Goal: Task Accomplishment & Management: Manage account settings

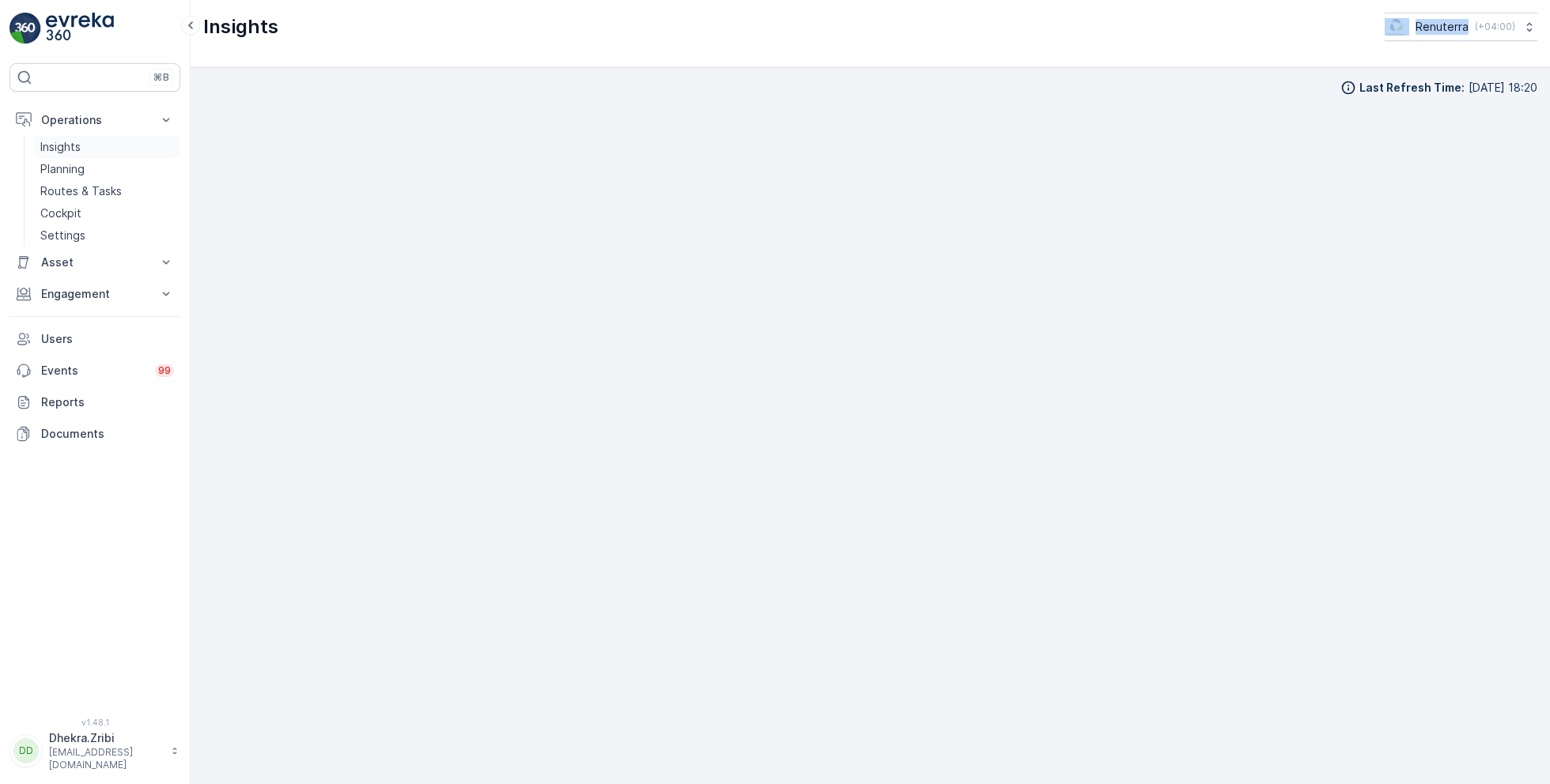
scroll to position [16, 0]
click at [79, 170] on p "Planning" at bounding box center [63, 168] width 44 height 16
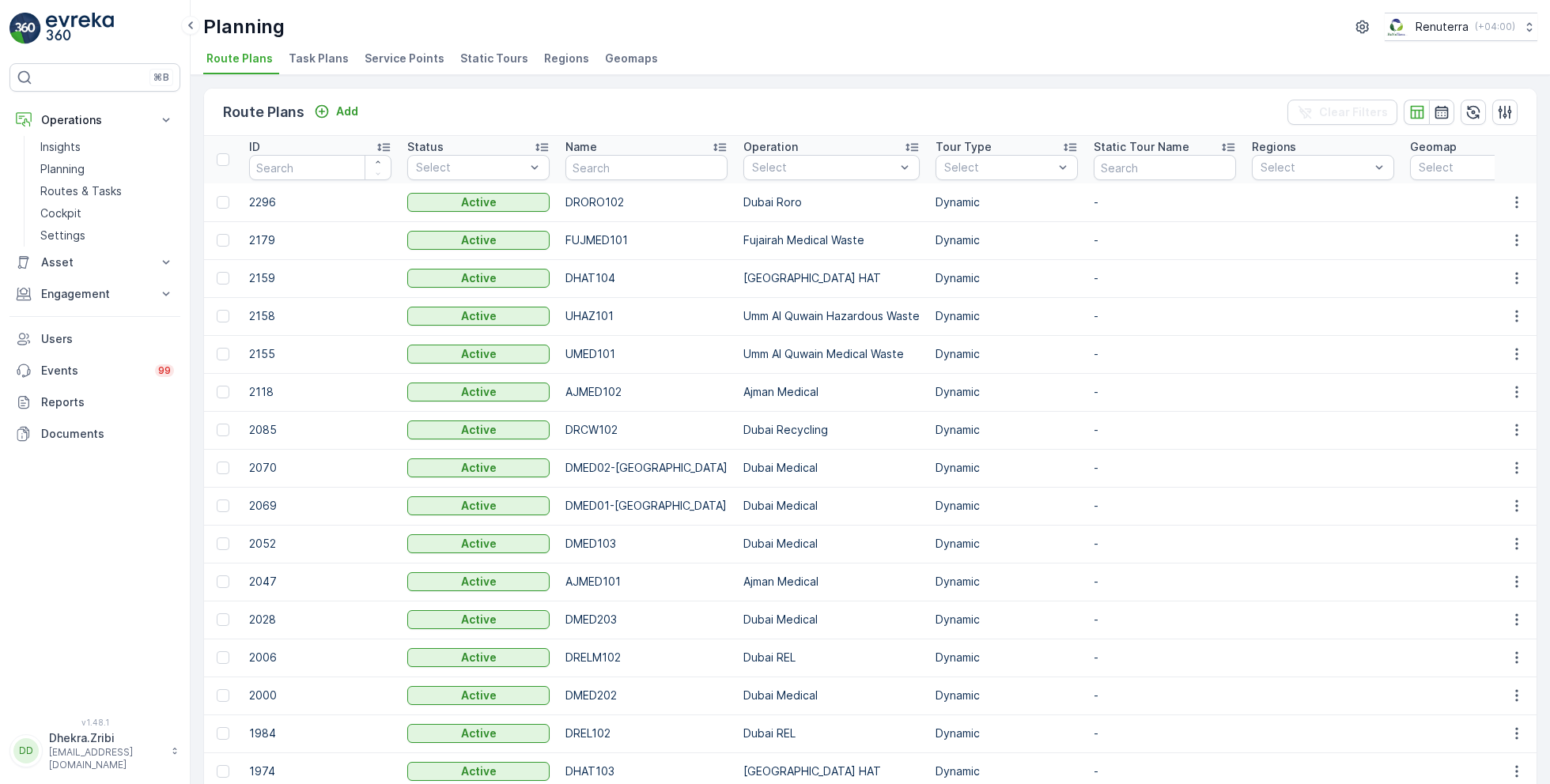
click at [396, 60] on span "Service Points" at bounding box center [404, 58] width 80 height 16
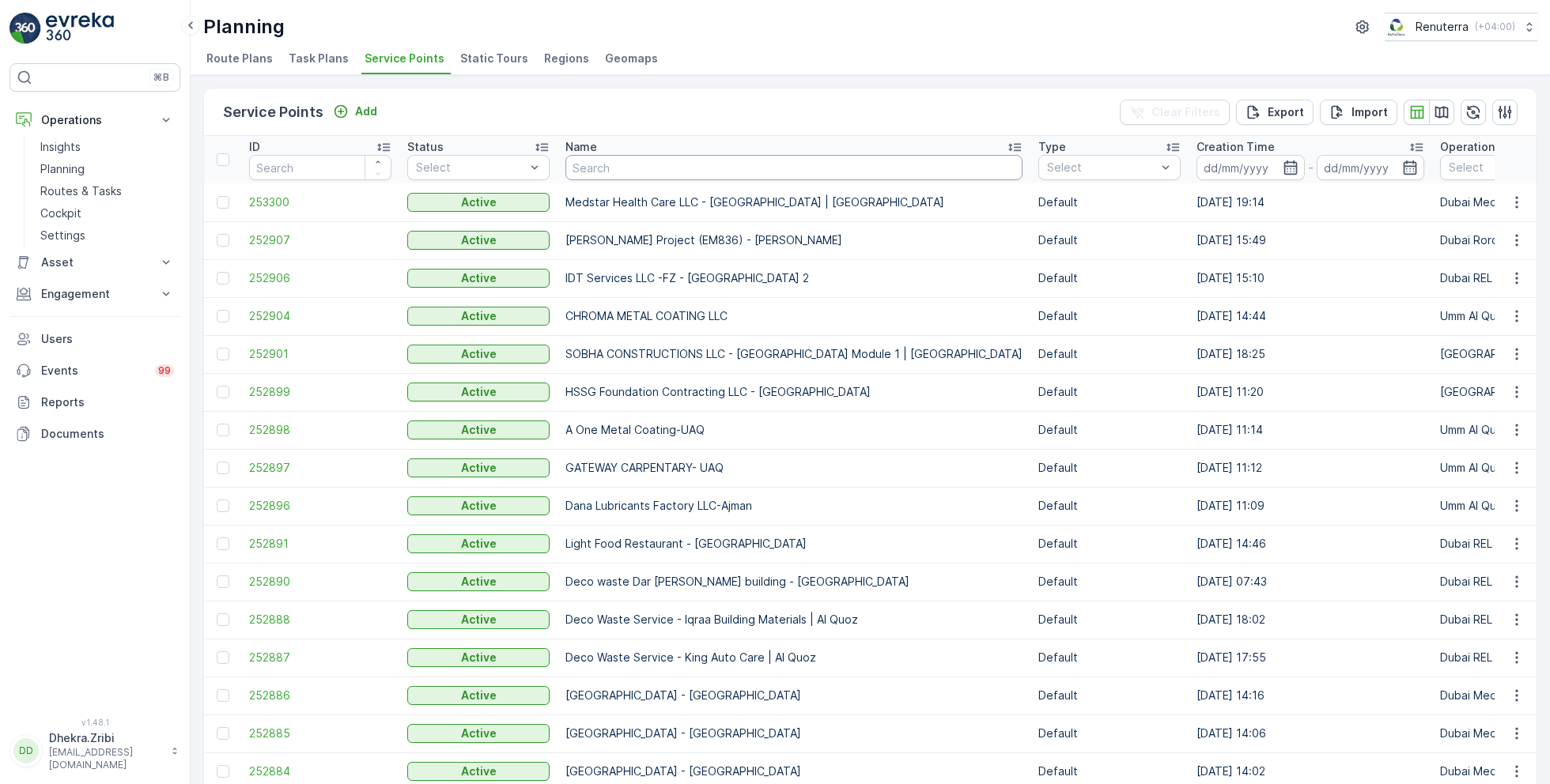
click at [613, 171] on input "text" at bounding box center [793, 167] width 457 height 25
type input "[PERSON_NAME]"
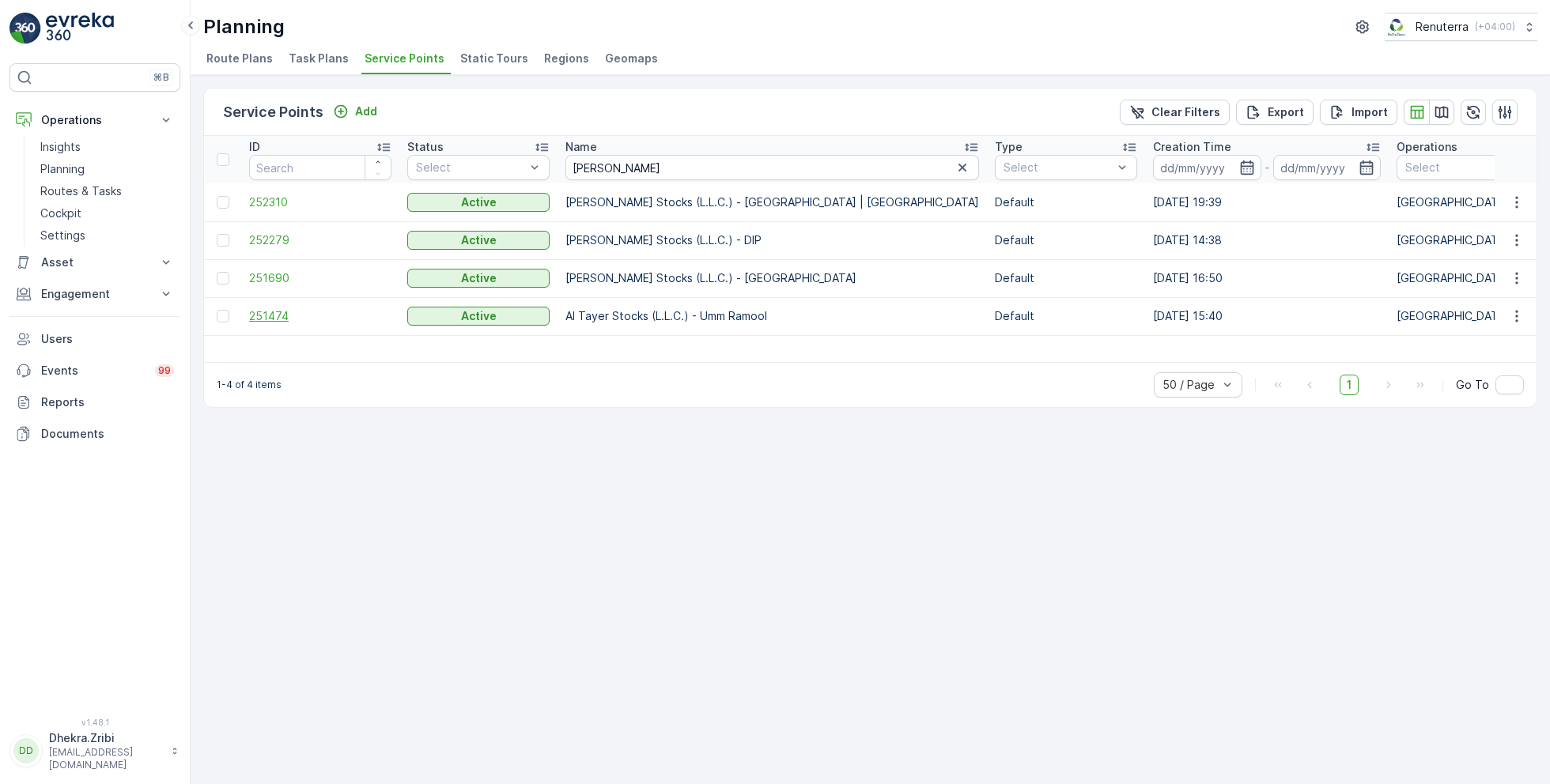
click at [265, 314] on span "251474" at bounding box center [320, 316] width 143 height 16
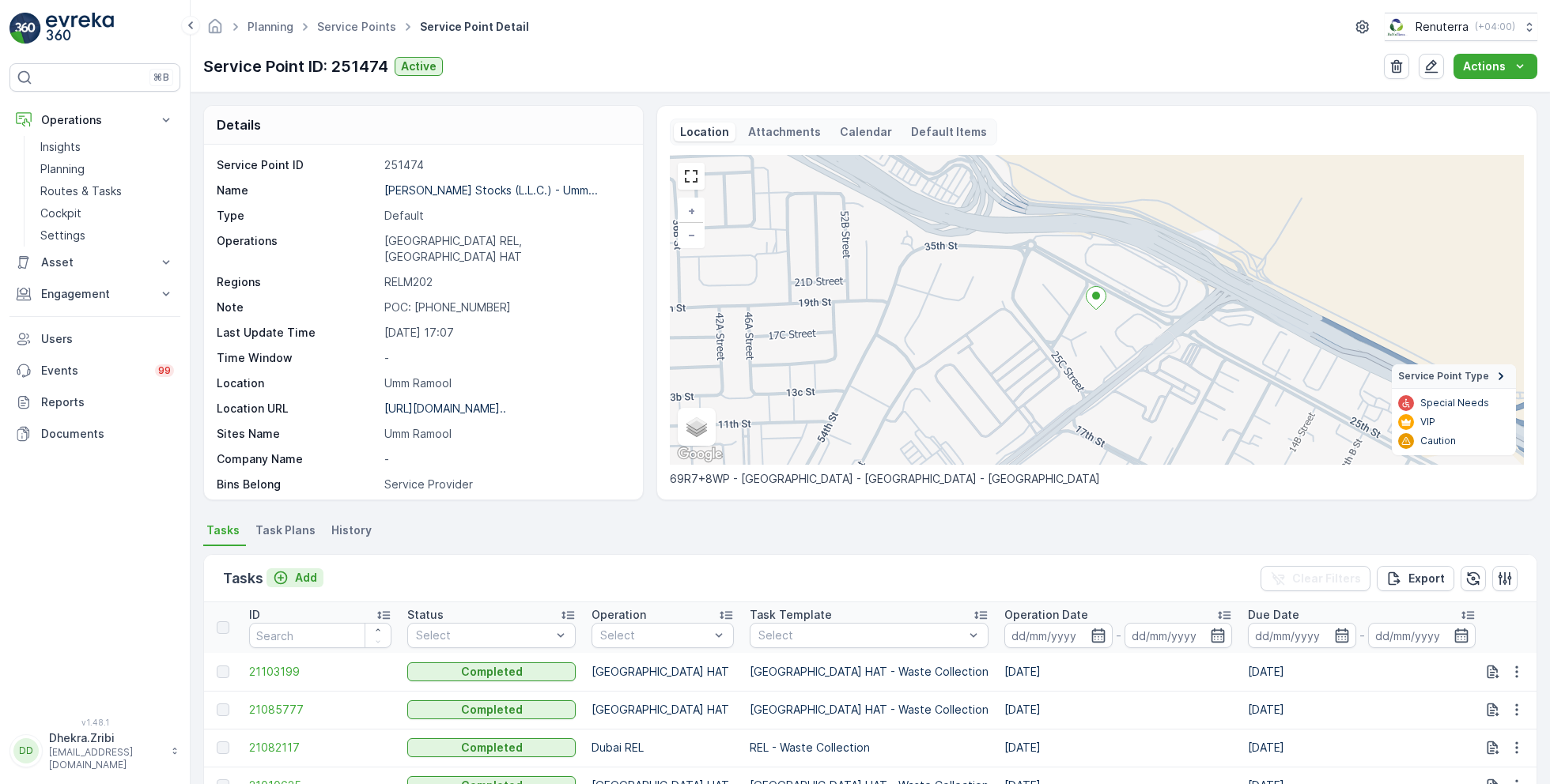
click at [301, 572] on p "Add" at bounding box center [306, 578] width 22 height 16
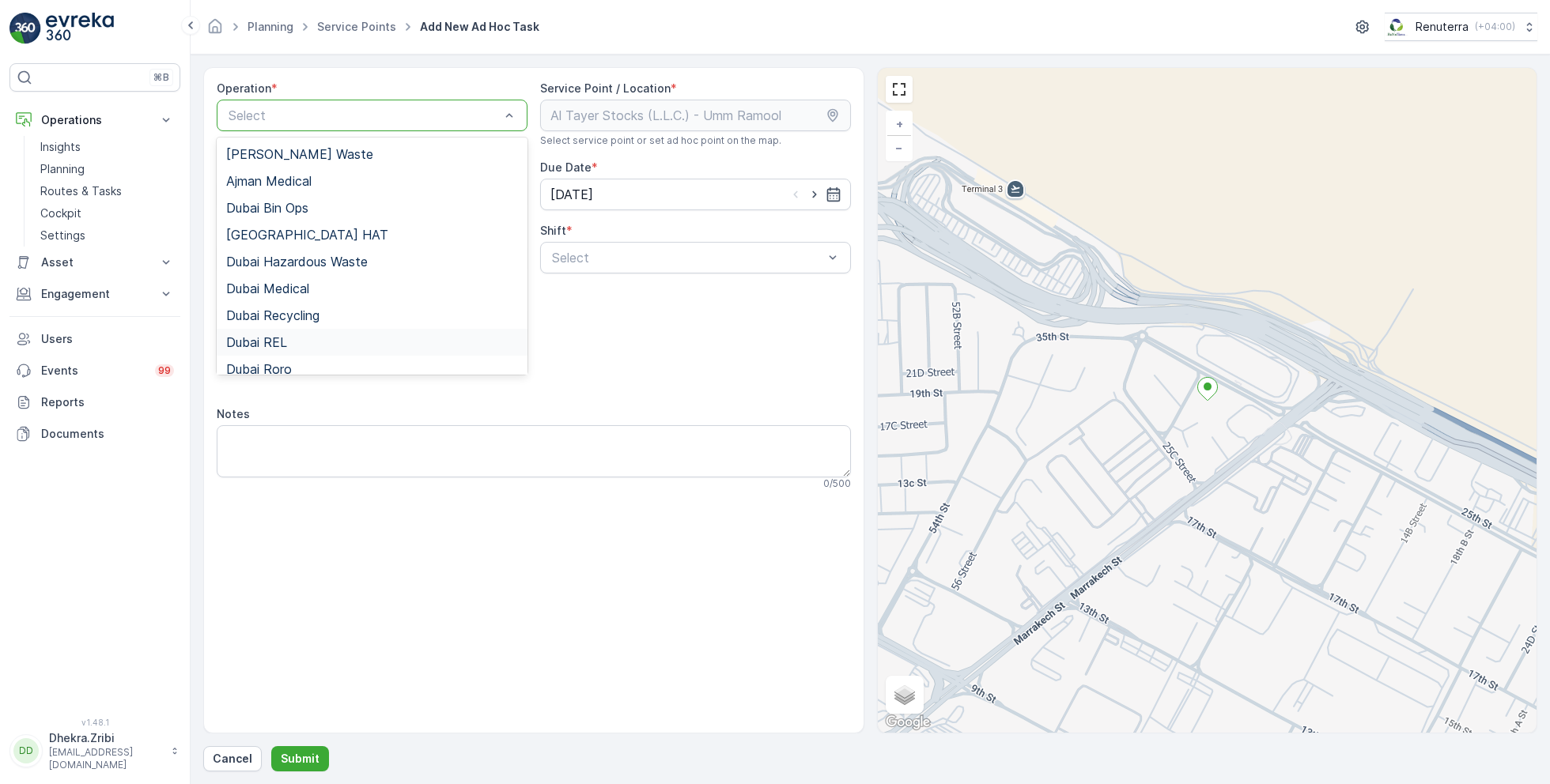
click at [289, 335] on div "Dubai REL" at bounding box center [372, 341] width 292 height 14
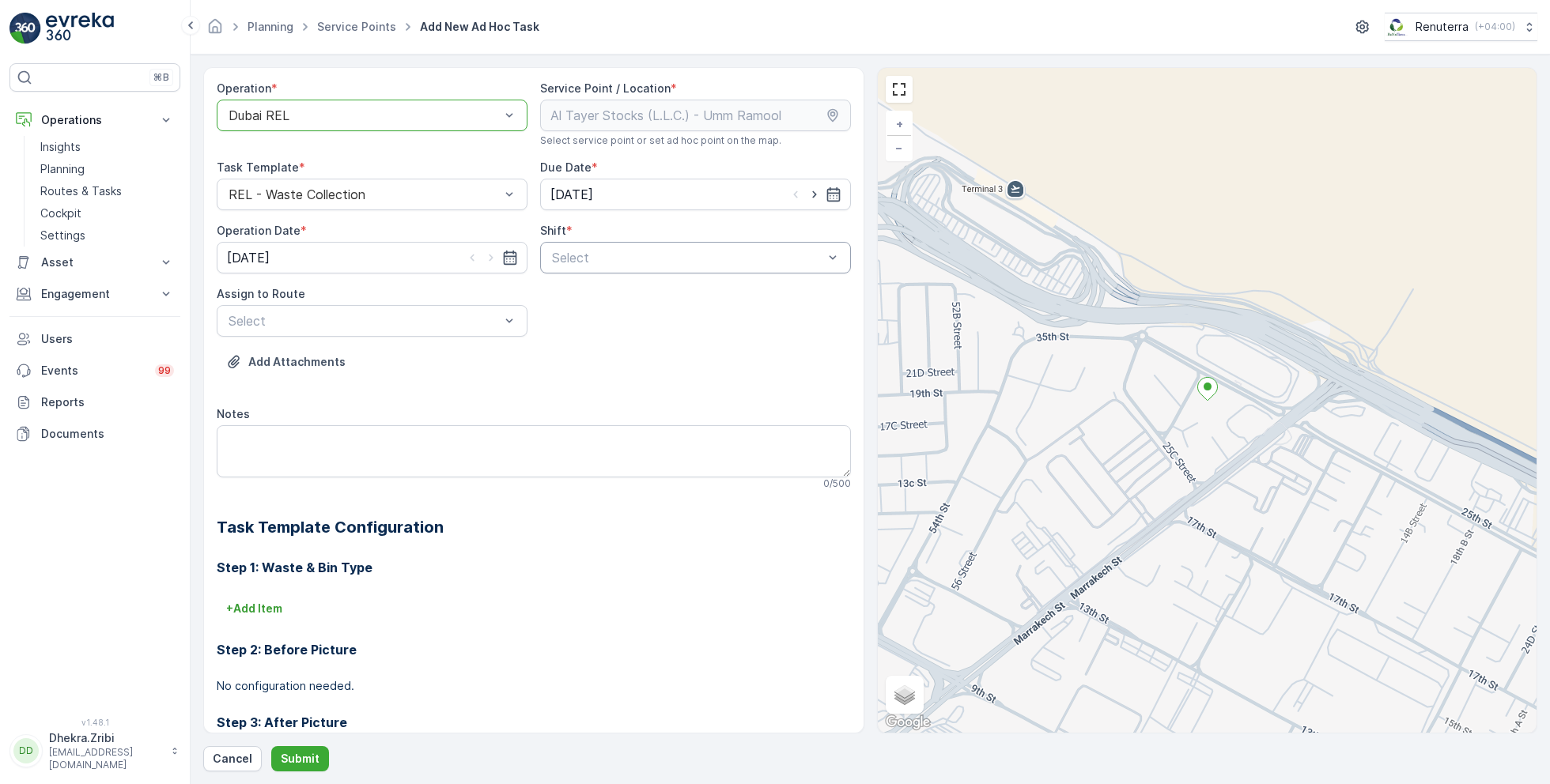
click at [677, 257] on div at bounding box center [688, 257] width 274 height 14
click at [584, 297] on span "Day Shift" at bounding box center [577, 295] width 56 height 14
click at [613, 261] on div at bounding box center [688, 257] width 274 height 14
click at [592, 323] on span "Night Shift" at bounding box center [582, 323] width 64 height 14
click at [424, 317] on div at bounding box center [364, 320] width 274 height 14
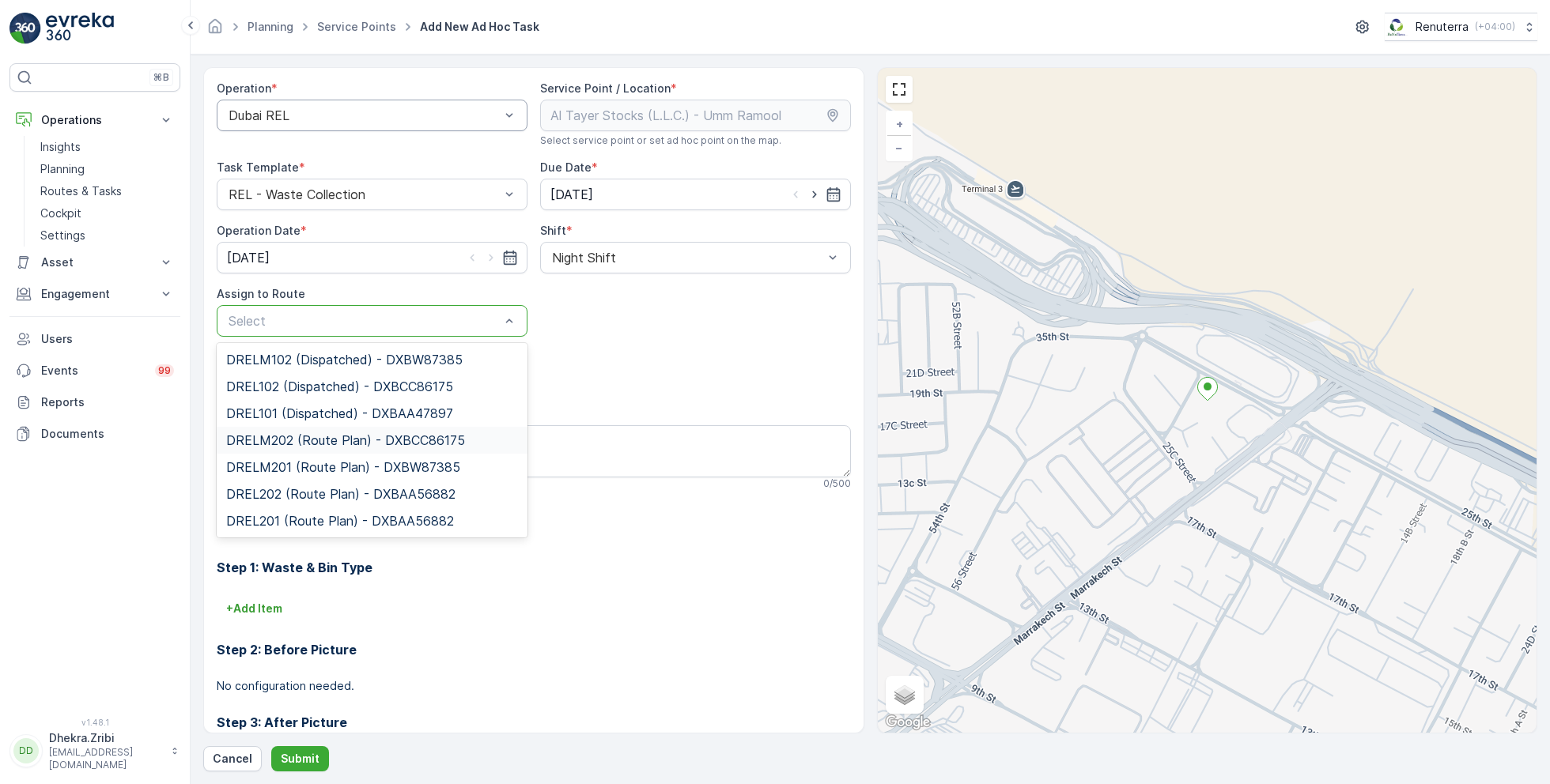
click at [358, 441] on span "DRELM202 (Route Plan) - DXBCC86175" at bounding box center [345, 440] width 238 height 14
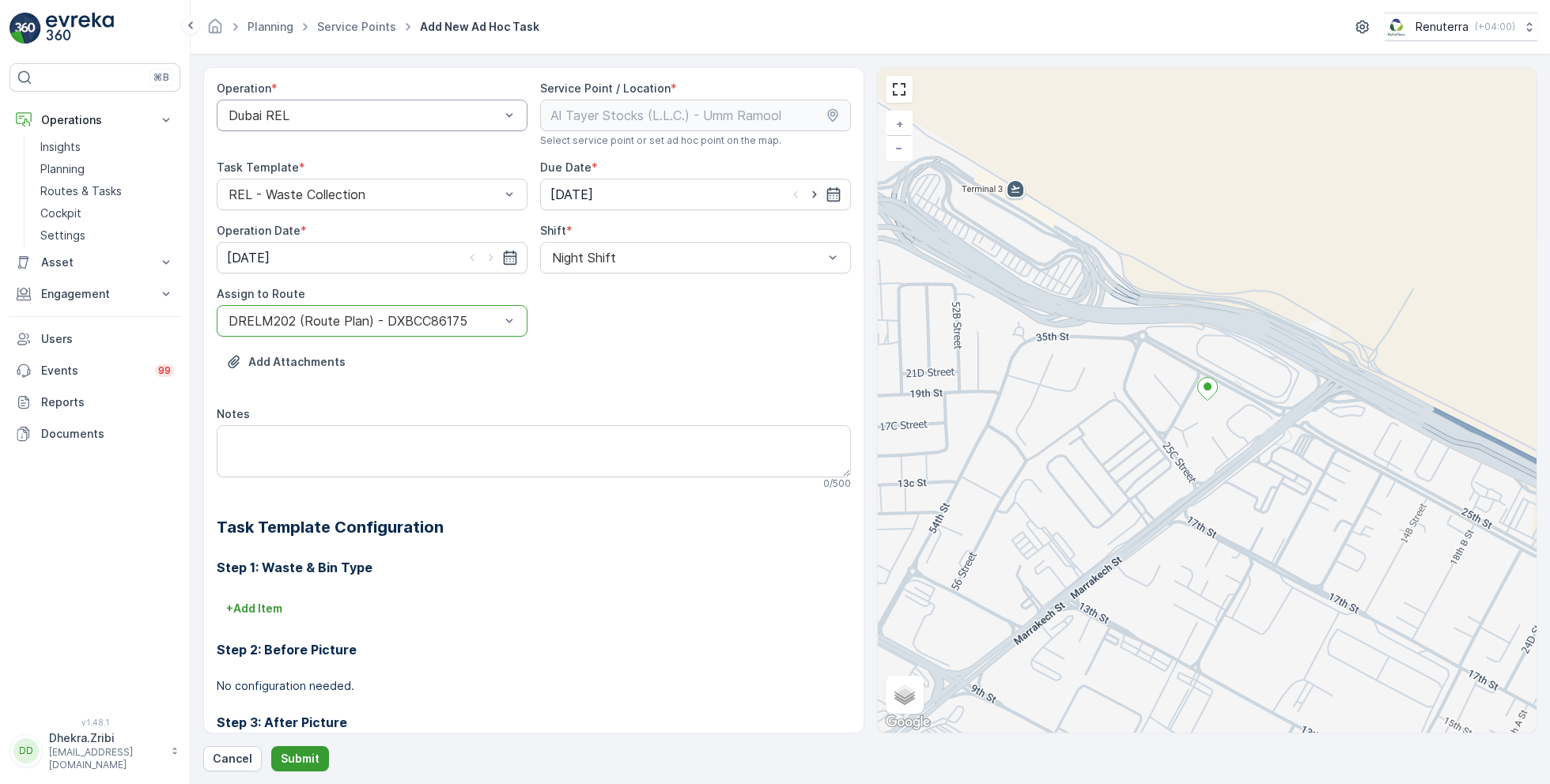
click at [292, 755] on p "Submit" at bounding box center [300, 758] width 39 height 16
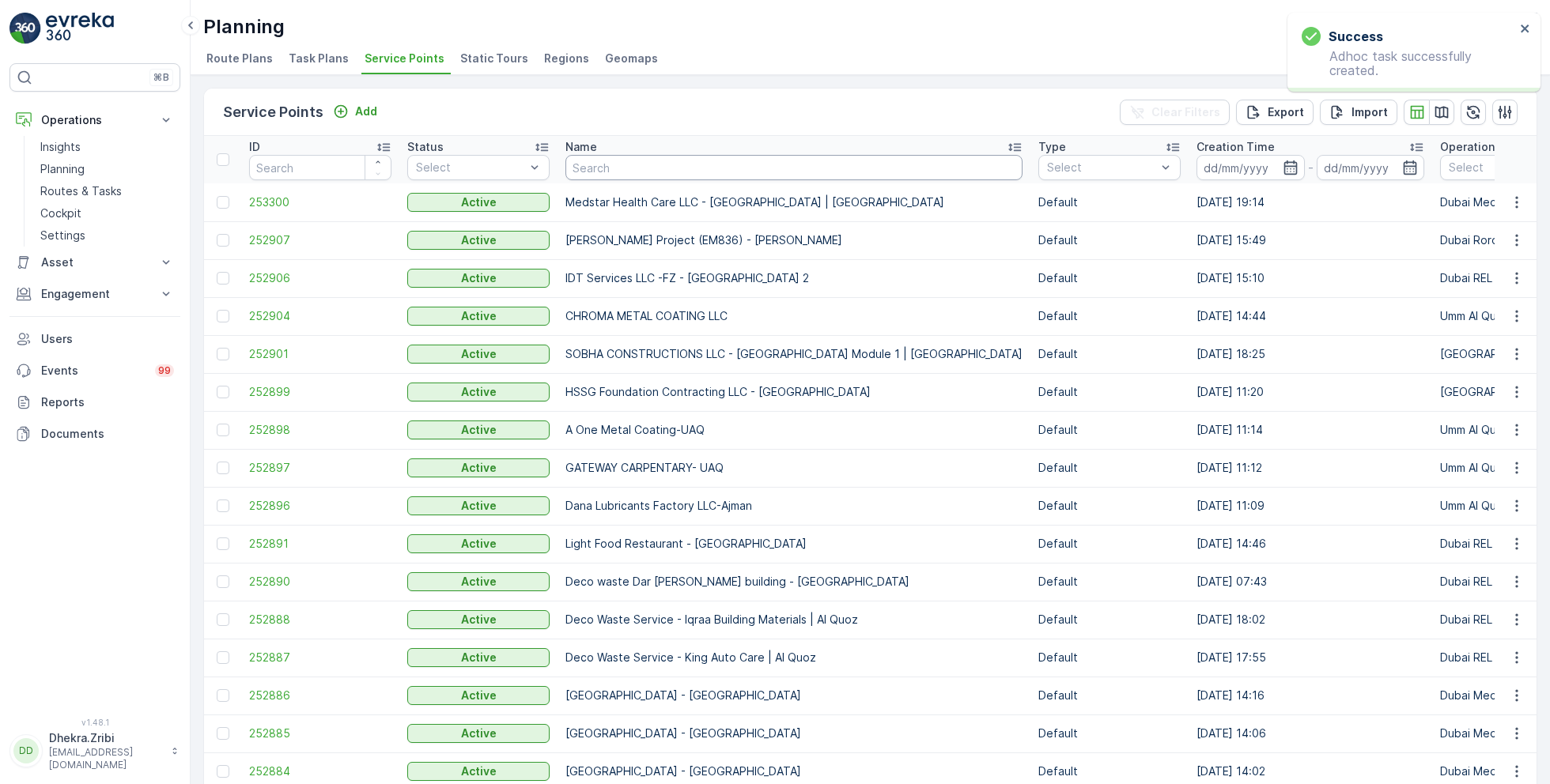
click at [589, 167] on input "text" at bounding box center [793, 167] width 457 height 25
type input "al tayer"
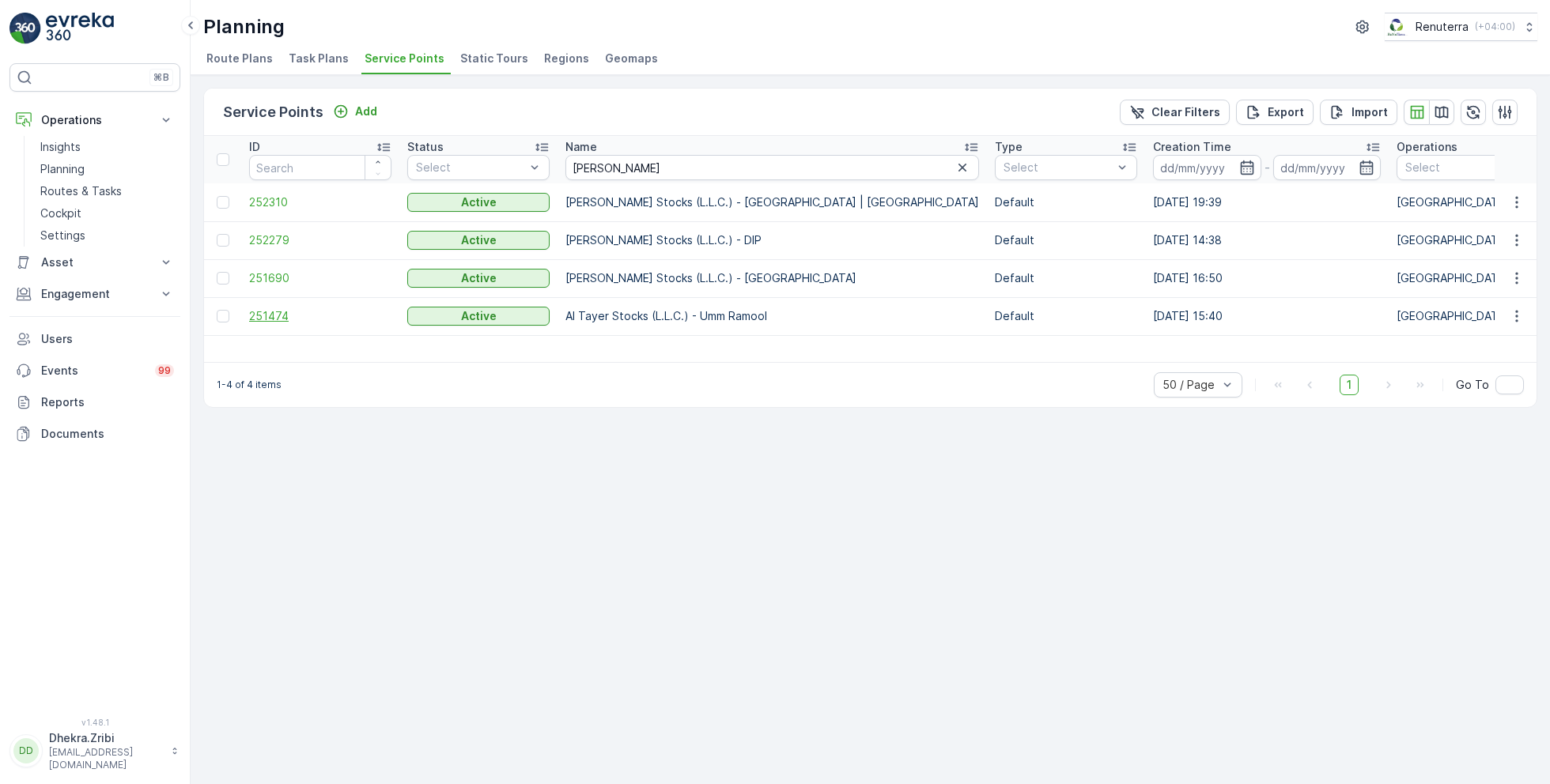
click at [278, 314] on span "251474" at bounding box center [320, 316] width 143 height 16
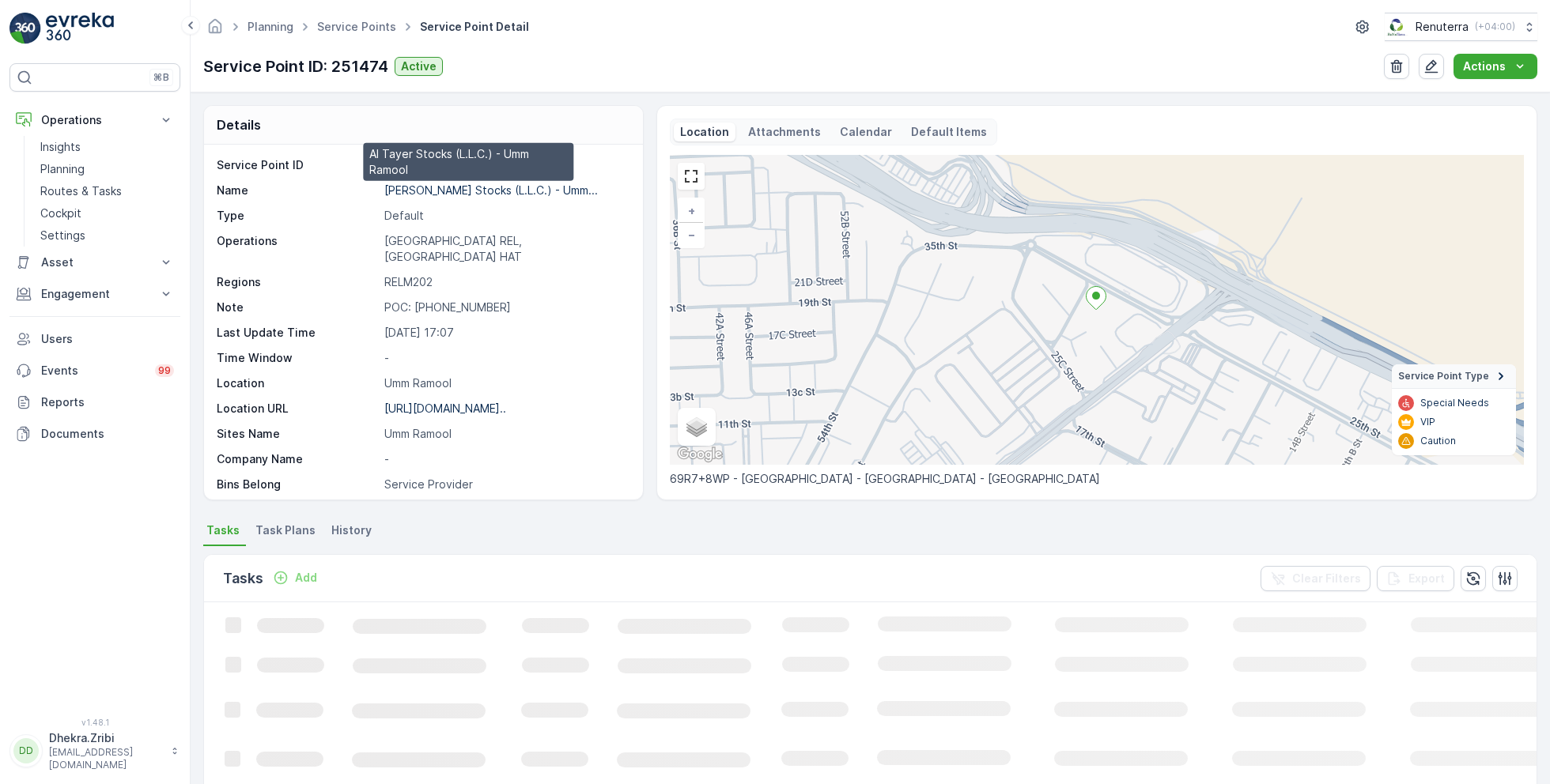
click at [480, 190] on p "Al Tayer Stocks (L.L.C.) - Umm..." at bounding box center [492, 190] width 214 height 14
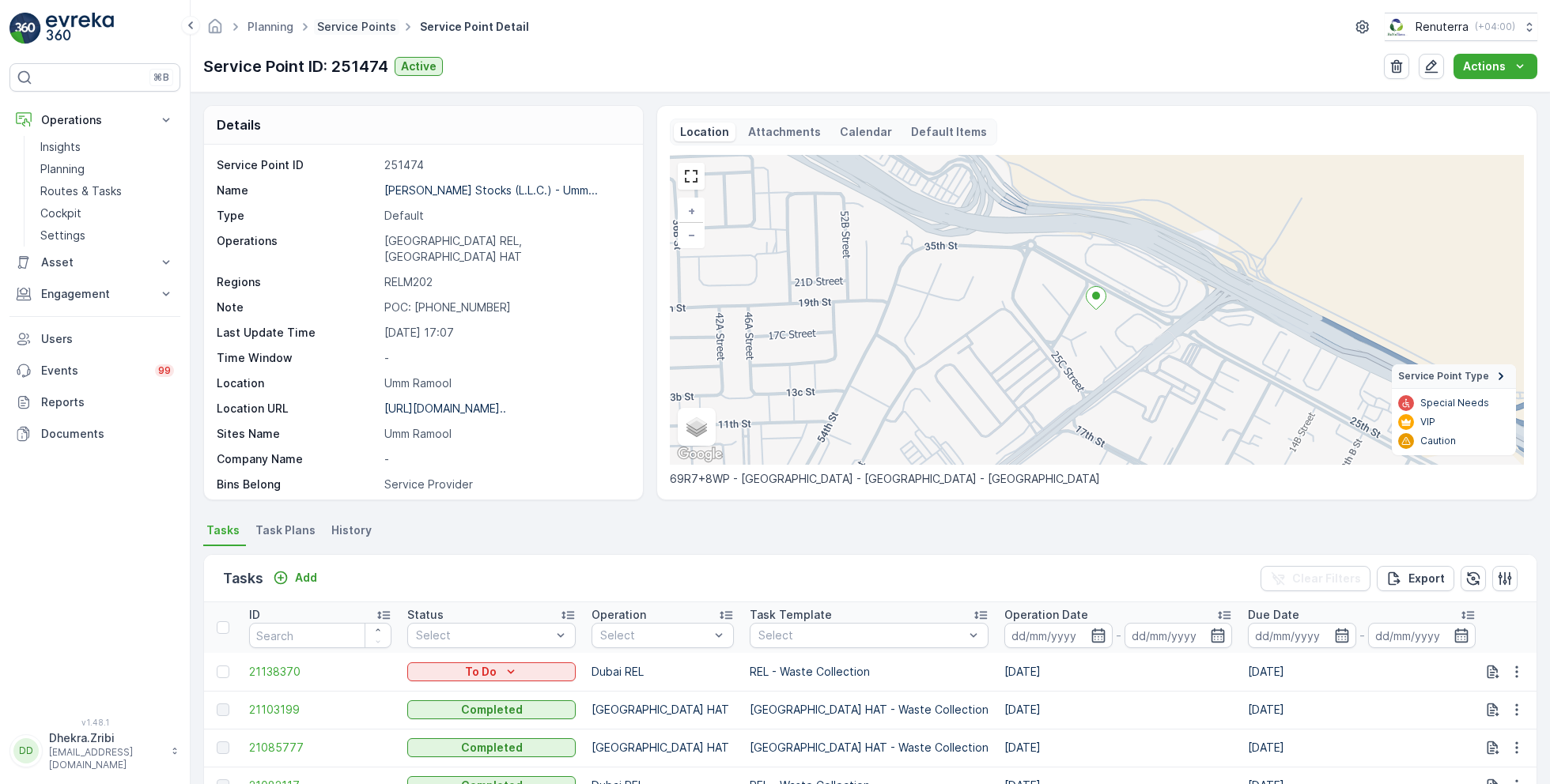
click at [341, 25] on link "Service Points" at bounding box center [357, 26] width 79 height 14
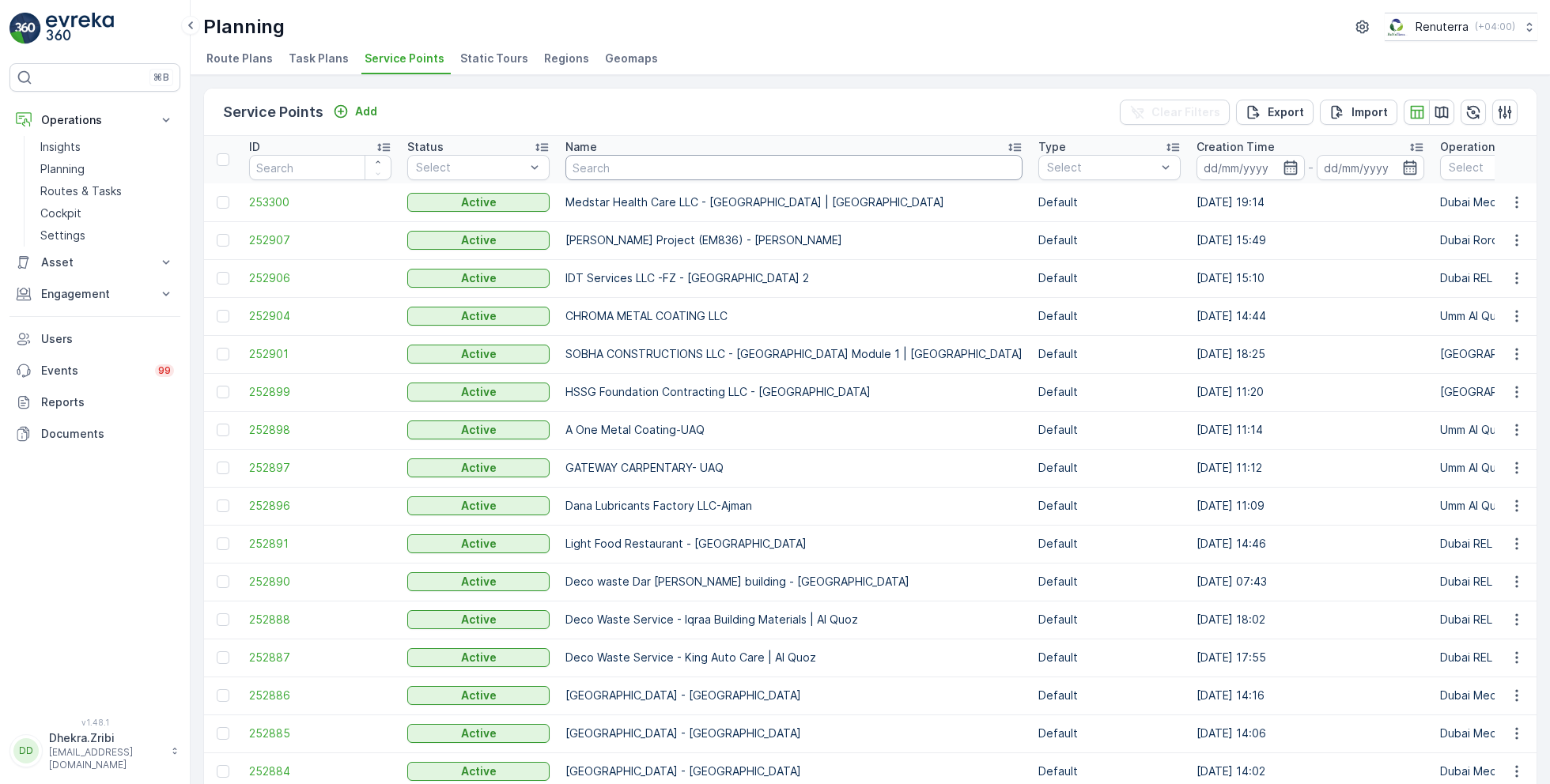
click at [639, 172] on input "text" at bounding box center [793, 167] width 457 height 25
type input "madar"
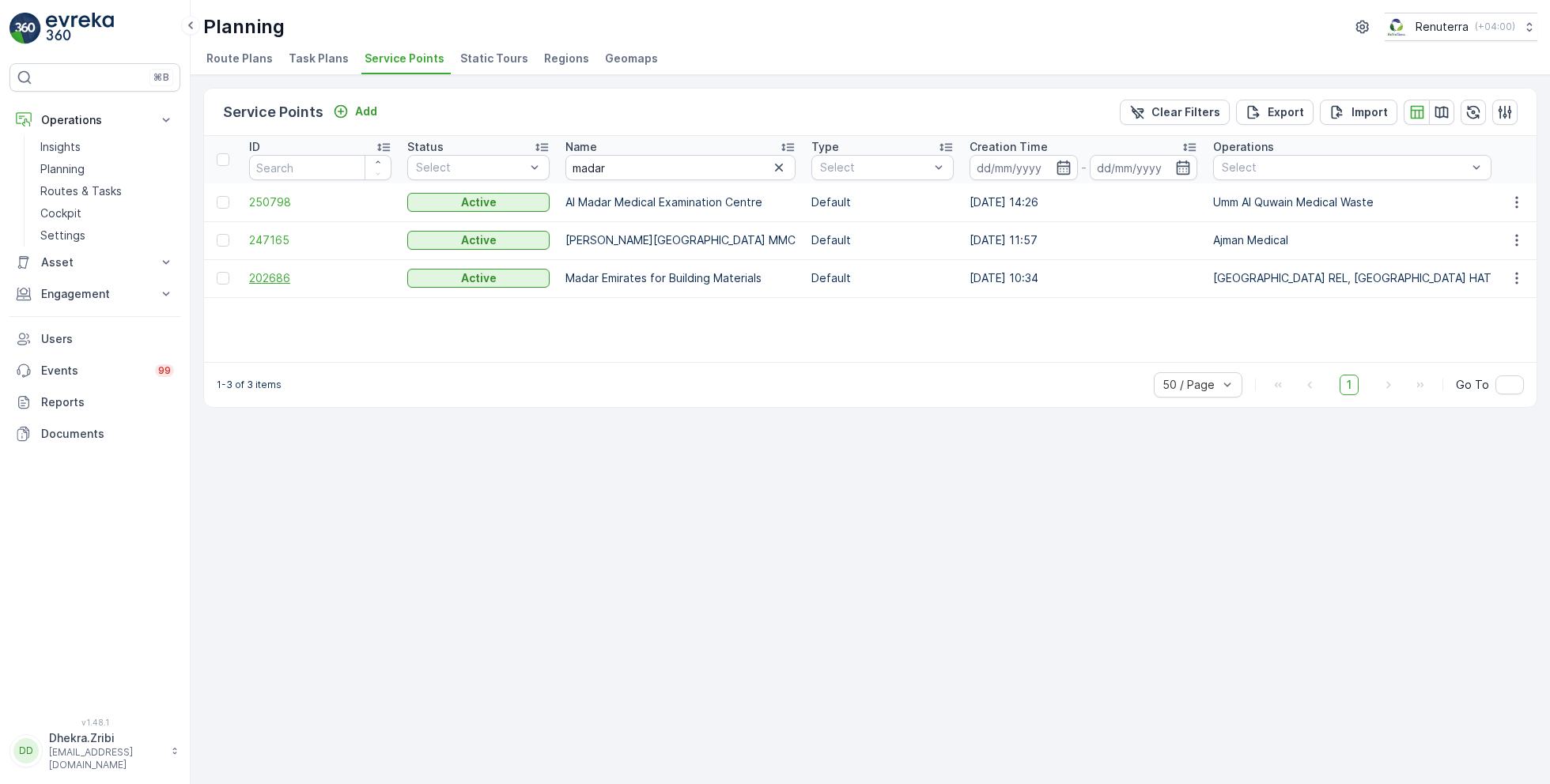
click at [281, 272] on span "202686" at bounding box center [320, 278] width 143 height 16
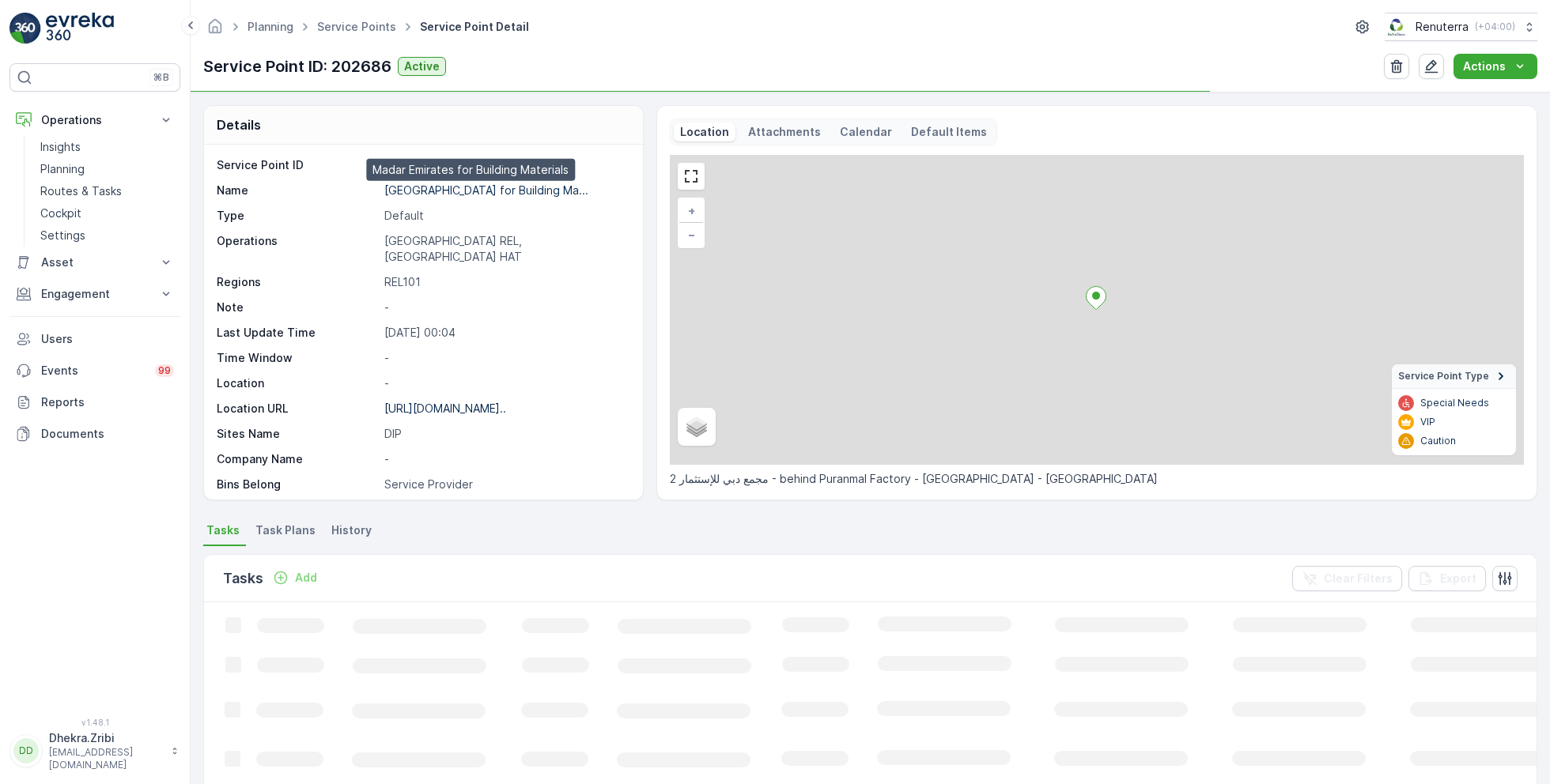
click at [453, 187] on p "Madar Emirates for Building Ma..." at bounding box center [487, 190] width 204 height 14
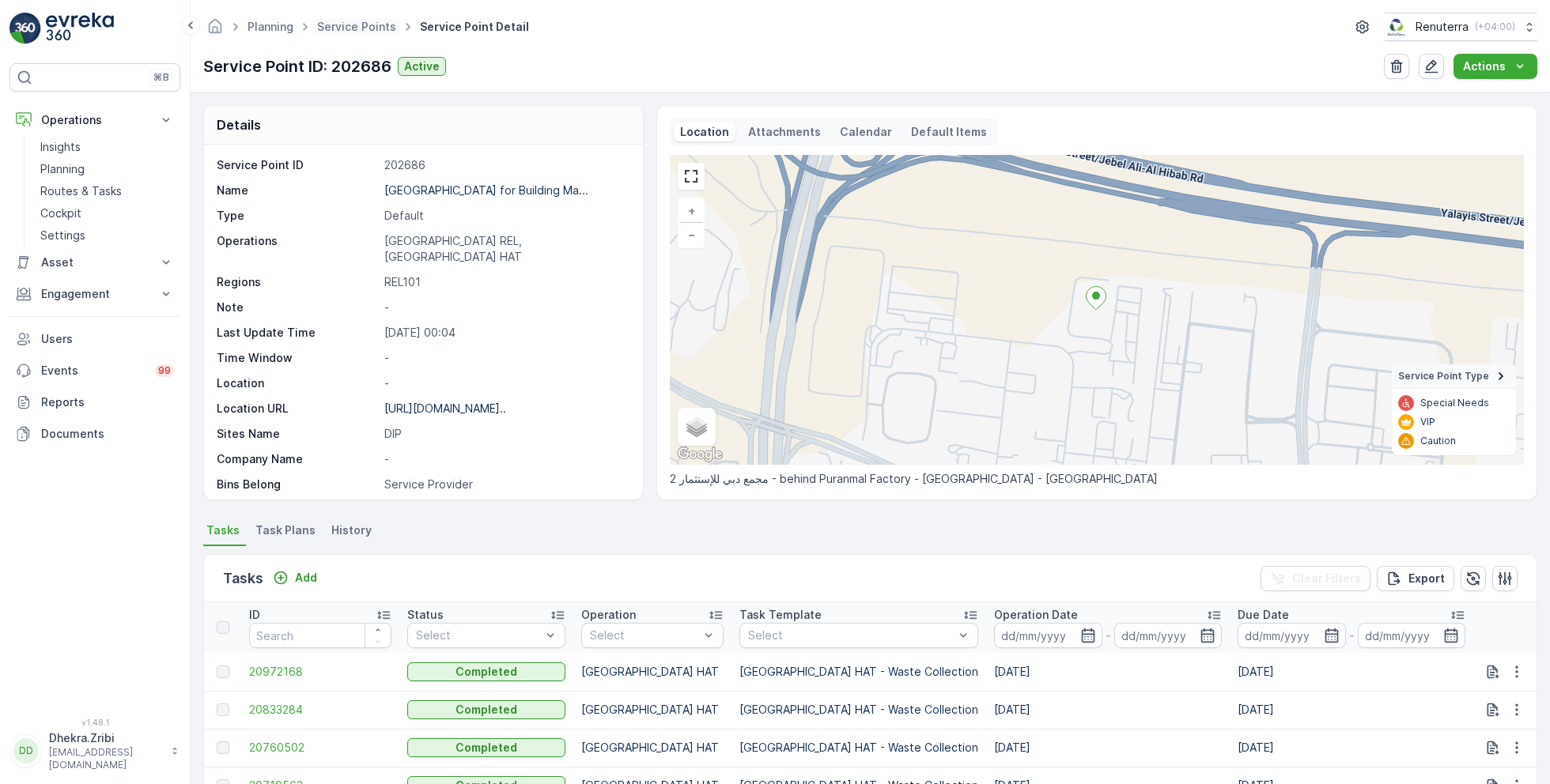
click at [369, 33] on span "Service Points" at bounding box center [356, 27] width 86 height 16
click at [369, 34] on ul "Service Points" at bounding box center [365, 27] width 103 height 23
click at [361, 25] on link "Service Points" at bounding box center [357, 26] width 79 height 14
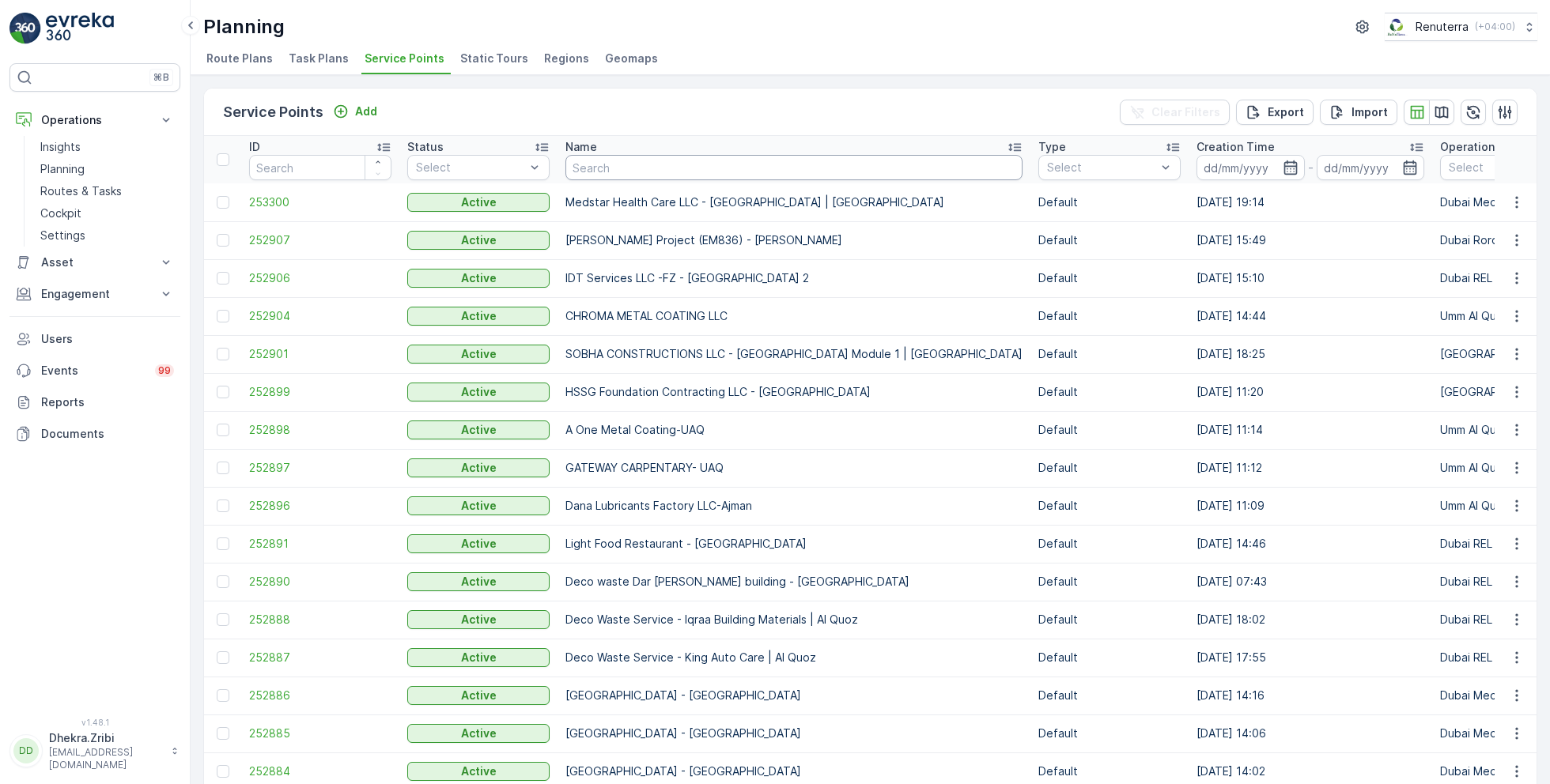
click at [666, 174] on input "text" at bounding box center [793, 167] width 457 height 25
type input "huraiz"
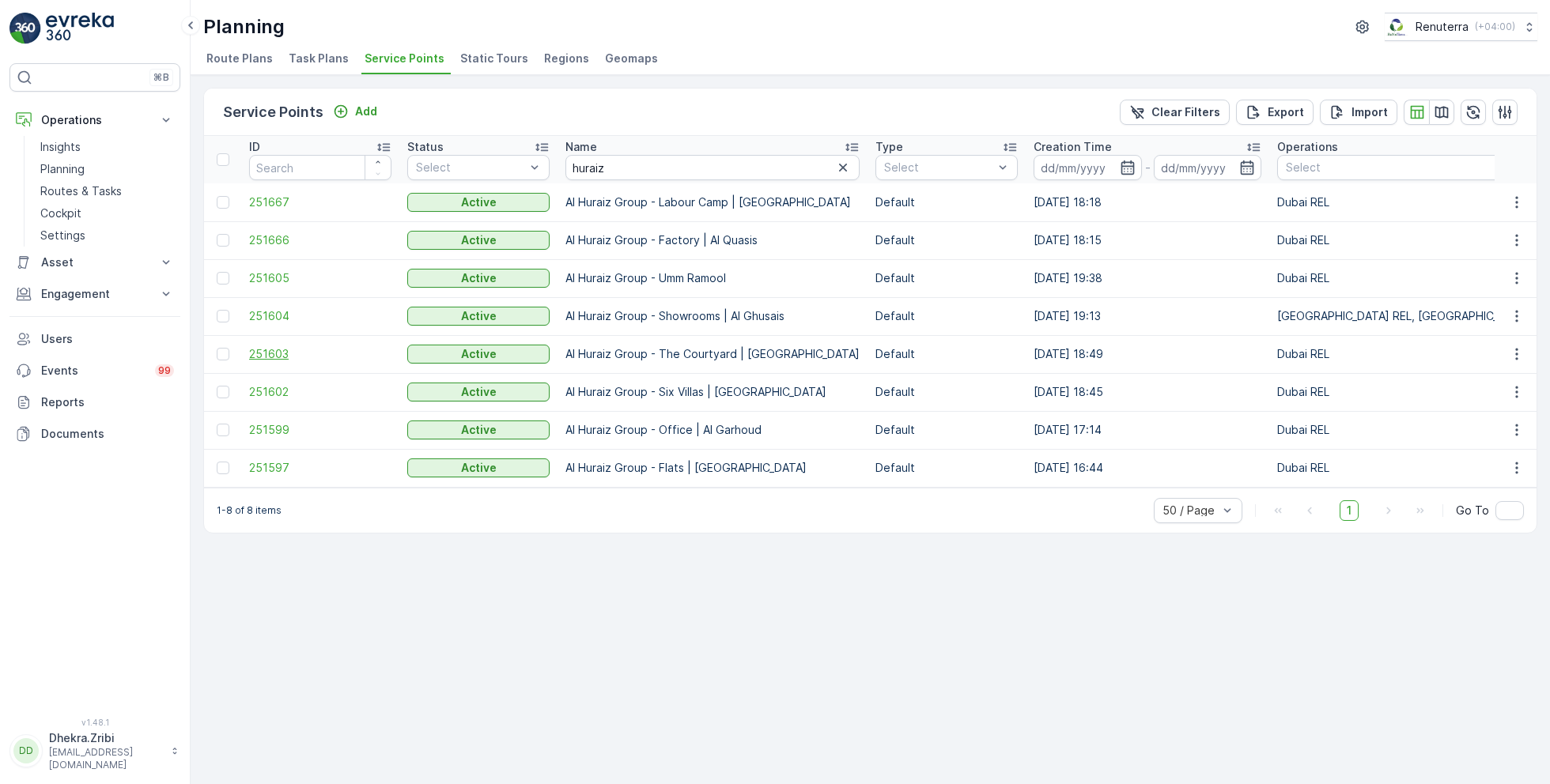
click at [267, 350] on span "251603" at bounding box center [320, 353] width 143 height 16
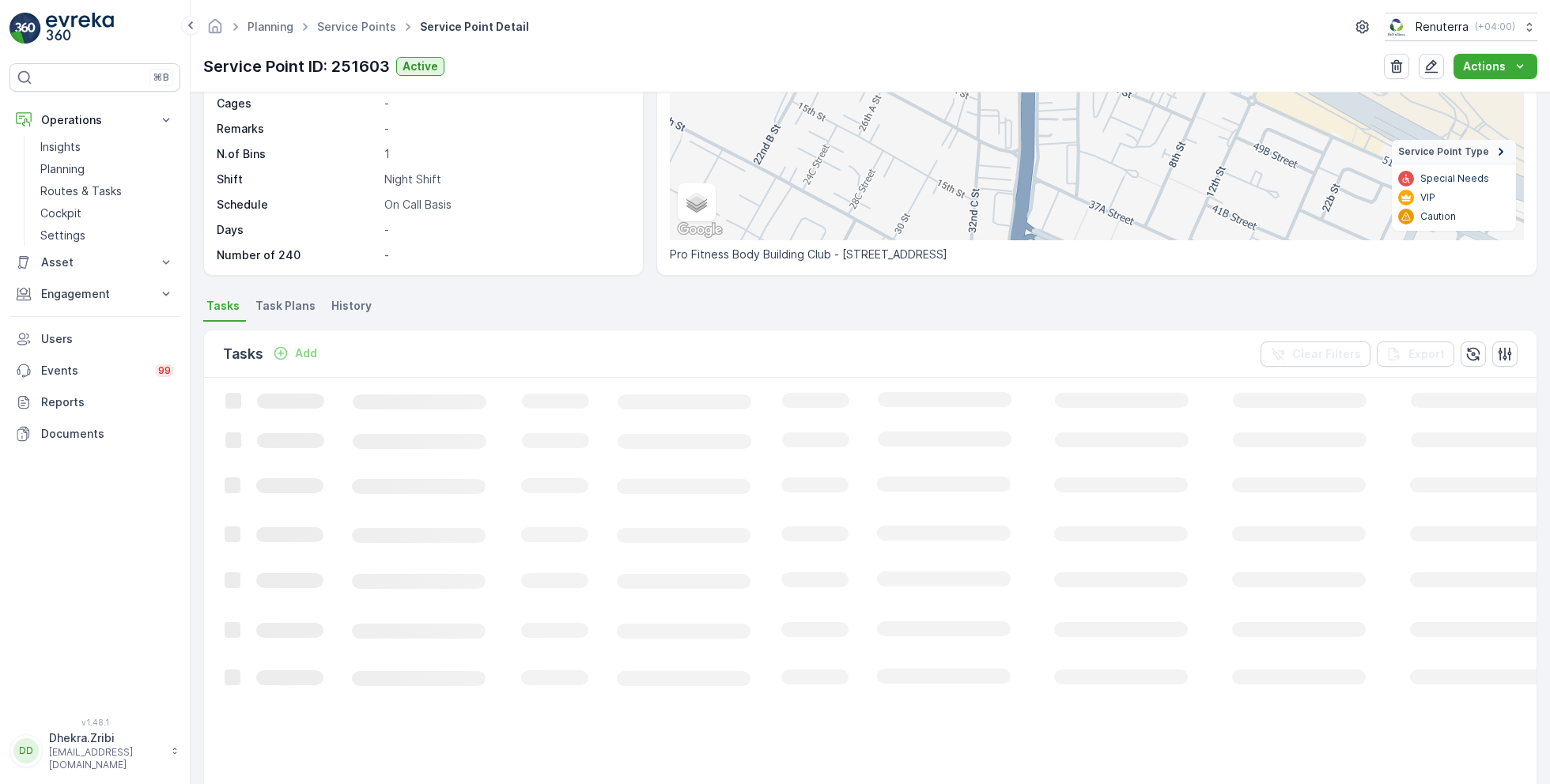
scroll to position [225, 0]
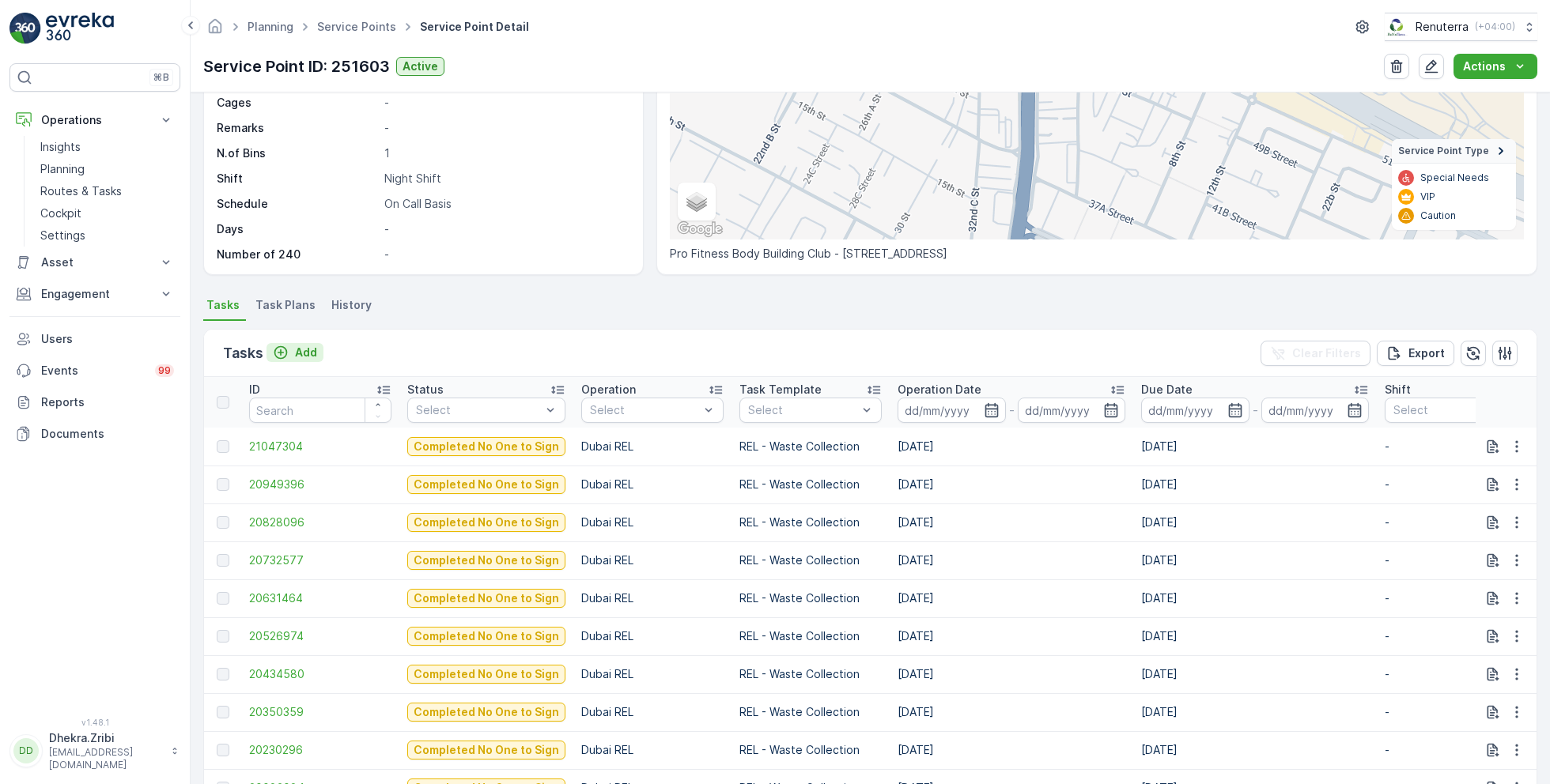
click at [299, 352] on p "Add" at bounding box center [306, 352] width 22 height 16
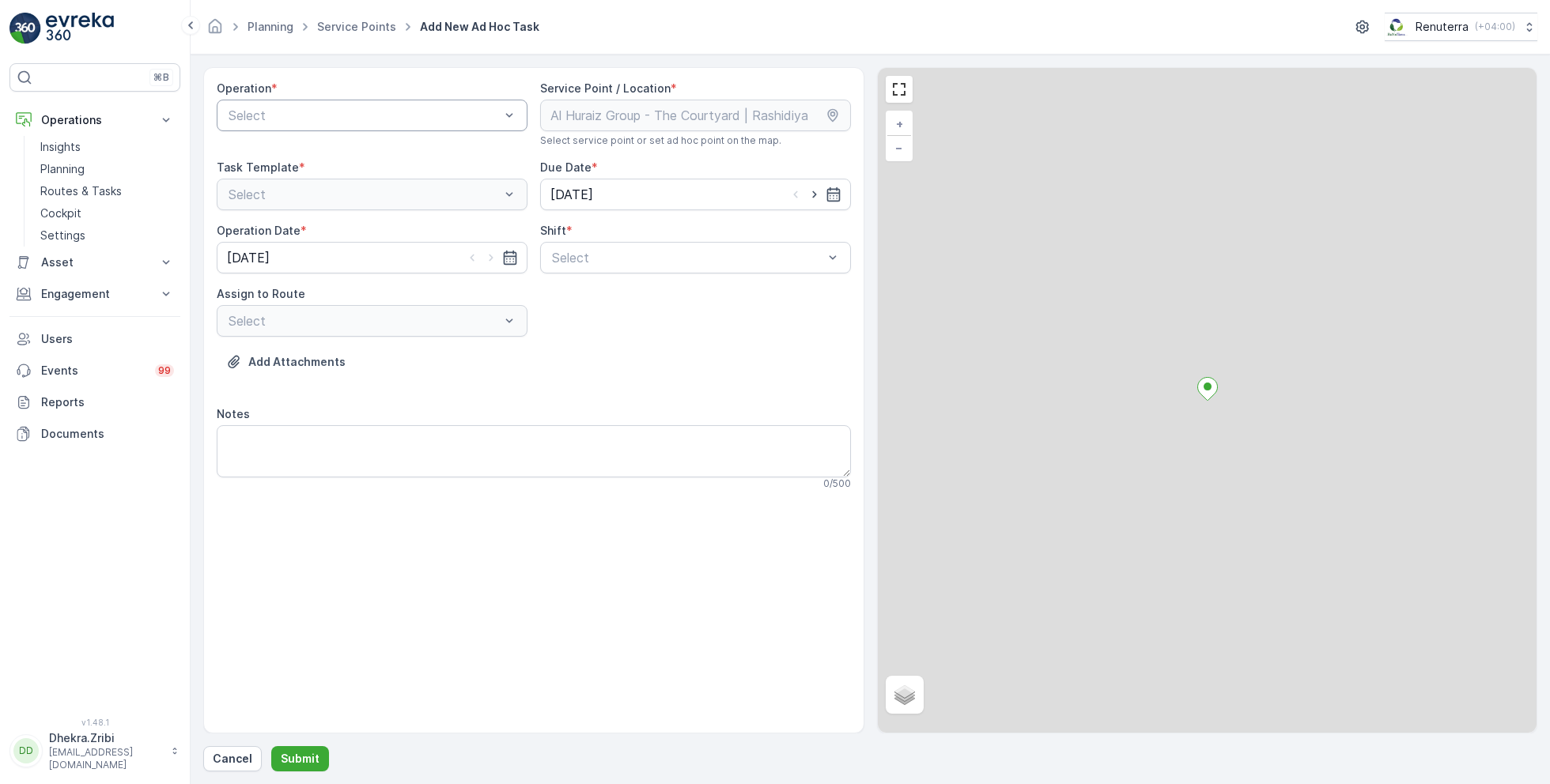
click at [383, 111] on div at bounding box center [364, 115] width 274 height 14
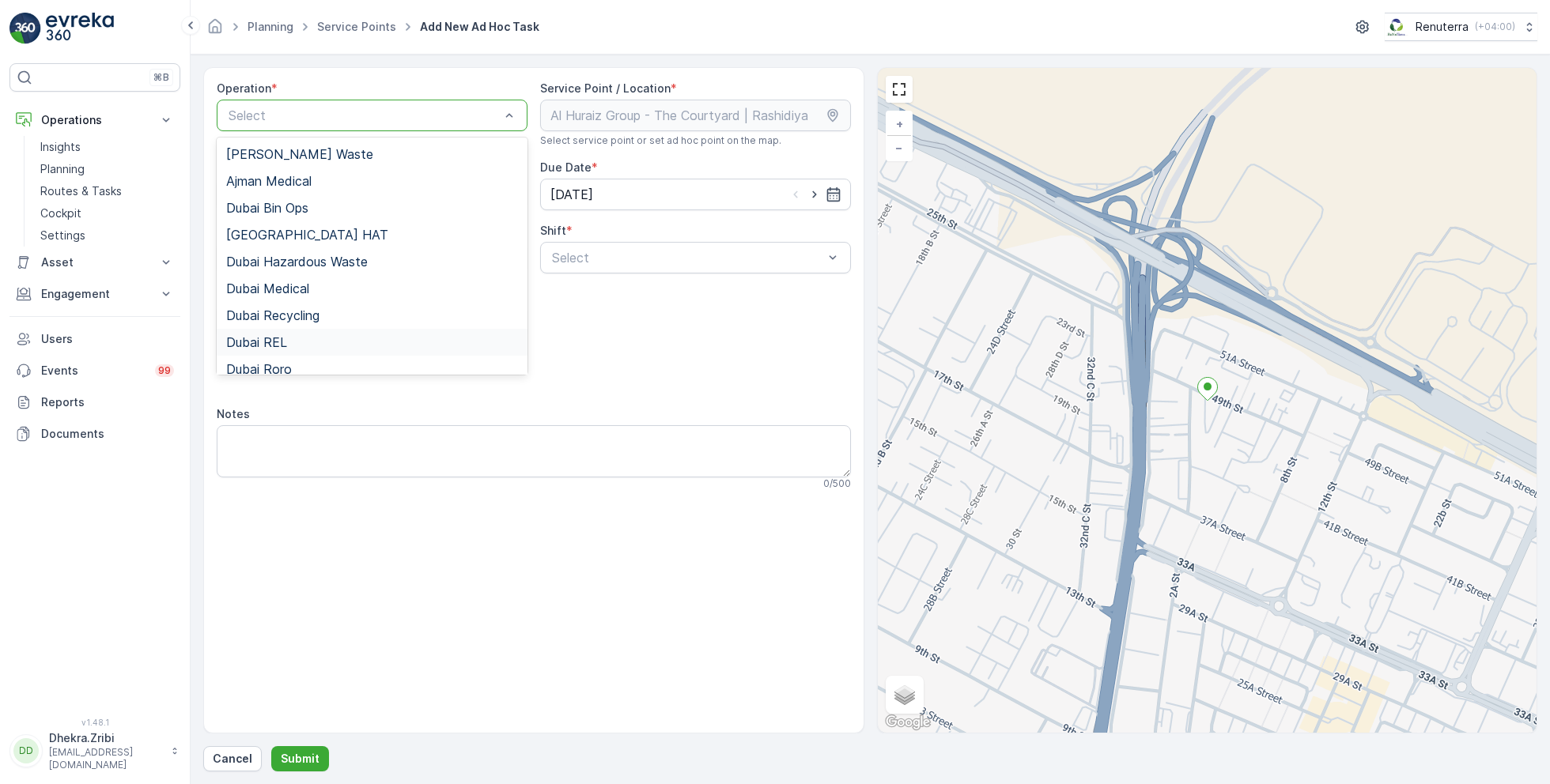
click at [293, 336] on div "Dubai REL" at bounding box center [372, 341] width 292 height 14
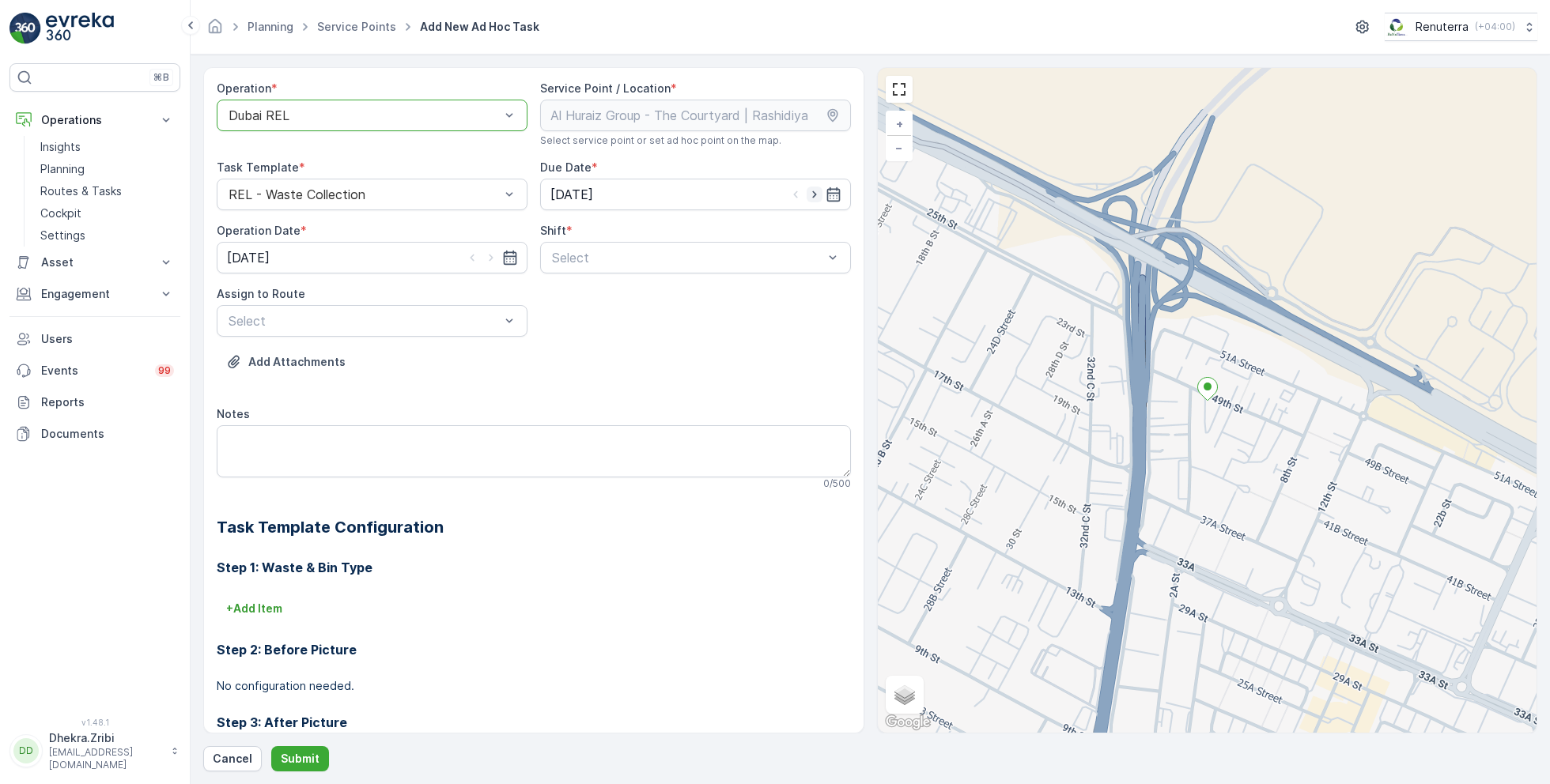
click at [807, 191] on icon "button" at bounding box center [814, 194] width 16 height 16
type input "22.08.2025"
click at [492, 255] on icon "button" at bounding box center [491, 258] width 16 height 16
type input "22.08.2025"
click at [566, 318] on span "Night Shift" at bounding box center [582, 323] width 64 height 14
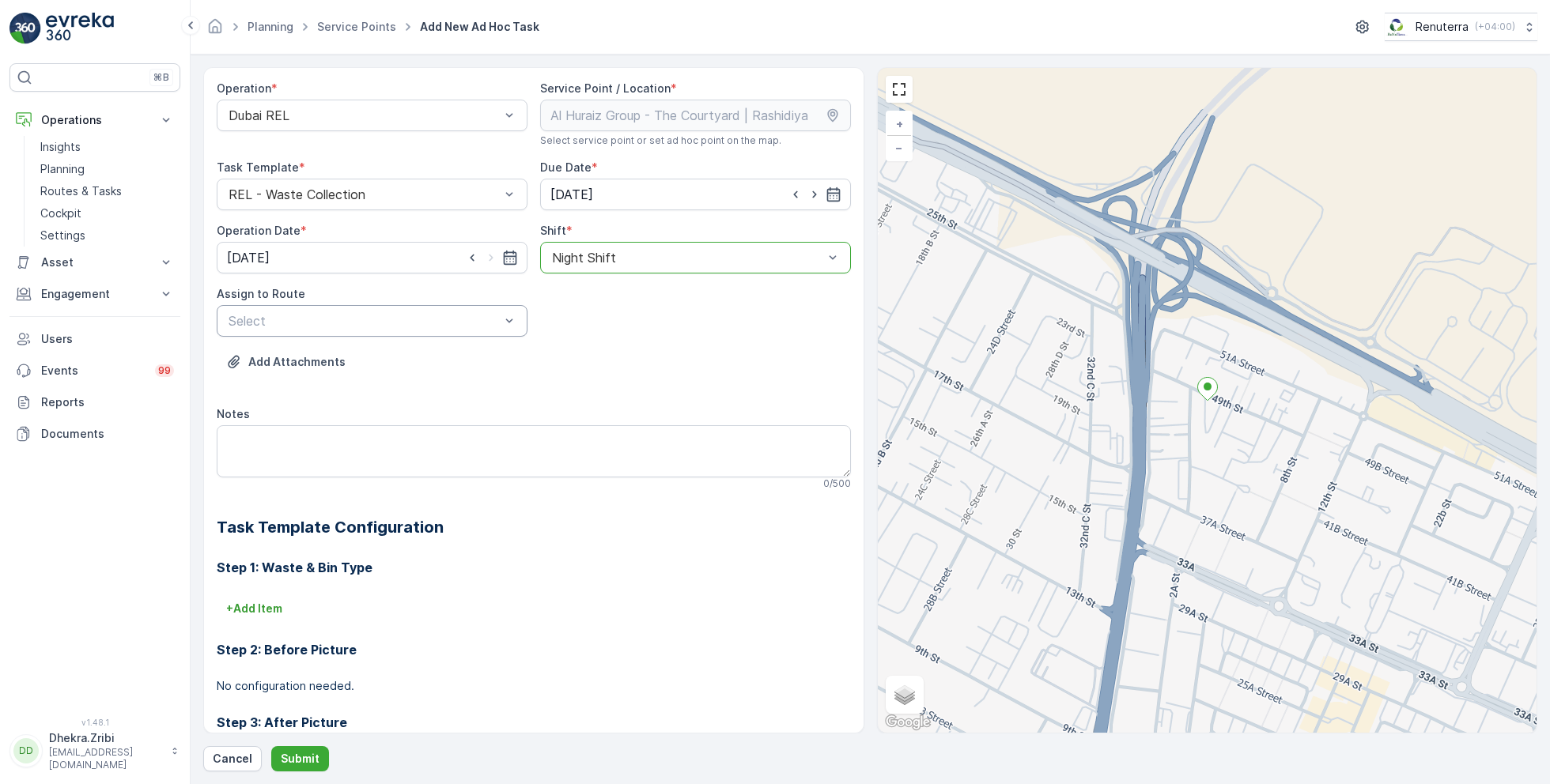
click at [476, 318] on div at bounding box center [364, 320] width 274 height 14
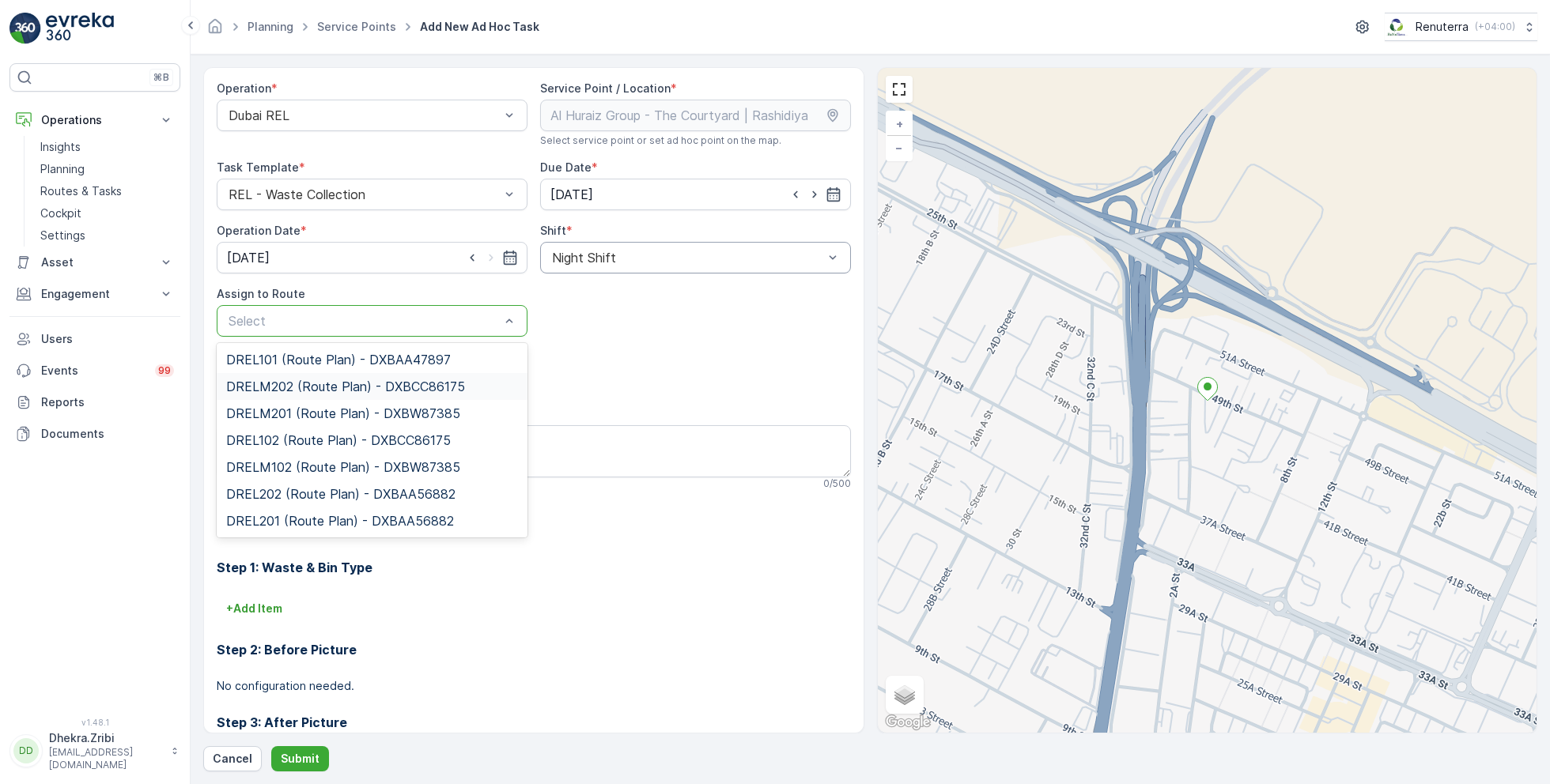
click at [330, 391] on span "DRELM202 (Route Plan) - DXBCC86175" at bounding box center [345, 386] width 238 height 14
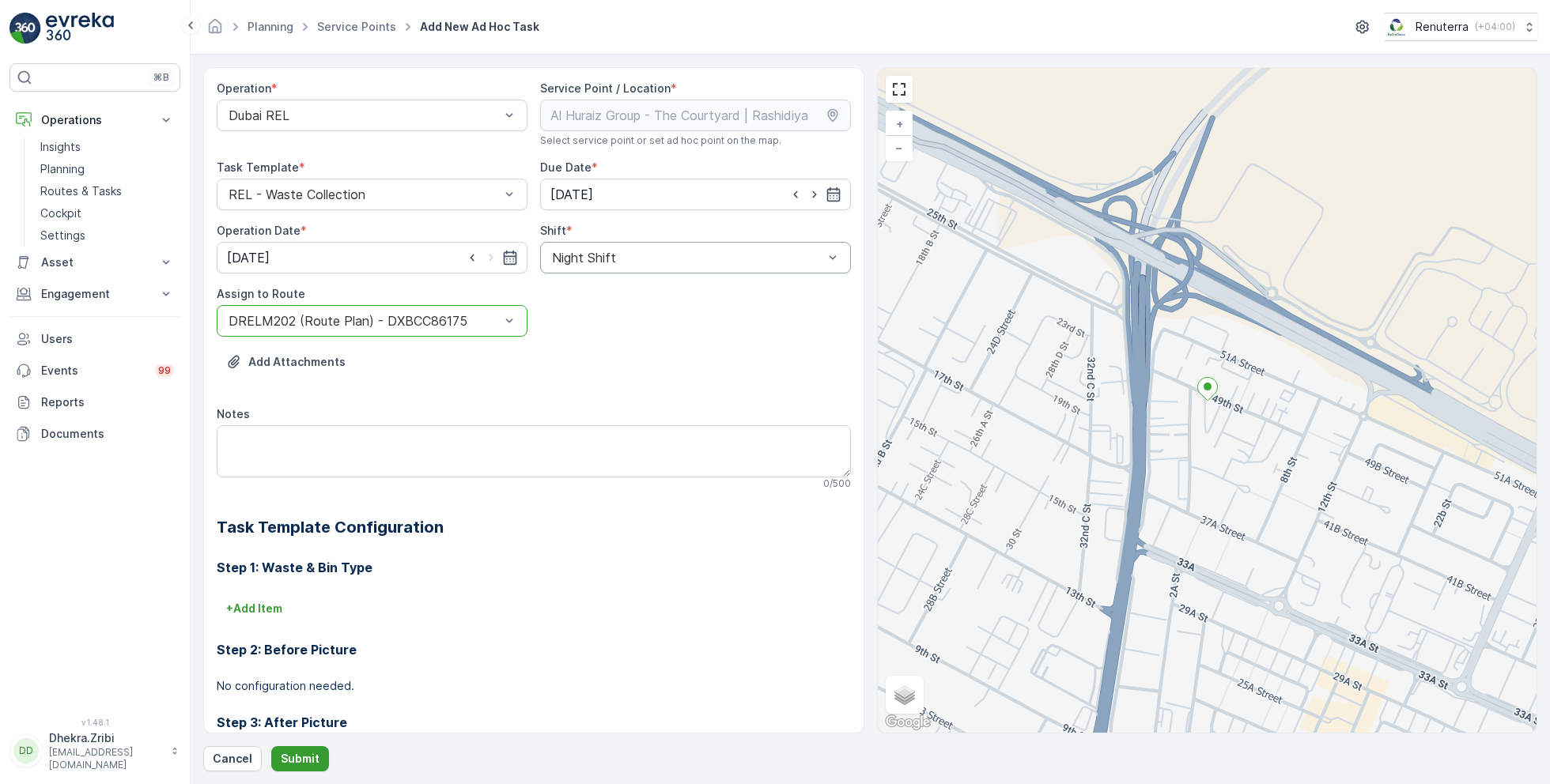
click at [301, 749] on button "Submit" at bounding box center [300, 758] width 58 height 25
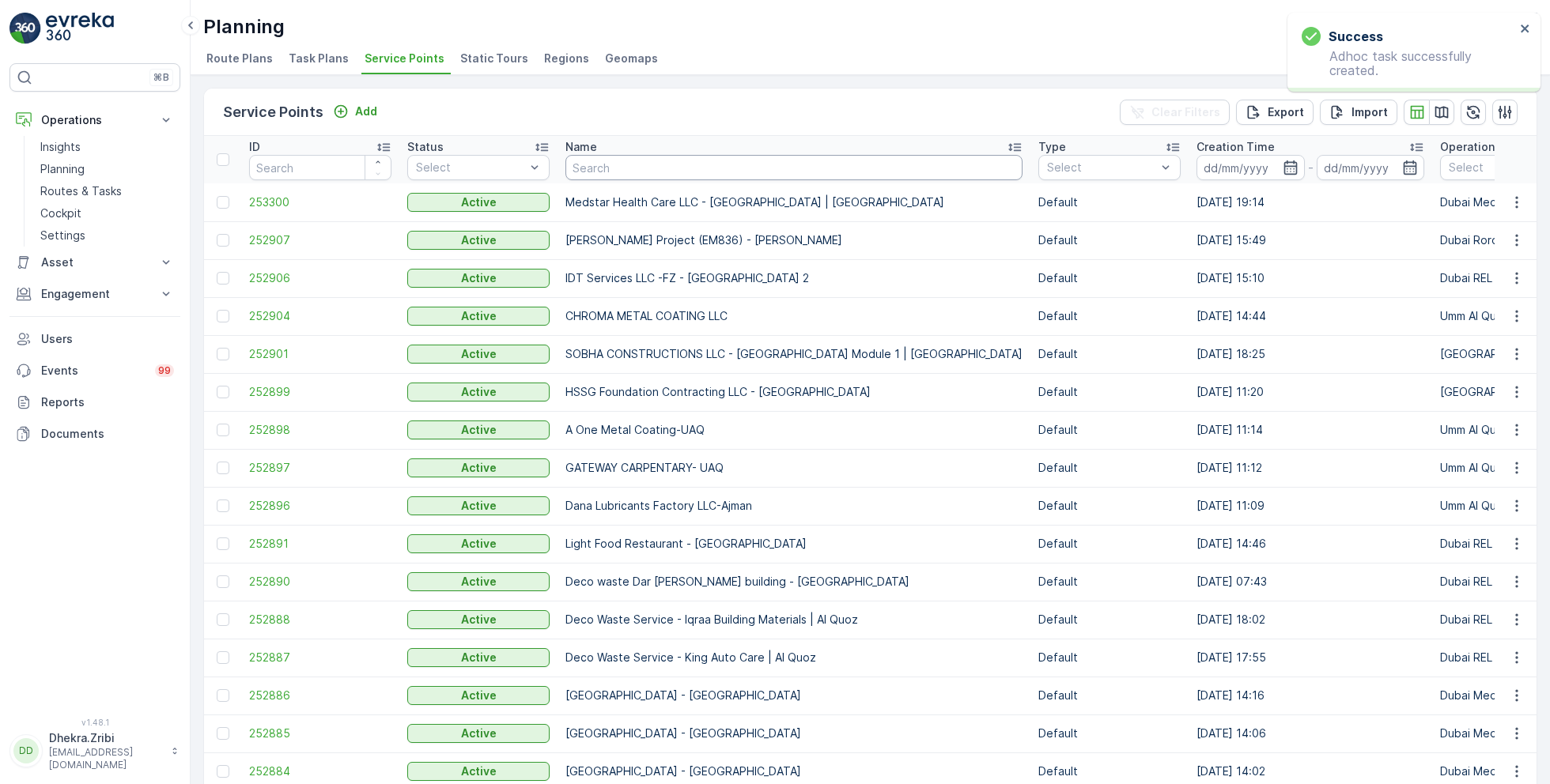
click at [592, 159] on input "text" at bounding box center [793, 167] width 457 height 25
type input "saudi"
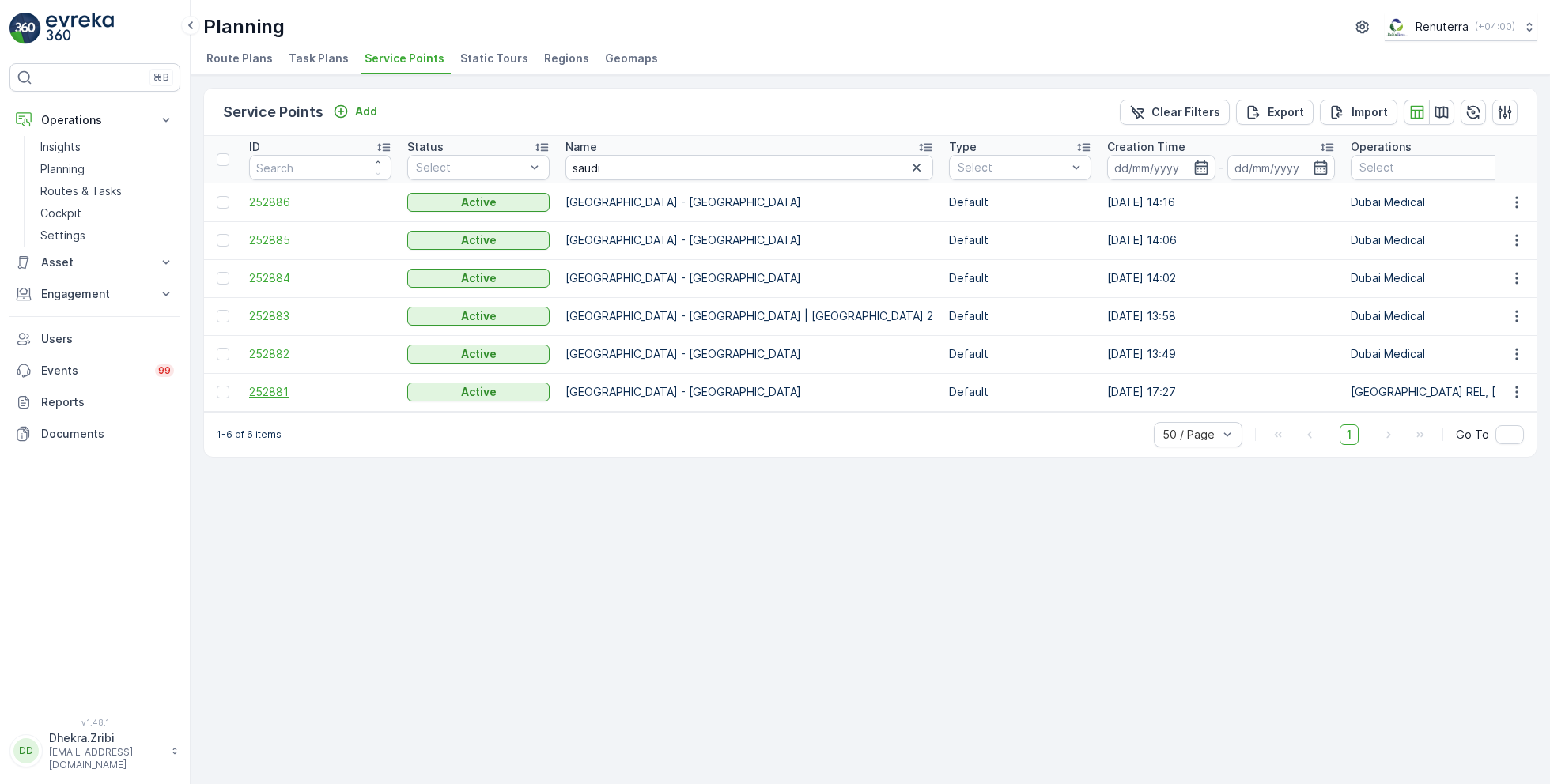
click at [278, 389] on span "252881" at bounding box center [320, 392] width 143 height 16
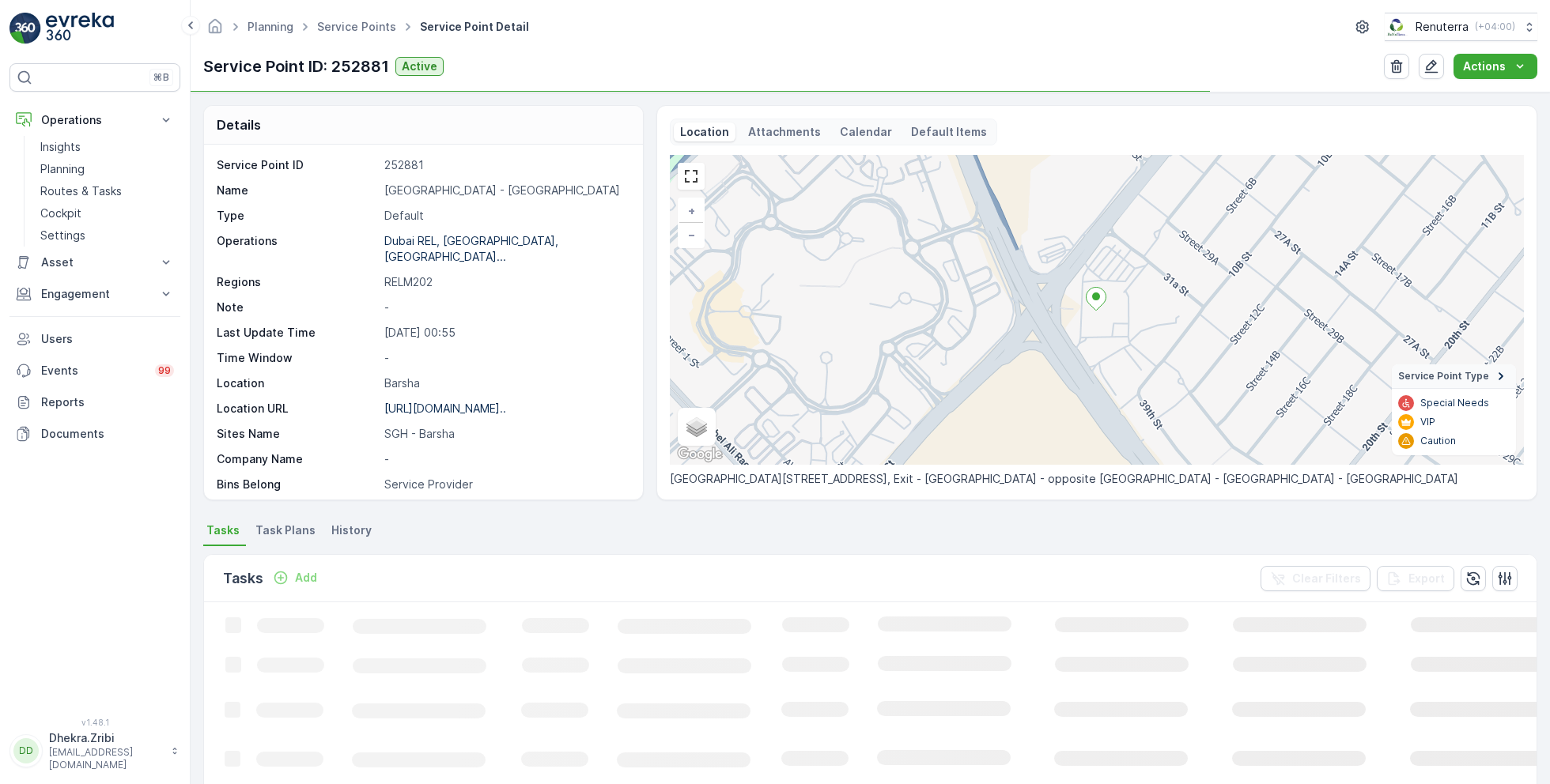
click at [396, 189] on p "[GEOGRAPHIC_DATA] - [GEOGRAPHIC_DATA]" at bounding box center [505, 190] width 242 height 16
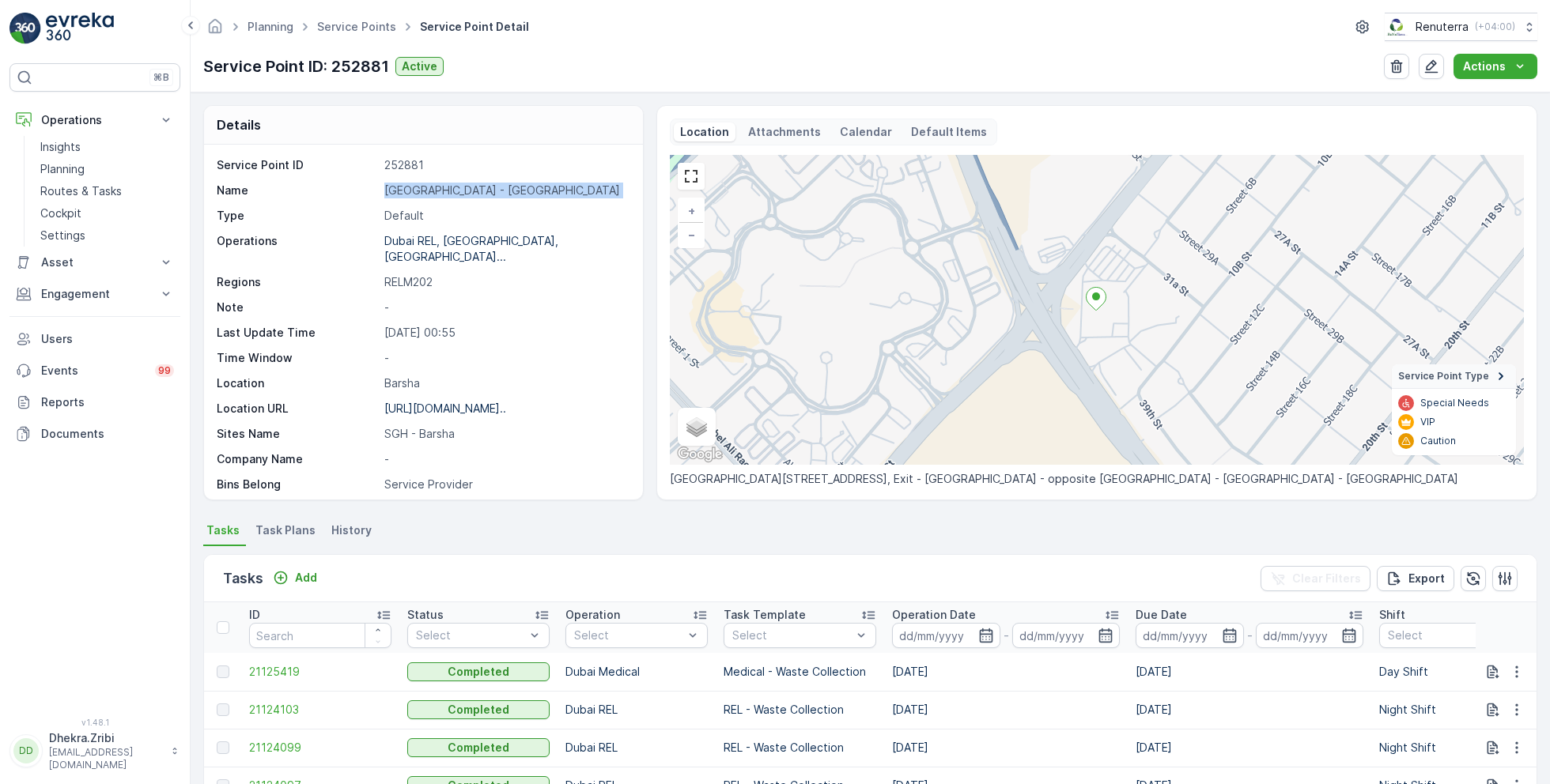
copy p "[GEOGRAPHIC_DATA] - [GEOGRAPHIC_DATA]"
click at [561, 331] on div "Service Point ID 252881 Name Saudi German Hospital - Barsha Type Default Operat…" at bounding box center [421, 439] width 410 height 563
click at [373, 27] on link "Service Points" at bounding box center [357, 26] width 79 height 14
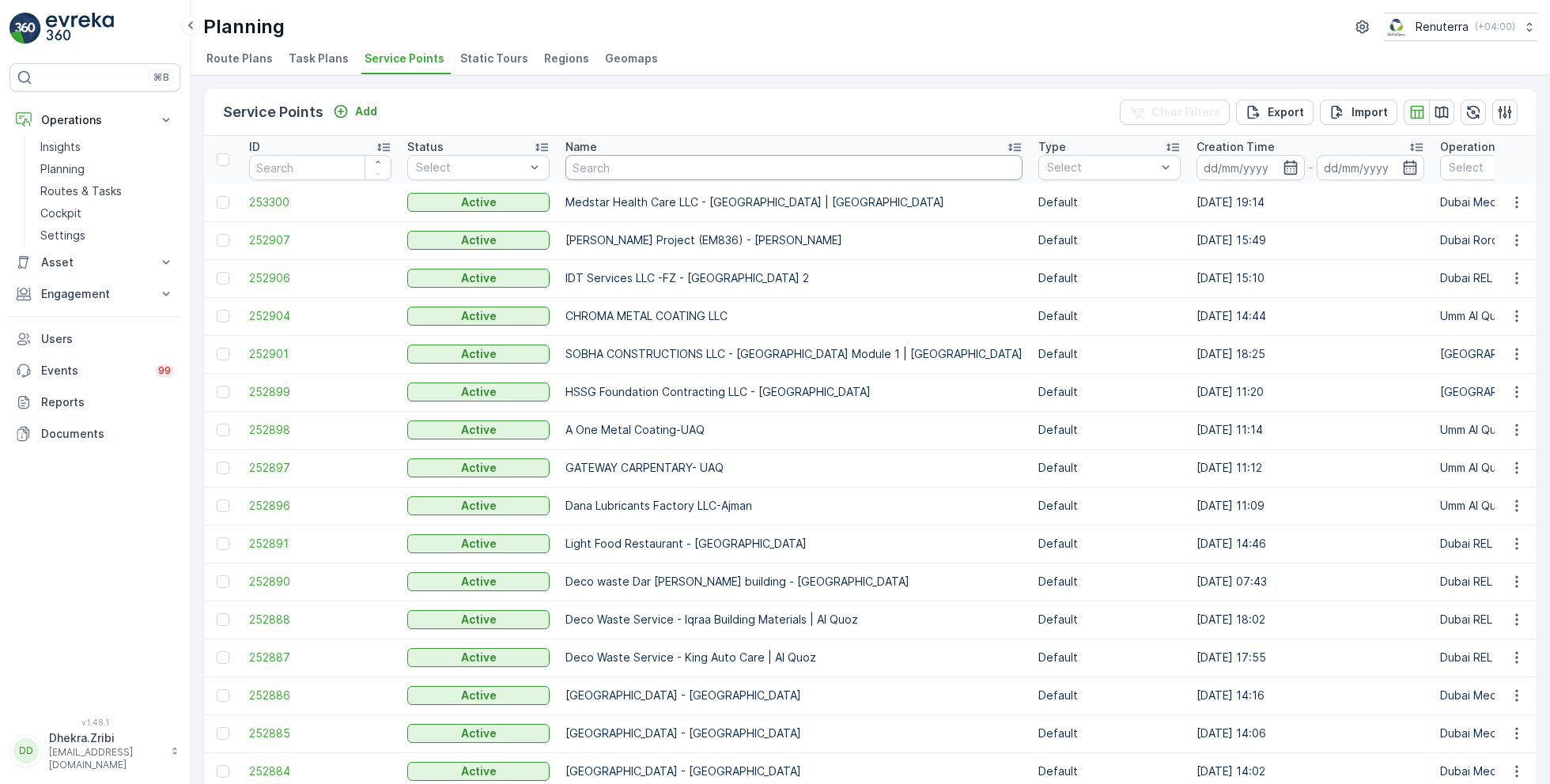
click at [665, 169] on input "text" at bounding box center [793, 167] width 457 height 25
type input "nmc"
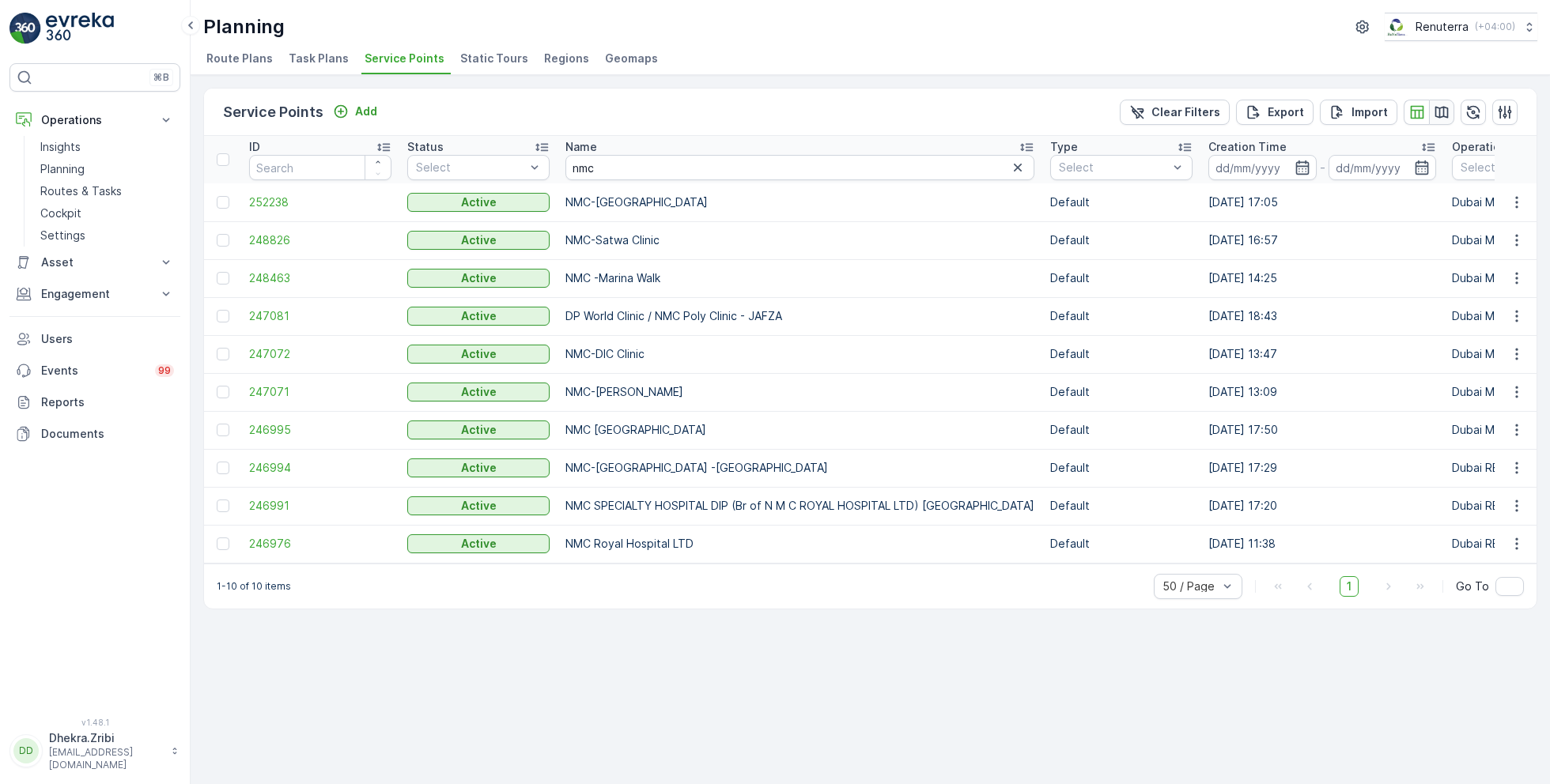
click at [1439, 110] on icon "button" at bounding box center [1441, 111] width 16 height 16
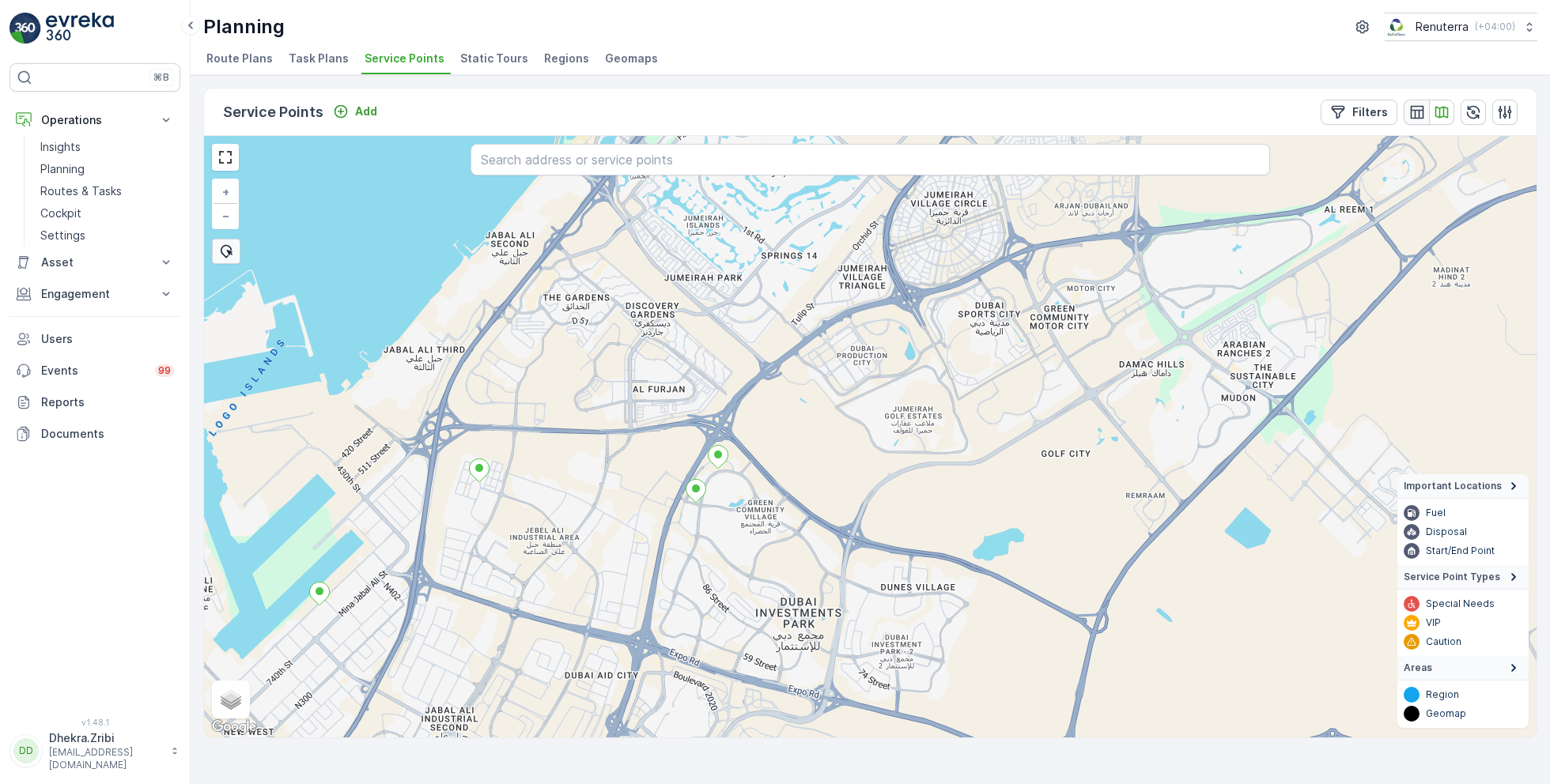
click at [1418, 109] on icon "button" at bounding box center [1417, 111] width 14 height 14
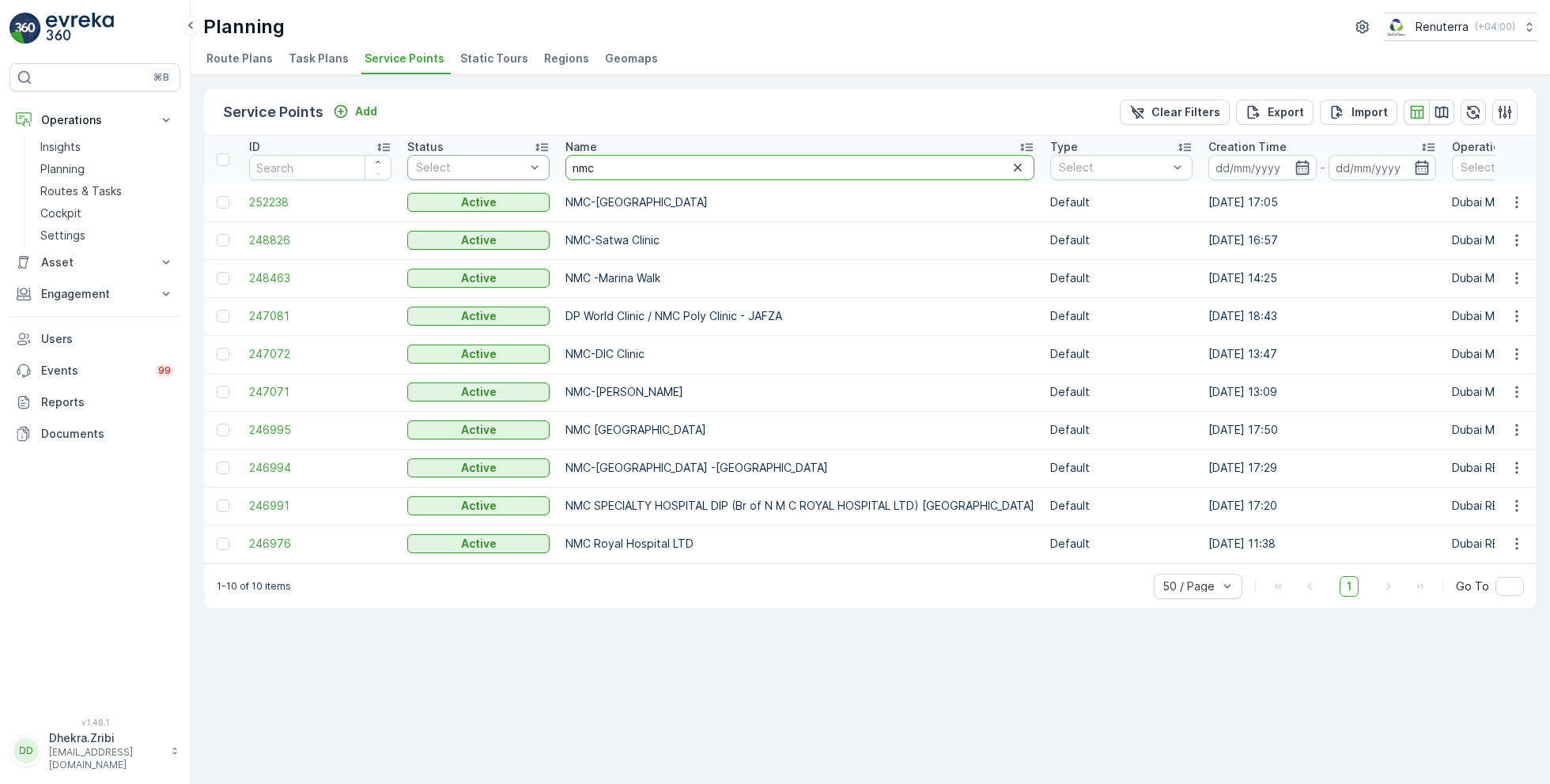
drag, startPoint x: 642, startPoint y: 166, endPoint x: 509, endPoint y: 160, distance: 133.1
type input "hssg"
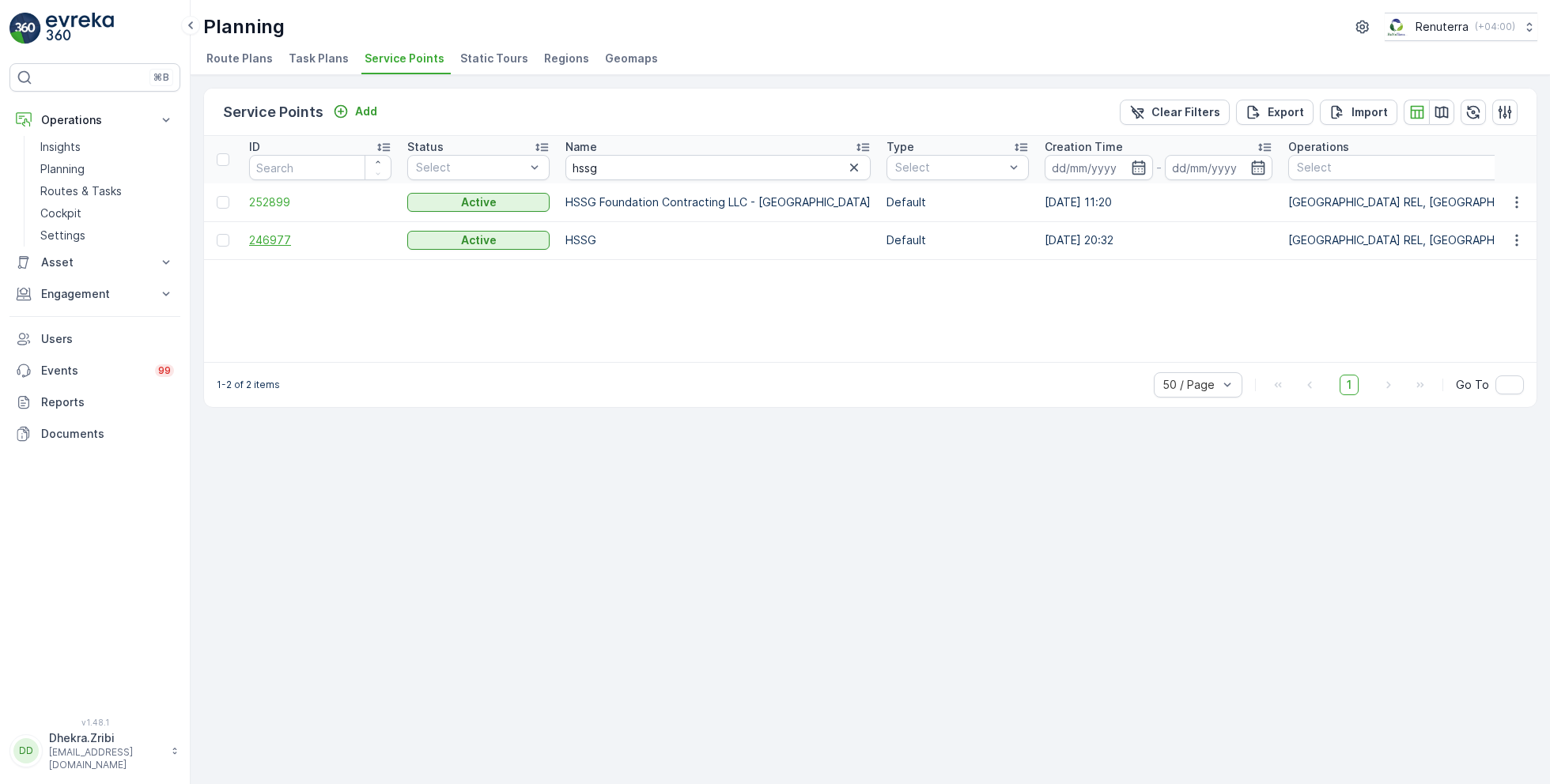
click at [266, 238] on span "246977" at bounding box center [320, 240] width 143 height 16
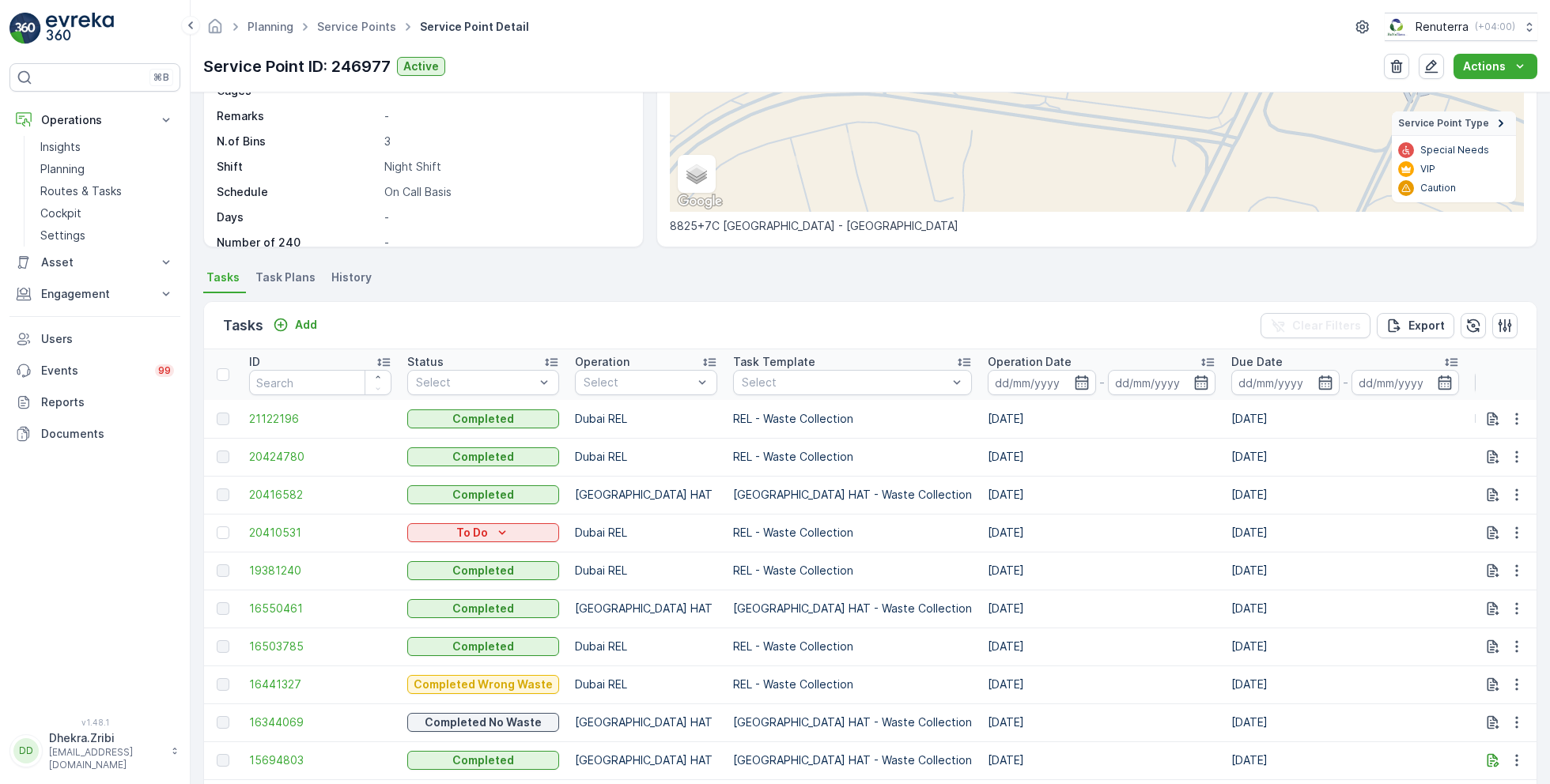
scroll to position [257, 0]
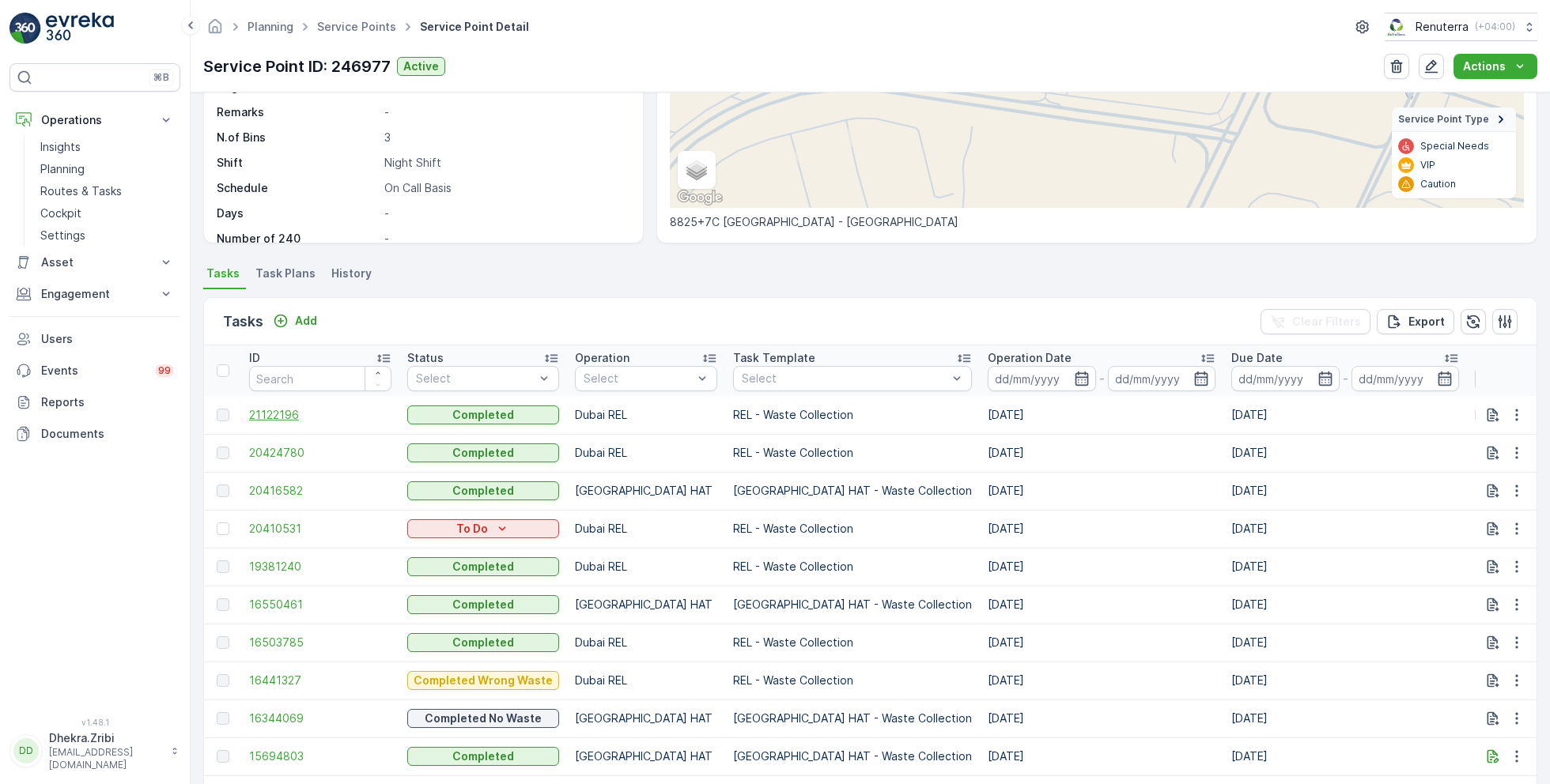
click at [286, 411] on span "21122196" at bounding box center [320, 415] width 143 height 16
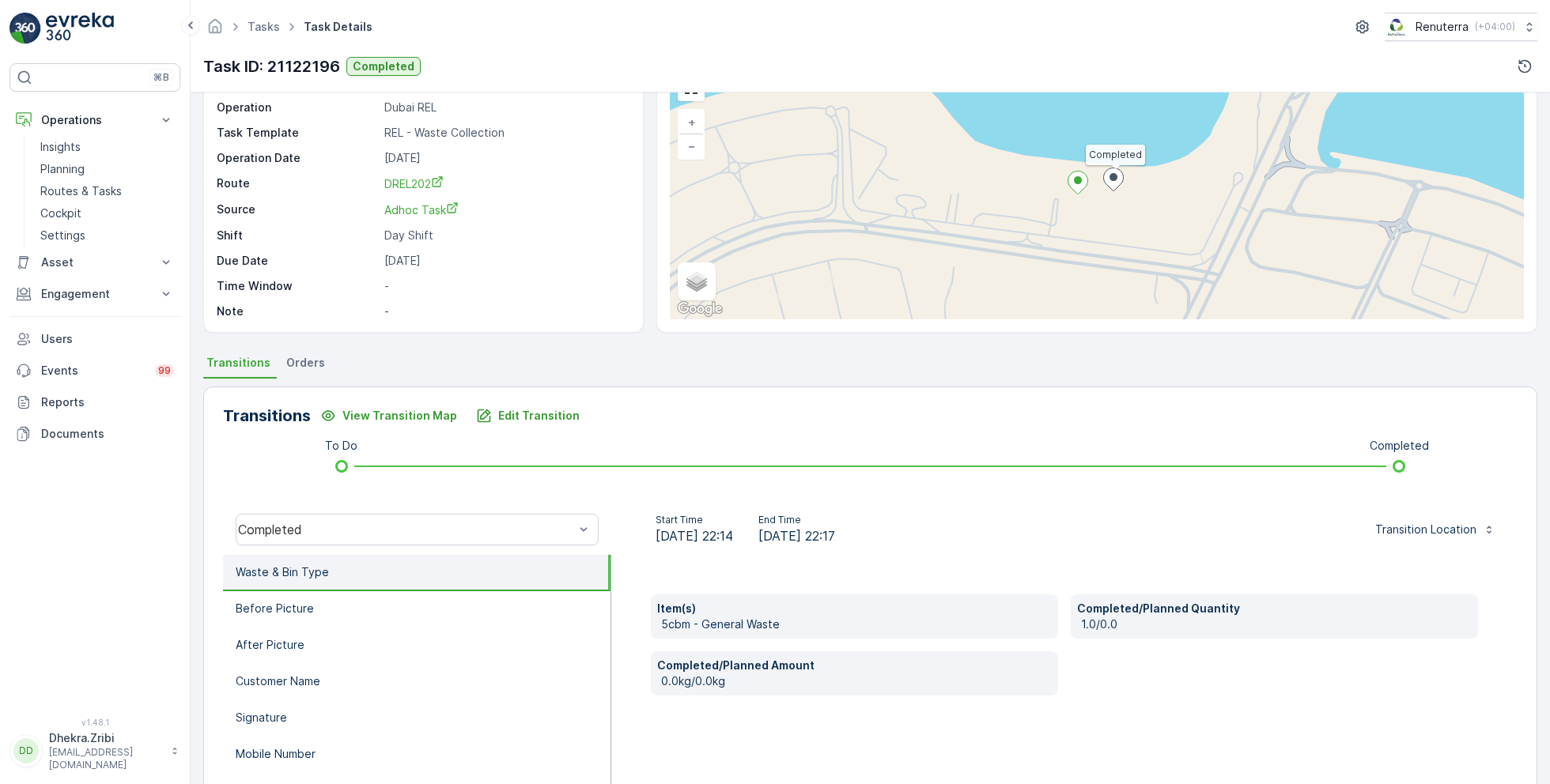
scroll to position [98, 0]
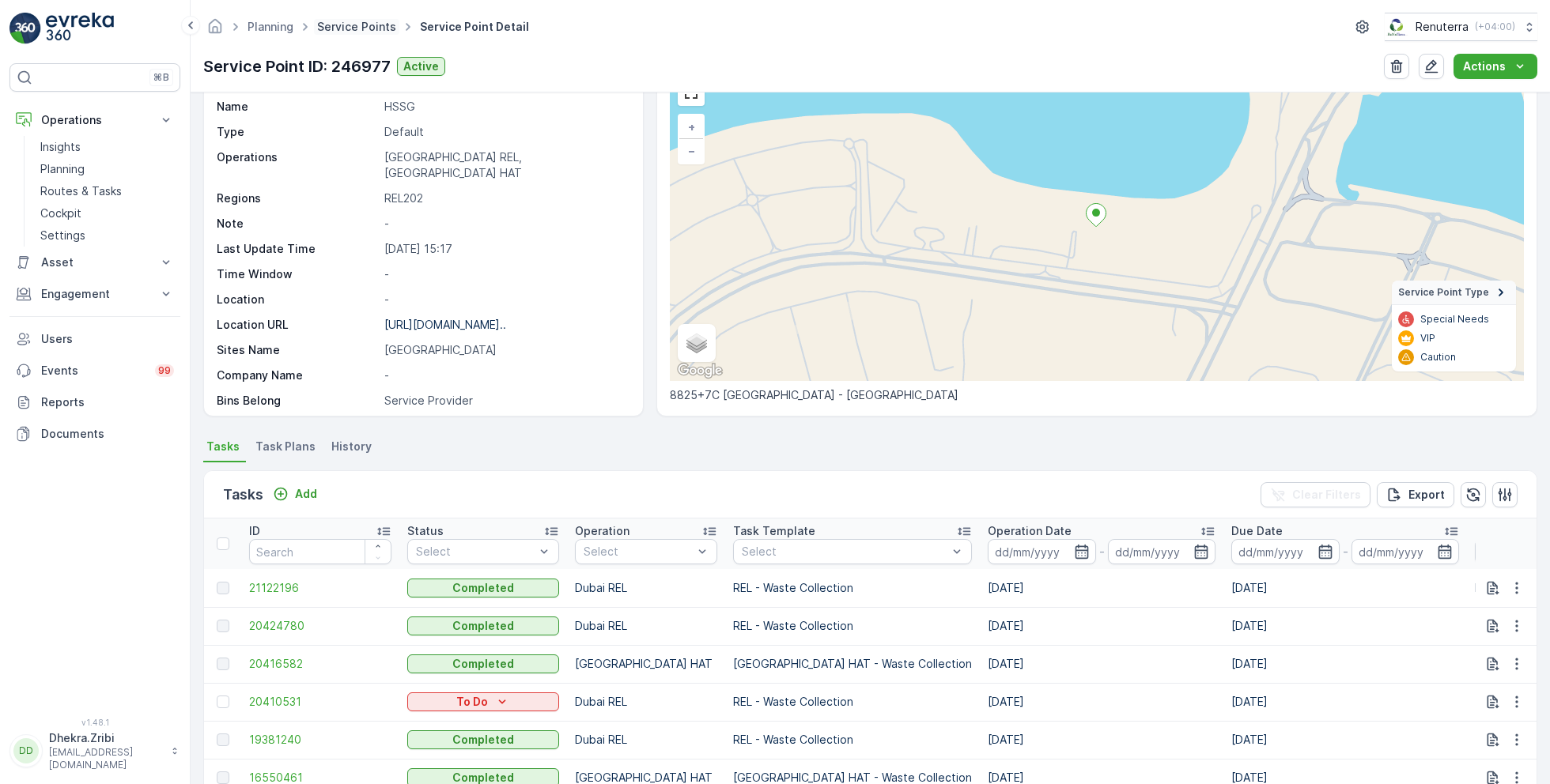
click at [376, 28] on link "Service Points" at bounding box center [357, 26] width 79 height 14
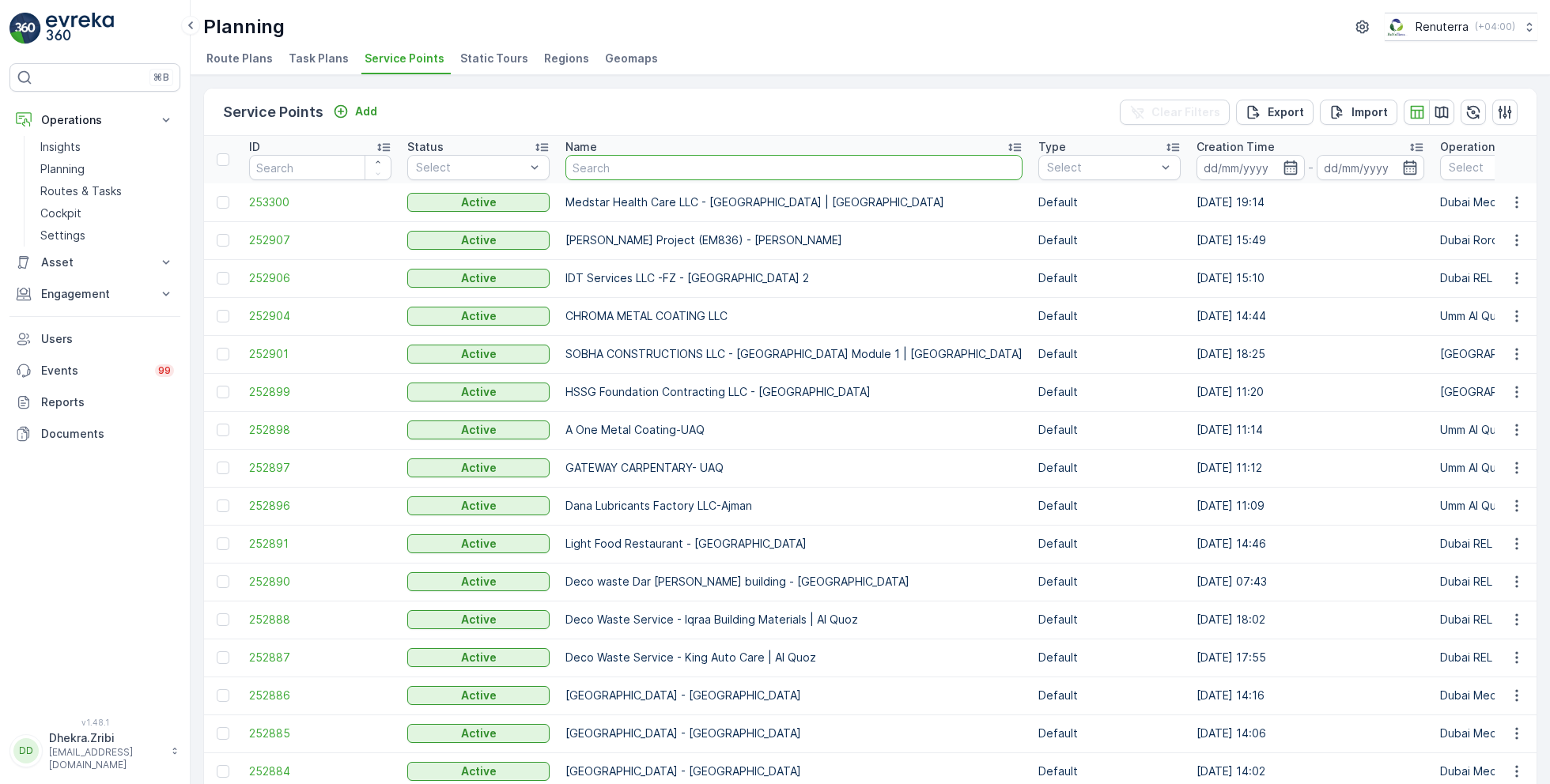
click at [606, 166] on input "text" at bounding box center [793, 167] width 457 height 25
type input "sbk"
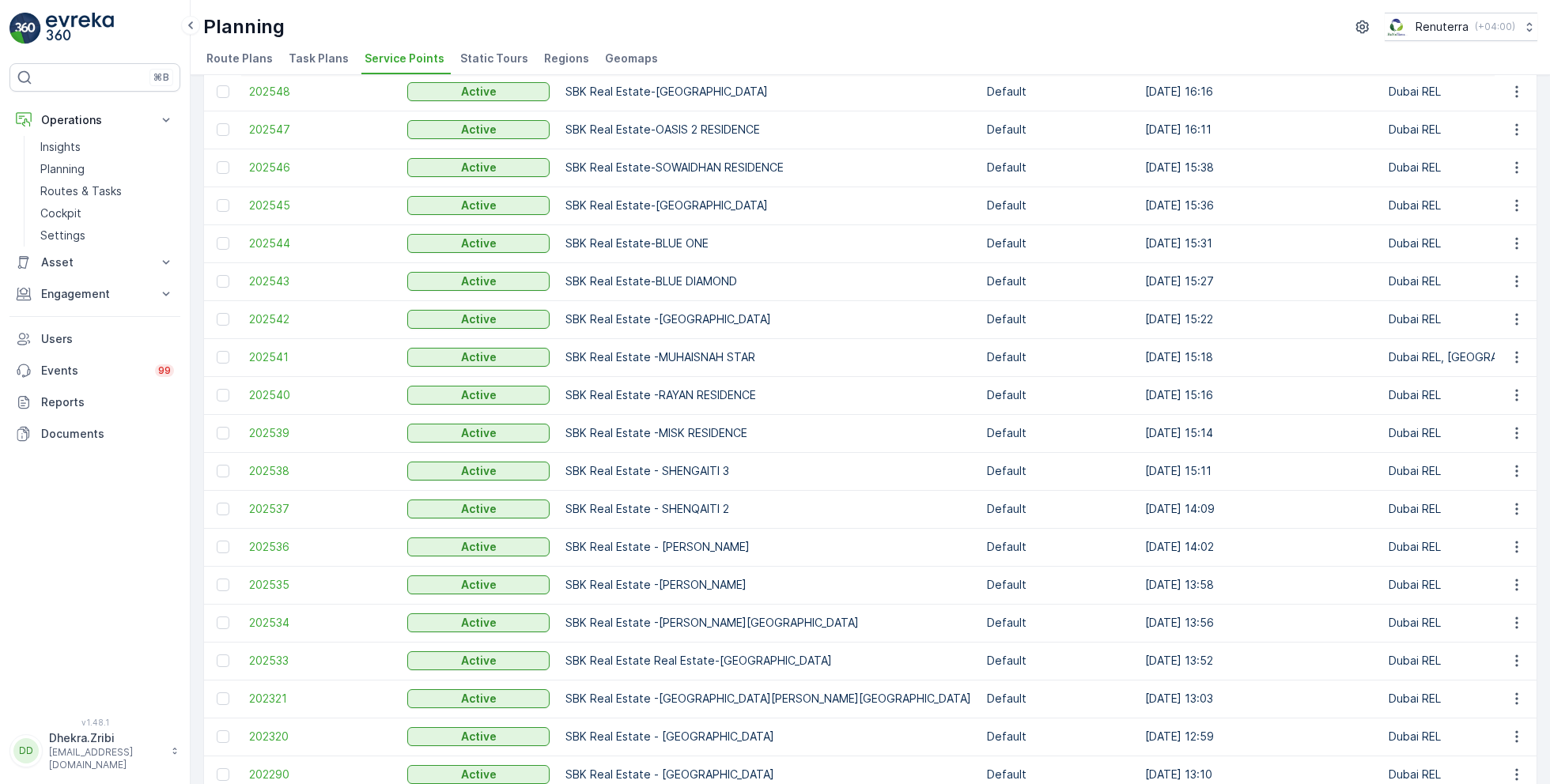
scroll to position [755, 0]
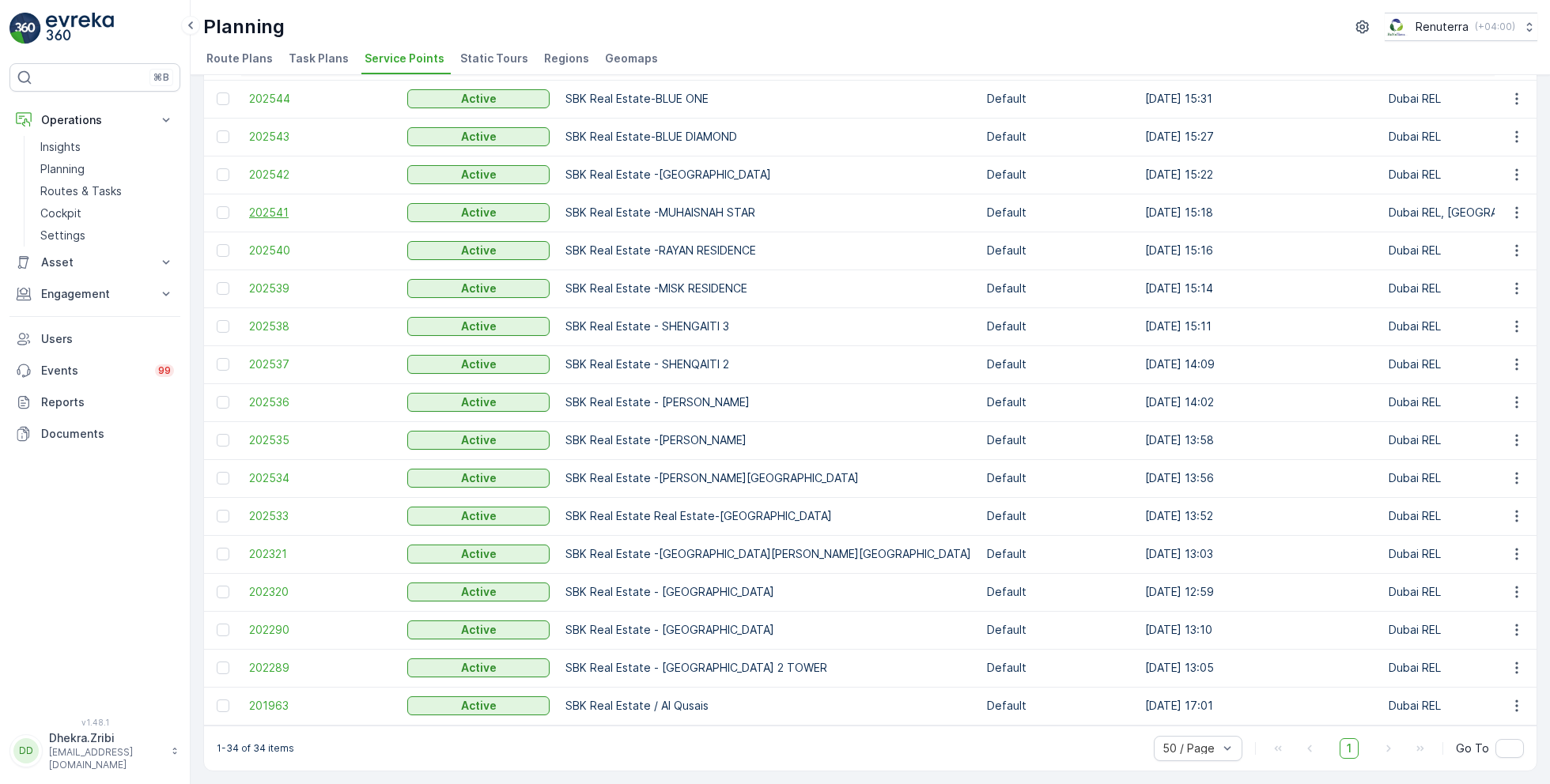
click at [269, 205] on span "202541" at bounding box center [320, 213] width 143 height 16
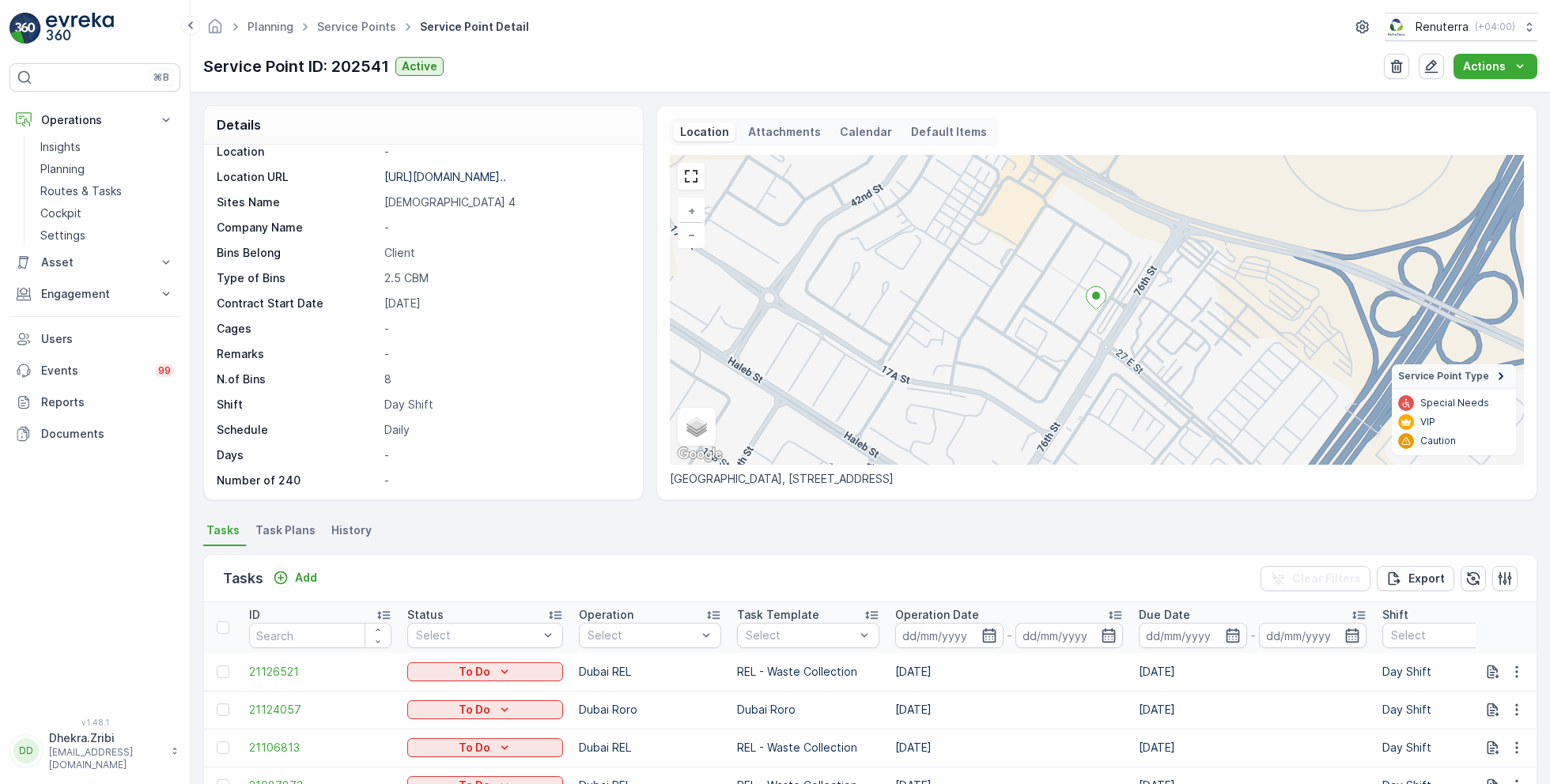
scroll to position [216, 0]
click at [1438, 59] on icon "button" at bounding box center [1431, 66] width 16 height 16
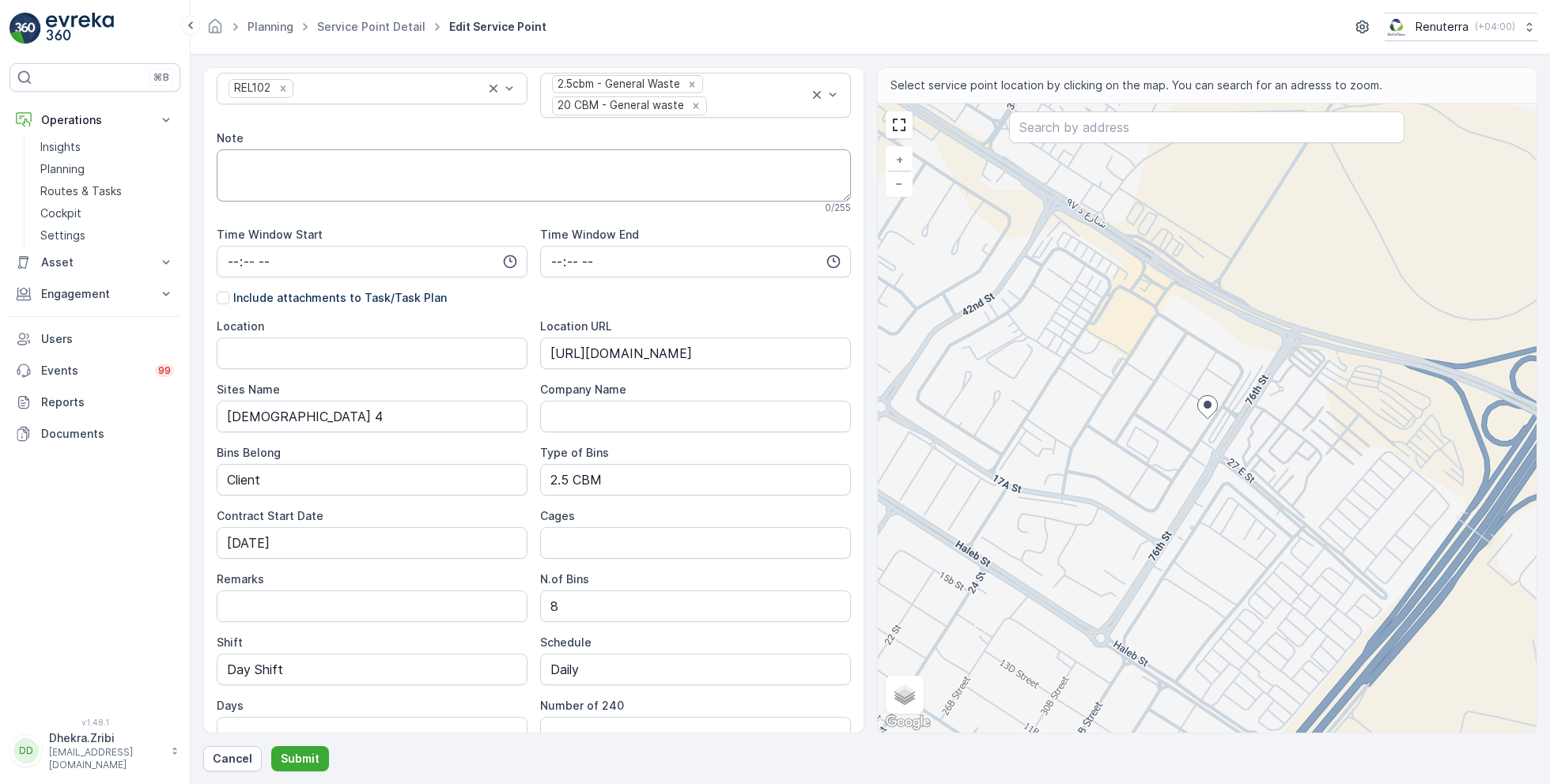
scroll to position [320, 0]
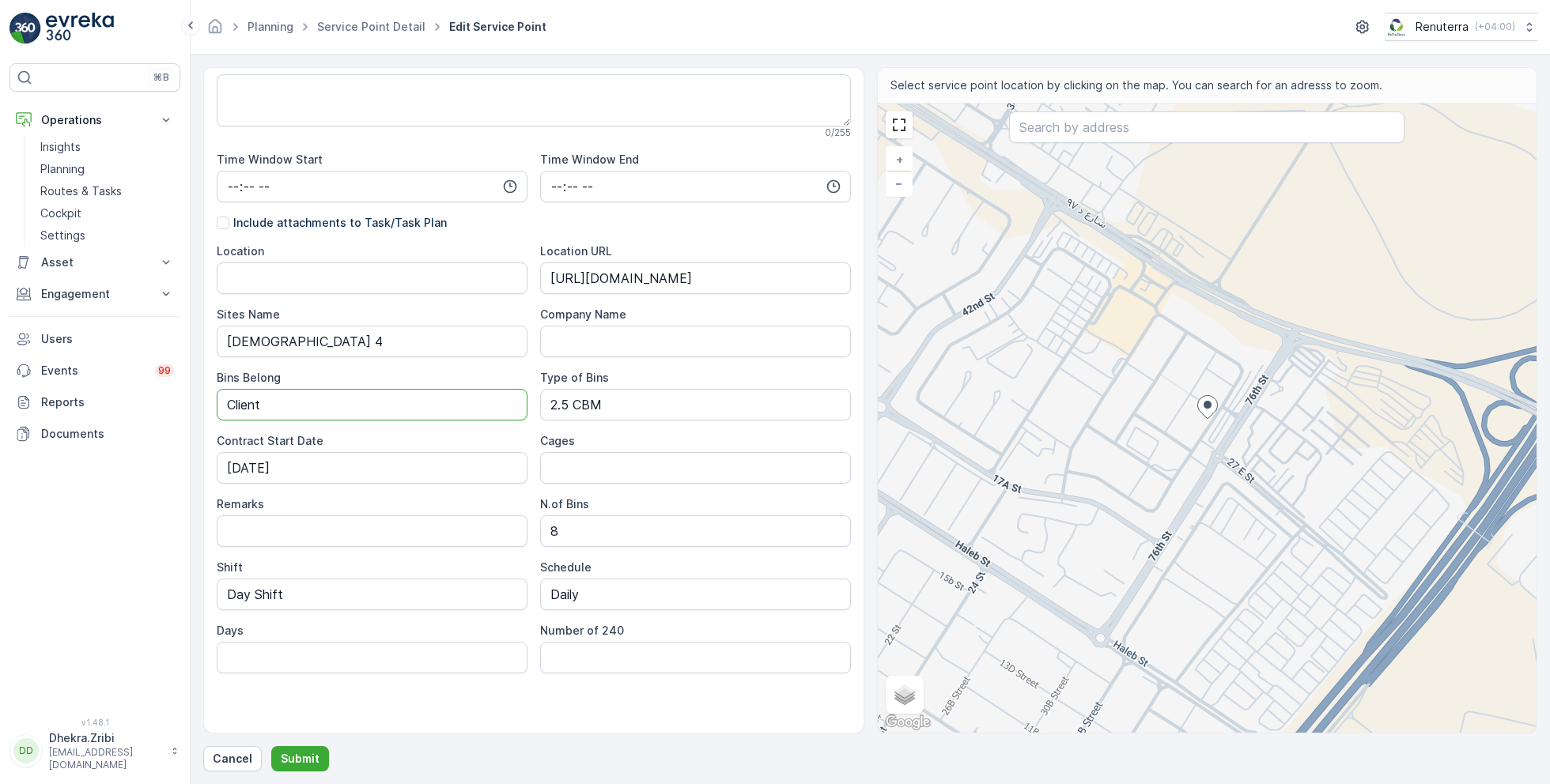
drag, startPoint x: 307, startPoint y: 402, endPoint x: 198, endPoint y: 398, distance: 109.1
click at [198, 398] on form "Service Point Name SBK Real Estate -MUHAISNAH STAR 31 / 255 Location * 25.27844…" at bounding box center [870, 419] width 1359 height 730
click at [280, 398] on Belong "Service provider" at bounding box center [372, 405] width 311 height 31
type Belong "Service Provider"
click at [584, 531] on Bins "8" at bounding box center [696, 531] width 311 height 31
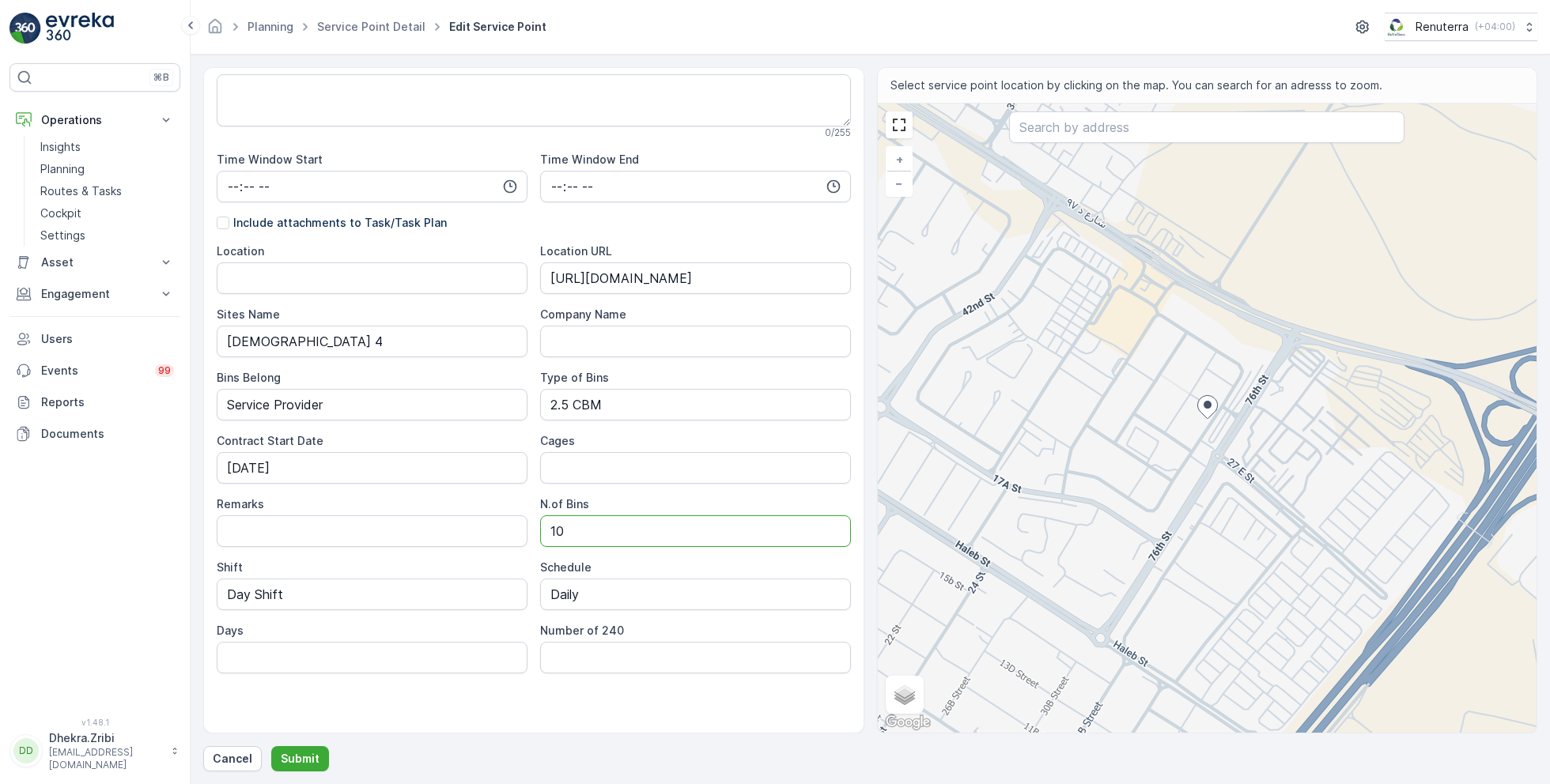
type Bins "1"
type Bins "2"
click at [483, 717] on div "Service Point Name SBK Real Estate -MUHAISNAH STAR 31 / 255 Location * 25.27844…" at bounding box center [533, 248] width 634 height 976
click at [288, 761] on p "Submit" at bounding box center [300, 758] width 39 height 16
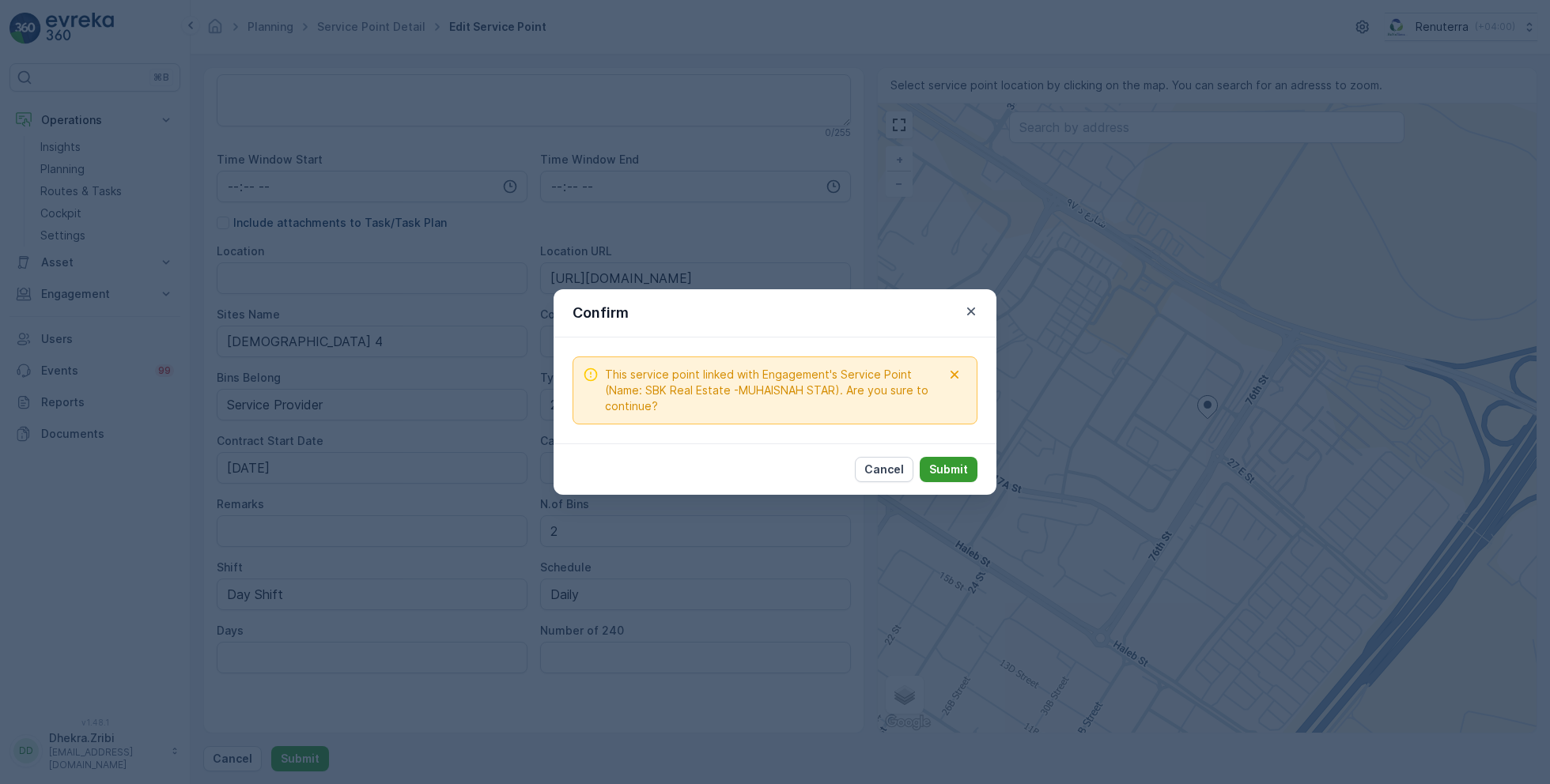
click at [954, 468] on p "Submit" at bounding box center [949, 469] width 39 height 16
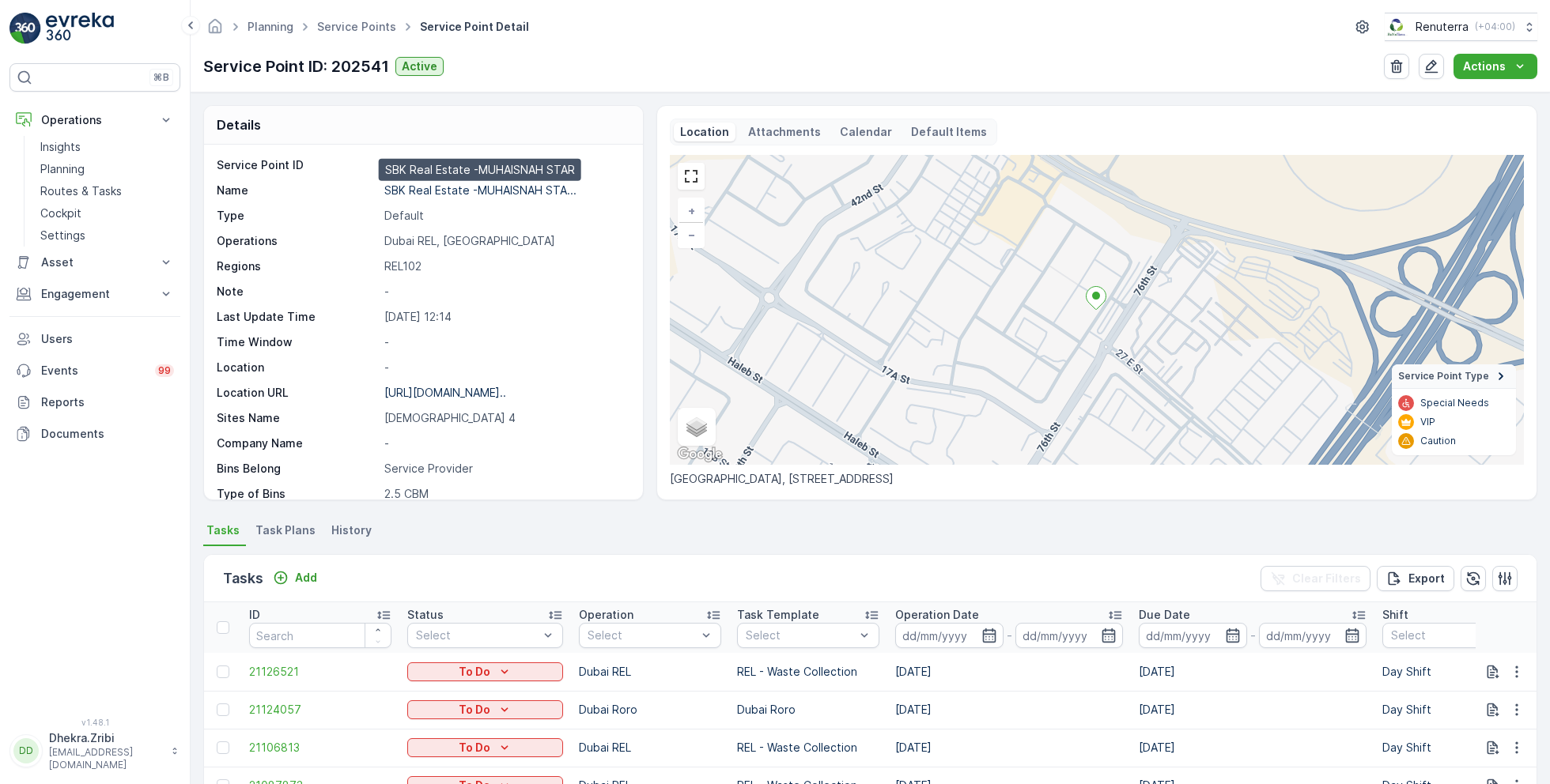
click at [489, 187] on p "SBK Real Estate -MUHAISNAH STA..." at bounding box center [480, 190] width 192 height 14
click at [1012, 525] on ul "Tasks Task Plans History" at bounding box center [871, 533] width 1335 height 27
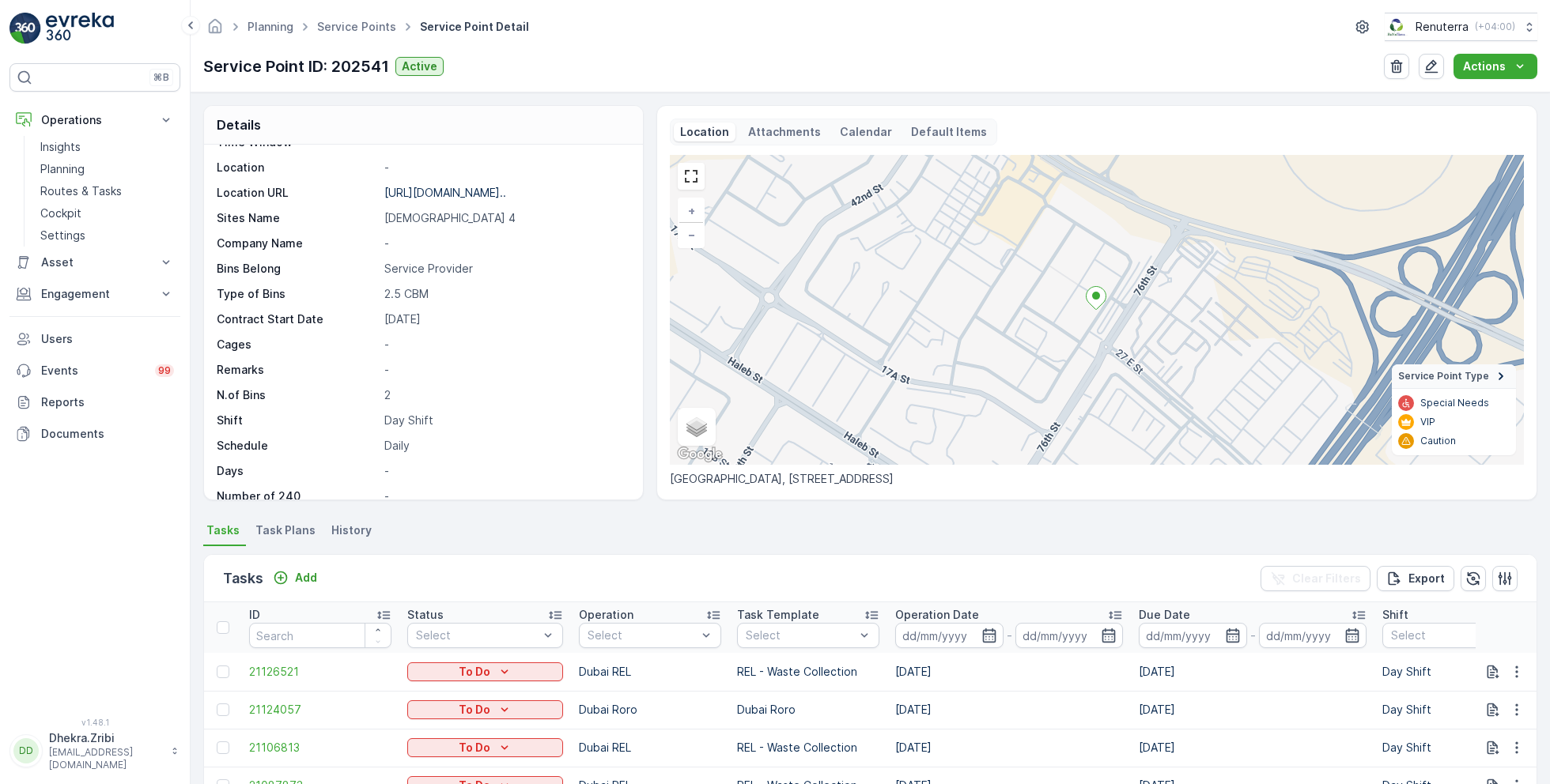
scroll to position [216, 0]
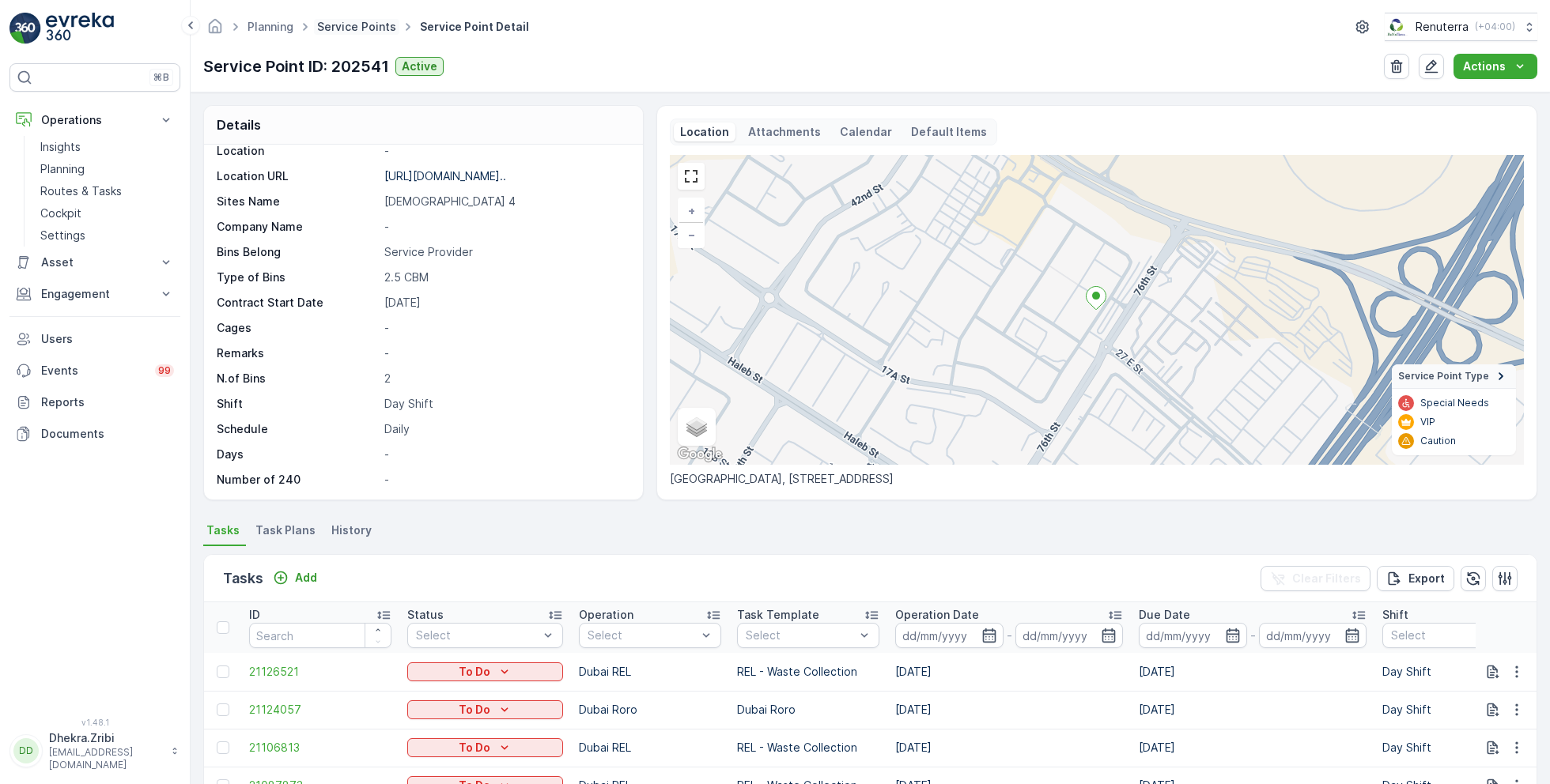
click at [375, 22] on link "Service Points" at bounding box center [357, 26] width 79 height 14
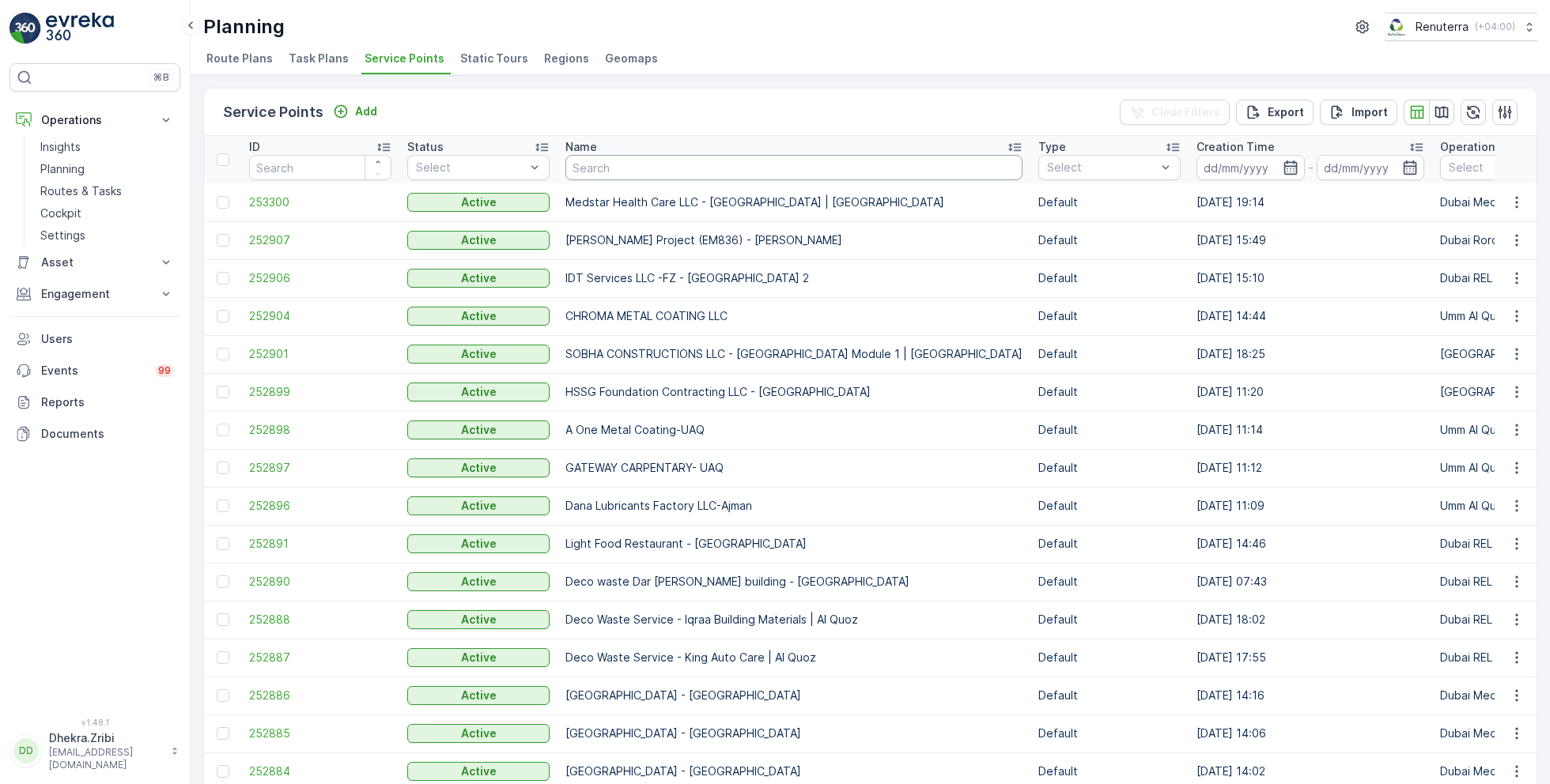
click at [638, 164] on input "text" at bounding box center [793, 167] width 457 height 25
type input "rixos"
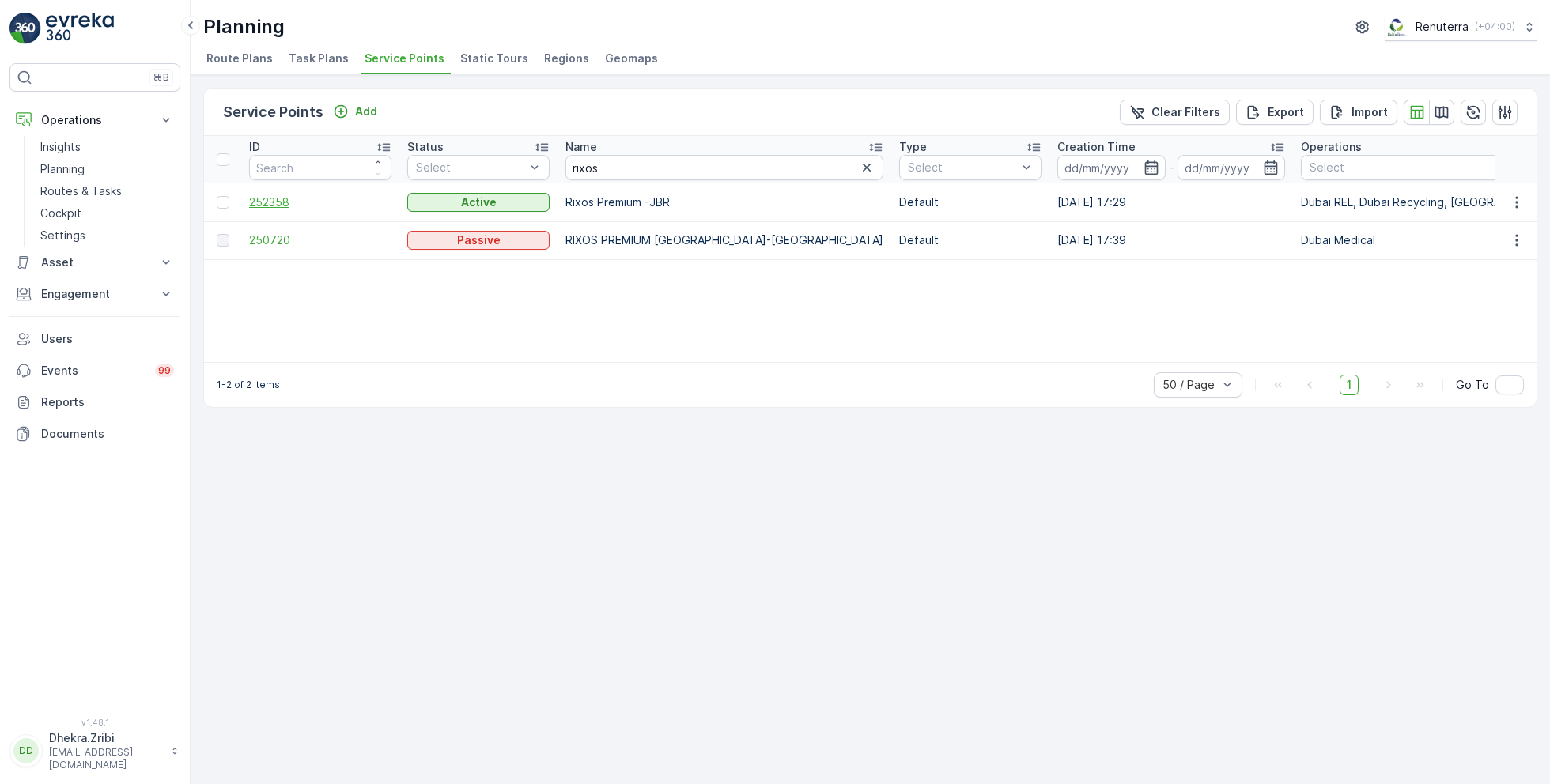
click at [276, 200] on span "252358" at bounding box center [320, 202] width 143 height 16
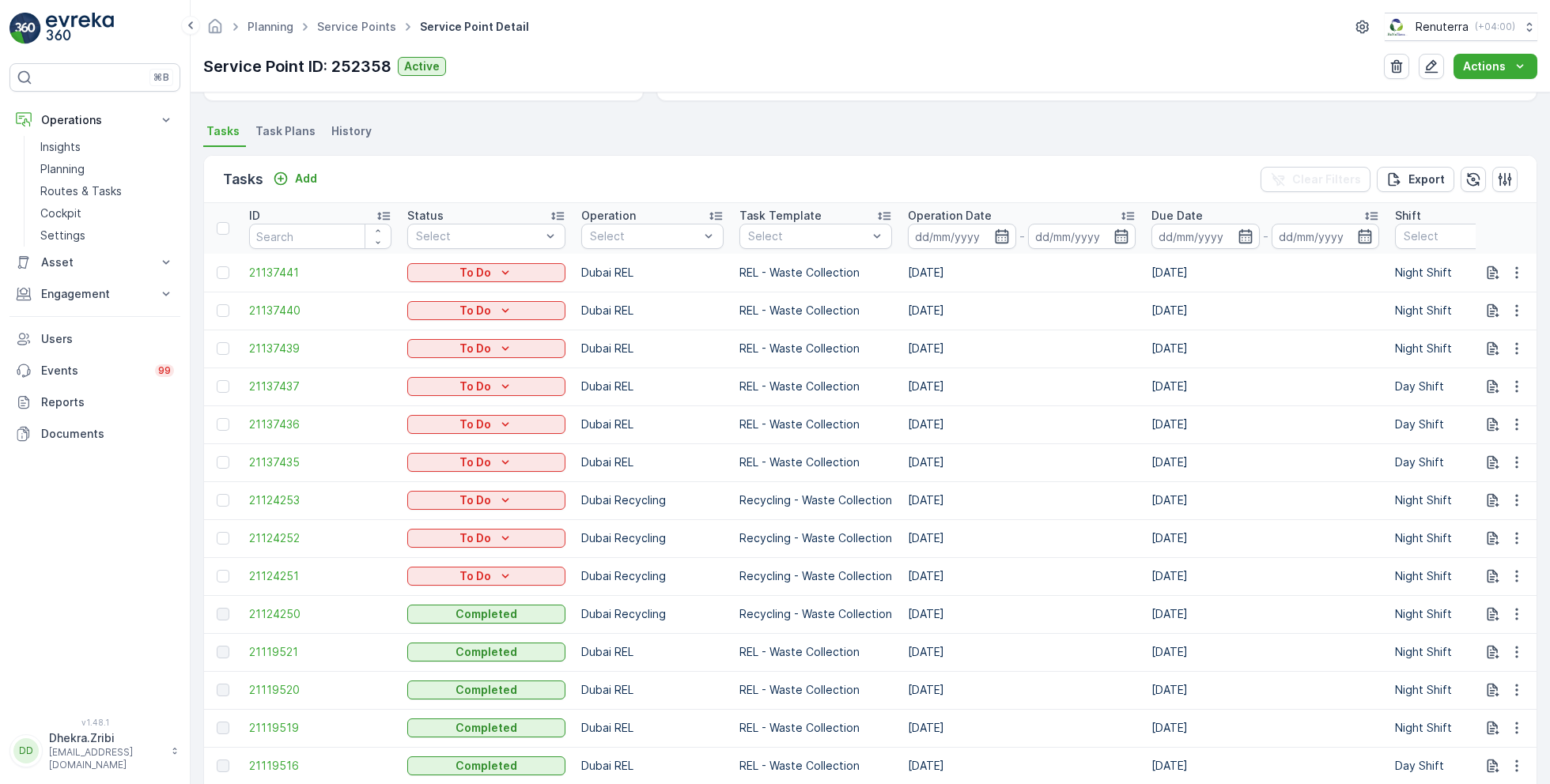
scroll to position [459, 0]
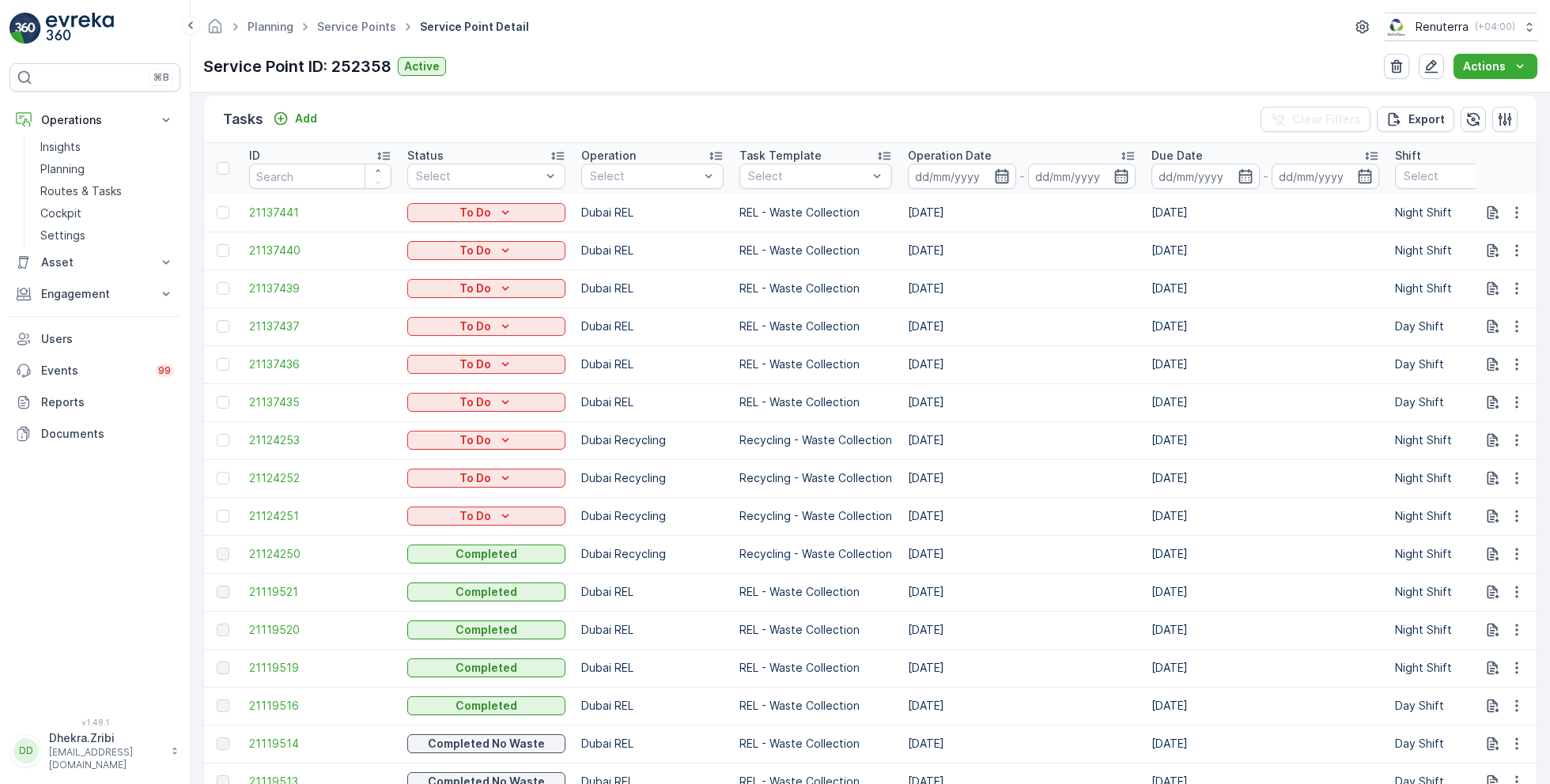
click at [994, 171] on icon "button" at bounding box center [1001, 176] width 16 height 16
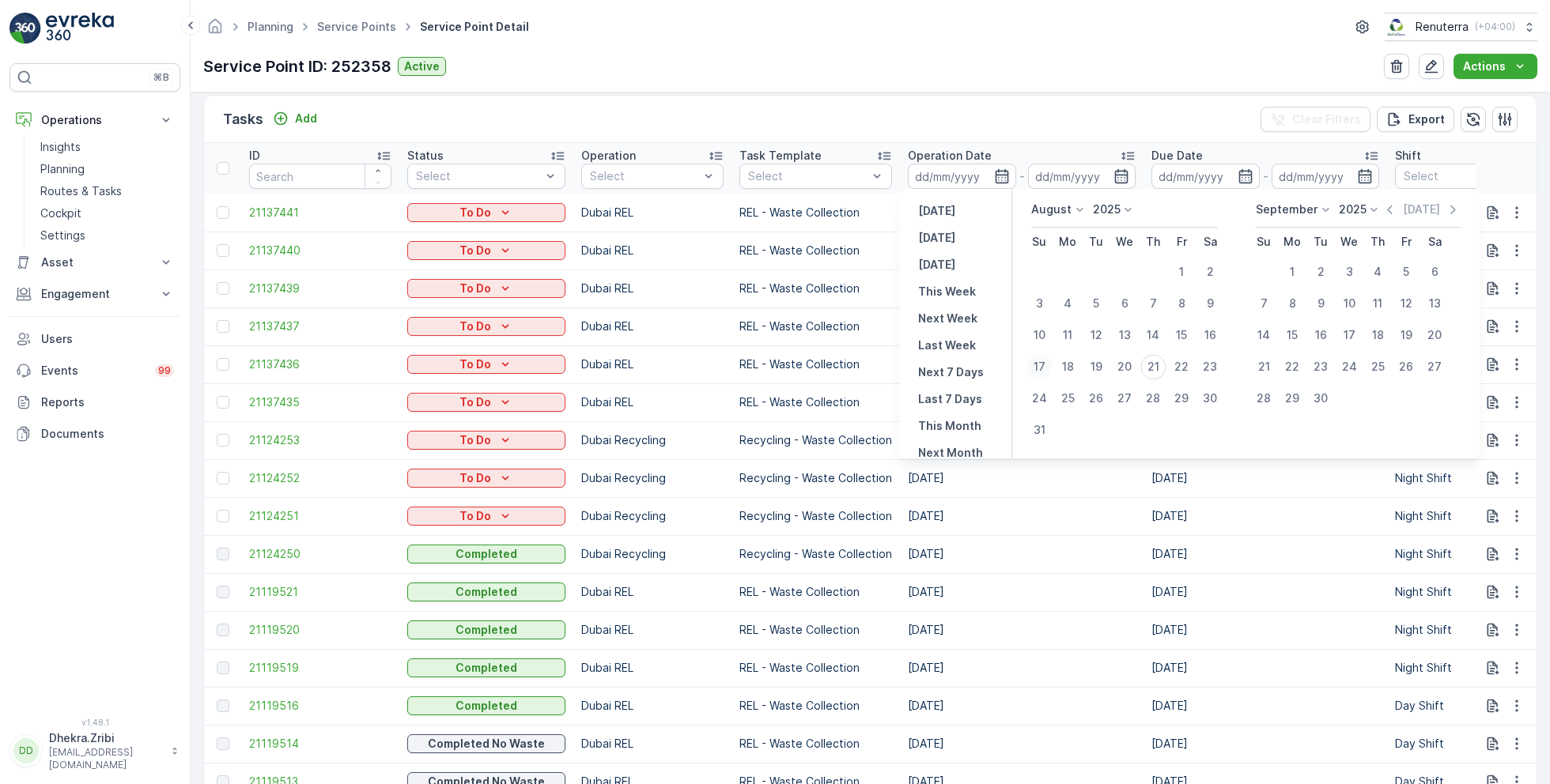
click at [1046, 370] on div "17" at bounding box center [1038, 366] width 25 height 25
type input "[DATE]"
click at [1046, 370] on div "17" at bounding box center [1038, 366] width 25 height 25
type input "[DATE]"
click at [1048, 85] on div "Planning Service Points Service Point Detail Renuterra ( +04:00 ) Service Point…" at bounding box center [870, 46] width 1359 height 93
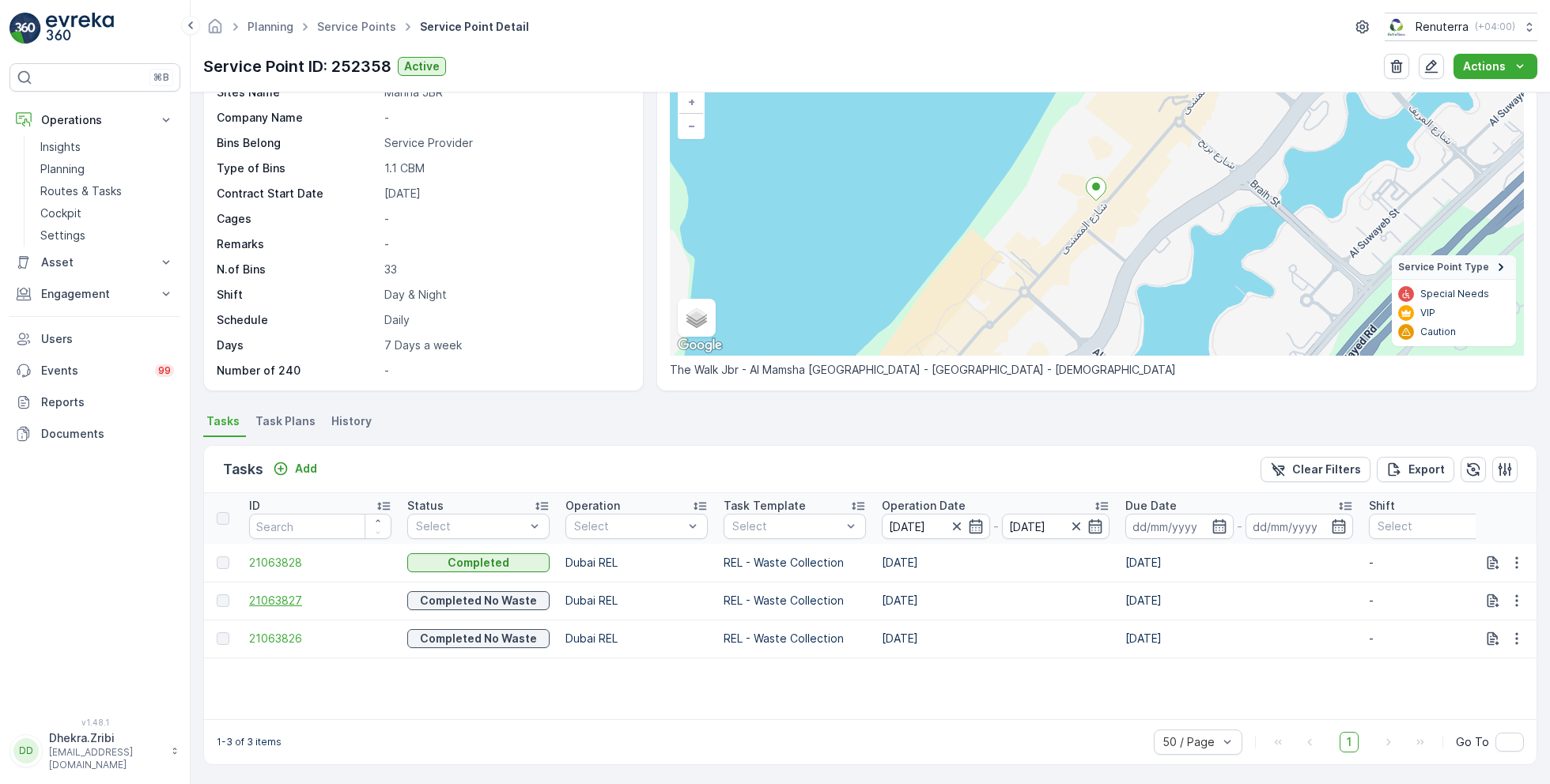
click at [295, 597] on span "21063827" at bounding box center [320, 600] width 143 height 16
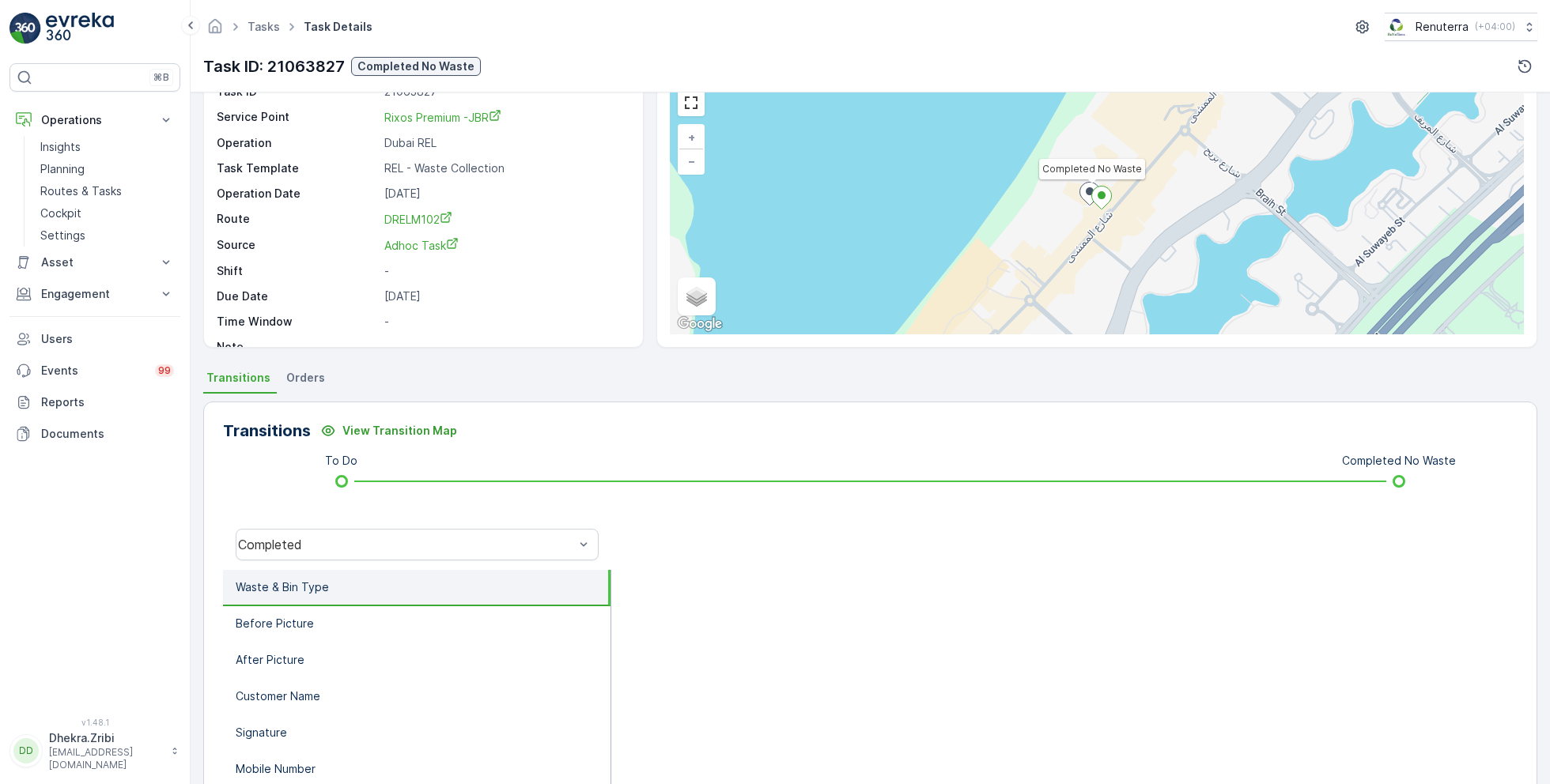
scroll to position [80, 0]
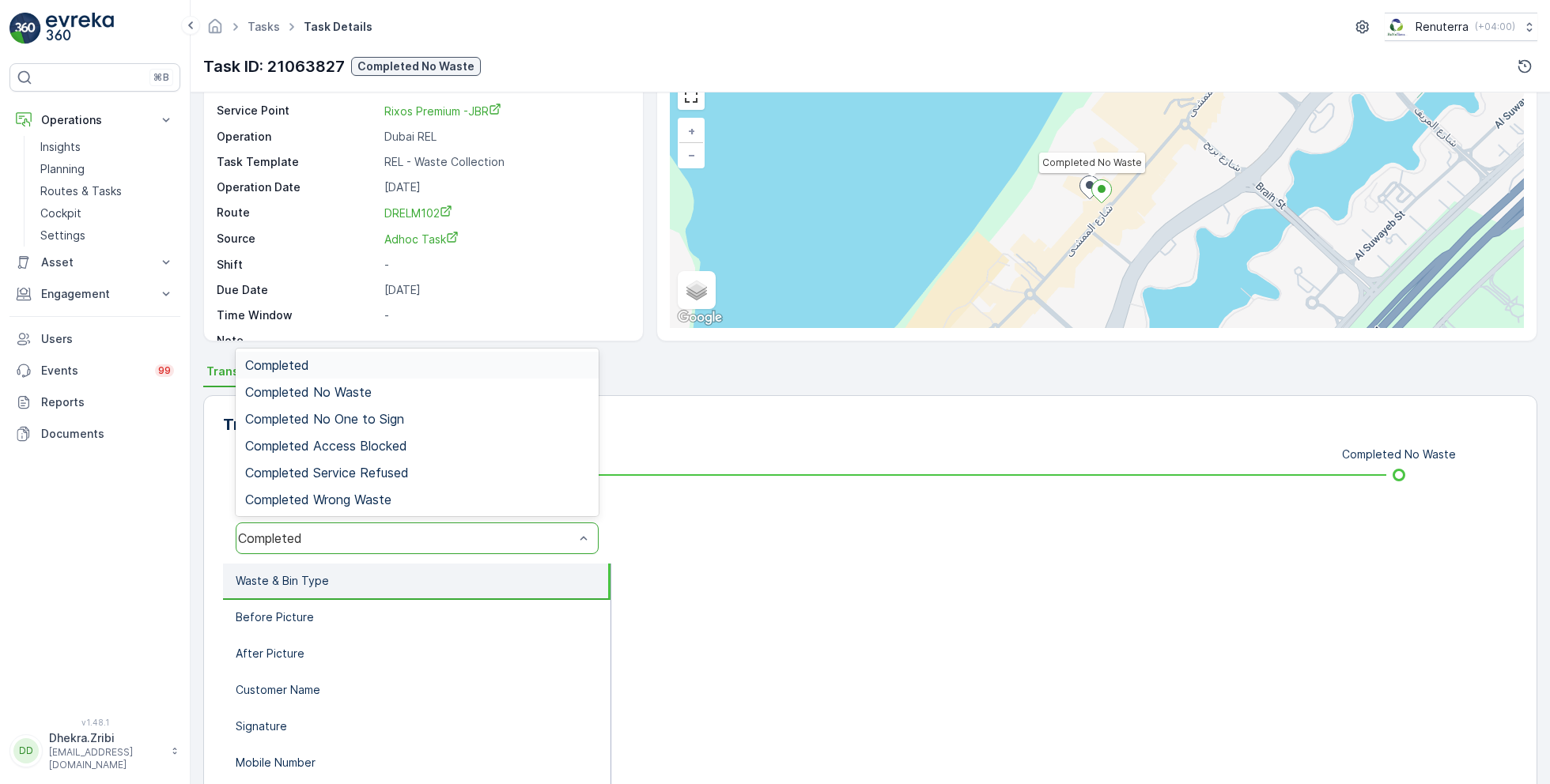
click at [527, 543] on div "Completed" at bounding box center [406, 537] width 336 height 14
click at [392, 397] on div "Completed No Waste" at bounding box center [417, 391] width 344 height 14
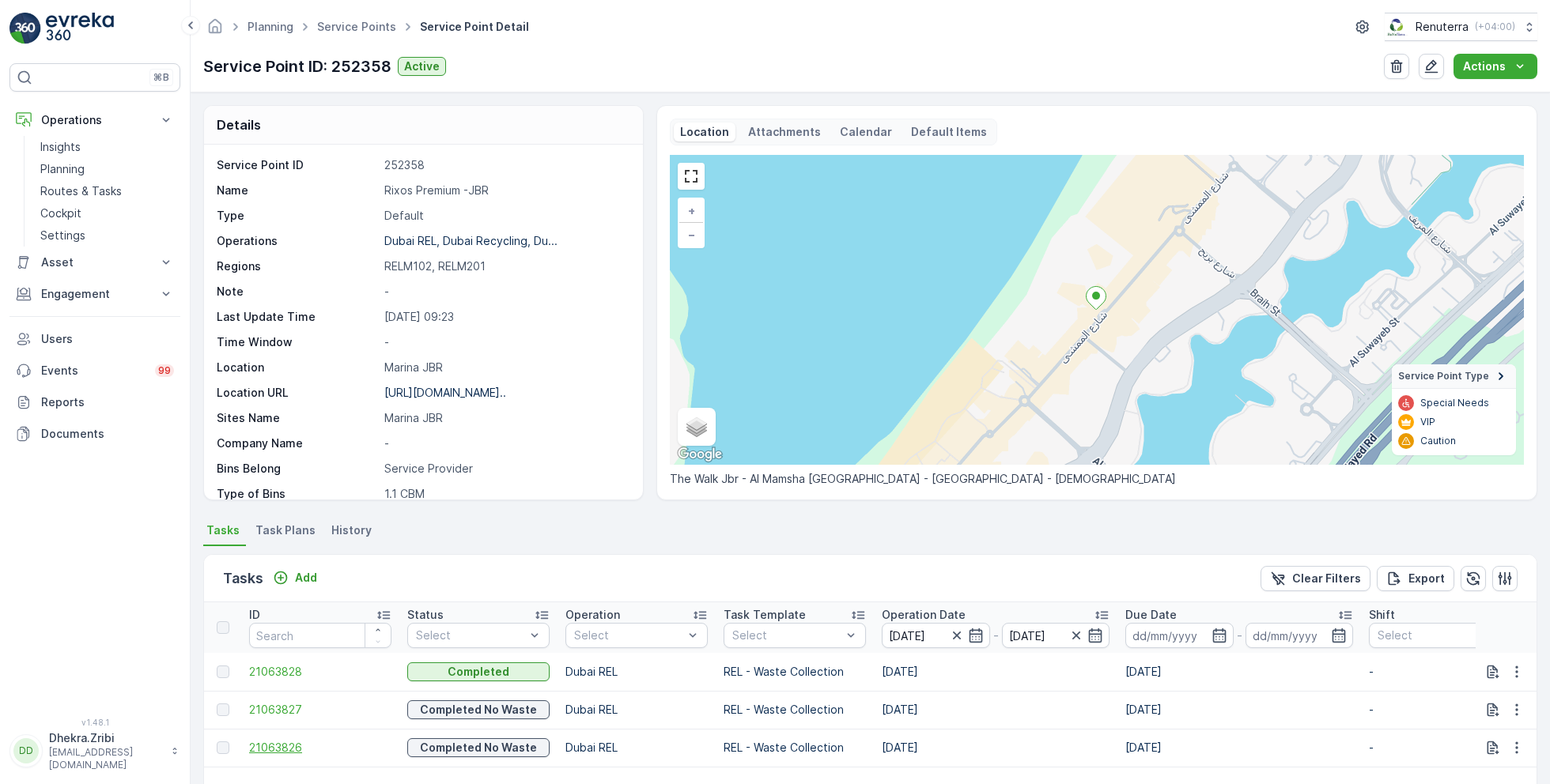
click at [286, 742] on span "21063826" at bounding box center [320, 747] width 143 height 16
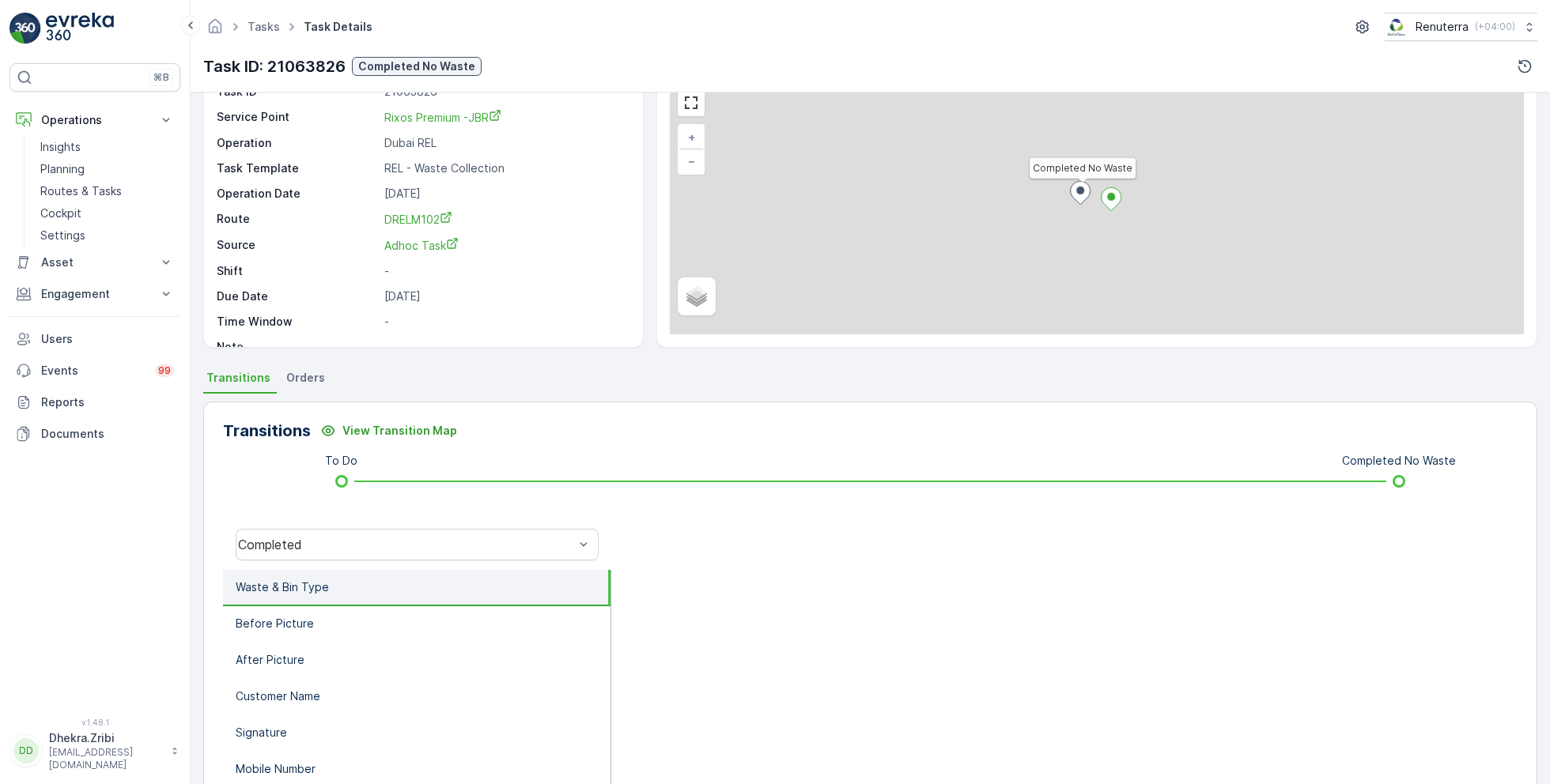
scroll to position [87, 0]
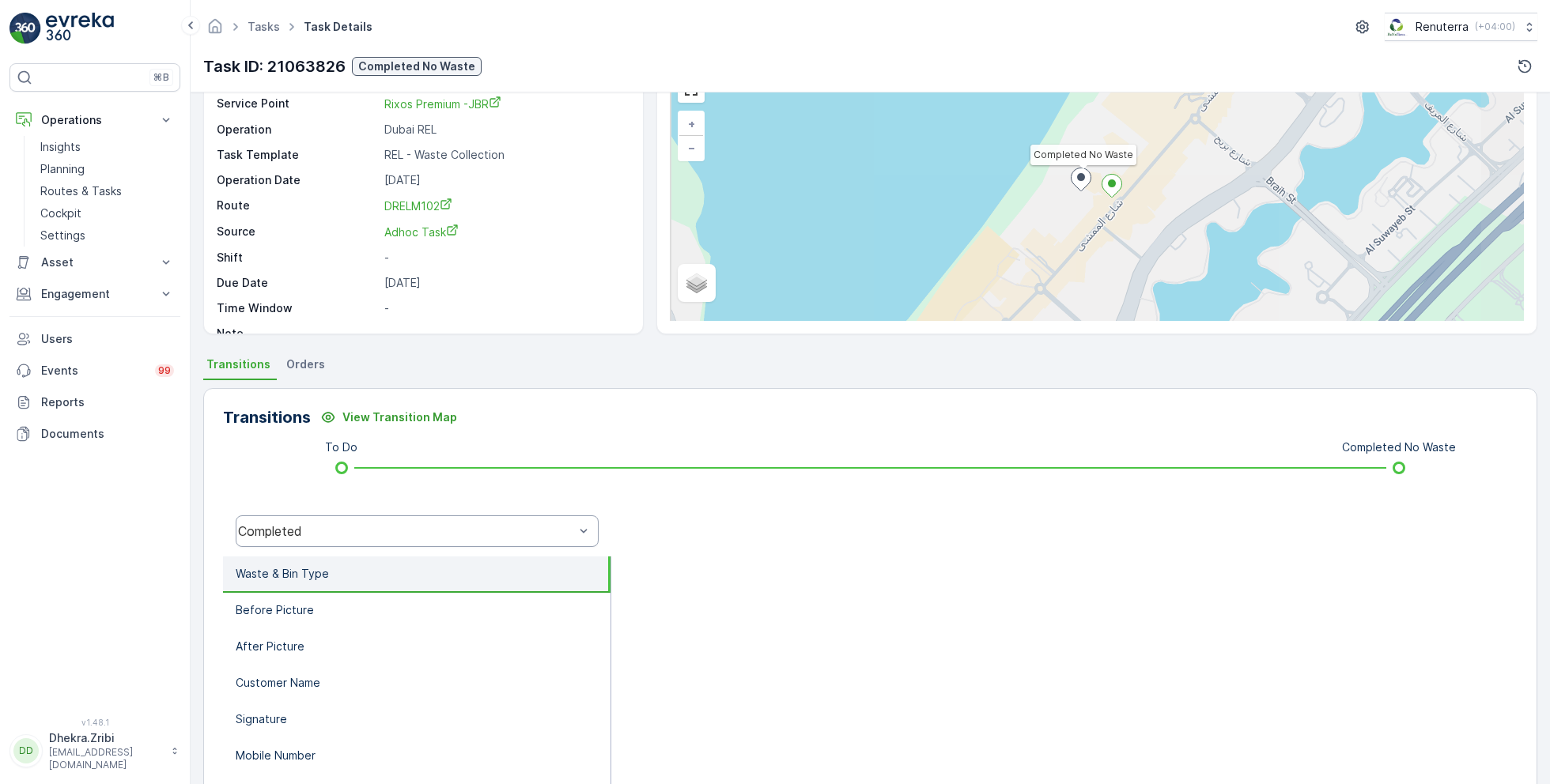
click at [410, 520] on div "Completed" at bounding box center [417, 531] width 363 height 31
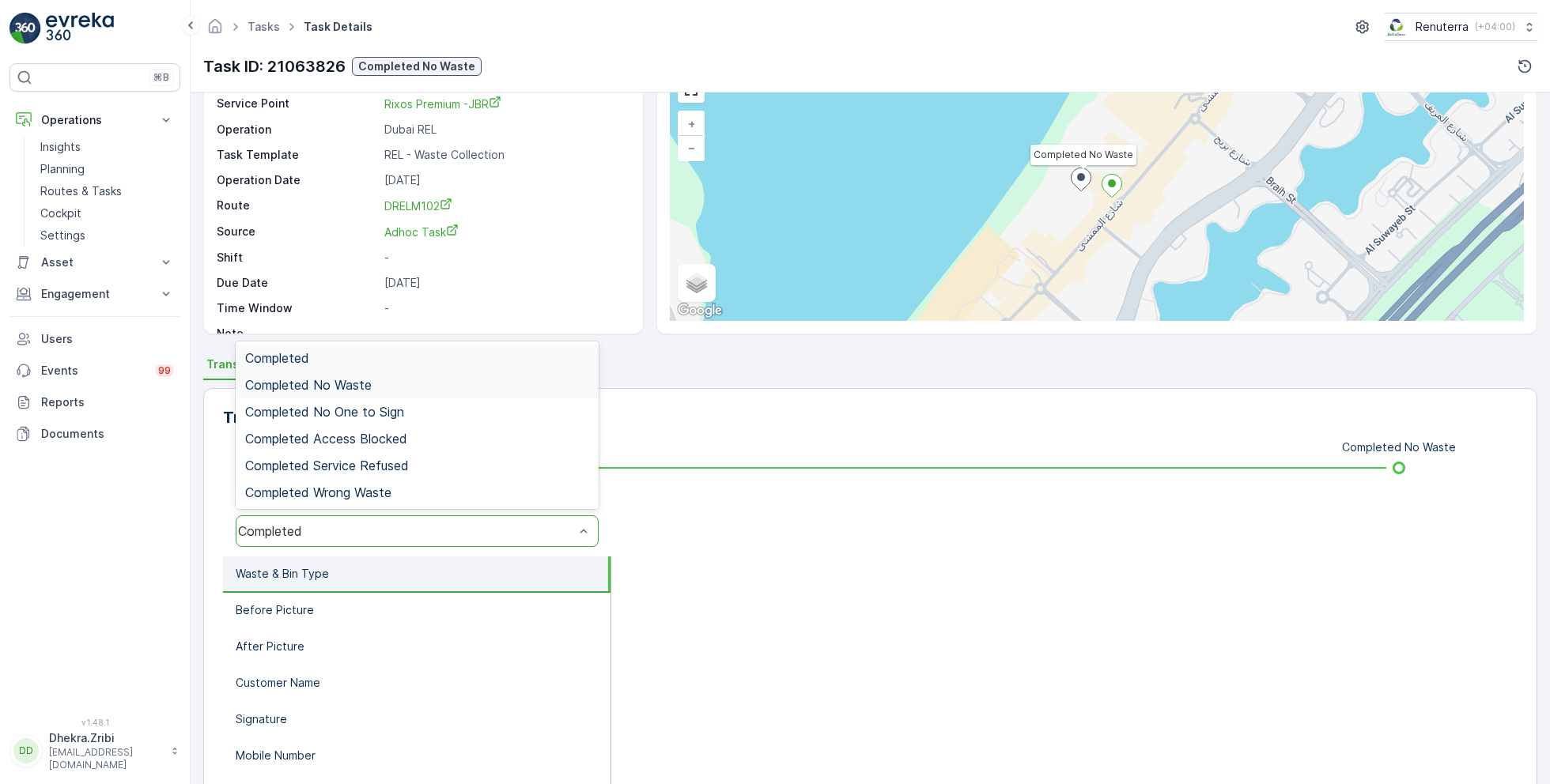
click at [379, 386] on div "Completed No Waste" at bounding box center [417, 385] width 344 height 14
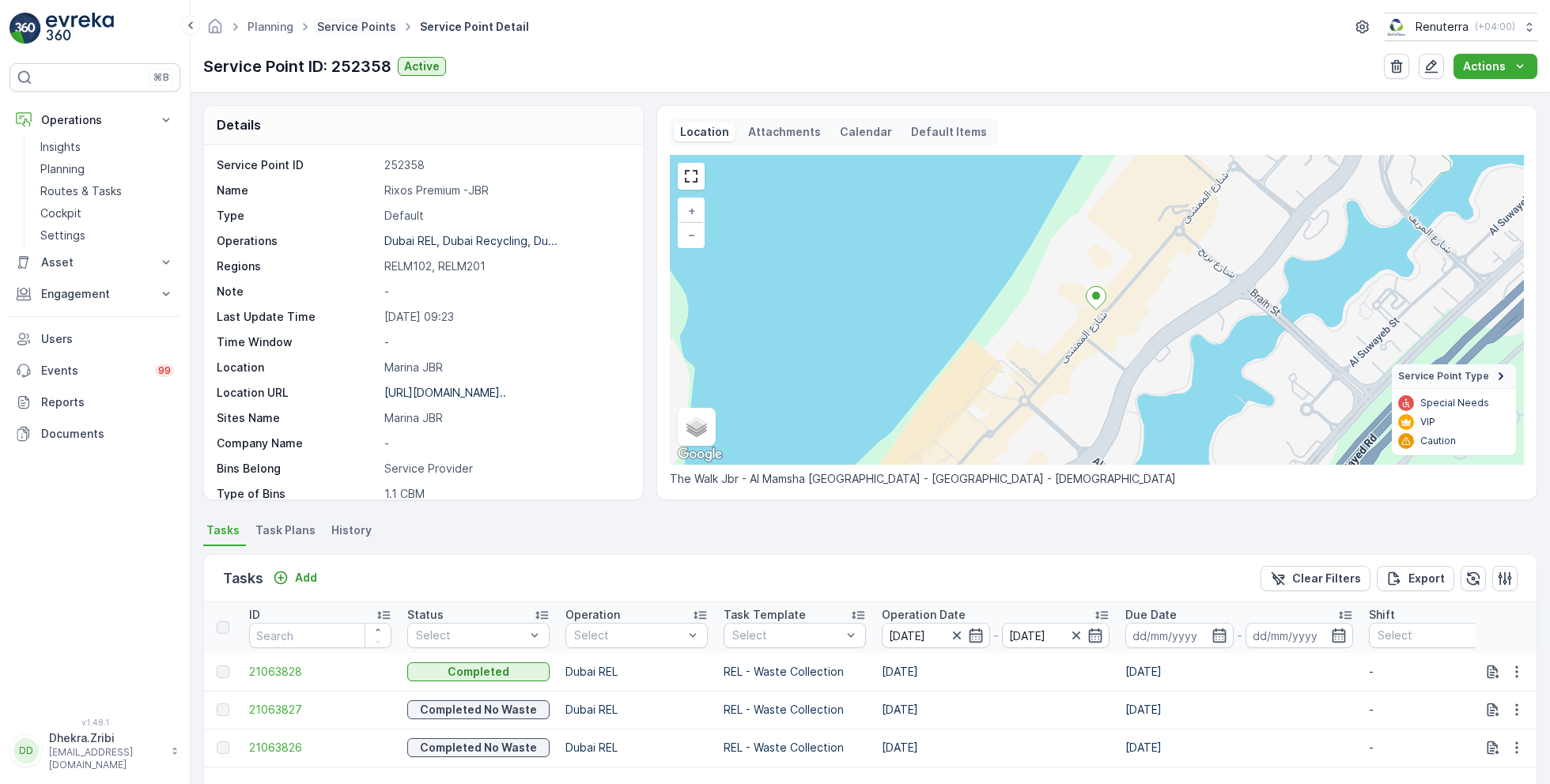
click at [358, 19] on link "Service Points" at bounding box center [357, 26] width 79 height 14
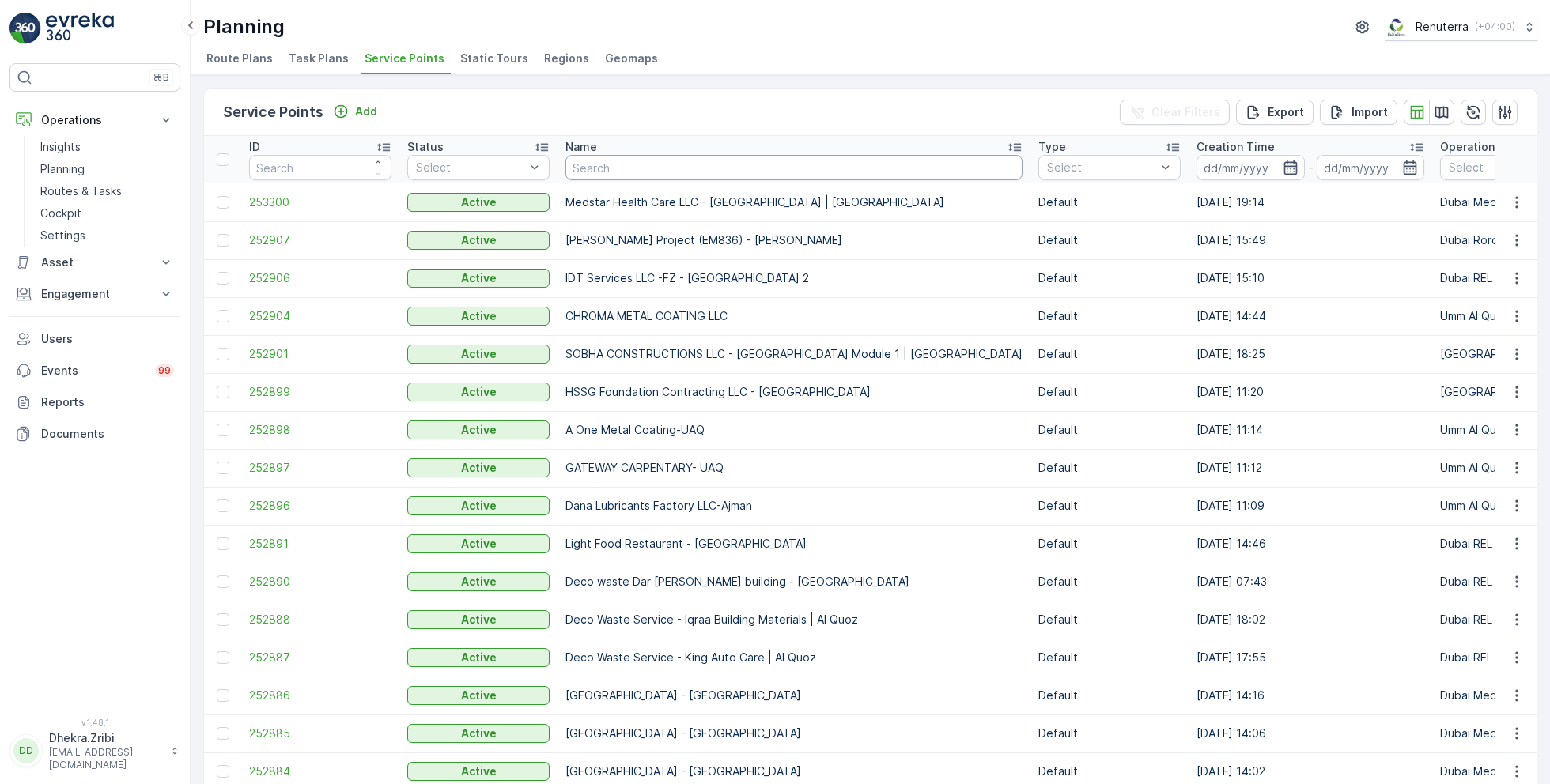
click at [669, 171] on input "text" at bounding box center [793, 167] width 457 height 25
type input "n"
type input "sobha"
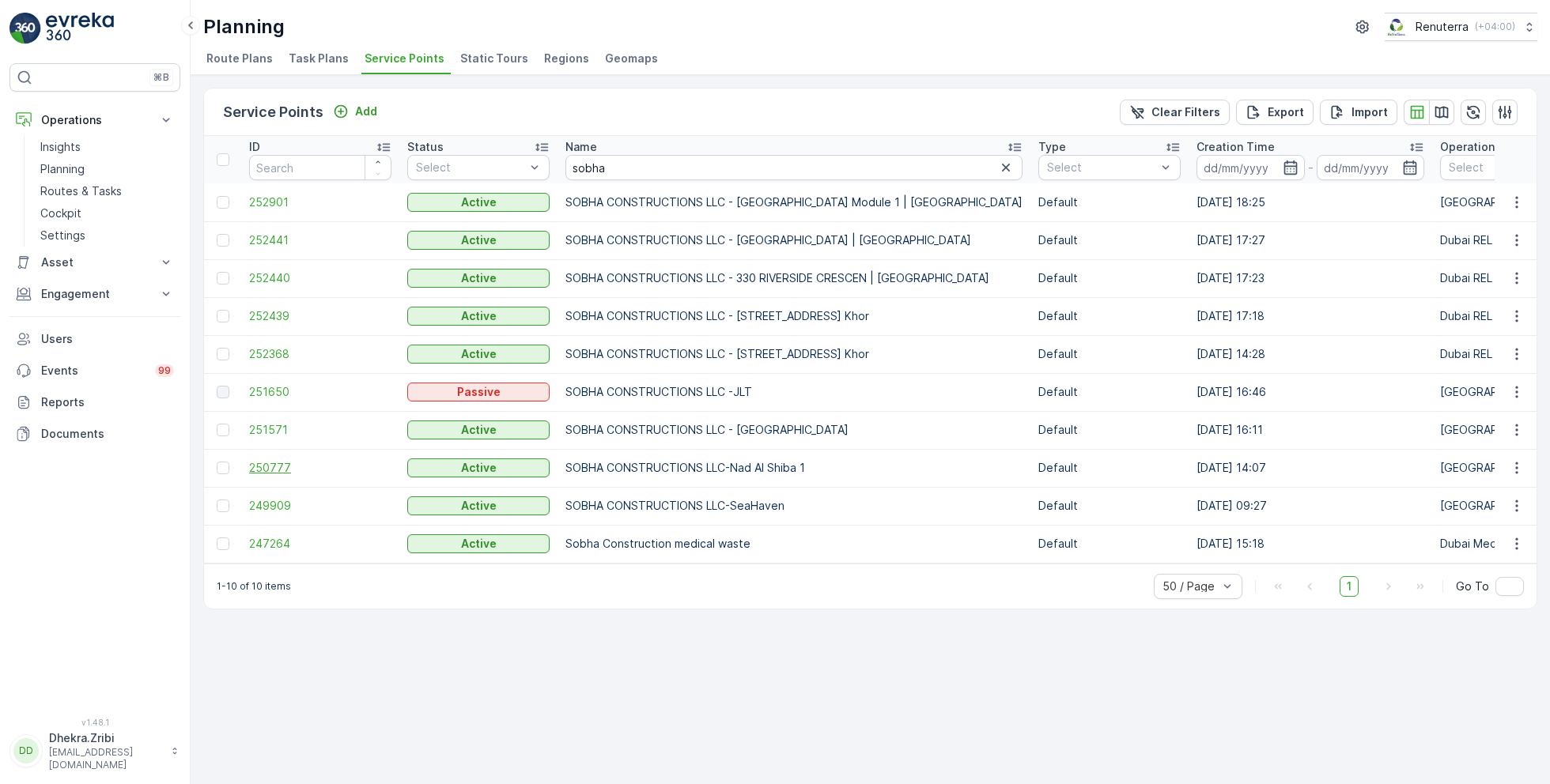
click at [286, 460] on span "250777" at bounding box center [320, 467] width 143 height 16
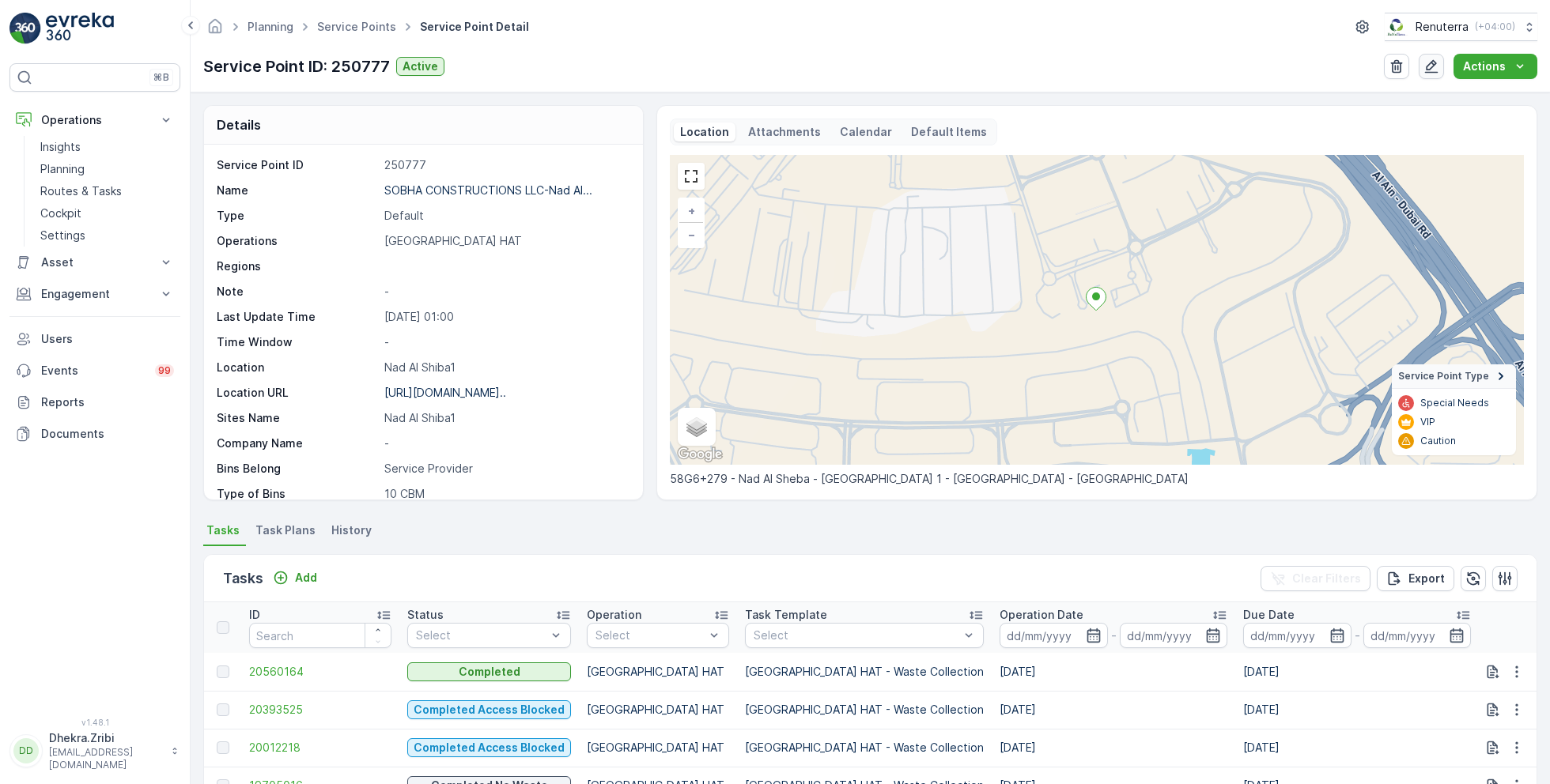
click at [1431, 63] on icon "button" at bounding box center [1431, 66] width 14 height 14
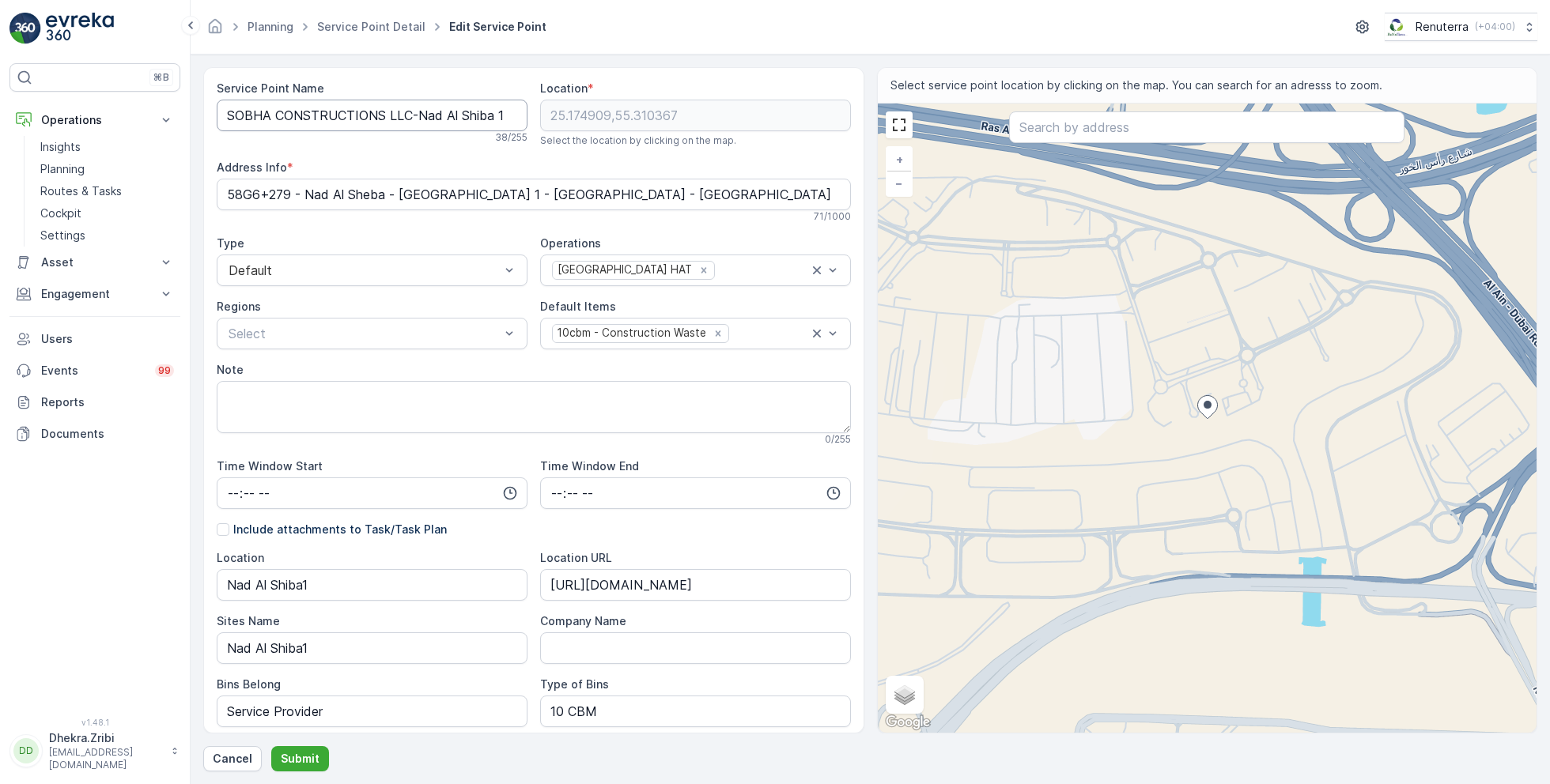
click at [412, 112] on Name "SOBHA CONSTRUCTIONS LLC-Nad Al Shiba 1" at bounding box center [372, 115] width 311 height 31
paste Name "WAVES OPULENCE"
type Name "SOBHA CONSTRUCTIONS LLC - WAVES OPULENCE |Nad Al Shiba 1"
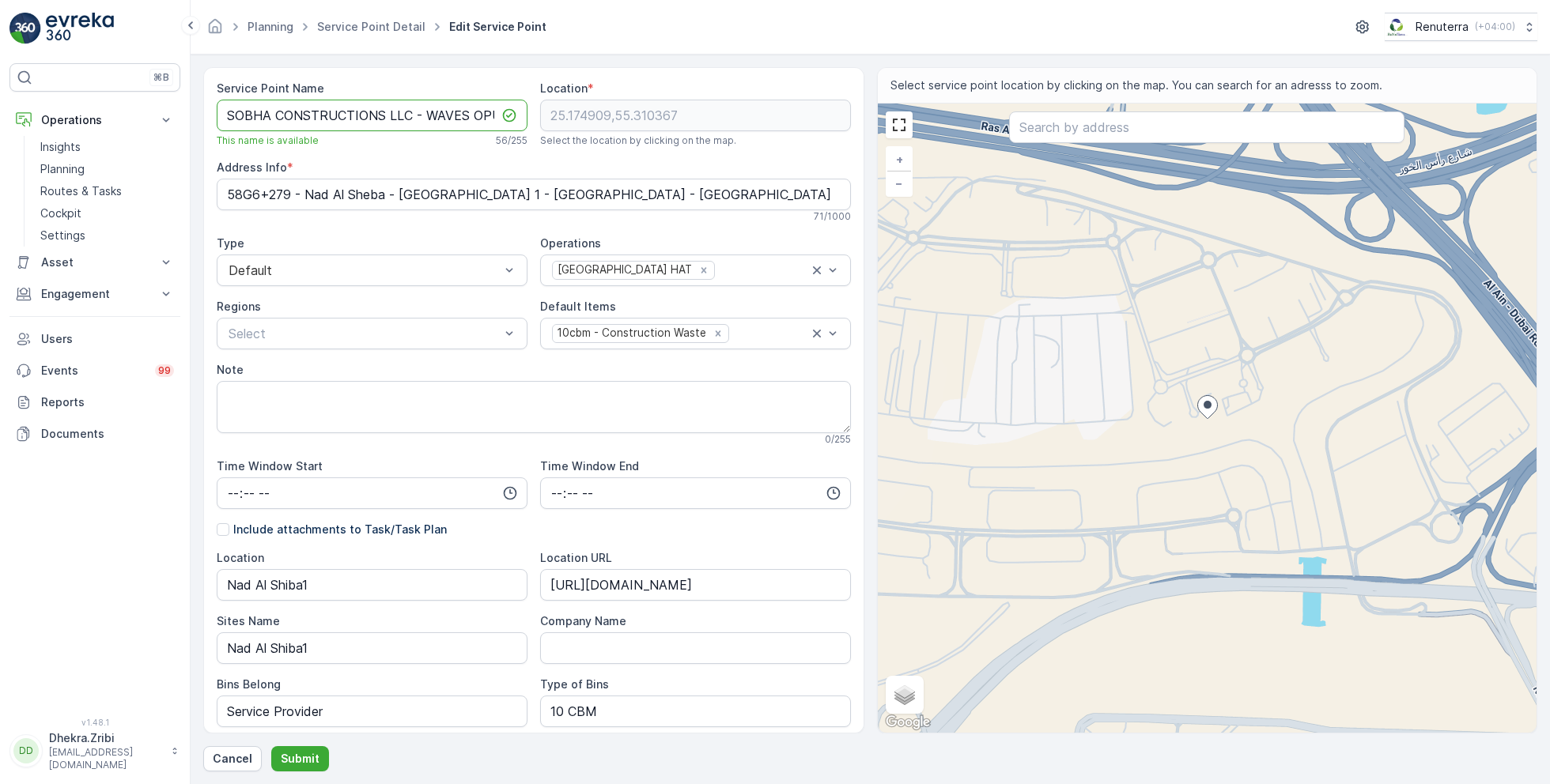
click at [440, 111] on Name "SOBHA CONSTRUCTIONS LLC - WAVES OPULENCE |Nad Al Shiba 1" at bounding box center [372, 115] width 311 height 31
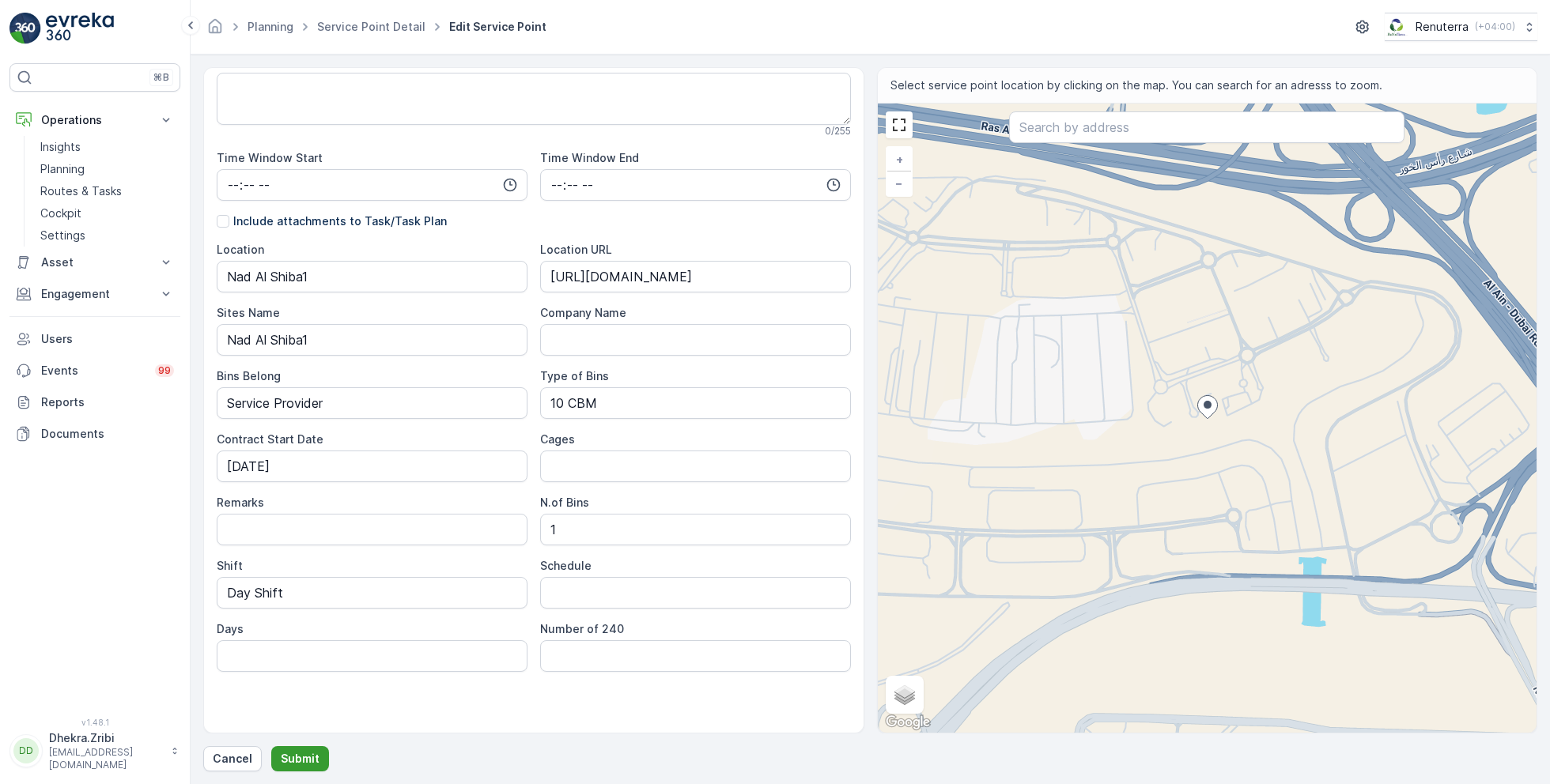
click at [311, 747] on button "Submit" at bounding box center [300, 758] width 58 height 25
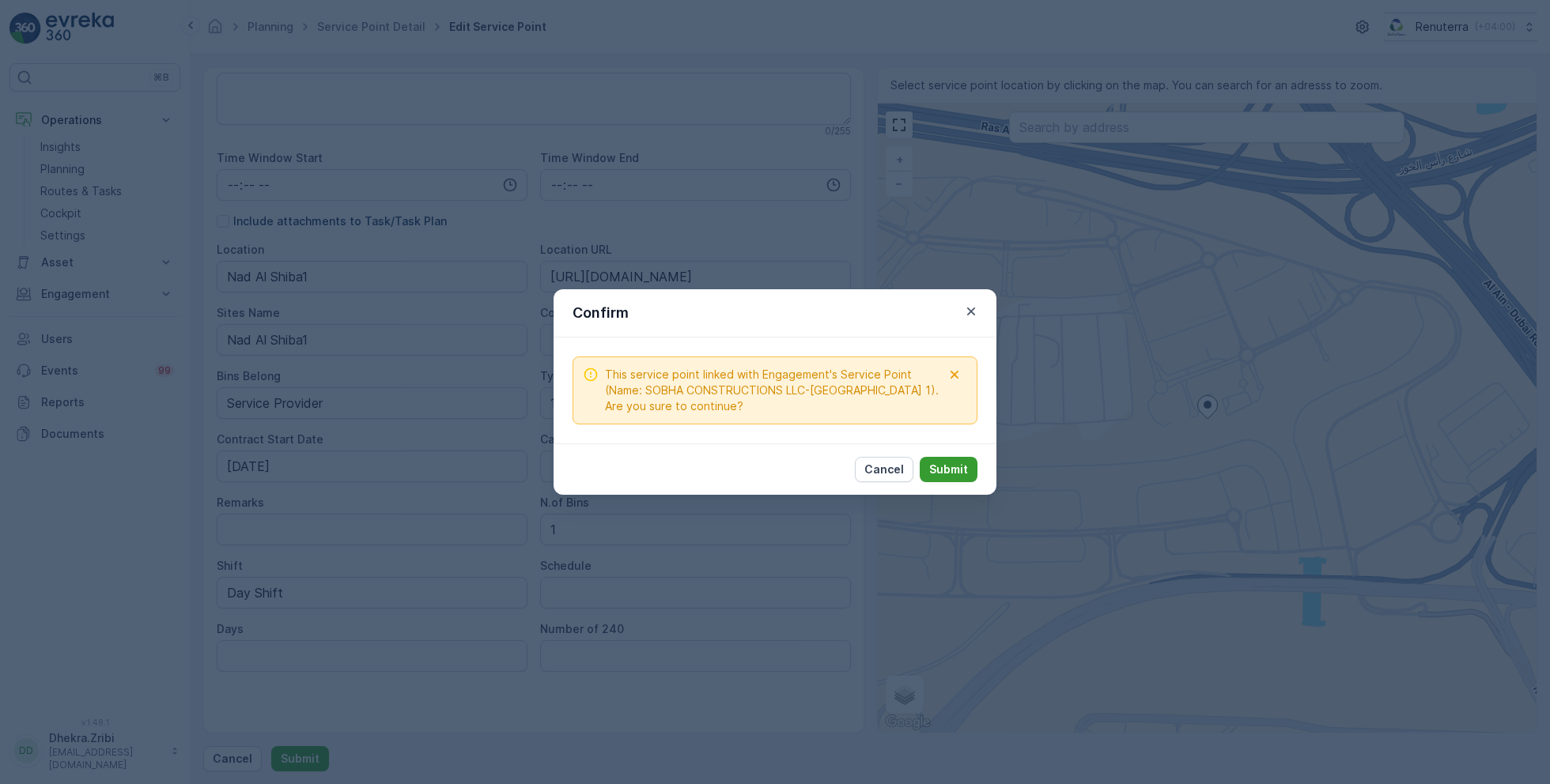
click at [963, 467] on p "Submit" at bounding box center [949, 469] width 39 height 16
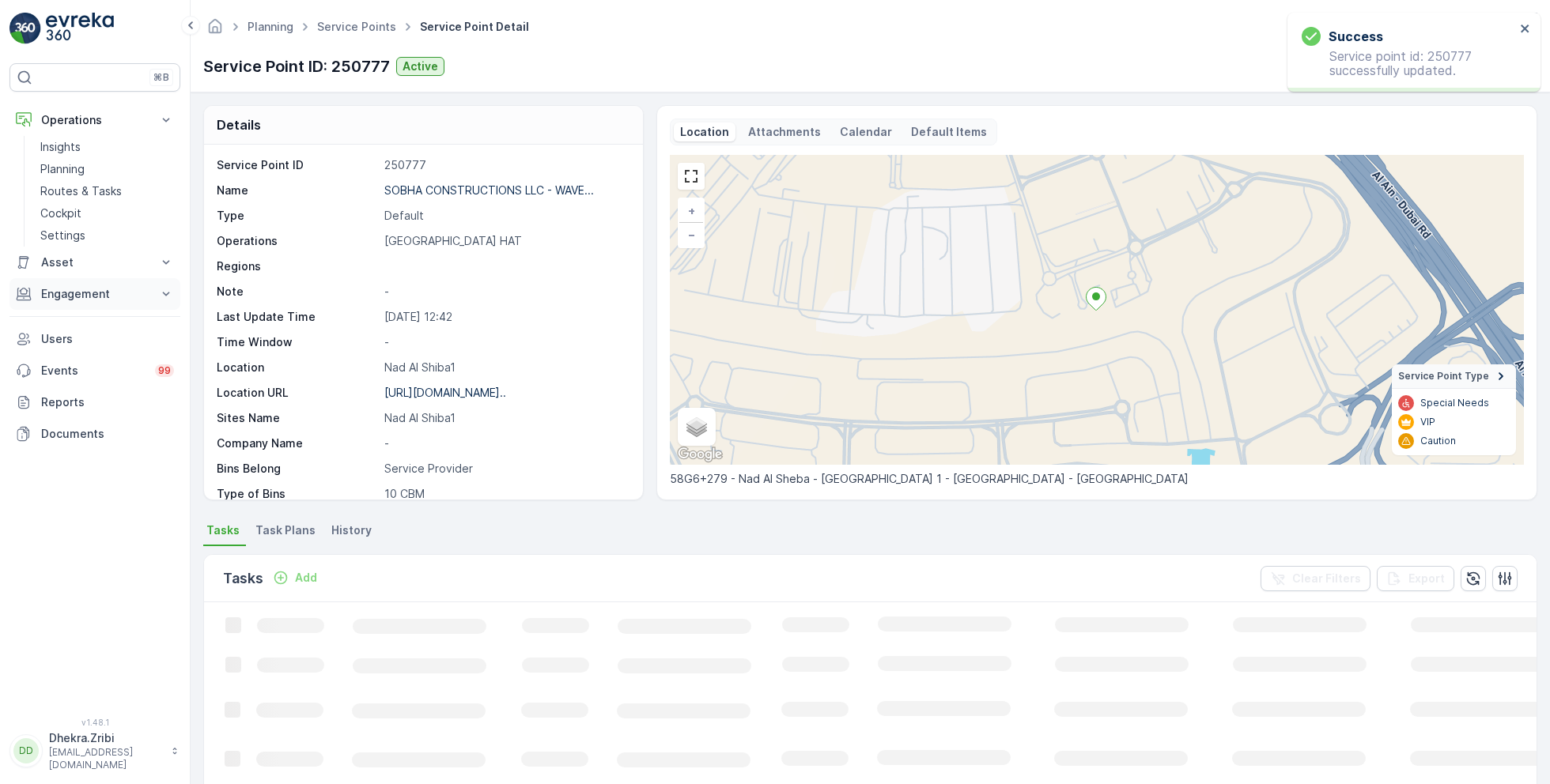
click at [102, 294] on p "Engagement" at bounding box center [95, 294] width 108 height 16
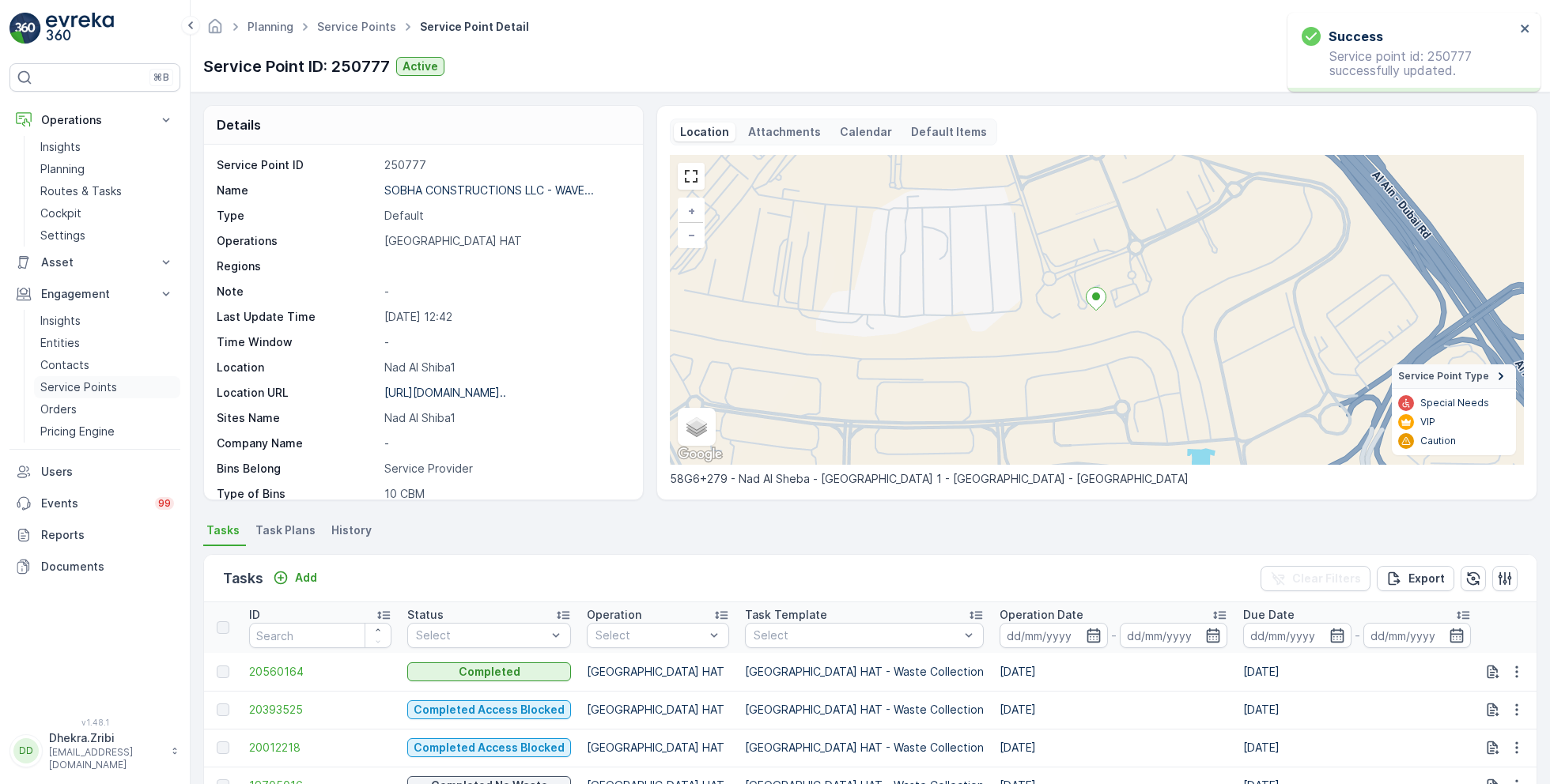
click at [82, 384] on p "Service Points" at bounding box center [78, 386] width 76 height 16
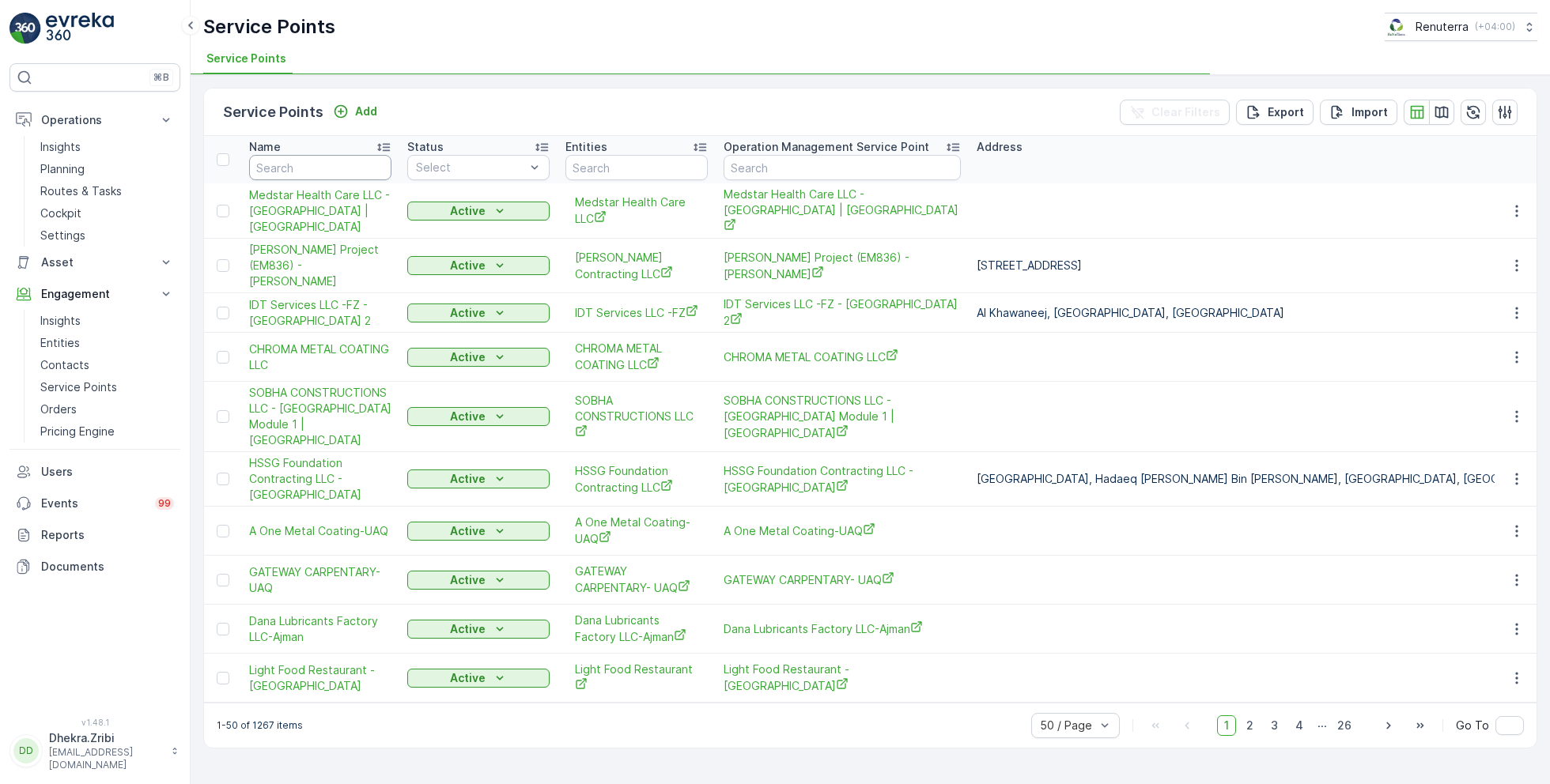
click at [324, 165] on input "text" at bounding box center [320, 167] width 143 height 25
type input "sobha"
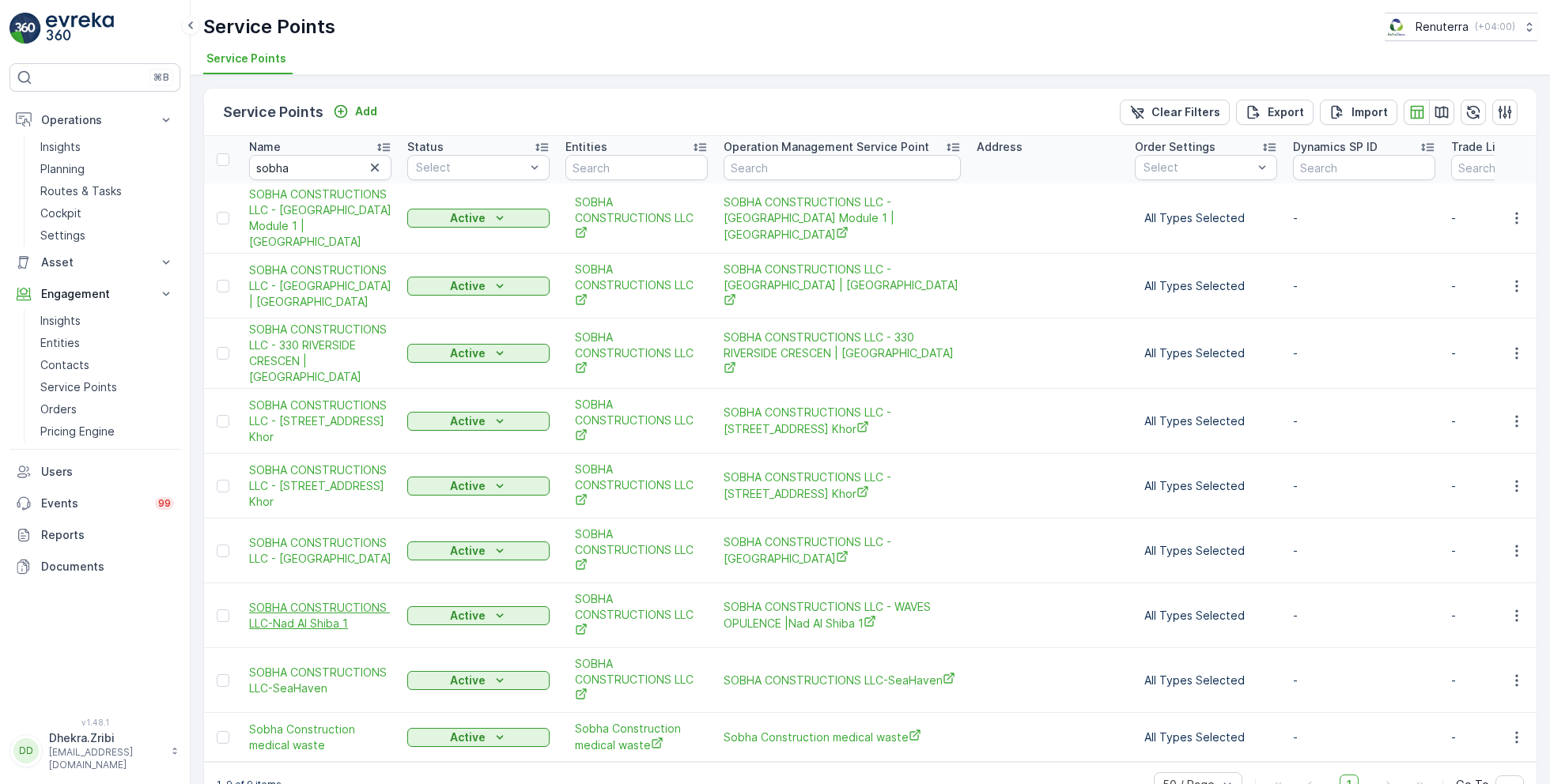
click at [319, 604] on span "SOBHA CONSTRUCTIONS LLC-Nad Al Shiba 1" at bounding box center [320, 616] width 143 height 31
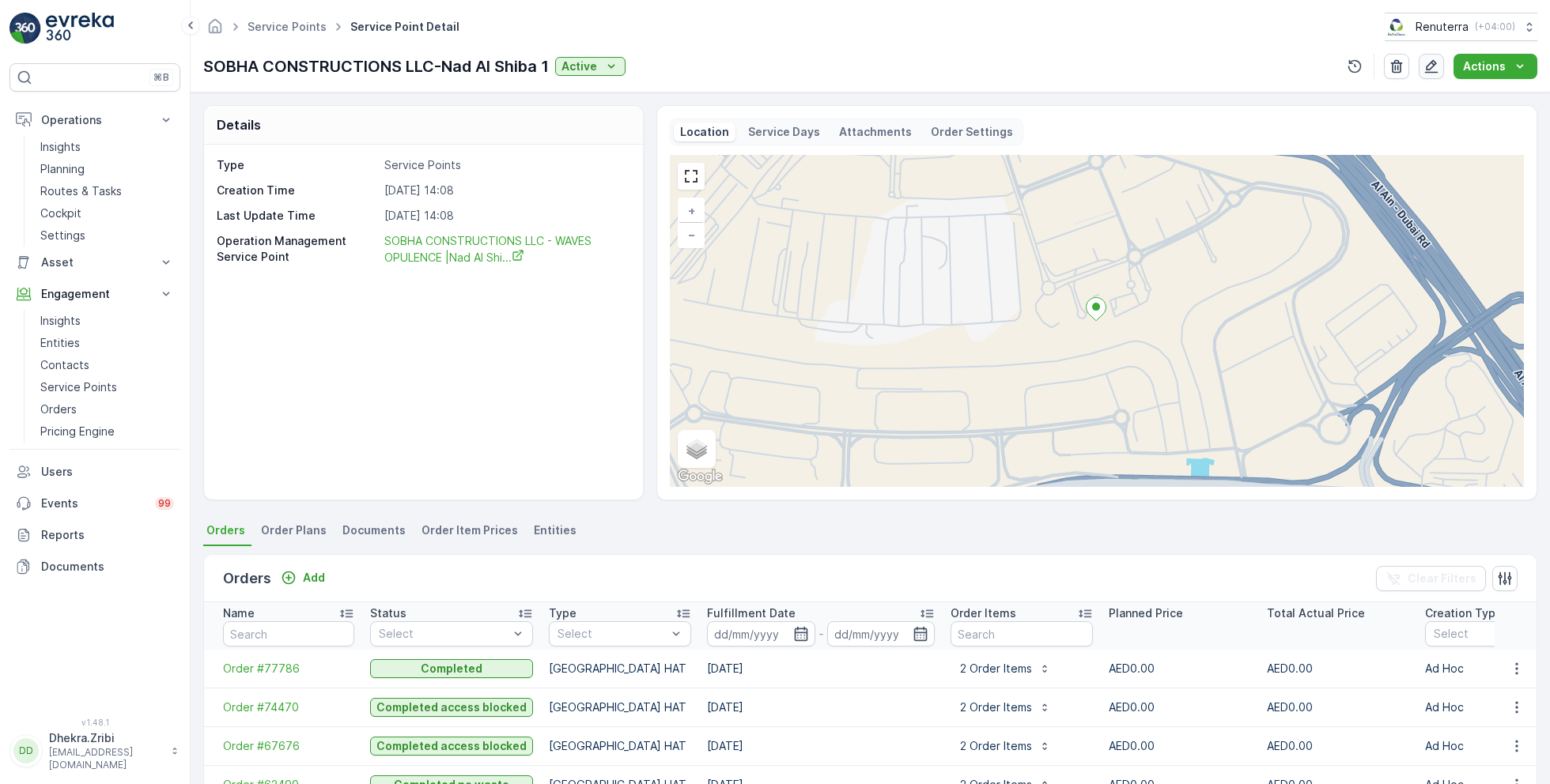
click at [1433, 63] on icon "button" at bounding box center [1431, 66] width 16 height 16
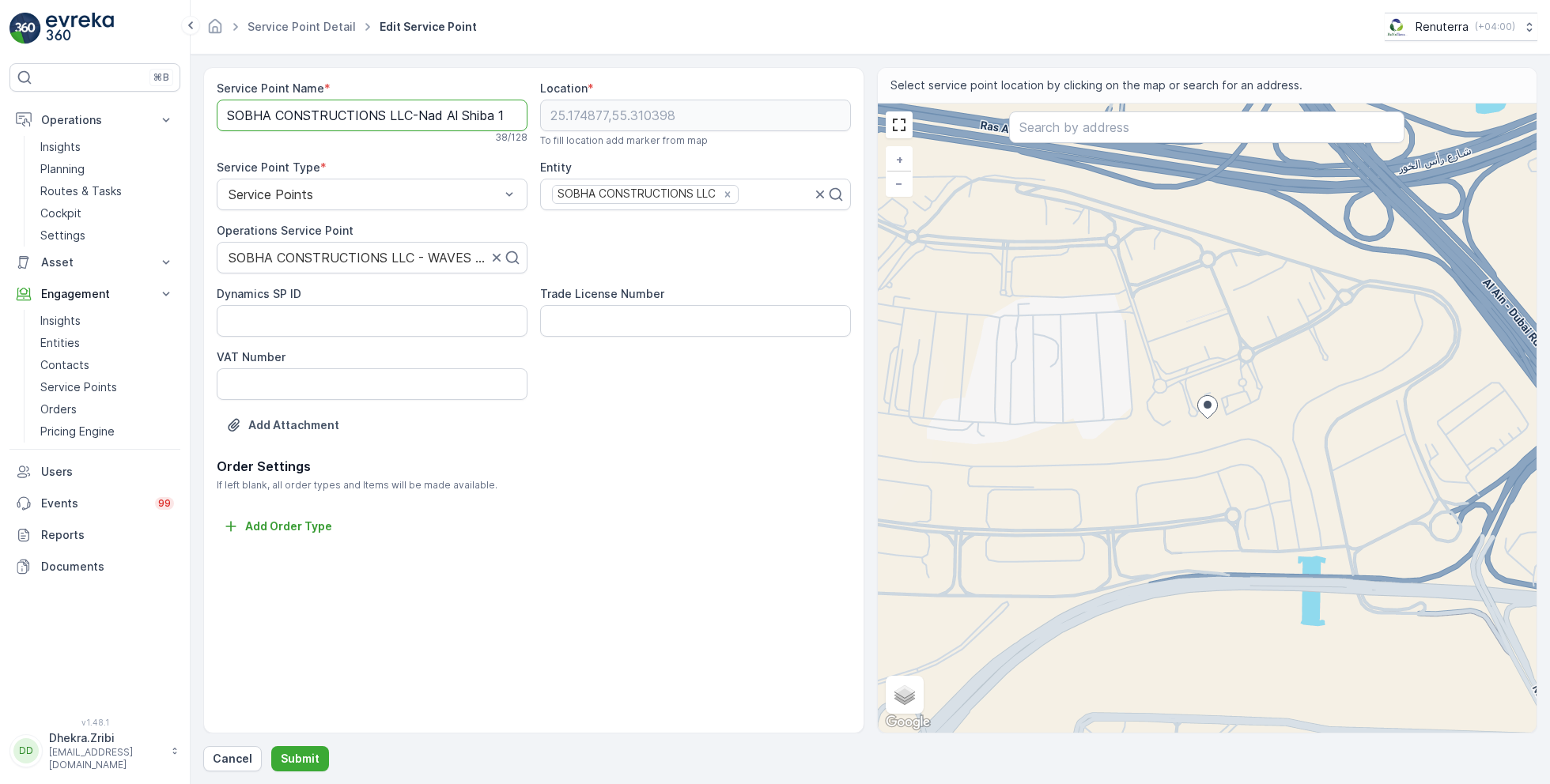
click at [395, 121] on Name "SOBHA CONSTRUCTIONS LLC-Nad Al Shiba 1" at bounding box center [372, 115] width 311 height 31
paste Name "- WAVES OPULENCE |"
click at [423, 119] on Name "SOBHA CONSTRUCTIONS LLC - WAVES OPULENCE |Nad Al Shiba 1" at bounding box center [372, 115] width 311 height 31
type Name "SOBHA CONSTRUCTIONS LLC - WAVES OPULENCE | Nad Al Shiba 1"
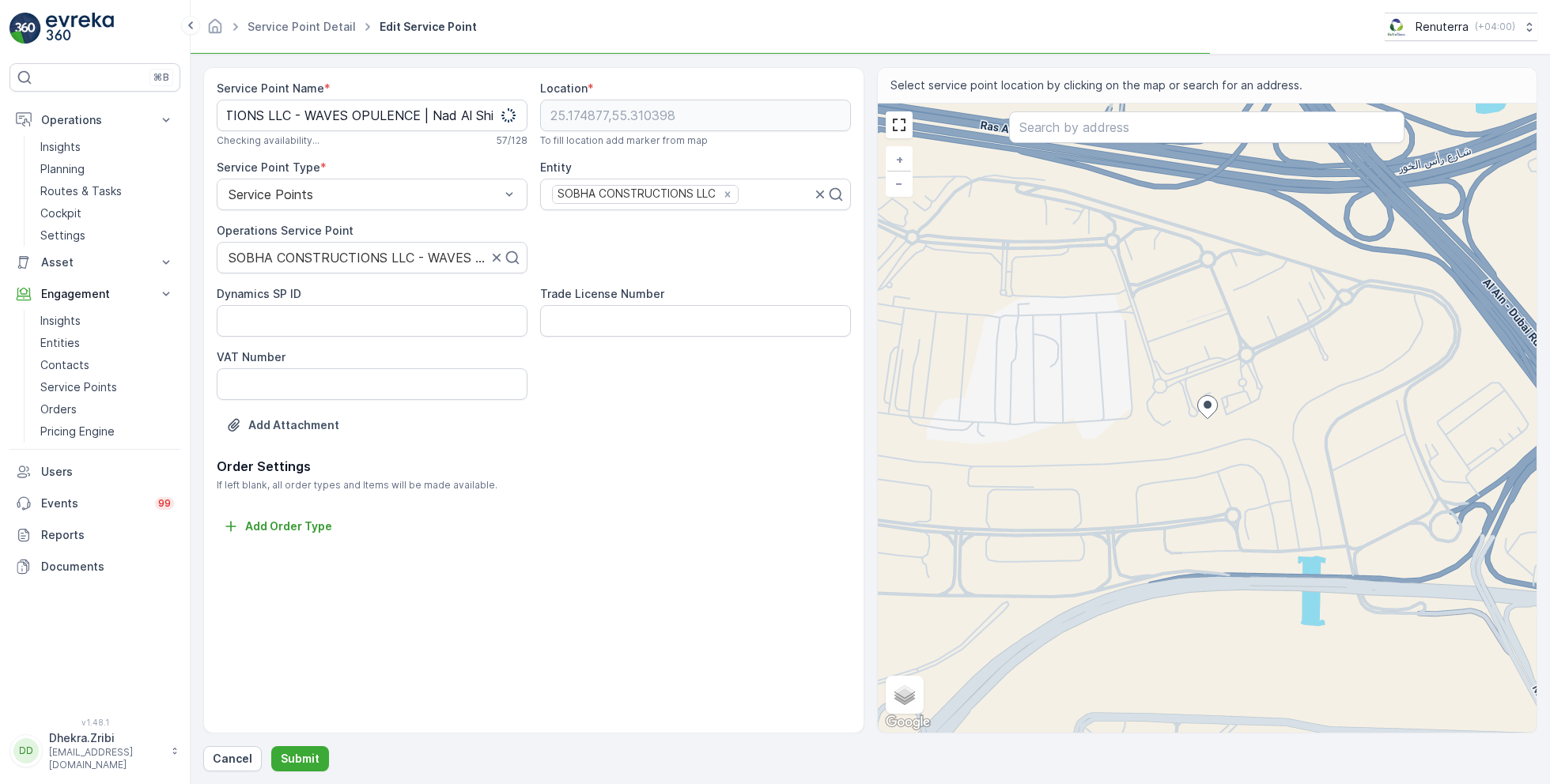
scroll to position [0, 0]
click at [448, 562] on div "Service Point Name * SOBHA CONSTRUCTIONS LLC - WAVES OPULENCE | Nad Al Shiba 1 …" at bounding box center [534, 400] width 661 height 666
click at [81, 173] on p "Planning" at bounding box center [63, 168] width 44 height 16
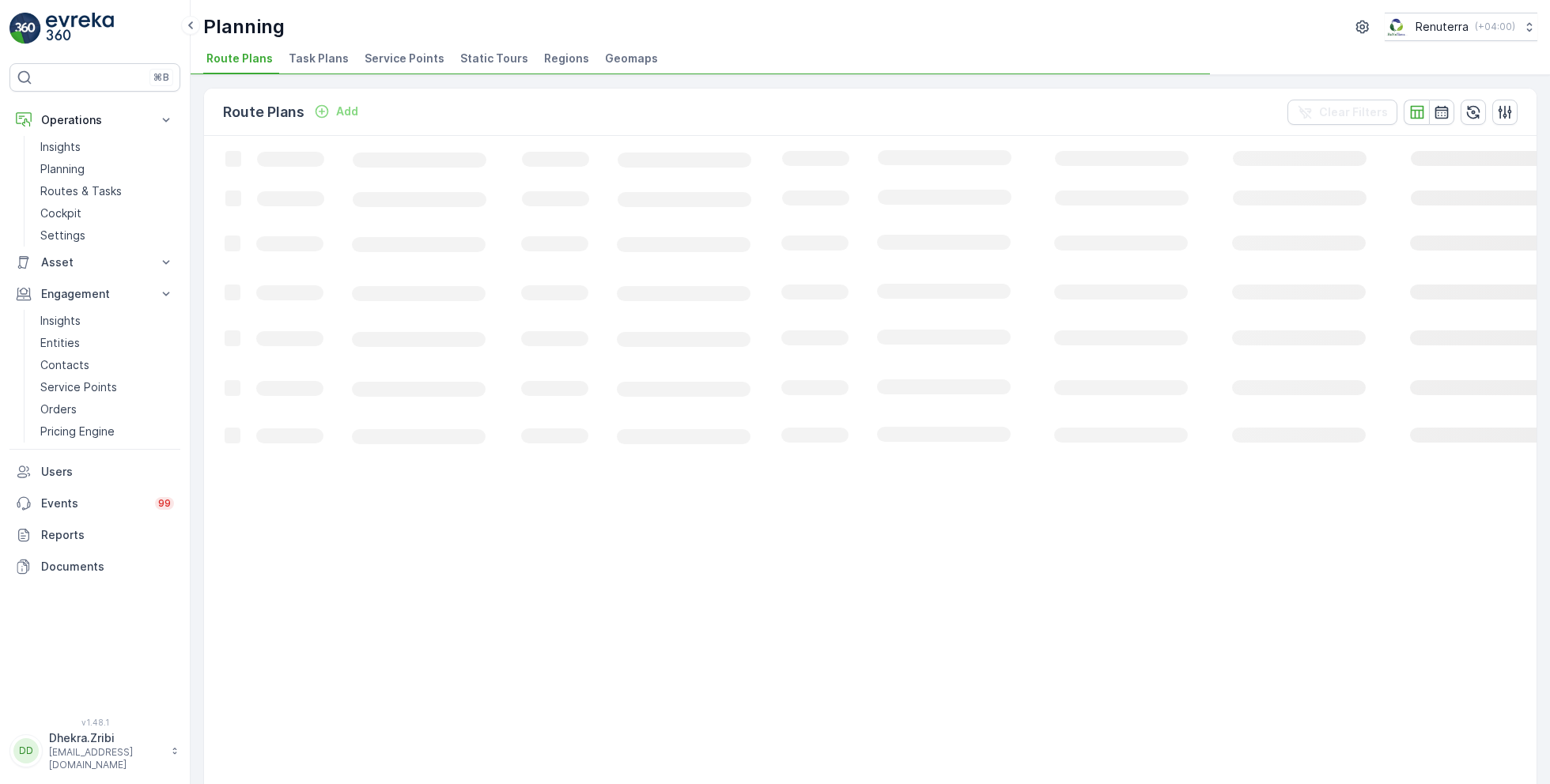
click at [405, 56] on span "Service Points" at bounding box center [404, 58] width 80 height 16
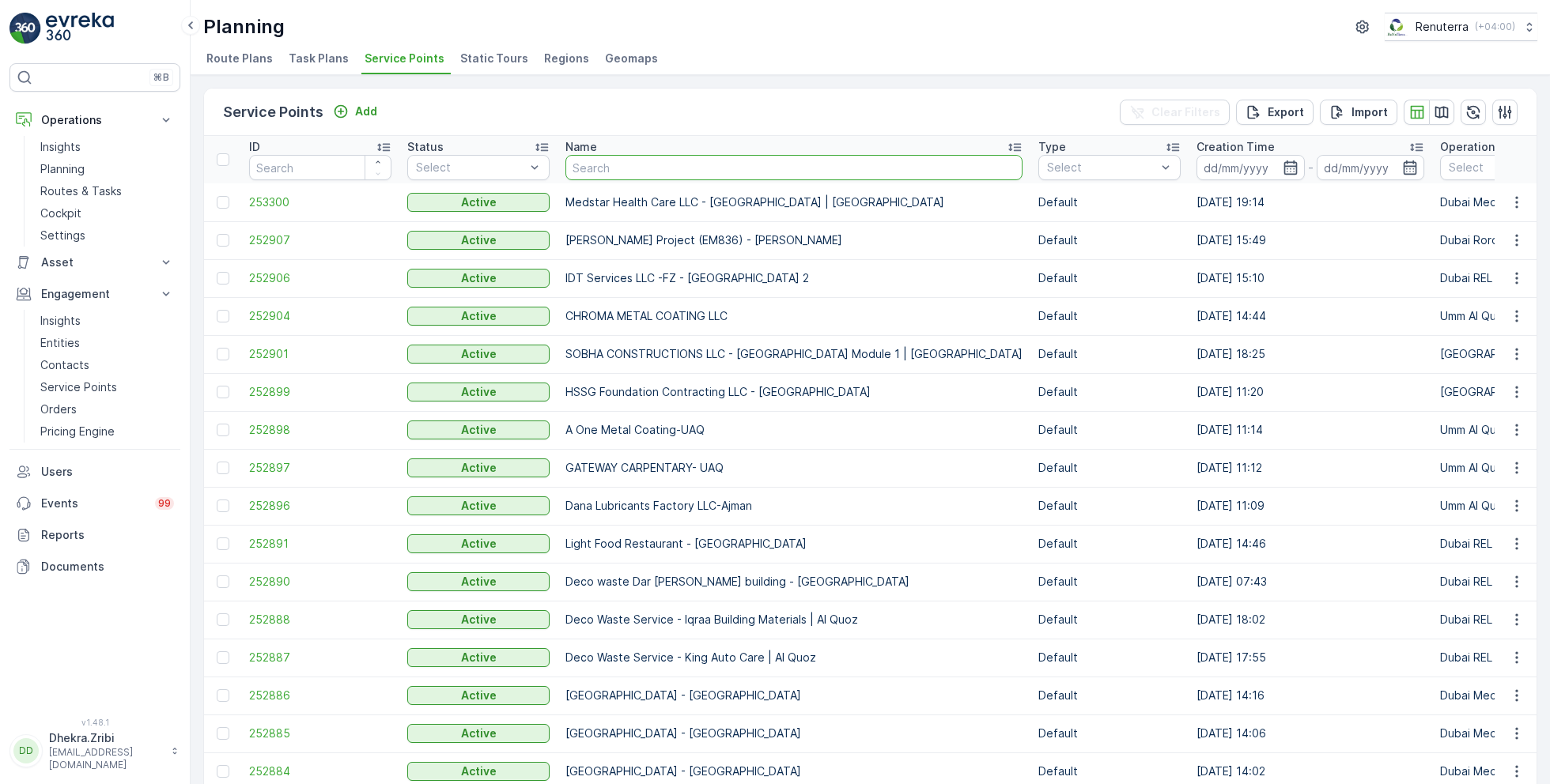
click at [670, 168] on input "text" at bounding box center [793, 167] width 457 height 25
type input "sobha"
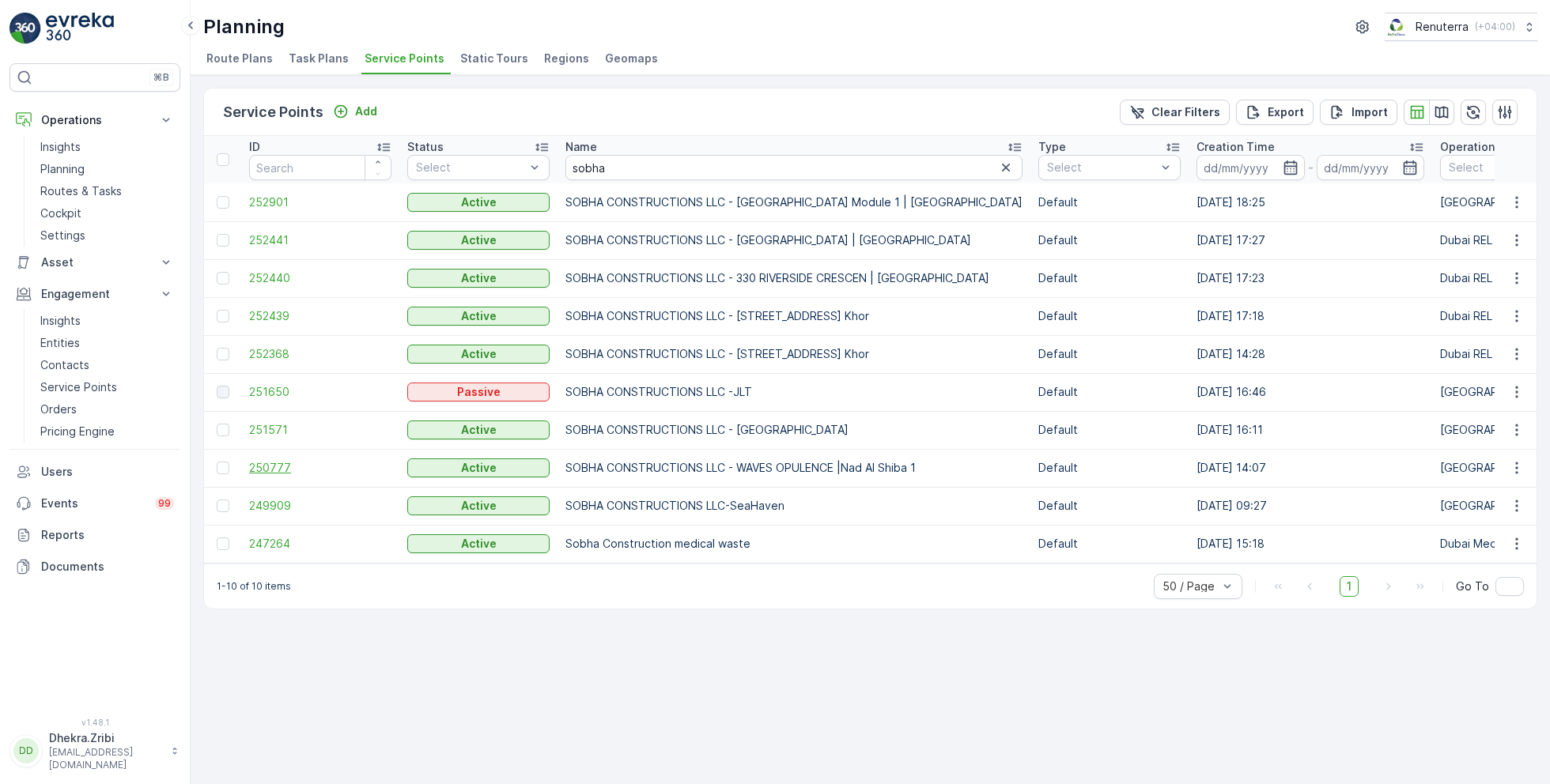
click at [278, 467] on span "250777" at bounding box center [320, 467] width 143 height 16
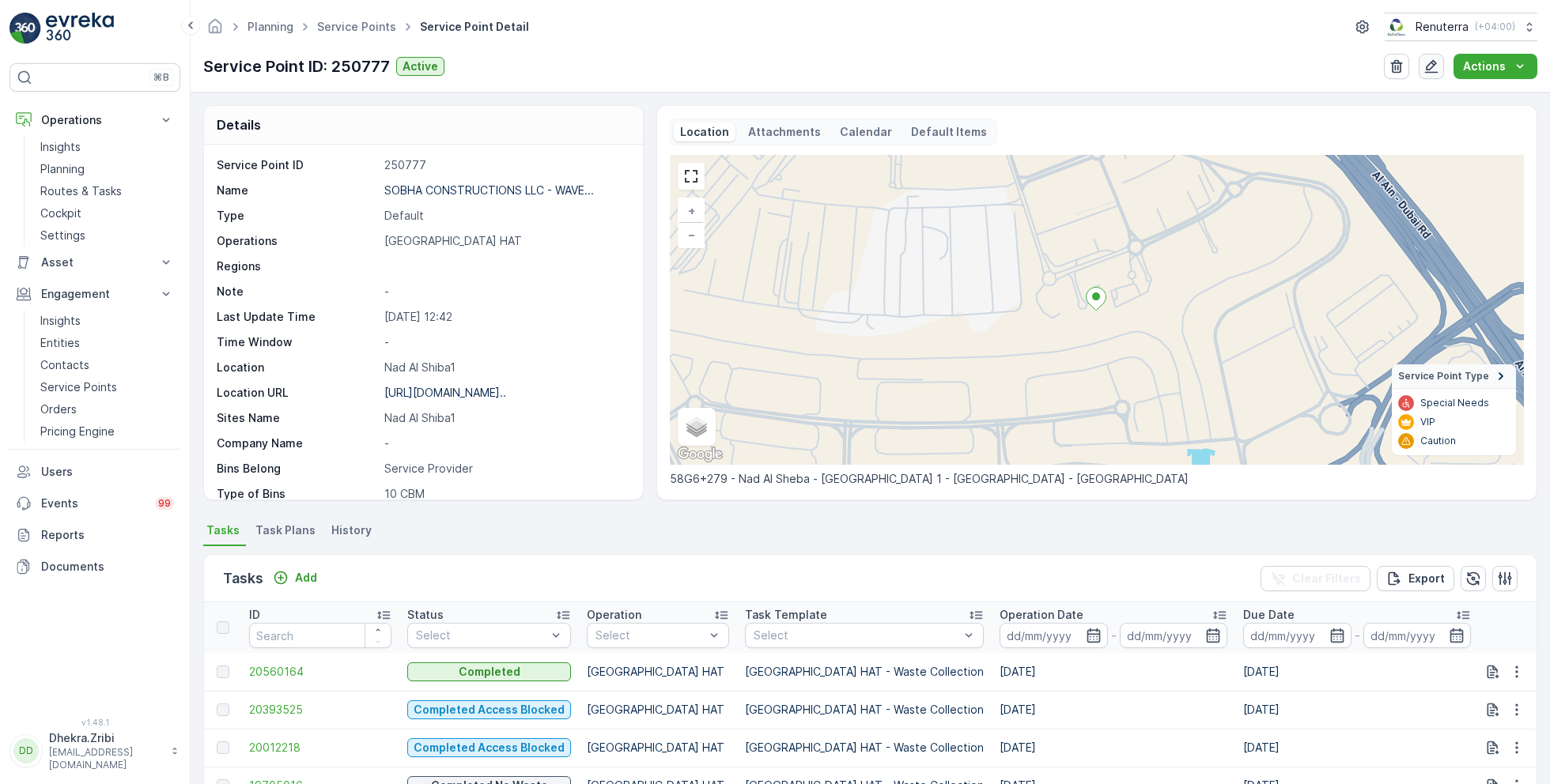
click at [1429, 70] on icon "button" at bounding box center [1431, 66] width 16 height 16
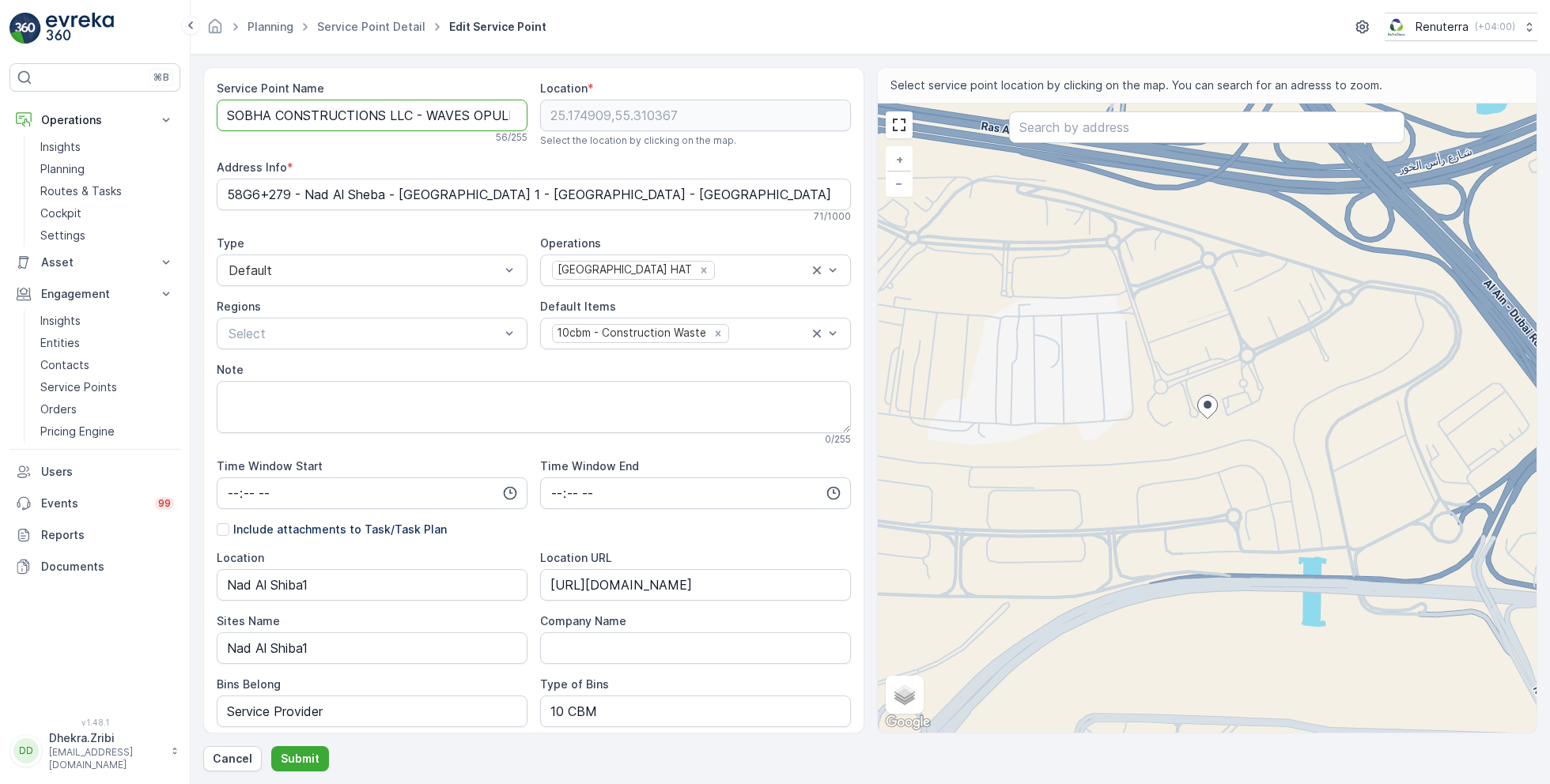
click at [655, 120] on div "Service Point Name SOBHA CONSTRUCTIONS LLC - WAVES OPULENCE |Nad Al Shiba 1 56 …" at bounding box center [533, 562] width 634 height 963
click at [488, 113] on Name "SOBHA CONSTRUCTIONS LLC - WAVES OPULENCE |Nad Al Shiba 1" at bounding box center [372, 115] width 311 height 31
type Name "SOBHA CONSTRUCTIONS LLC - WAVES OPULENCE | Nad Al Shiba 1"
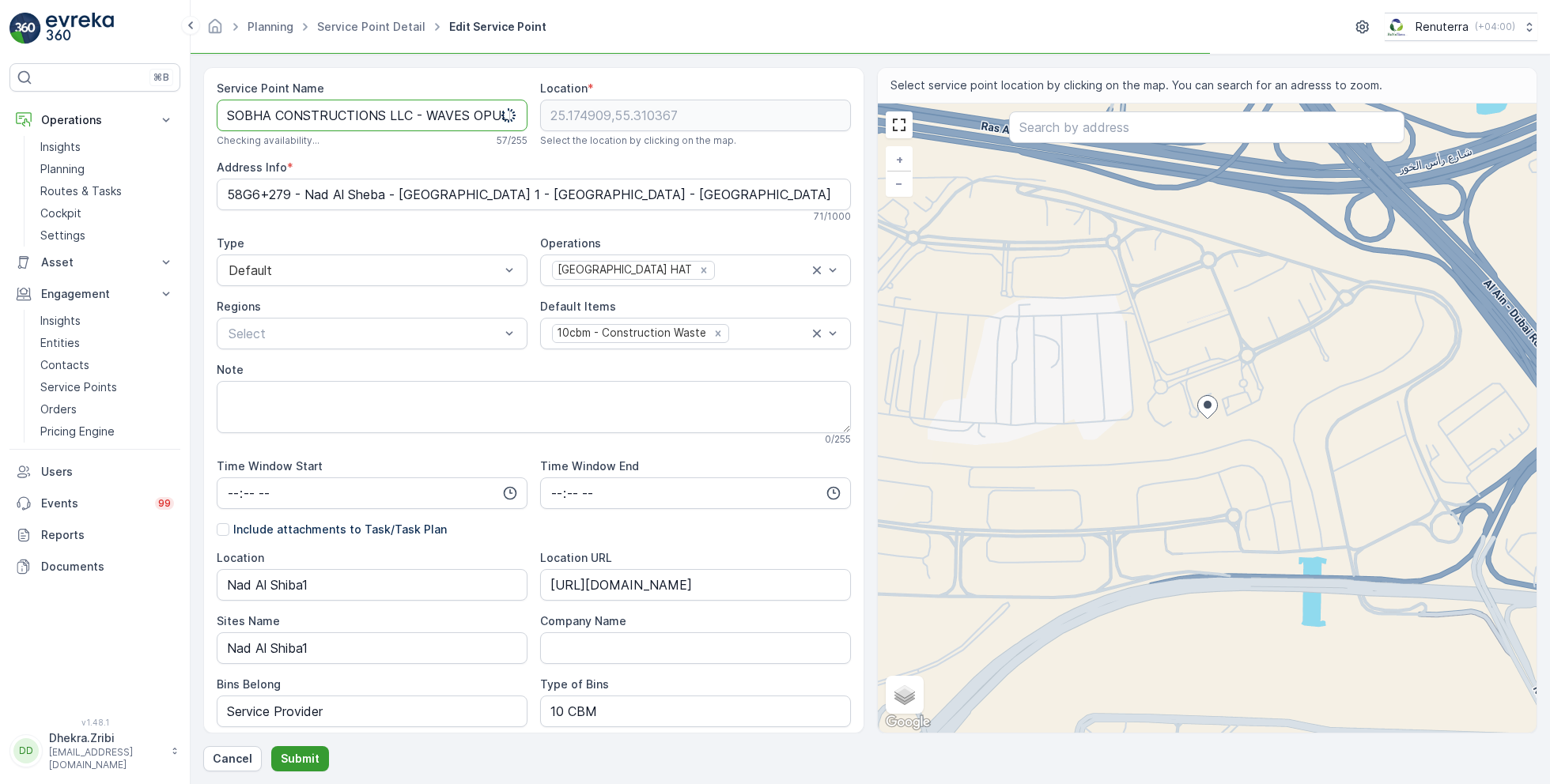
click at [298, 761] on p "Submit" at bounding box center [300, 758] width 39 height 16
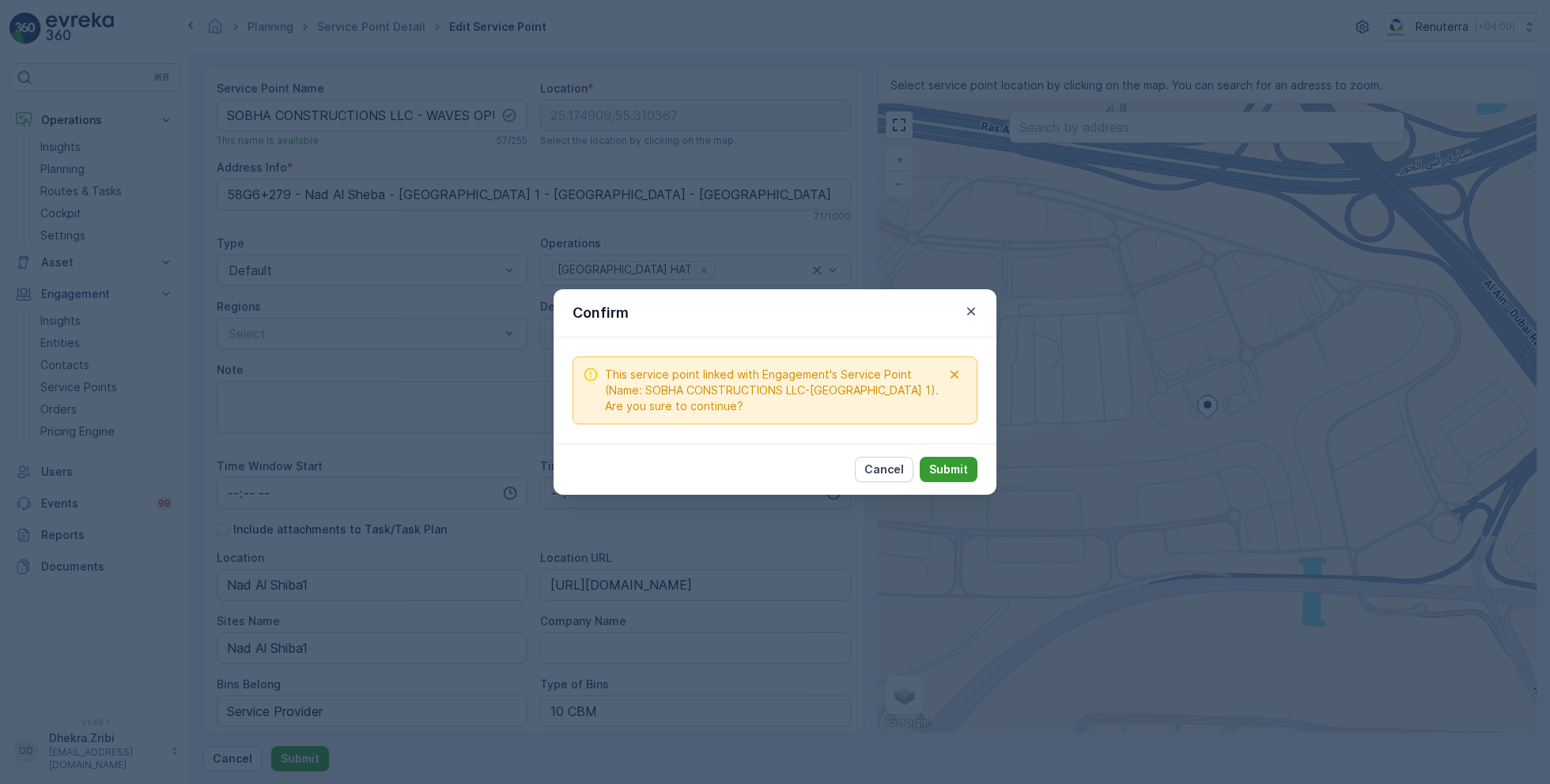
click at [951, 467] on p "Submit" at bounding box center [949, 469] width 39 height 16
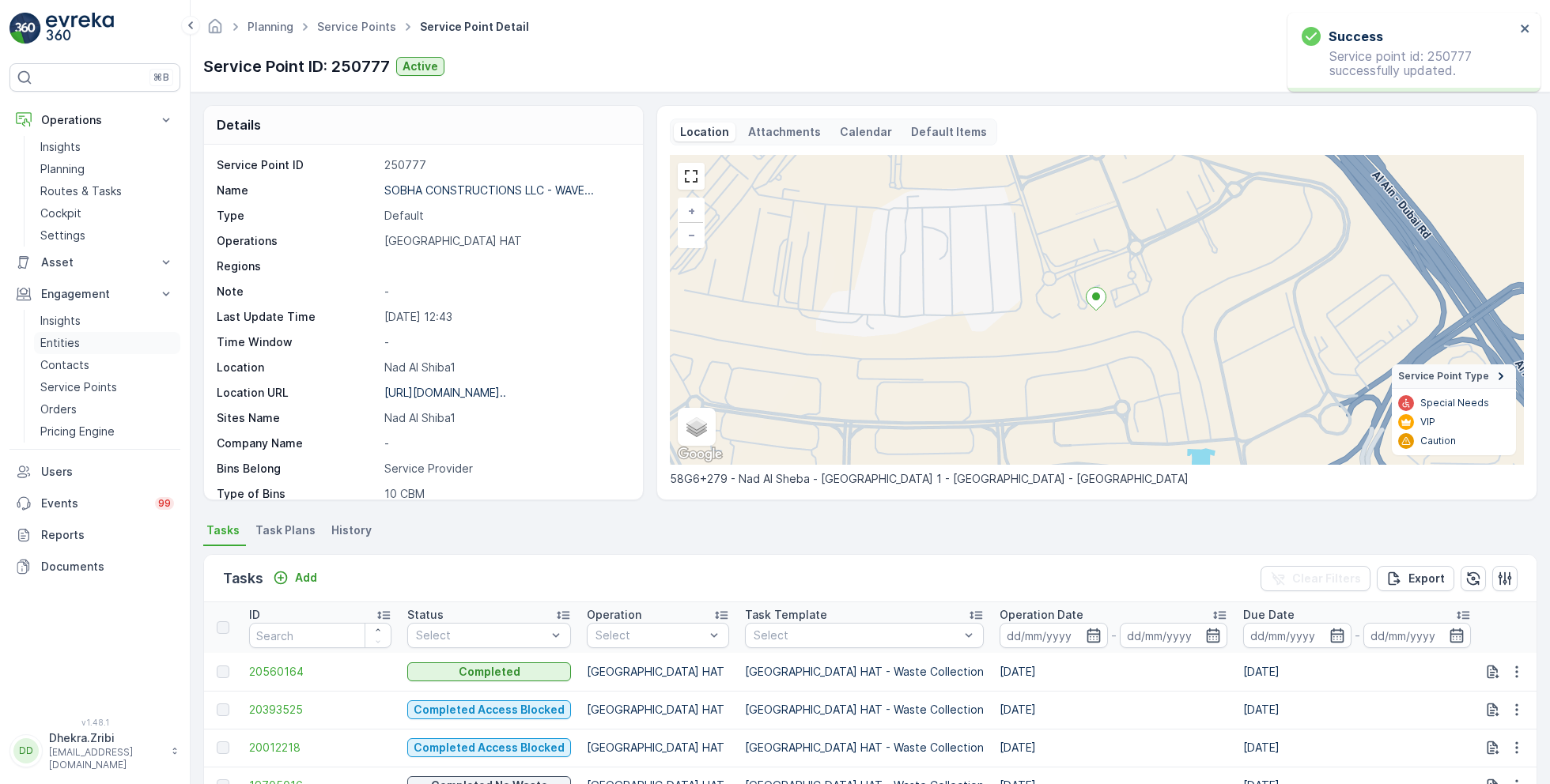
click at [71, 340] on p "Entities" at bounding box center [60, 342] width 40 height 16
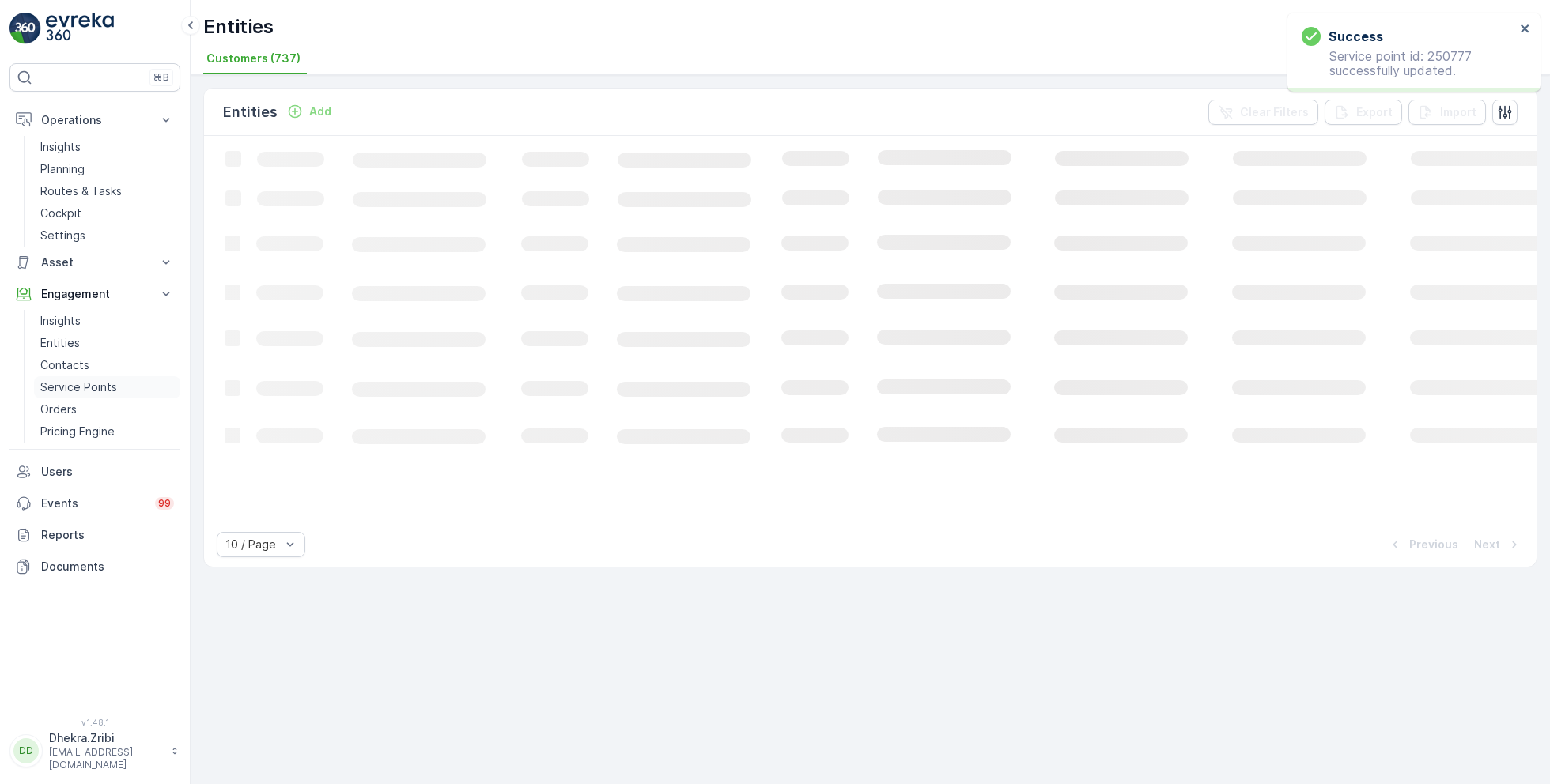
click at [84, 380] on p "Service Points" at bounding box center [78, 386] width 76 height 16
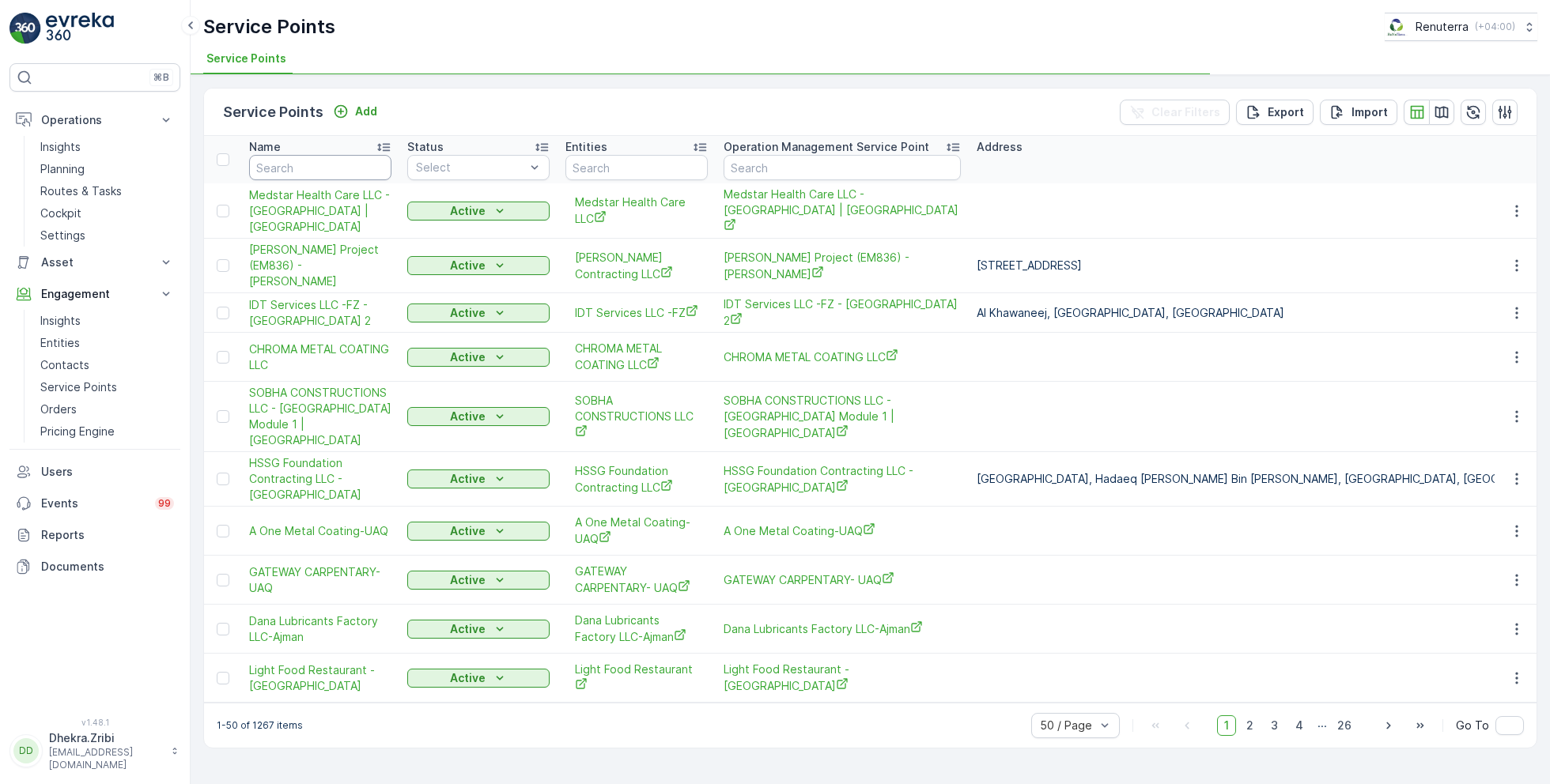
click at [345, 171] on input "text" at bounding box center [320, 167] width 143 height 25
type input "s"
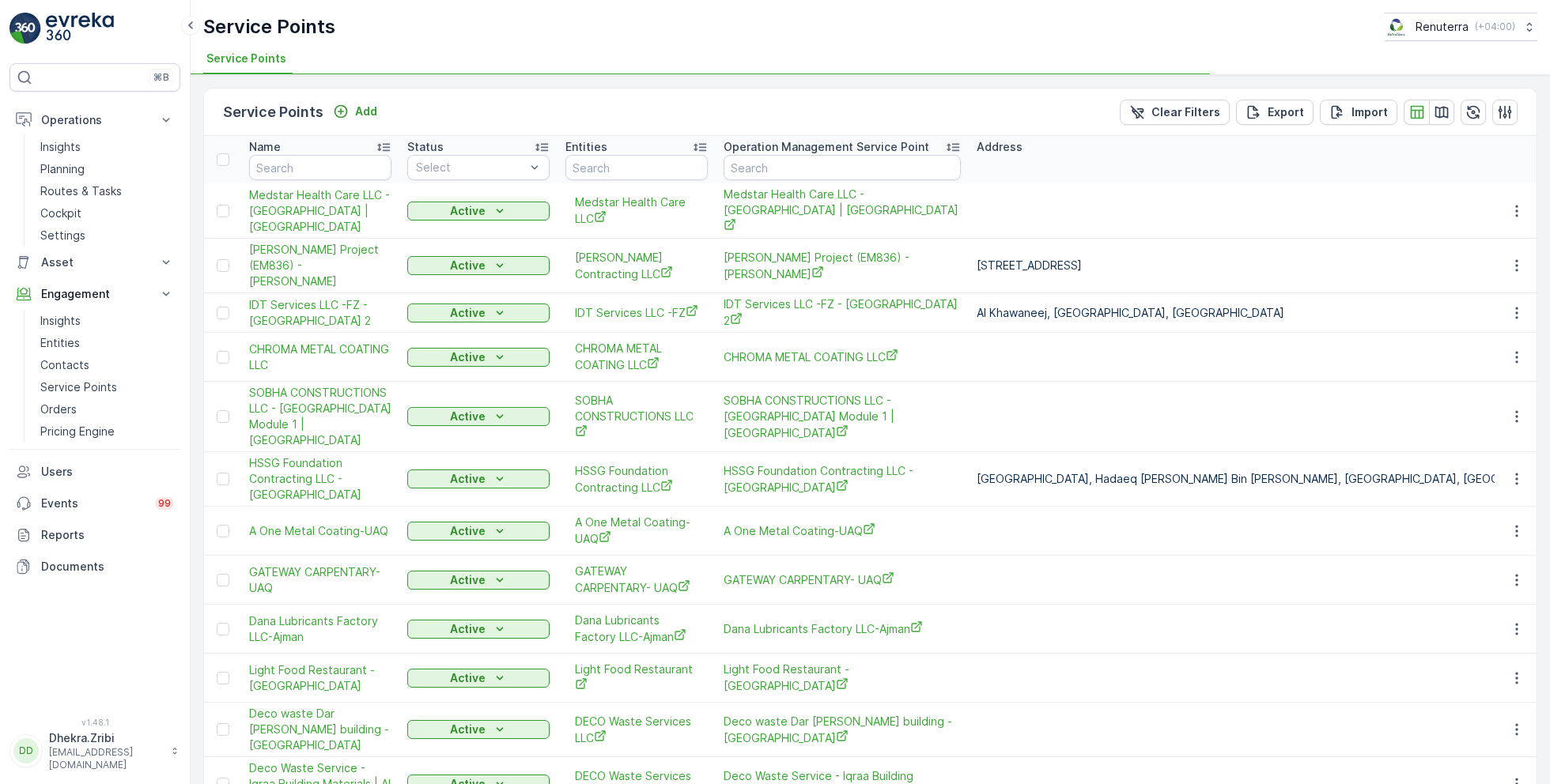
type input "so"
click at [310, 165] on input "so" at bounding box center [320, 167] width 143 height 25
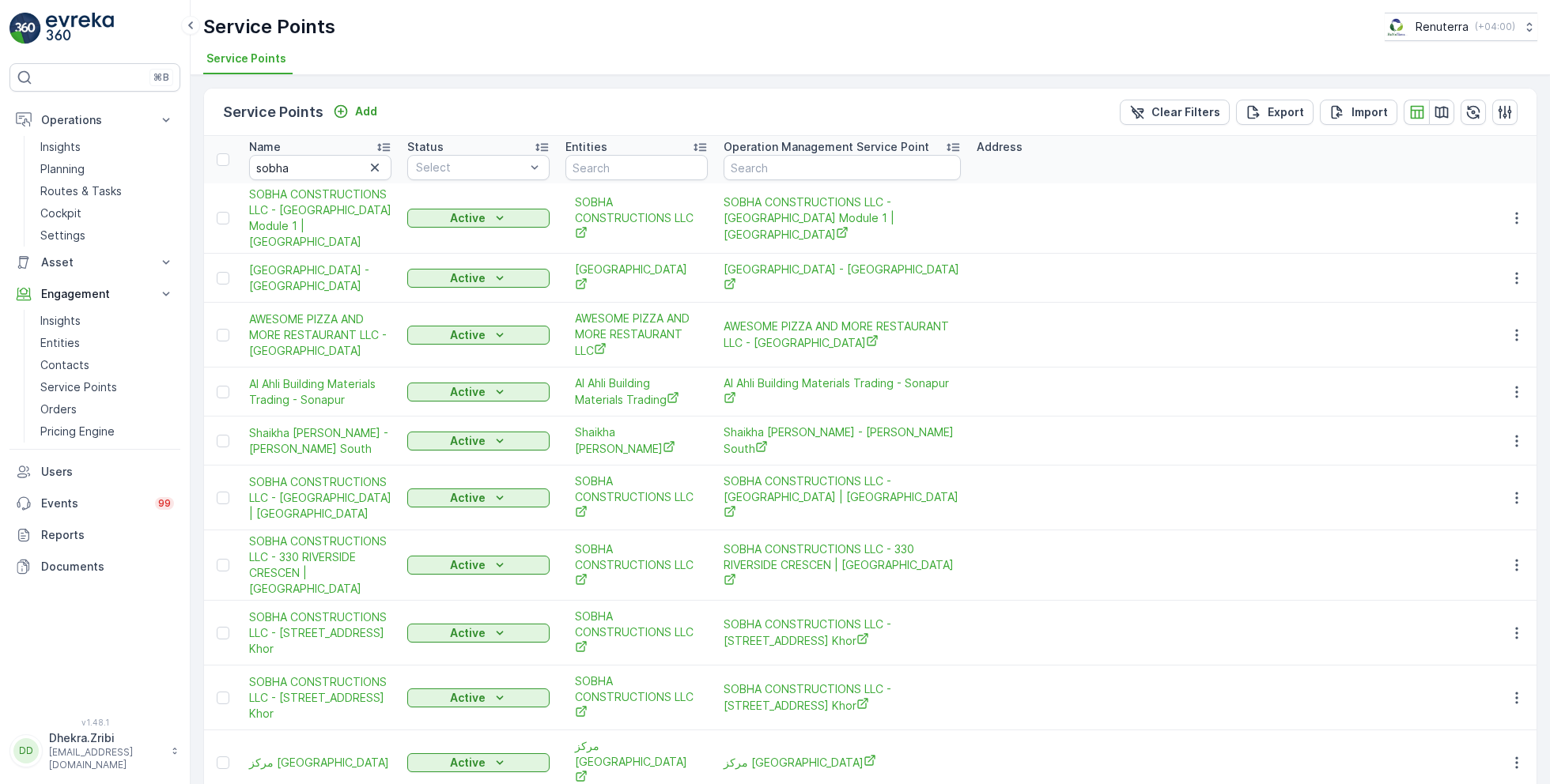
type input "so"
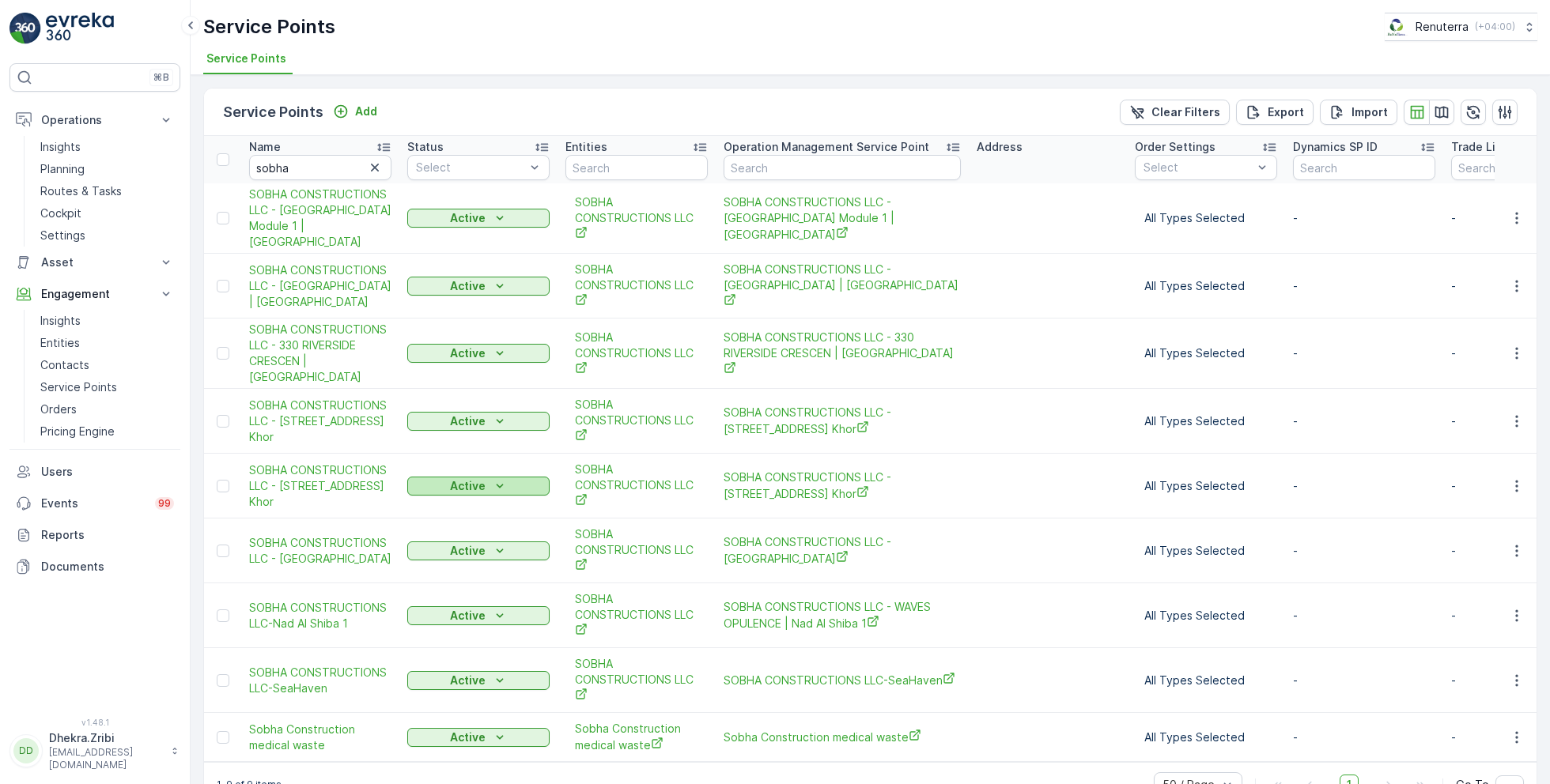
scroll to position [37, 0]
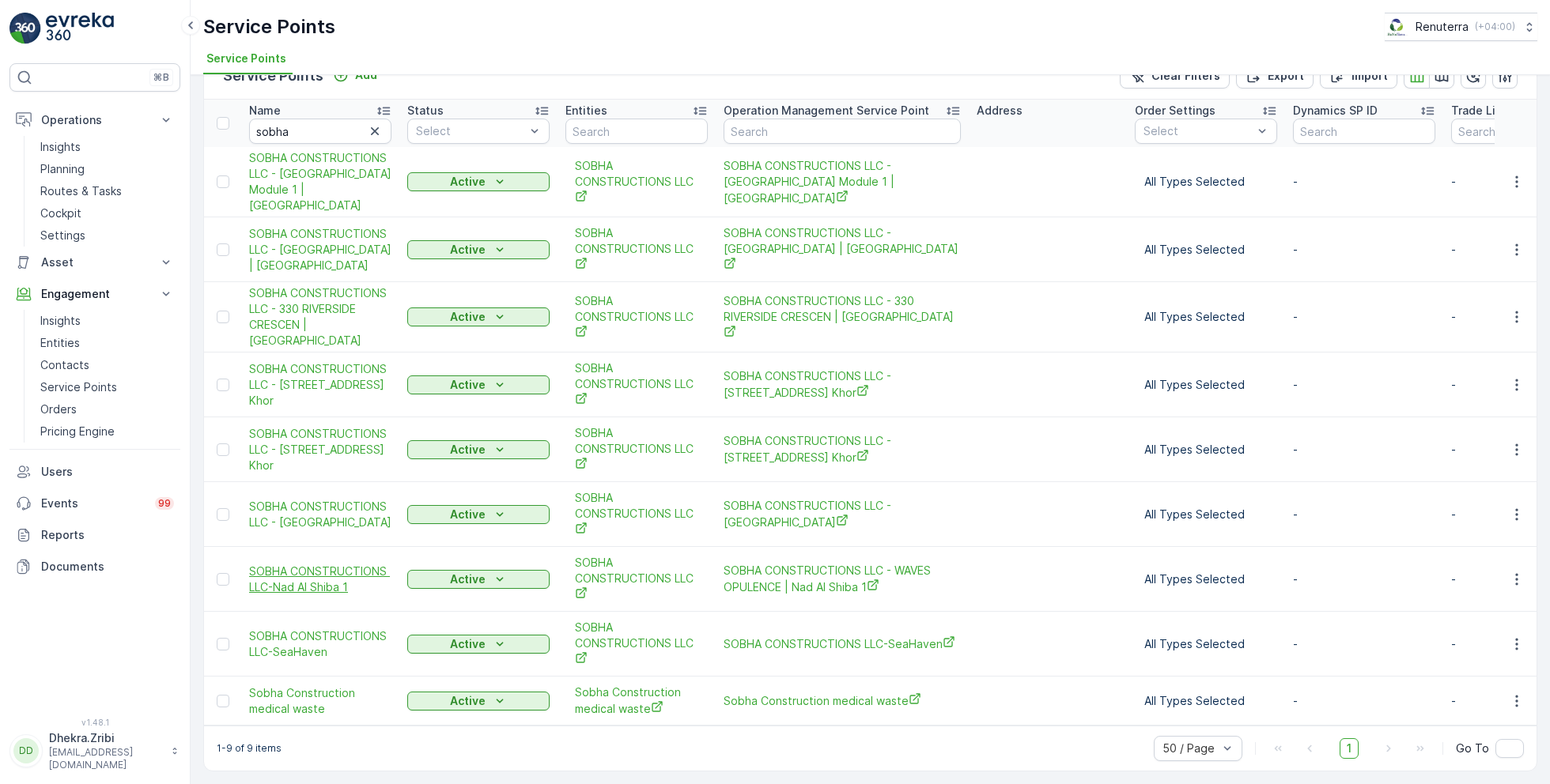
click at [329, 570] on span "SOBHA CONSTRUCTIONS LLC-Nad Al Shiba 1" at bounding box center [320, 580] width 143 height 31
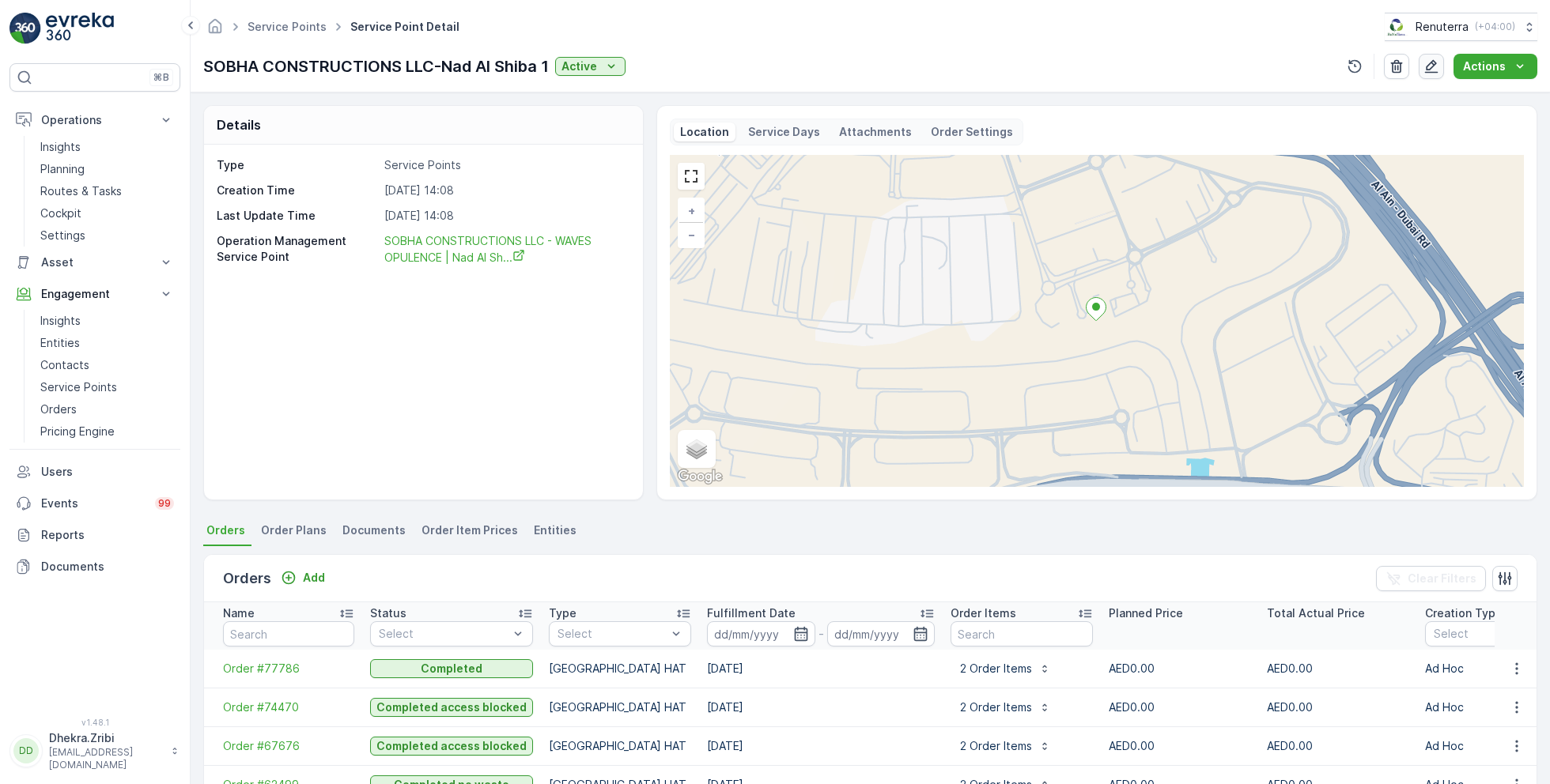
click at [1438, 63] on icon "button" at bounding box center [1431, 66] width 16 height 16
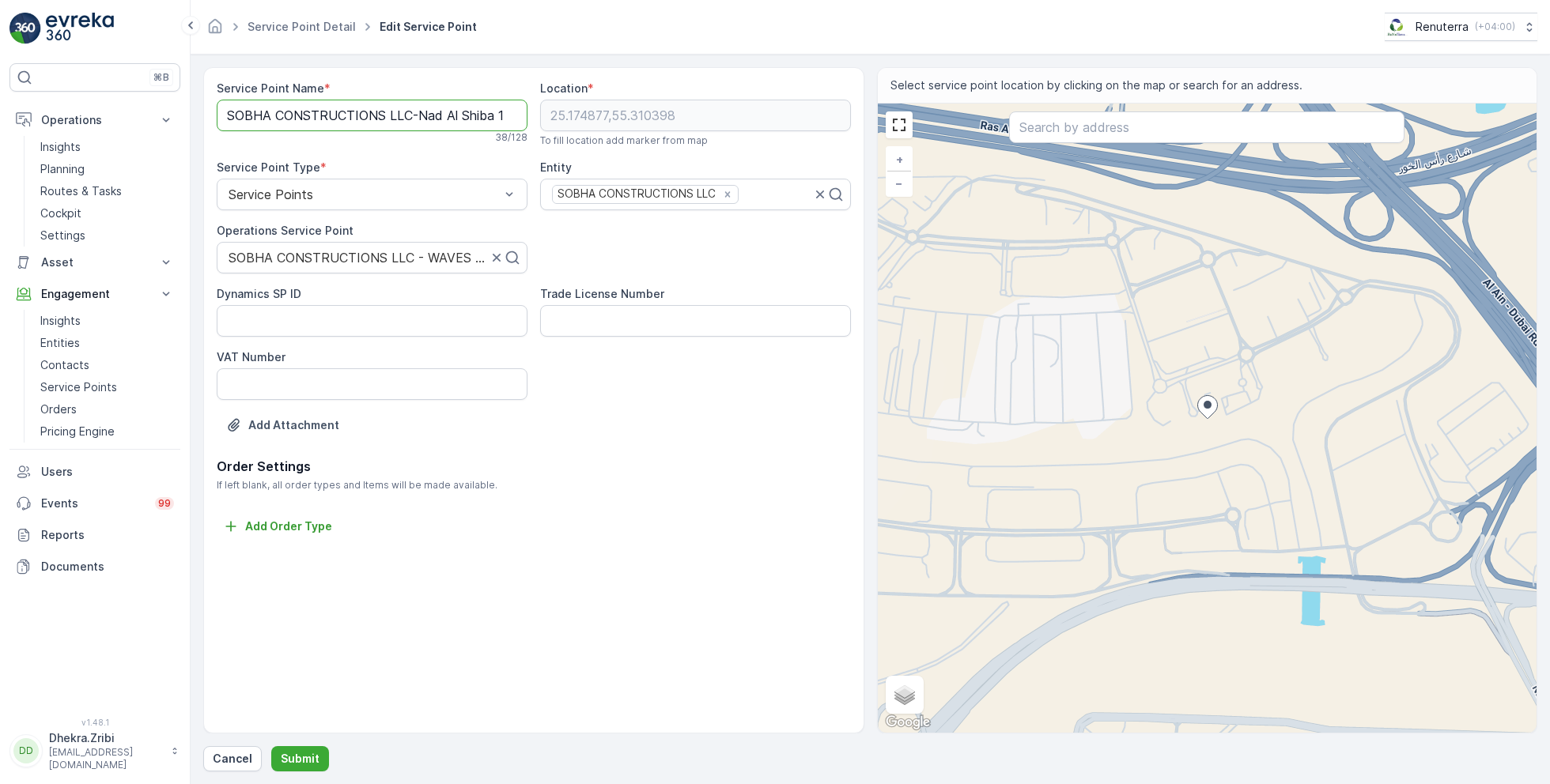
click at [405, 117] on Name "SOBHA CONSTRUCTIONS LLC-Nad Al Shiba 1" at bounding box center [372, 115] width 311 height 31
paste Name "- WAVES OPULENCE |"
click at [424, 111] on Name "SOBHA CONSTRUCTIONS LLC - WAVES OPULENCE |Nad Al Shiba 1" at bounding box center [372, 115] width 311 height 31
type Name "SOBHA CONSTRUCTIONS LLC - WAVES OPULENCE | Nad Al Shiba 1"
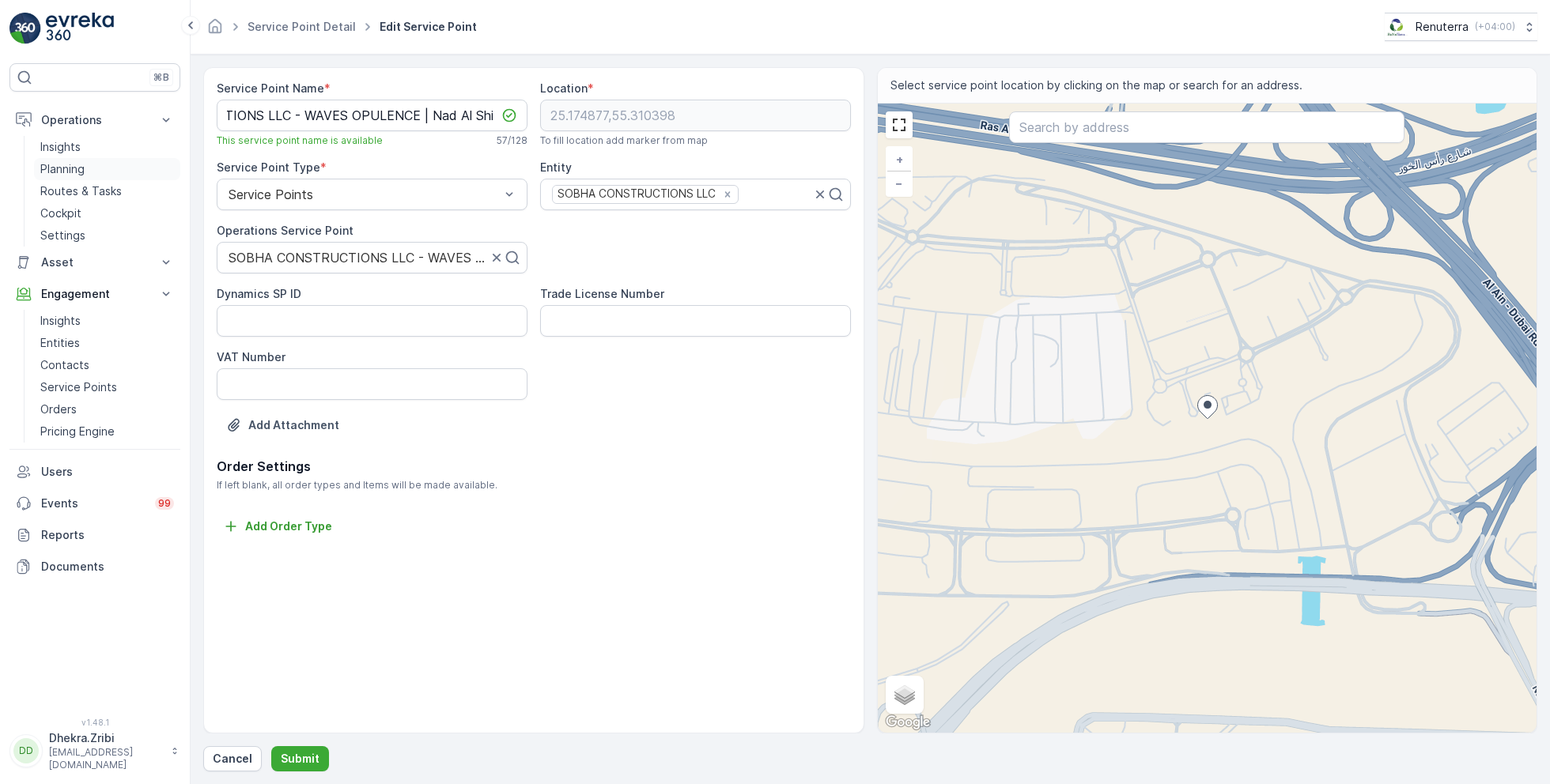
scroll to position [0, 0]
click at [74, 166] on p "Planning" at bounding box center [63, 168] width 44 height 16
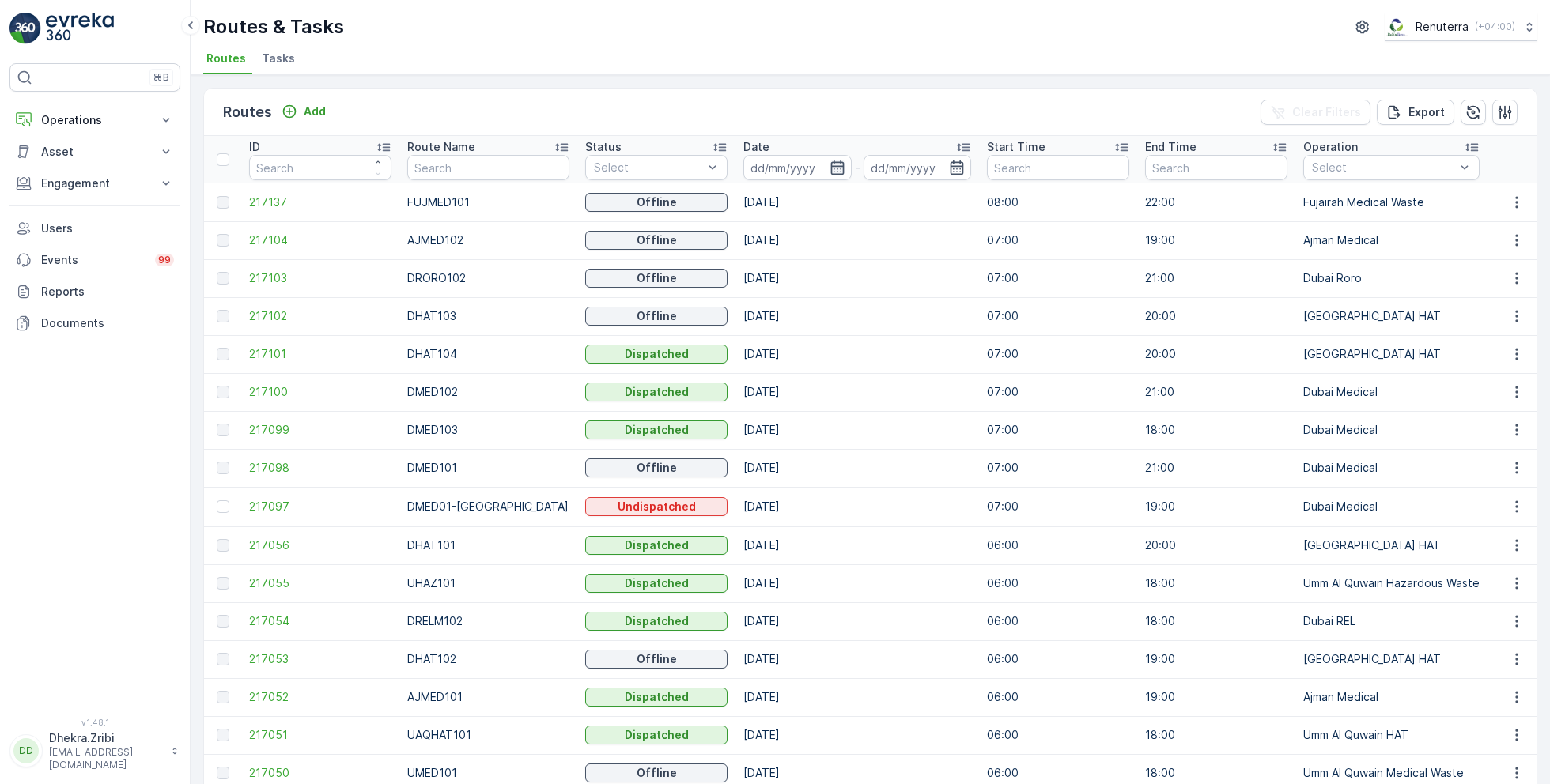
click at [829, 168] on icon "button" at bounding box center [837, 167] width 16 height 16
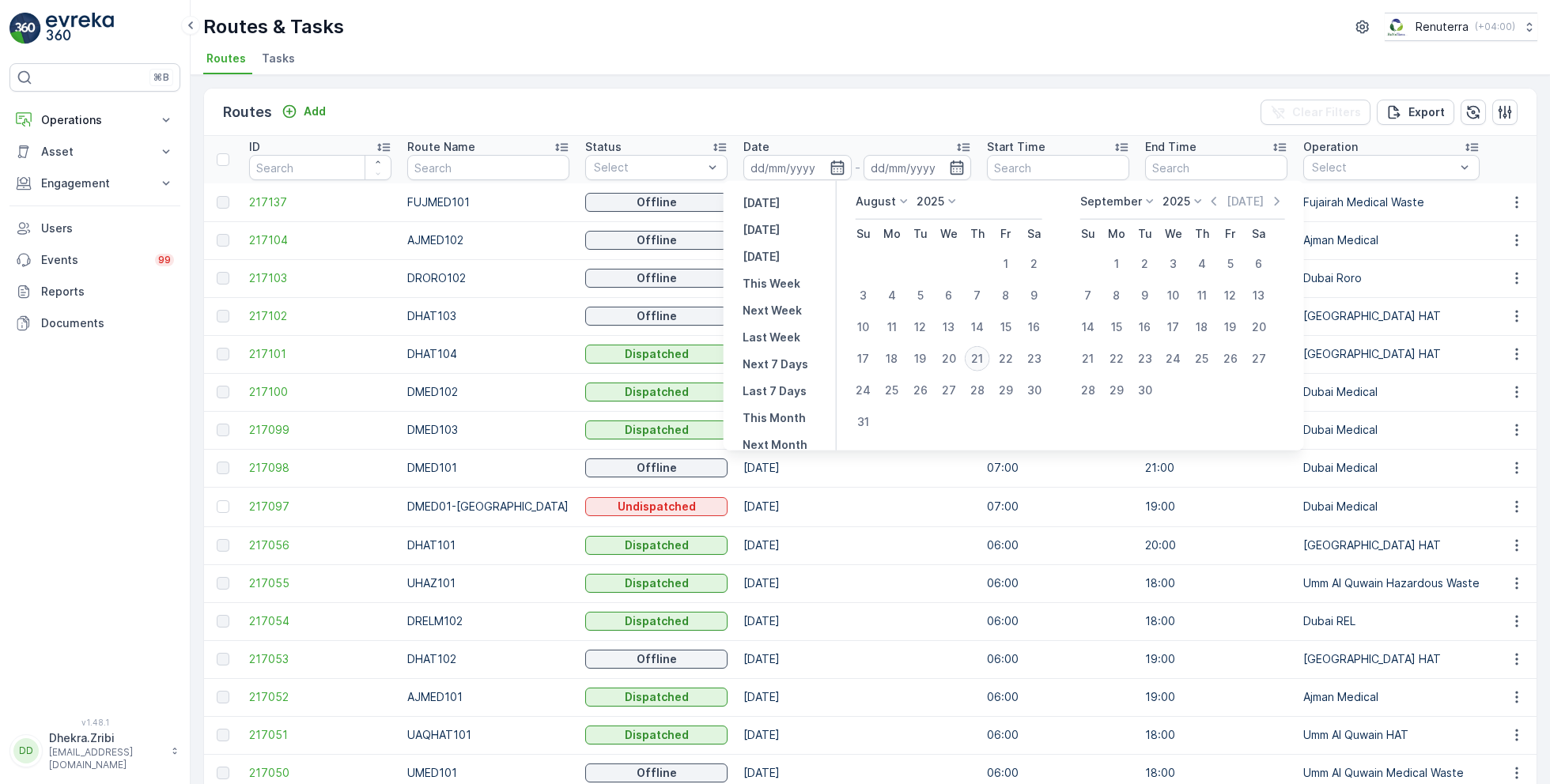
click at [975, 356] on div "21" at bounding box center [977, 358] width 25 height 25
type input "[DATE]"
click at [975, 356] on div "21" at bounding box center [977, 358] width 25 height 25
type input "[DATE]"
click at [875, 52] on ul "Routes Tasks" at bounding box center [864, 61] width 1322 height 27
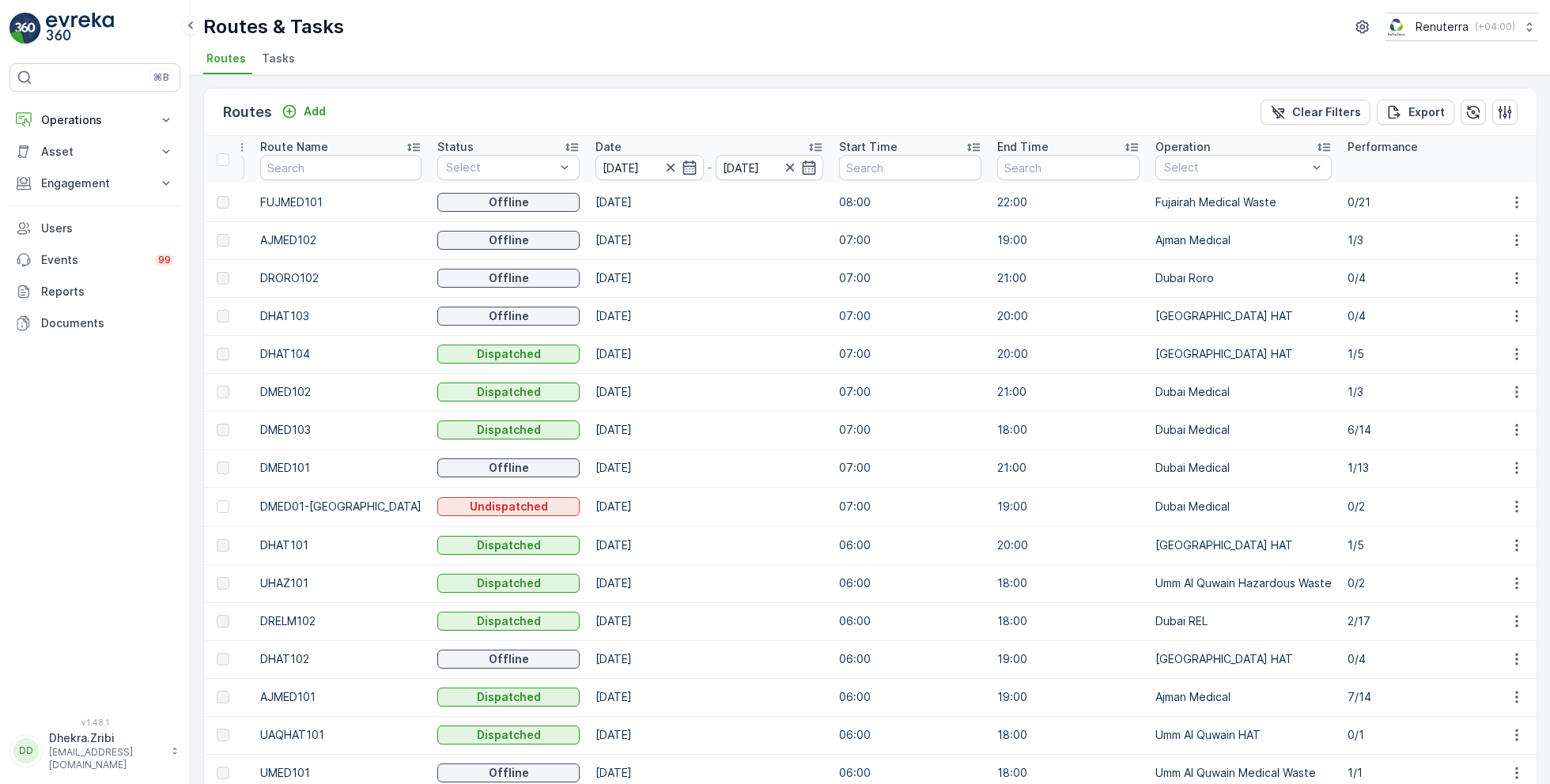
scroll to position [0, 315]
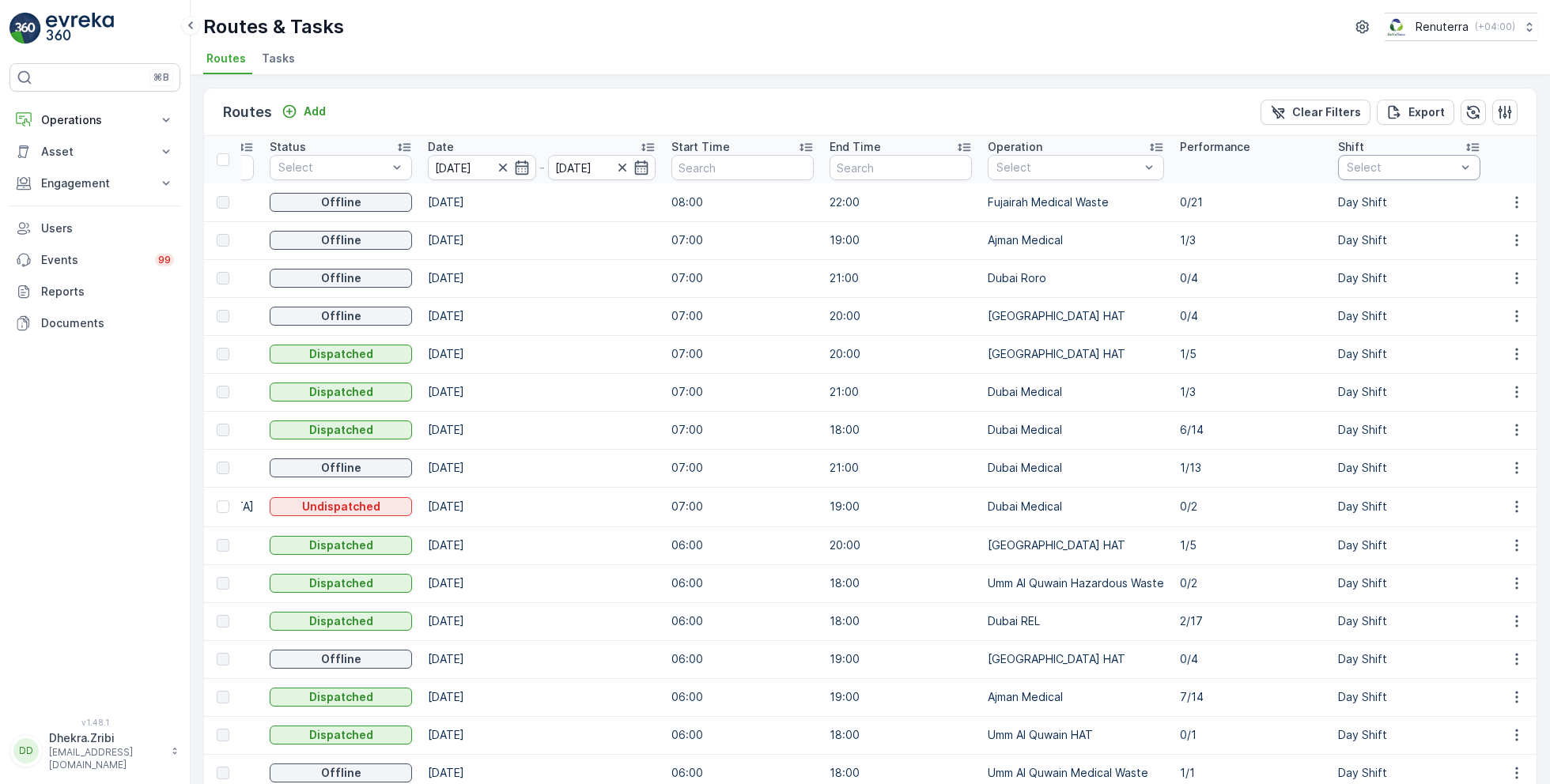
click at [1346, 171] on div at bounding box center [1402, 167] width 112 height 13
click at [1348, 256] on div "Day Shift" at bounding box center [1381, 254] width 66 height 16
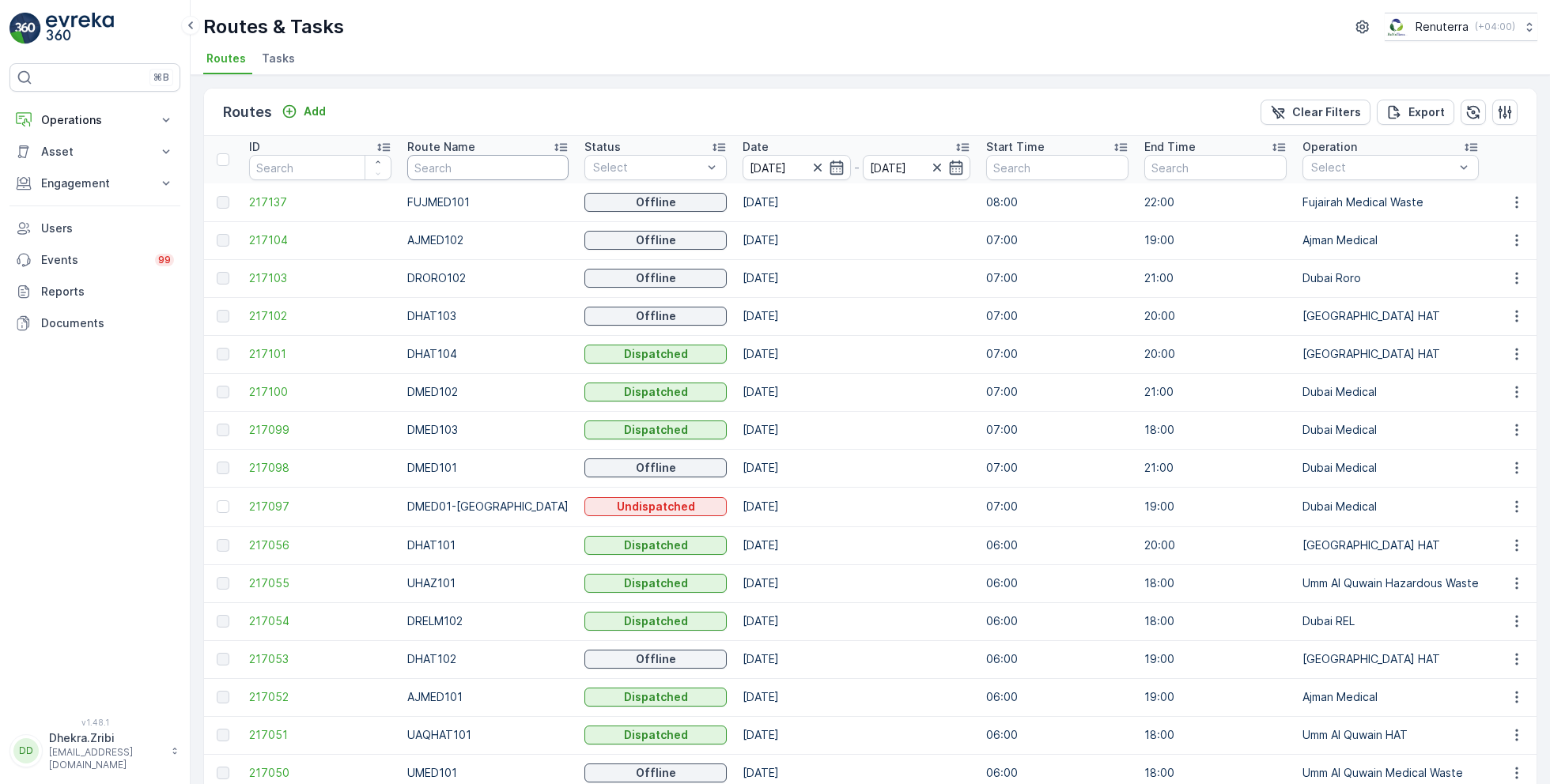
click at [477, 167] on input "text" at bounding box center [488, 167] width 161 height 25
type input "hat"
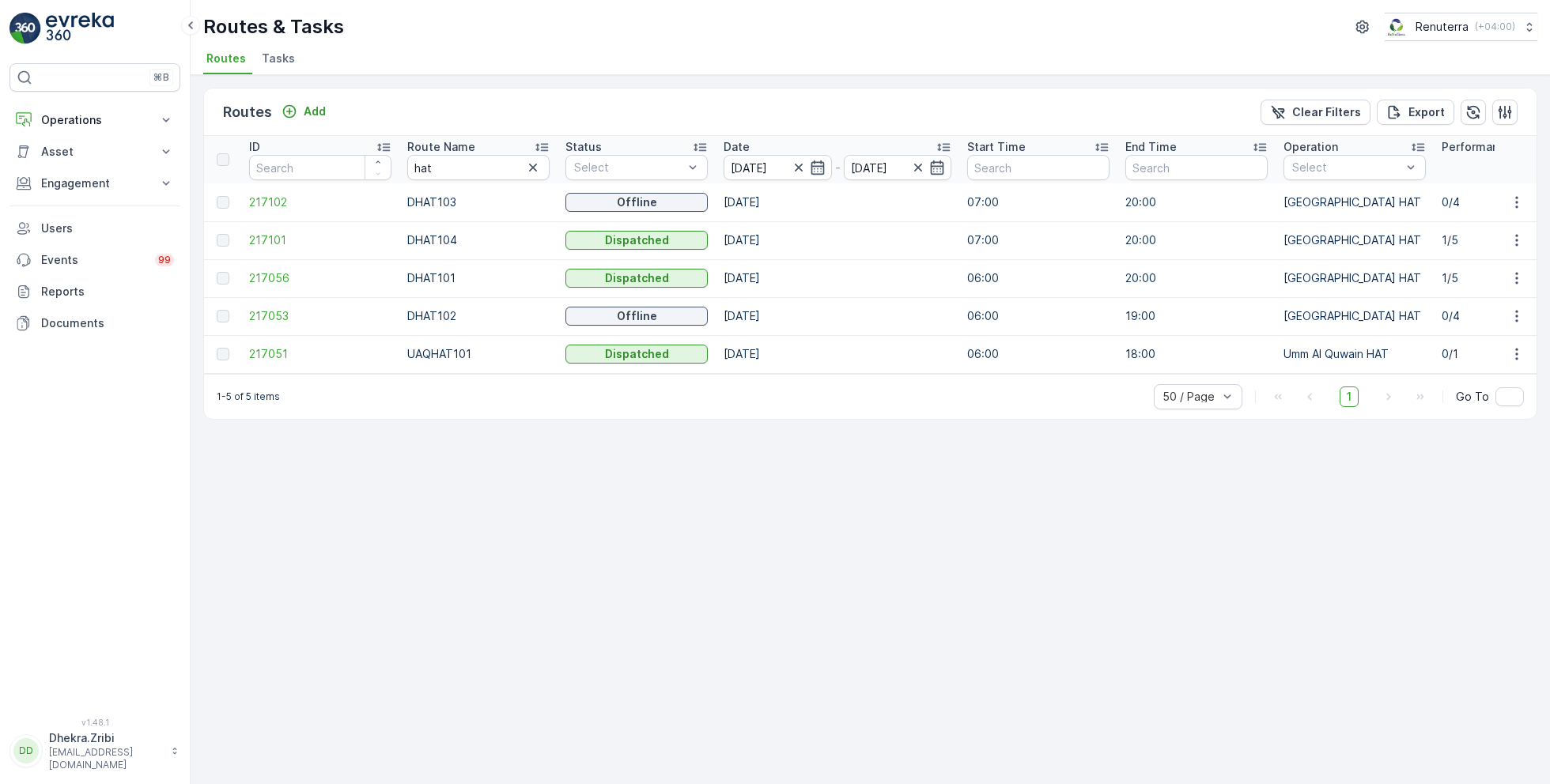
click at [543, 146] on icon at bounding box center [542, 147] width 13 height 8
click at [283, 198] on span "217056" at bounding box center [320, 202] width 143 height 16
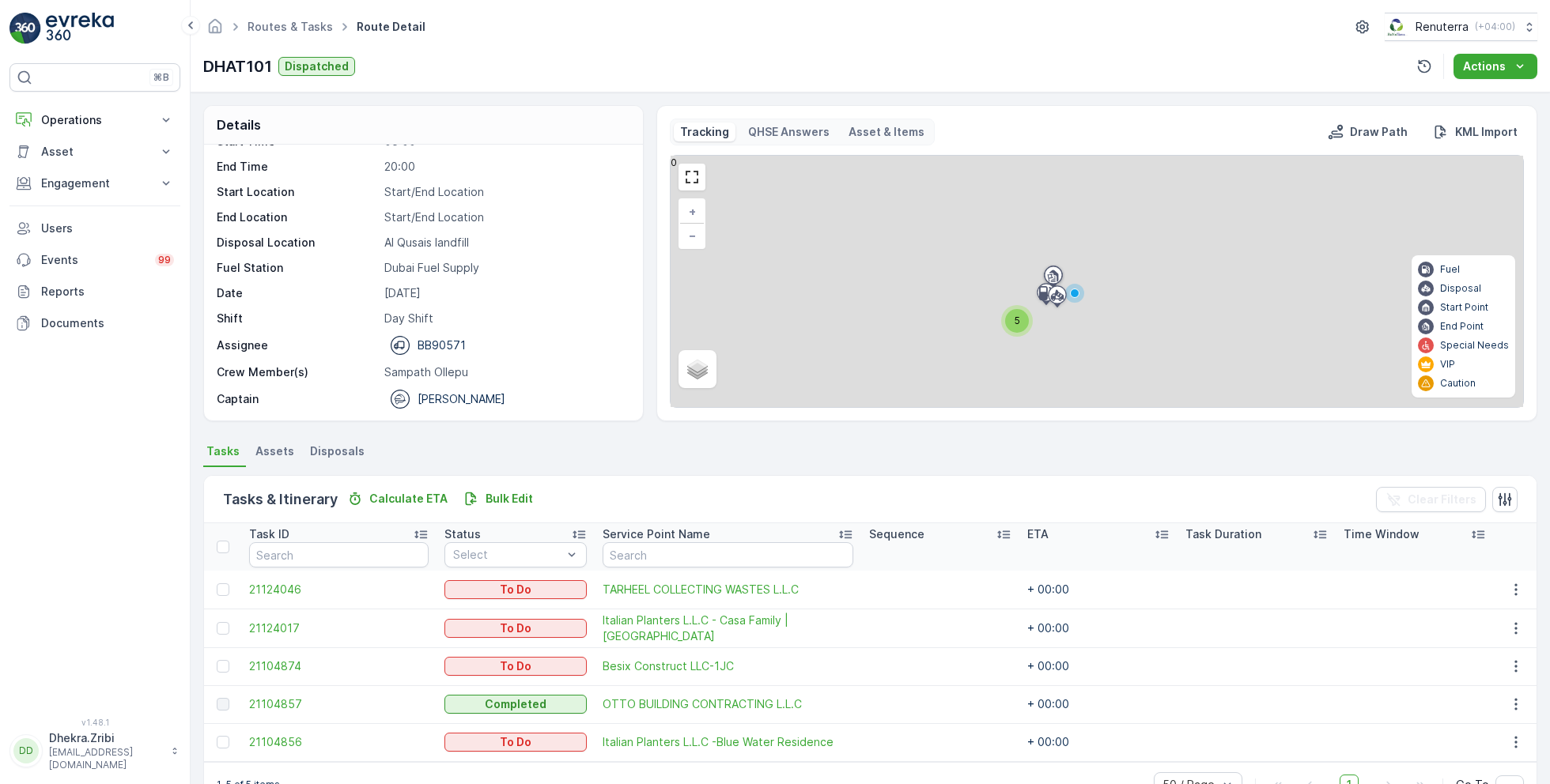
scroll to position [41, 0]
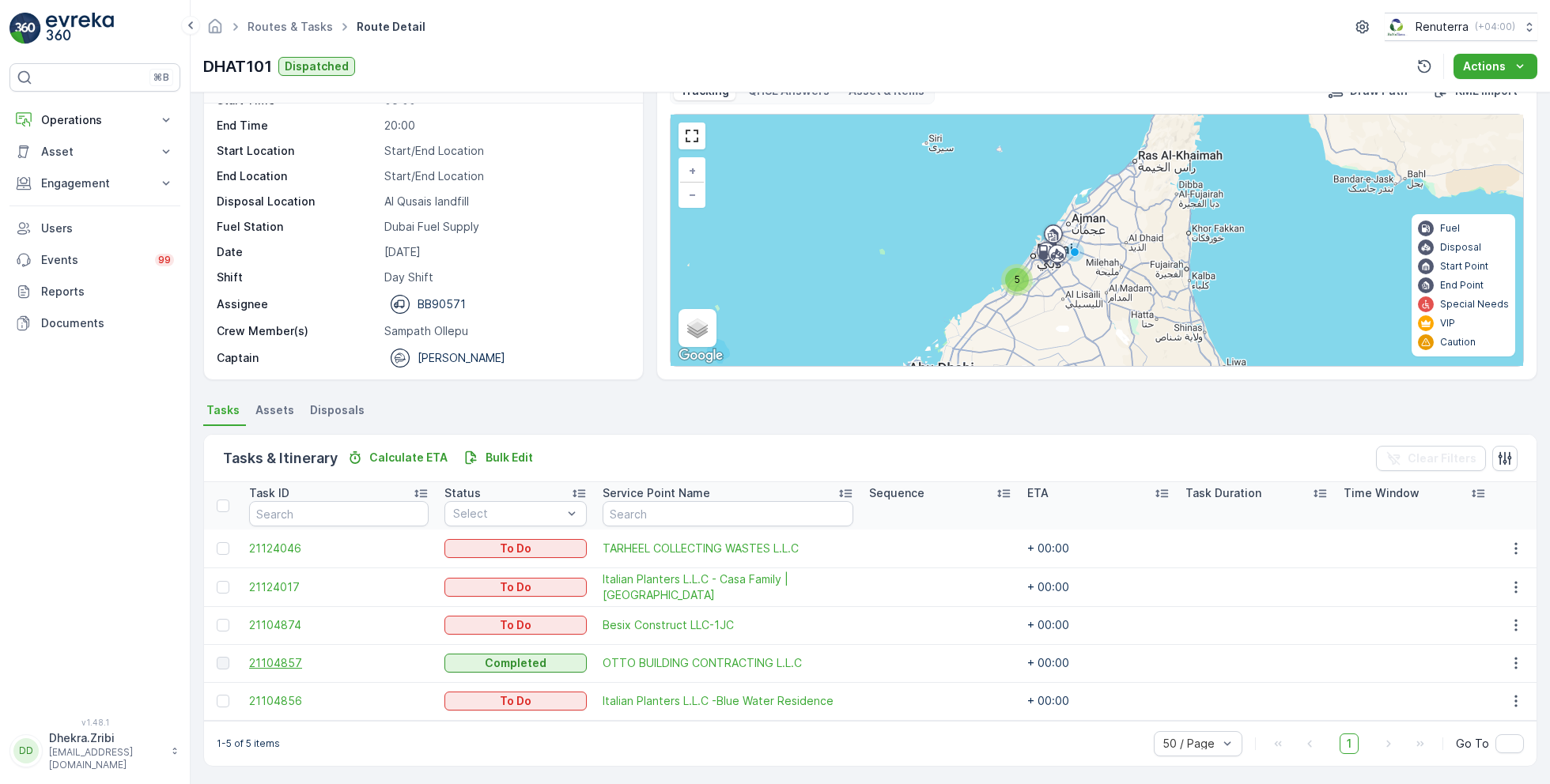
click at [284, 656] on span "21104857" at bounding box center [339, 663] width 179 height 16
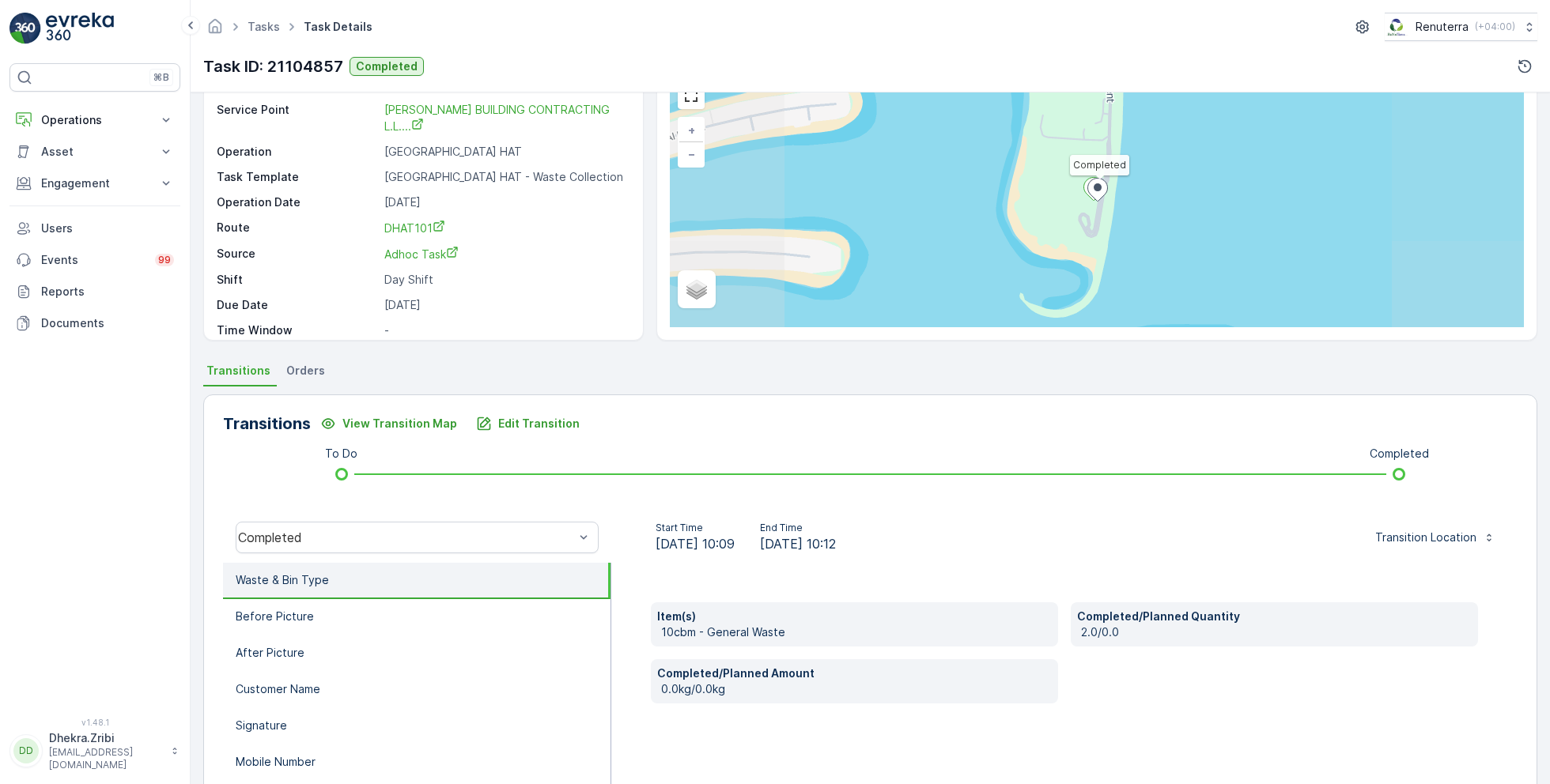
scroll to position [87, 0]
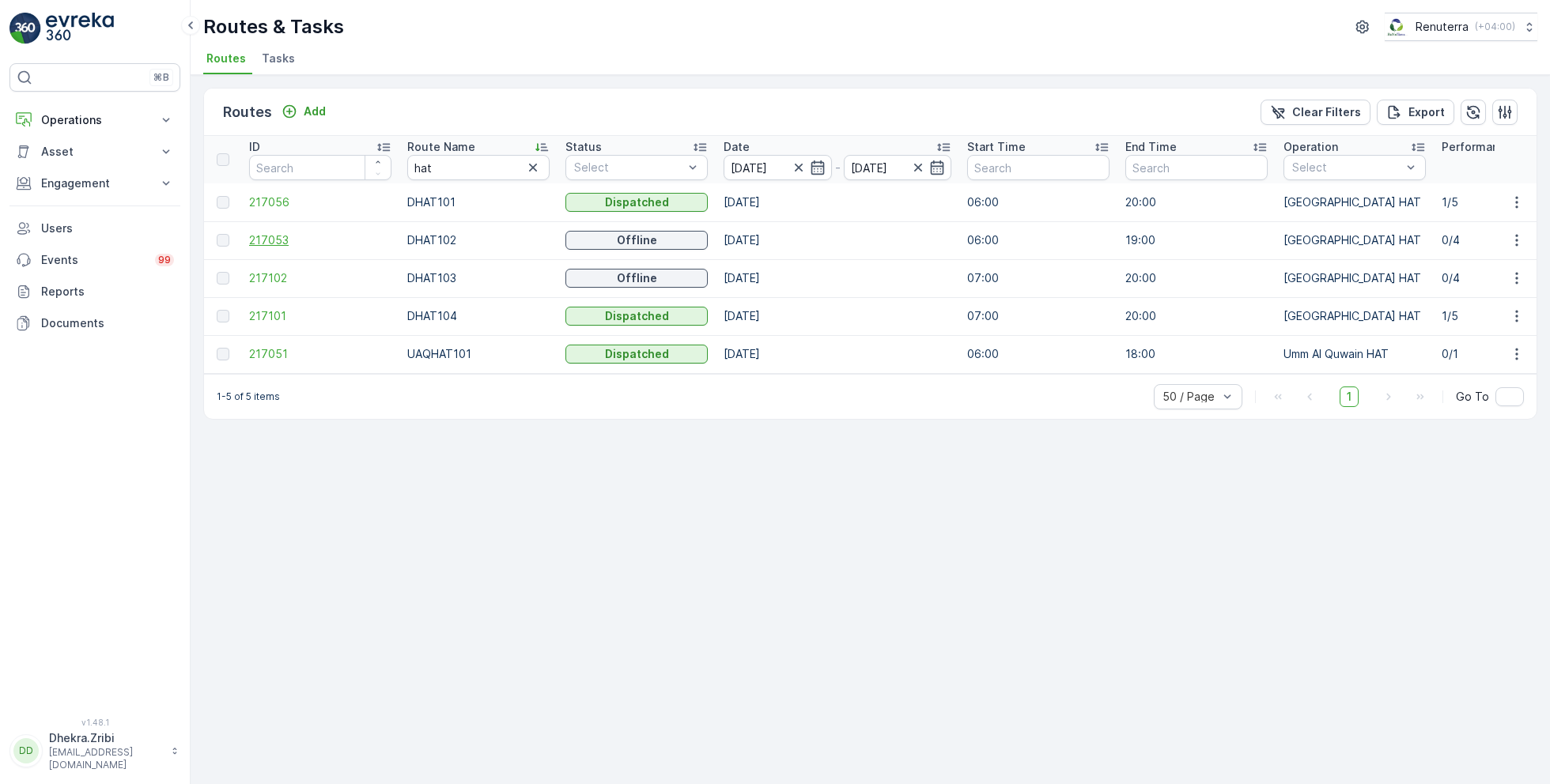
click at [277, 239] on span "217053" at bounding box center [320, 240] width 143 height 16
click at [278, 276] on span "217102" at bounding box center [320, 278] width 143 height 16
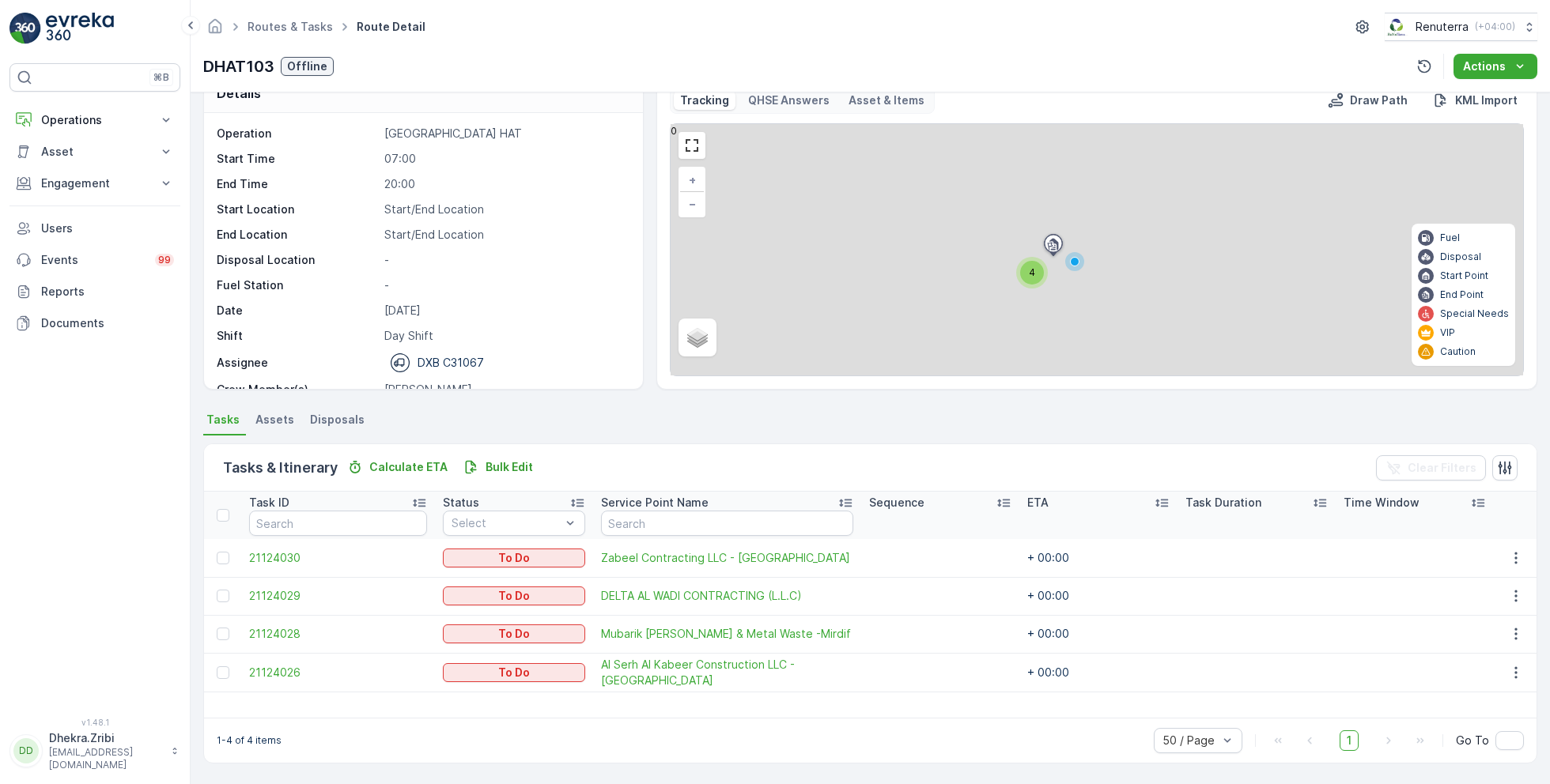
scroll to position [30, 0]
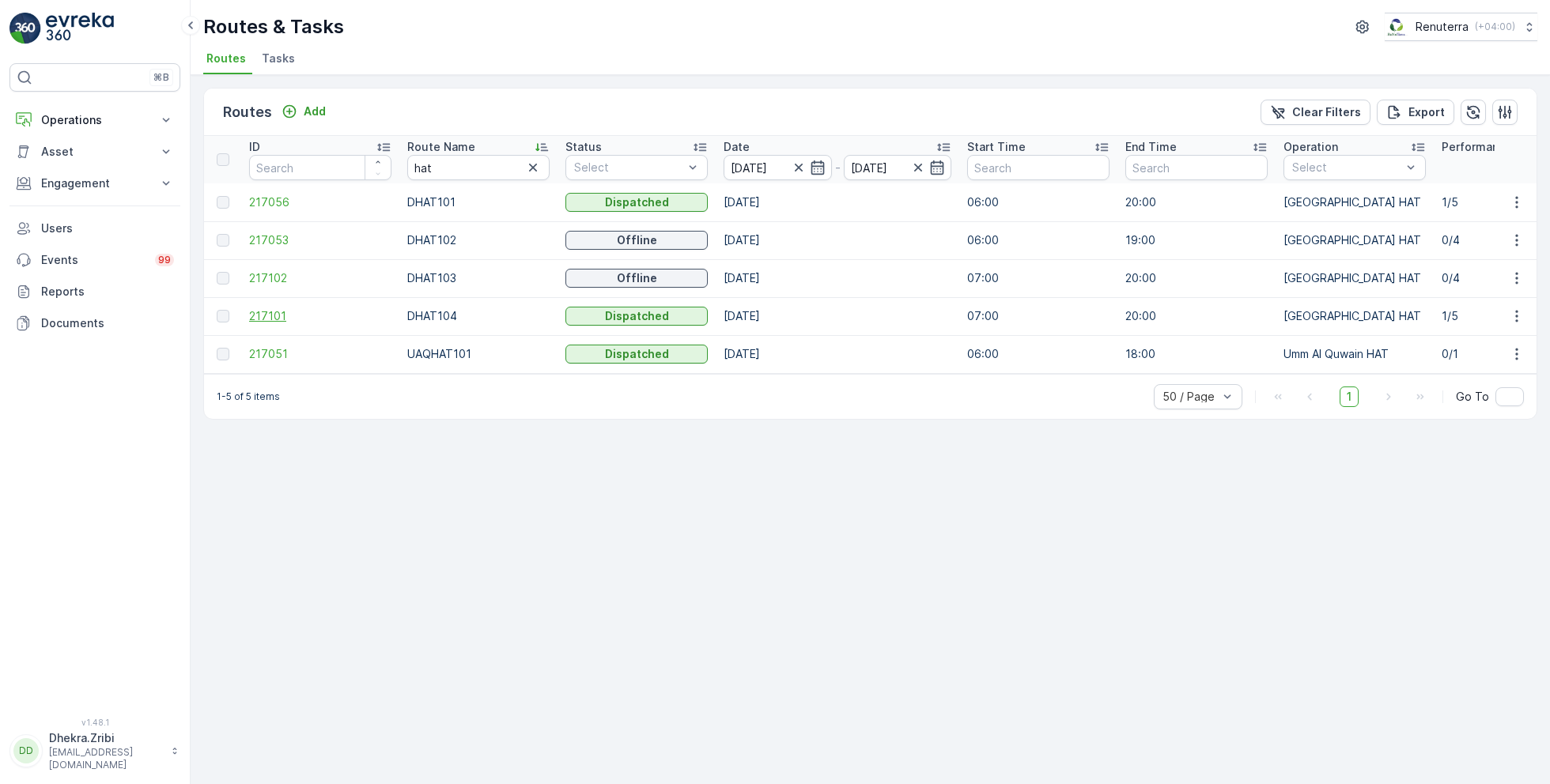
click at [278, 312] on span "217101" at bounding box center [320, 316] width 143 height 16
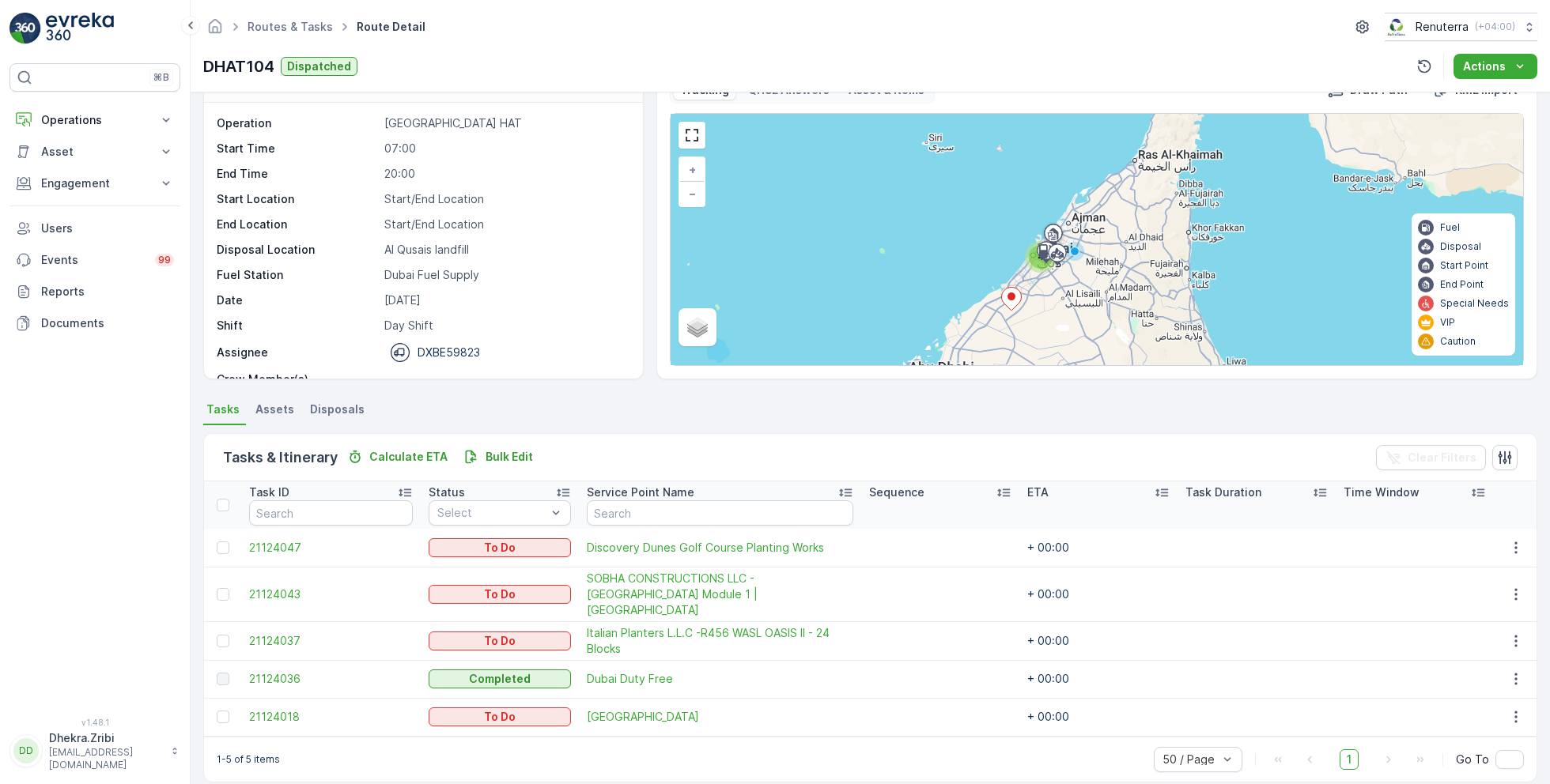
scroll to position [42, 0]
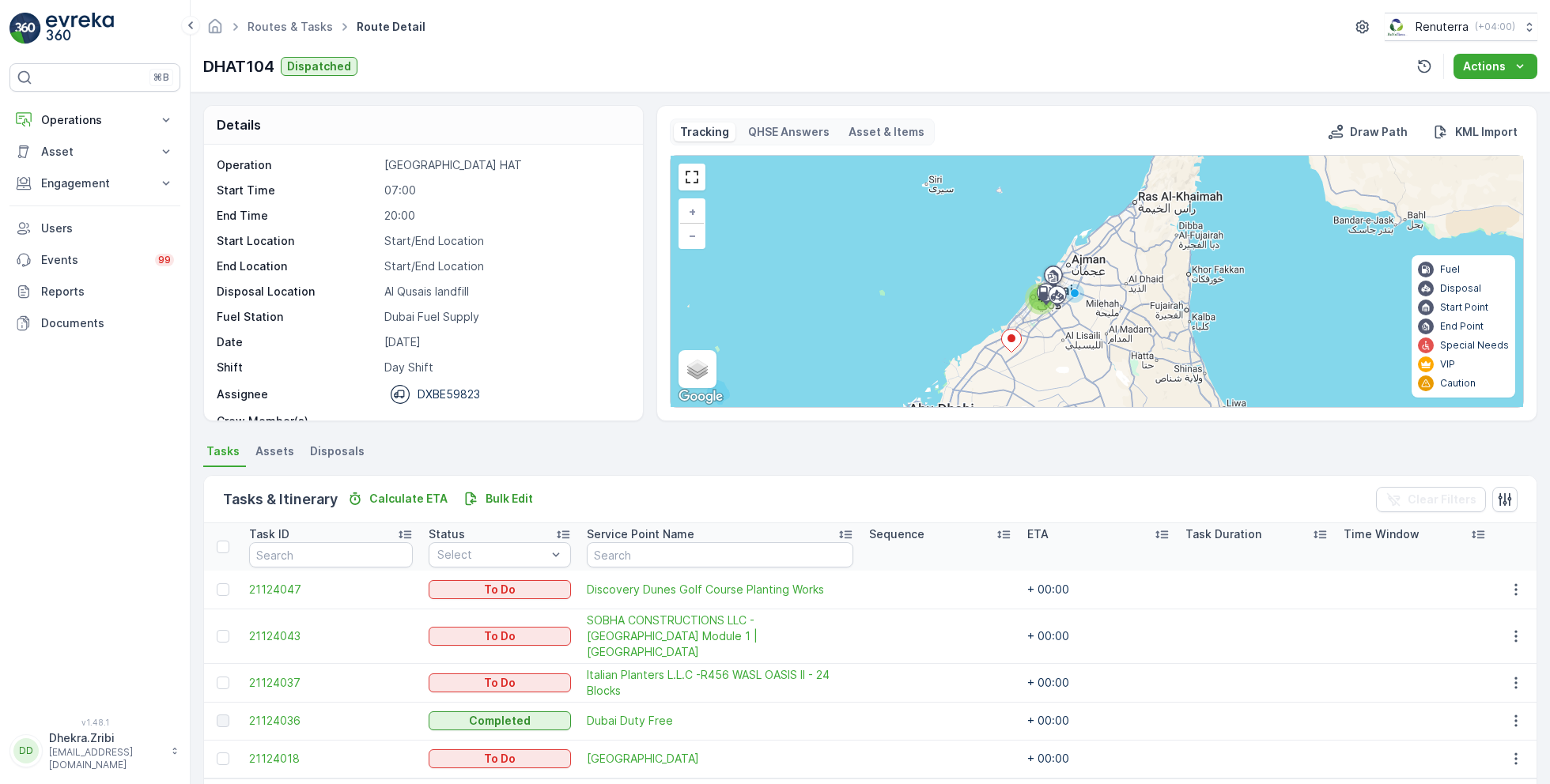
scroll to position [42, 0]
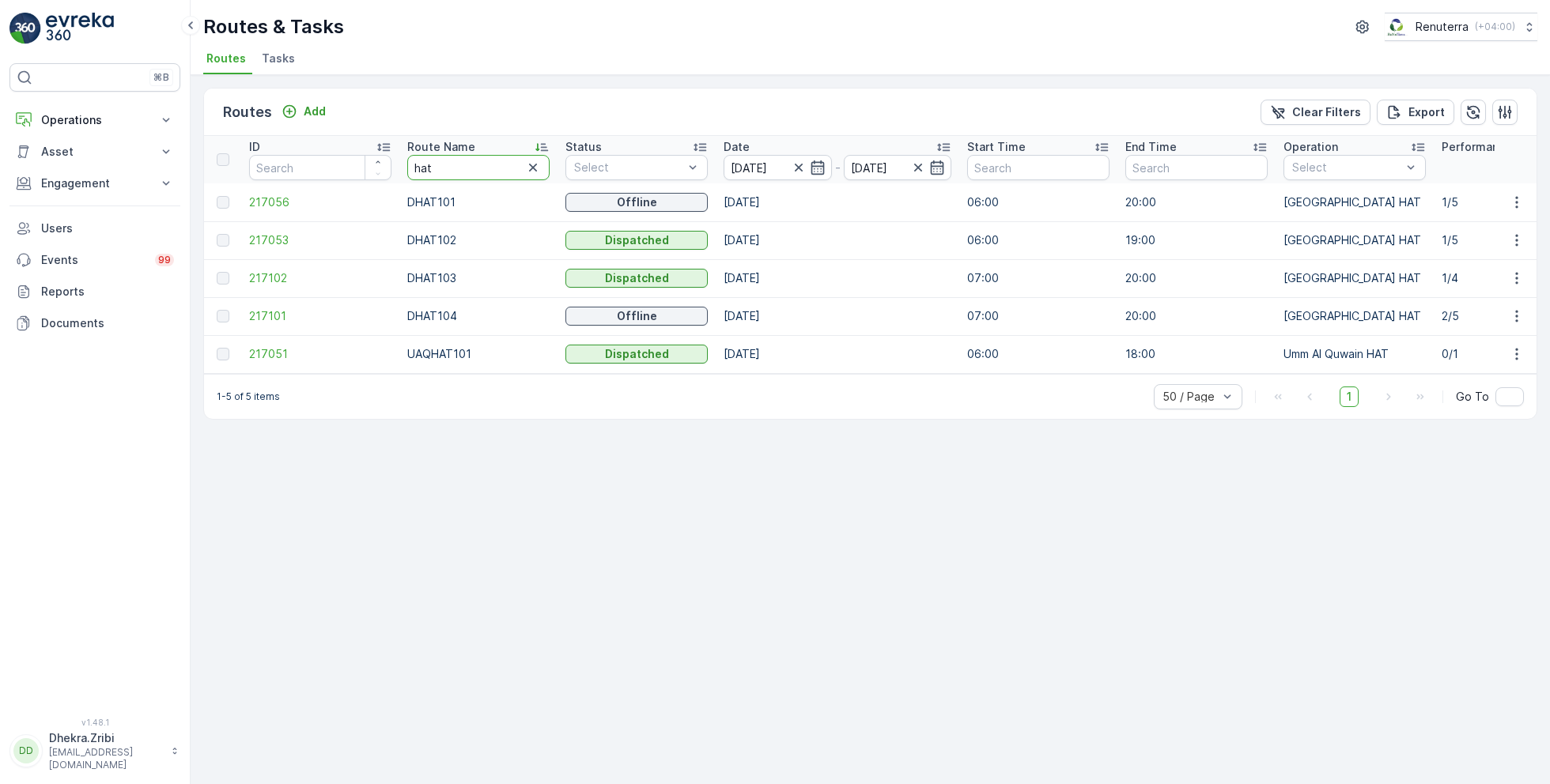
drag, startPoint x: 457, startPoint y: 166, endPoint x: 362, endPoint y: 164, distance: 95.0
type input "roro"
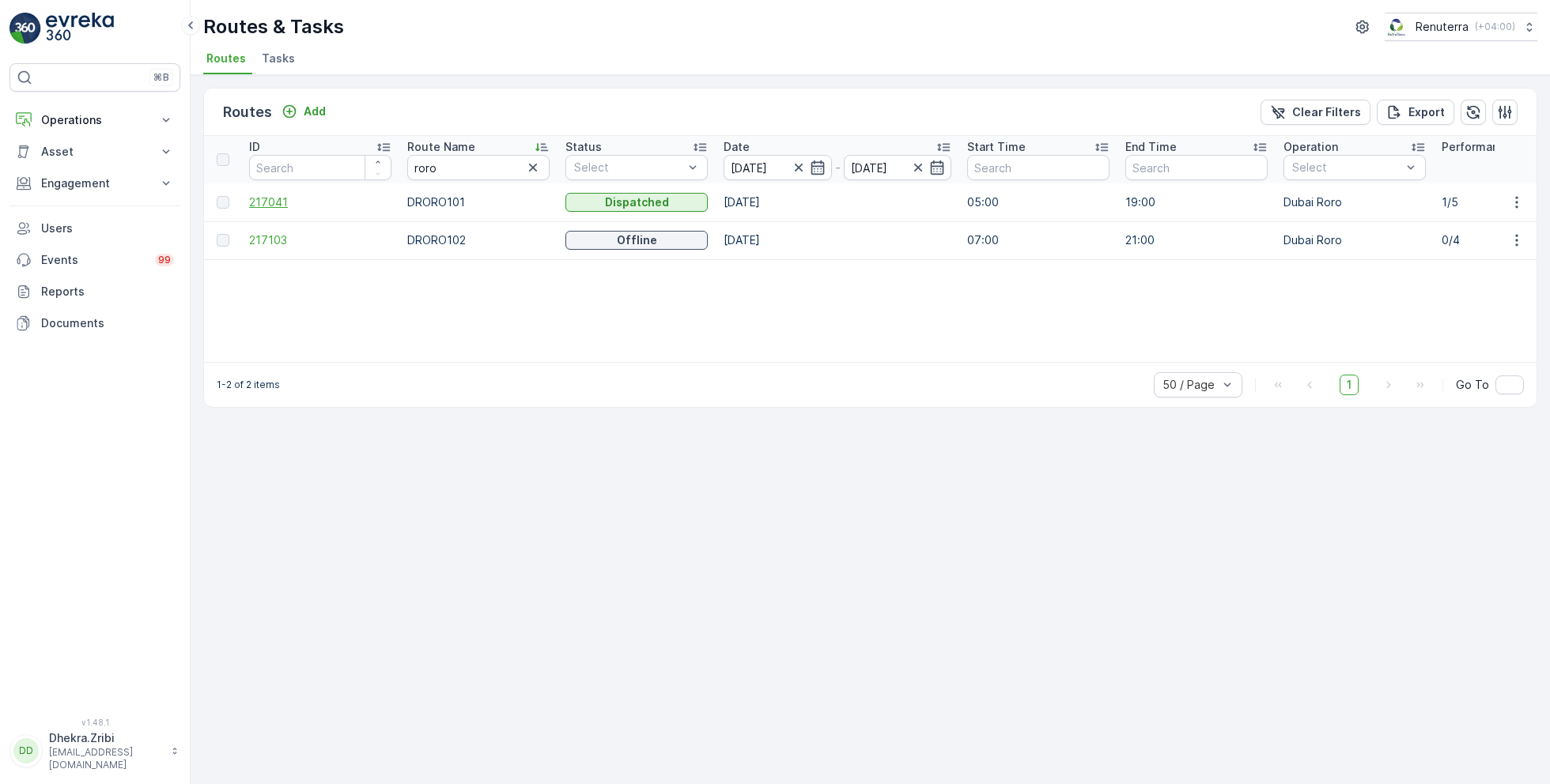
click at [272, 205] on span "217041" at bounding box center [320, 202] width 143 height 16
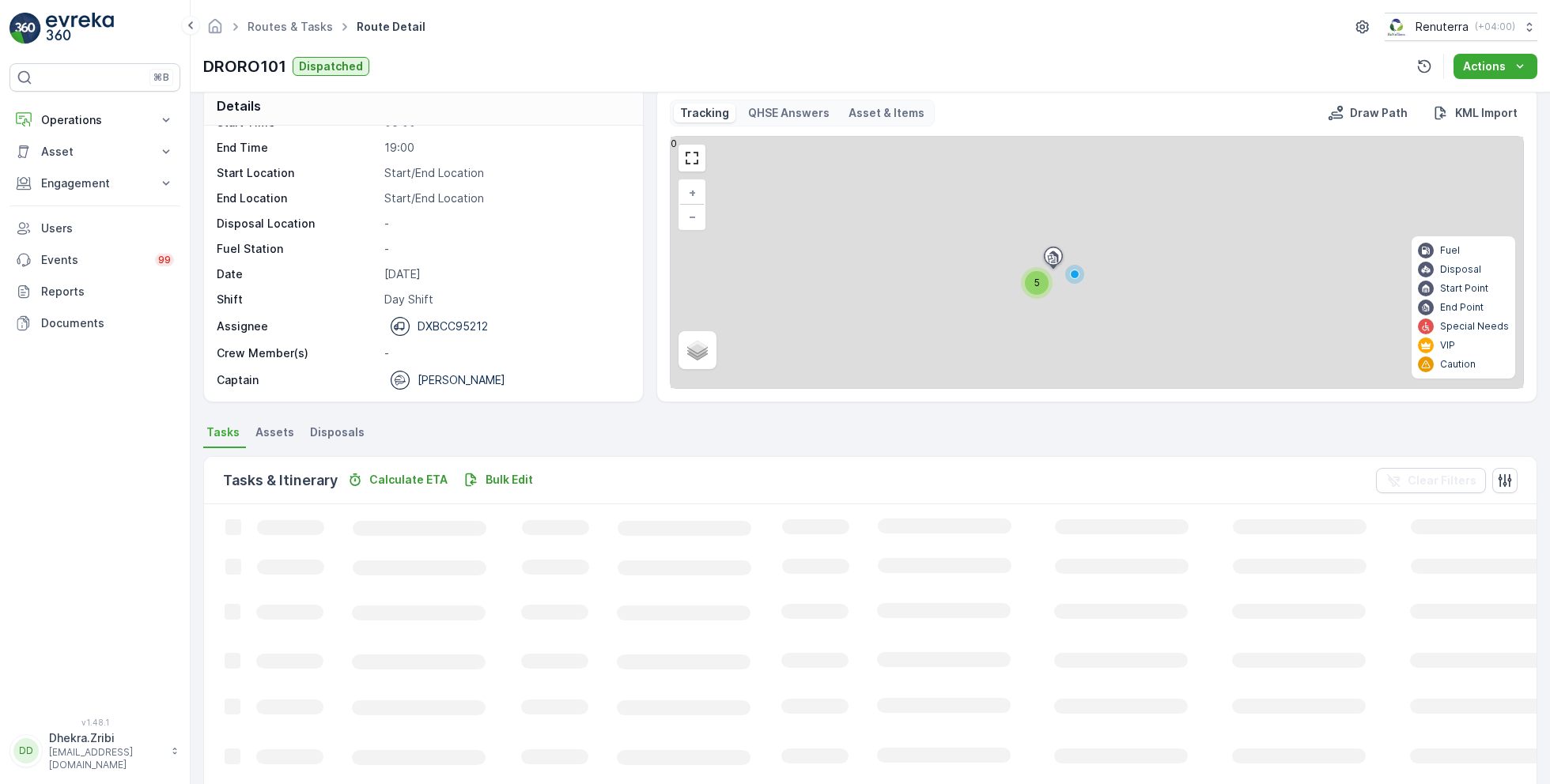
scroll to position [41, 0]
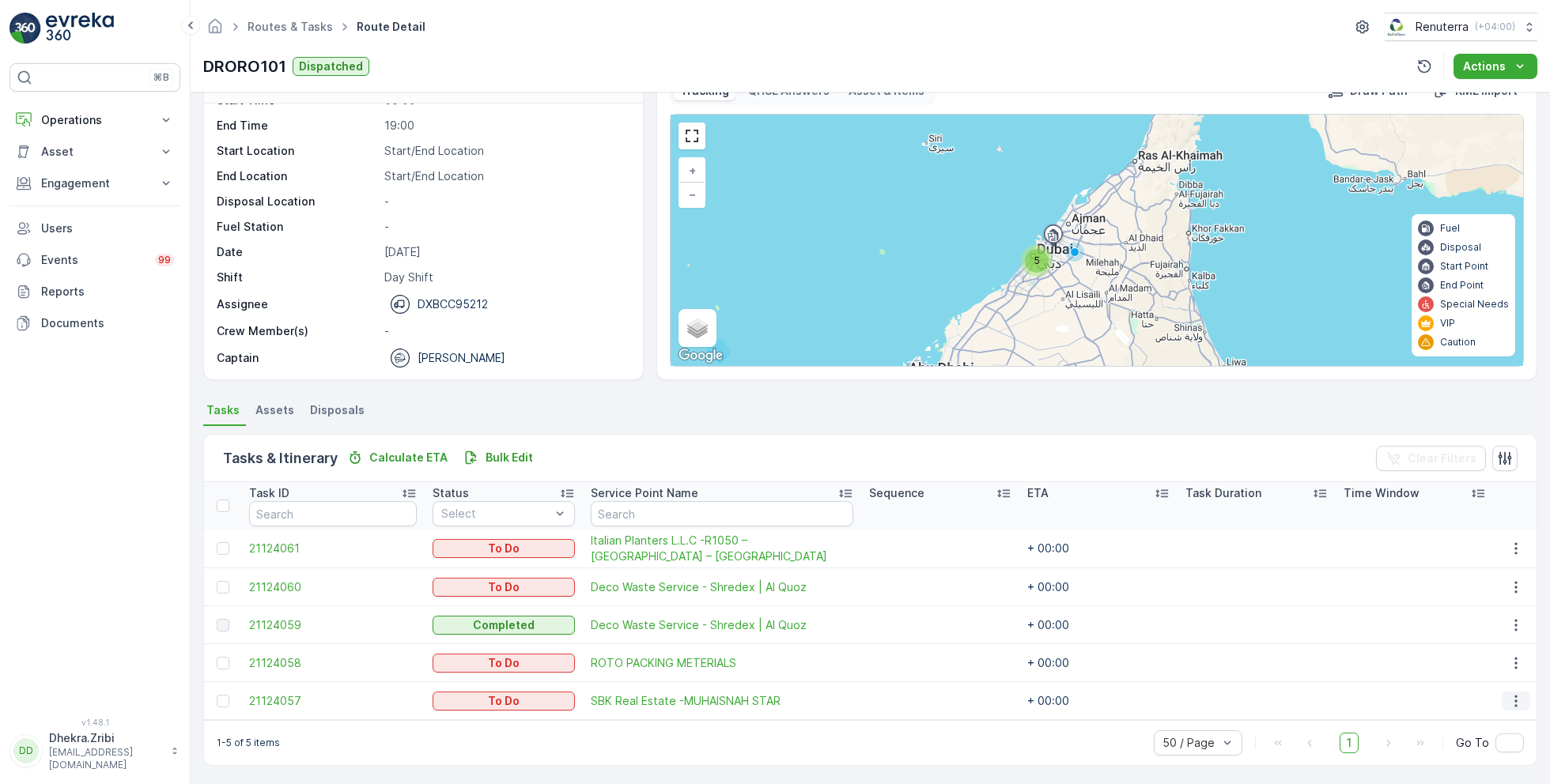
click at [1514, 699] on icon "button" at bounding box center [1516, 701] width 16 height 16
click at [1475, 624] on span "Change Route" at bounding box center [1475, 623] width 76 height 16
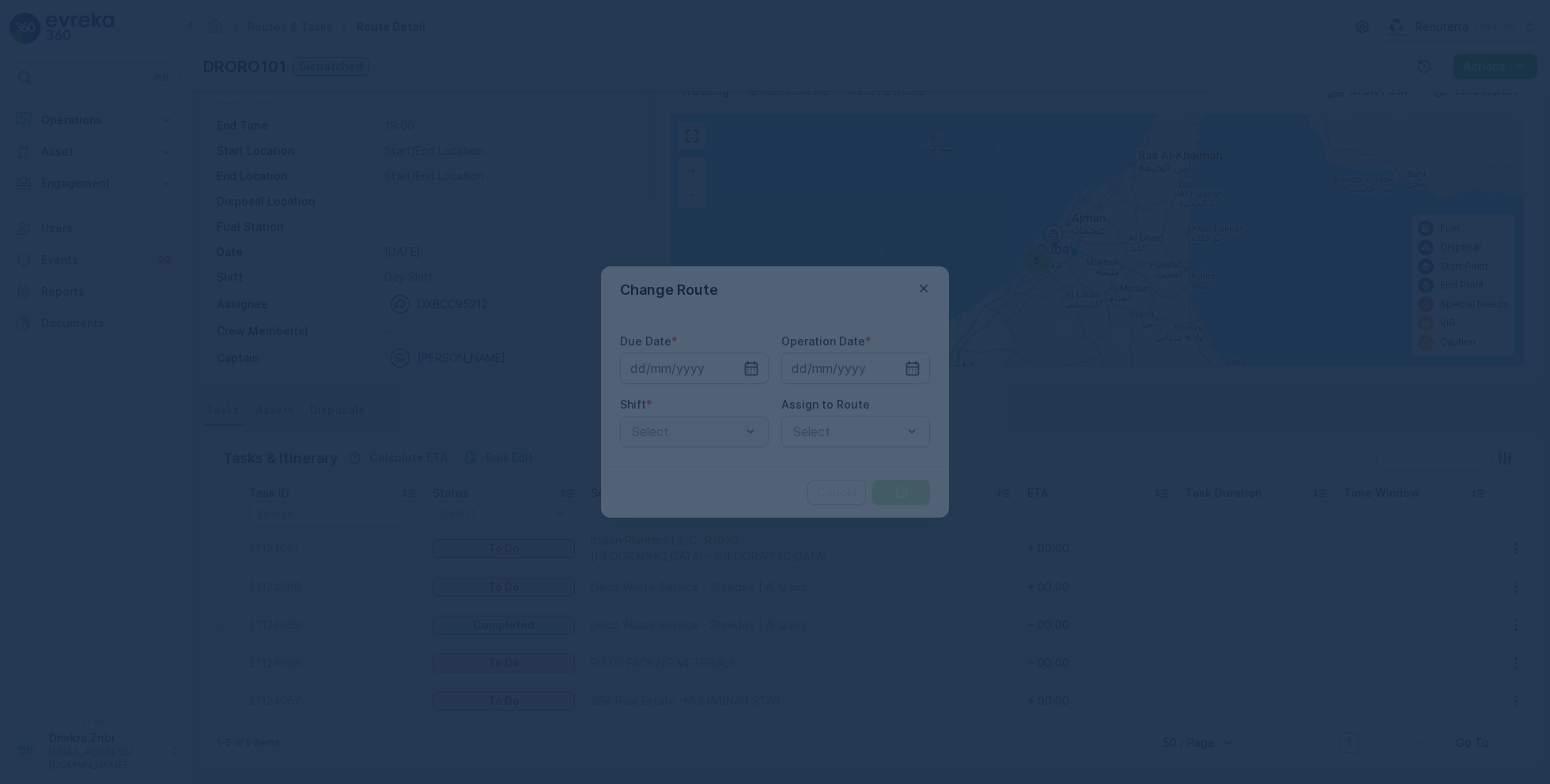
type input "[DATE]"
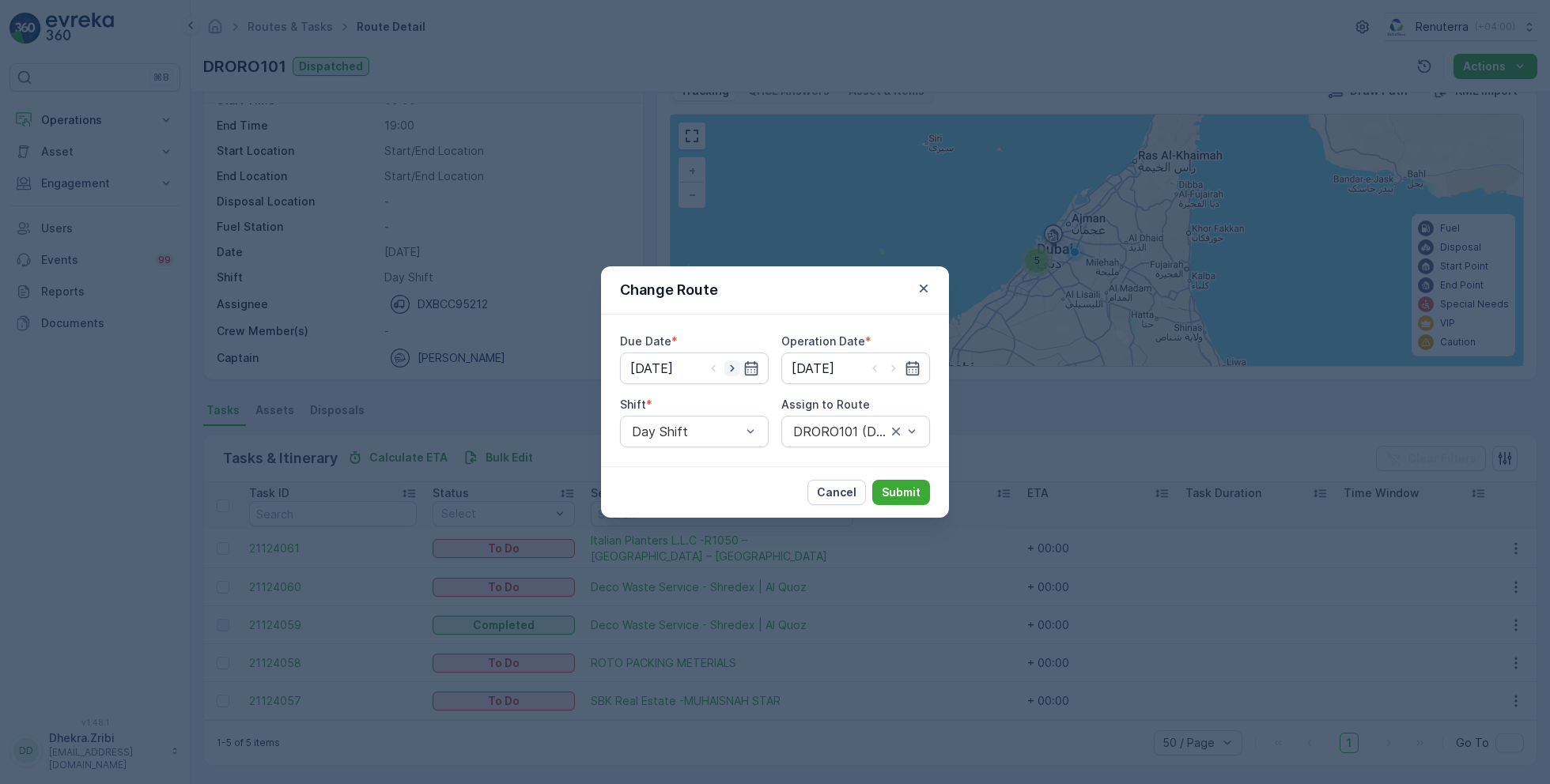
click at [734, 367] on icon "button" at bounding box center [732, 368] width 16 height 16
type input "[DATE]"
click at [896, 368] on icon "button" at bounding box center [893, 368] width 16 height 16
type input "[DATE]"
click at [835, 431] on div at bounding box center [848, 431] width 112 height 14
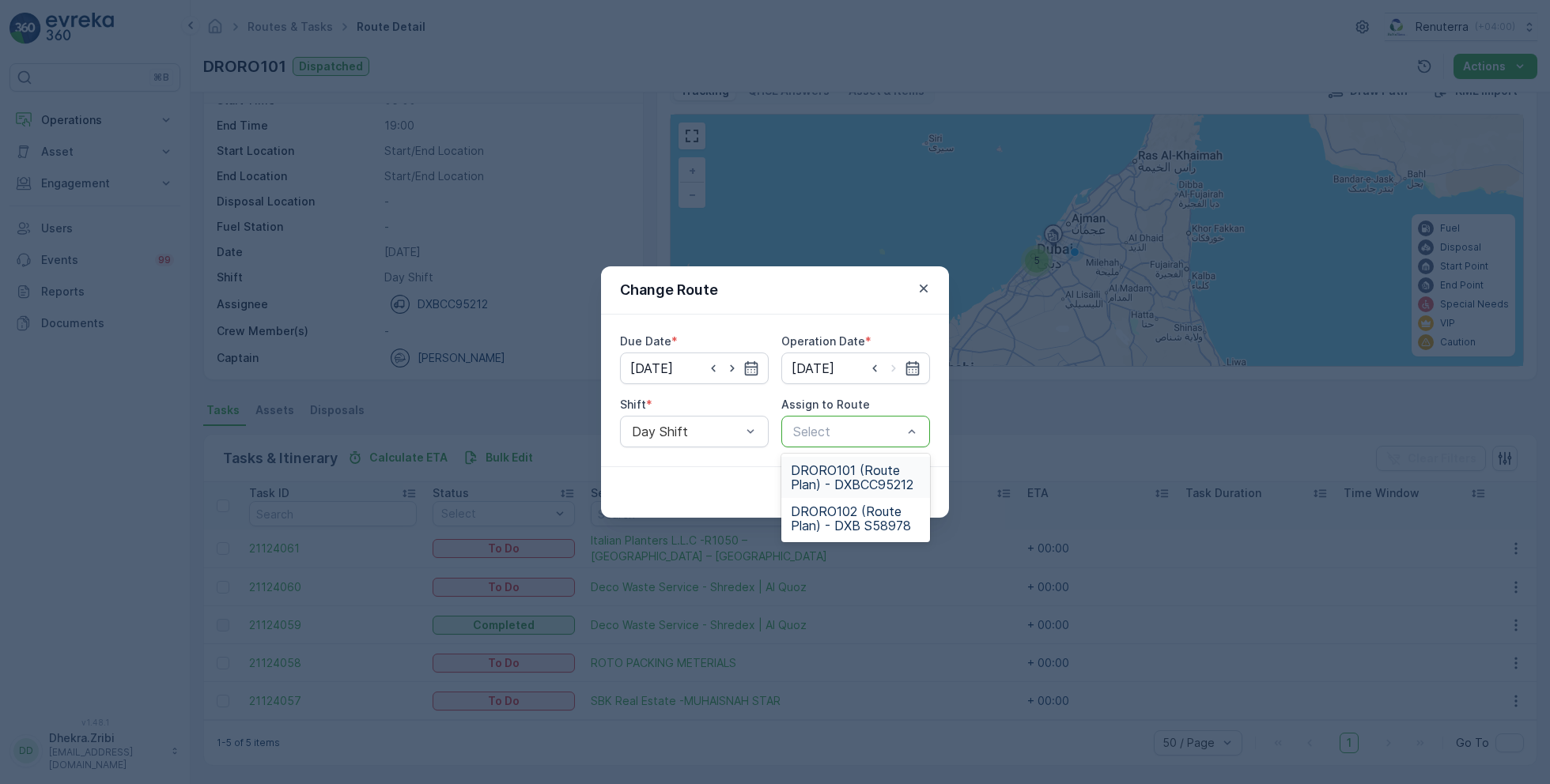
click at [846, 474] on span "DRORO101 (Route Plan) - DXBCC95212" at bounding box center [855, 478] width 130 height 29
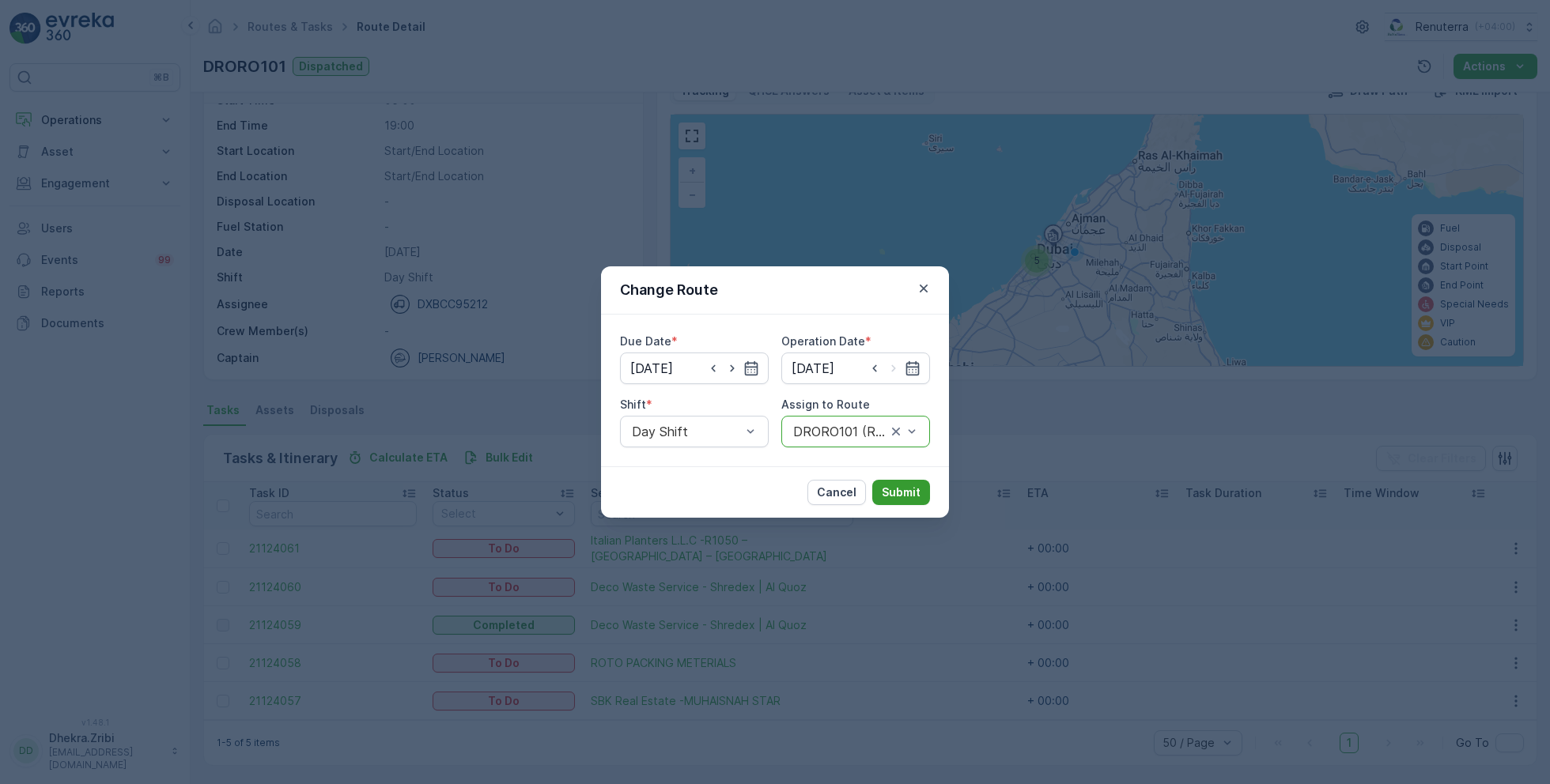
click at [896, 486] on p "Submit" at bounding box center [901, 492] width 39 height 16
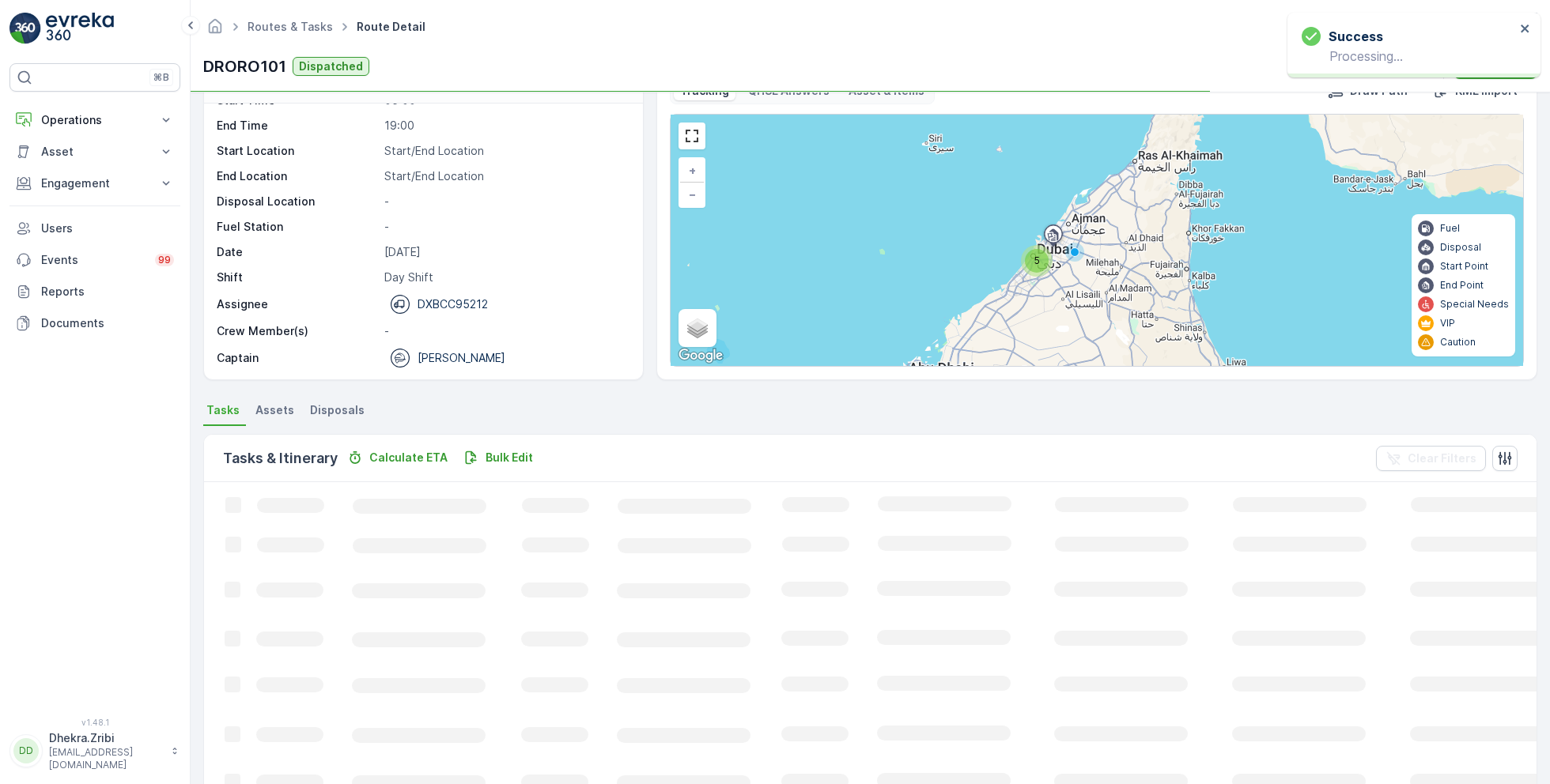
scroll to position [30, 0]
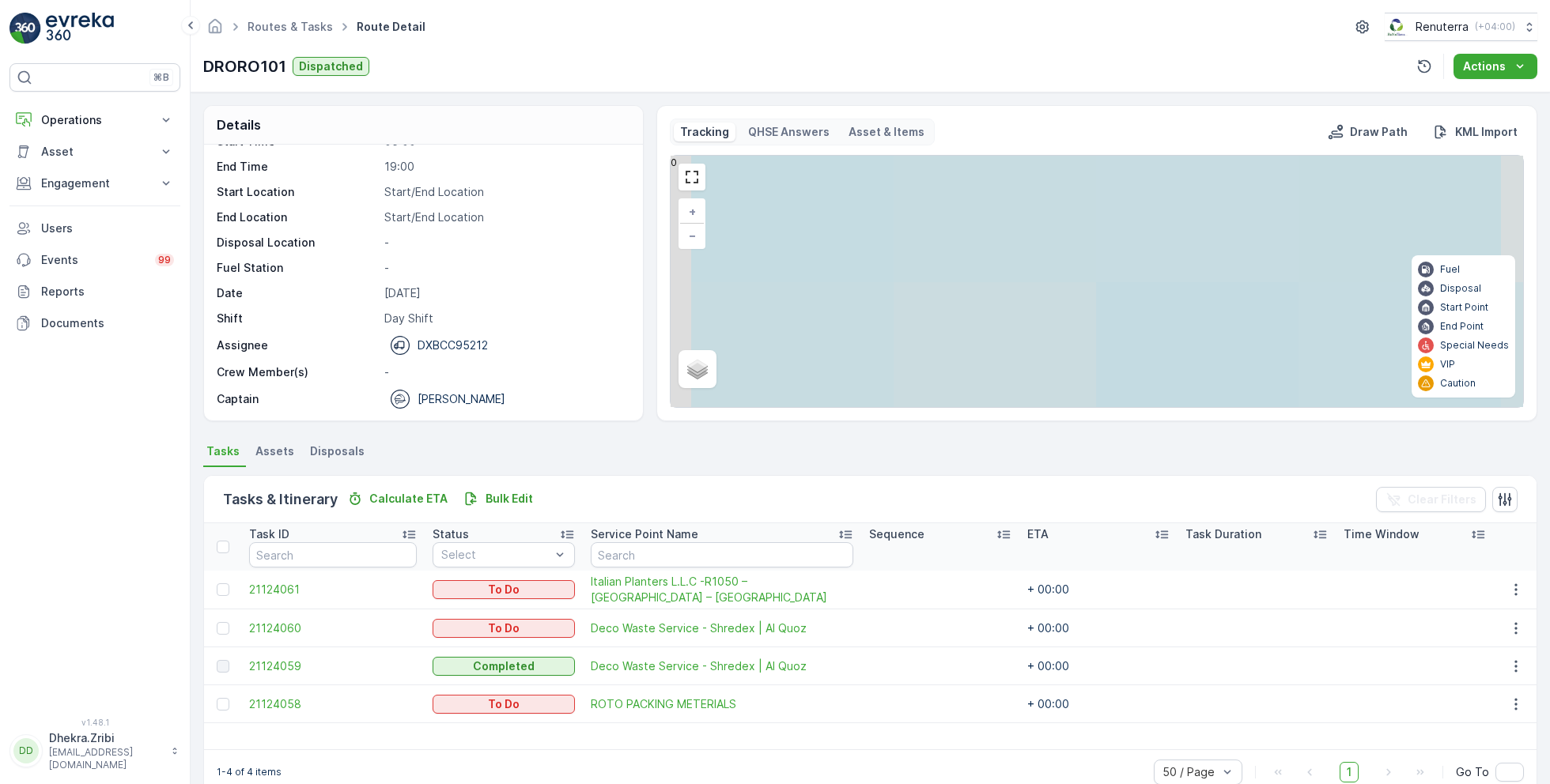
scroll to position [30, 0]
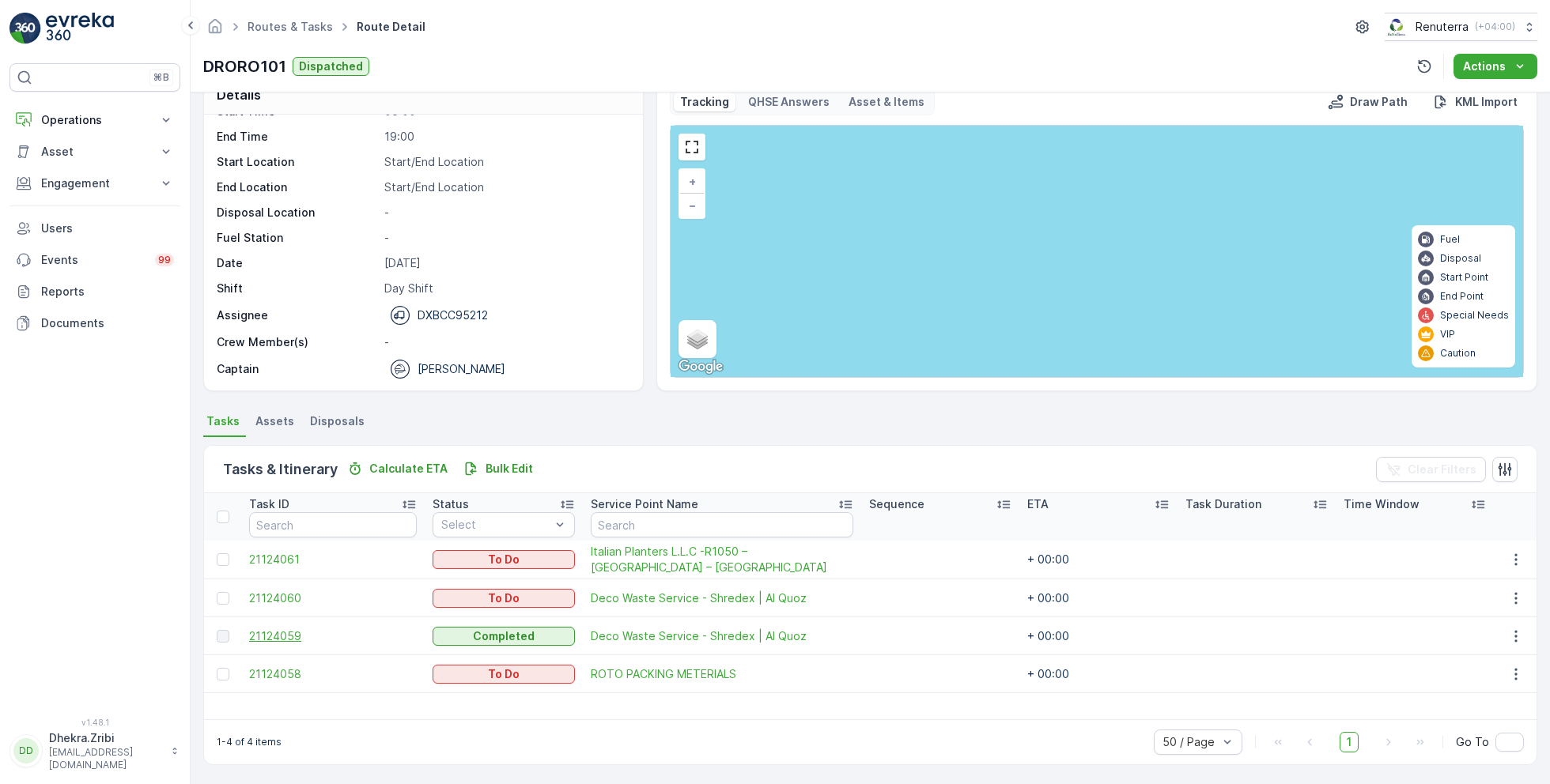
click at [271, 629] on span "21124059" at bounding box center [333, 636] width 168 height 16
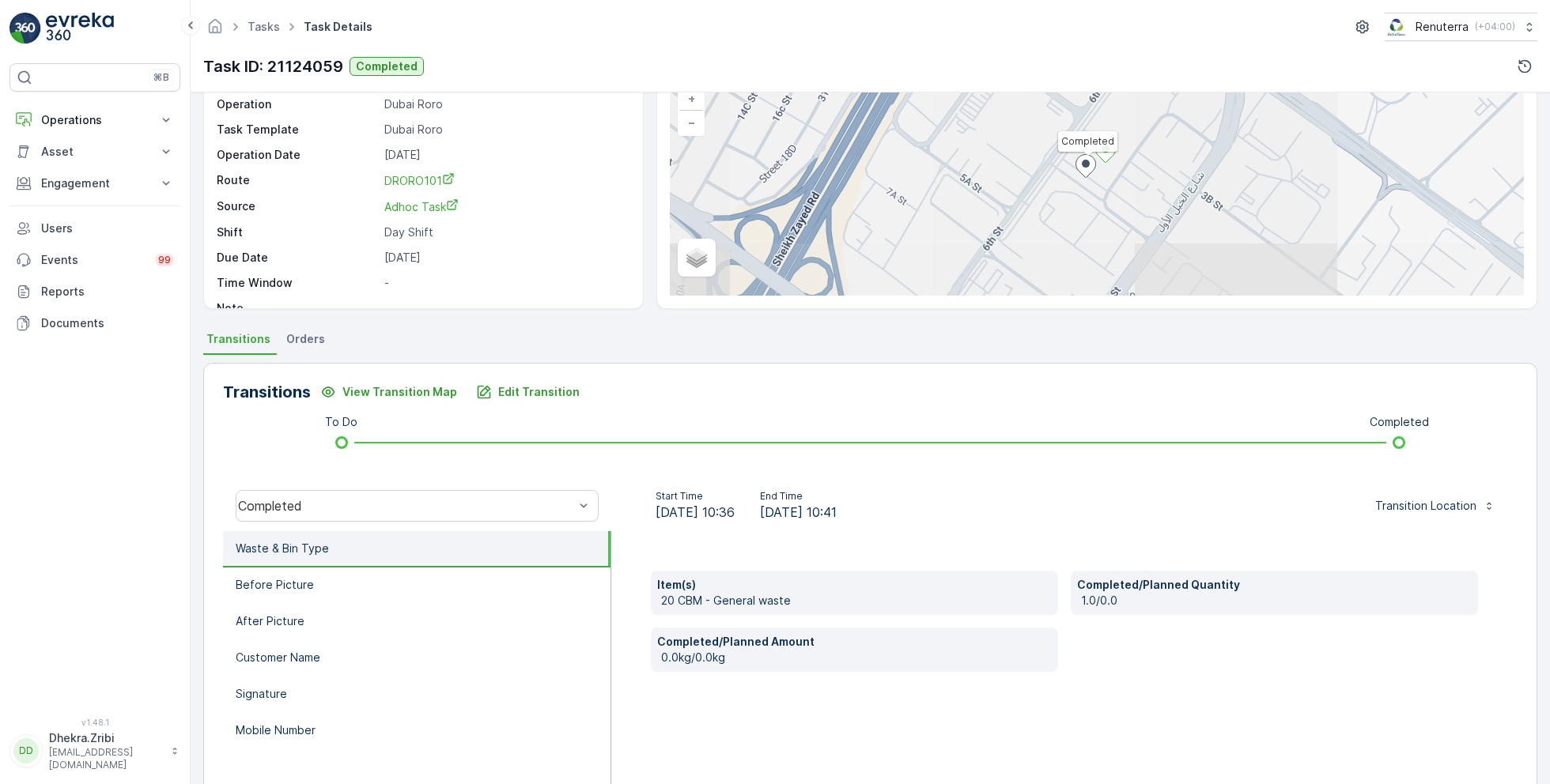
scroll to position [211, 0]
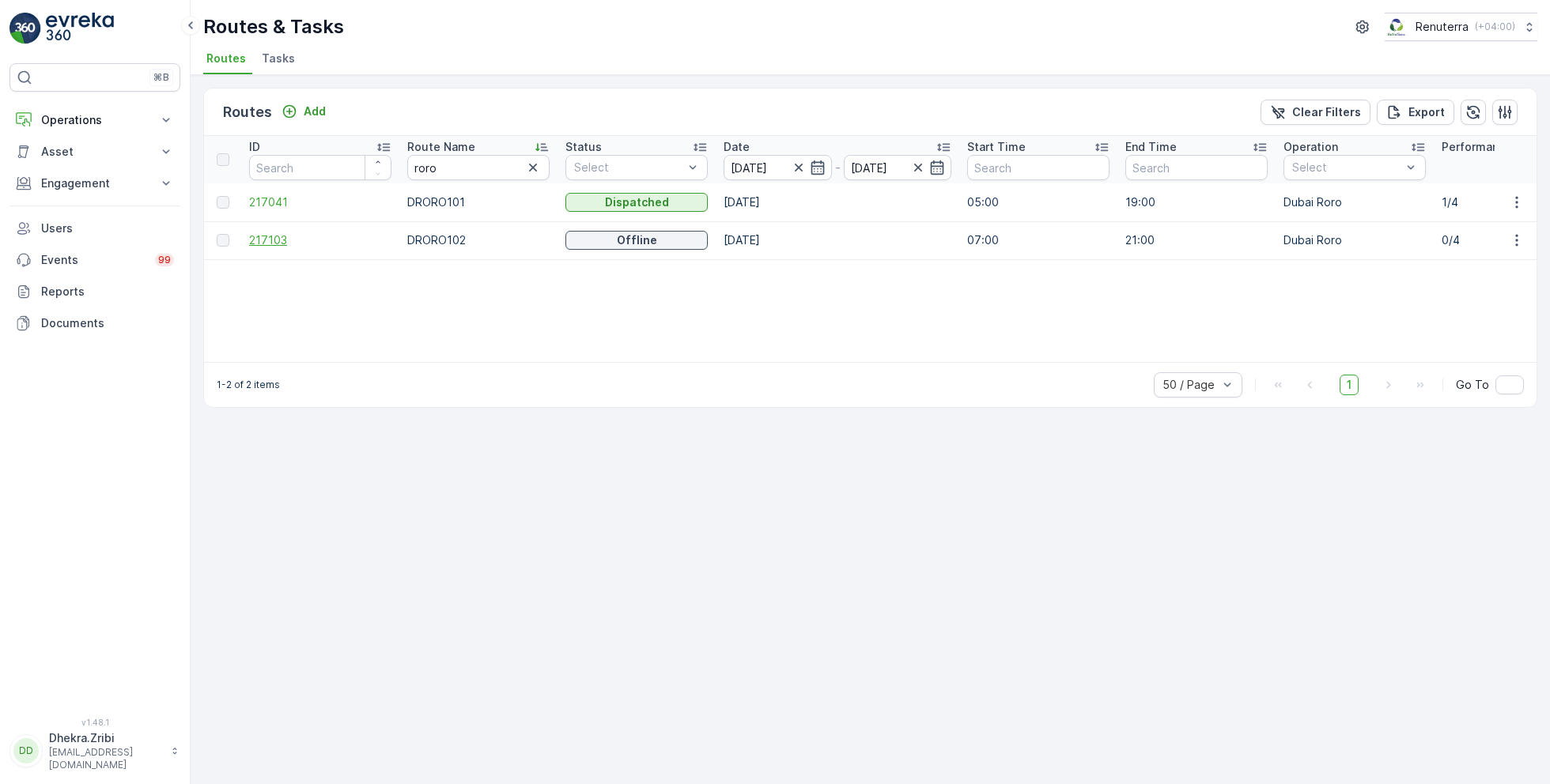
click at [272, 237] on span "217103" at bounding box center [320, 240] width 143 height 16
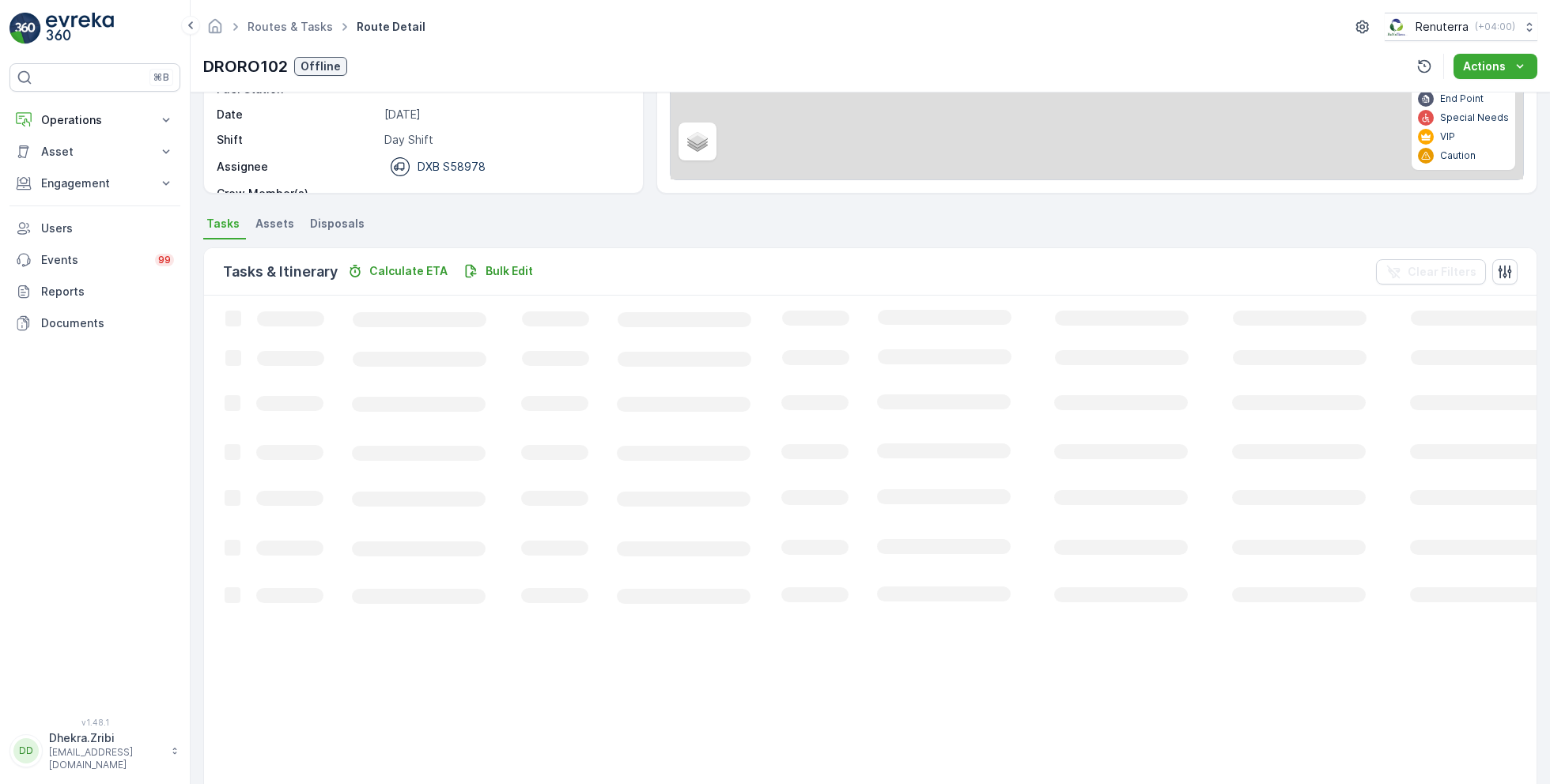
scroll to position [30, 0]
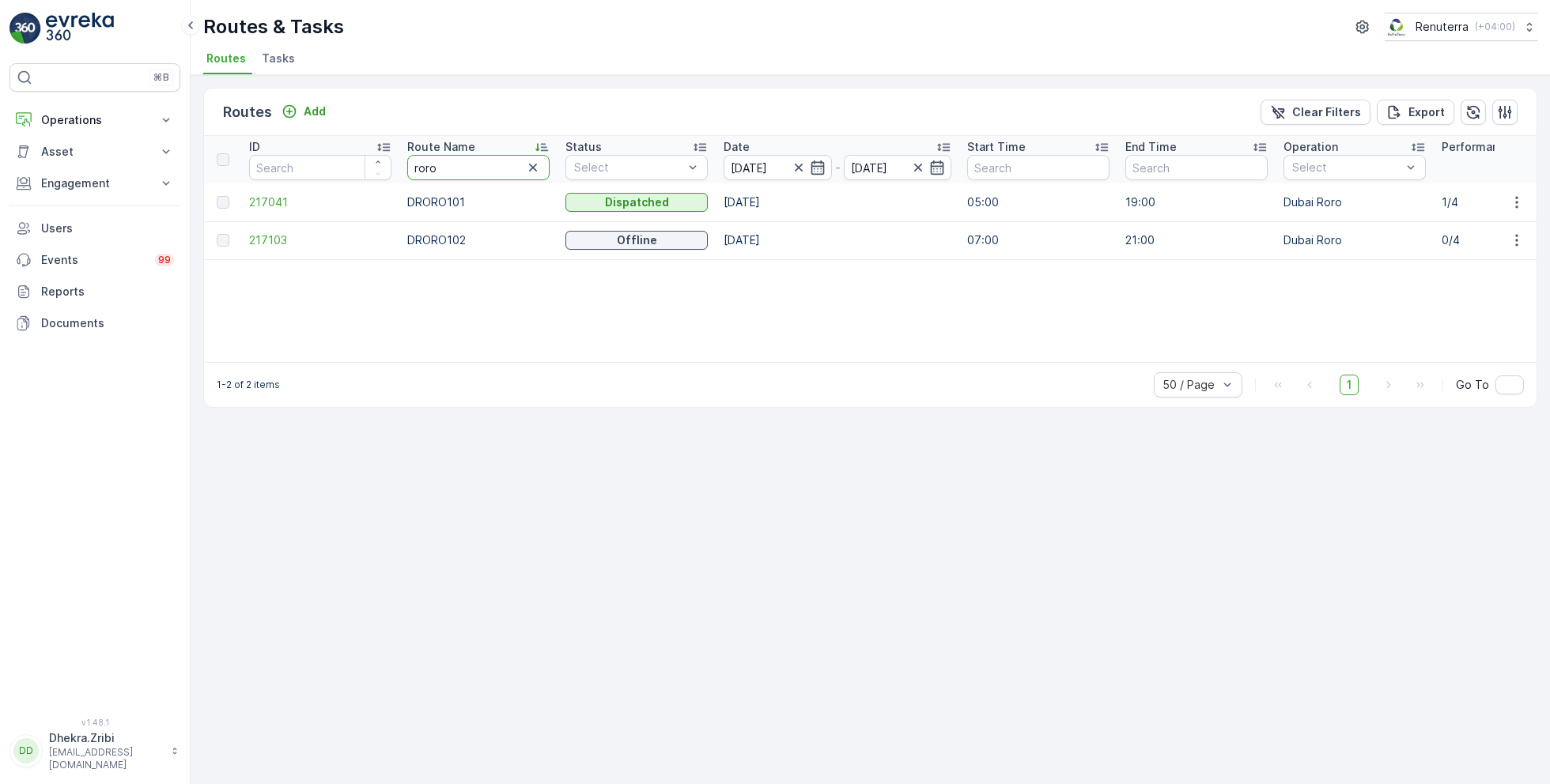
drag, startPoint x: 443, startPoint y: 160, endPoint x: 348, endPoint y: 157, distance: 95.0
type input "hat"
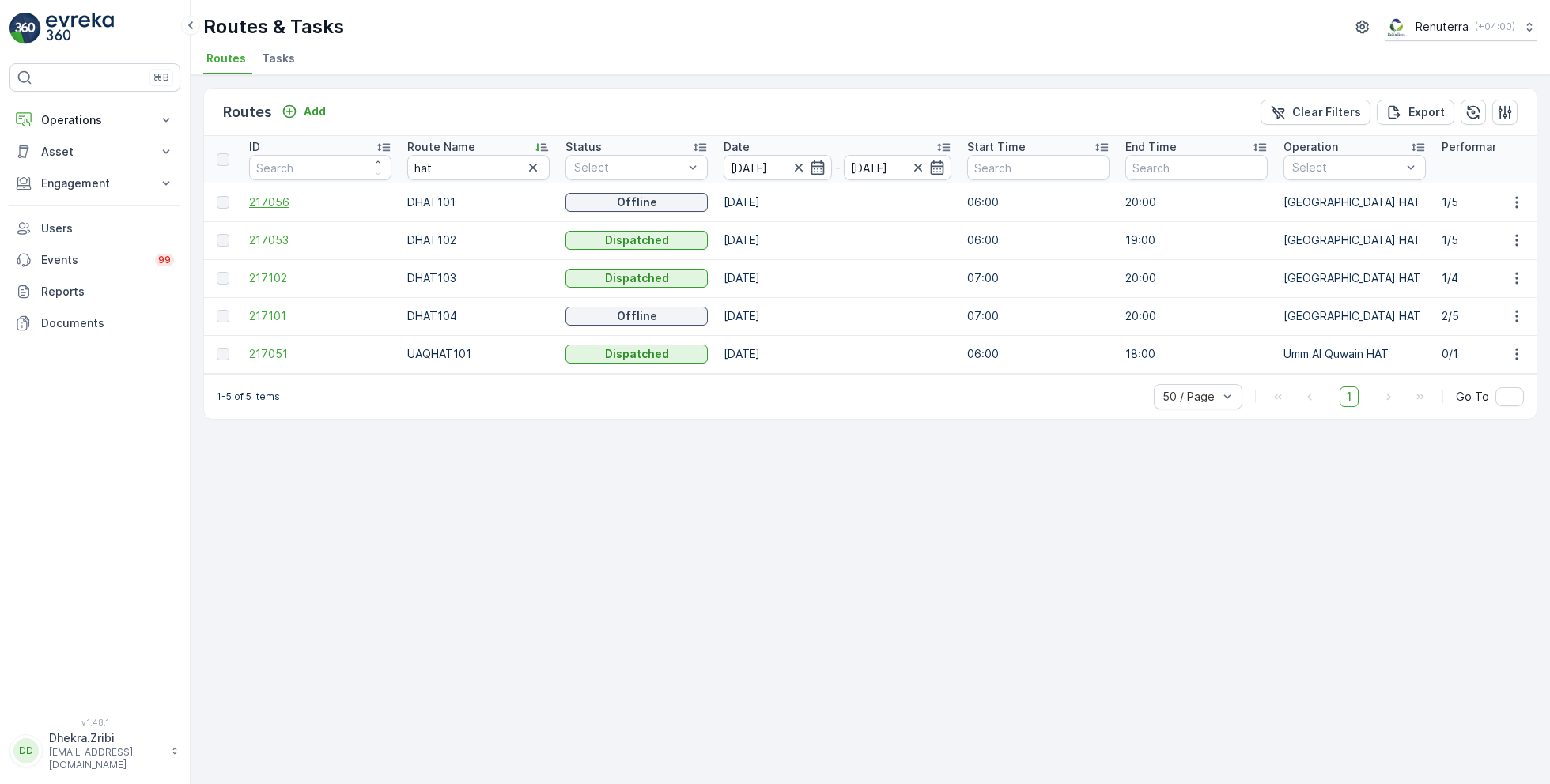
click at [280, 200] on span "217056" at bounding box center [320, 202] width 143 height 16
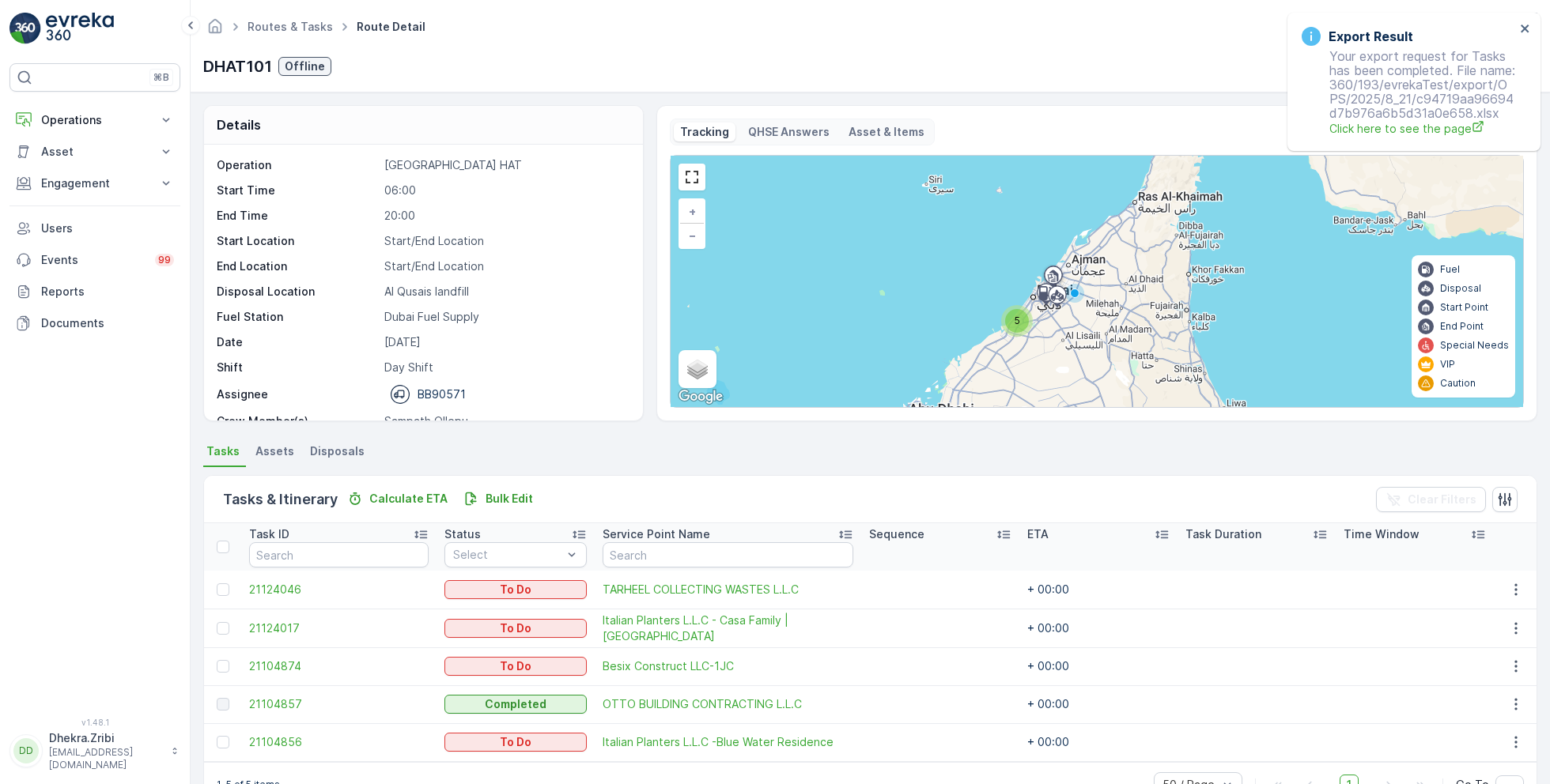
scroll to position [49, 0]
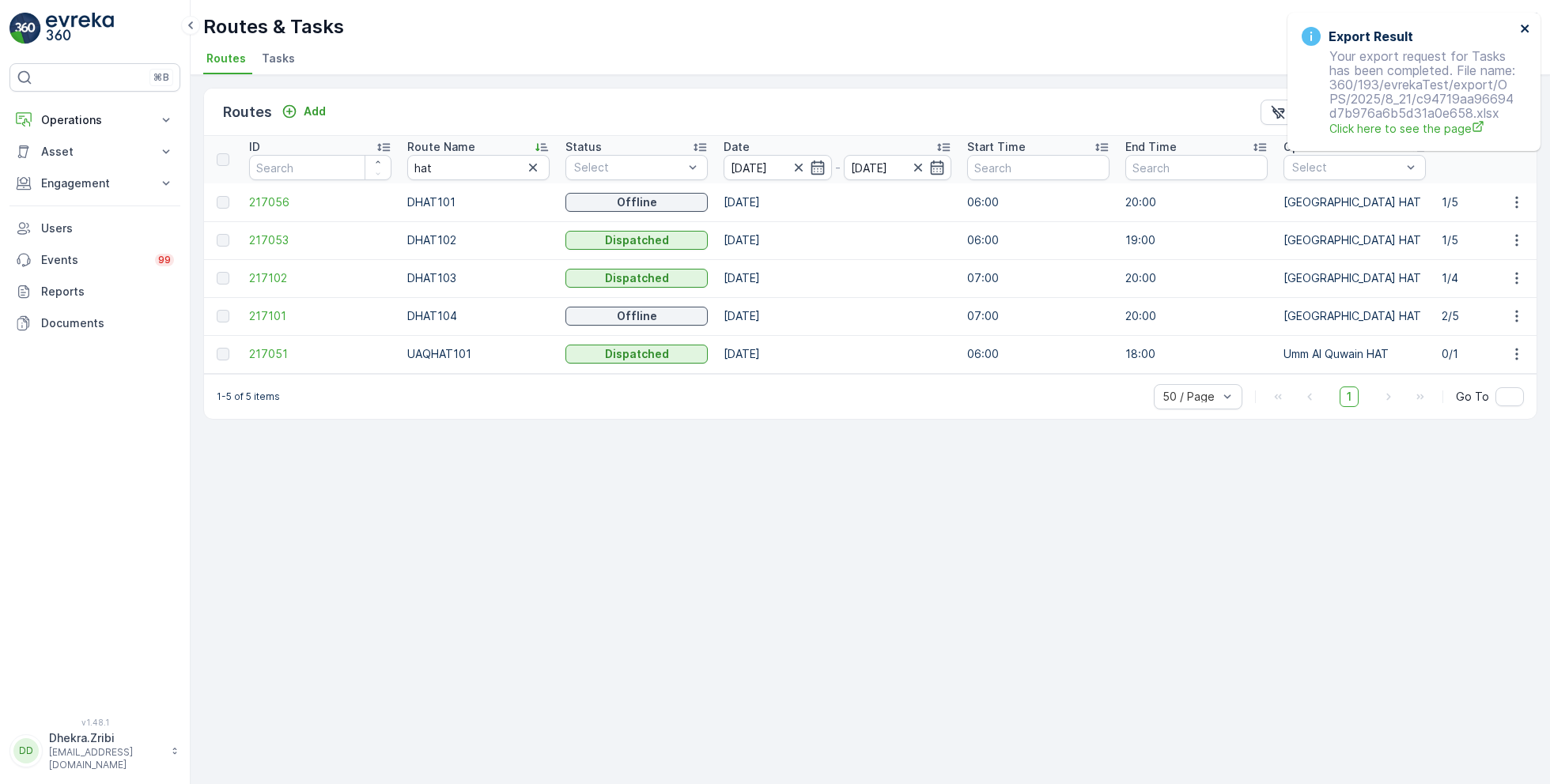
click at [1523, 29] on icon "close" at bounding box center [1524, 29] width 8 height 8
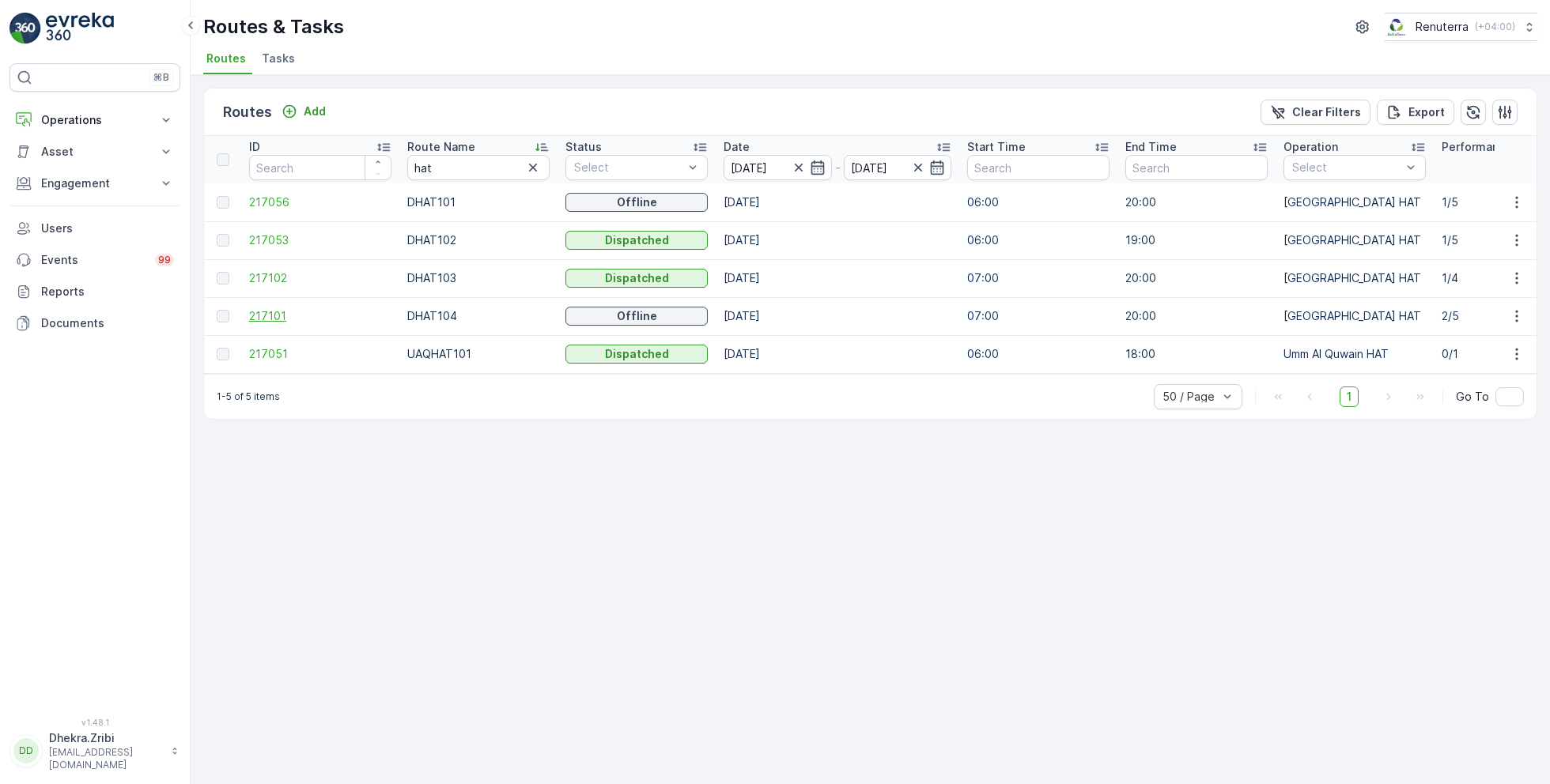
click at [283, 317] on span "217101" at bounding box center [320, 316] width 143 height 16
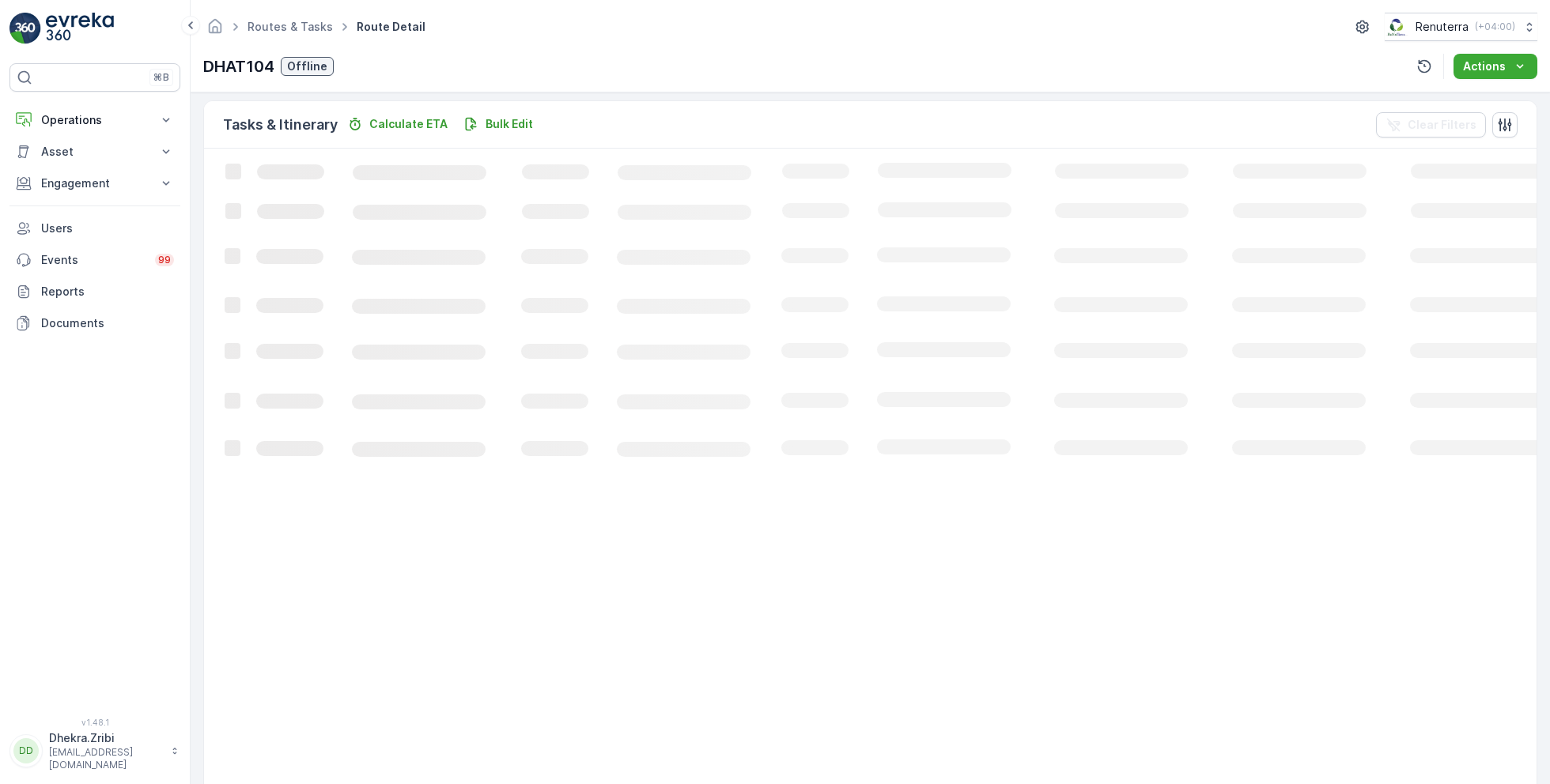
scroll to position [42, 0]
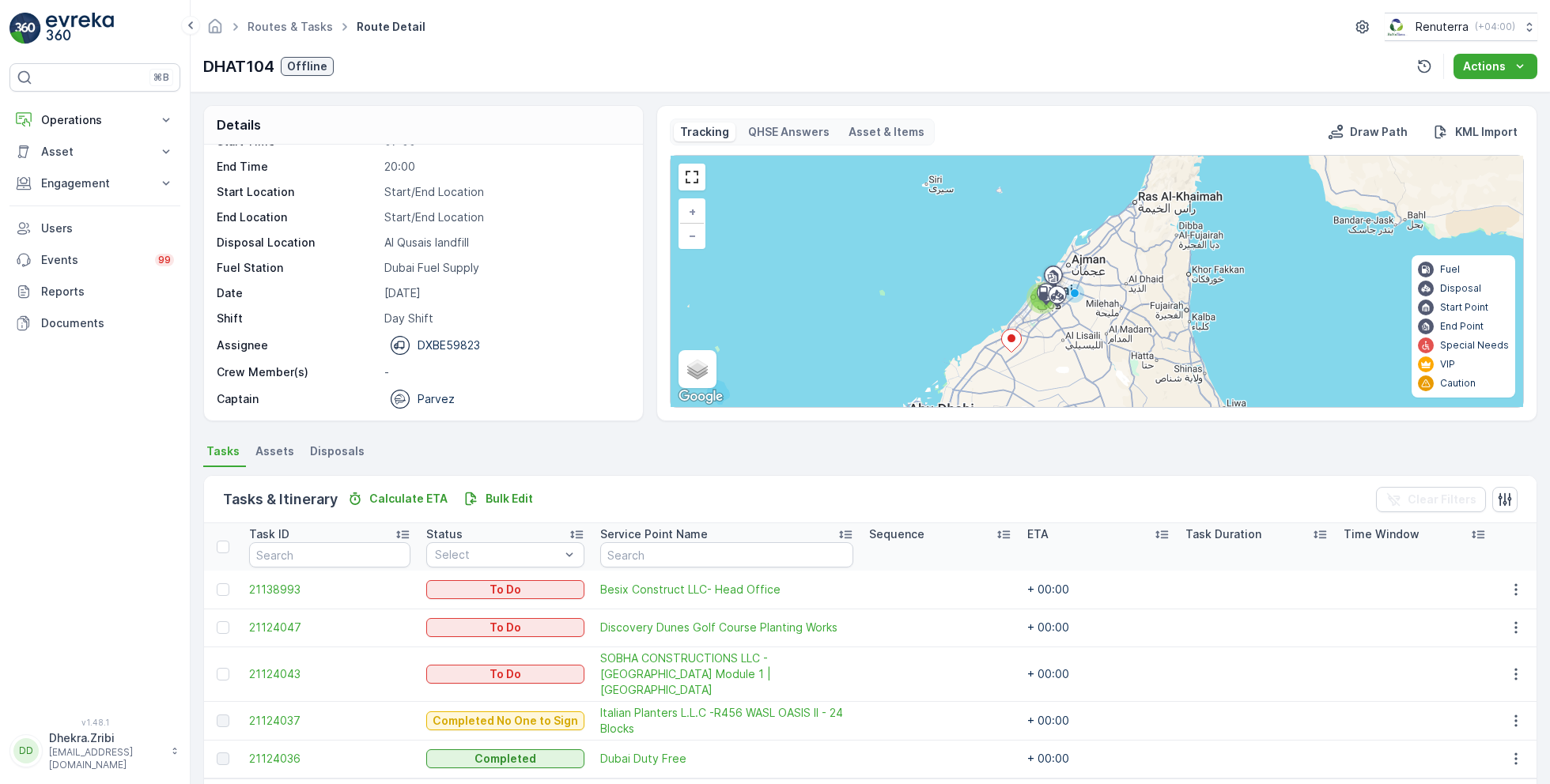
scroll to position [42, 0]
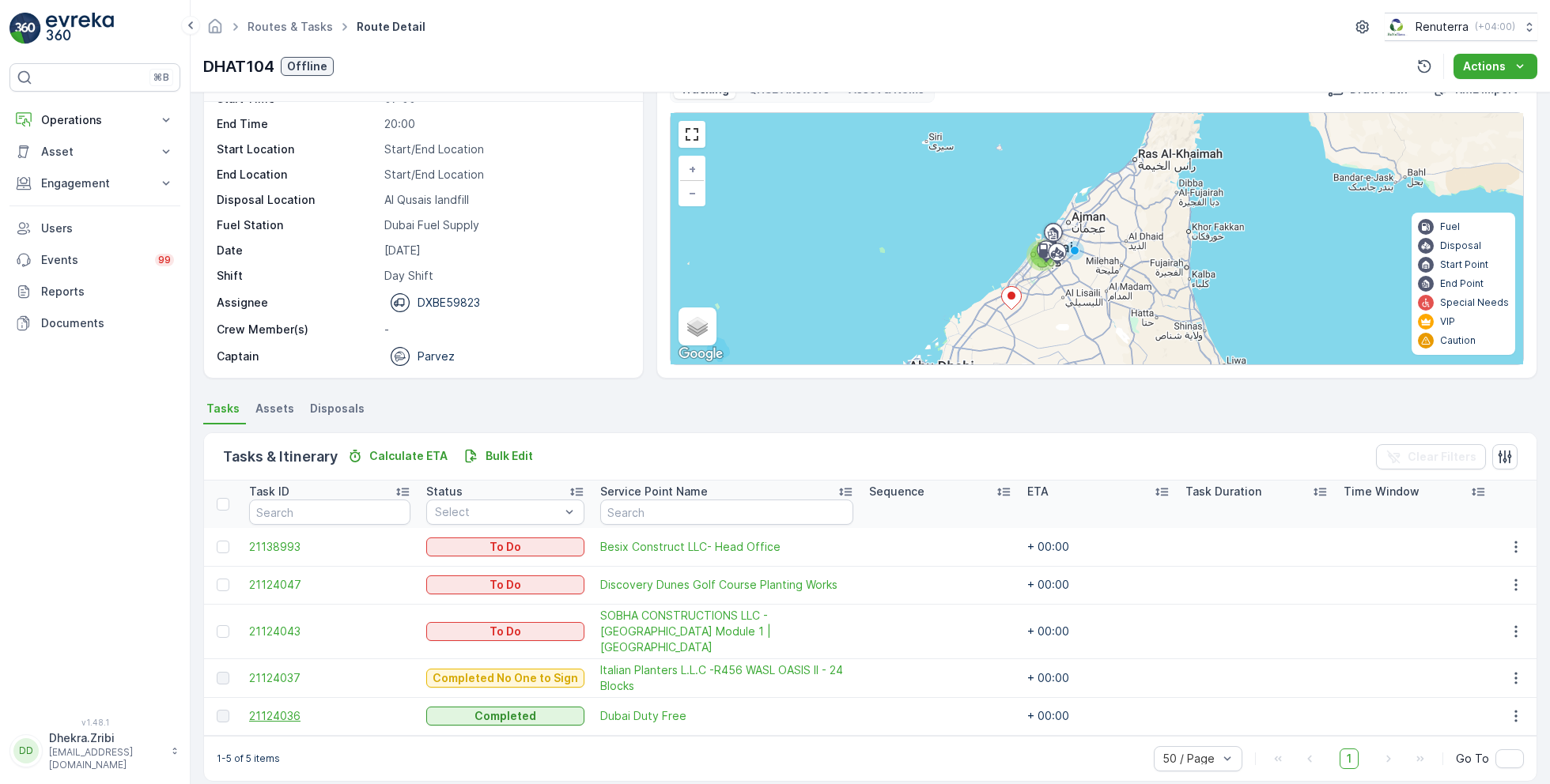
click at [284, 709] on span "21124036" at bounding box center [330, 716] width 161 height 16
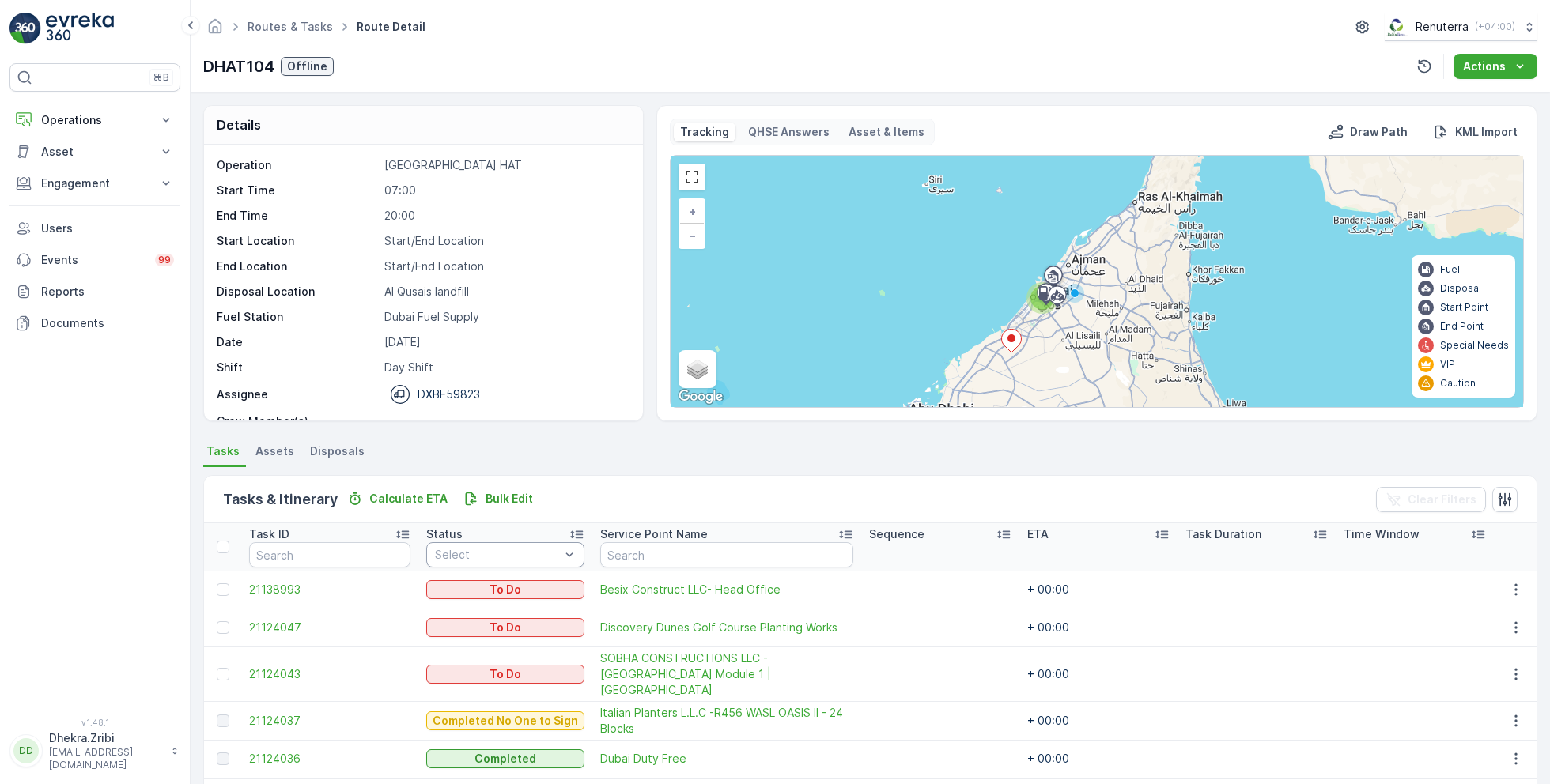
scroll to position [42, 0]
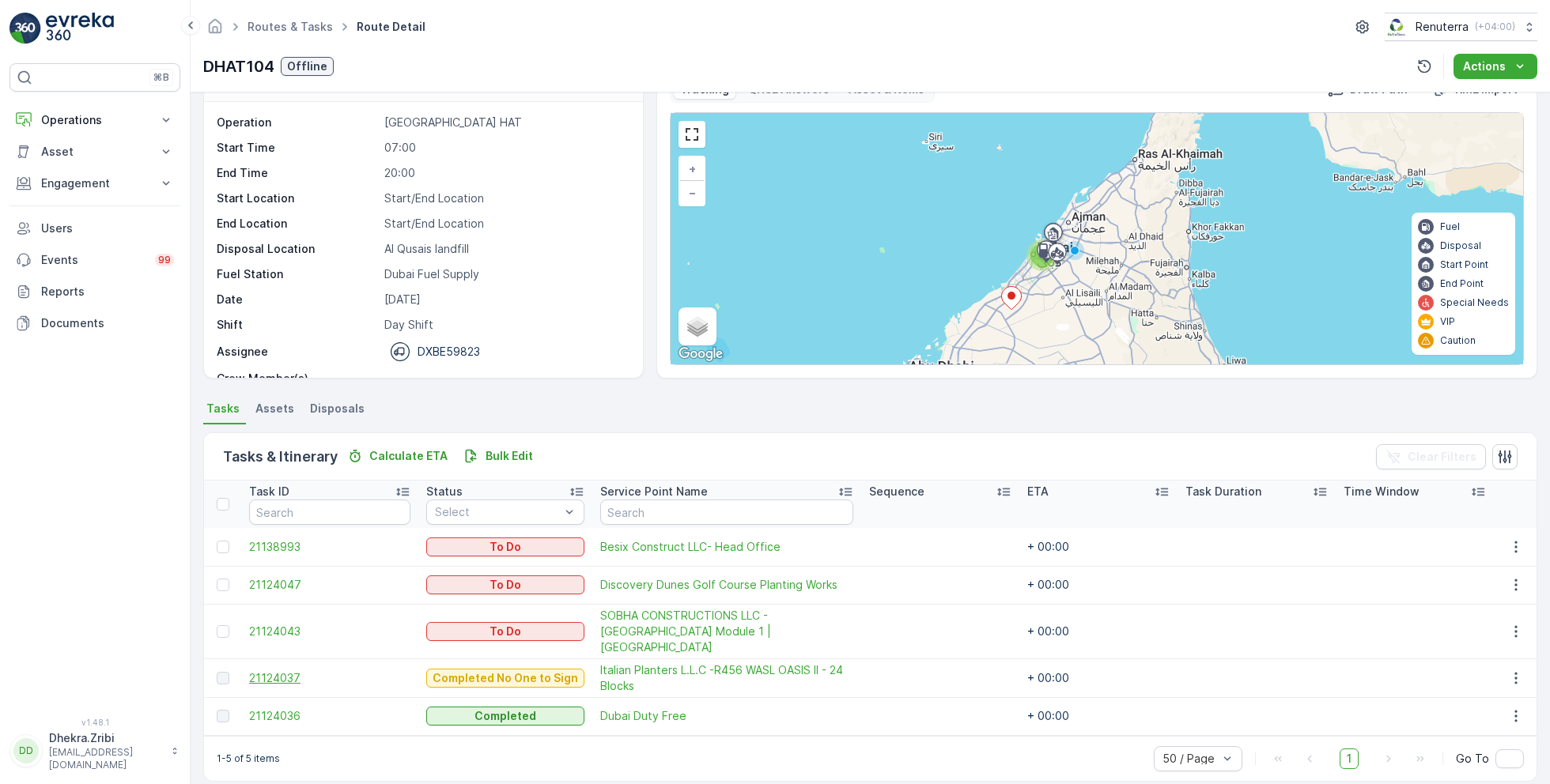
click at [292, 671] on span "21124037" at bounding box center [330, 678] width 161 height 16
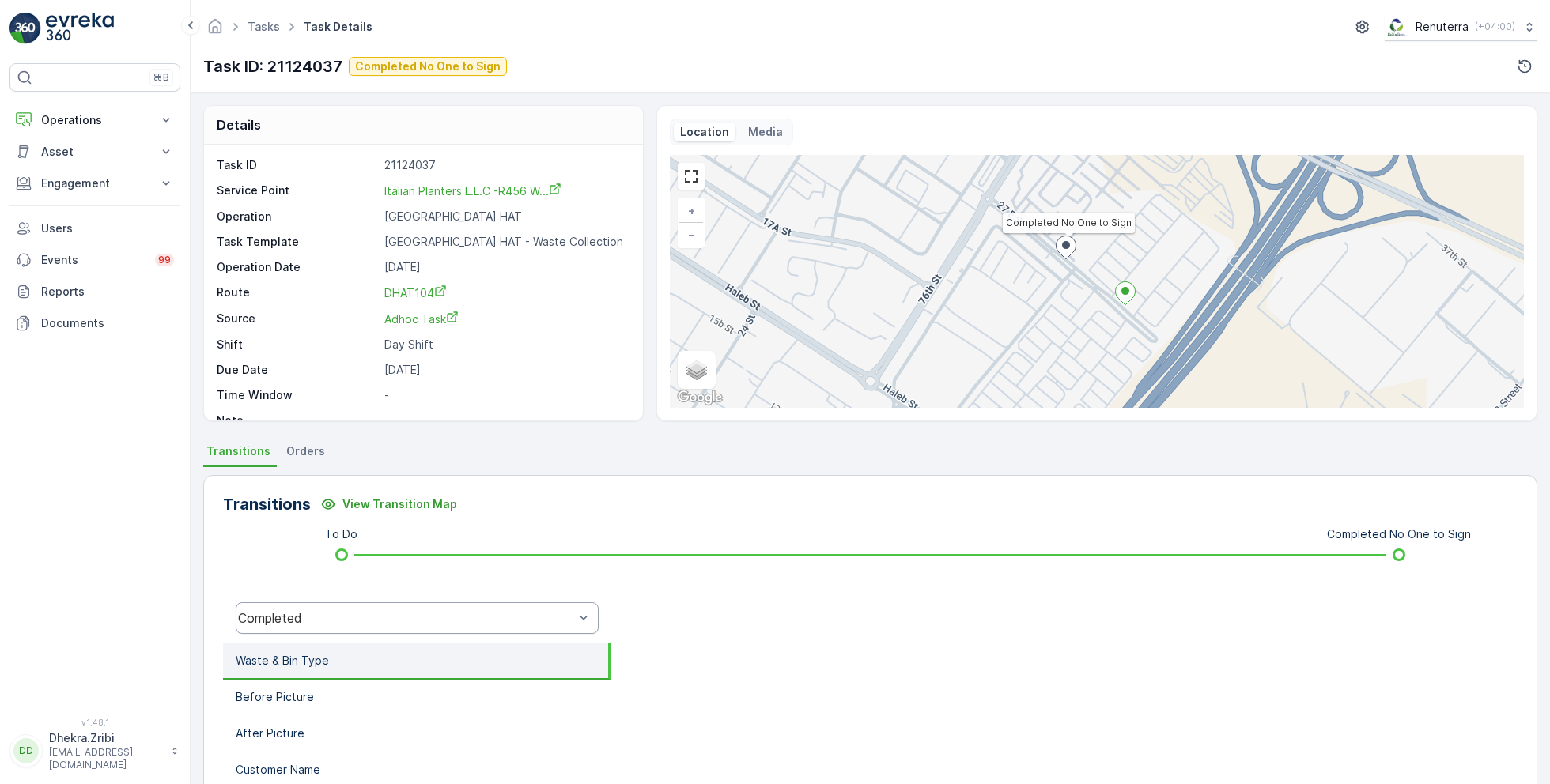
click at [422, 621] on div "Completed" at bounding box center [406, 617] width 336 height 14
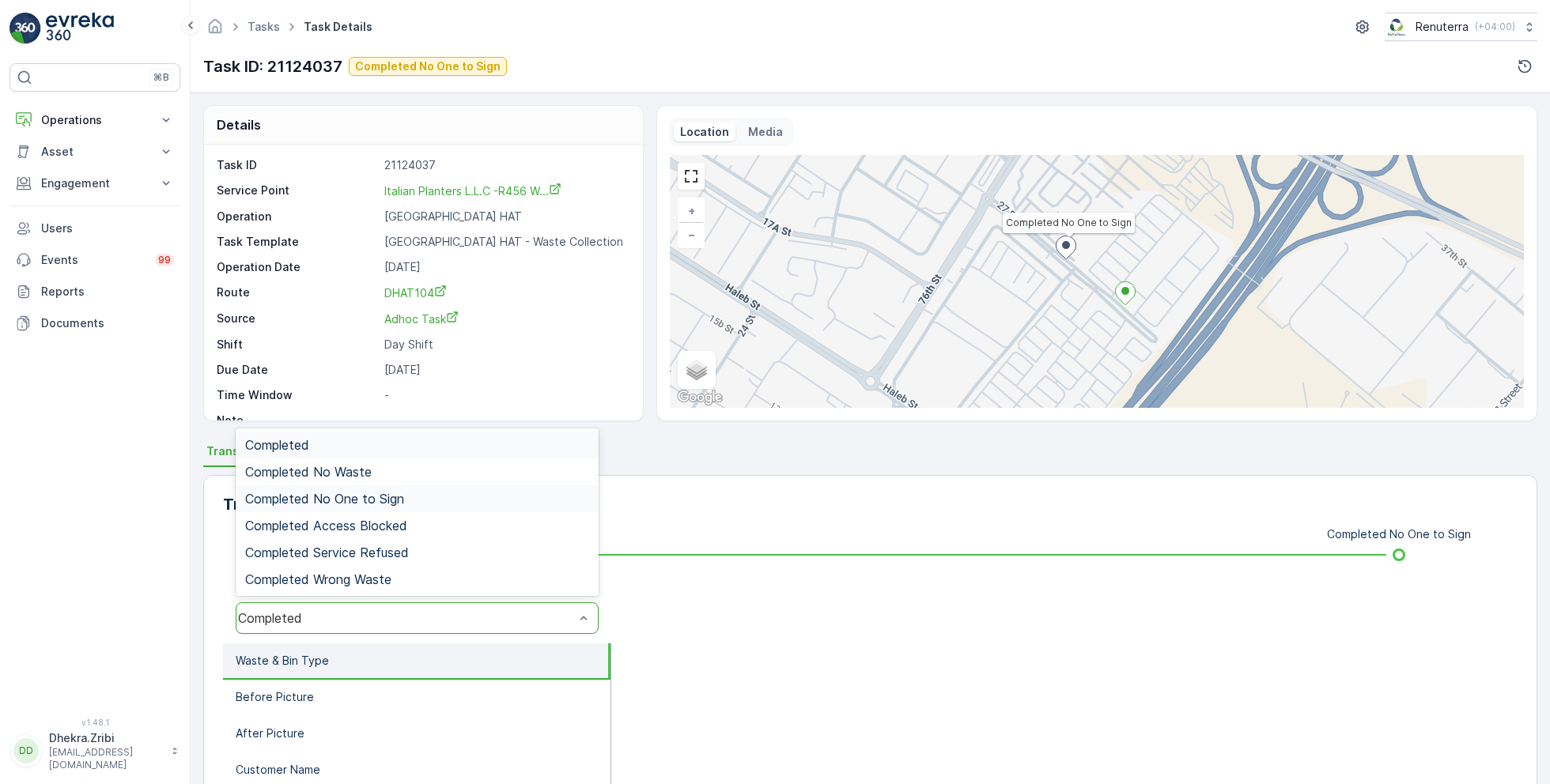
click at [393, 495] on span "Completed No One to Sign" at bounding box center [324, 498] width 159 height 14
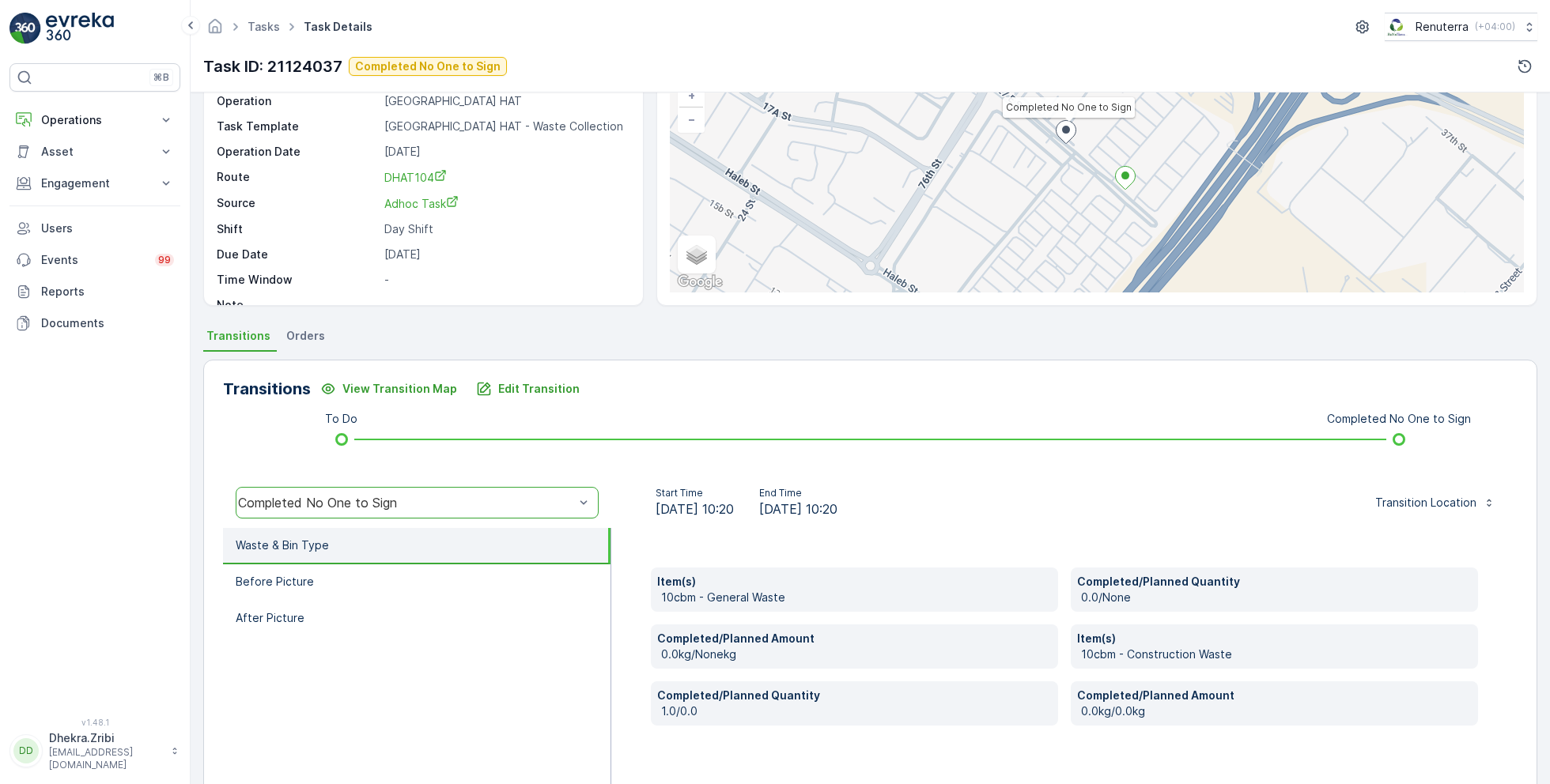
scroll to position [211, 0]
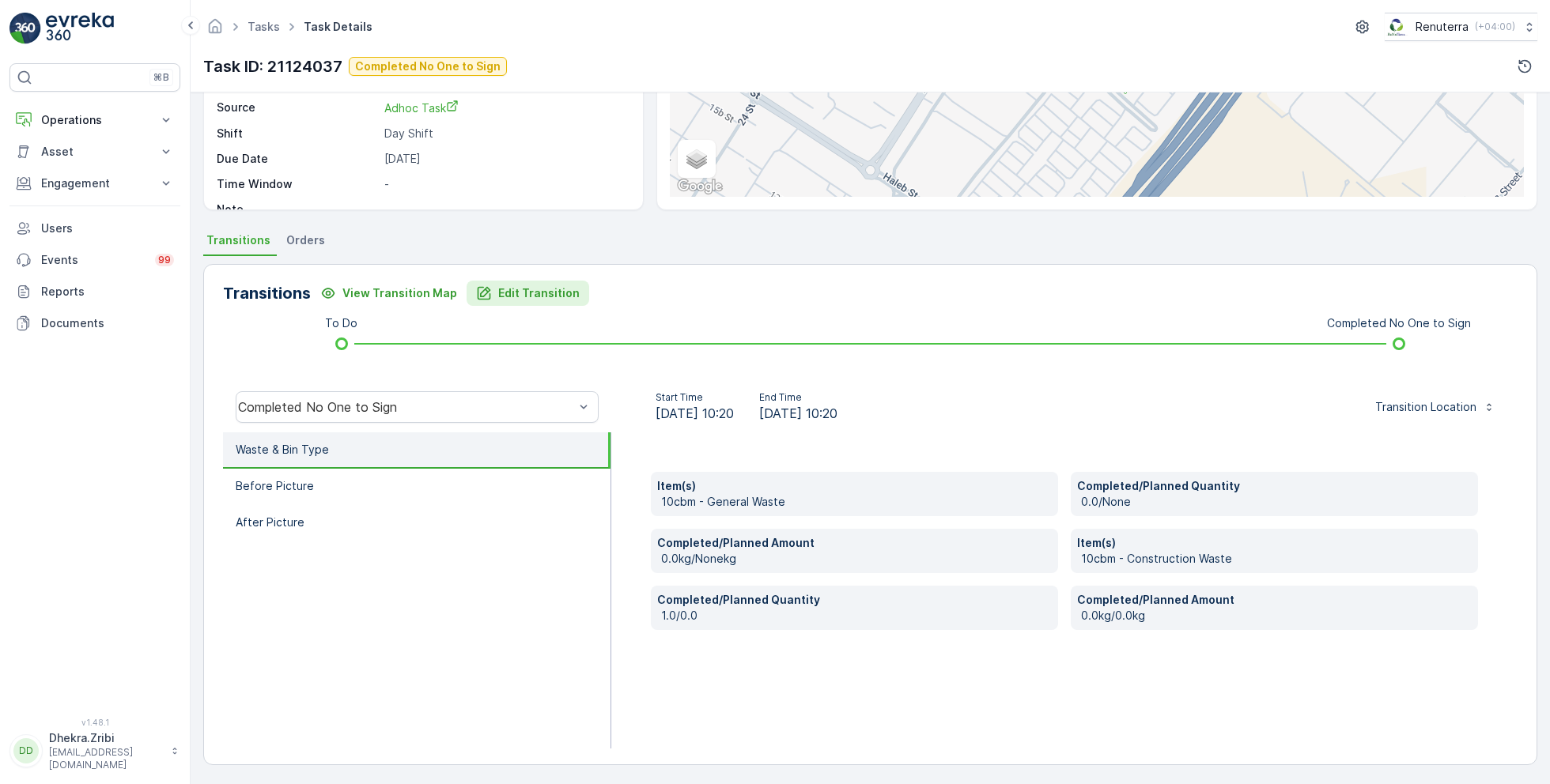
click at [519, 295] on p "Edit Transition" at bounding box center [538, 293] width 82 height 16
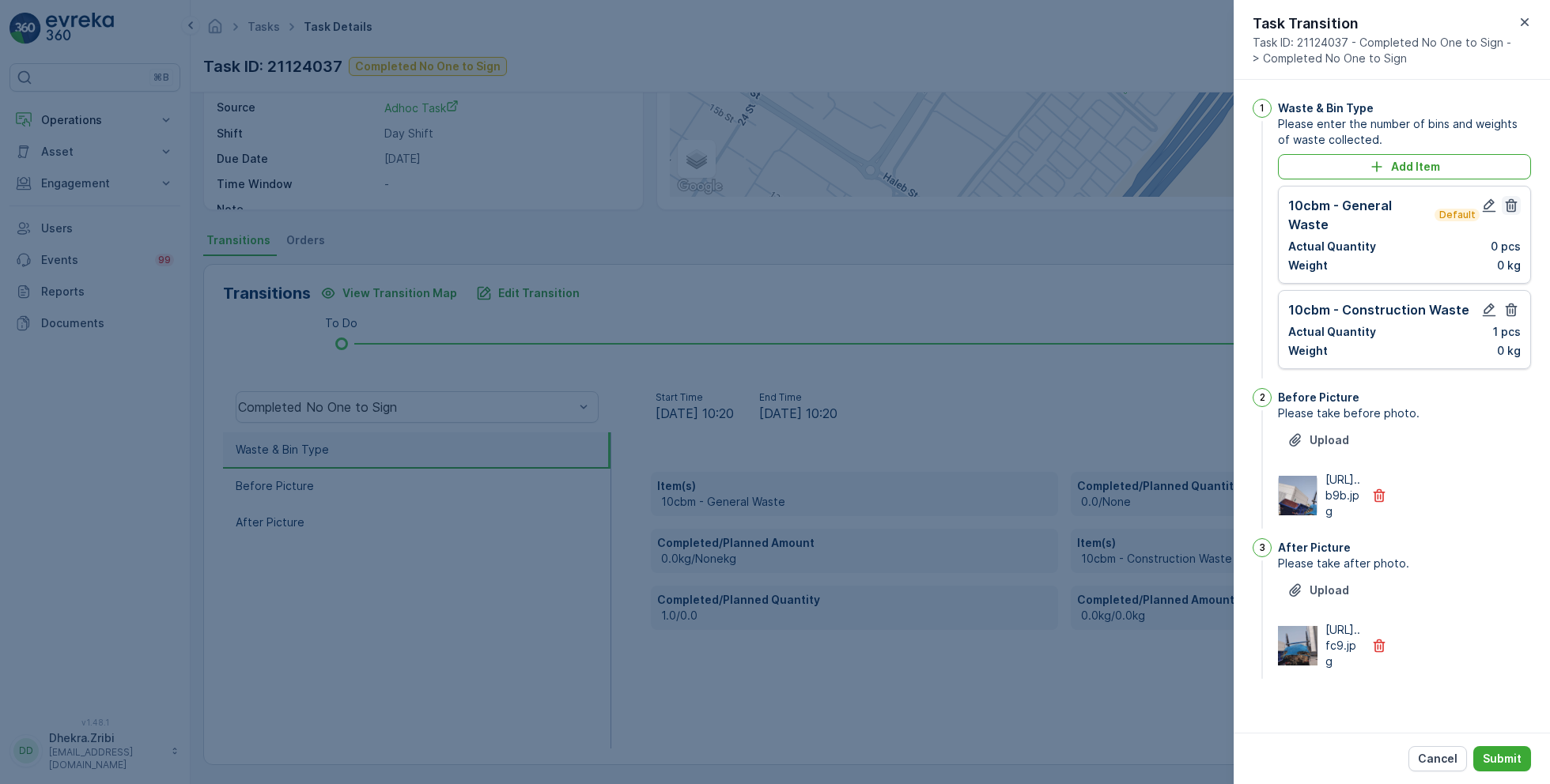
click at [1509, 202] on icon "button" at bounding box center [1510, 205] width 16 height 16
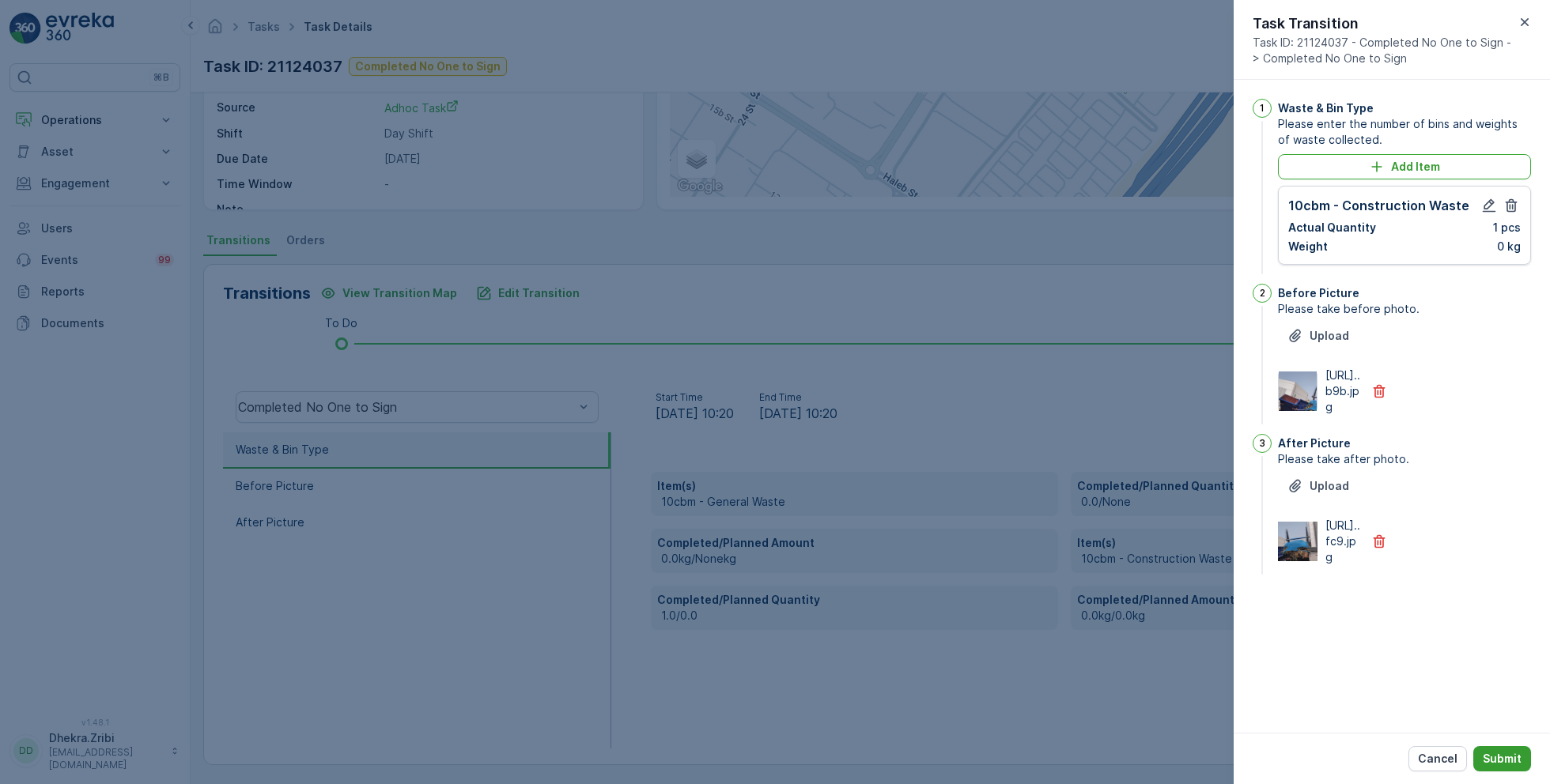
click at [1503, 759] on p "Submit" at bounding box center [1502, 758] width 39 height 16
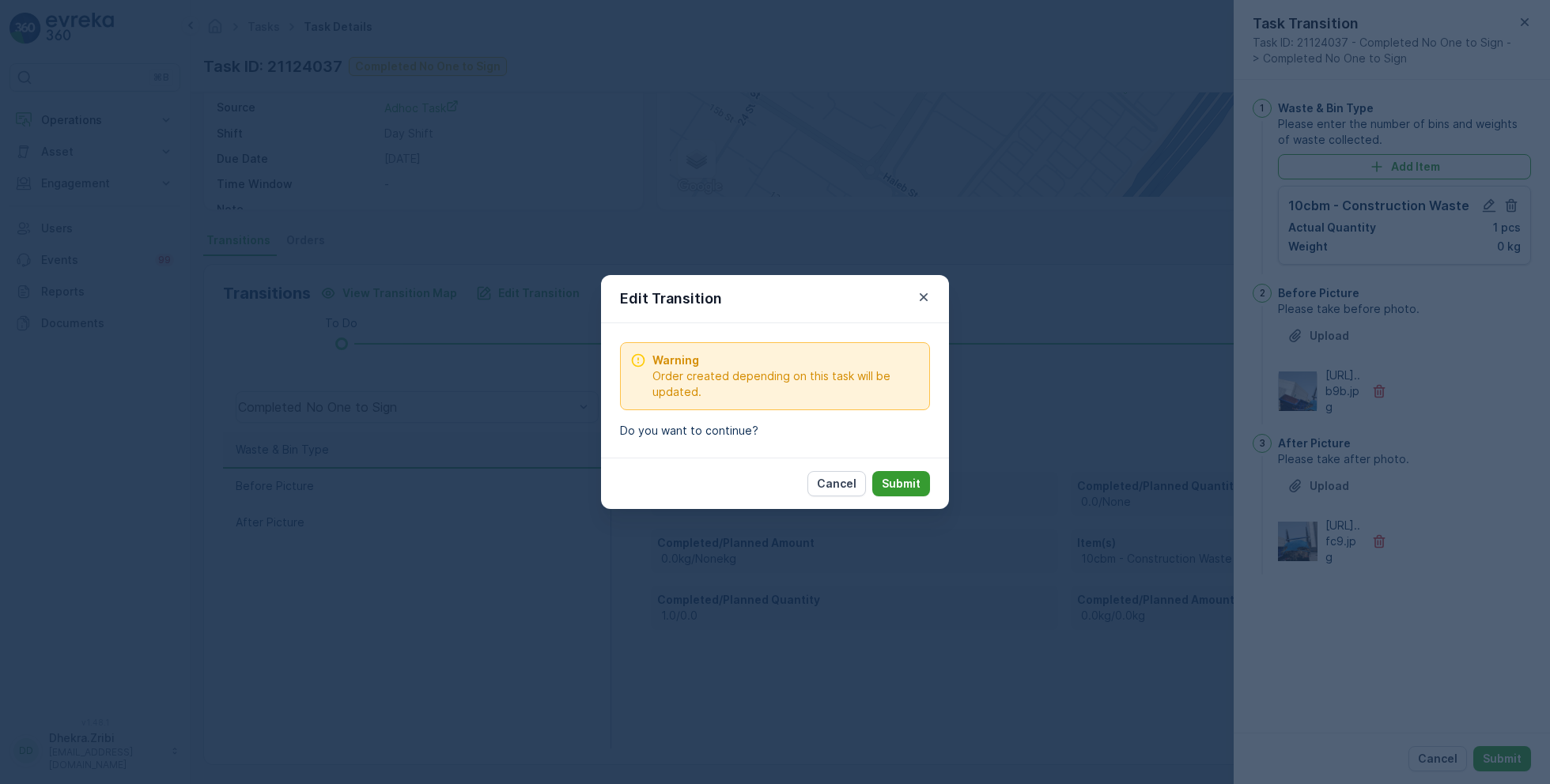
click at [908, 478] on p "Submit" at bounding box center [901, 483] width 39 height 16
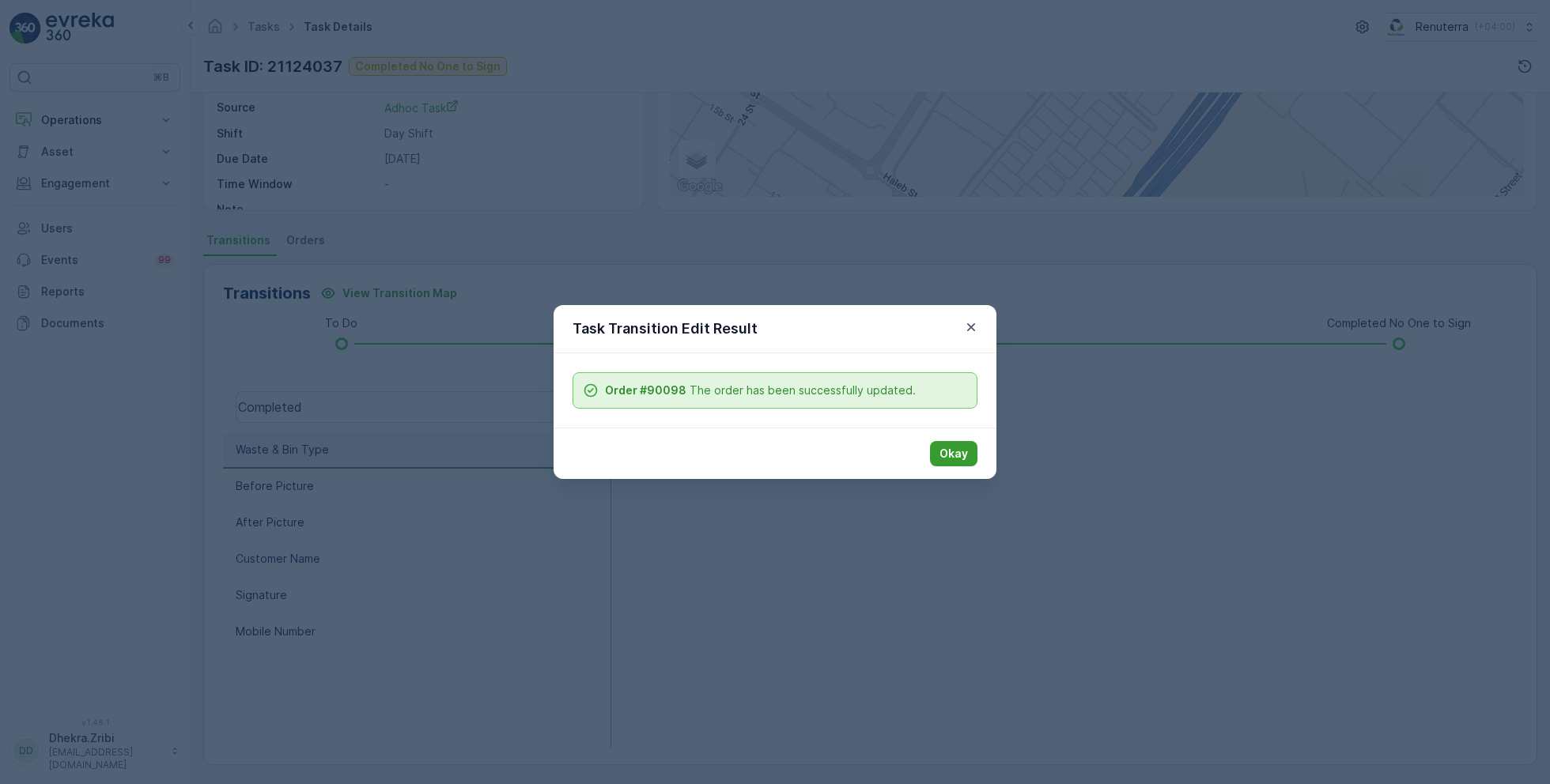
click at [955, 450] on p "Okay" at bounding box center [954, 454] width 29 height 16
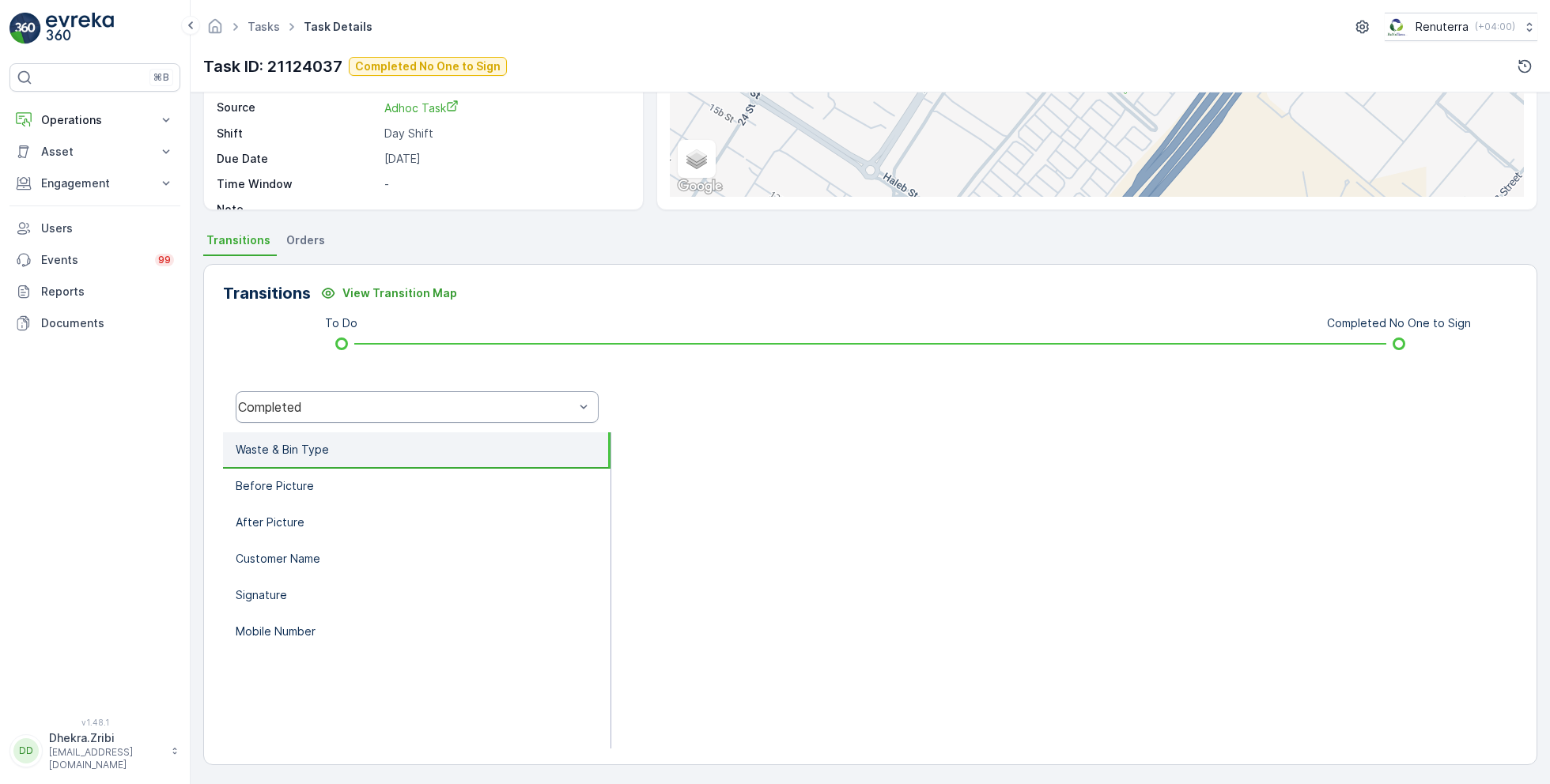
click at [428, 407] on div "Completed" at bounding box center [406, 407] width 336 height 14
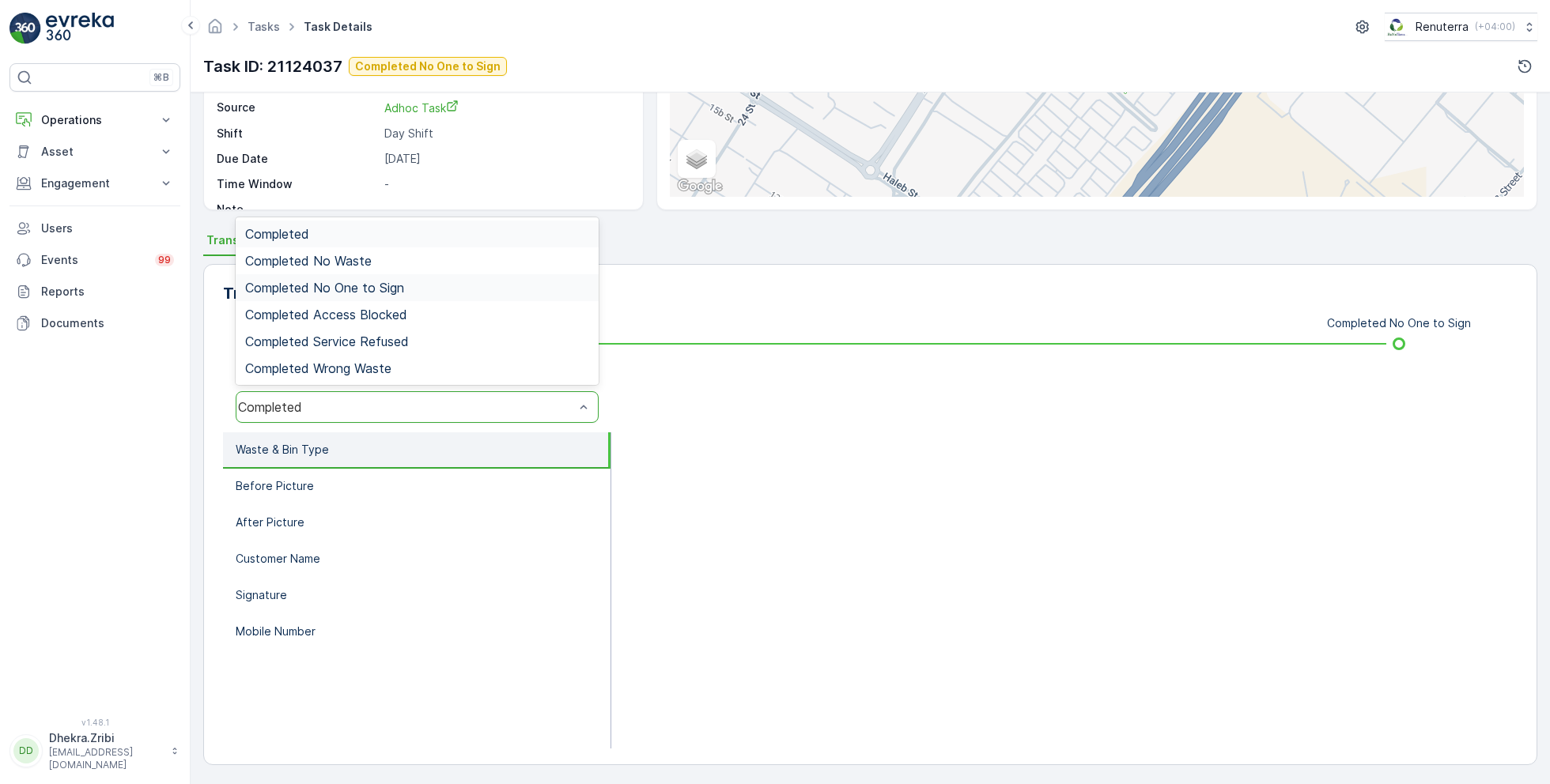
click at [371, 283] on span "Completed No One to Sign" at bounding box center [324, 287] width 159 height 14
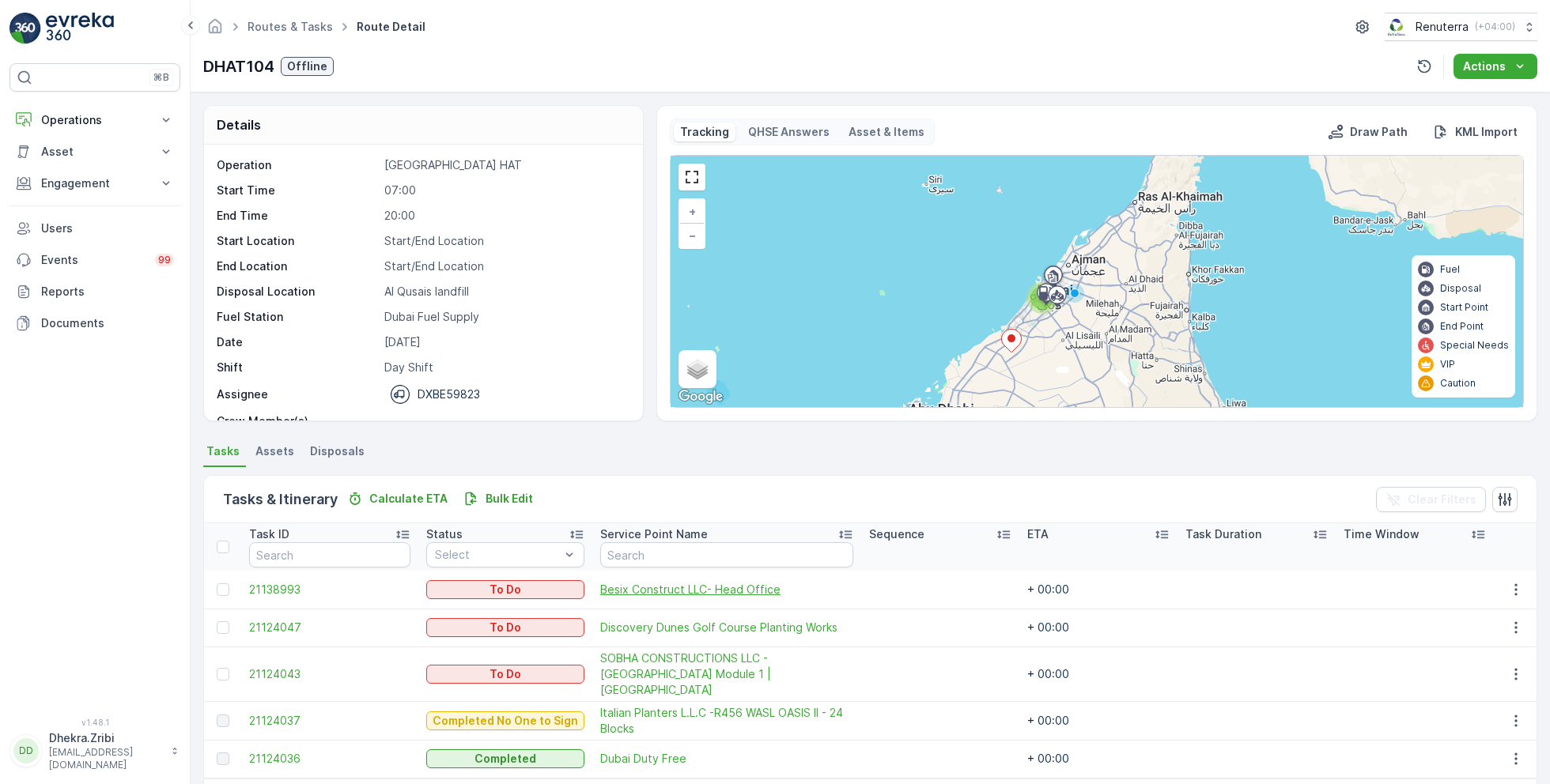
scroll to position [42, 0]
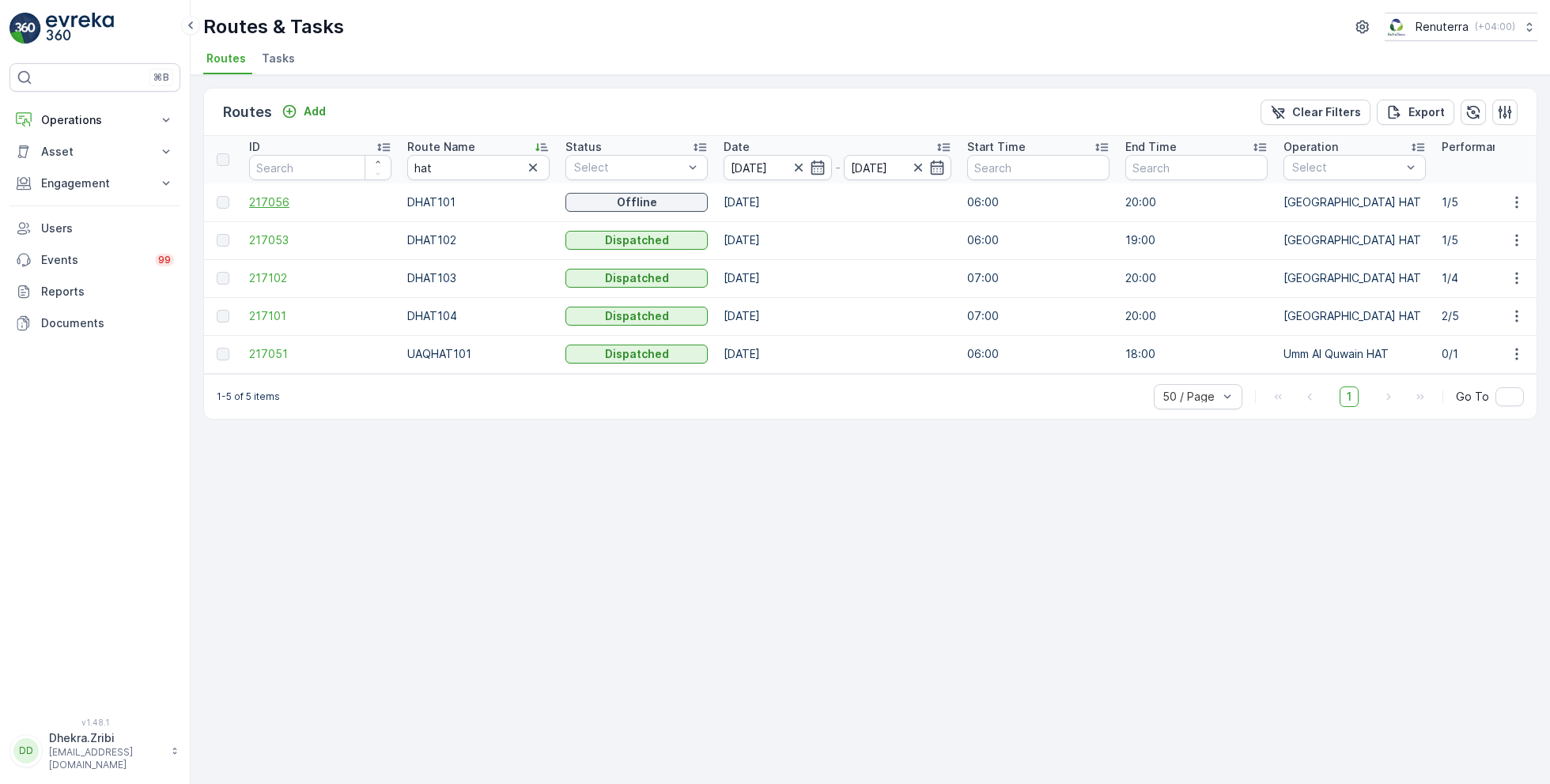
click at [282, 204] on span "217056" at bounding box center [320, 202] width 143 height 16
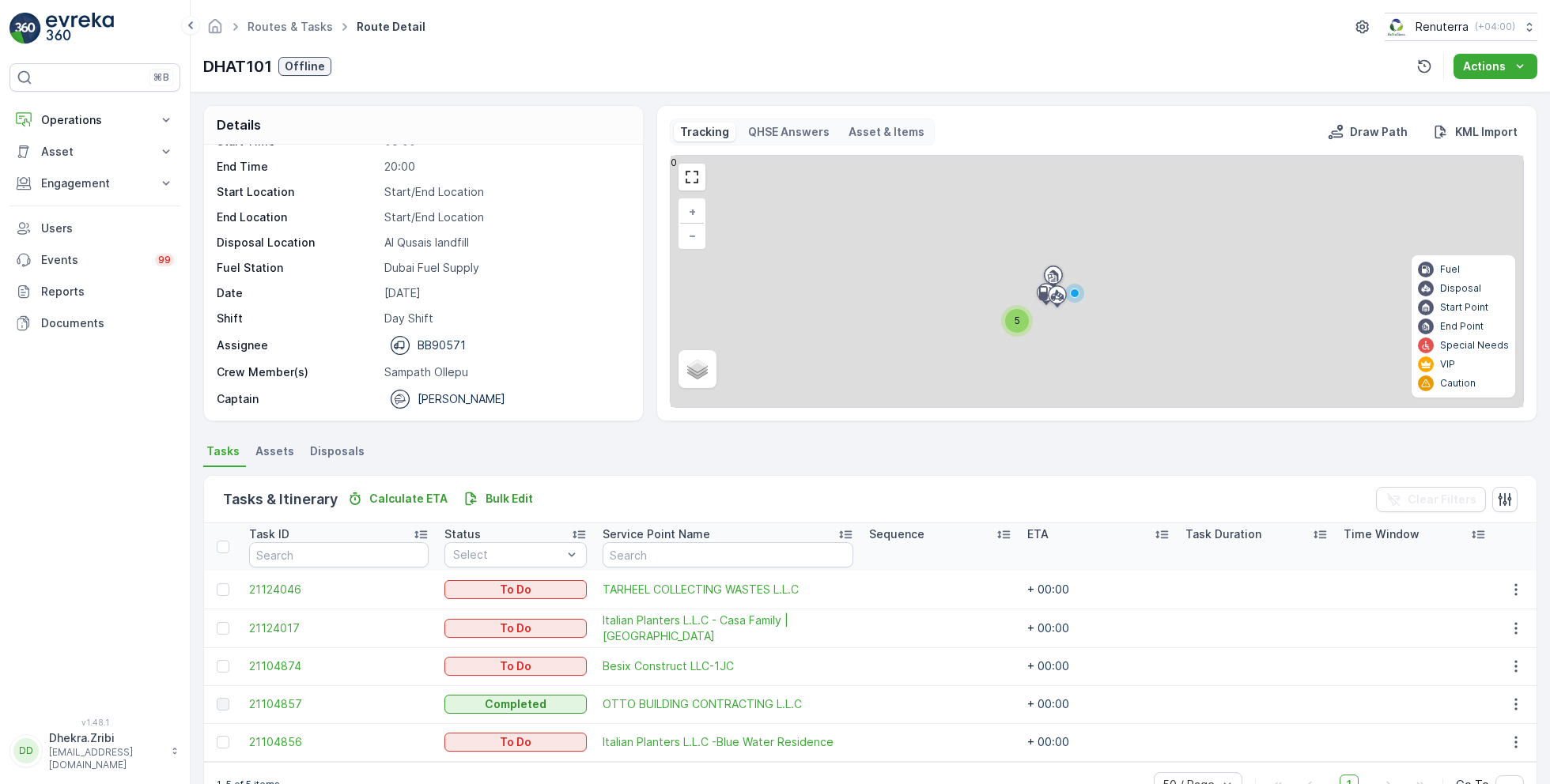
scroll to position [41, 0]
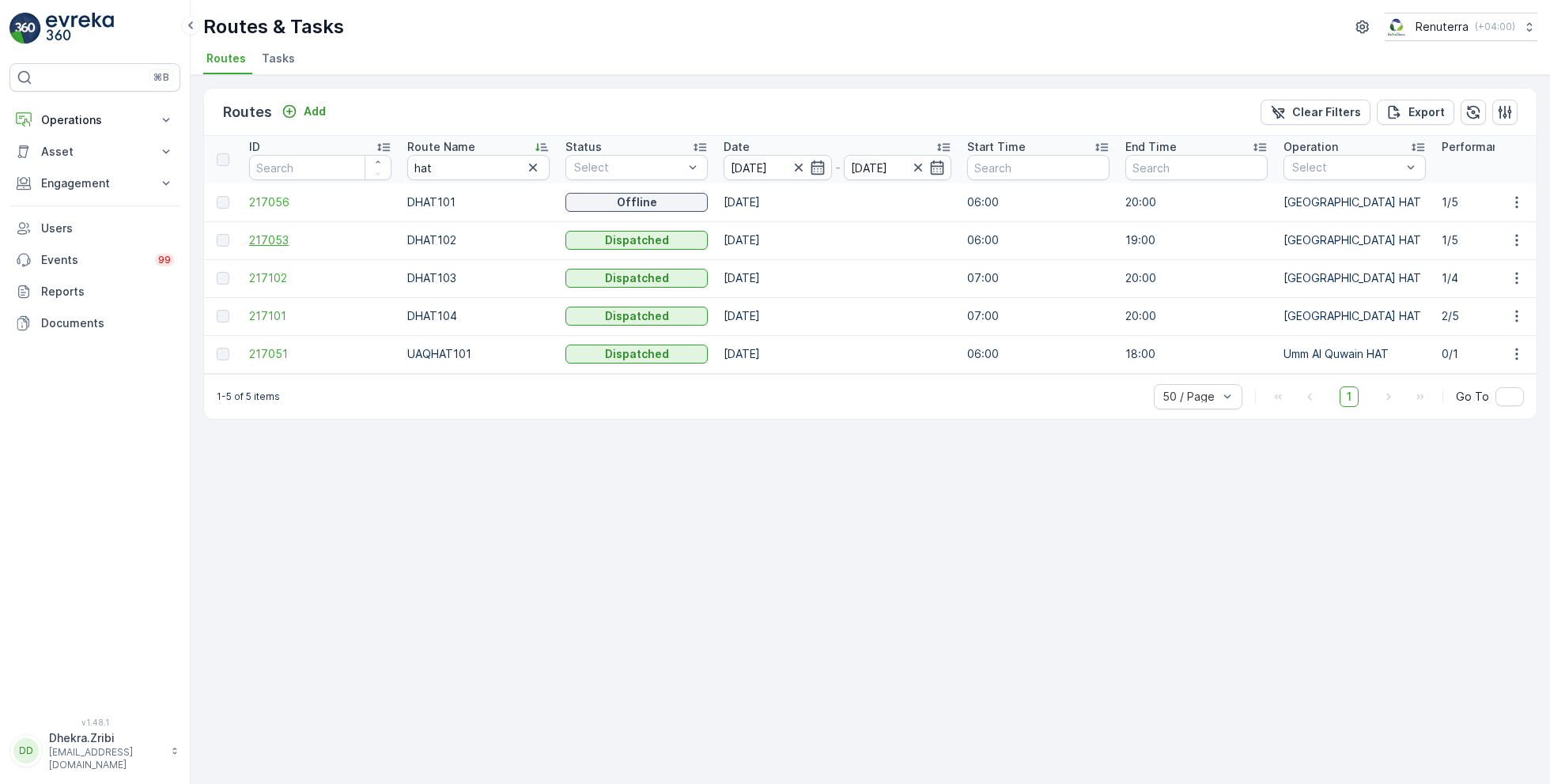
click at [281, 239] on span "217053" at bounding box center [320, 240] width 143 height 16
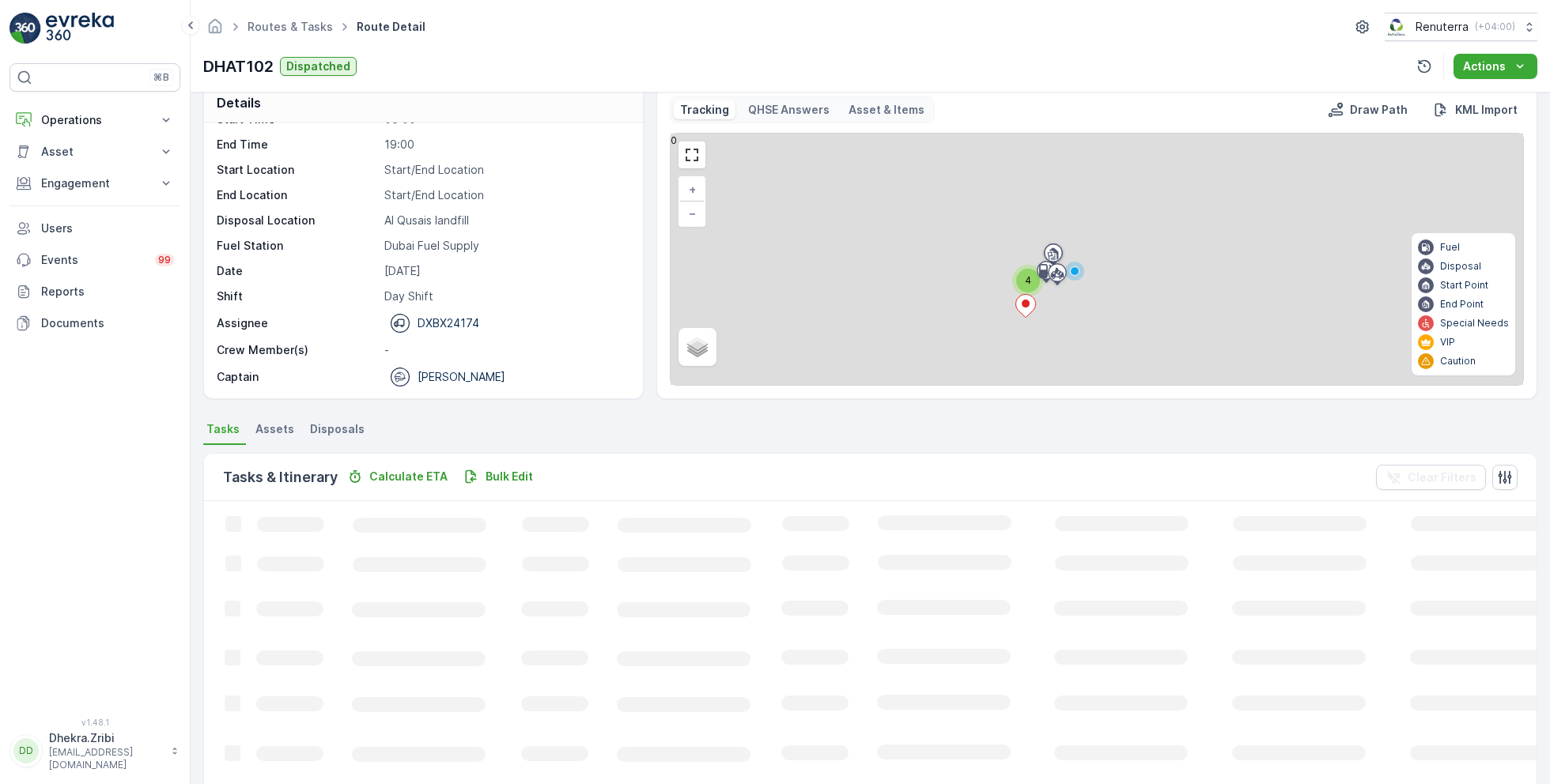
scroll to position [41, 0]
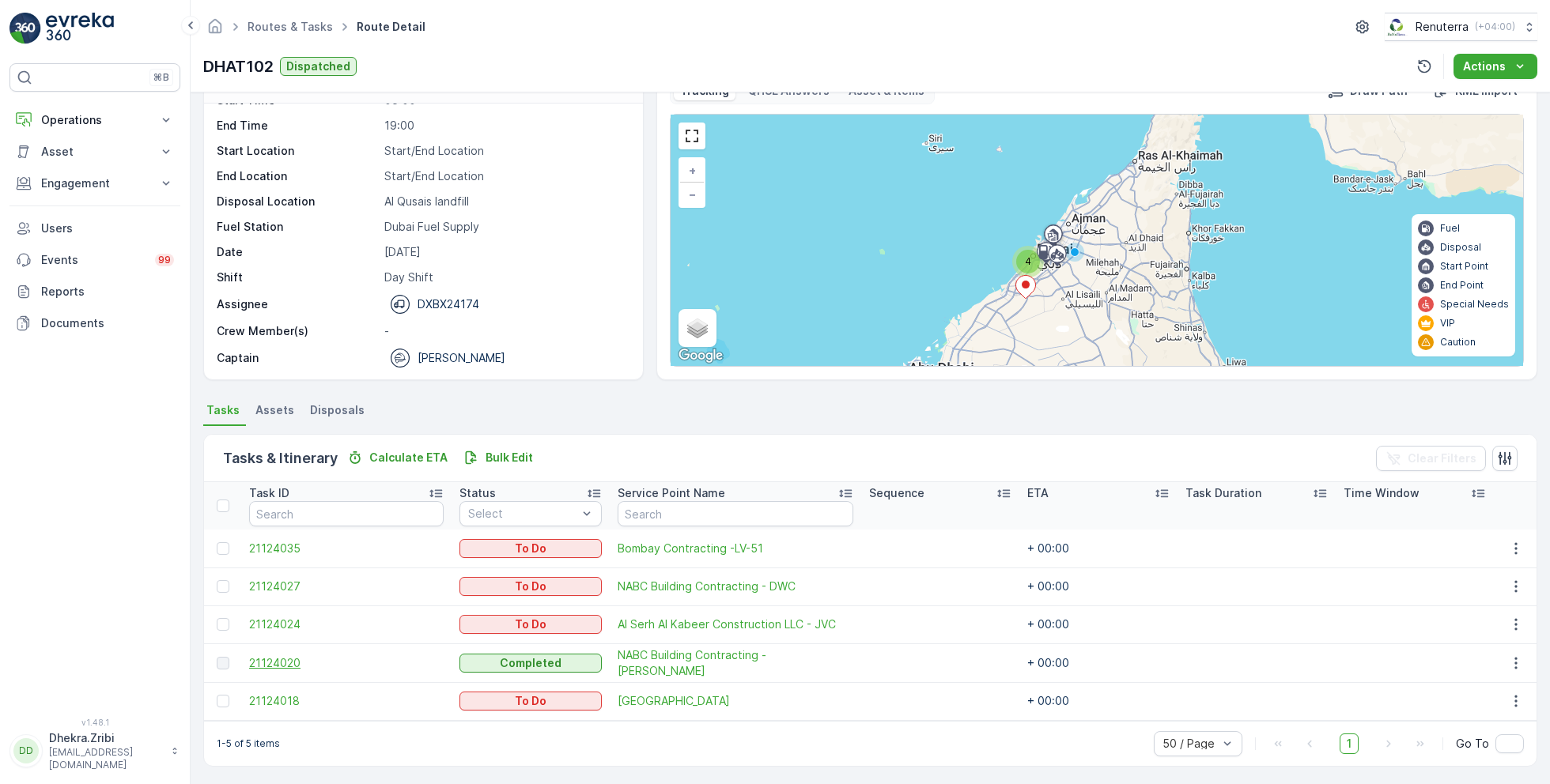
click at [295, 658] on span "21124020" at bounding box center [346, 663] width 194 height 16
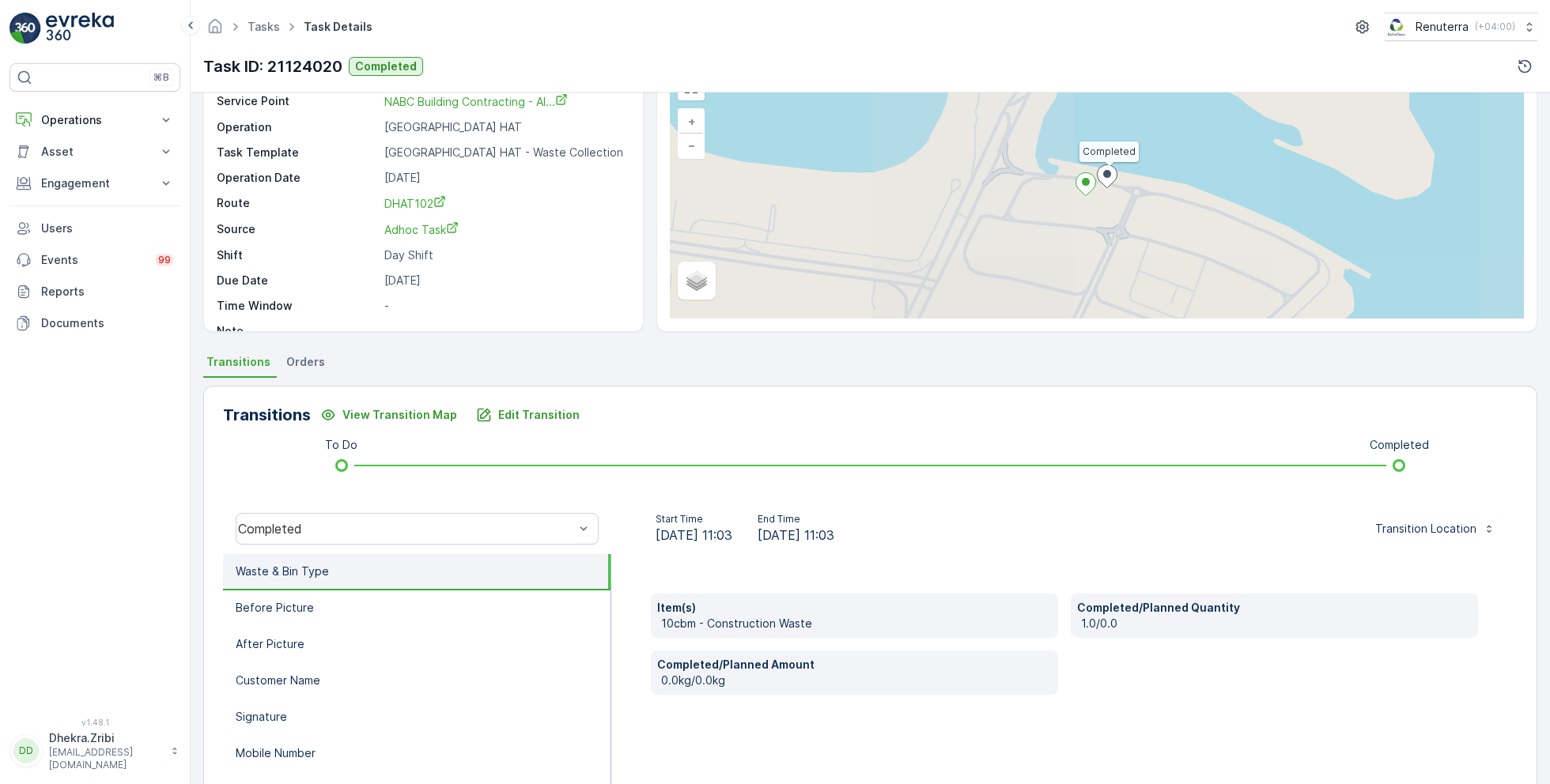
scroll to position [115, 0]
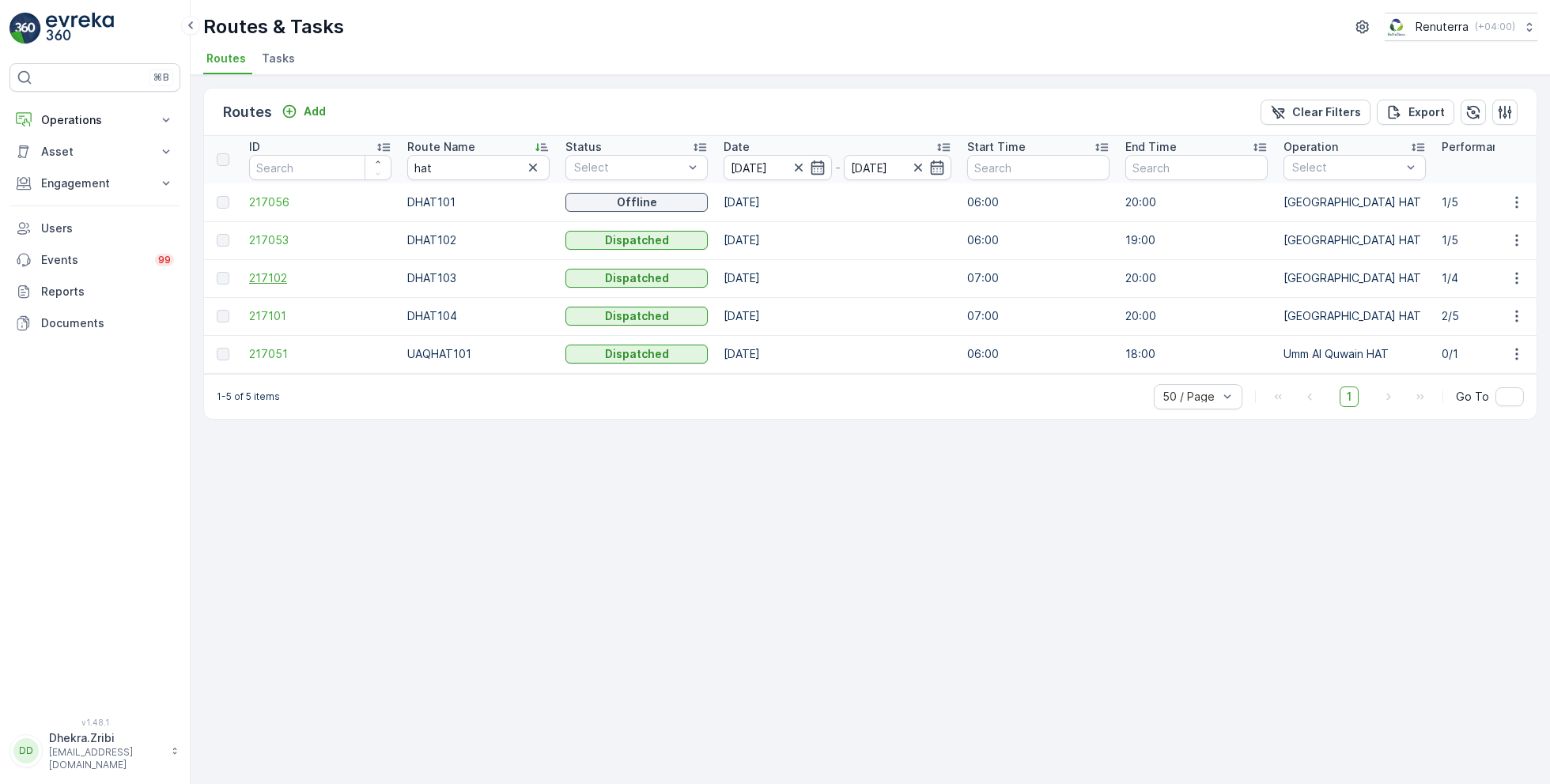
click at [282, 281] on span "217102" at bounding box center [320, 278] width 143 height 16
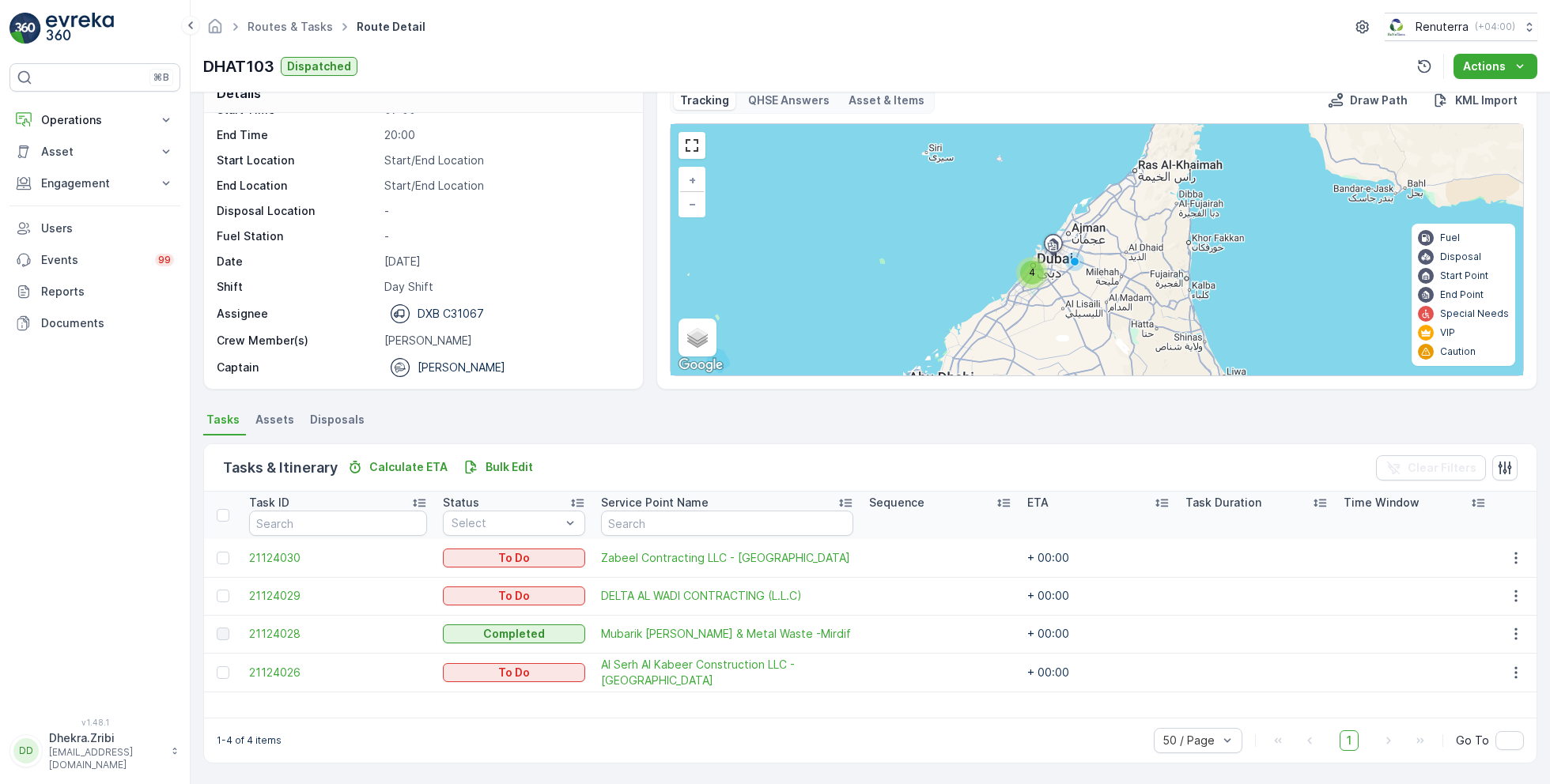
scroll to position [30, 0]
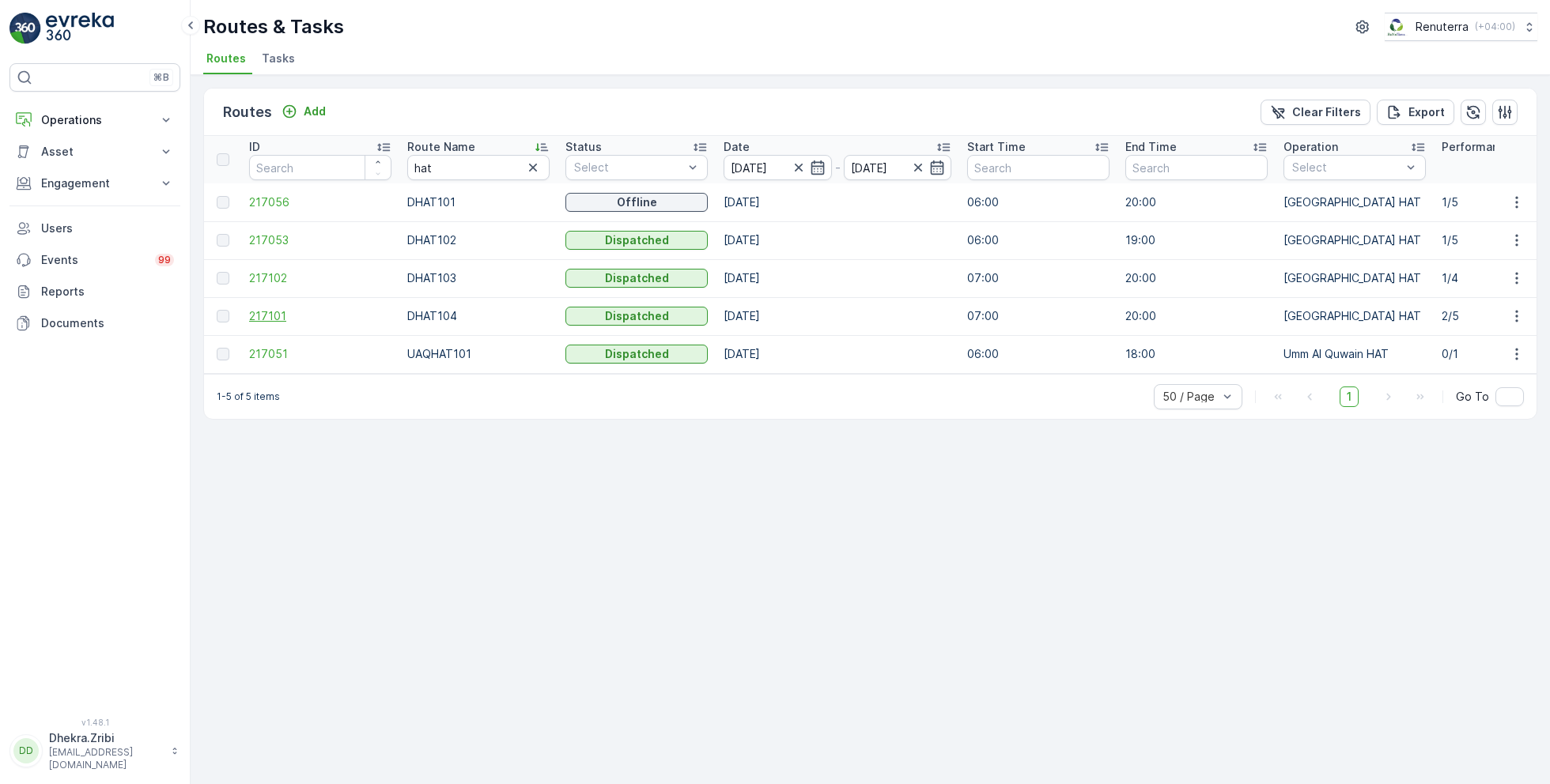
click at [275, 310] on span "217101" at bounding box center [320, 316] width 143 height 16
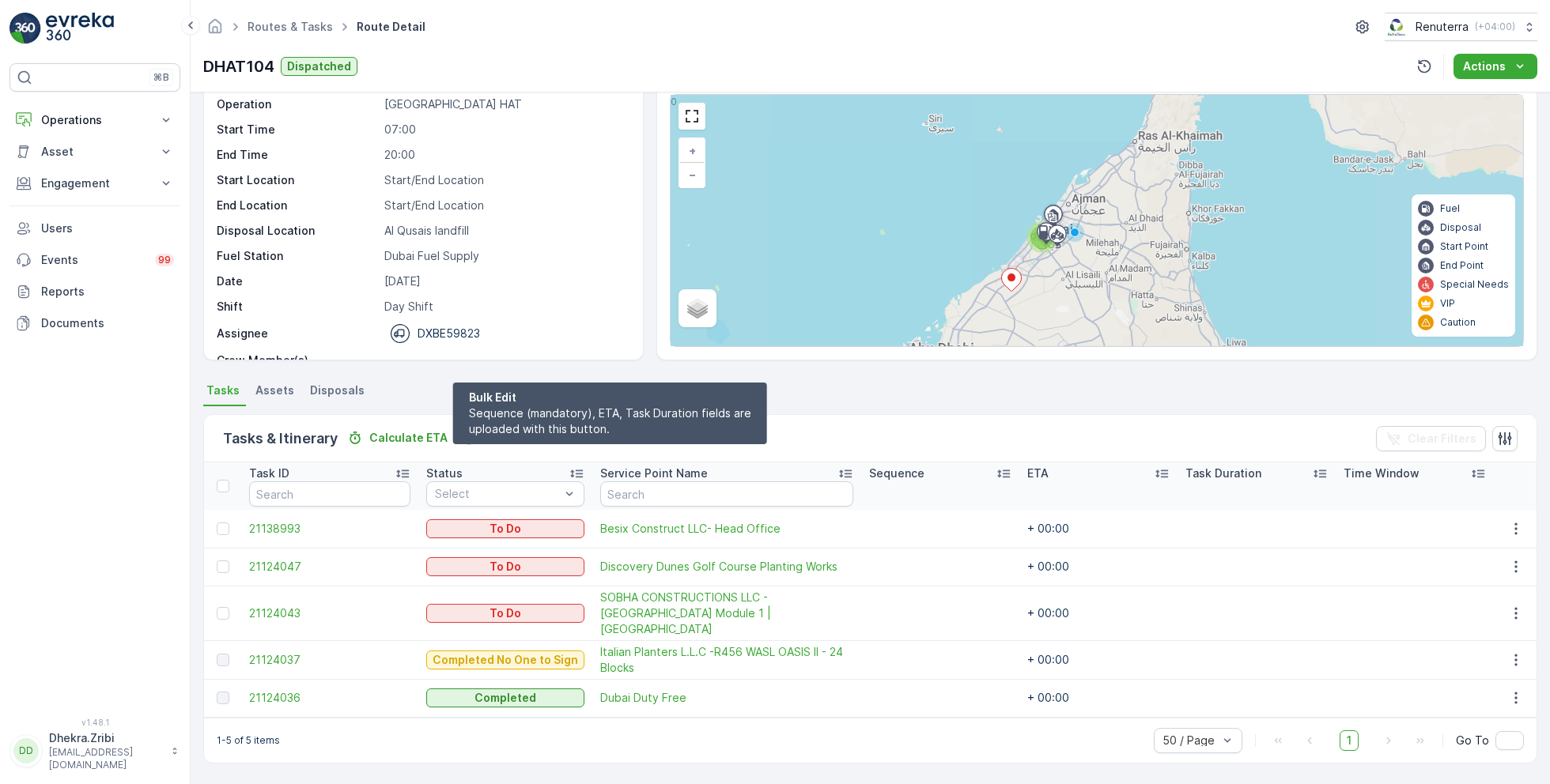
scroll to position [42, 0]
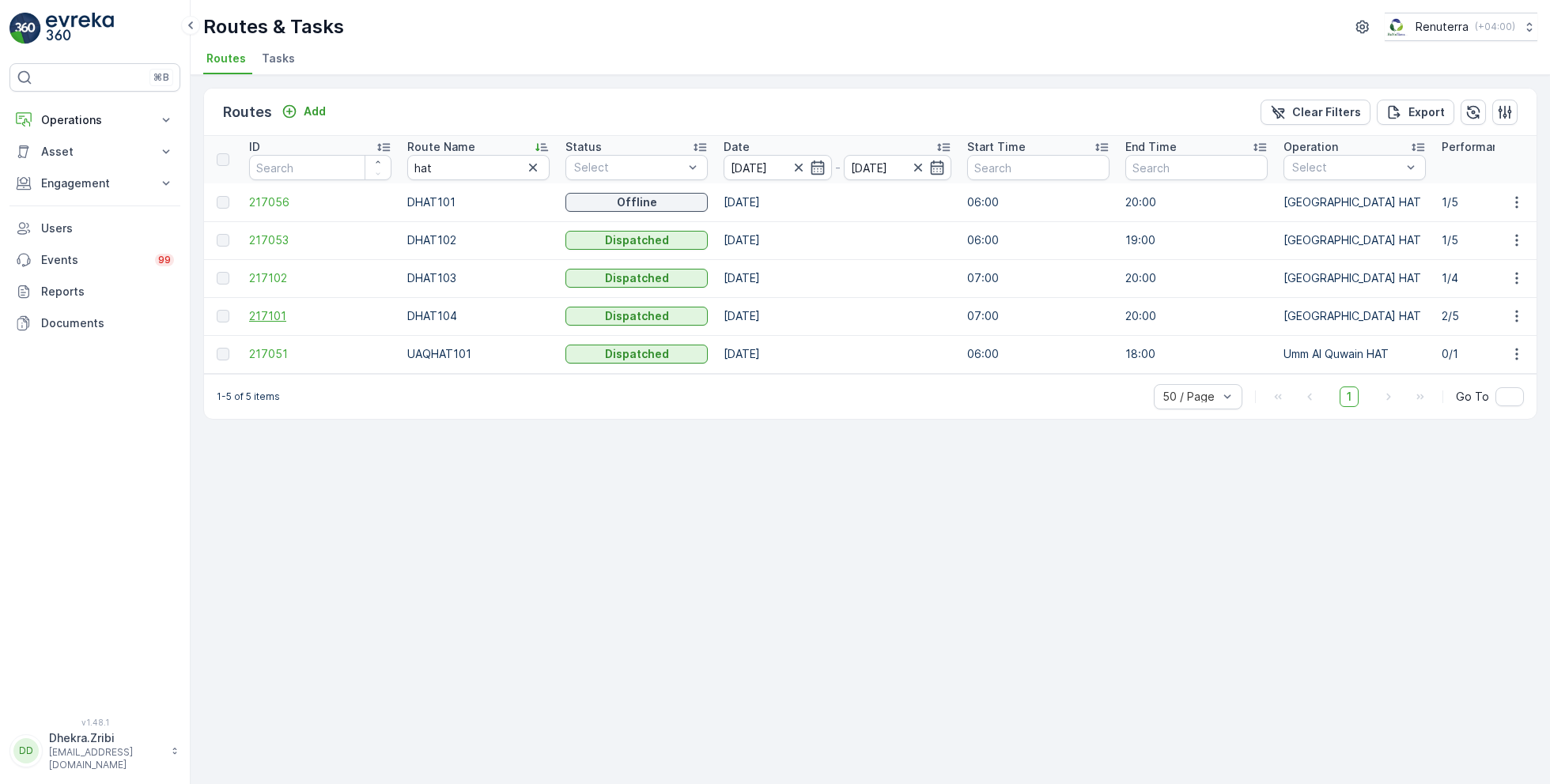
click at [285, 315] on span "217101" at bounding box center [320, 316] width 143 height 16
click at [271, 316] on span "217101" at bounding box center [320, 316] width 143 height 16
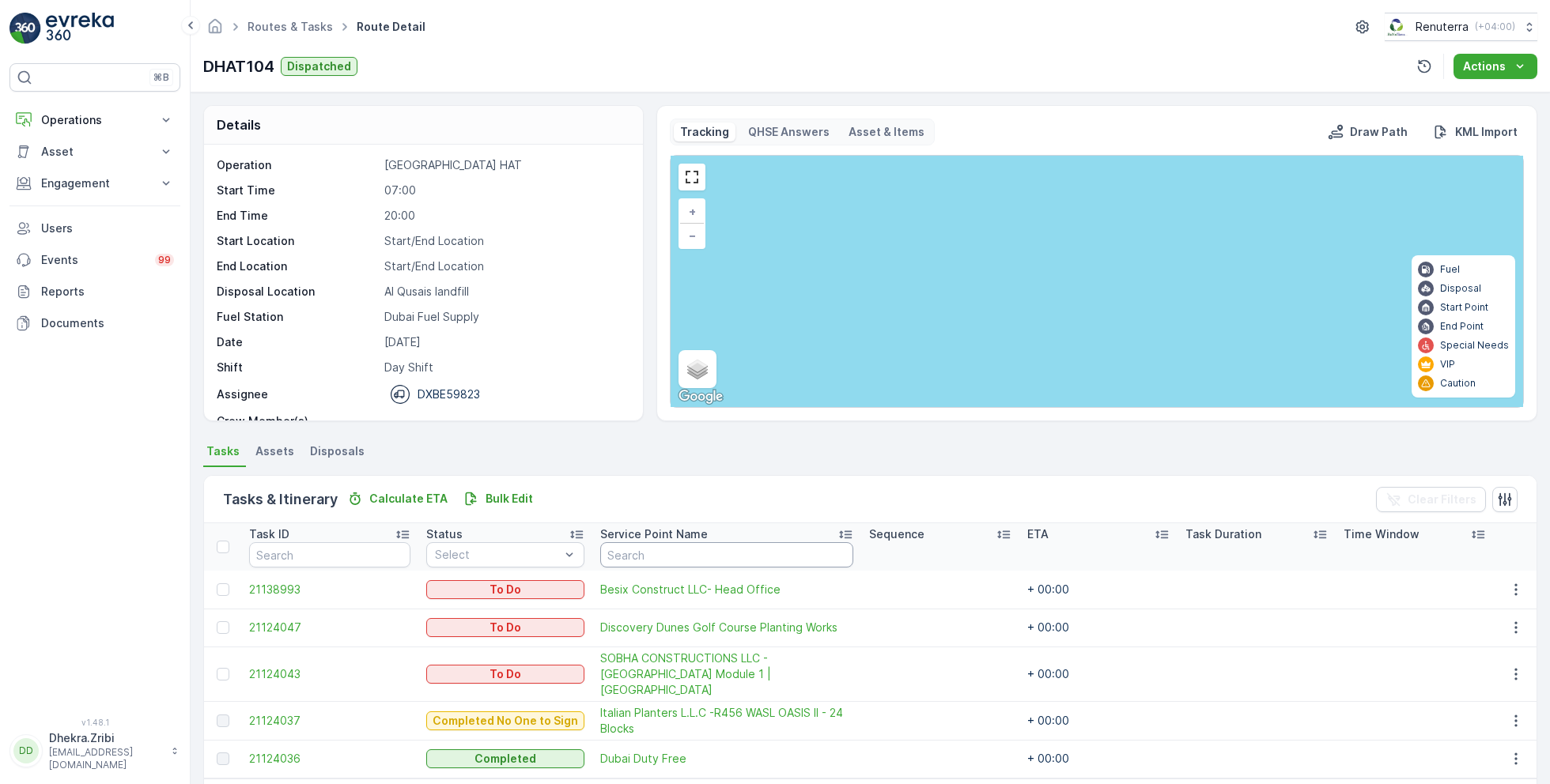
scroll to position [42, 0]
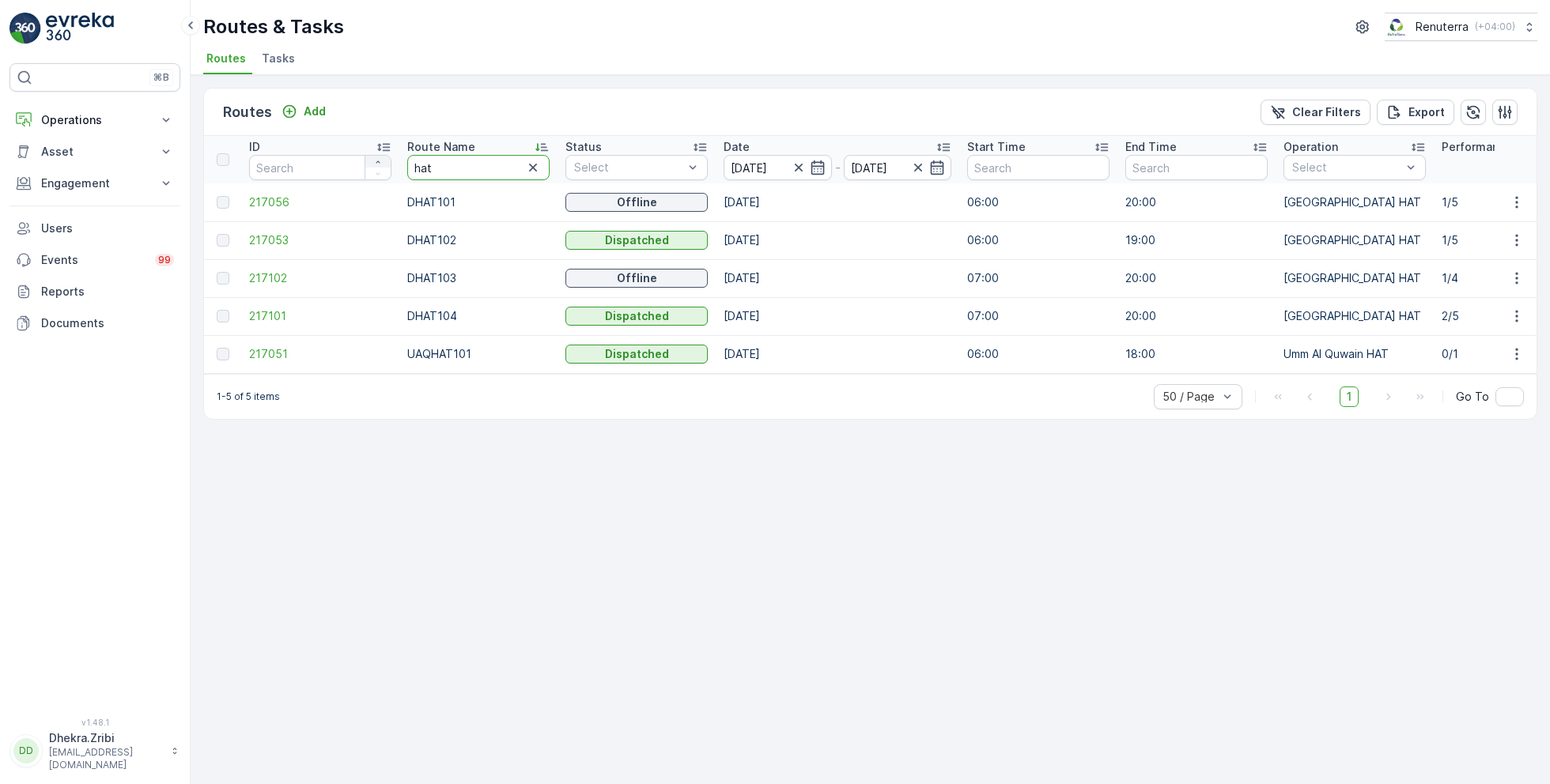
drag, startPoint x: 451, startPoint y: 159, endPoint x: 374, endPoint y: 159, distance: 77.0
drag, startPoint x: 445, startPoint y: 168, endPoint x: 390, endPoint y: 167, distance: 55.0
type input "roro"
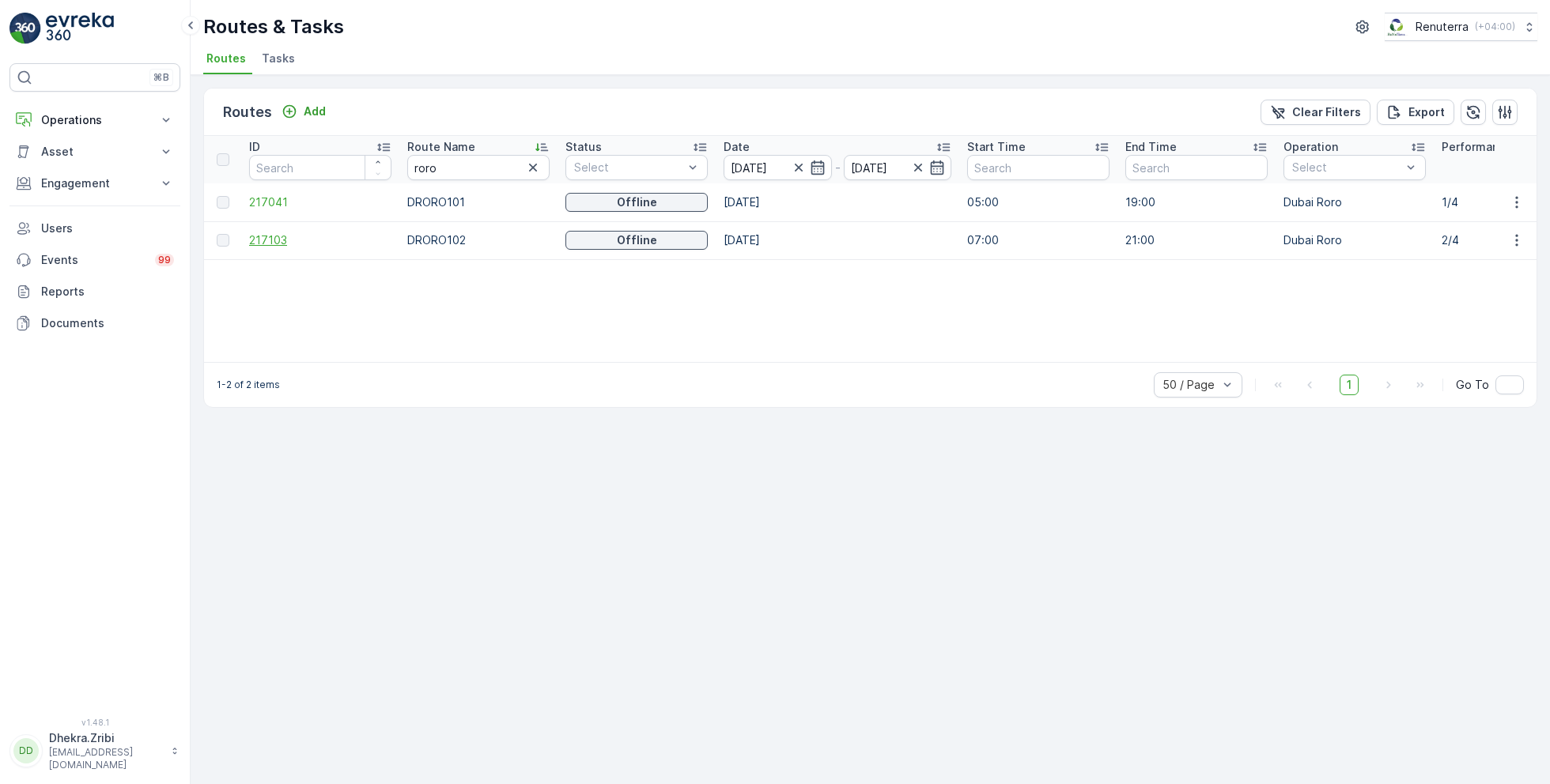
click at [272, 236] on span "217103" at bounding box center [320, 240] width 143 height 16
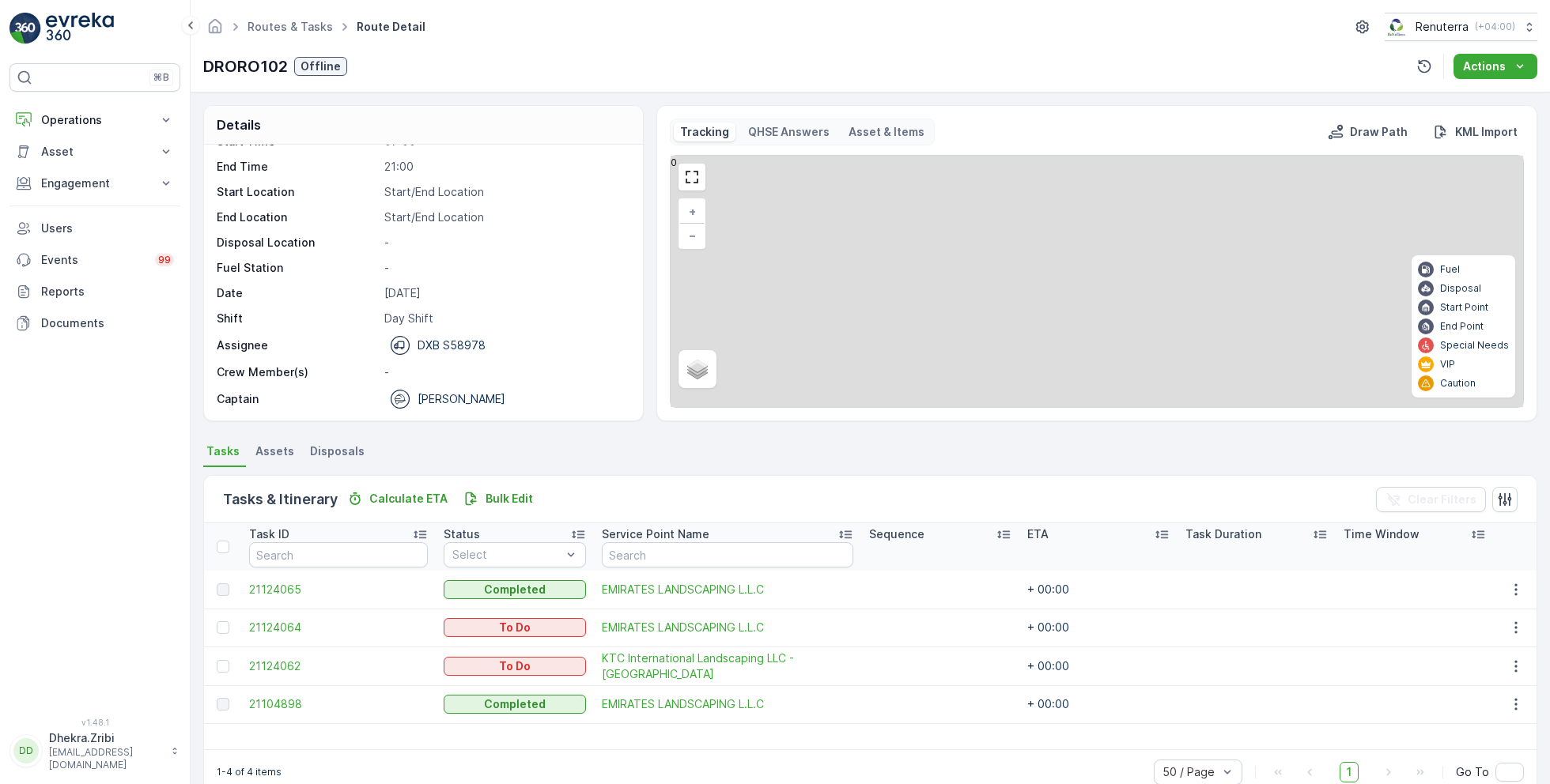
scroll to position [30, 0]
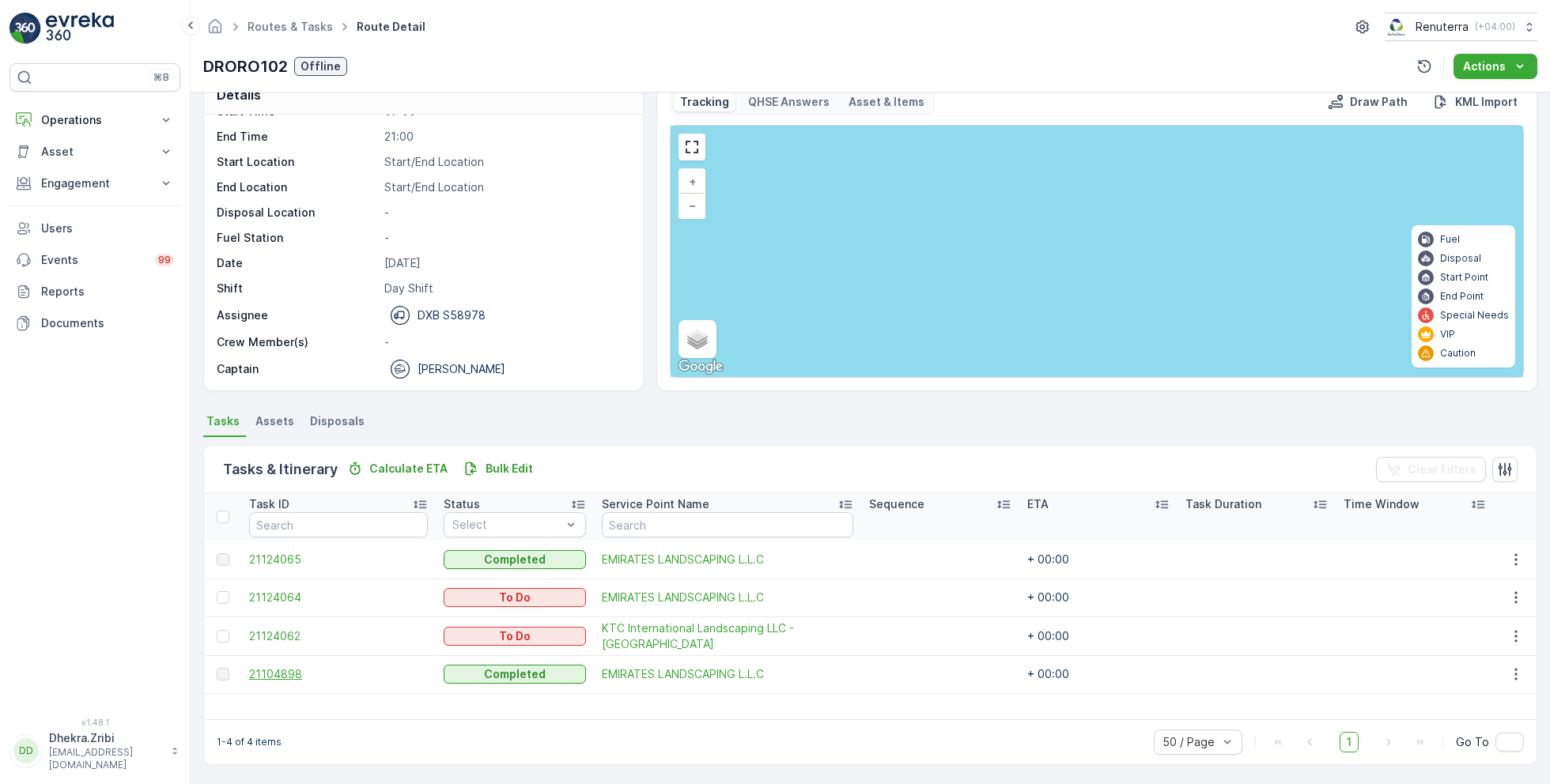
click at [293, 671] on span "21104898" at bounding box center [339, 674] width 179 height 16
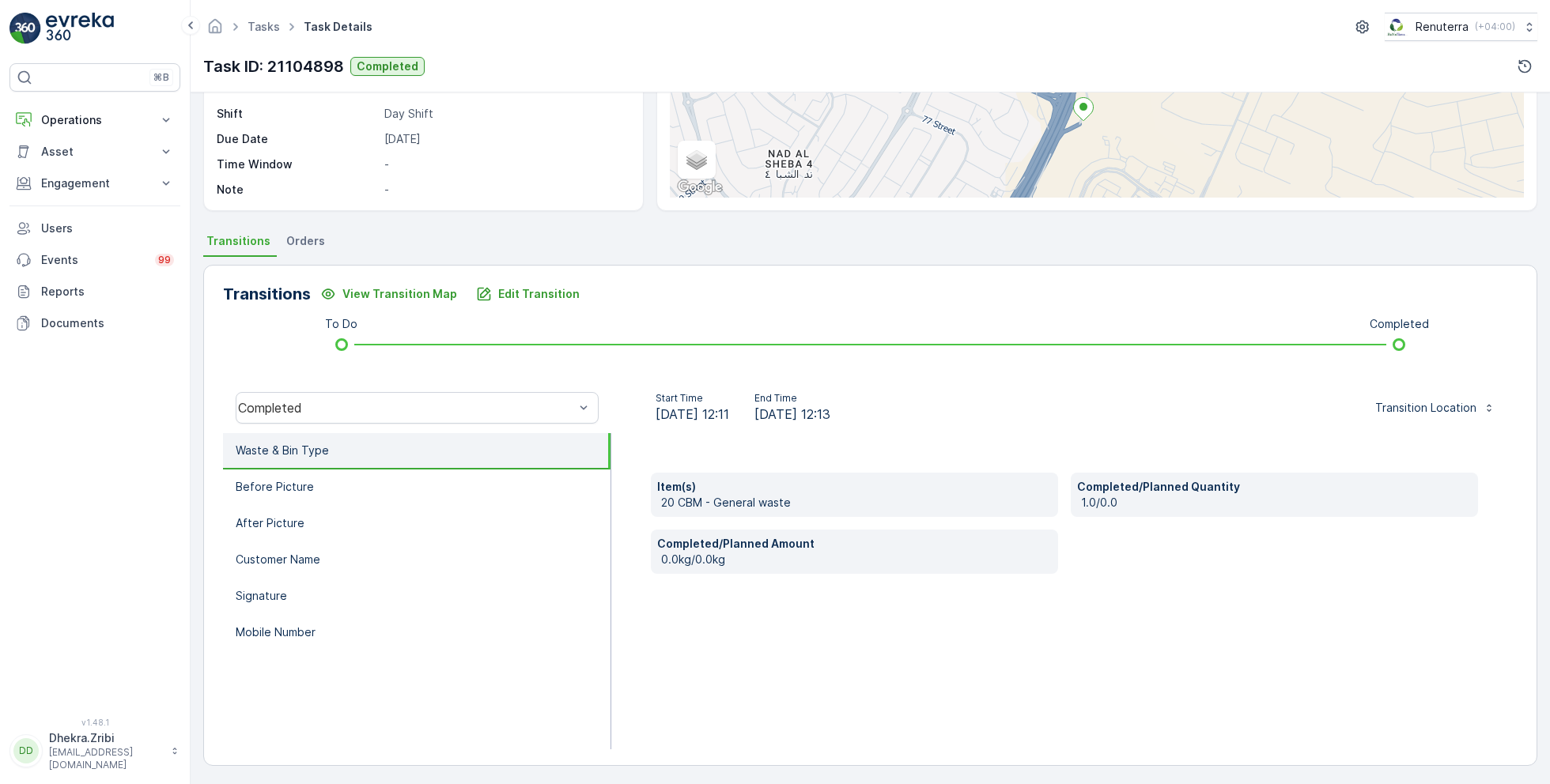
scroll to position [211, 0]
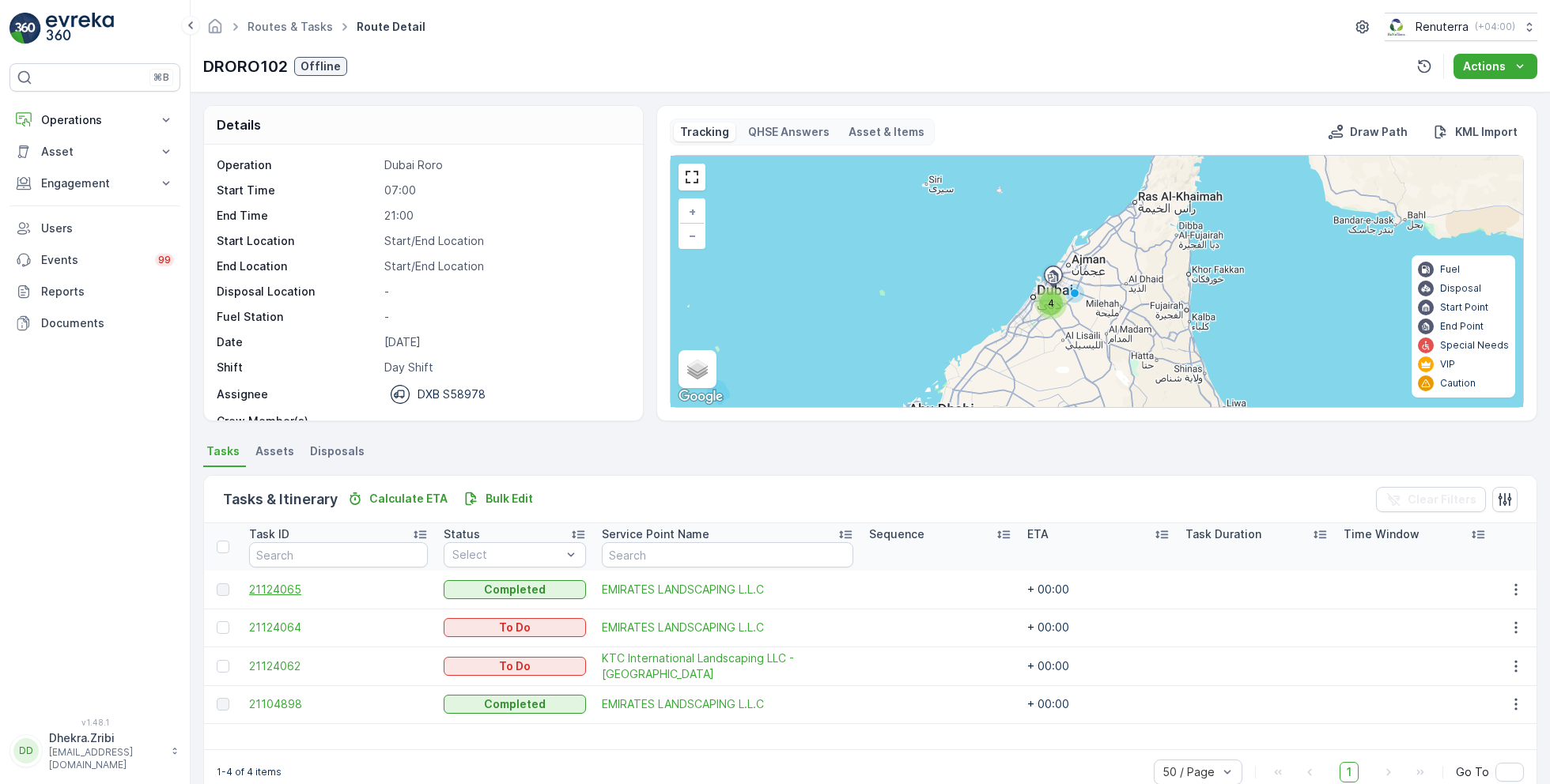
click at [293, 590] on span "21124065" at bounding box center [339, 589] width 179 height 16
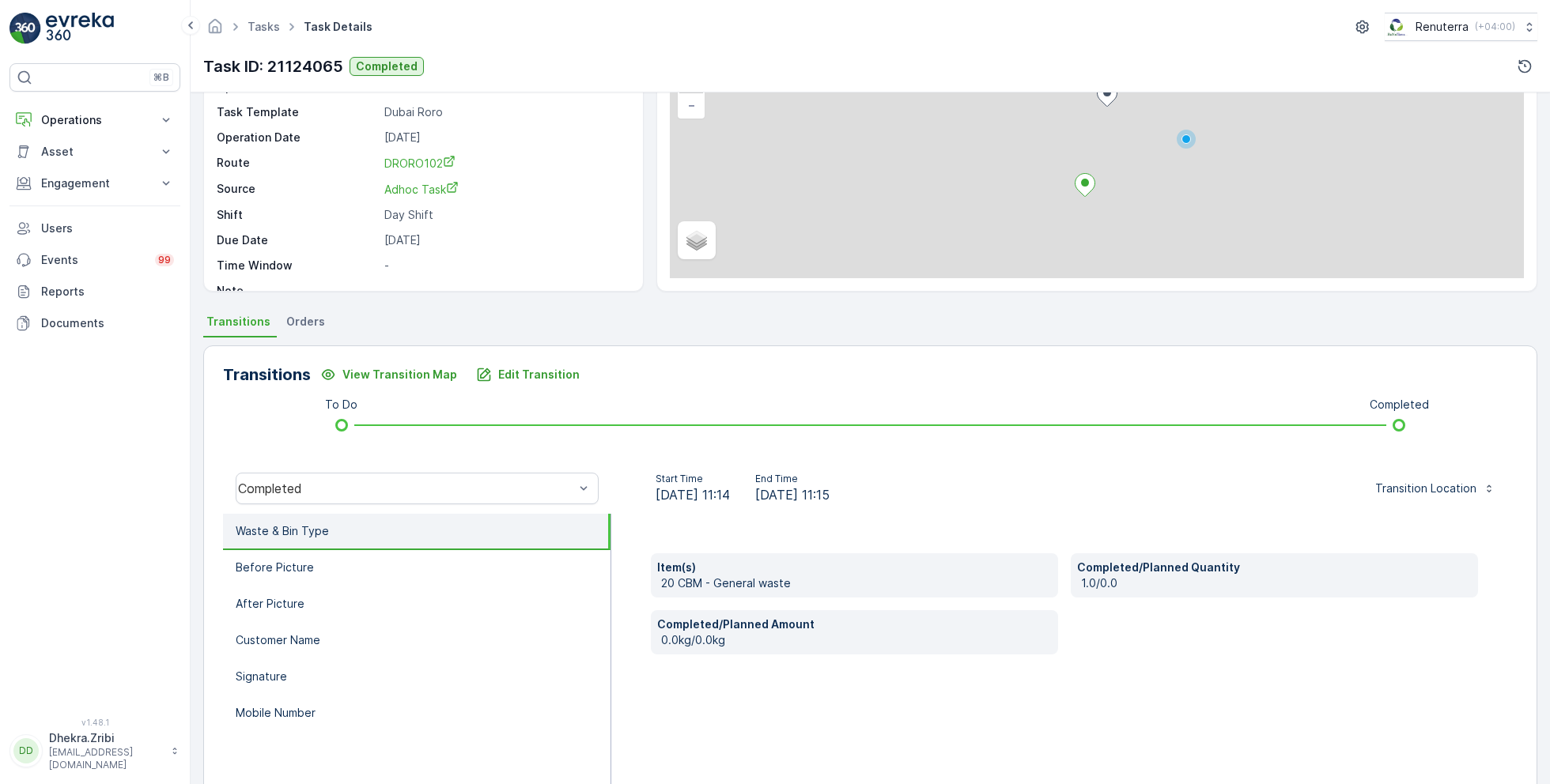
scroll to position [211, 0]
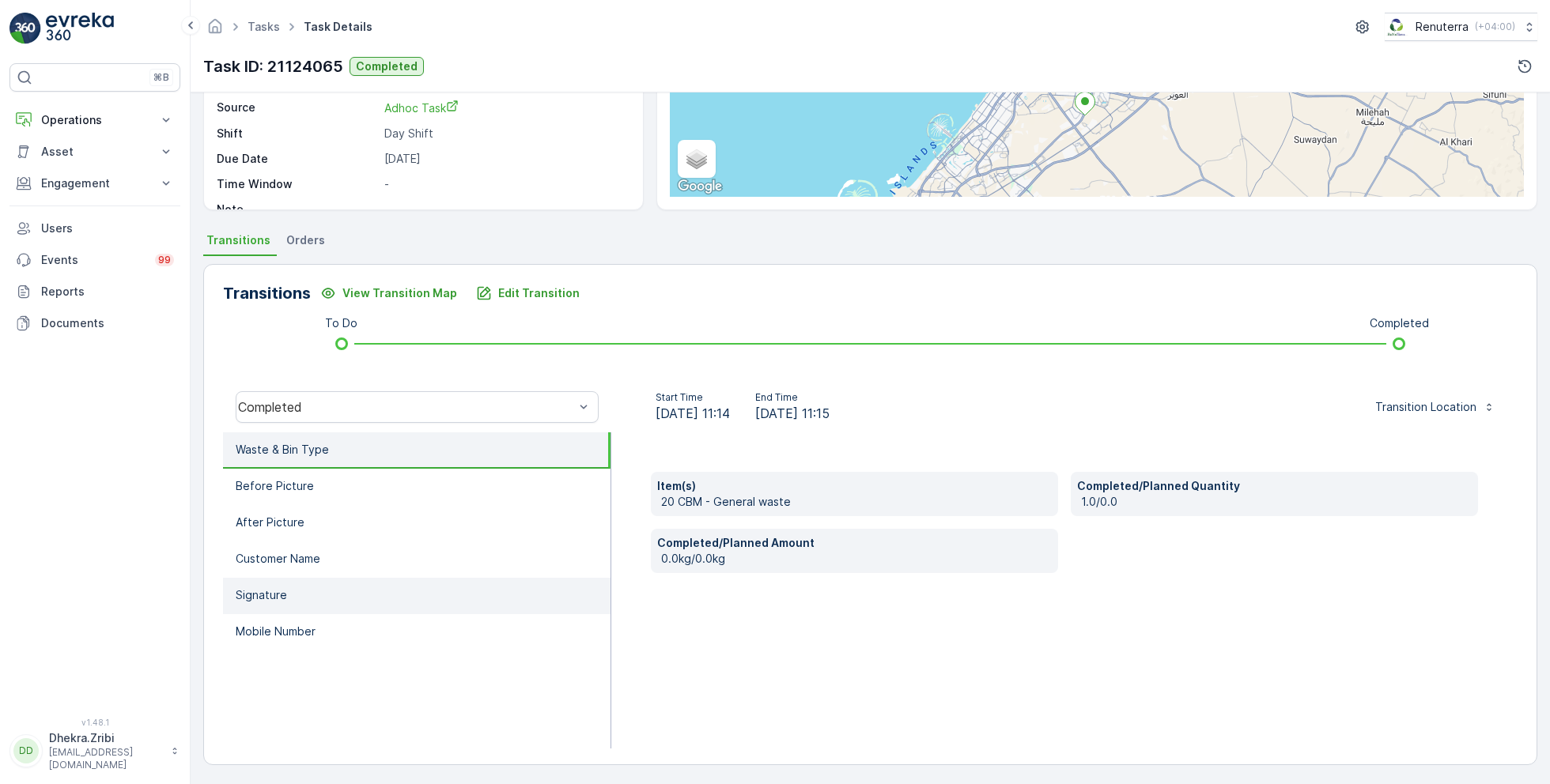
click at [302, 587] on li "Signature" at bounding box center [416, 596] width 388 height 37
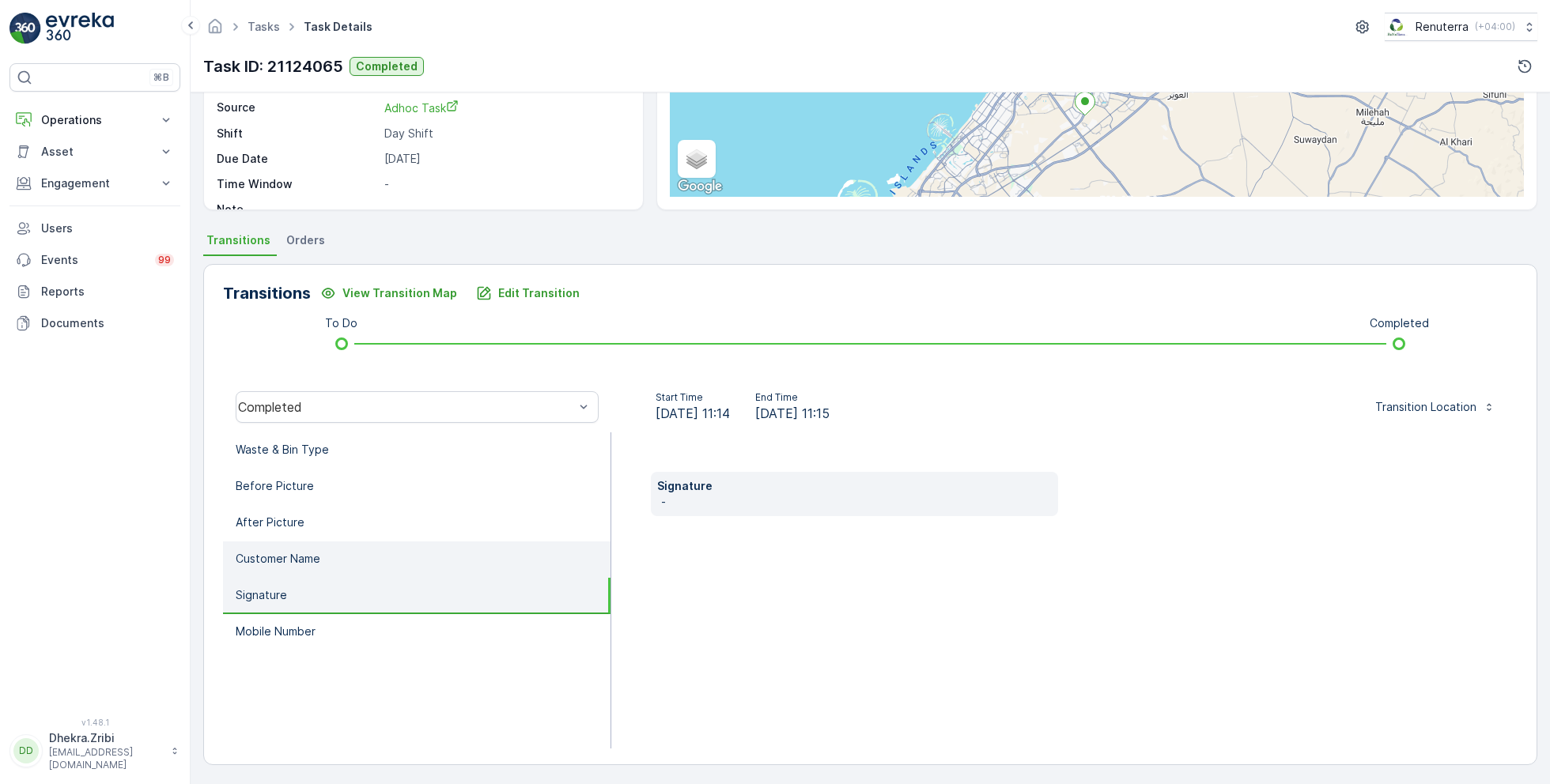
click at [315, 568] on li "Customer Name" at bounding box center [416, 560] width 388 height 37
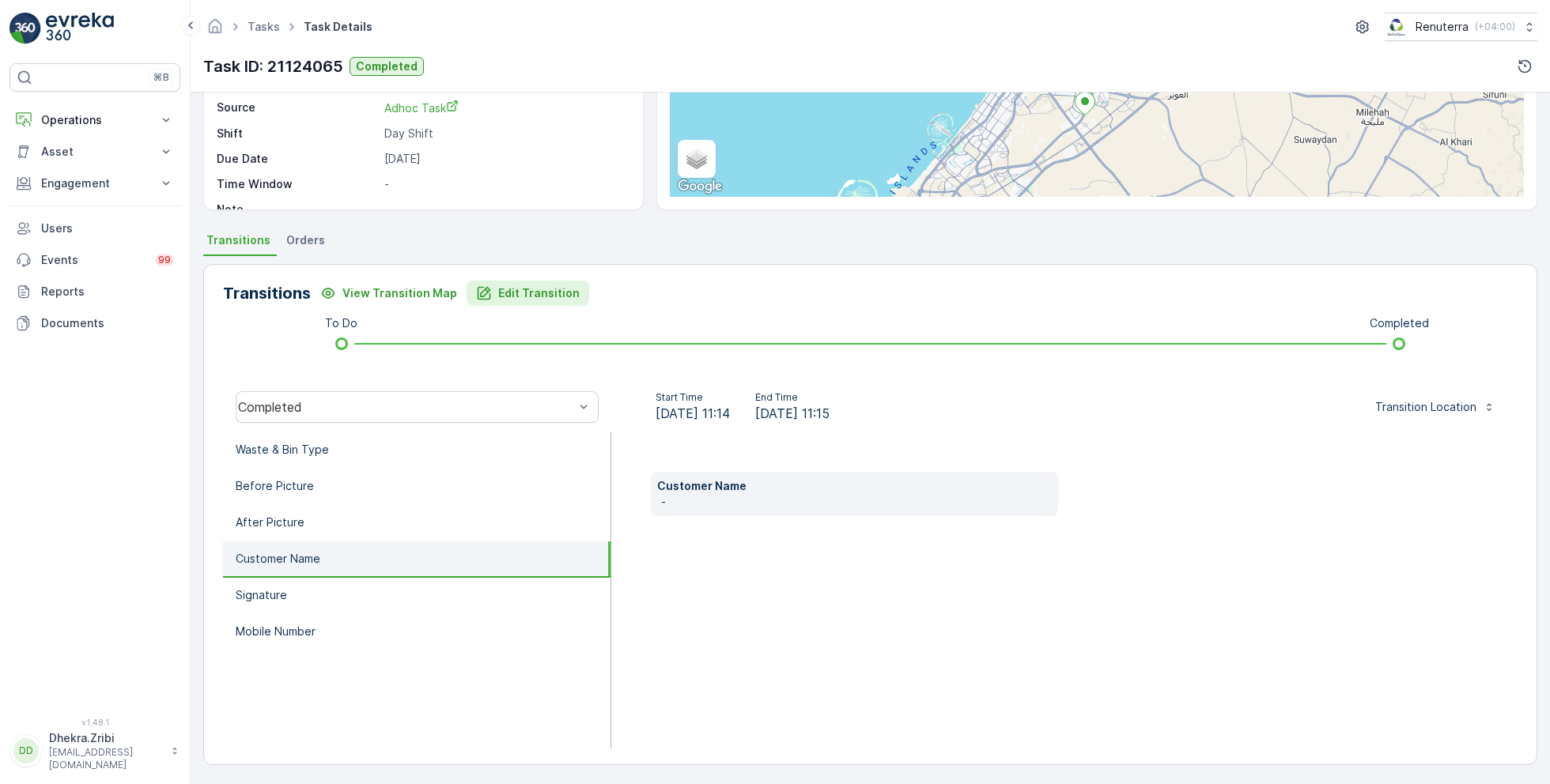
click at [506, 288] on p "Edit Transition" at bounding box center [538, 293] width 82 height 16
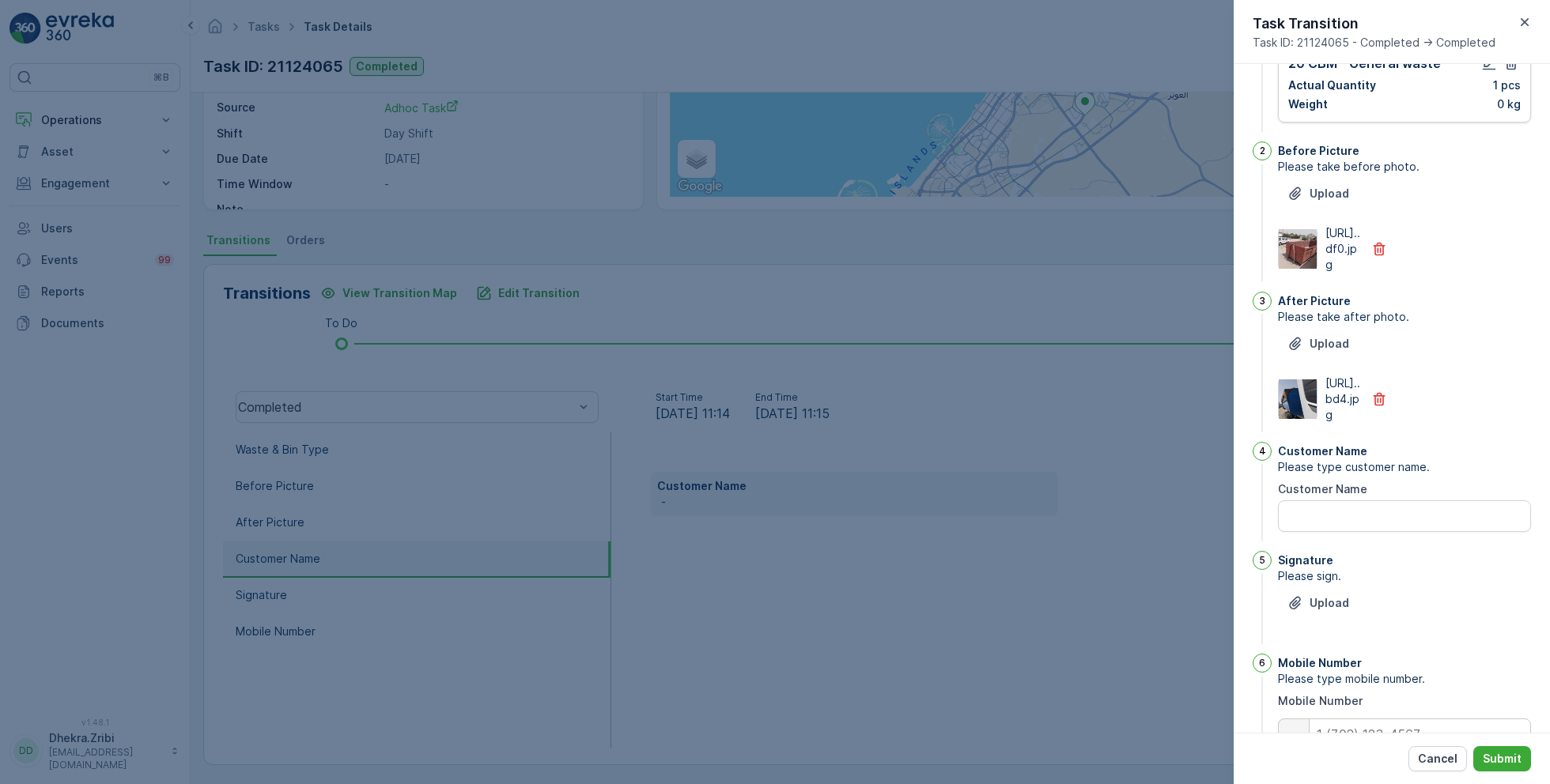
scroll to position [244, 0]
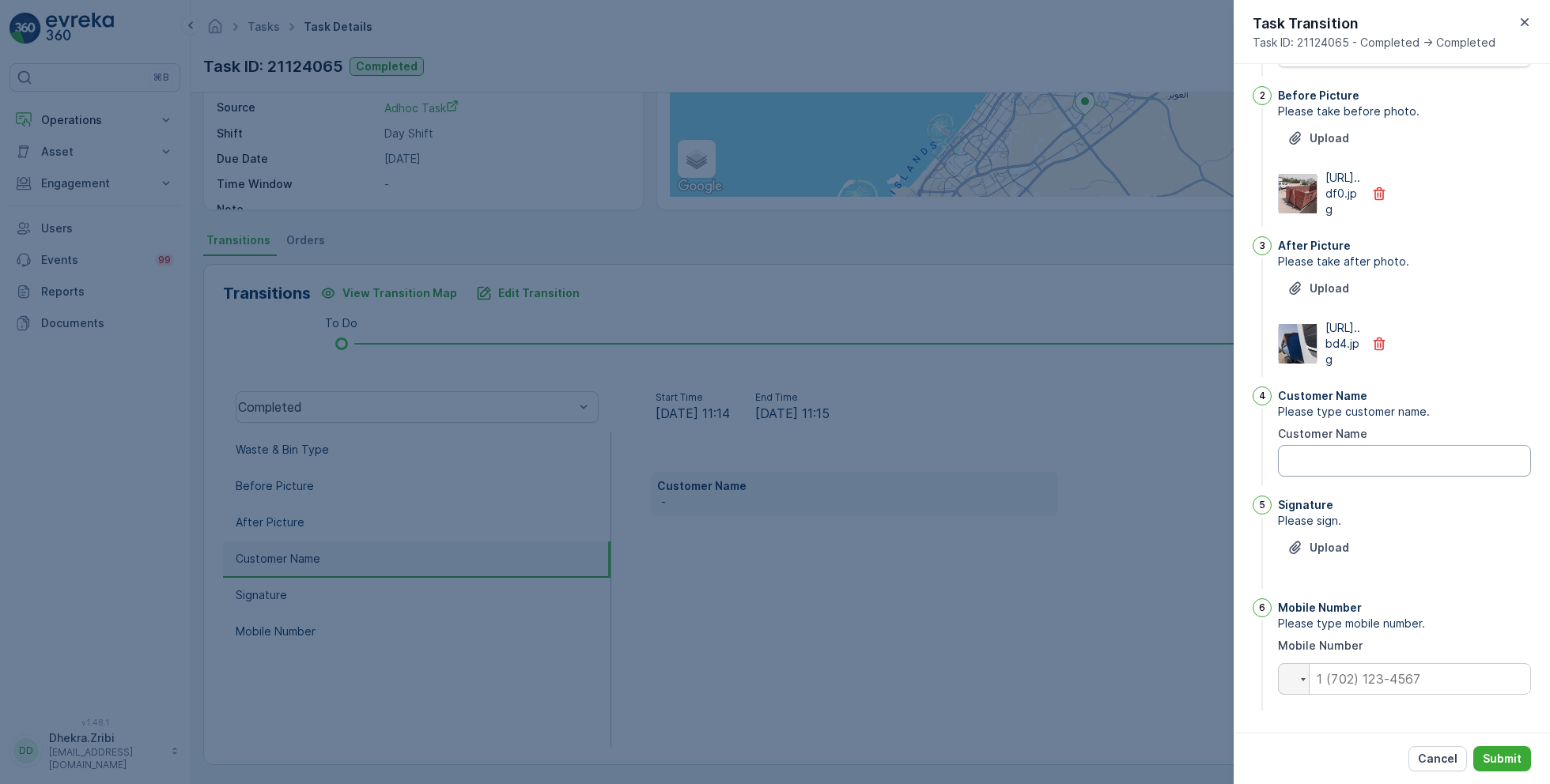
click at [1323, 467] on Name "Customer Name" at bounding box center [1405, 461] width 253 height 31
type Name "Dhan"
click at [1498, 761] on p "Submit" at bounding box center [1502, 758] width 39 height 16
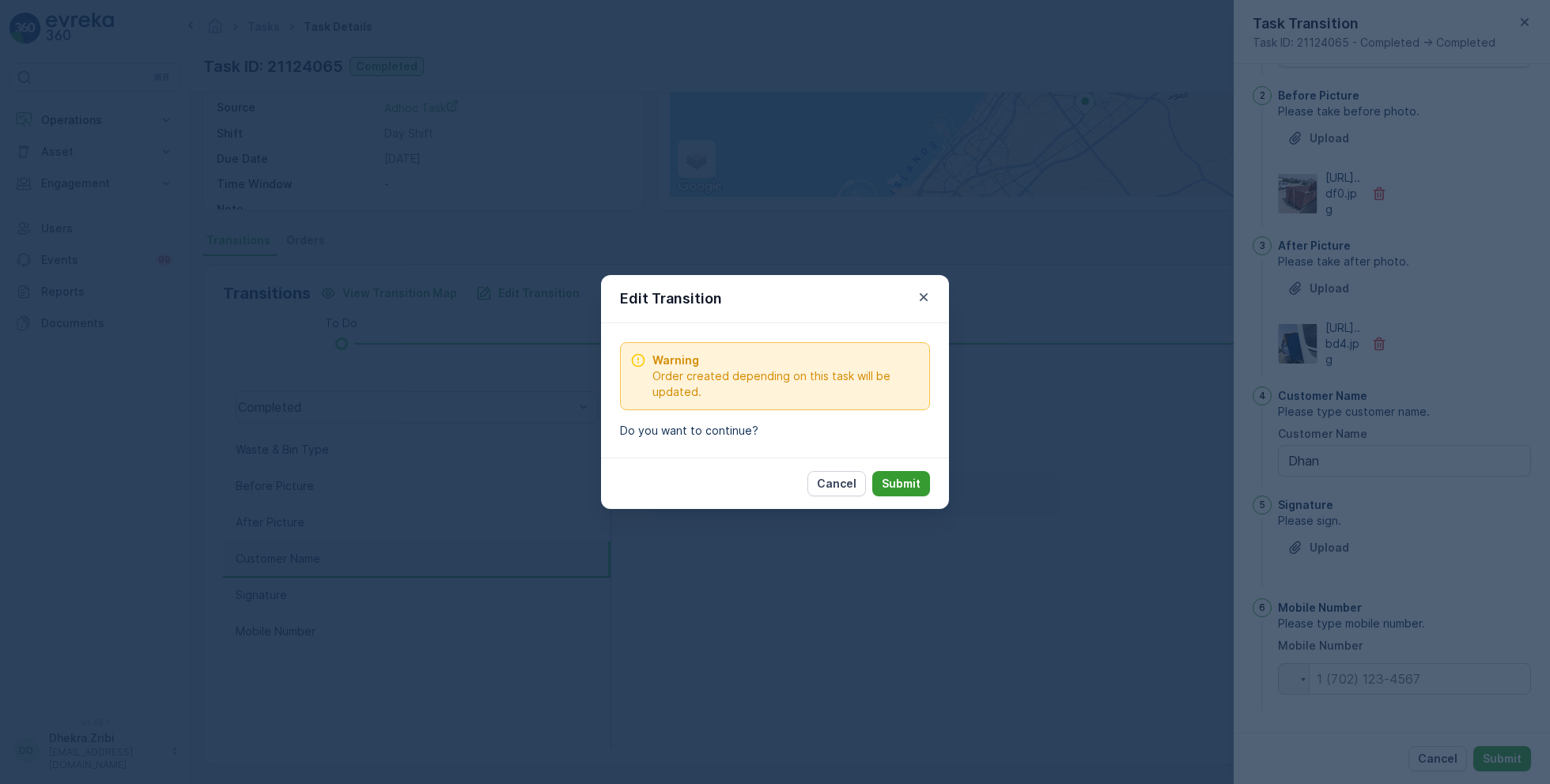
click at [908, 482] on p "Submit" at bounding box center [901, 483] width 39 height 16
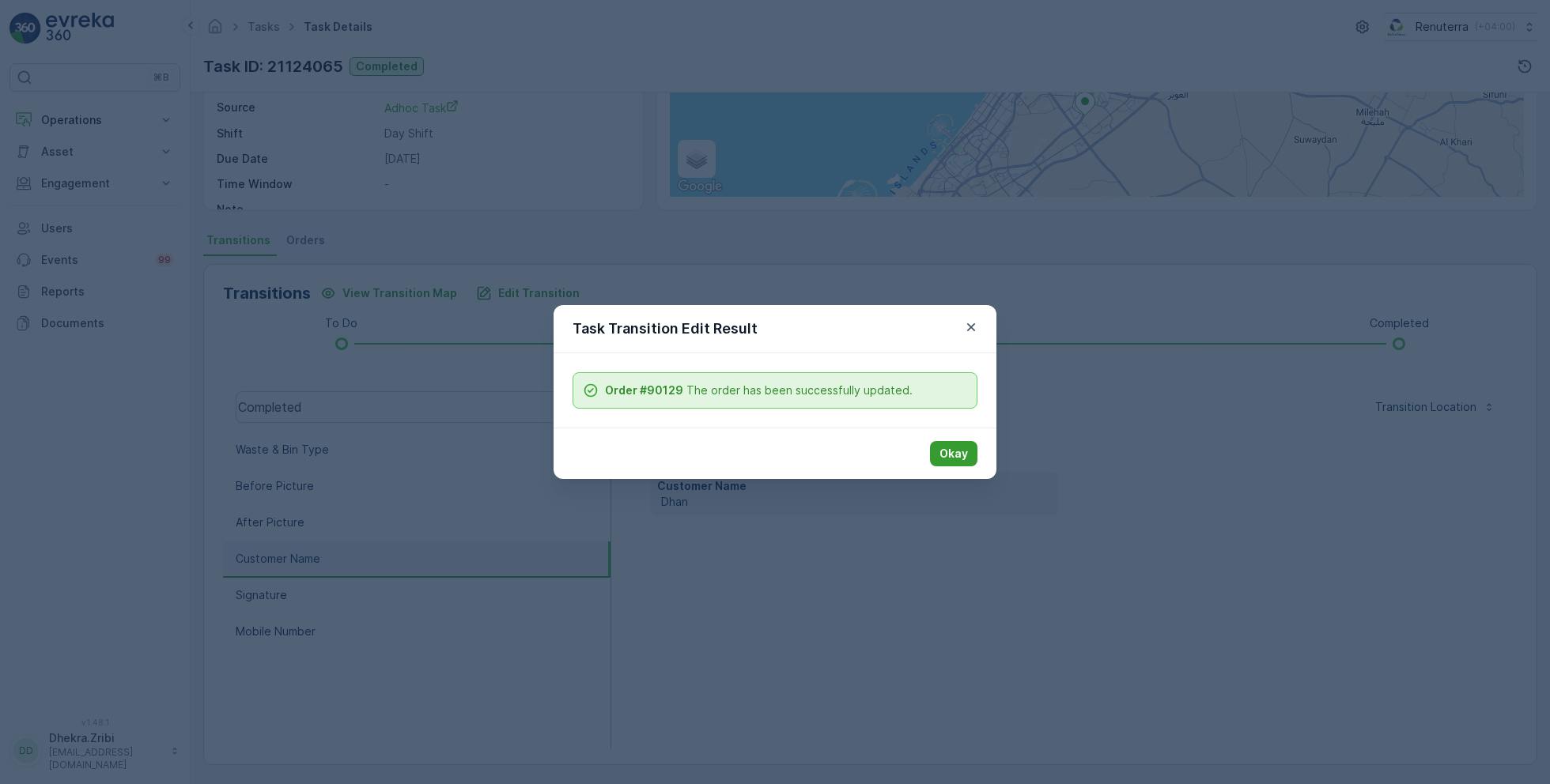
click at [947, 451] on p "Okay" at bounding box center [954, 454] width 29 height 16
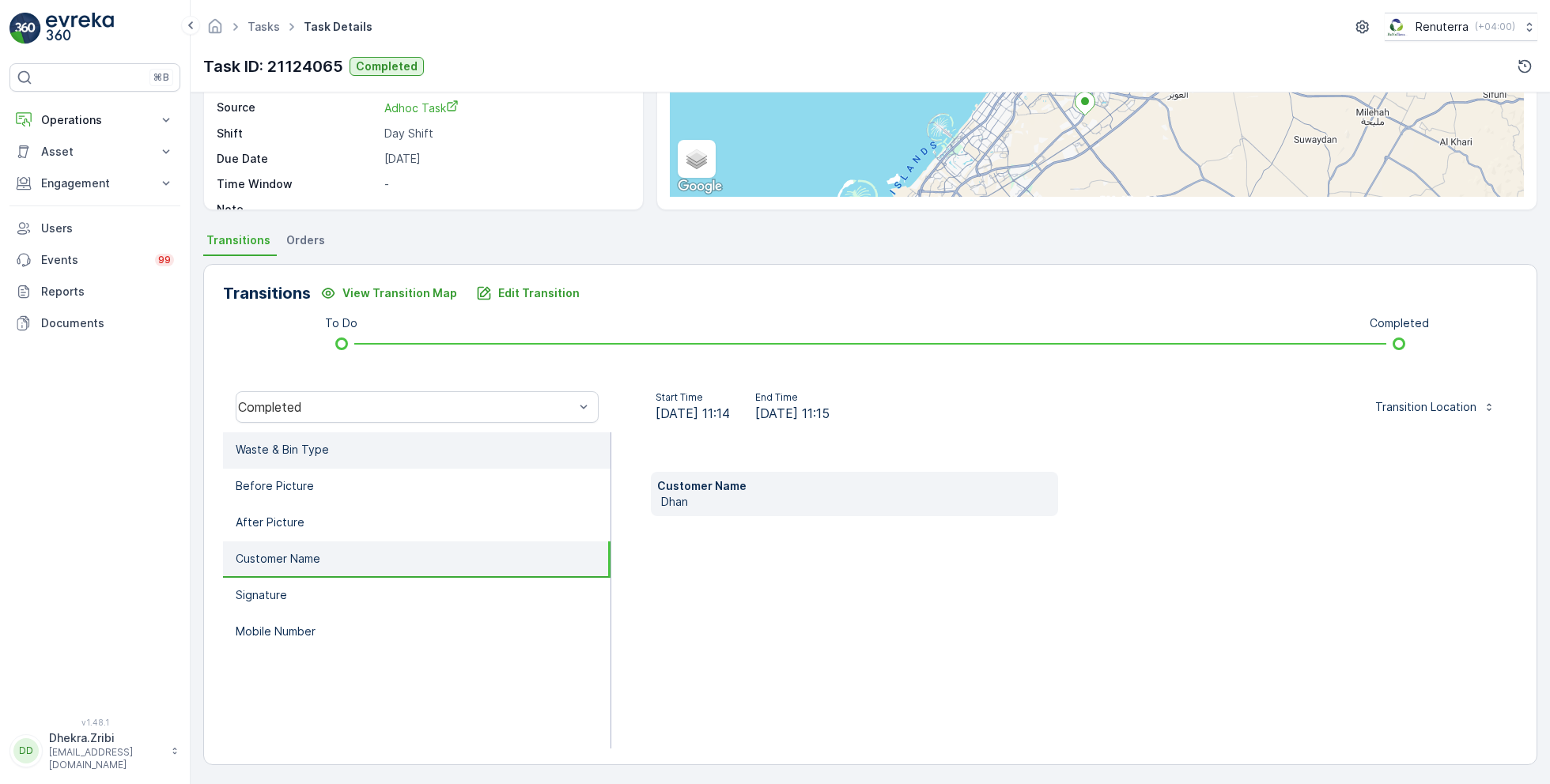
click at [349, 441] on li "Waste & Bin Type" at bounding box center [416, 451] width 388 height 37
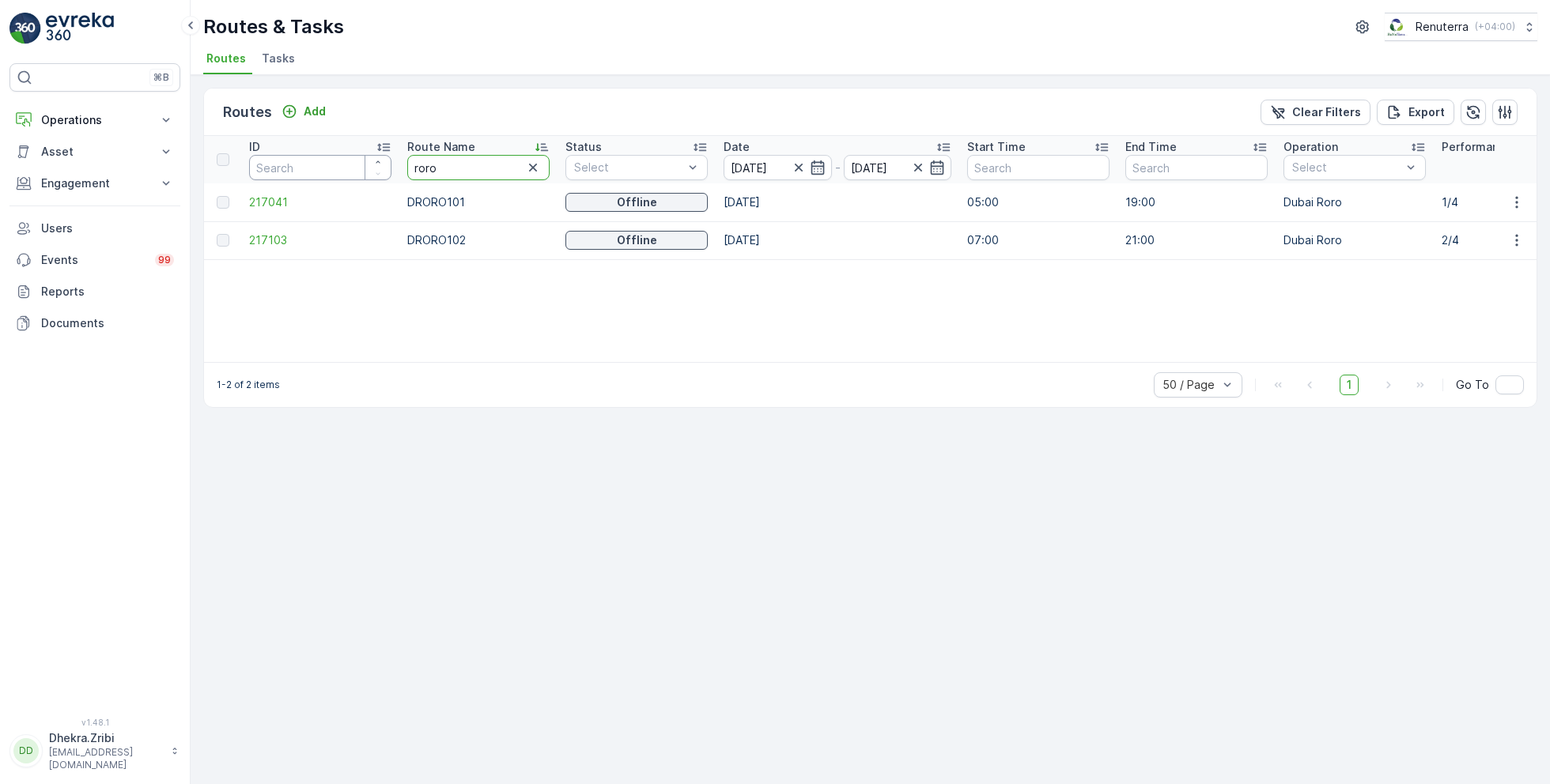
drag, startPoint x: 458, startPoint y: 171, endPoint x: 352, endPoint y: 160, distance: 106.6
type input "hat"
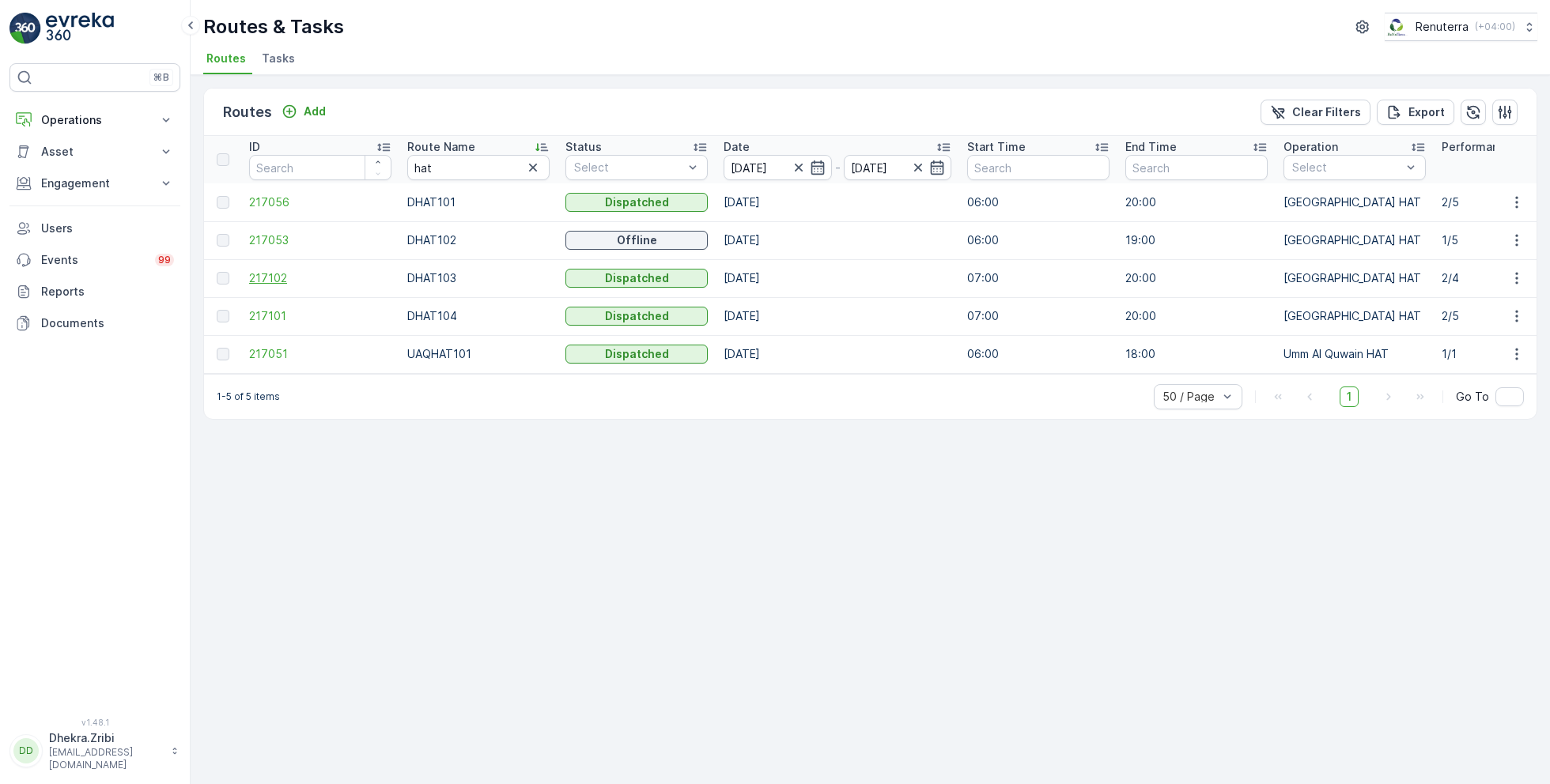
click at [263, 281] on span "217102" at bounding box center [320, 278] width 143 height 16
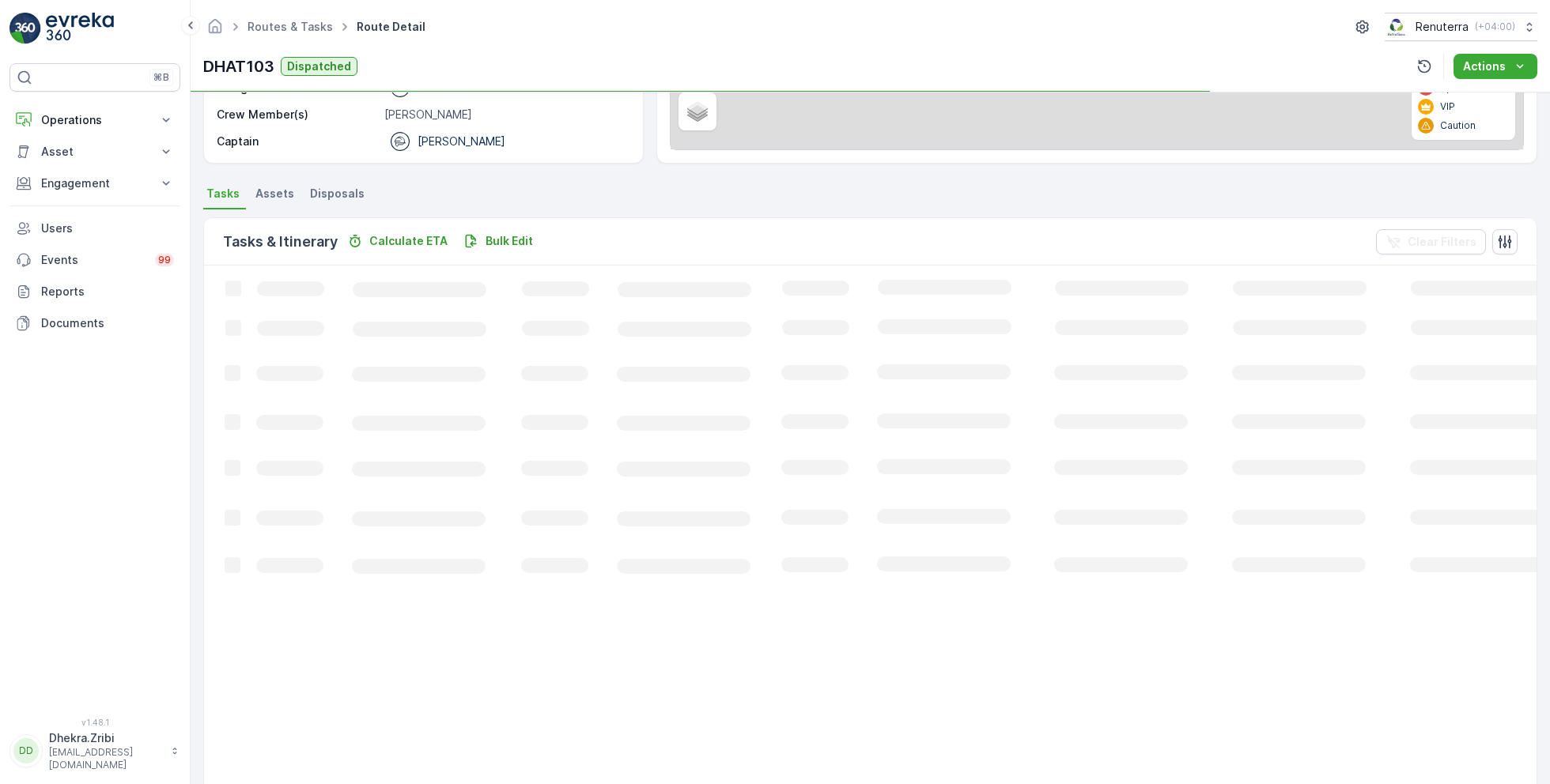
scroll to position [30, 0]
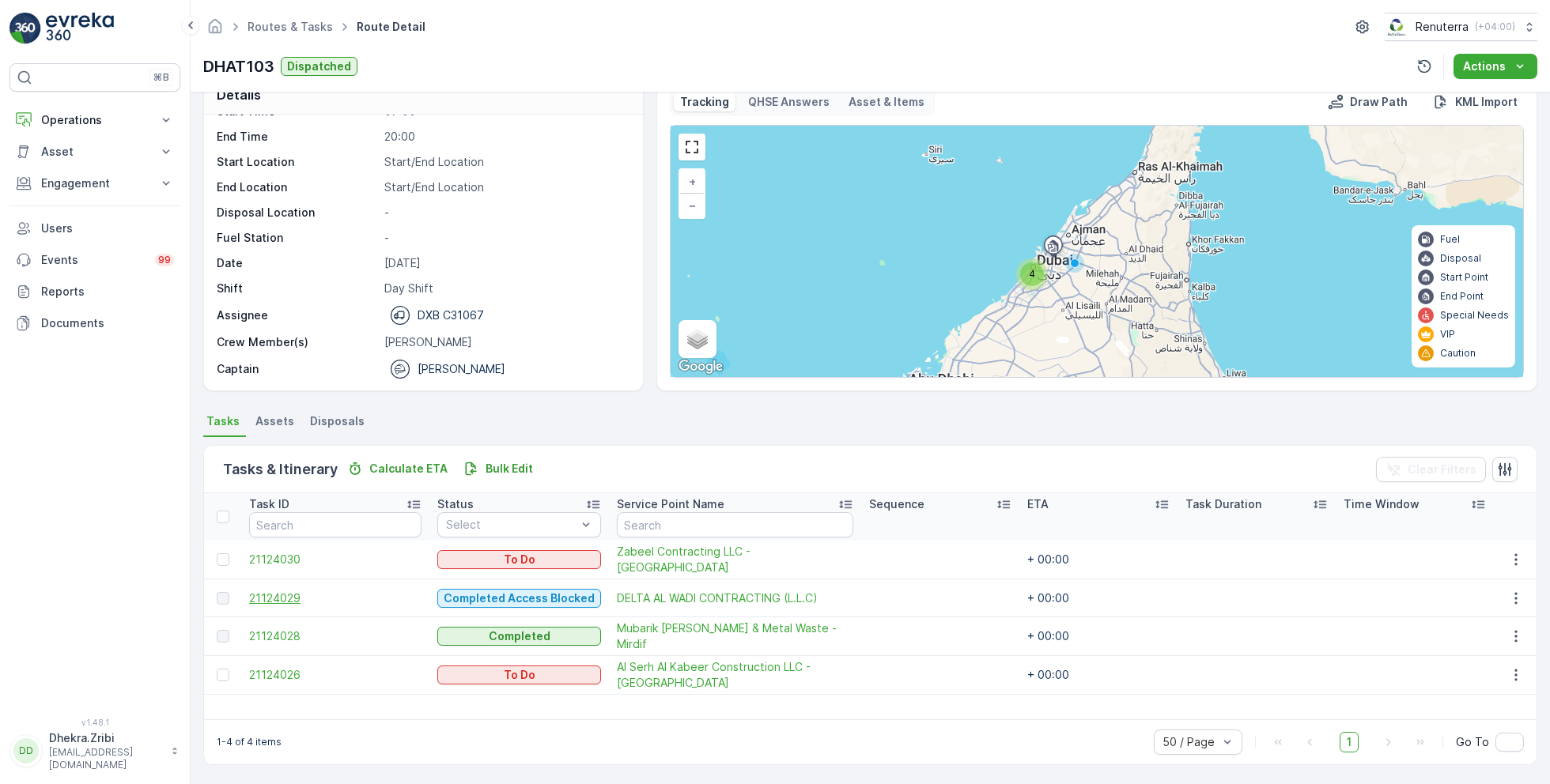
click at [277, 594] on span "21124029" at bounding box center [335, 598] width 172 height 16
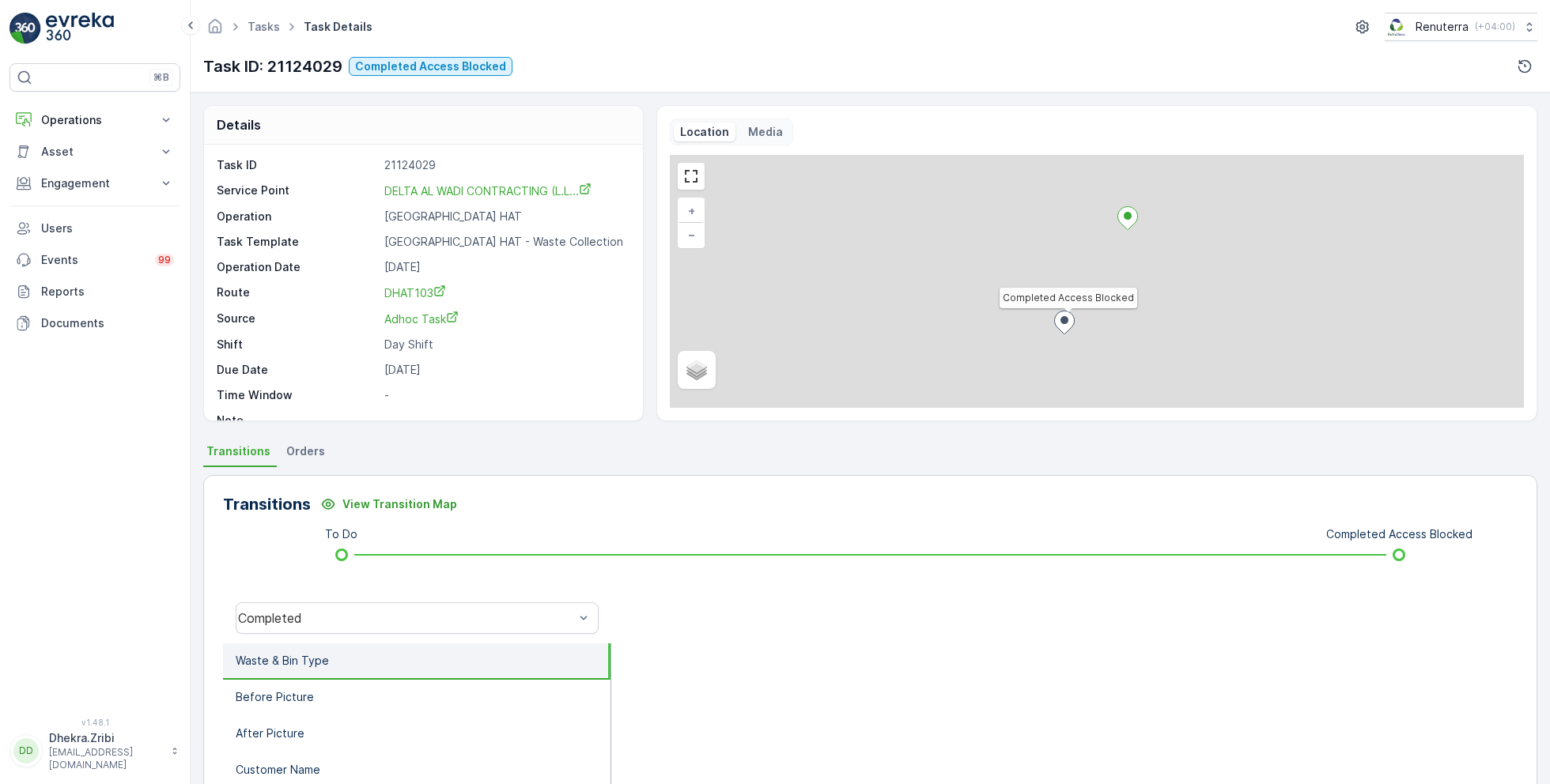
scroll to position [20, 0]
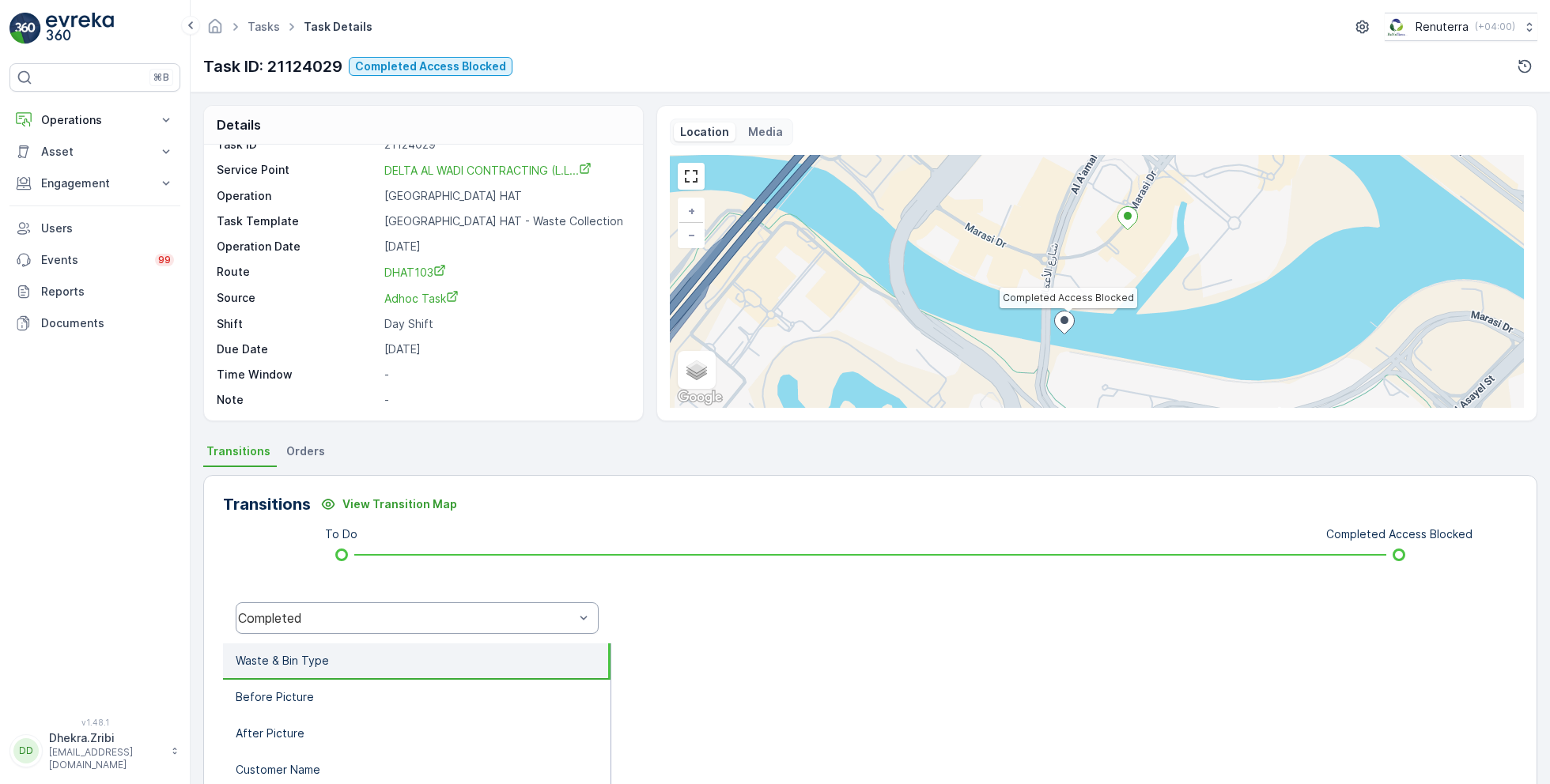
click at [381, 623] on div "Completed" at bounding box center [406, 617] width 336 height 14
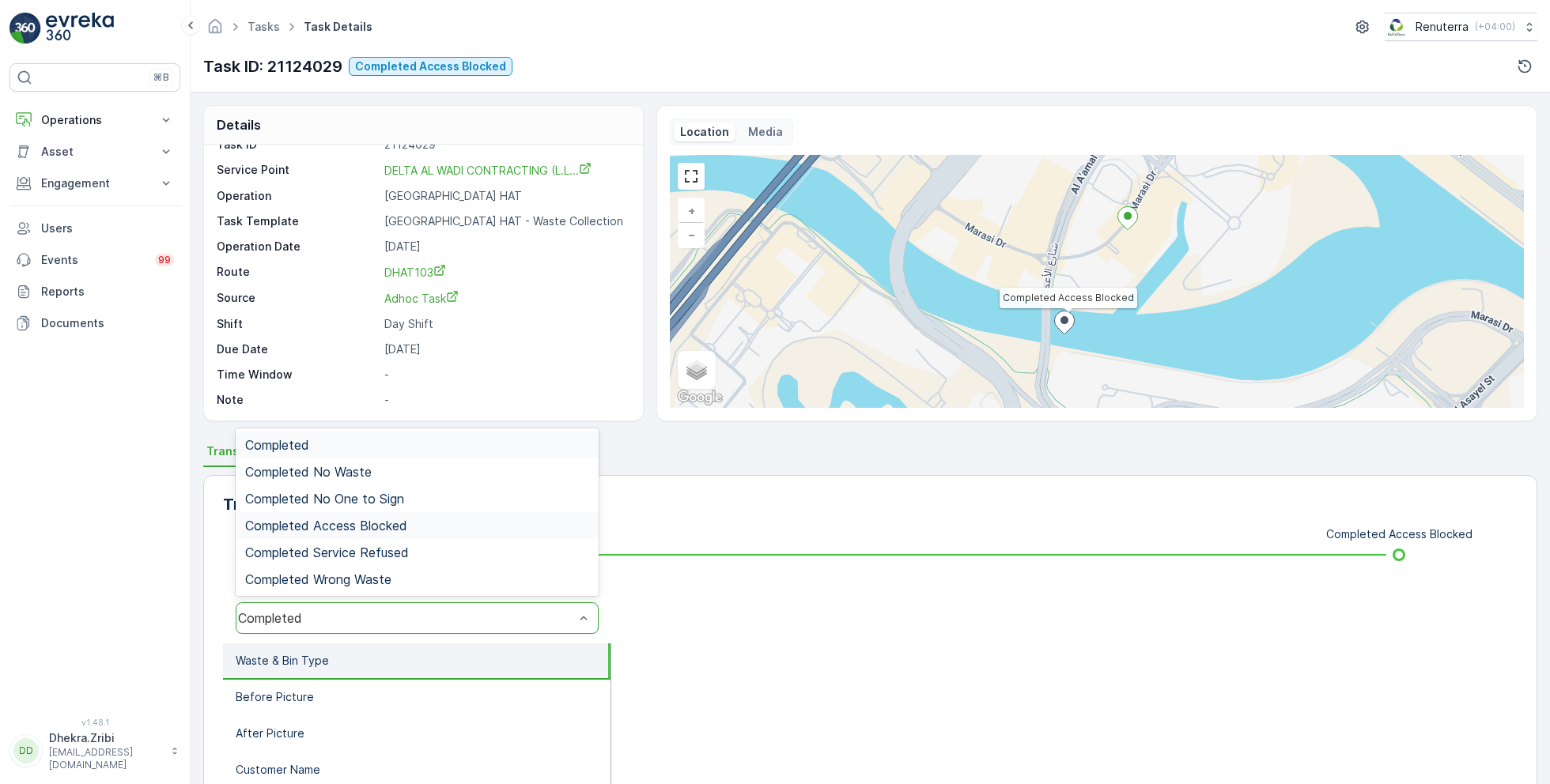
click at [378, 520] on span "Completed Access Blocked" at bounding box center [326, 525] width 162 height 14
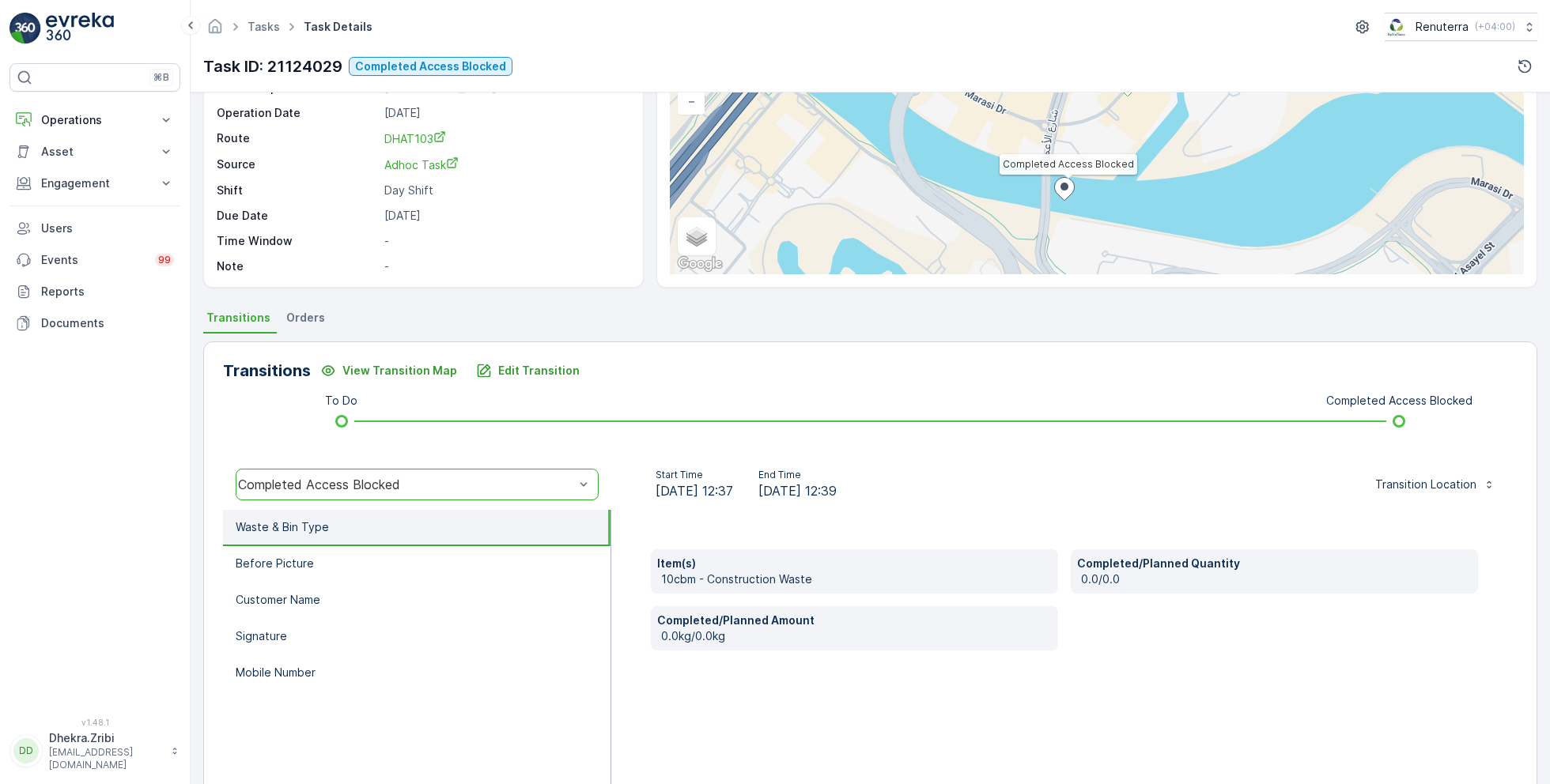
scroll to position [141, 0]
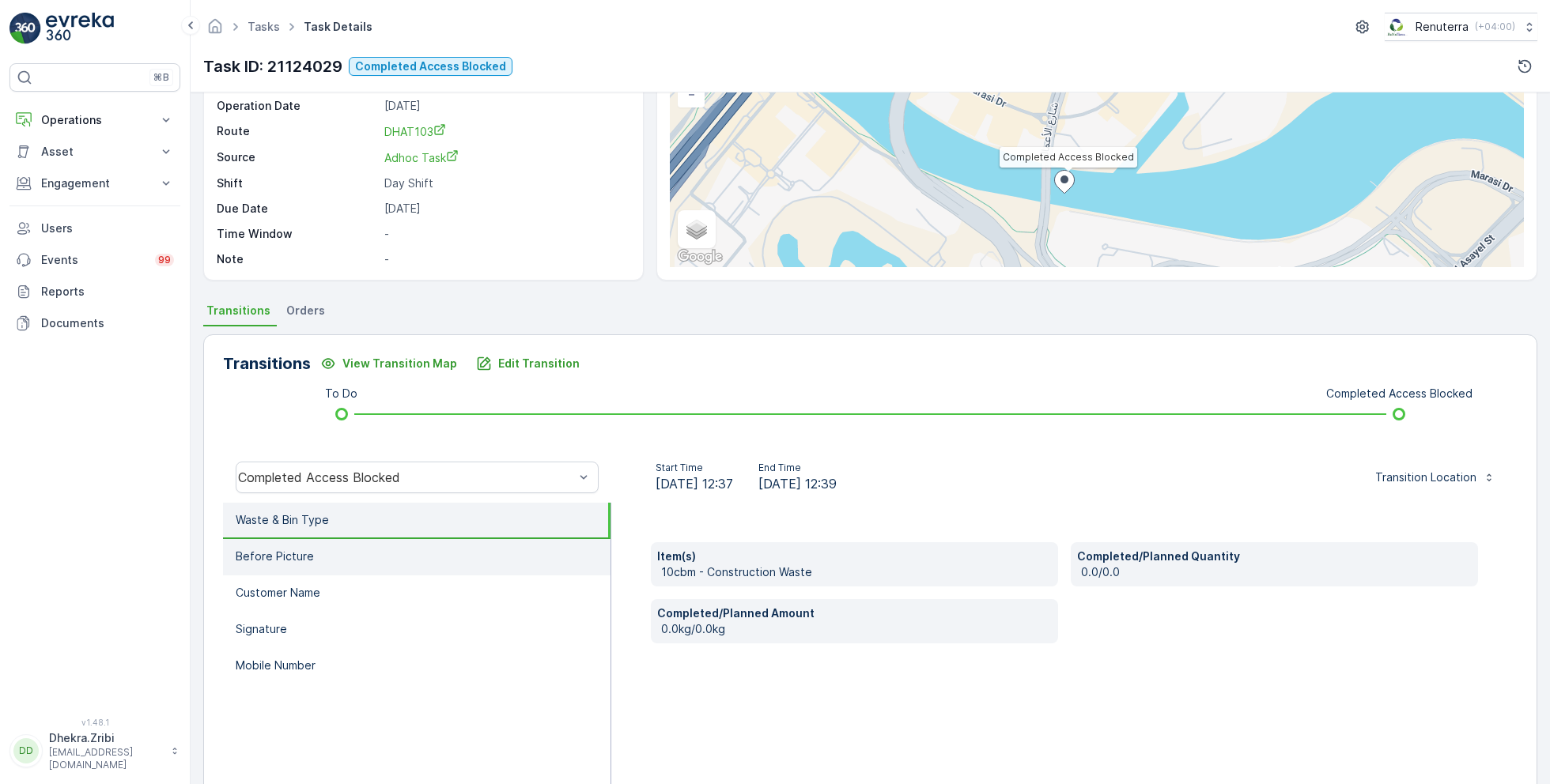
click at [347, 555] on li "Before Picture" at bounding box center [416, 558] width 388 height 37
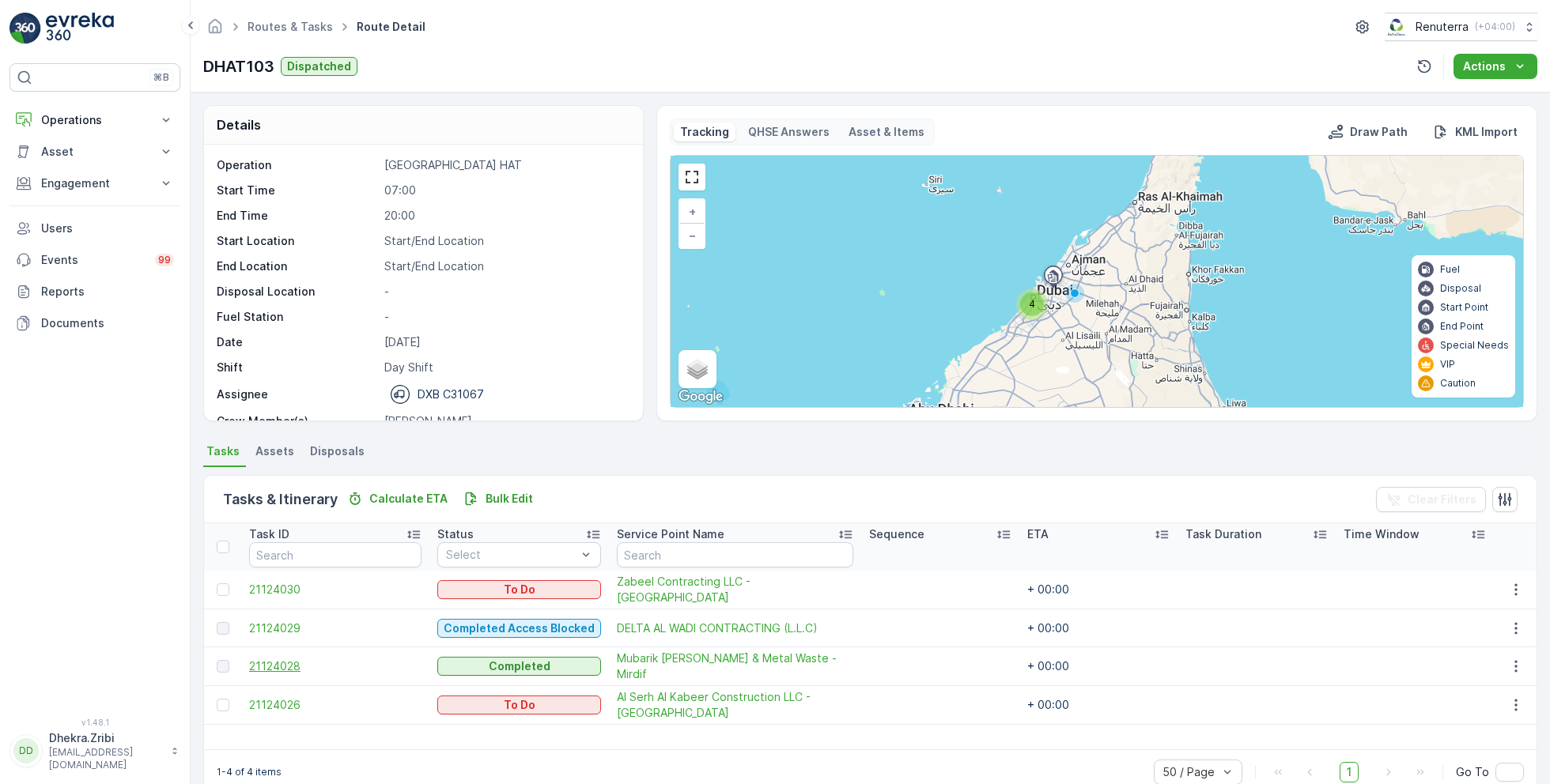
click at [293, 664] on span "21124028" at bounding box center [335, 666] width 172 height 16
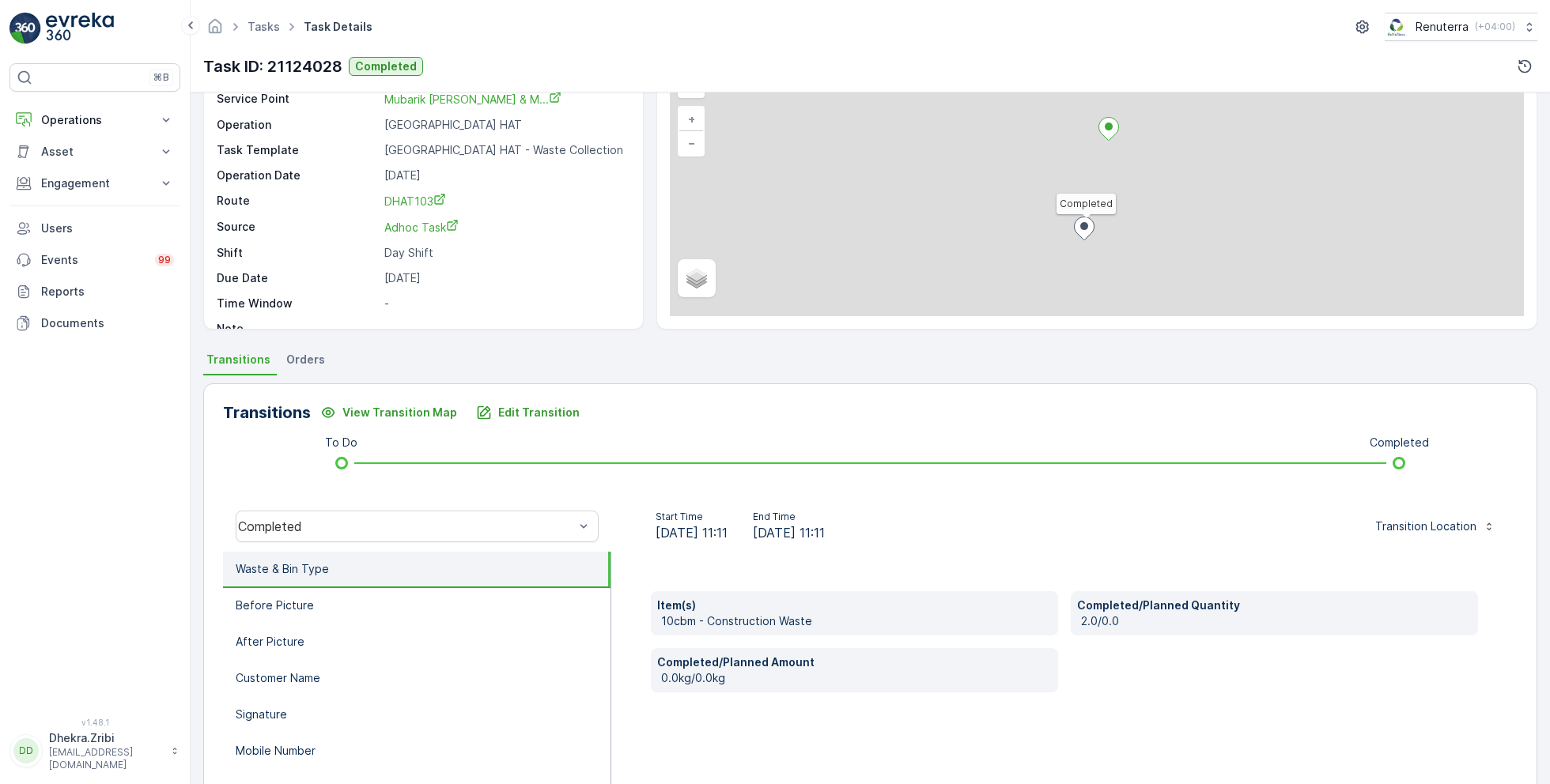
scroll to position [211, 0]
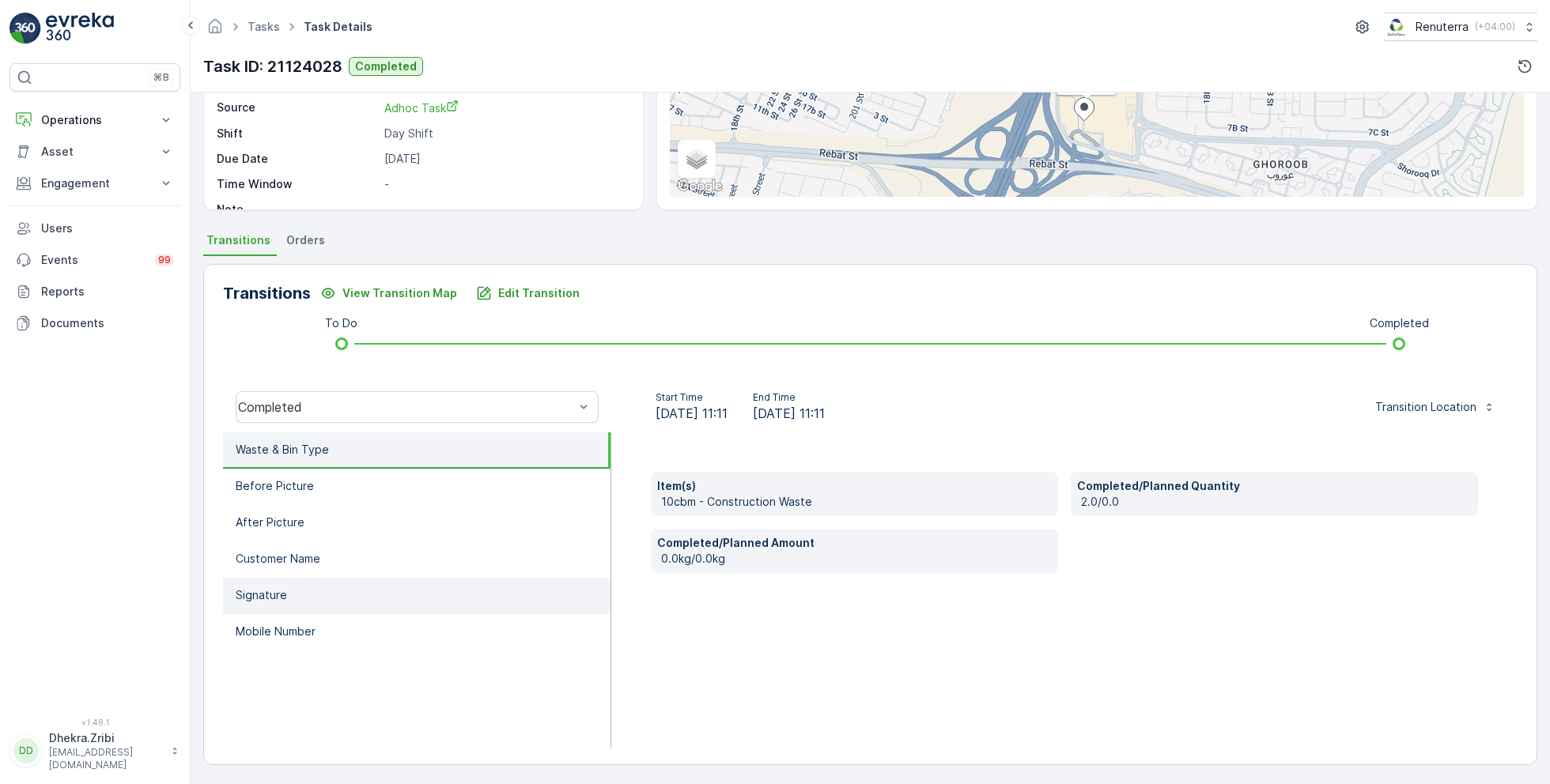
click at [320, 609] on li "Signature" at bounding box center [416, 596] width 388 height 37
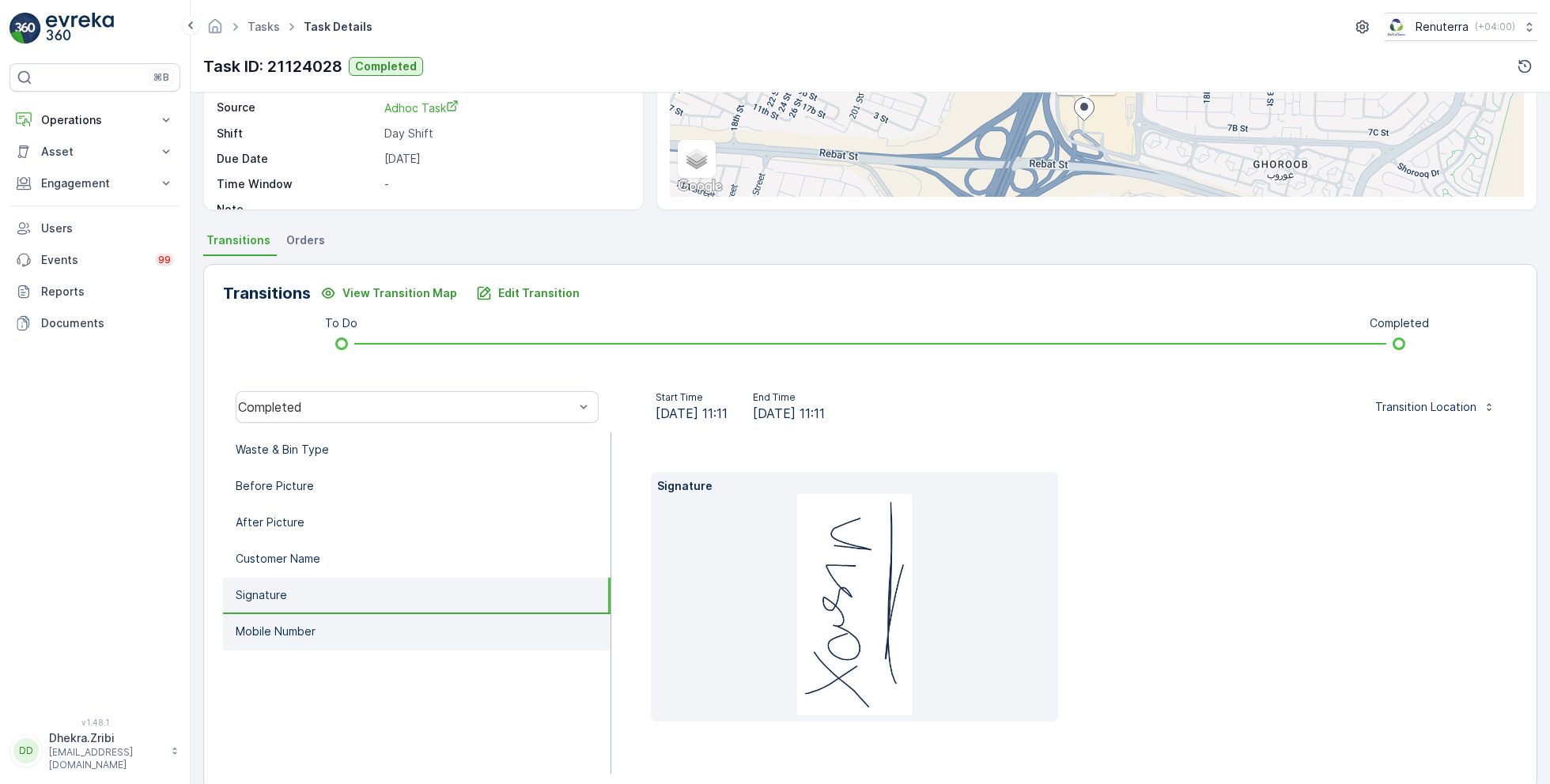
click at [322, 641] on li "Mobile Number" at bounding box center [416, 633] width 388 height 37
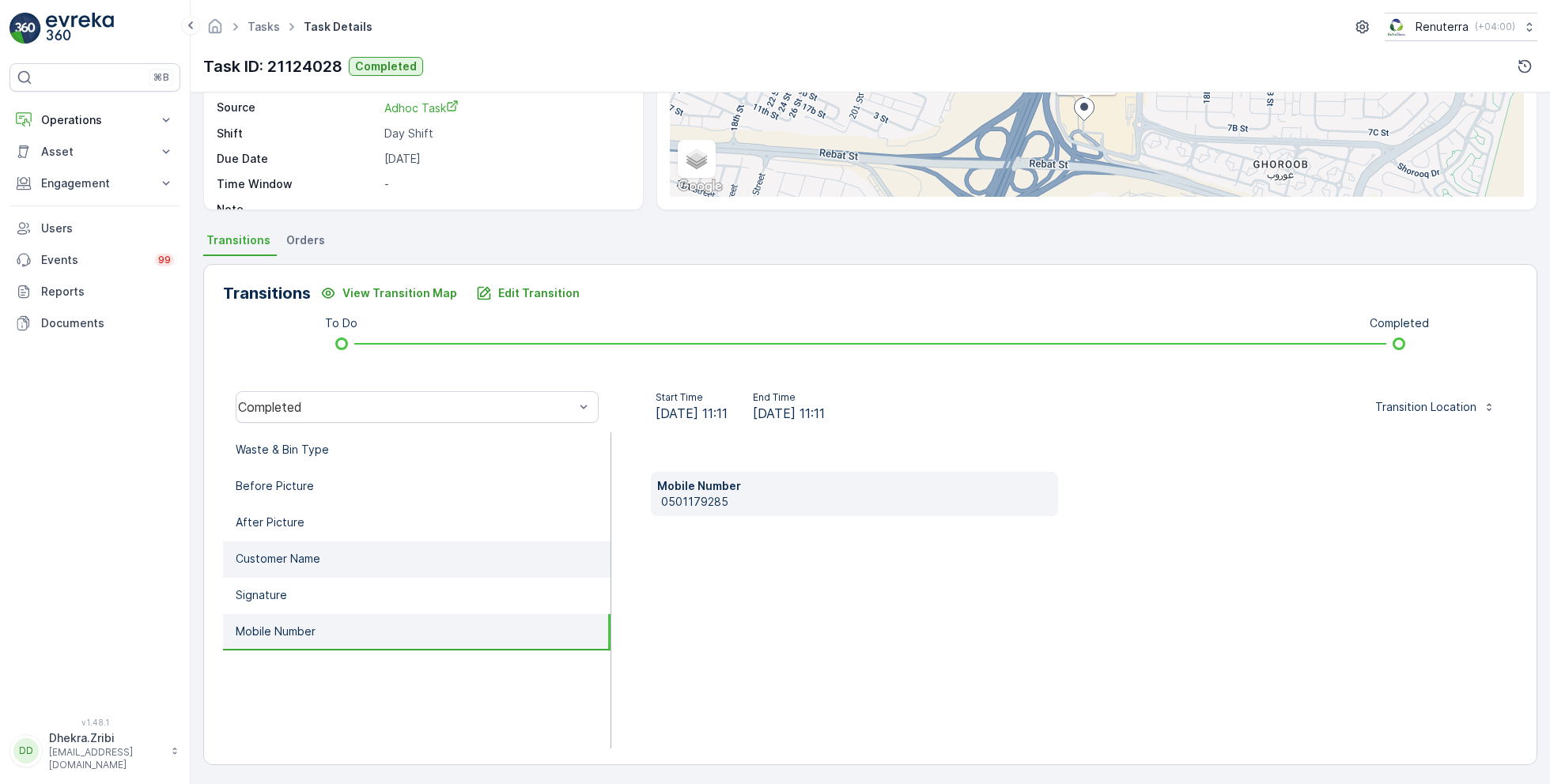
click at [303, 557] on p "Customer Name" at bounding box center [278, 559] width 85 height 16
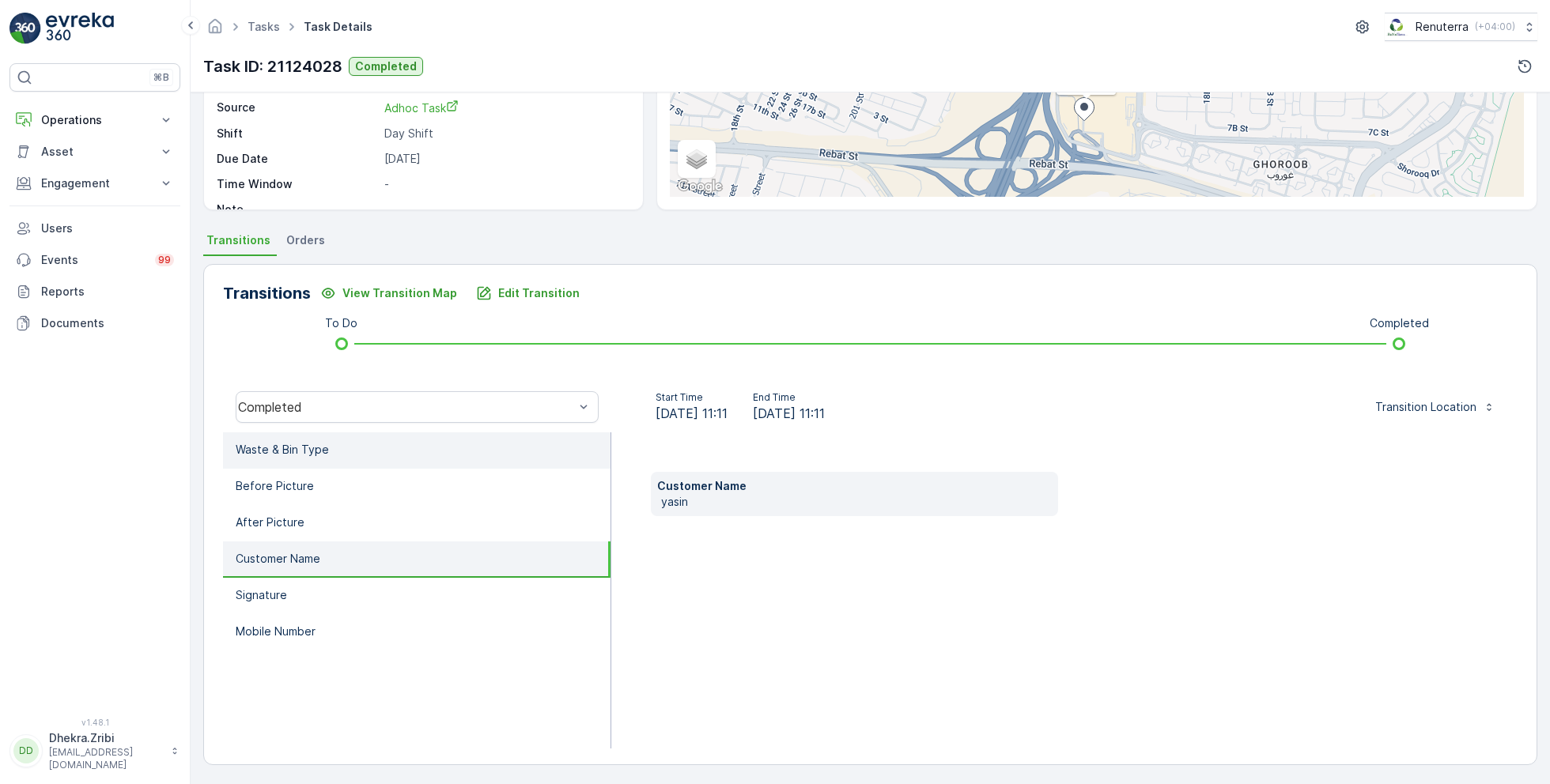
click at [338, 454] on li "Waste & Bin Type" at bounding box center [416, 451] width 388 height 37
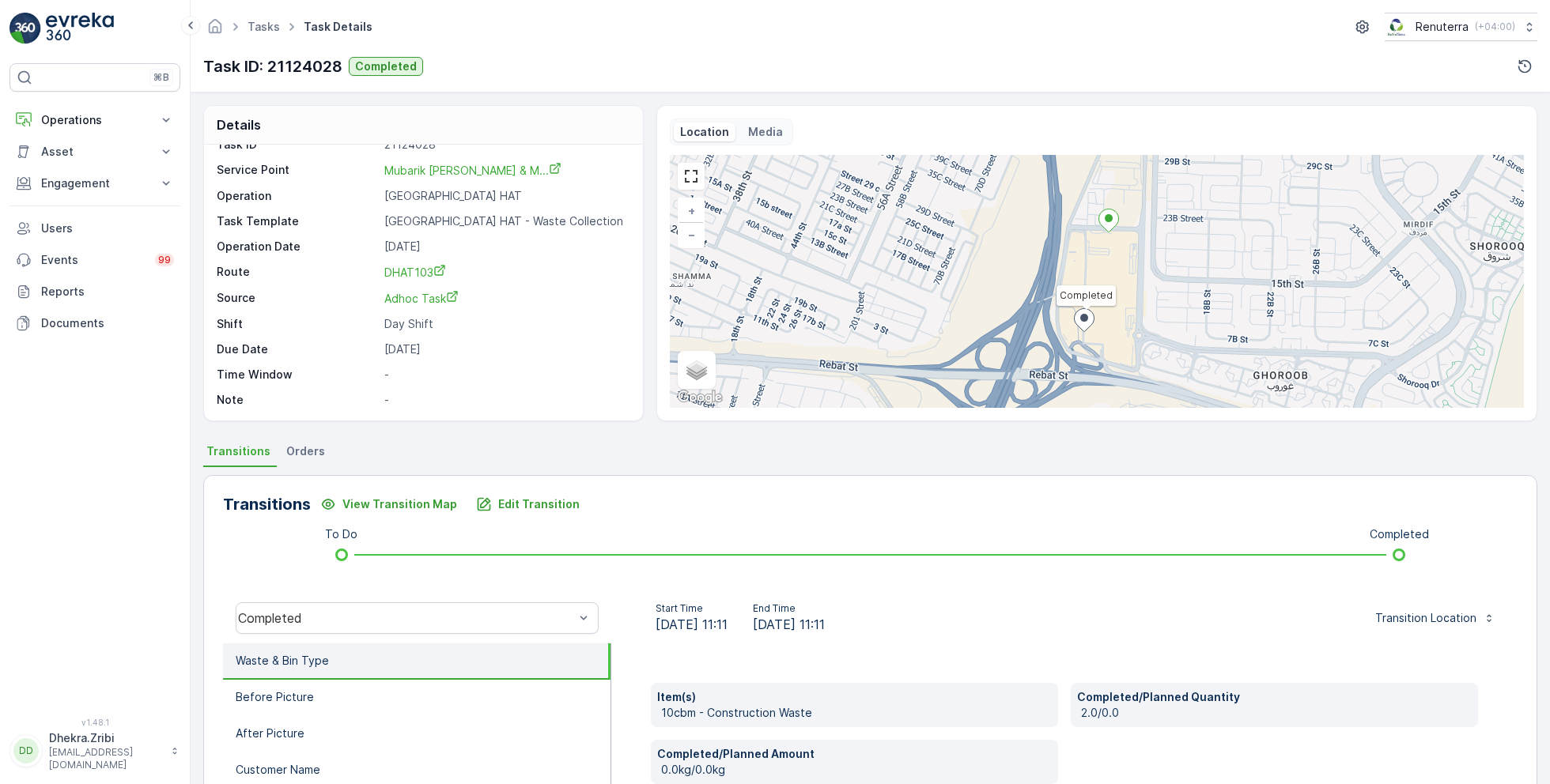
scroll to position [0, 0]
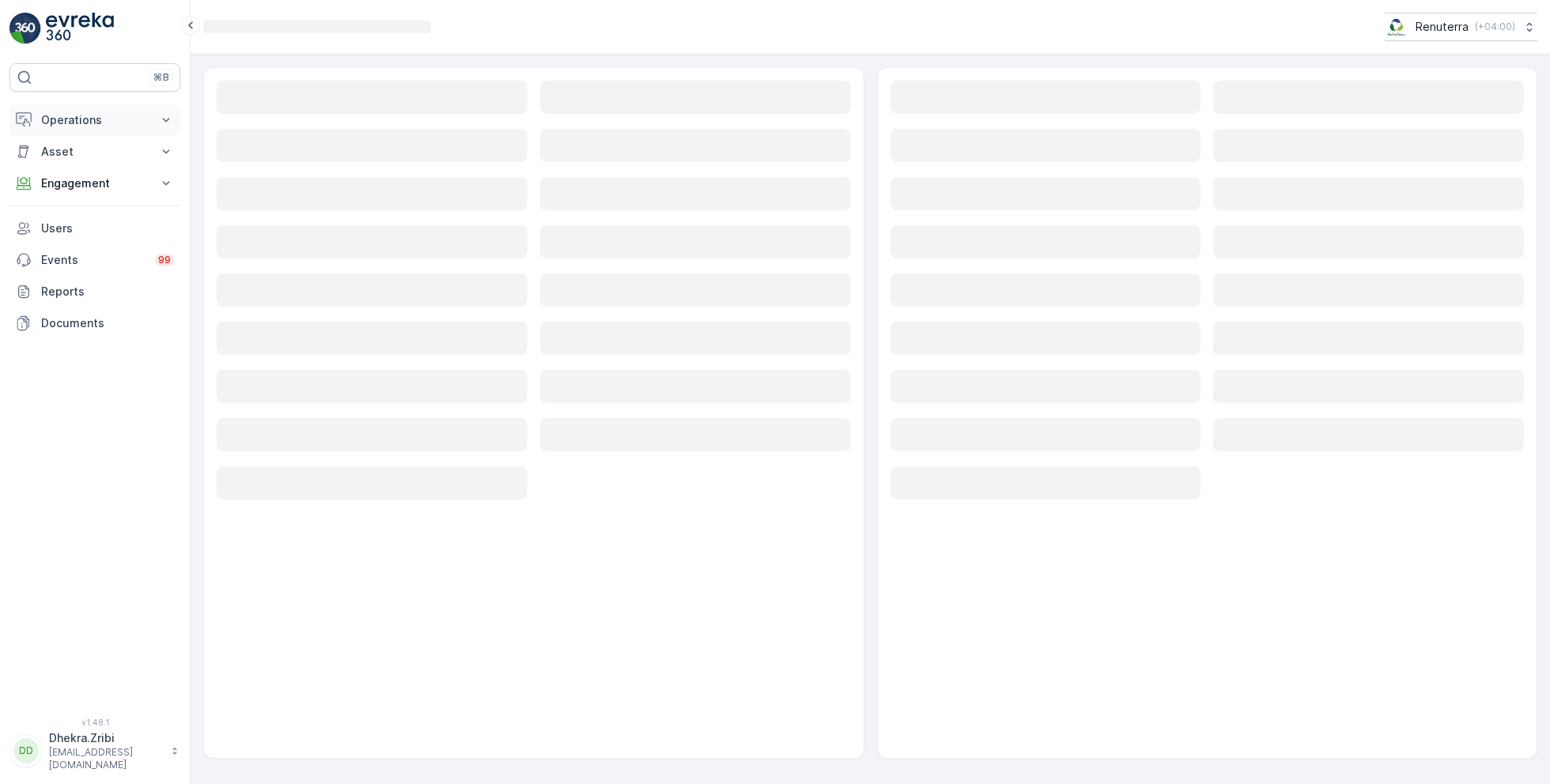
click at [98, 118] on p "Operations" at bounding box center [95, 120] width 108 height 16
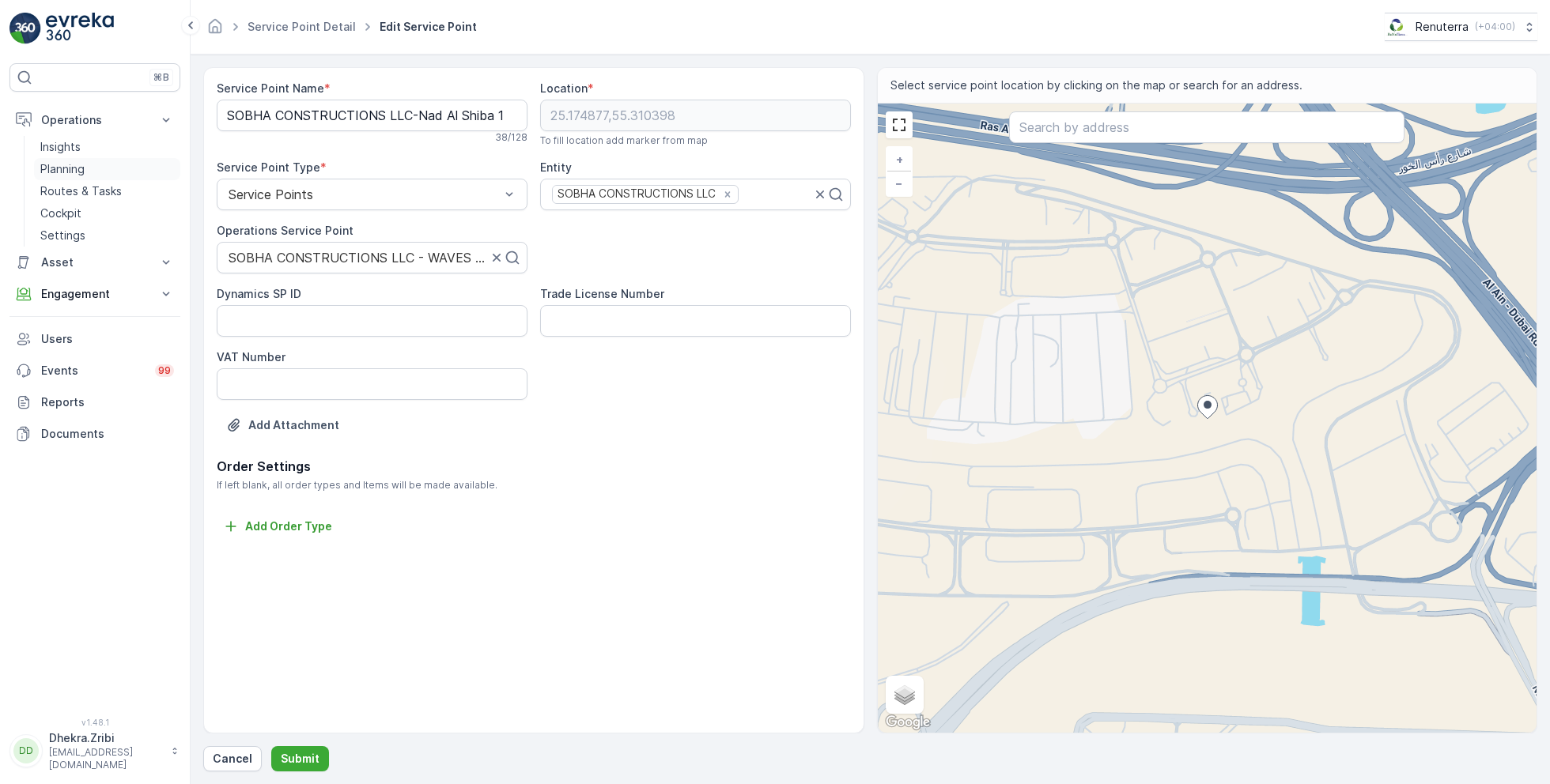
click at [73, 165] on p "Planning" at bounding box center [63, 168] width 44 height 16
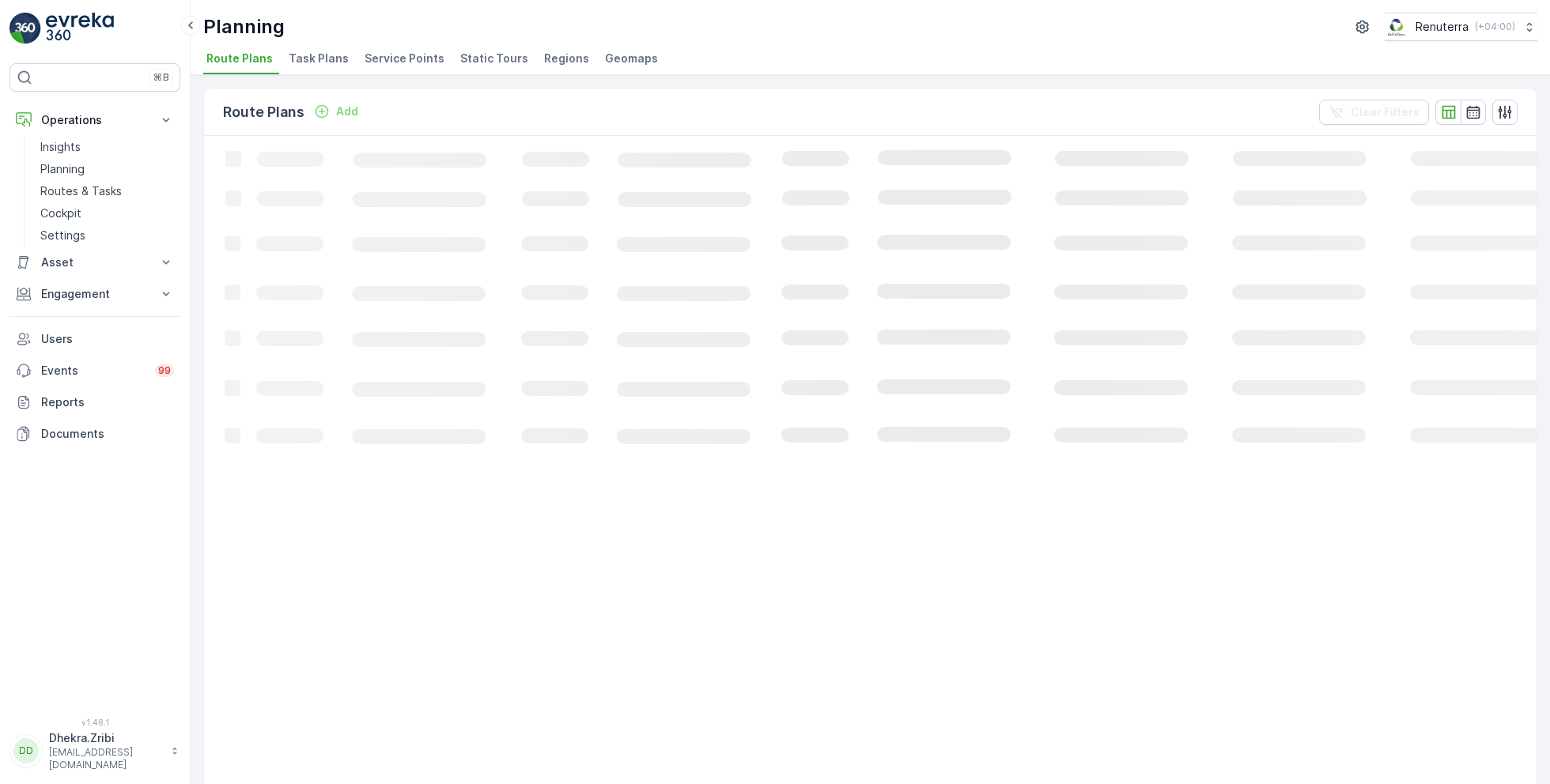
click at [396, 60] on span "Service Points" at bounding box center [404, 58] width 80 height 16
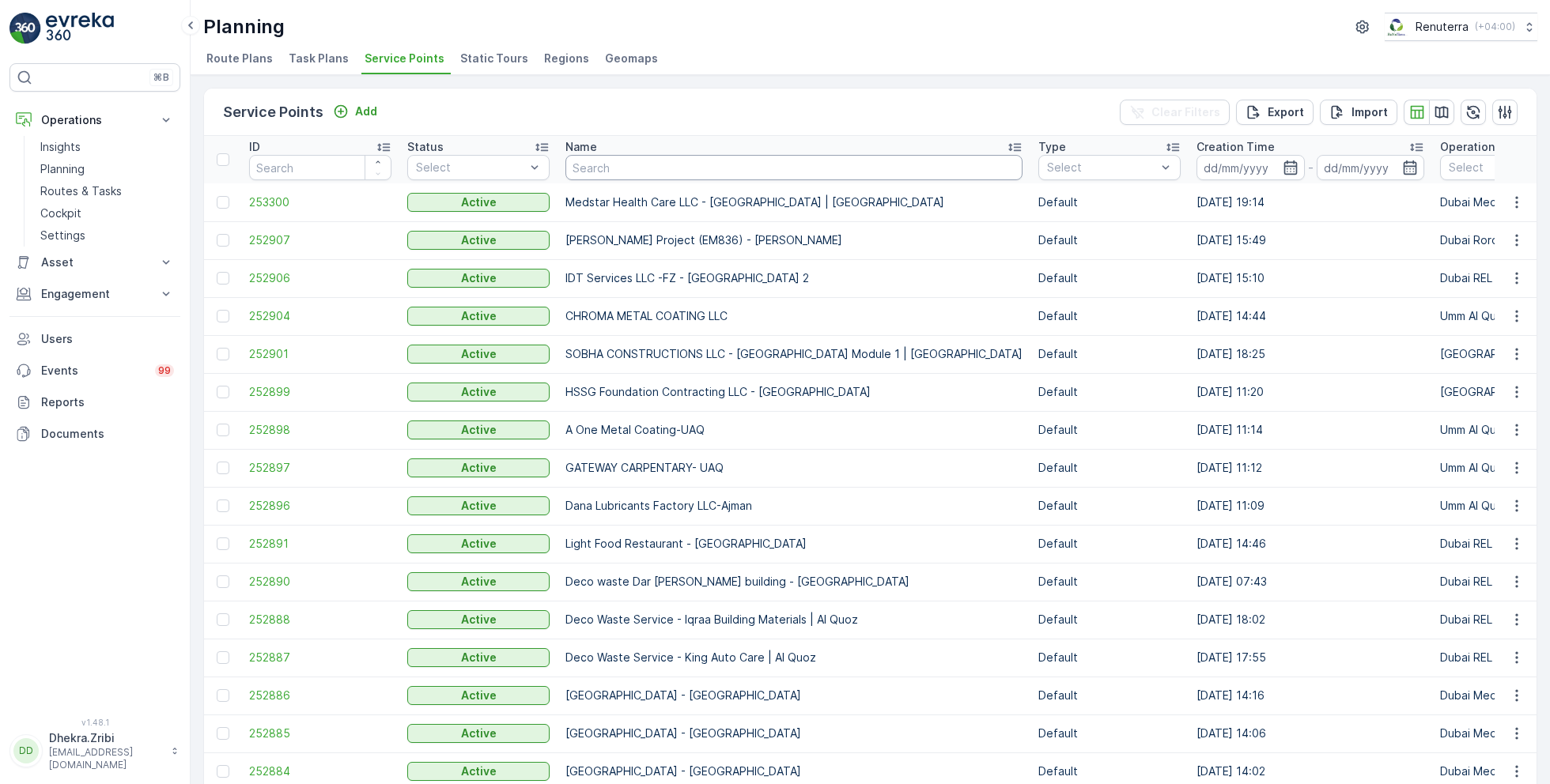
click at [700, 171] on input "text" at bounding box center [793, 167] width 457 height 25
type input "sobha"
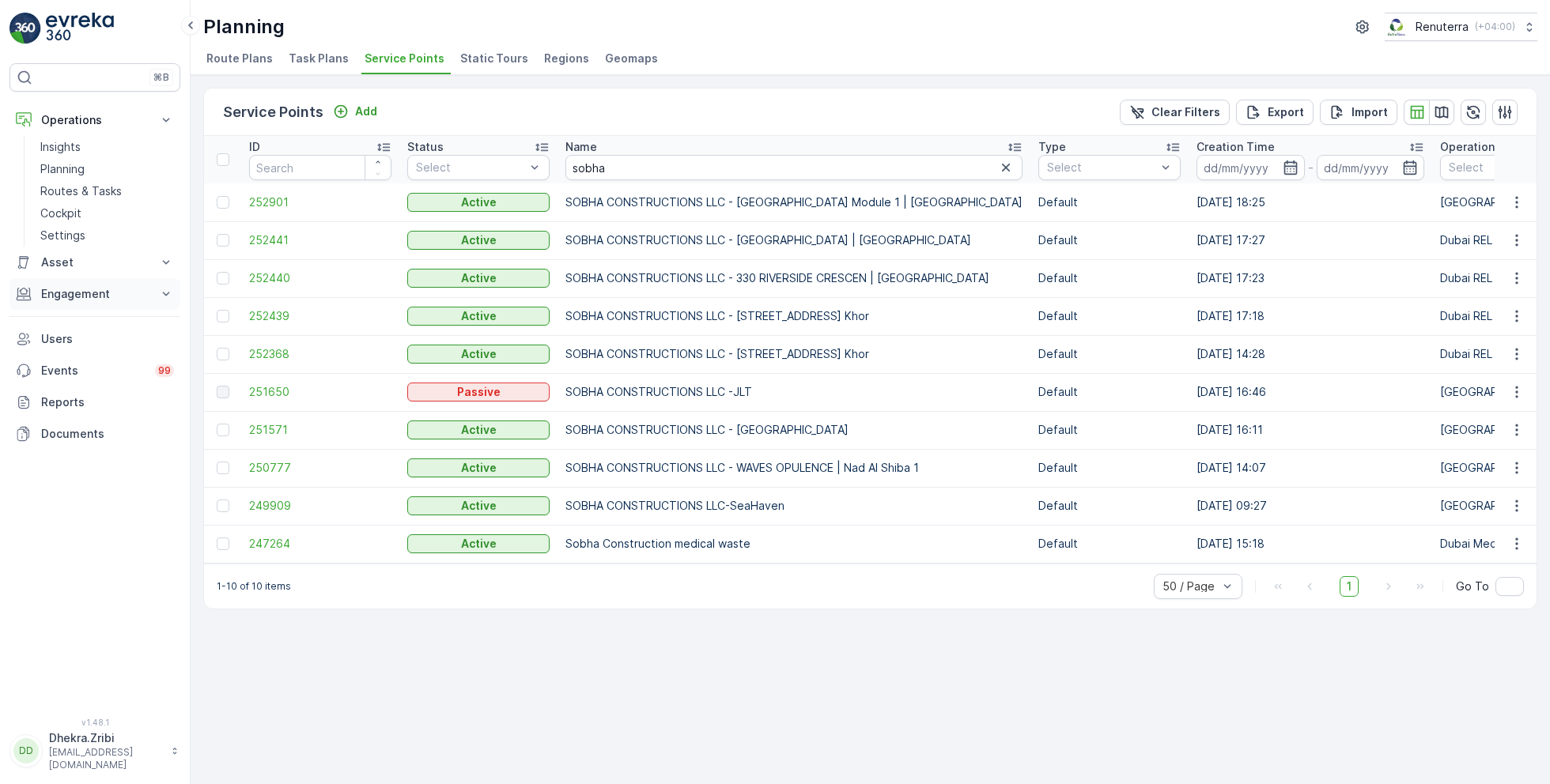
click at [93, 289] on p "Engagement" at bounding box center [95, 294] width 108 height 16
click at [86, 363] on p "Contacts" at bounding box center [64, 364] width 49 height 16
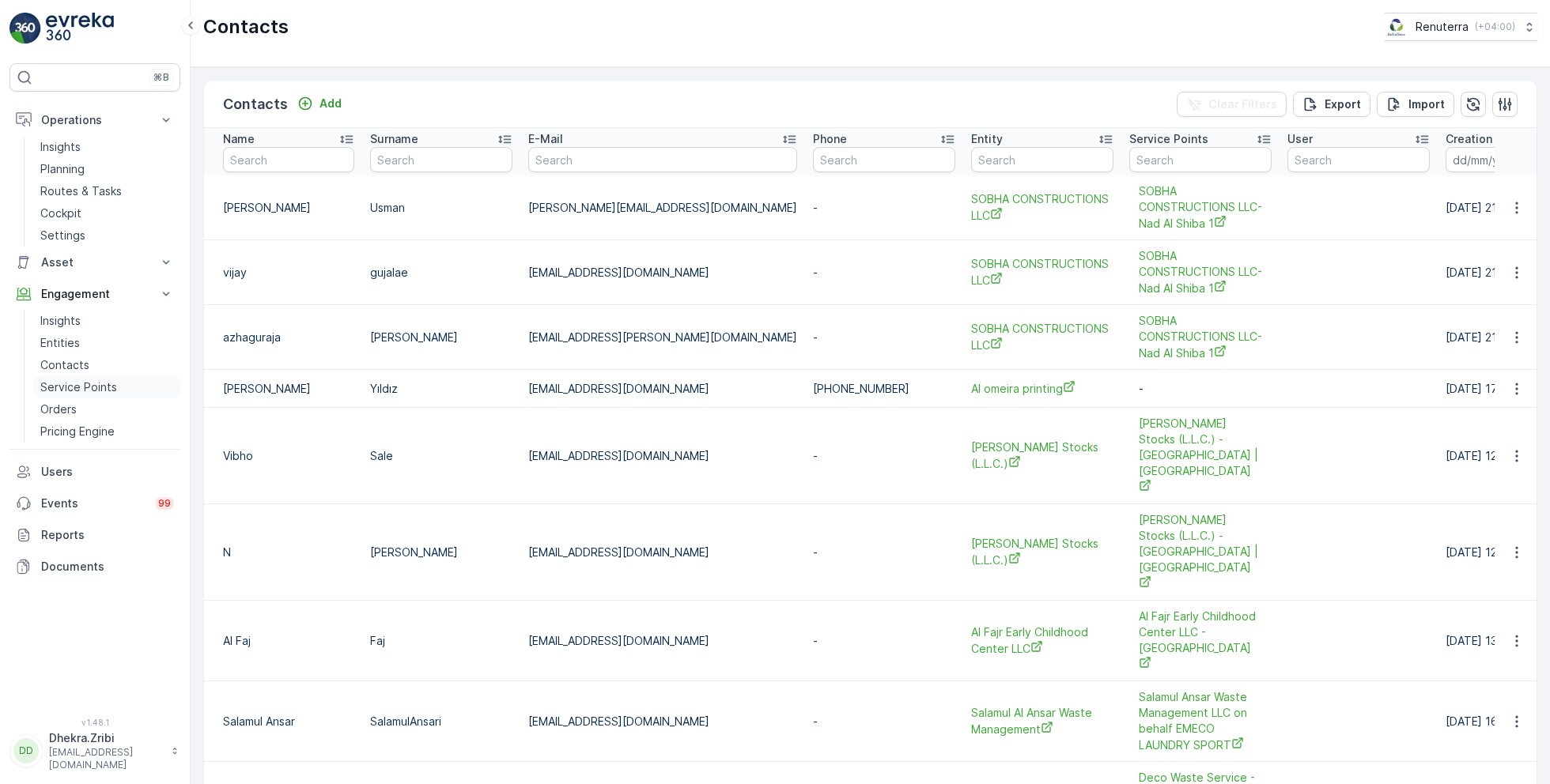
click at [81, 383] on p "Service Points" at bounding box center [78, 386] width 76 height 16
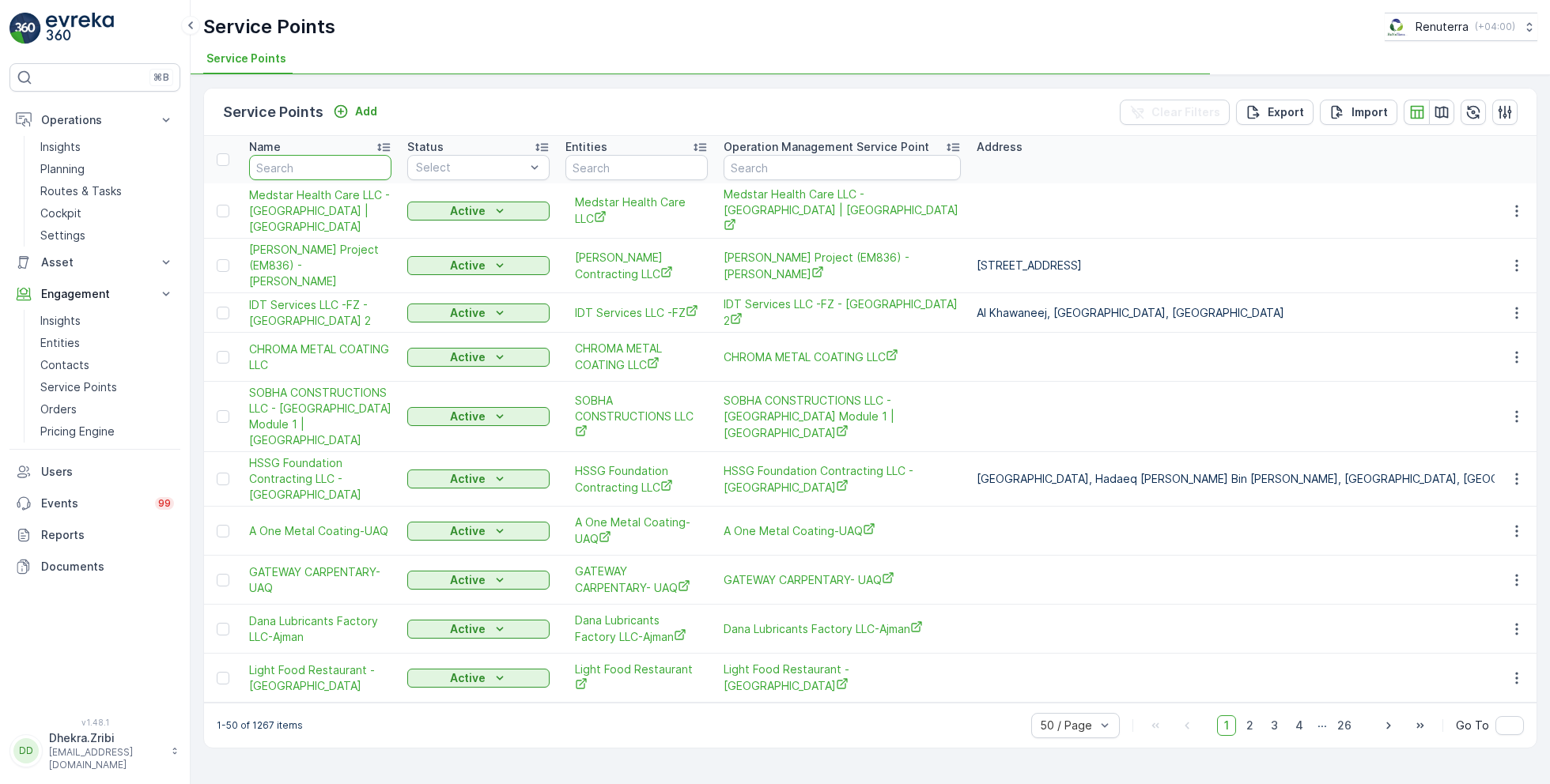
click at [322, 166] on input "text" at bounding box center [320, 167] width 143 height 25
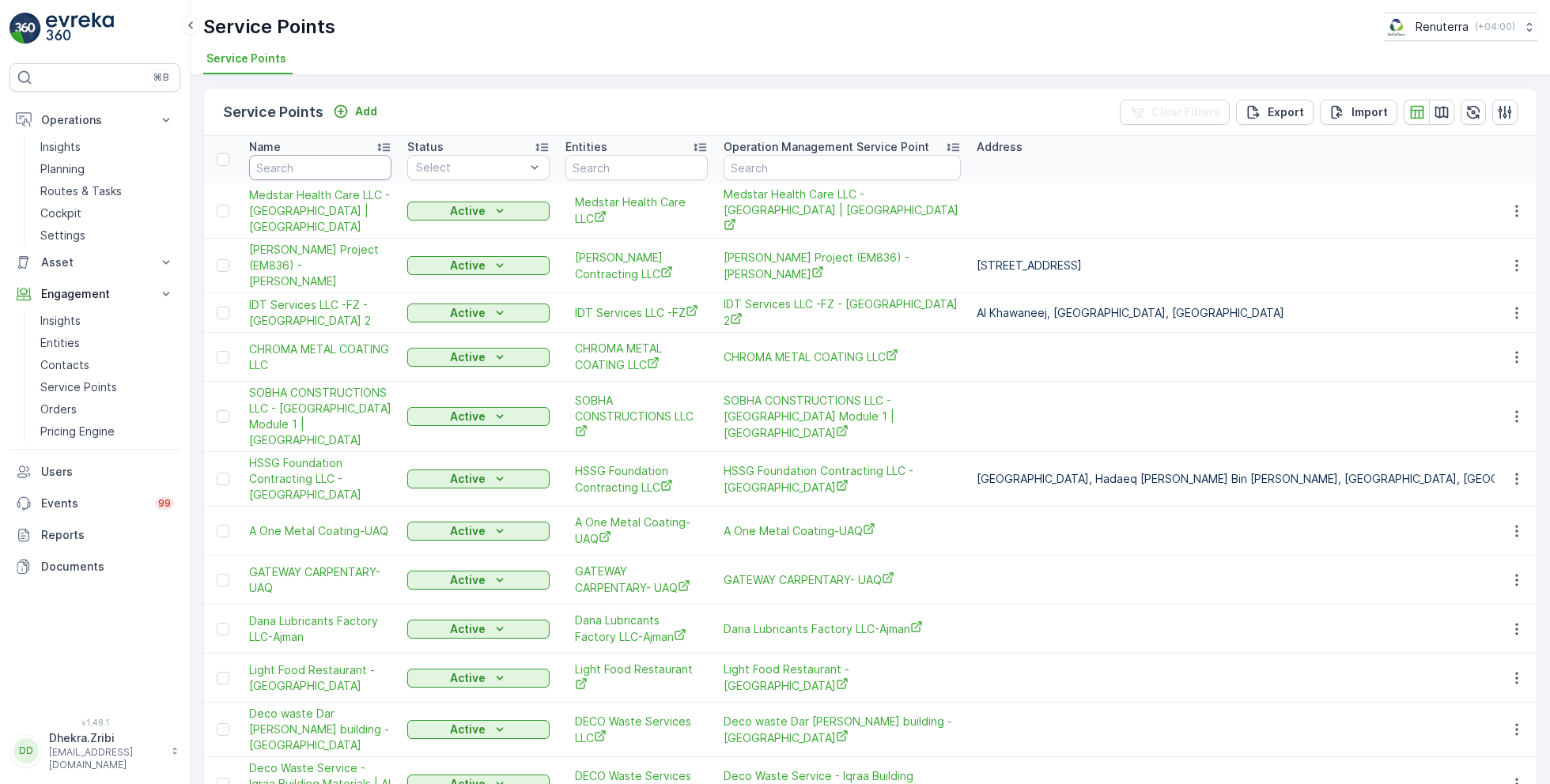
click at [322, 166] on input "text" at bounding box center [320, 167] width 143 height 25
type input "sobha"
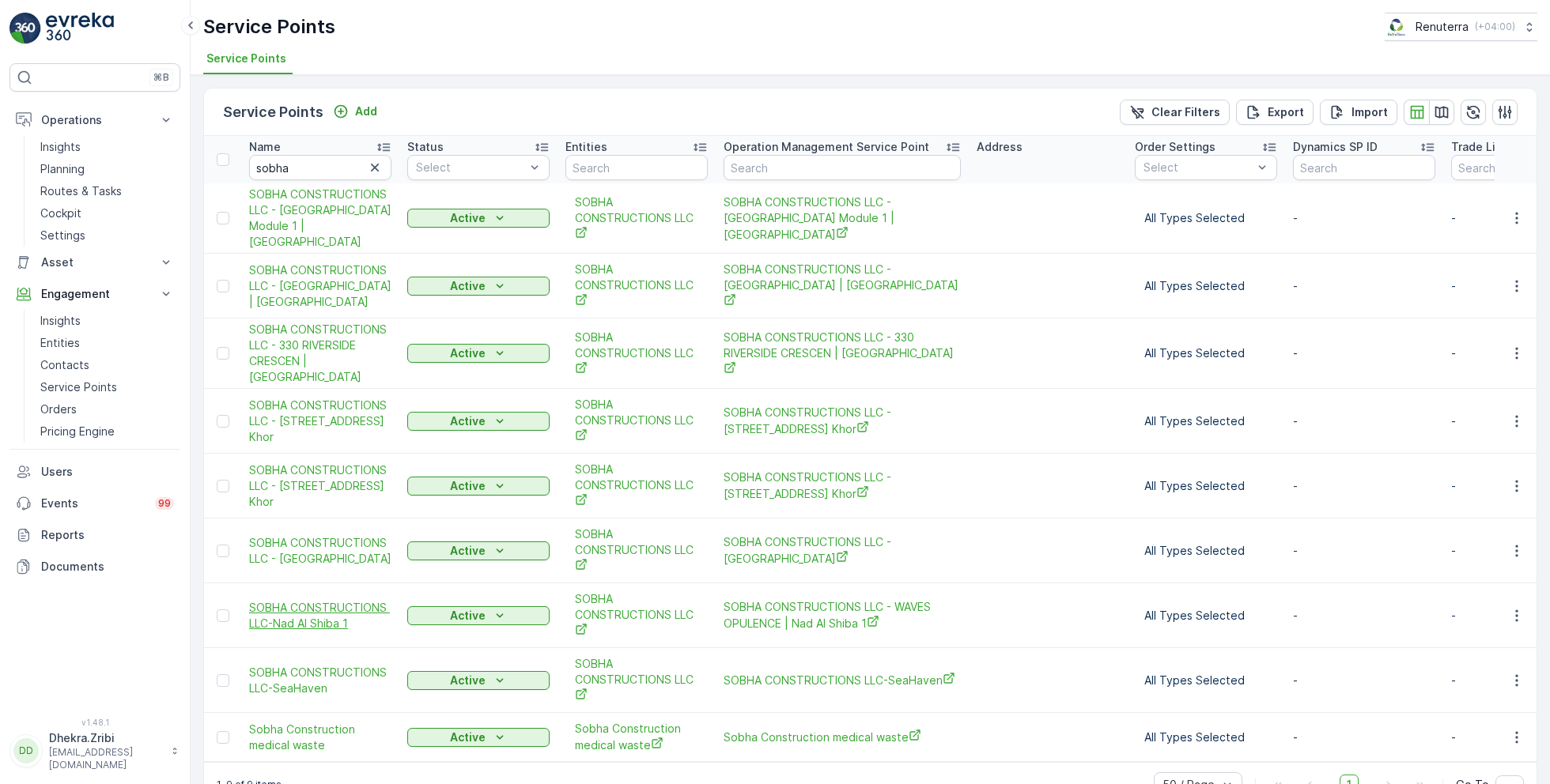
click at [330, 605] on span "SOBHA CONSTRUCTIONS LLC-Nad Al Shiba 1" at bounding box center [320, 616] width 143 height 31
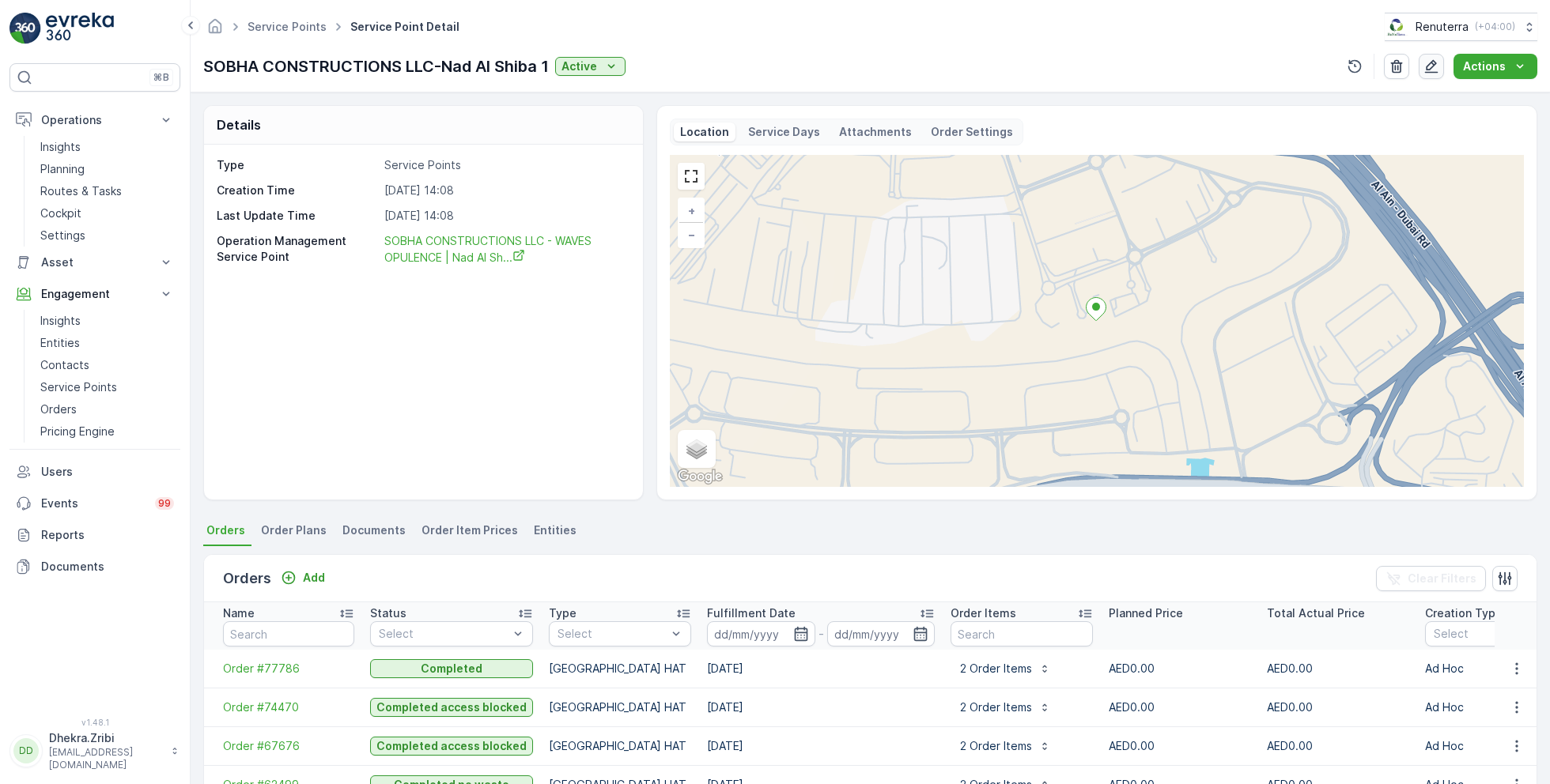
click at [1436, 67] on icon "button" at bounding box center [1431, 66] width 16 height 16
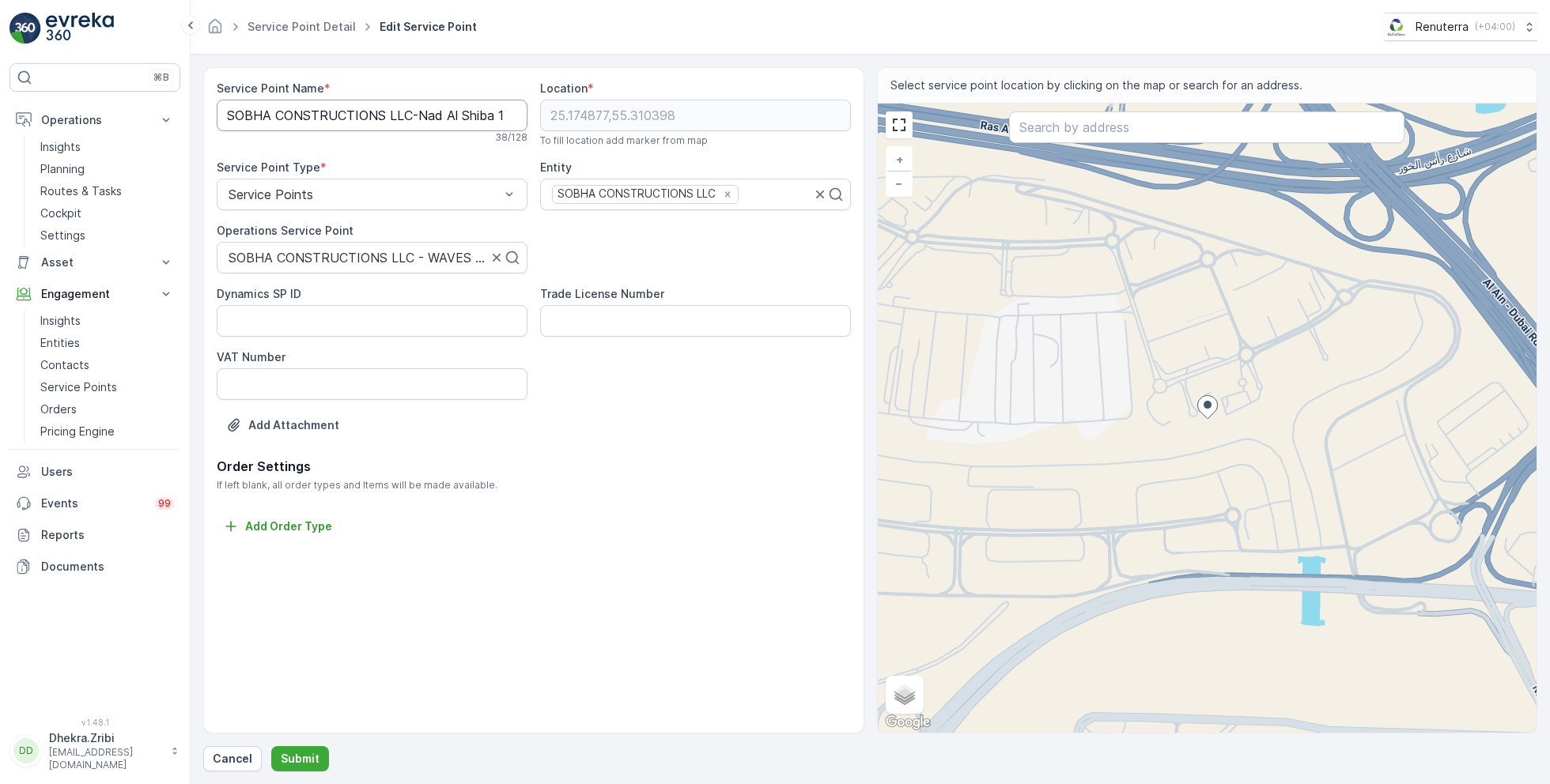
click at [402, 116] on Name "SOBHA CONSTRUCTIONS LLC-Nad Al Shiba 1" at bounding box center [372, 115] width 311 height 31
paste Name "- WAVES OPULENCE |"
click at [424, 113] on Name "SOBHA CONSTRUCTIONS LLC - WAVES OPULENCE |Nad Al Shiba 1" at bounding box center [372, 115] width 311 height 31
type Name "SOBHA CONSTRUCTIONS LLC - WAVES OPULENCE | Nad Al Shiba 1"
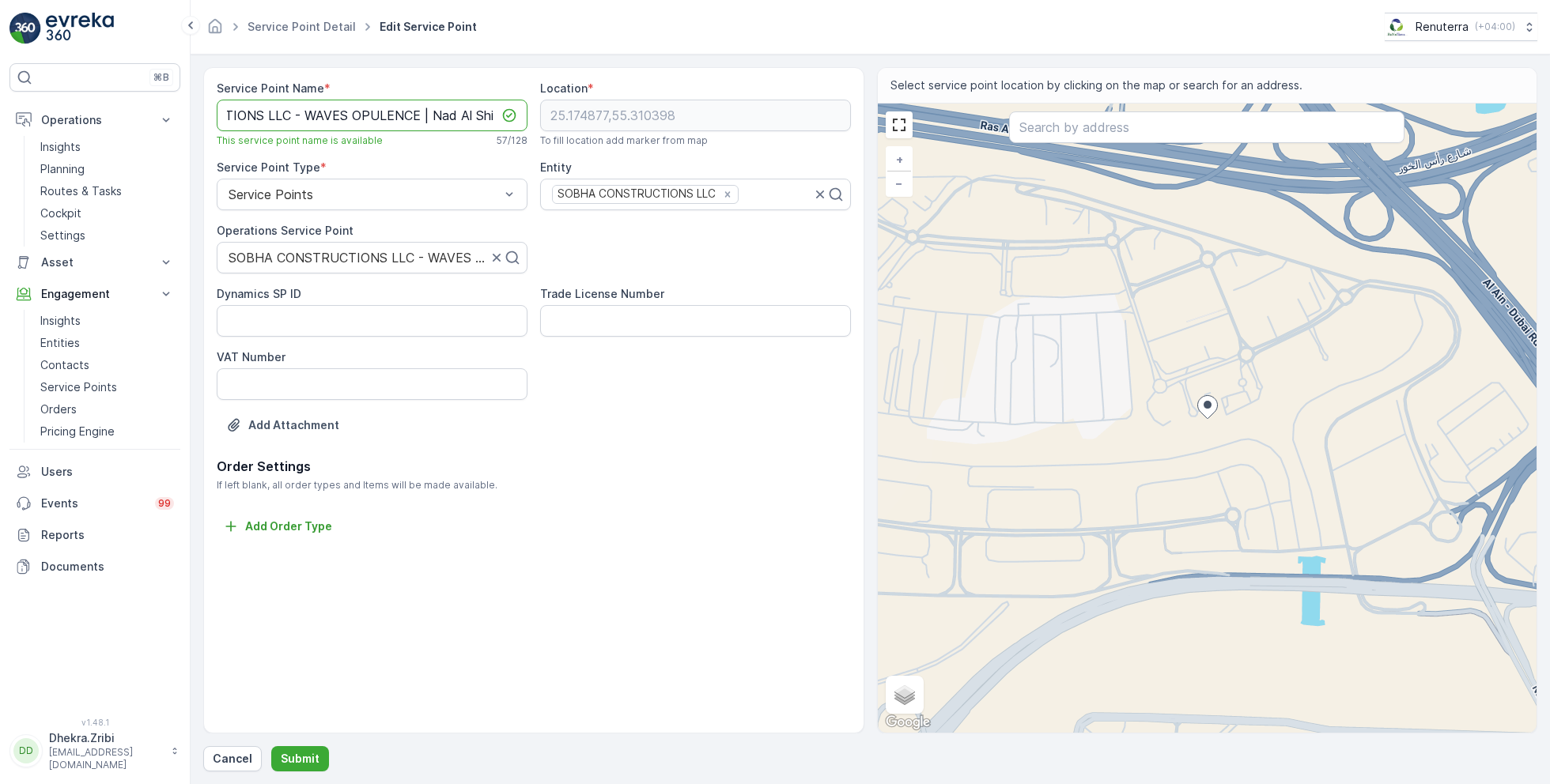
scroll to position [0, 0]
click at [636, 443] on div "Add Attachment" at bounding box center [533, 435] width 634 height 44
click at [641, 126] on div "Service Point Name * SOBHA CONSTRUCTIONS LLC - WAVES OPULENCE | Nad Al Shiba 1 …" at bounding box center [533, 269] width 634 height 376
click at [639, 431] on div "Add Attachment" at bounding box center [533, 435] width 634 height 44
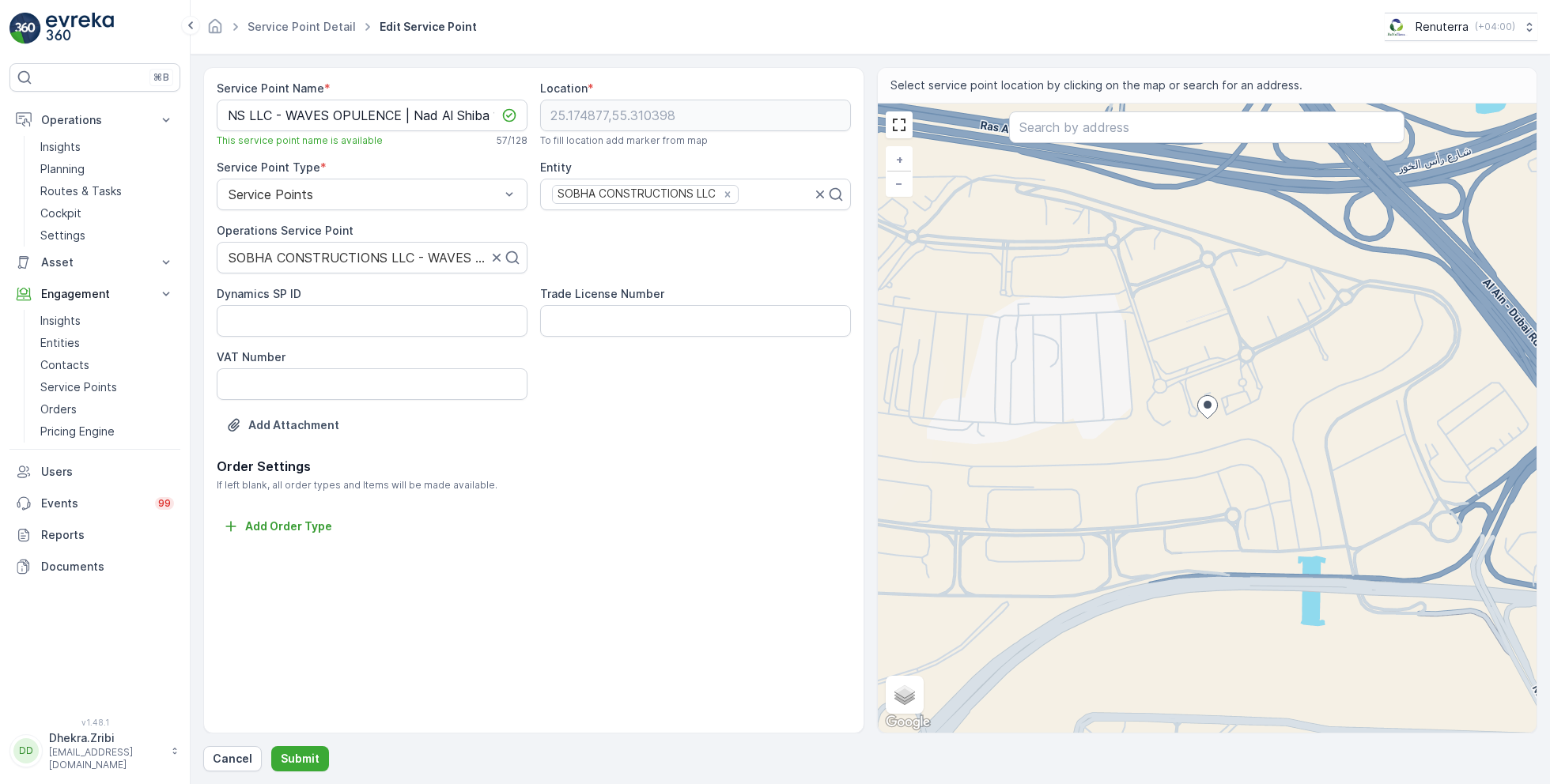
scroll to position [0, 0]
click at [289, 756] on p "Submit" at bounding box center [300, 758] width 39 height 16
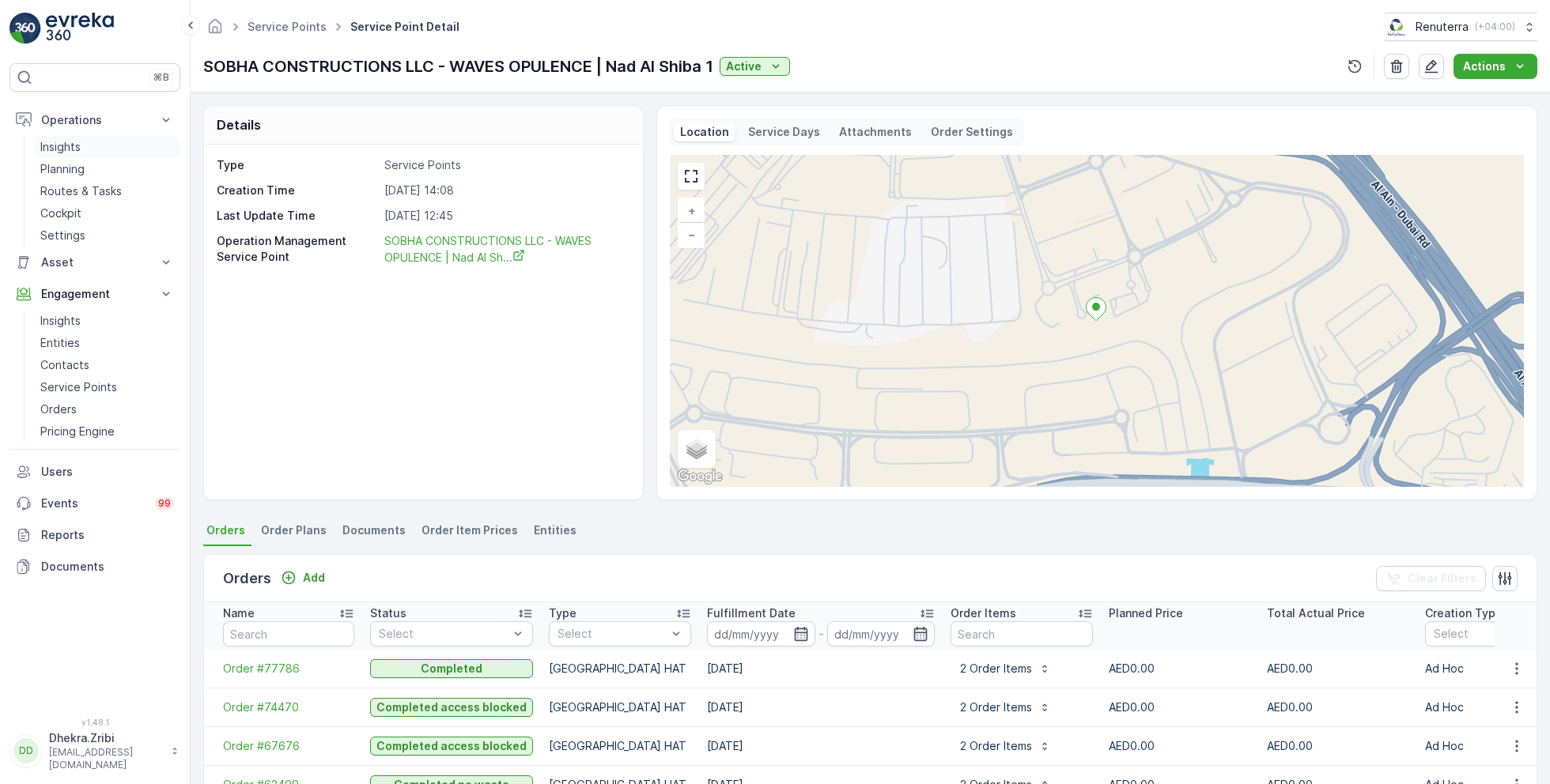
click at [75, 145] on p "Insights" at bounding box center [61, 146] width 40 height 16
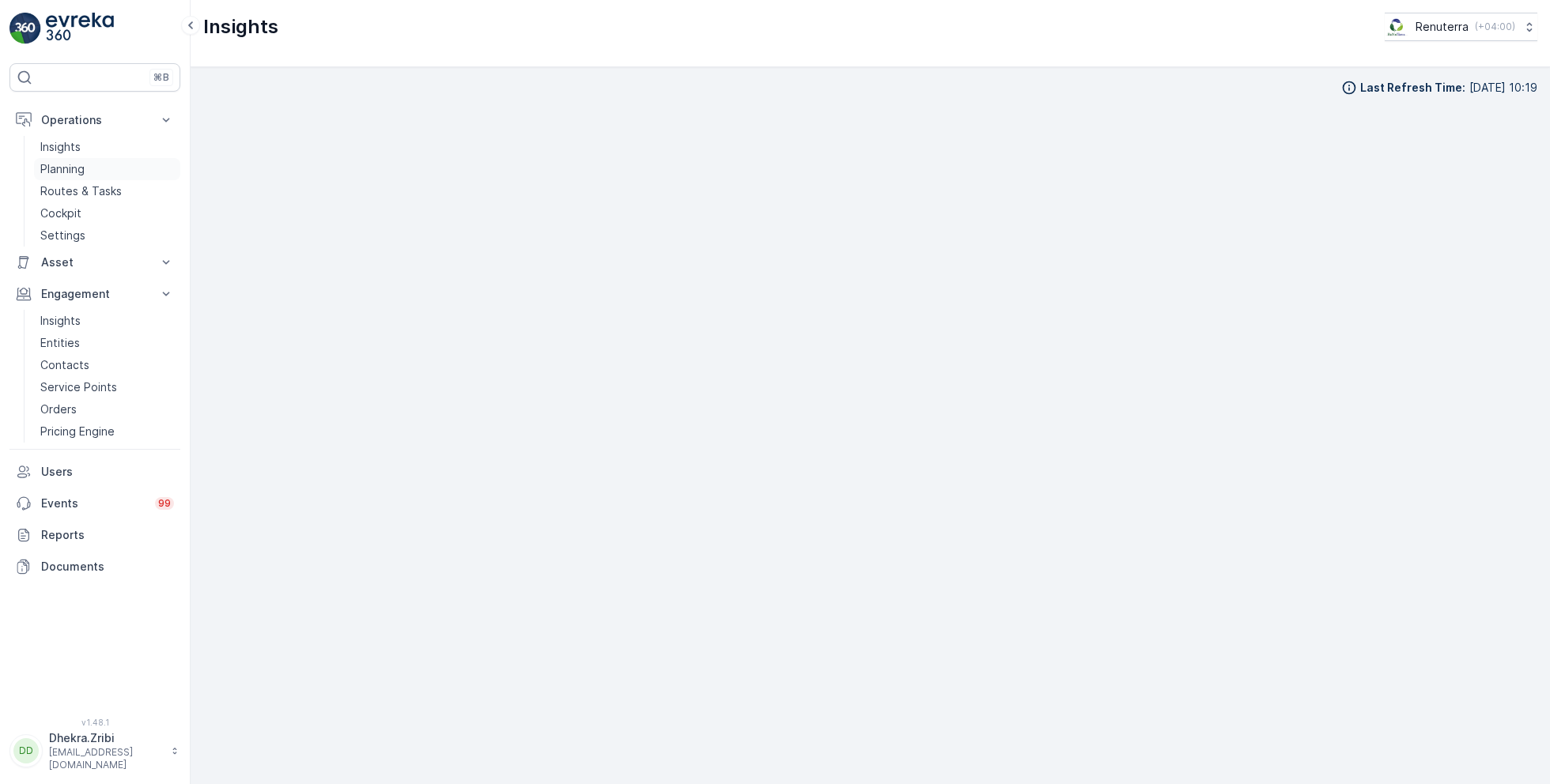
click at [75, 166] on p "Planning" at bounding box center [63, 168] width 44 height 16
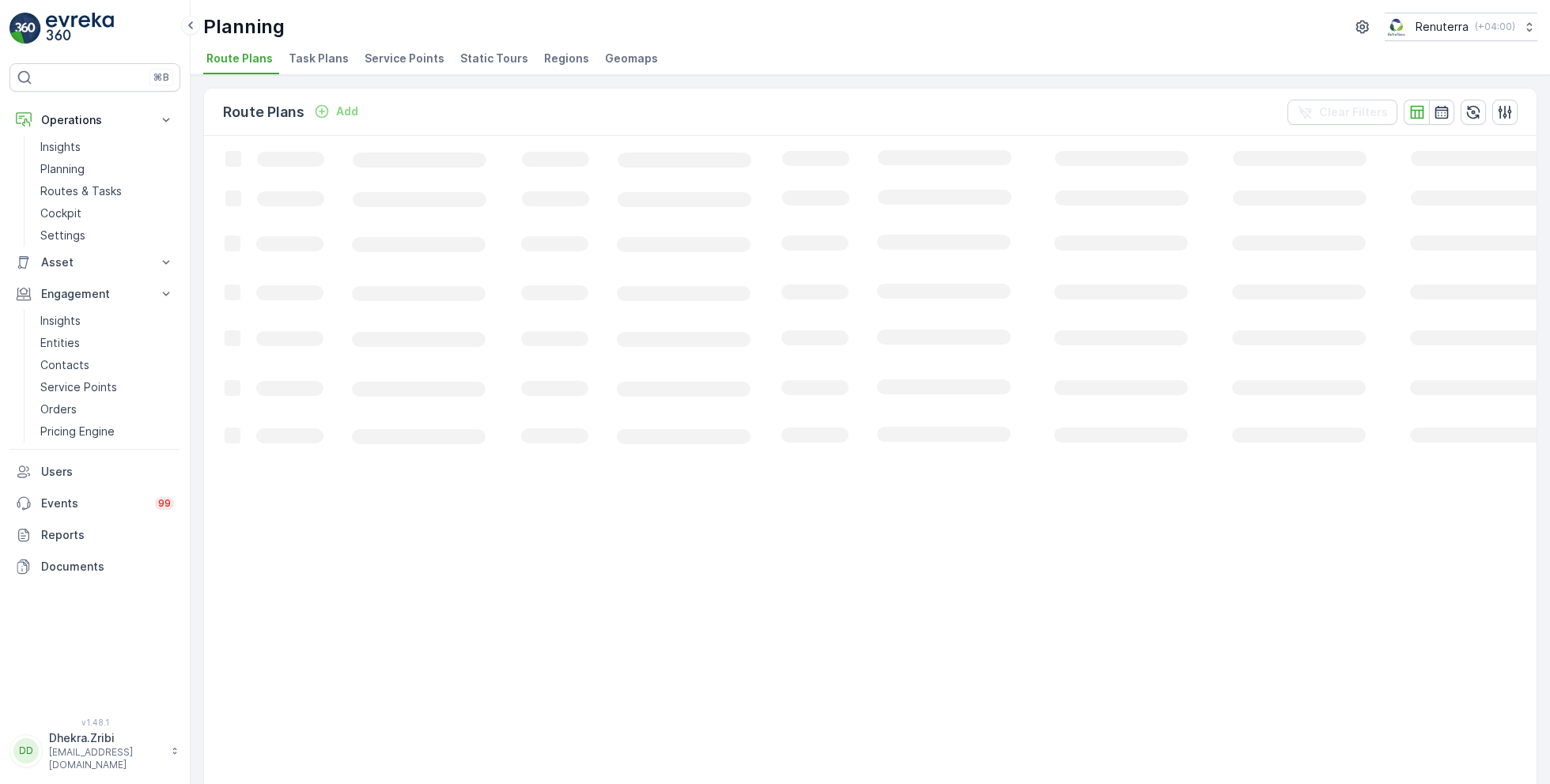
click at [404, 53] on span "Service Points" at bounding box center [404, 58] width 80 height 16
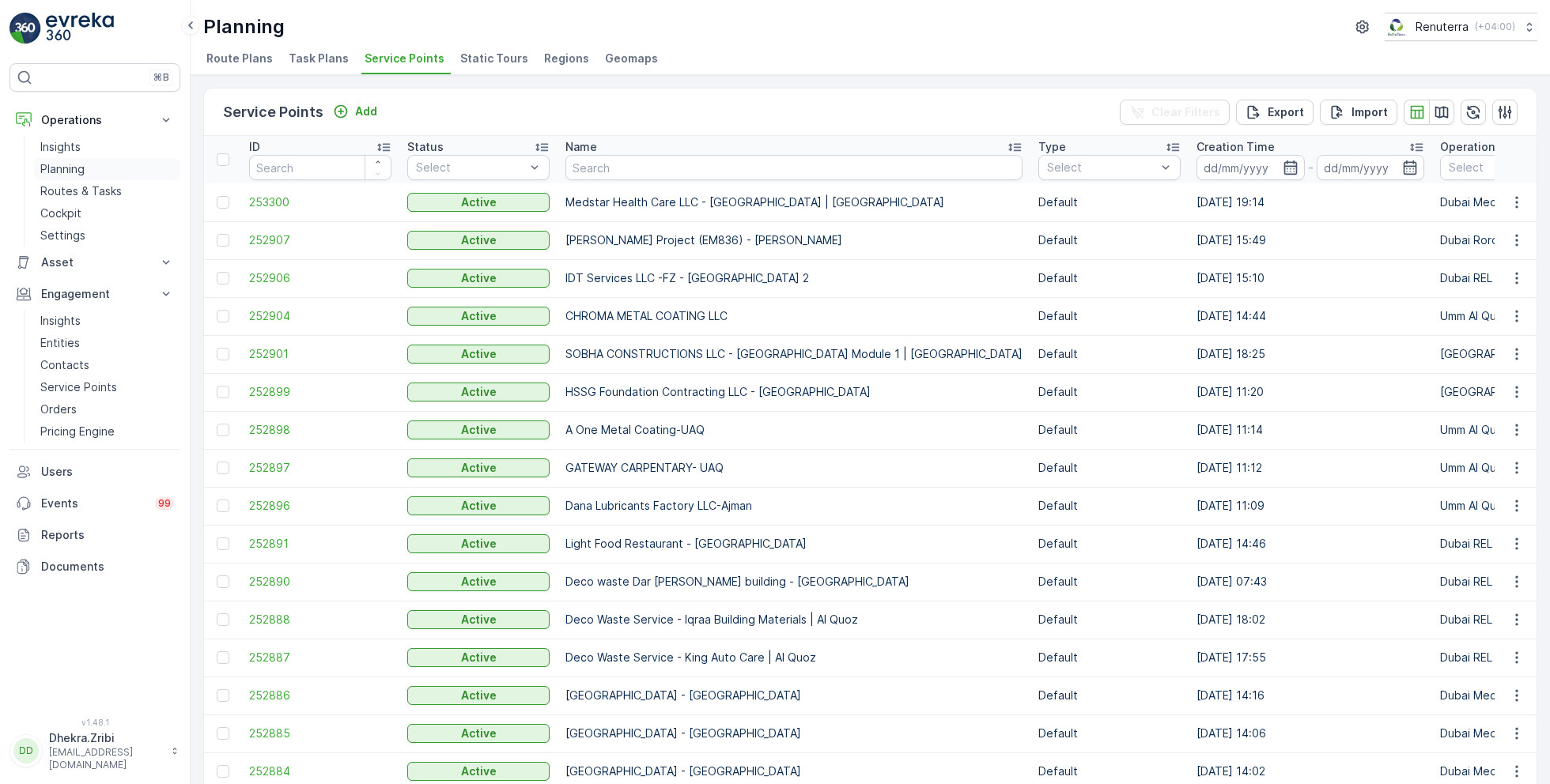
click at [78, 170] on p "Planning" at bounding box center [63, 168] width 44 height 16
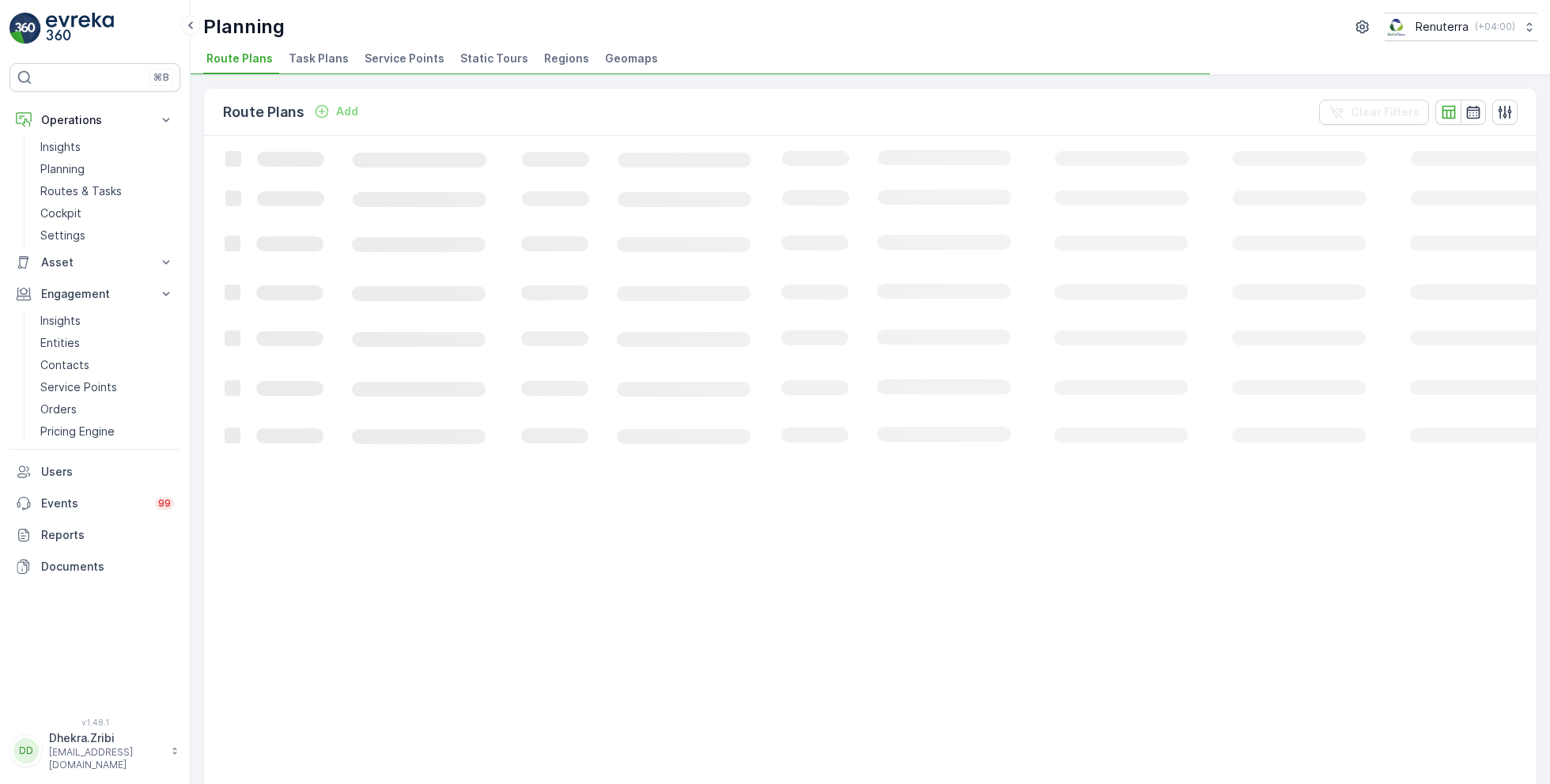
click at [379, 63] on span "Service Points" at bounding box center [404, 58] width 80 height 16
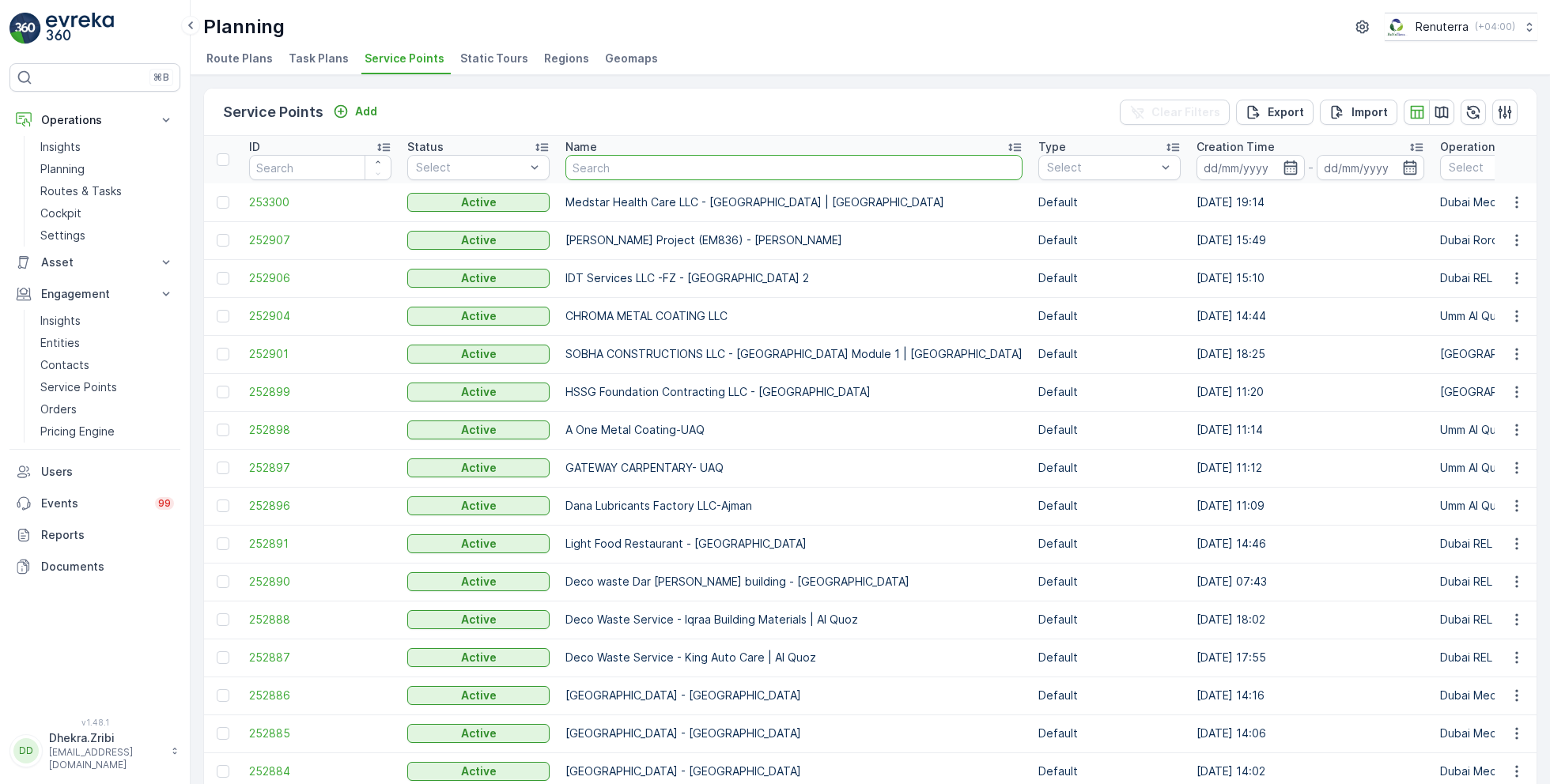
click at [782, 165] on input "text" at bounding box center [793, 167] width 457 height 25
type input "muba"
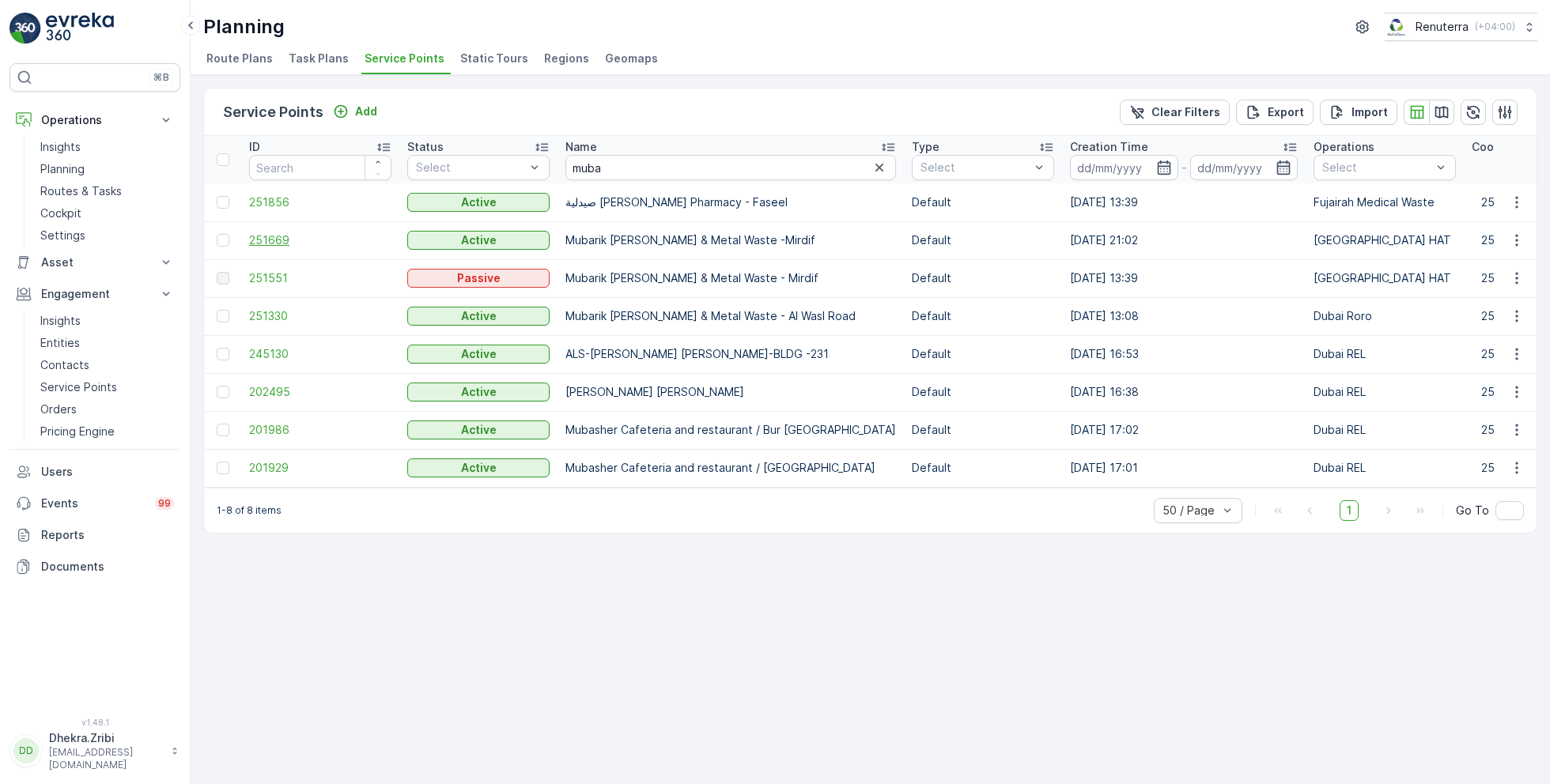
click at [284, 238] on span "251669" at bounding box center [320, 240] width 143 height 16
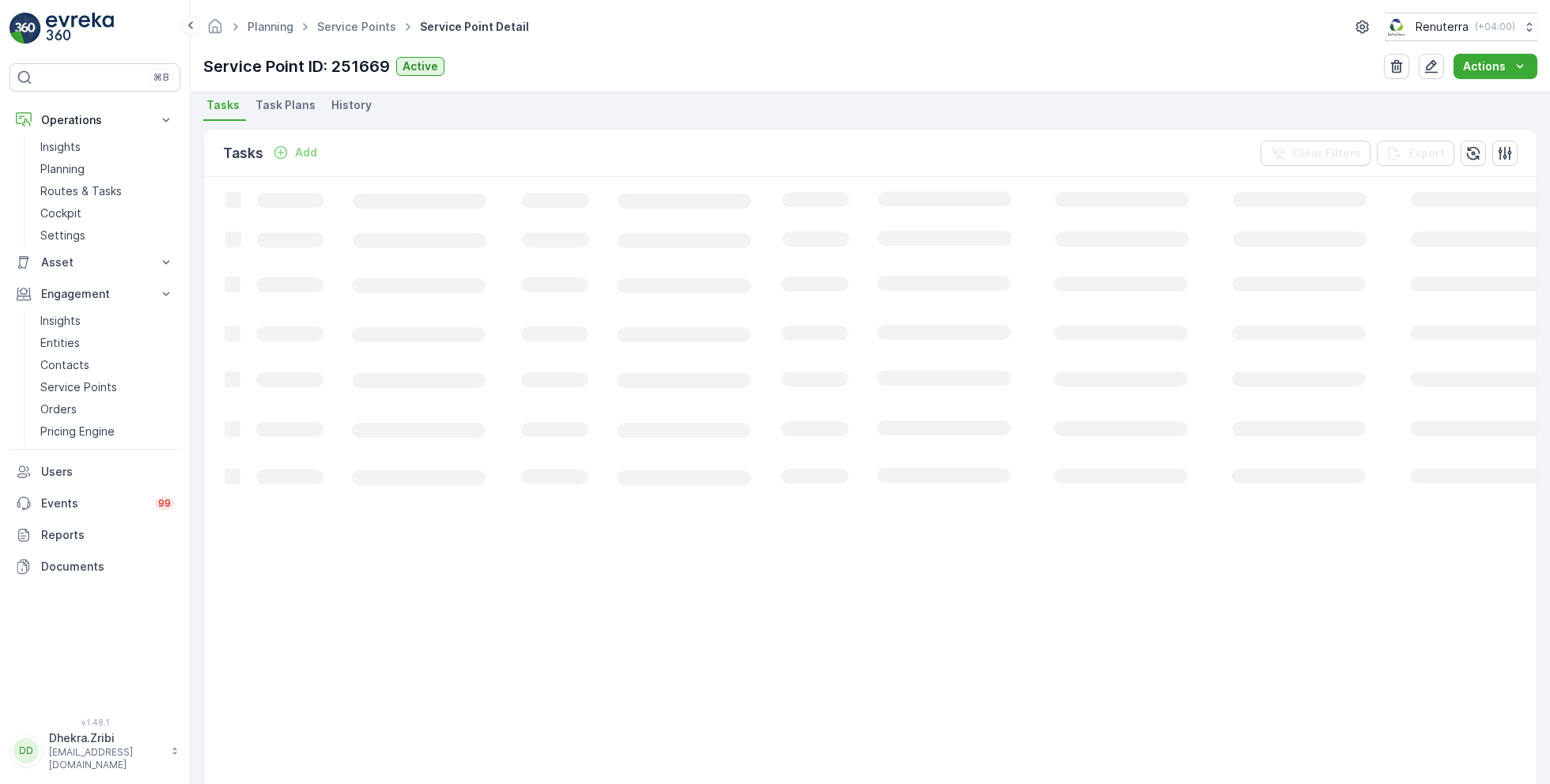
scroll to position [457, 0]
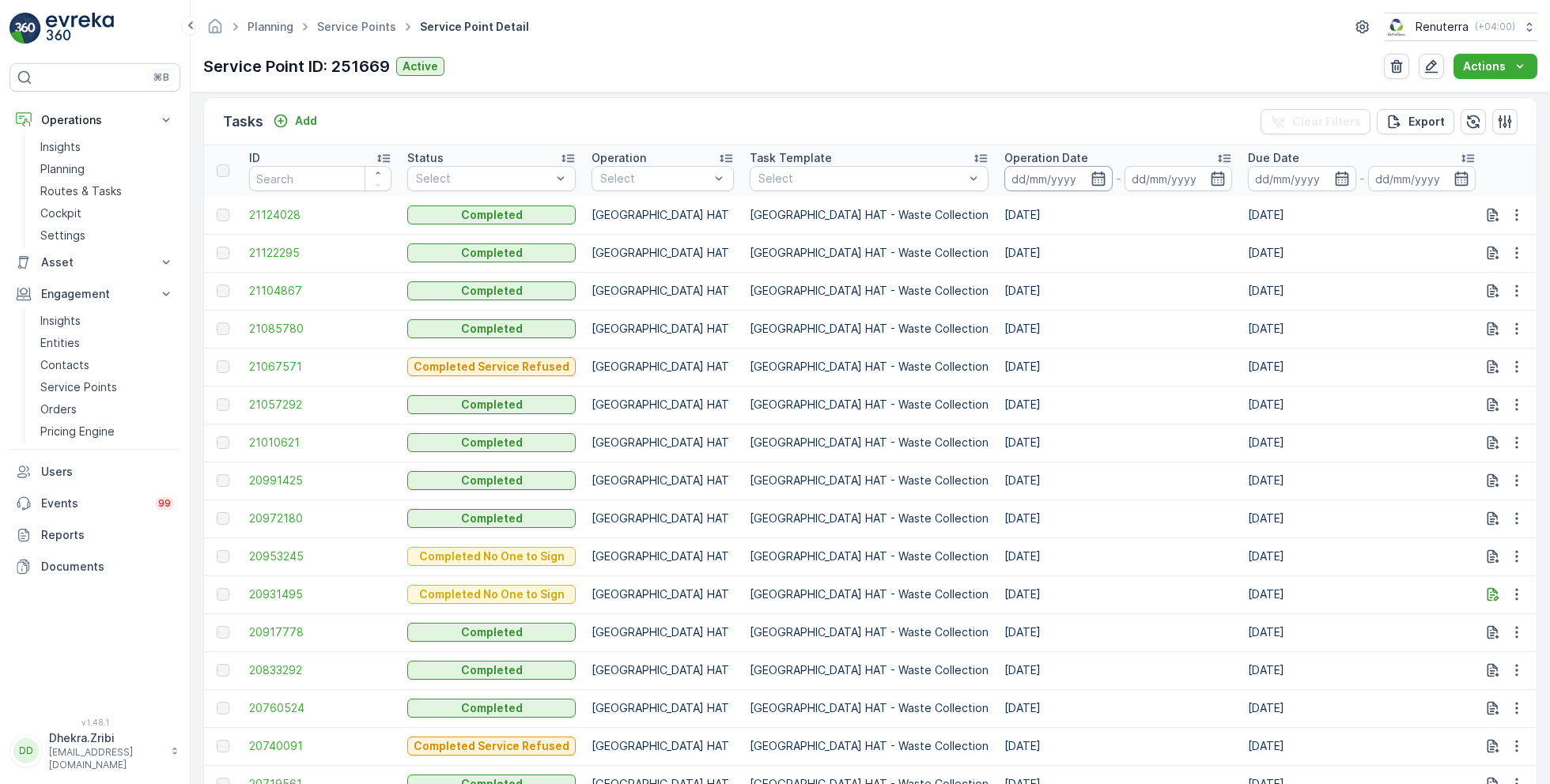
click at [1004, 181] on input at bounding box center [1058, 178] width 109 height 25
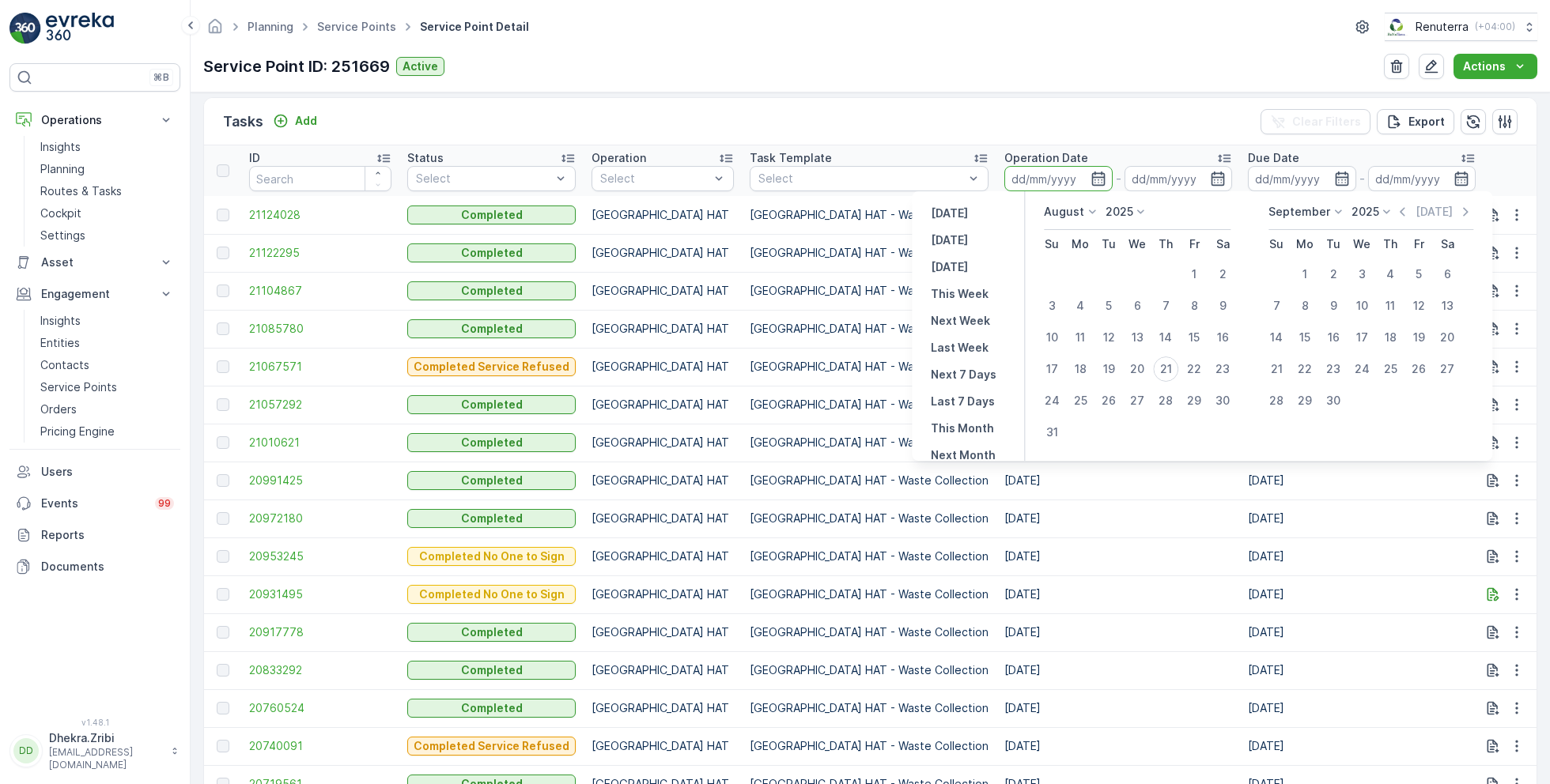
click at [1079, 208] on p "August" at bounding box center [1064, 212] width 40 height 16
click at [1072, 337] on span "June" at bounding box center [1067, 338] width 26 height 16
click at [1067, 211] on p "June" at bounding box center [1057, 212] width 27 height 16
click at [1070, 355] on span "July" at bounding box center [1064, 360] width 21 height 16
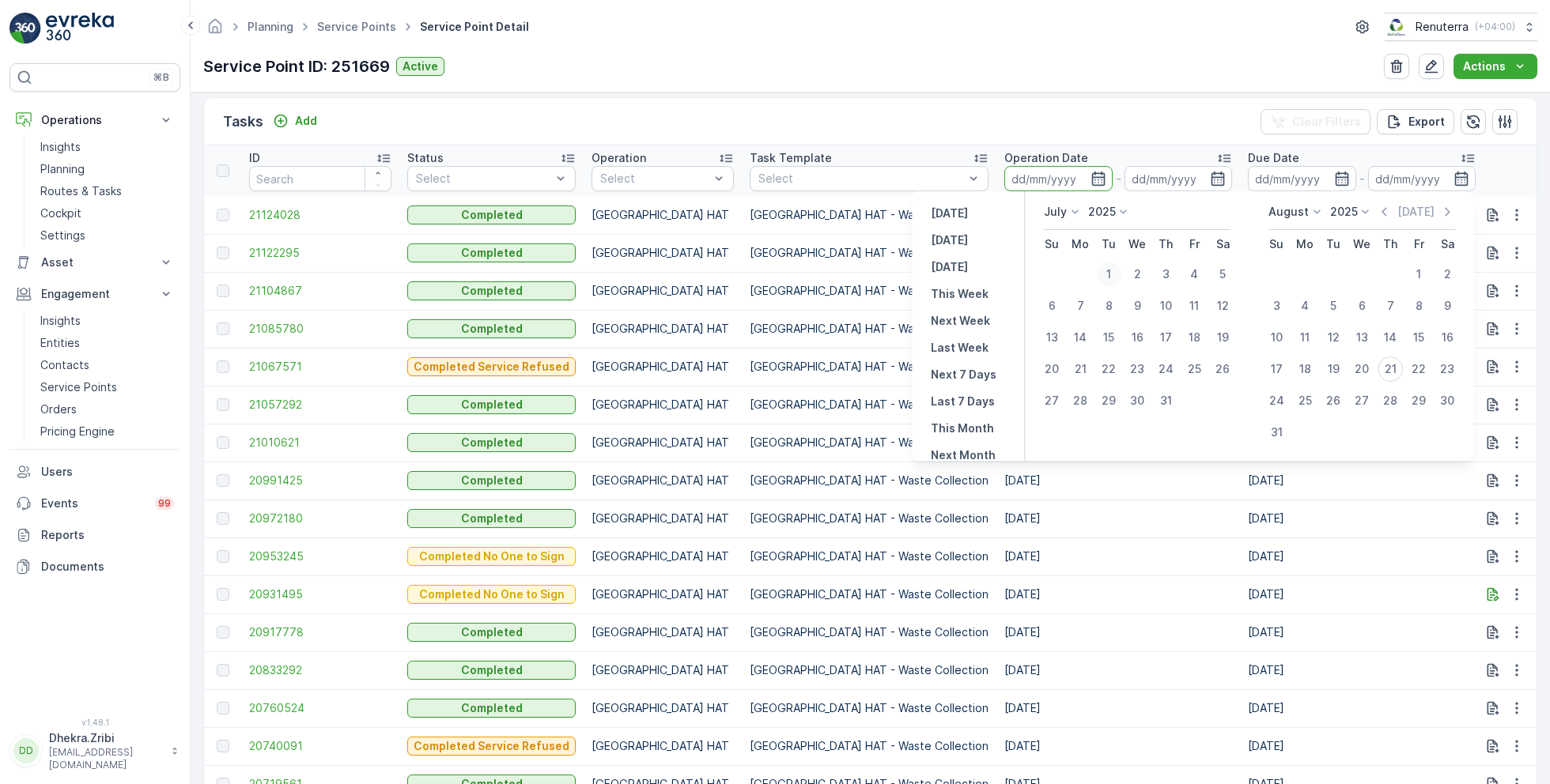
click at [1108, 270] on div "1" at bounding box center [1108, 273] width 25 height 25
type input "01.07.2025"
click at [1169, 401] on div "31" at bounding box center [1165, 400] width 25 height 25
type input "[DATE]"
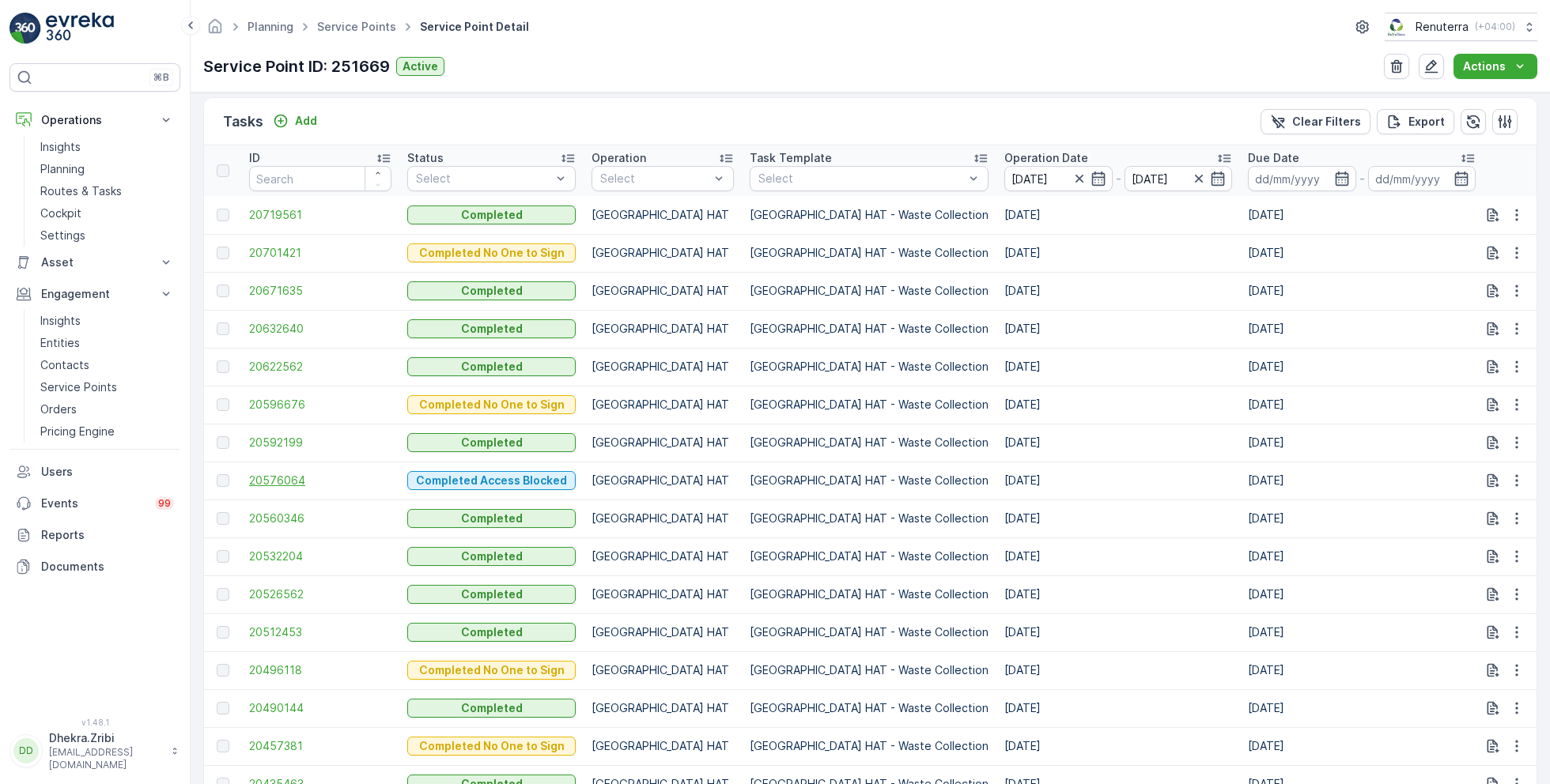
click at [296, 473] on span "20576064" at bounding box center [320, 480] width 143 height 16
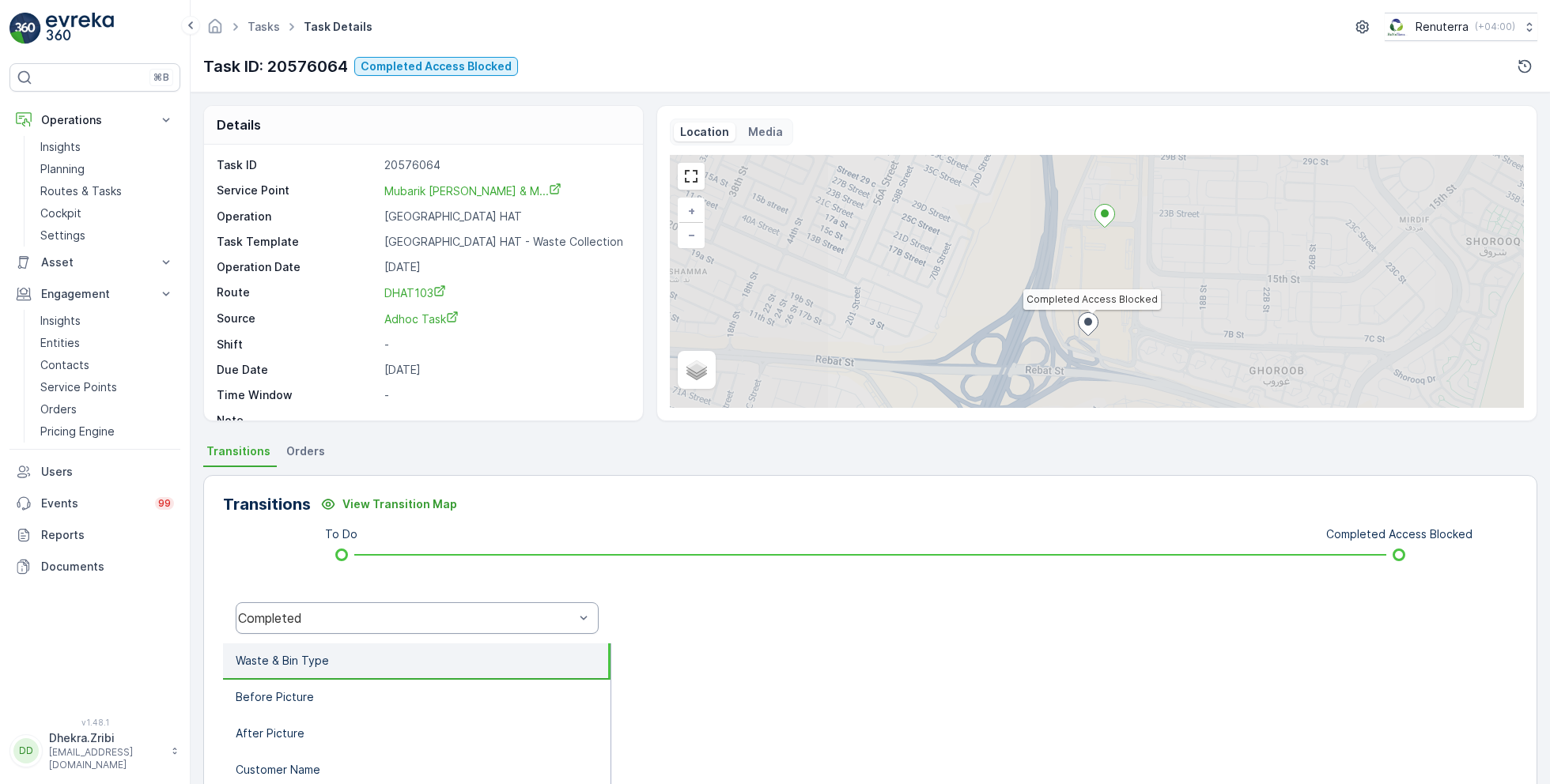
click at [408, 616] on div "Completed" at bounding box center [406, 617] width 336 height 14
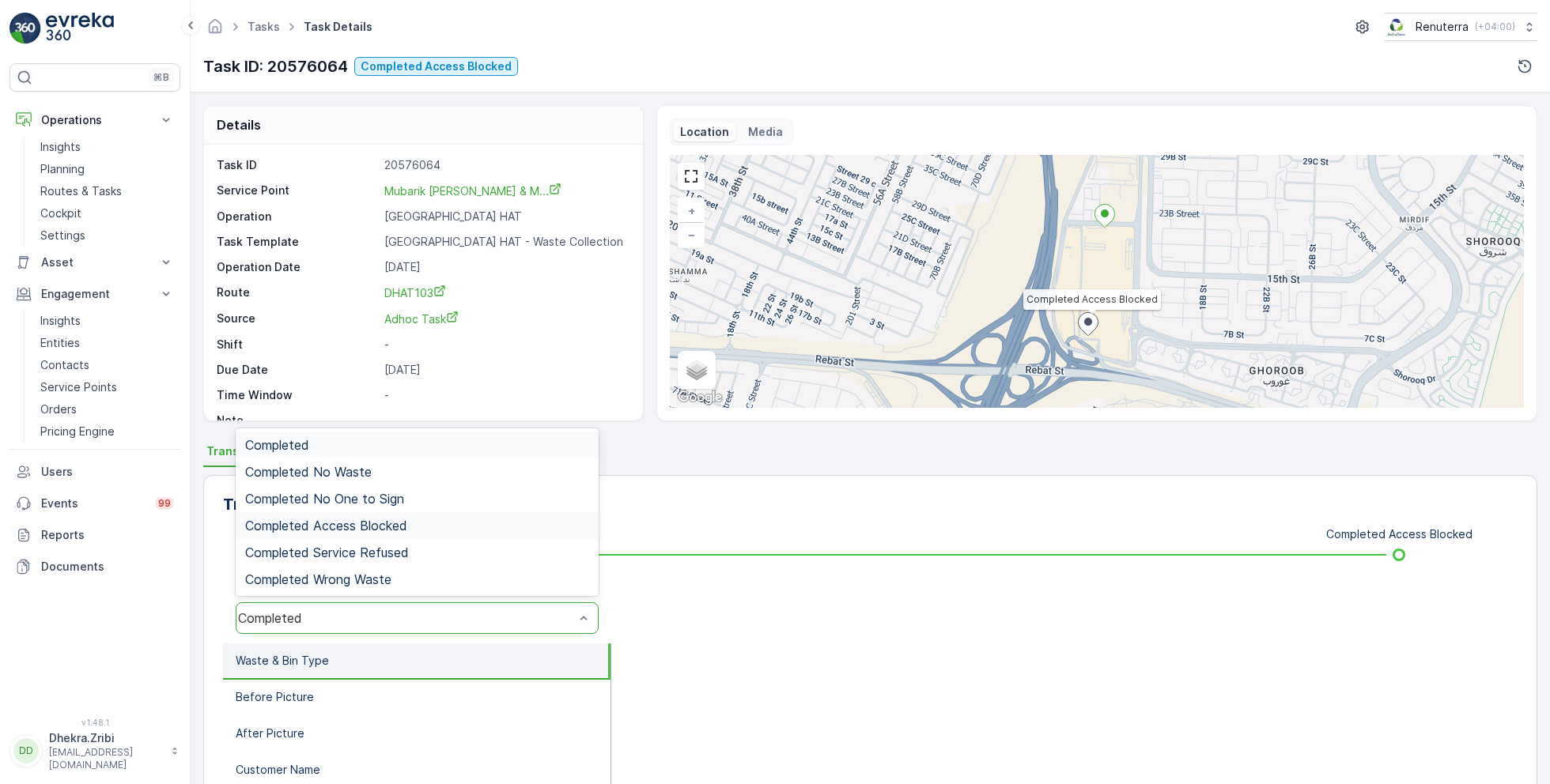
click at [394, 525] on span "Completed Access Blocked" at bounding box center [326, 525] width 162 height 14
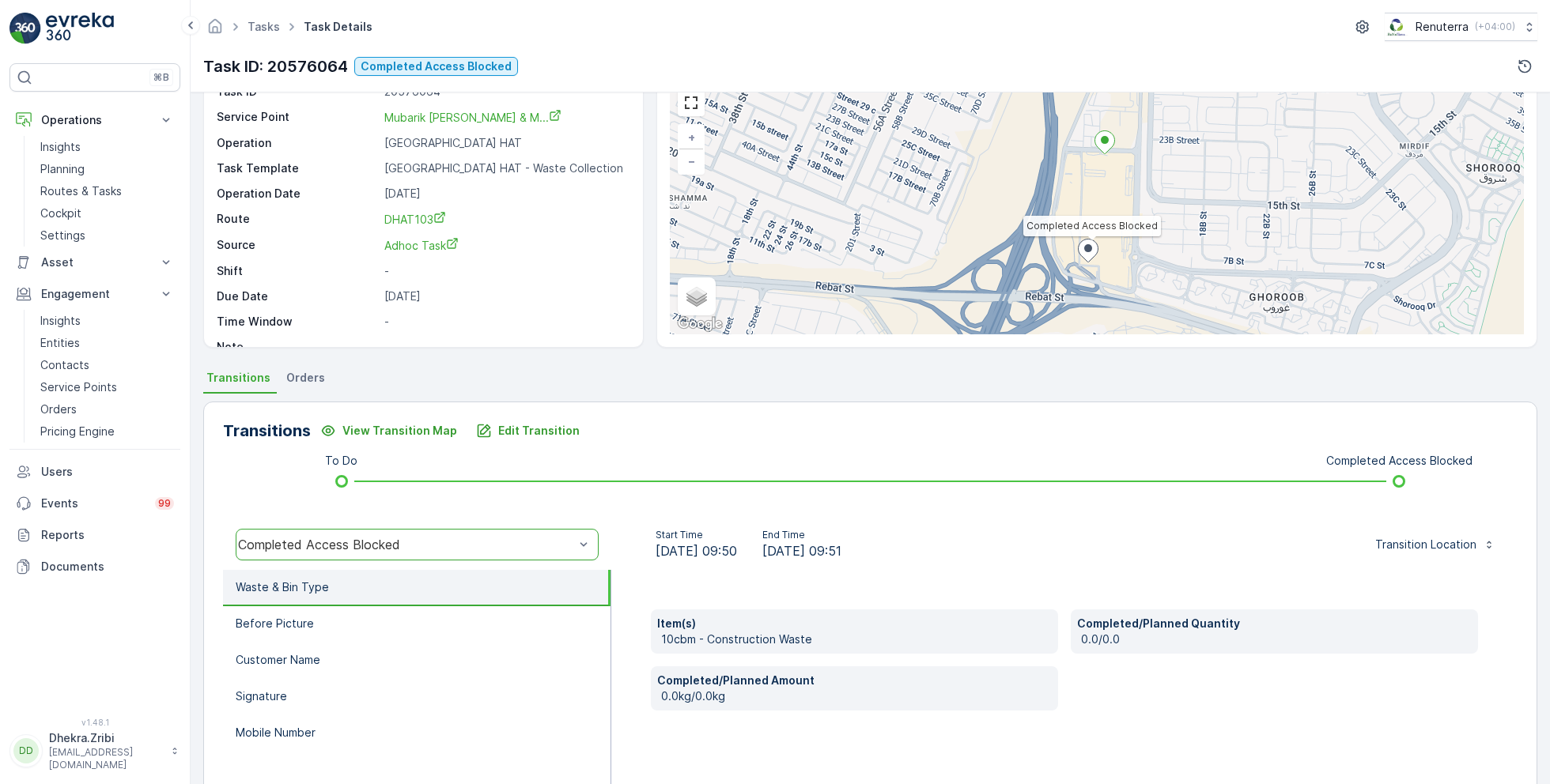
scroll to position [211, 0]
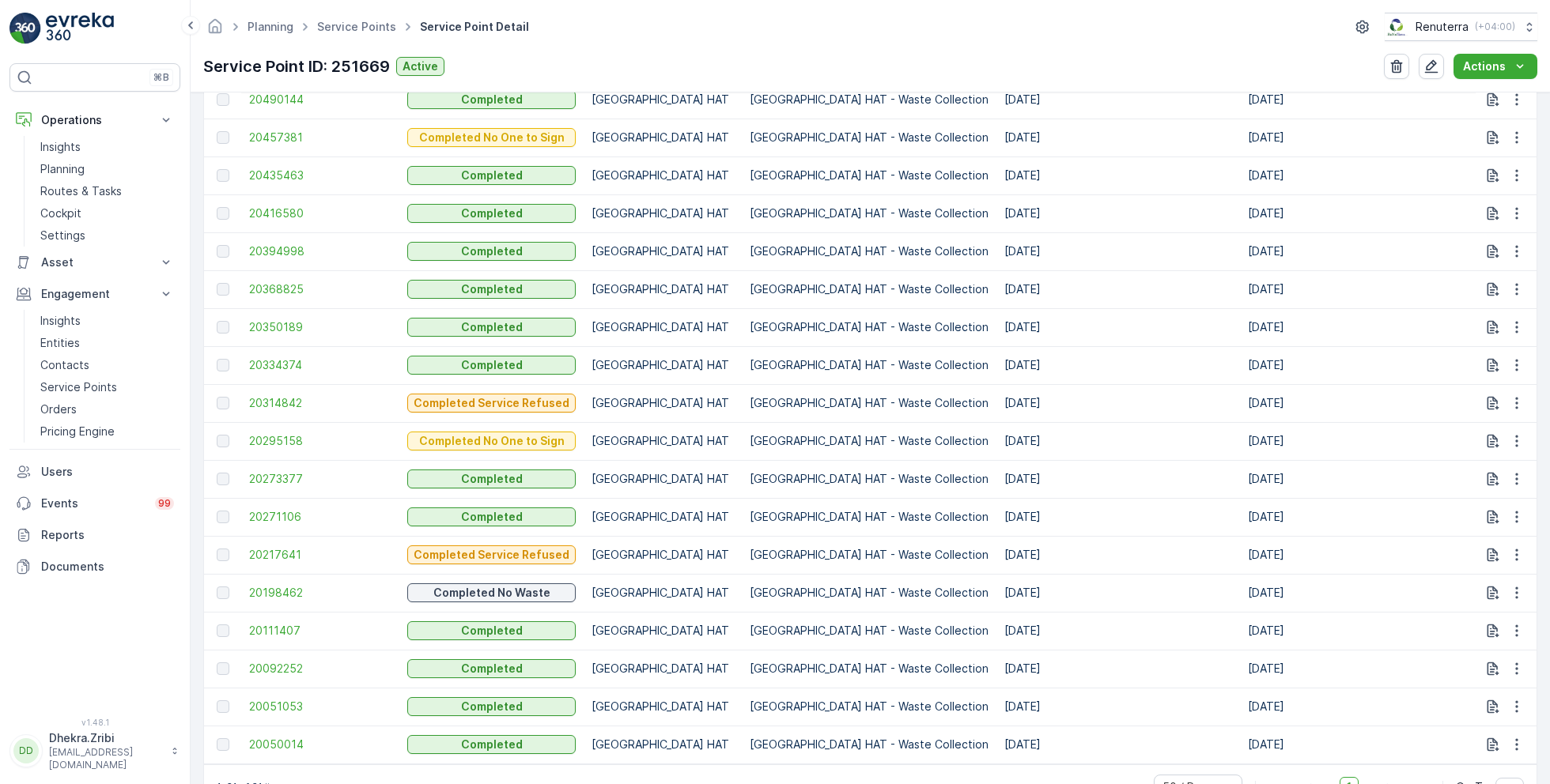
scroll to position [1118, 0]
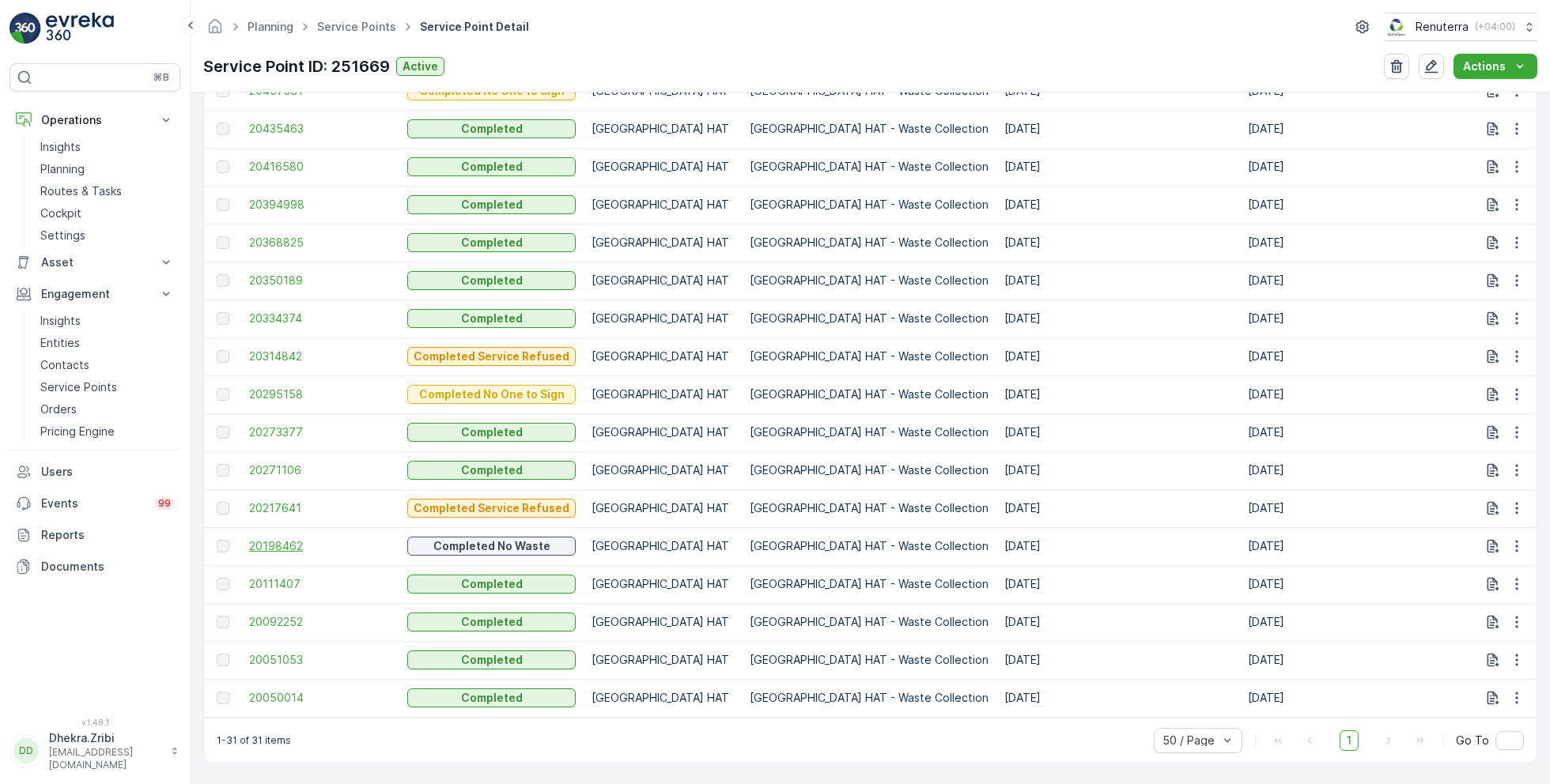
click at [285, 538] on span "20198462" at bounding box center [320, 546] width 143 height 16
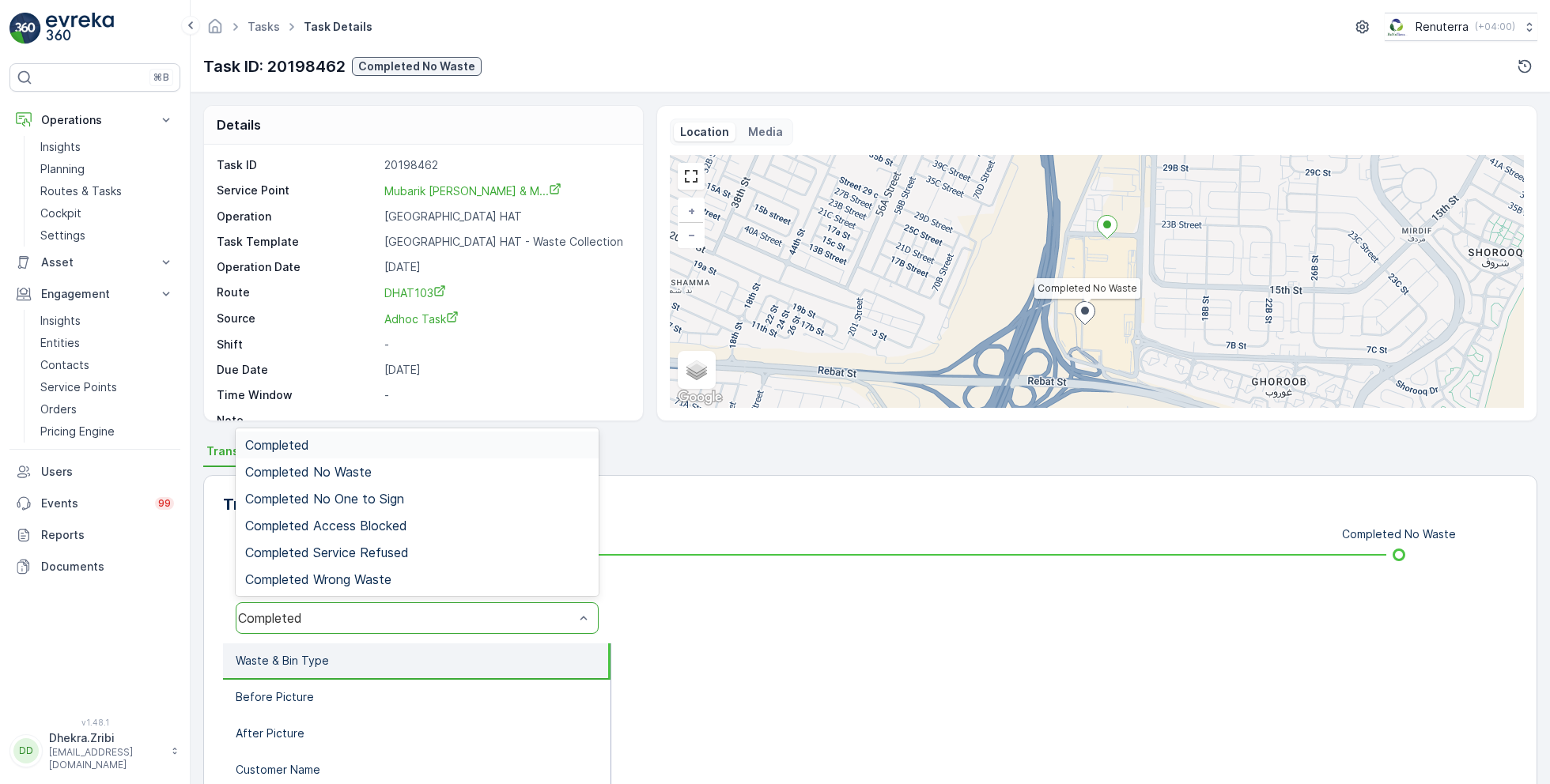
click at [346, 614] on div "Completed" at bounding box center [406, 617] width 336 height 14
click at [368, 467] on span "Completed No Waste" at bounding box center [307, 471] width 126 height 14
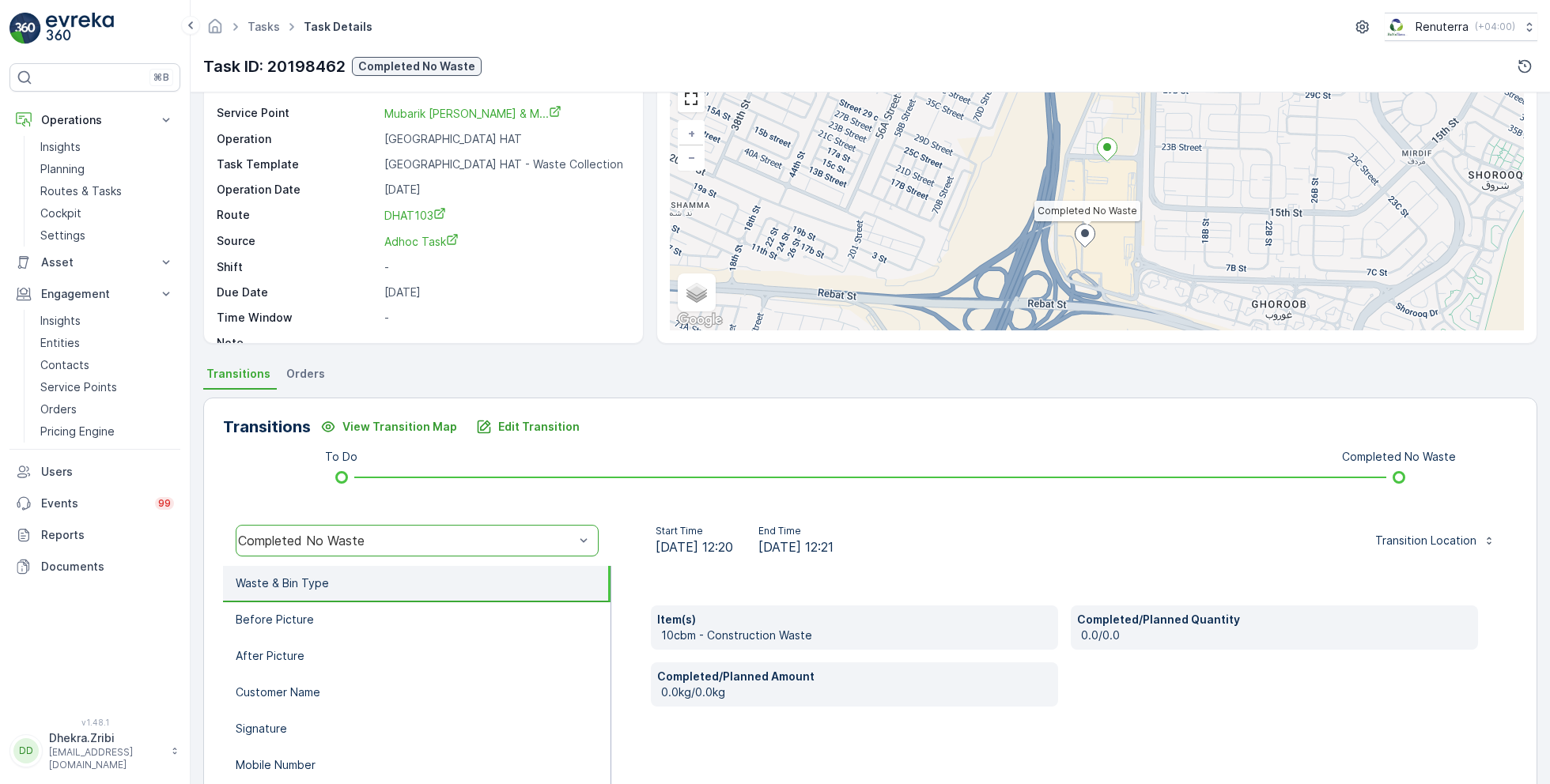
scroll to position [211, 0]
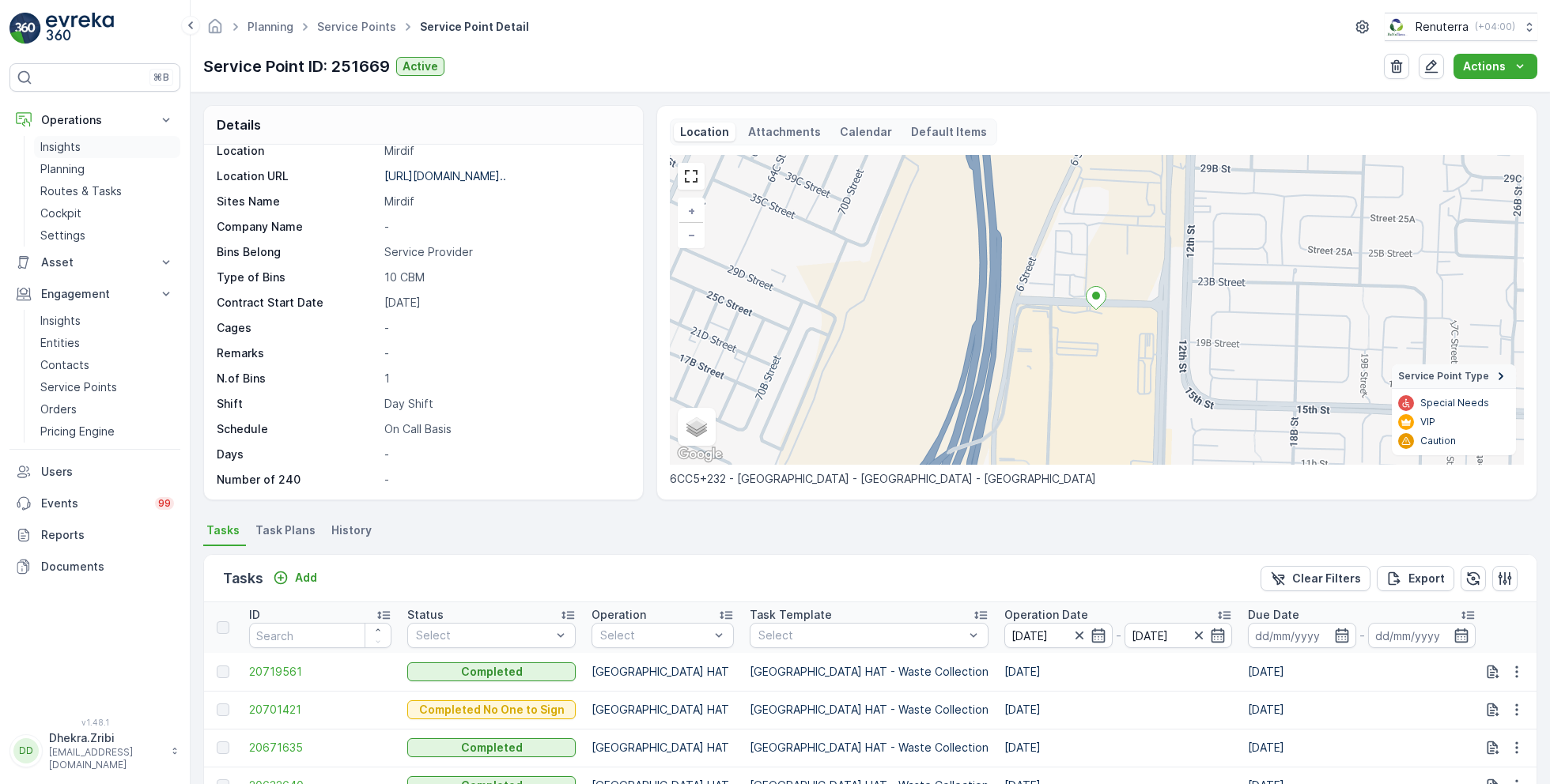
click at [70, 147] on p "Insights" at bounding box center [61, 146] width 40 height 16
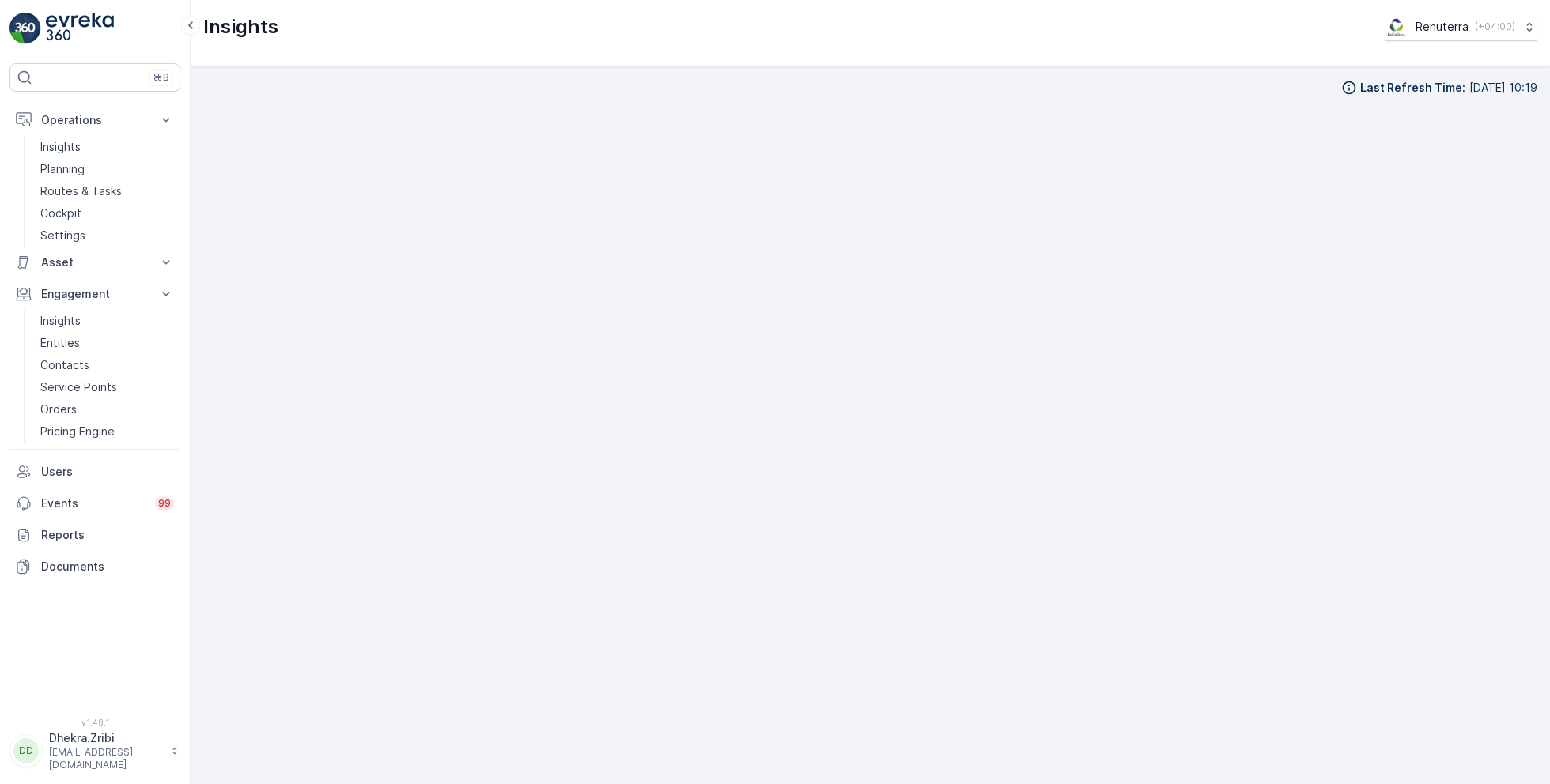
scroll to position [16, 0]
click at [87, 166] on link "Planning" at bounding box center [107, 169] width 146 height 22
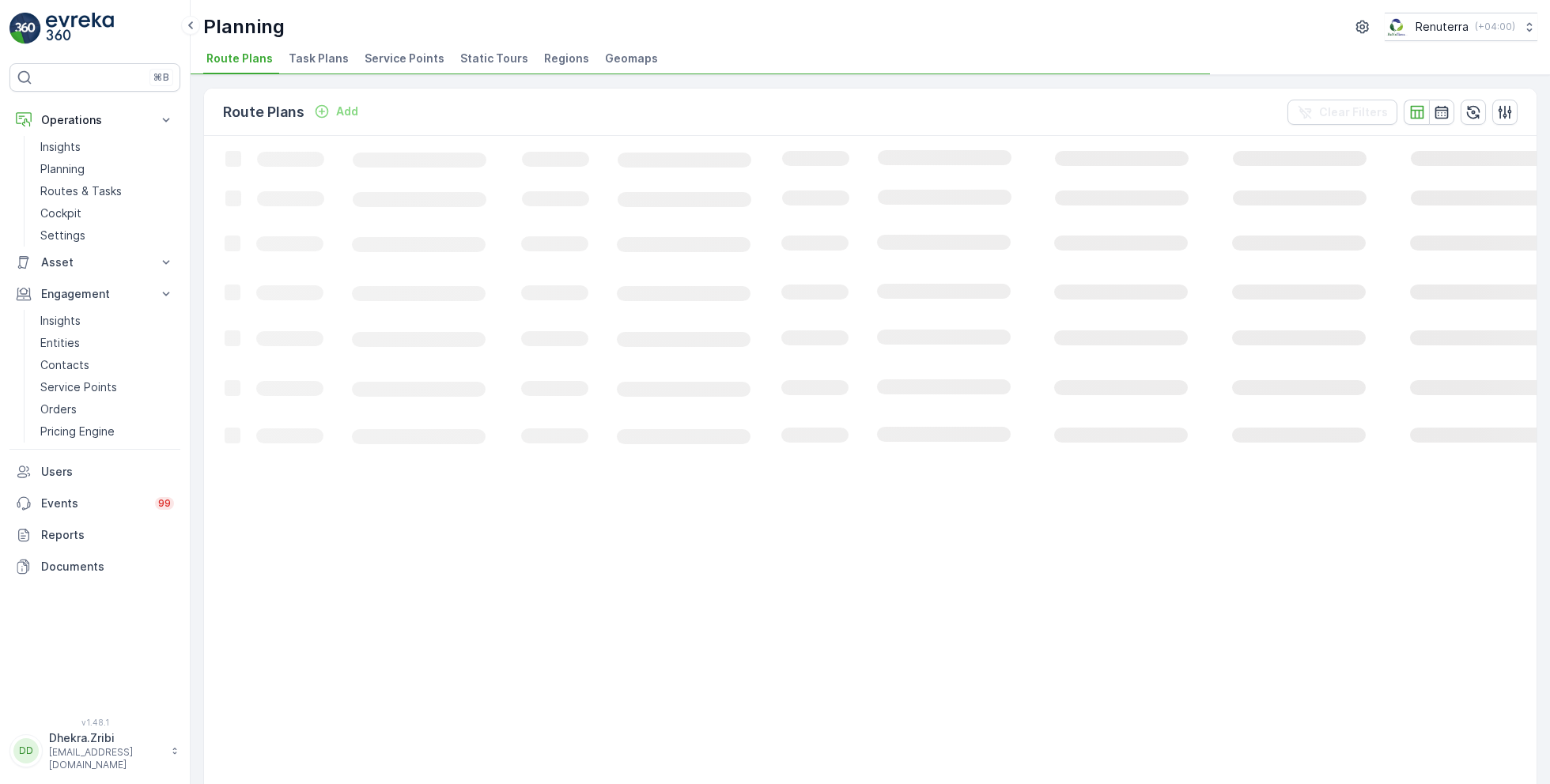
click at [408, 54] on span "Service Points" at bounding box center [404, 58] width 80 height 16
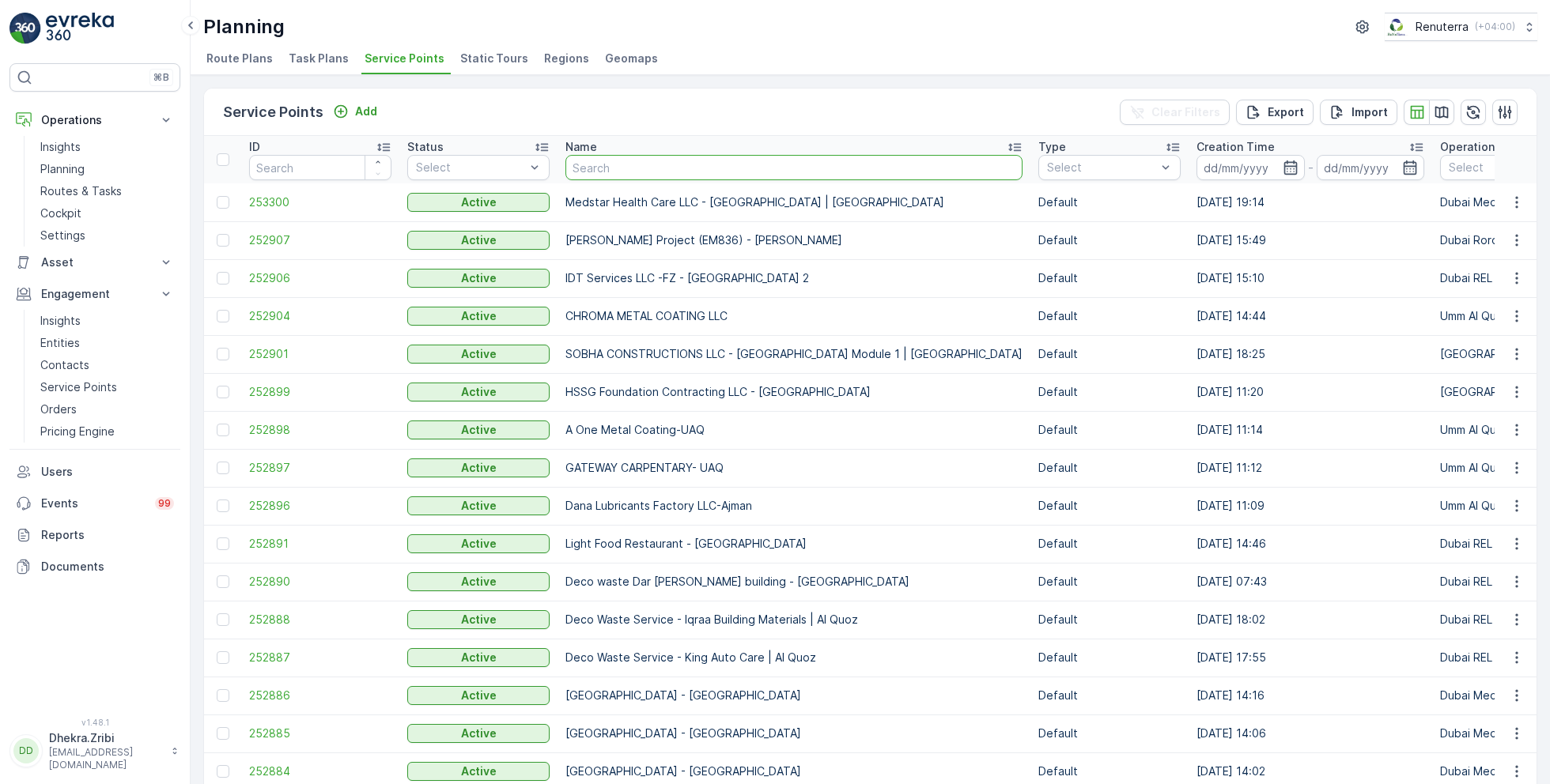
click at [673, 174] on input "text" at bounding box center [793, 167] width 457 height 25
type input "mub"
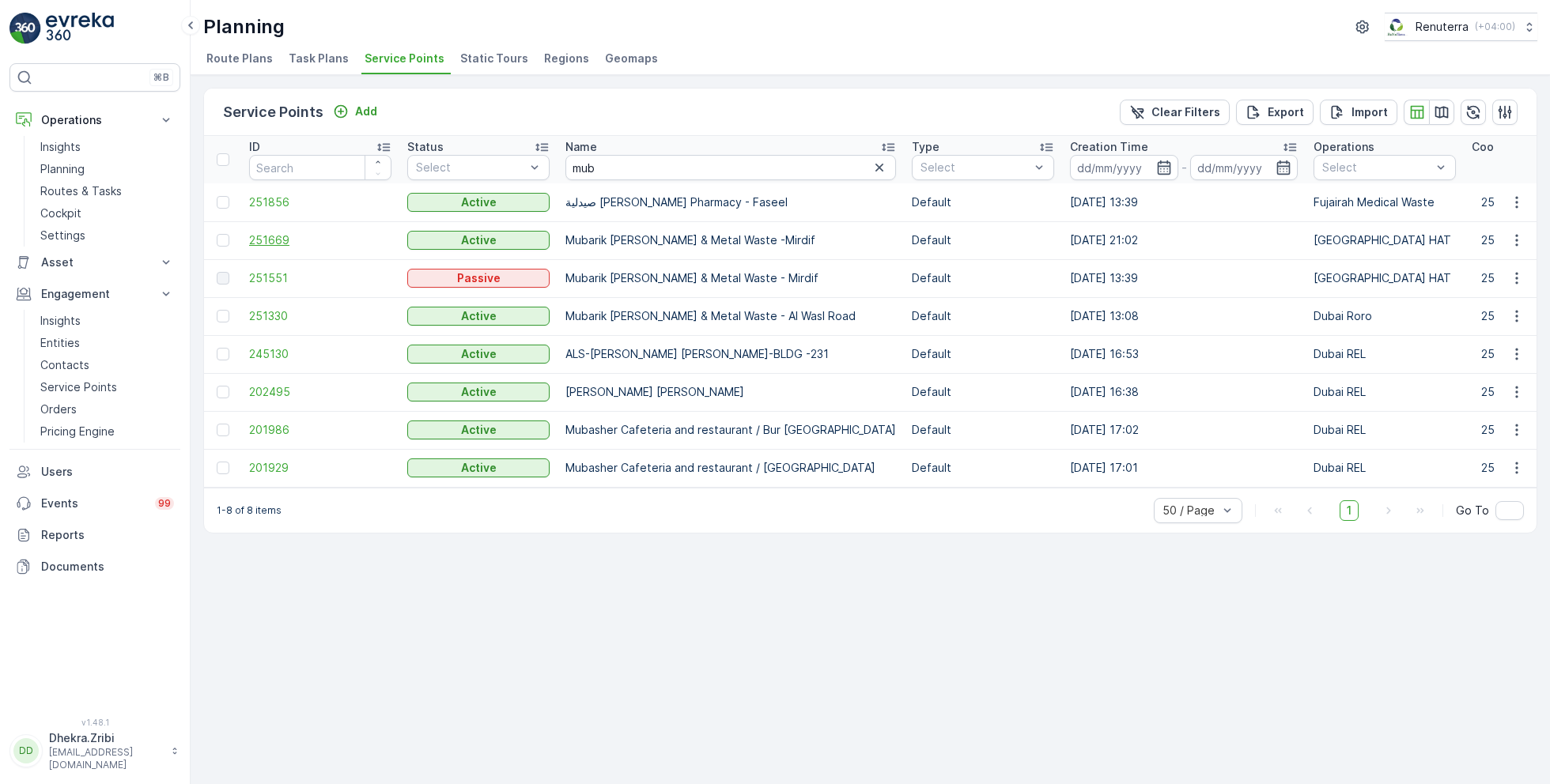
click at [272, 239] on span "251669" at bounding box center [320, 240] width 143 height 16
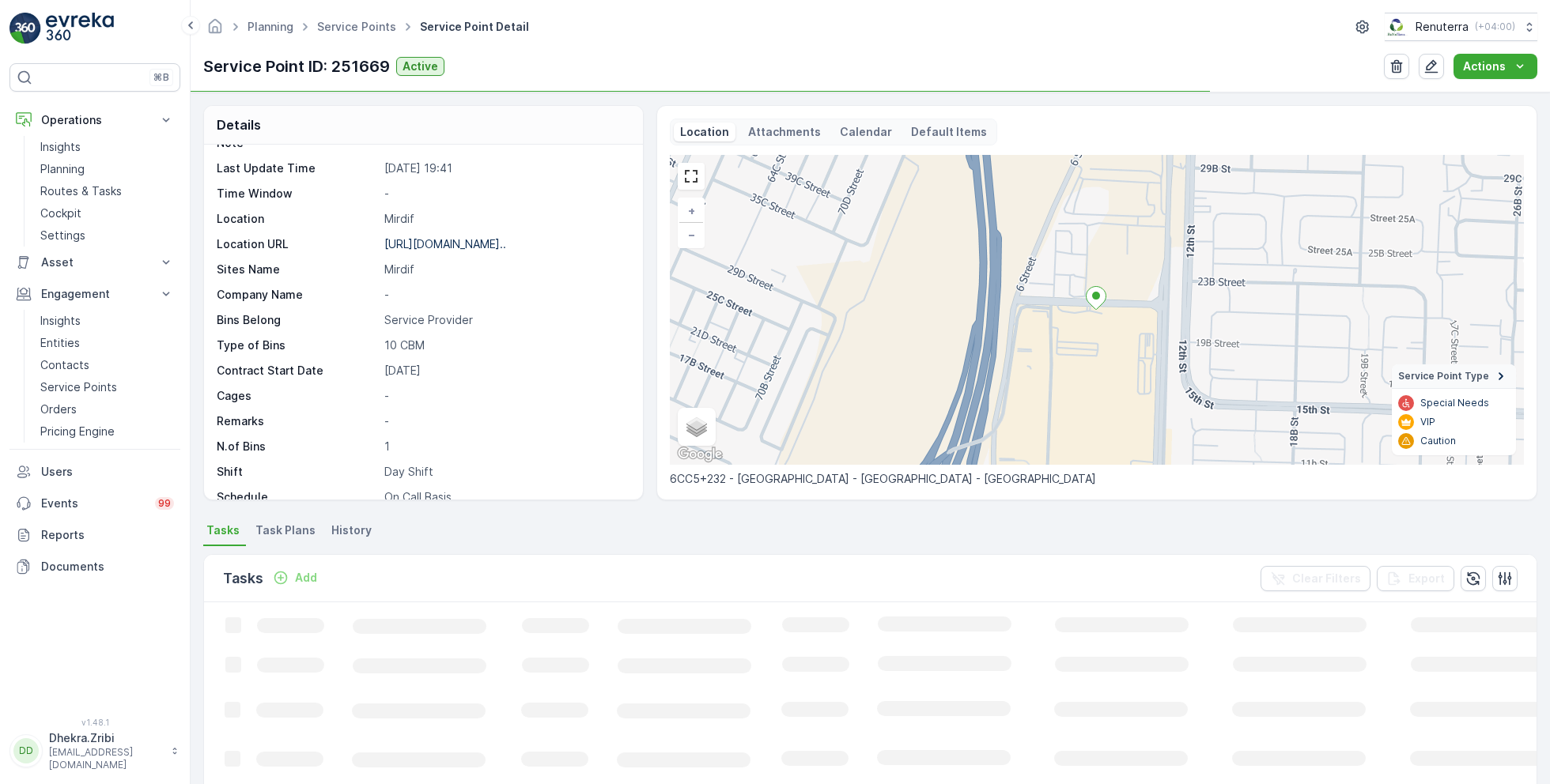
scroll to position [216, 0]
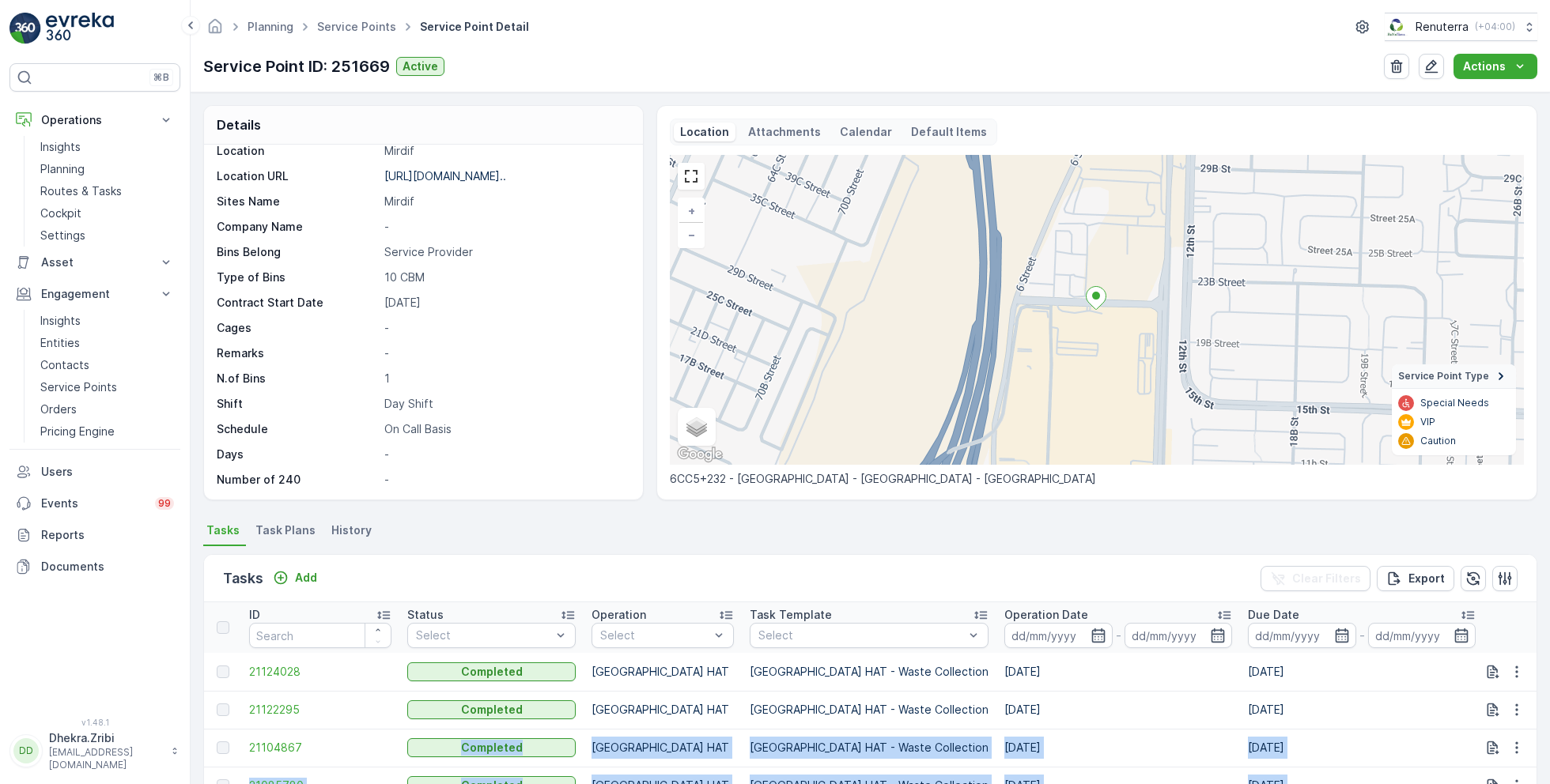
drag, startPoint x: 507, startPoint y: 734, endPoint x: 615, endPoint y: 840, distance: 151.3
click at [615, 784] on html "⌘B Operations Insights Planning Routes & Tasks Cockpit Settings Asset Assets En…" at bounding box center [775, 392] width 1550 height 784
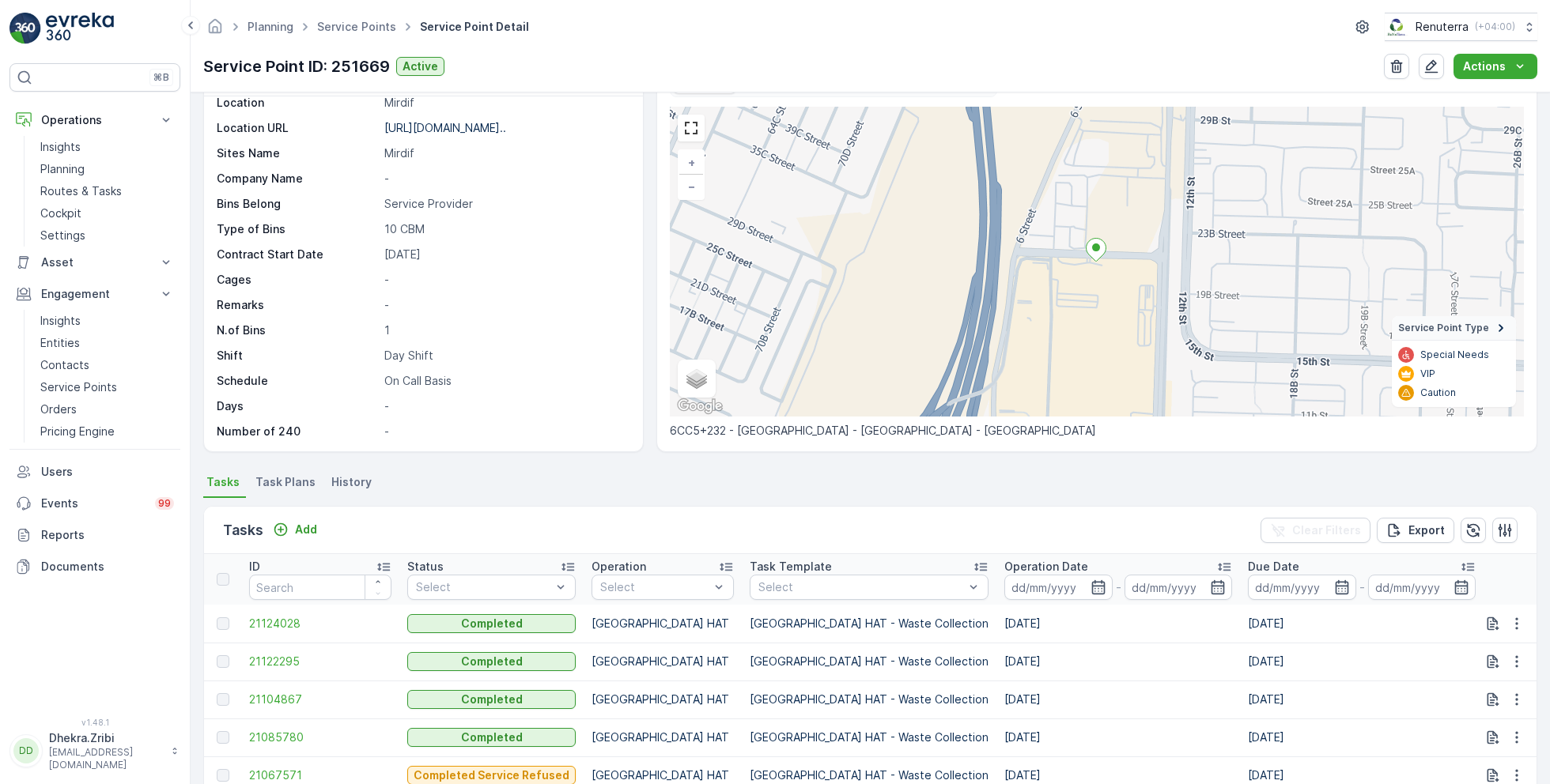
click at [578, 402] on p "-" at bounding box center [505, 406] width 242 height 16
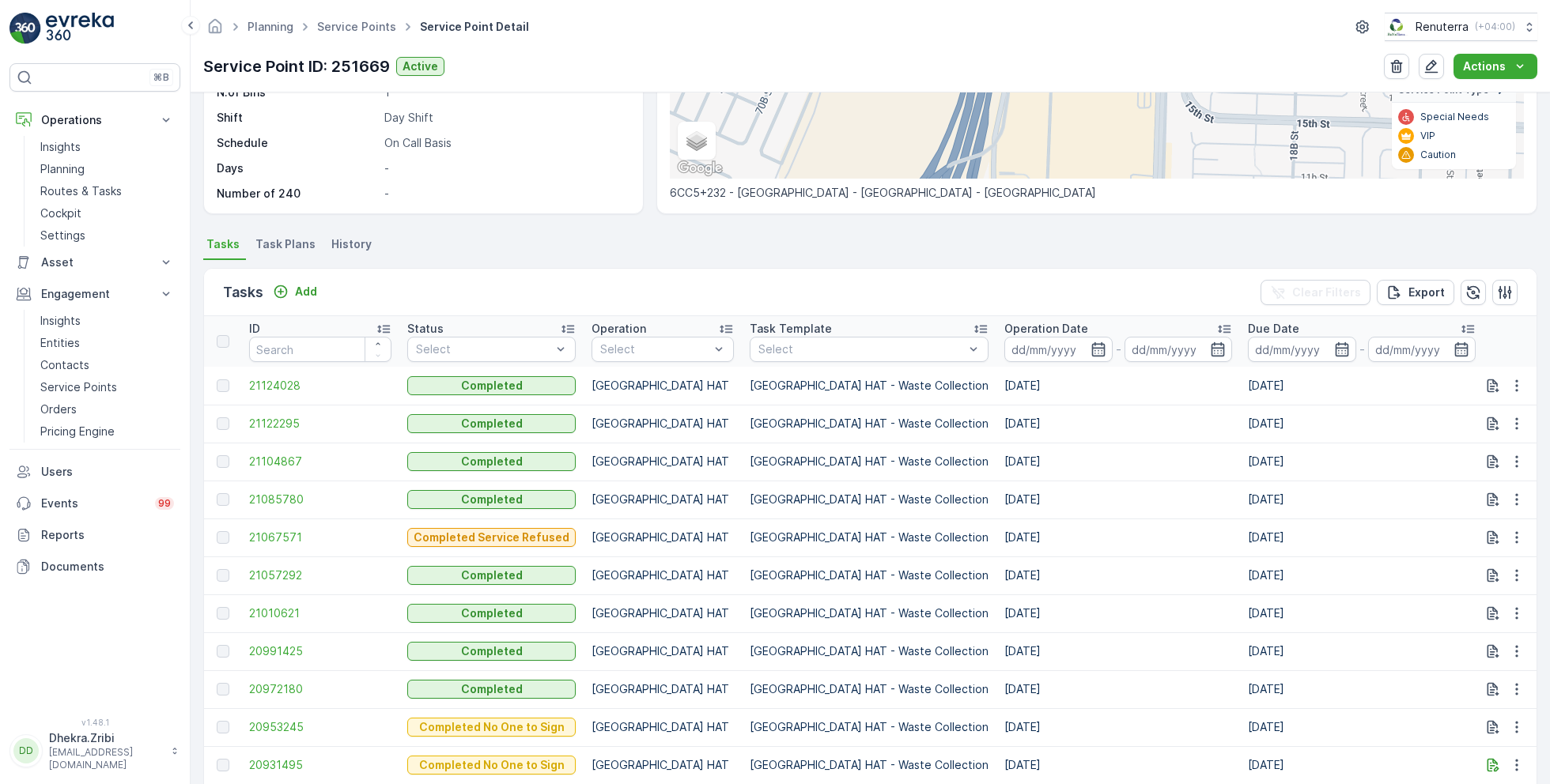
scroll to position [284, 0]
click at [1091, 352] on icon "button" at bounding box center [1098, 351] width 16 height 16
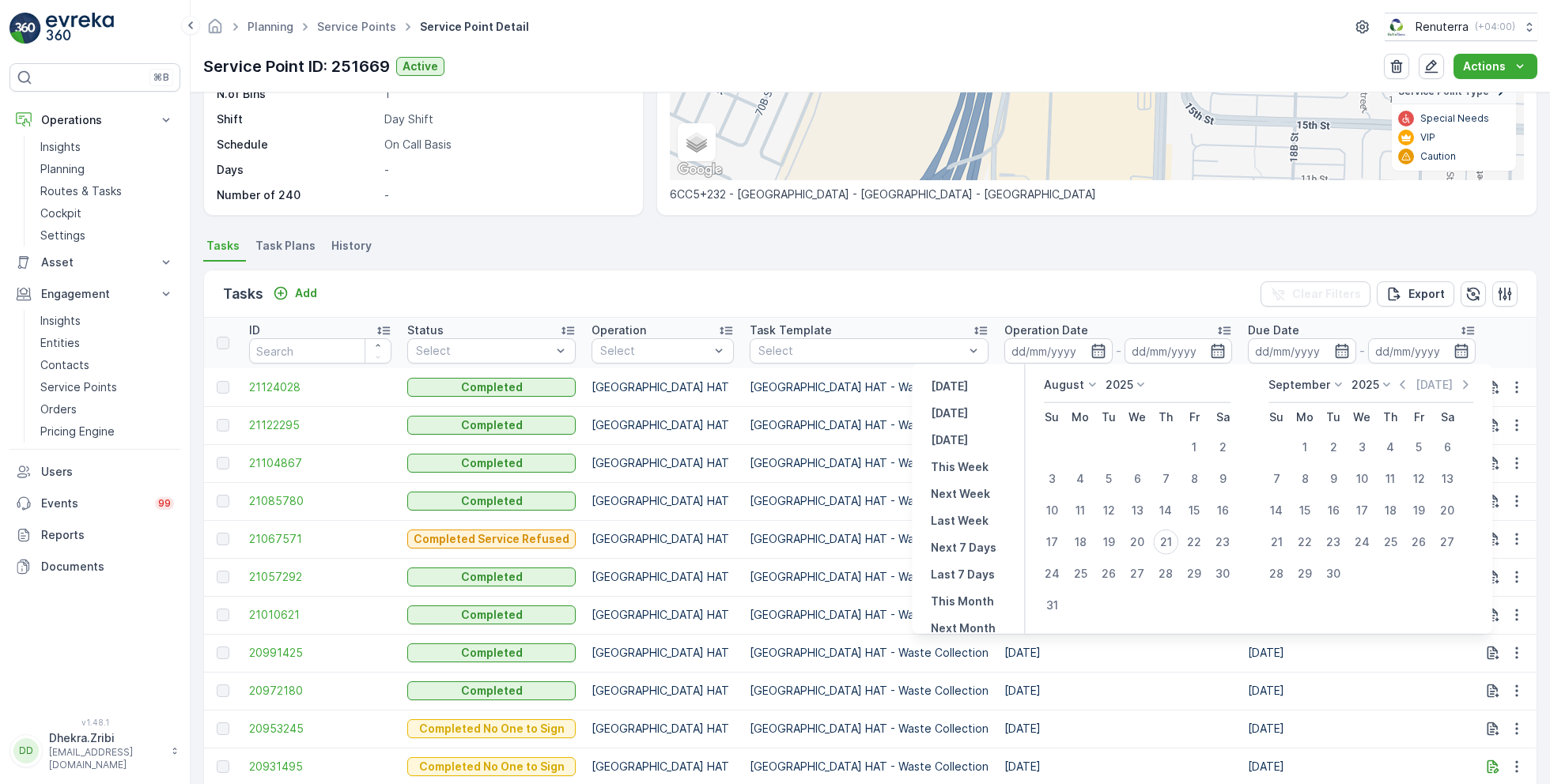
click at [1058, 384] on p "August" at bounding box center [1064, 385] width 40 height 16
click at [1070, 529] on span "July" at bounding box center [1064, 533] width 21 height 16
click at [567, 279] on div "Tasks Add Clear Filters Export" at bounding box center [871, 294] width 1333 height 48
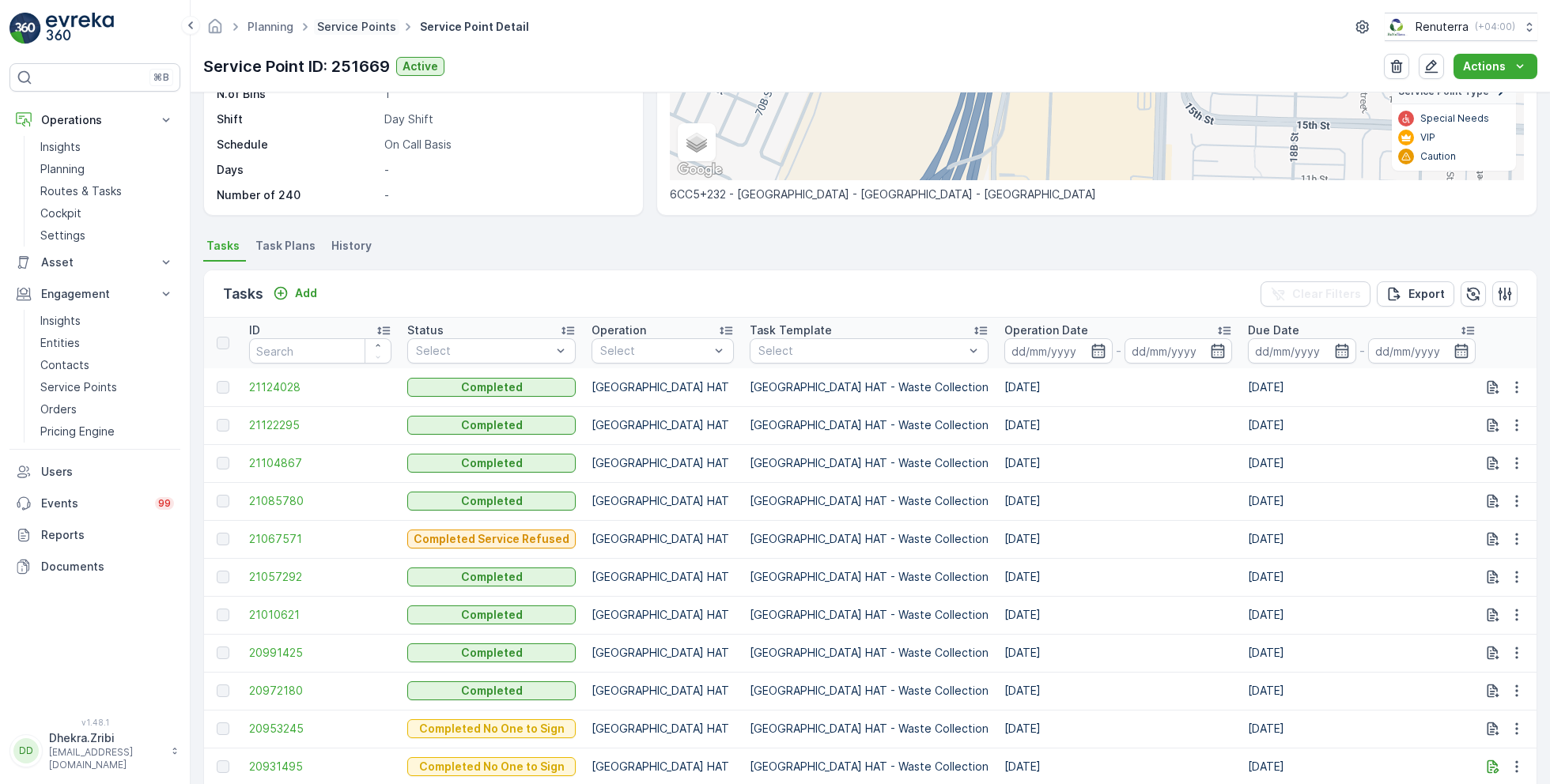
click at [350, 30] on link "Service Points" at bounding box center [357, 26] width 79 height 14
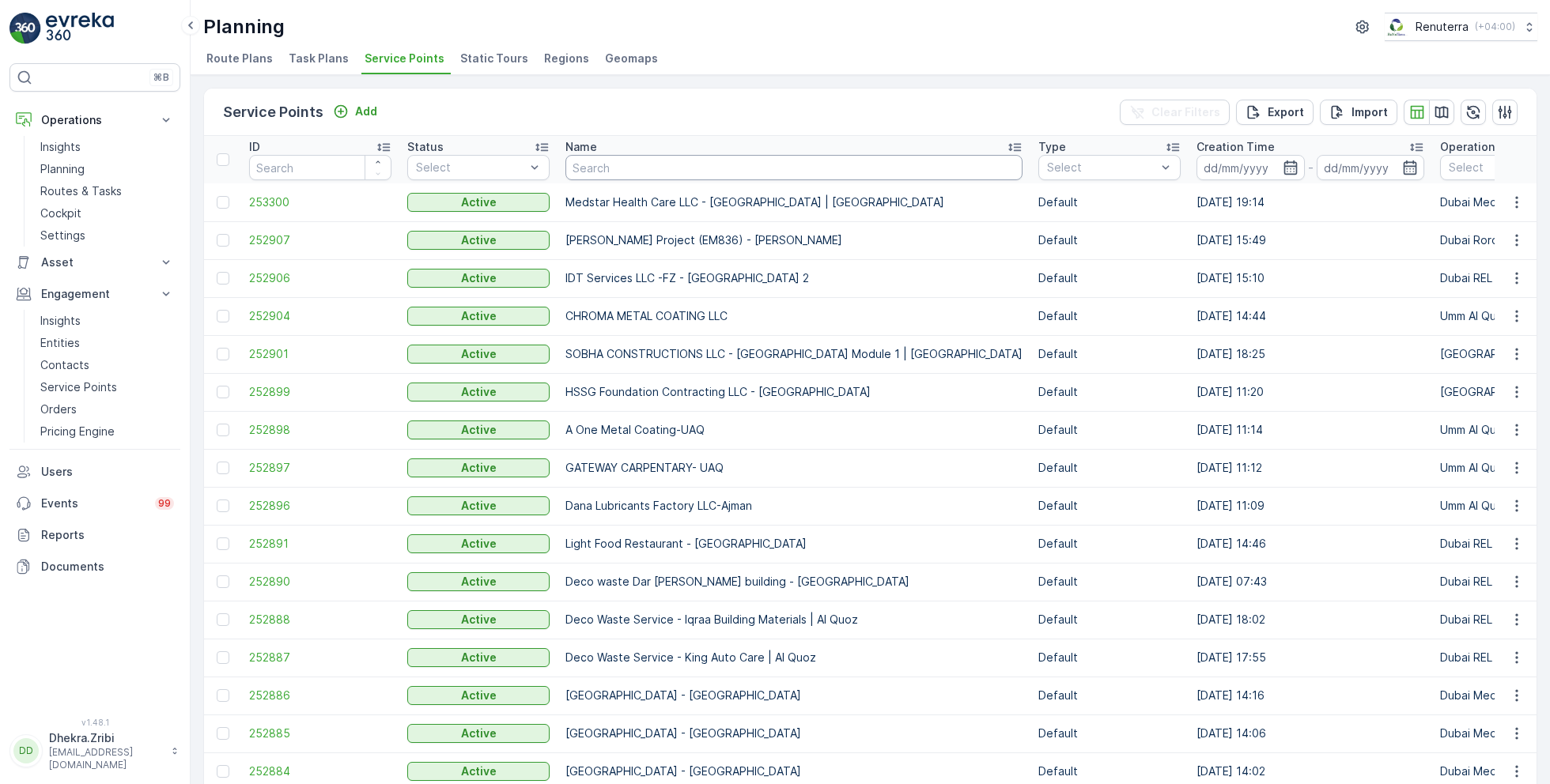
click at [644, 166] on input "text" at bounding box center [793, 167] width 457 height 25
paste input "Mubarik Abdul Majeed Scrap & Metal Waste -Mirdif"
type input "Mubarik Abdul Majeed Scrap & Metal Waste -Mirdif"
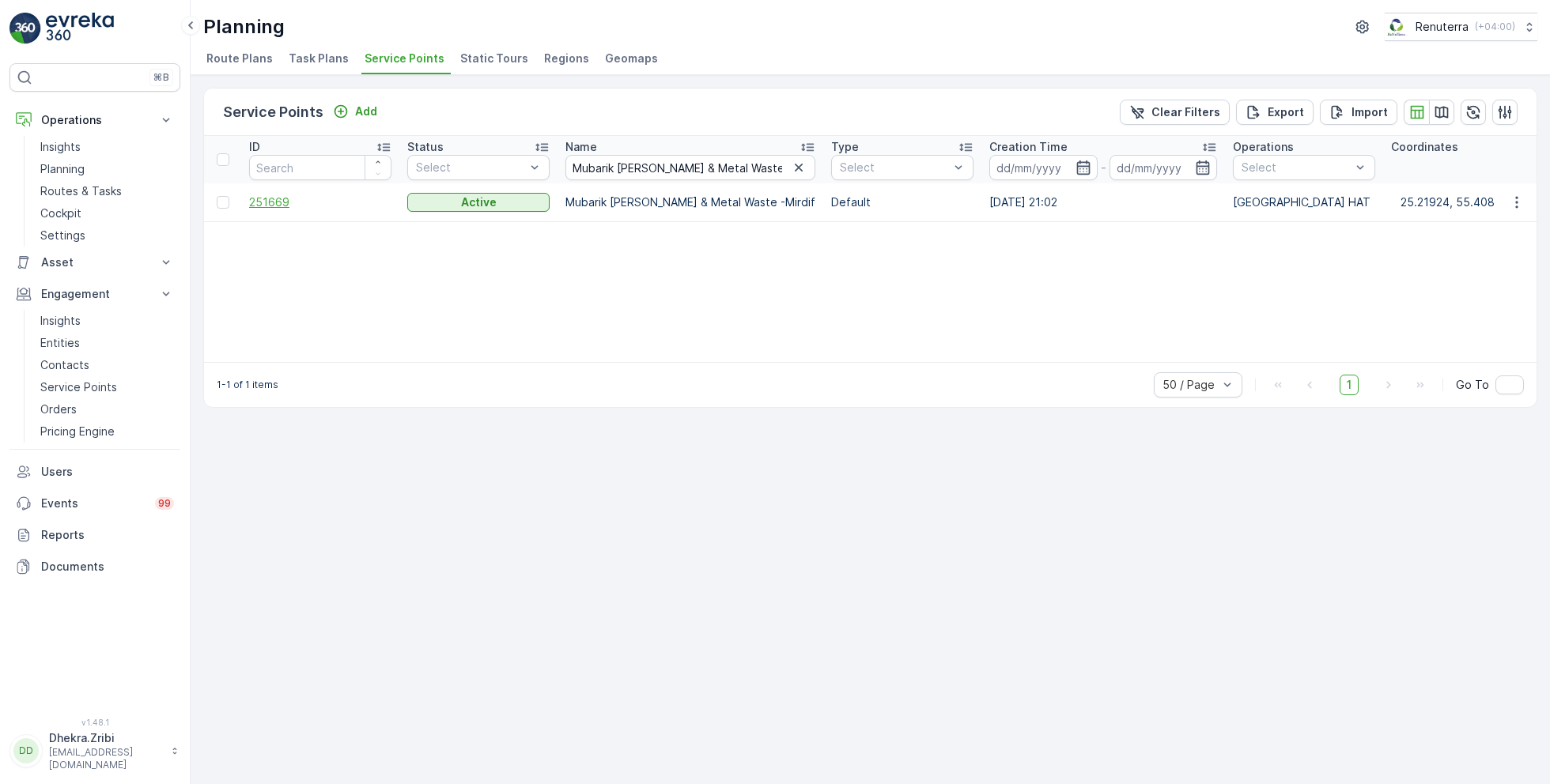
click at [283, 202] on span "251669" at bounding box center [320, 202] width 143 height 16
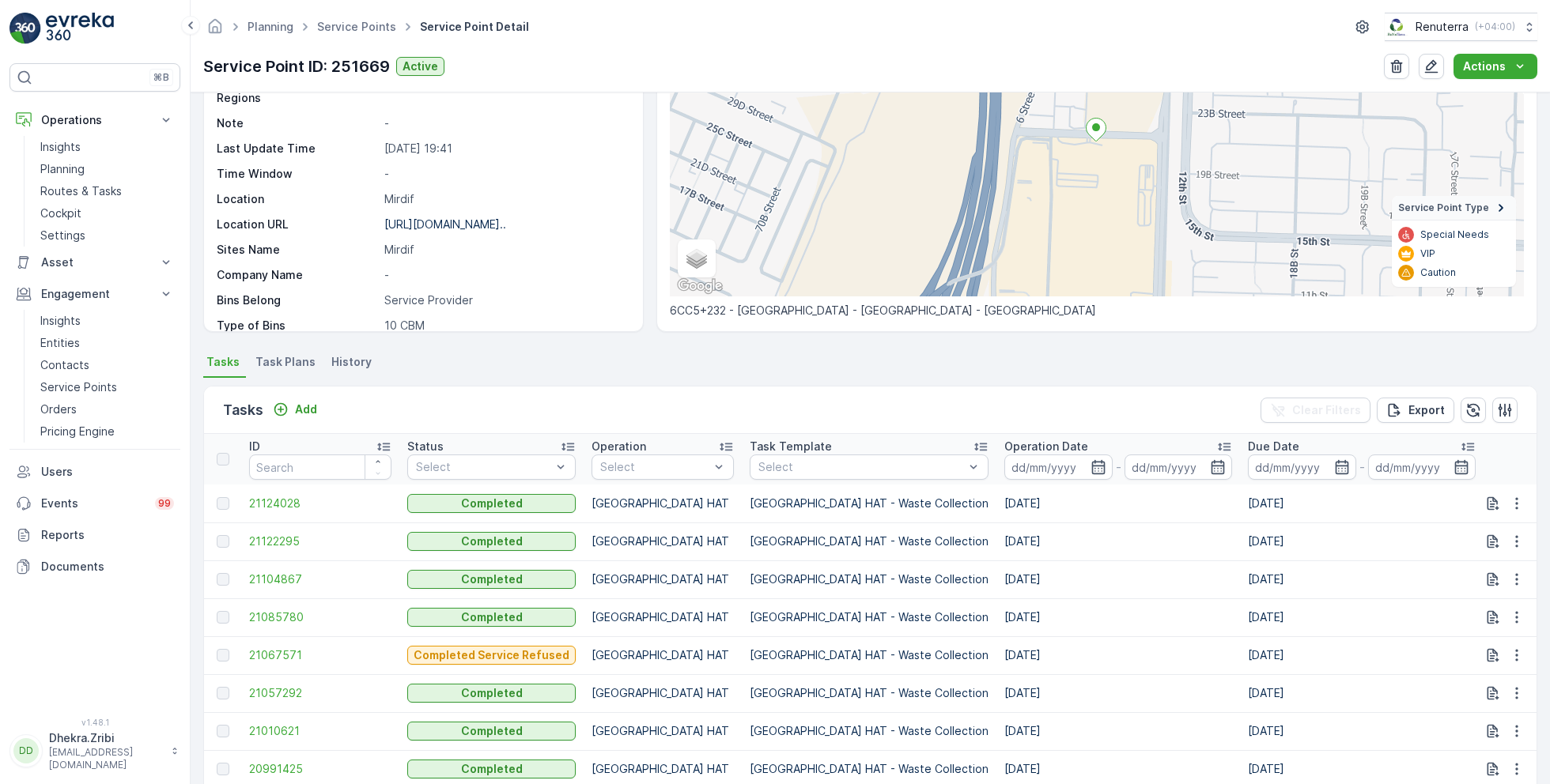
scroll to position [194, 0]
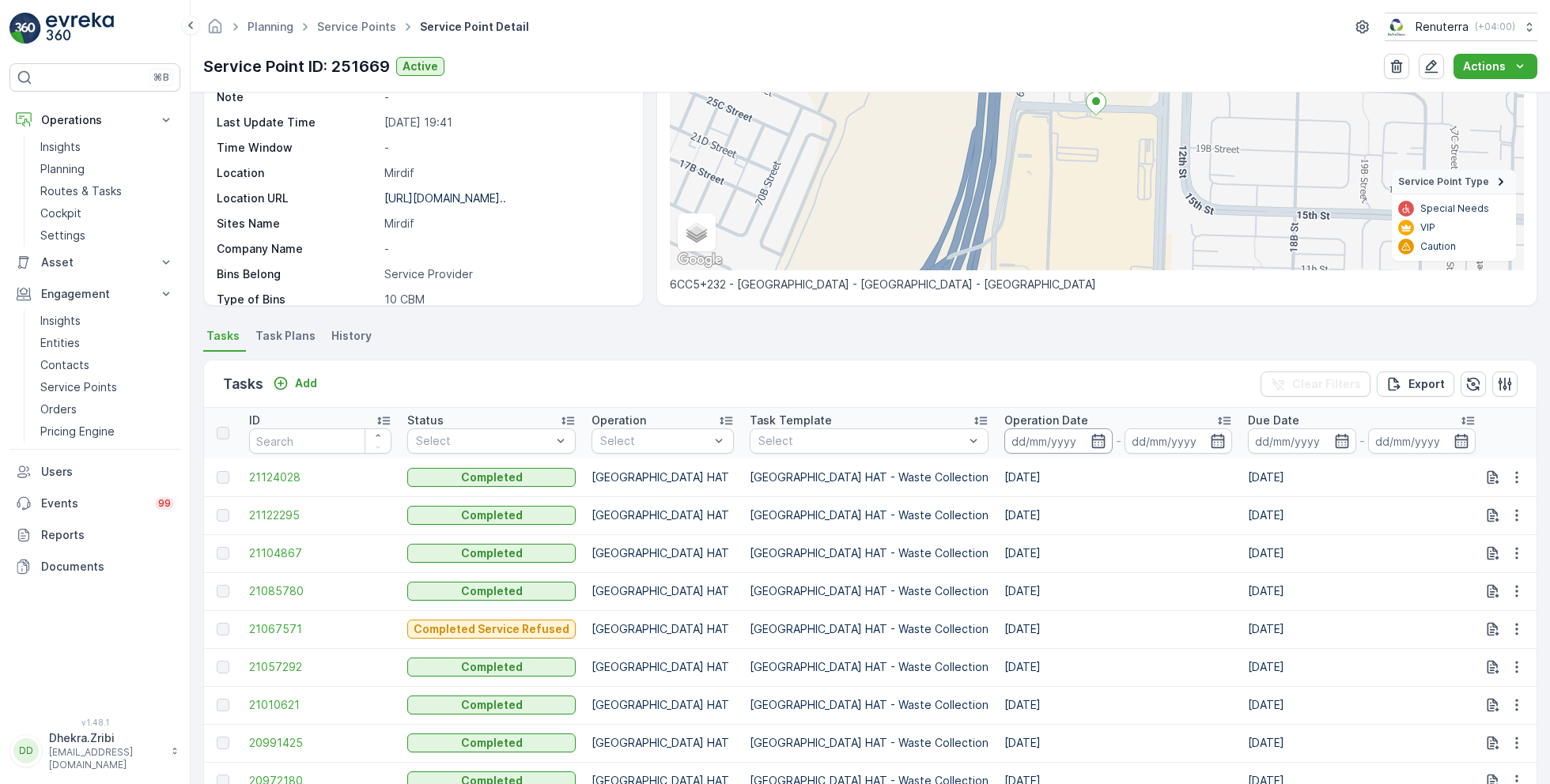
click at [1004, 436] on input at bounding box center [1058, 441] width 109 height 25
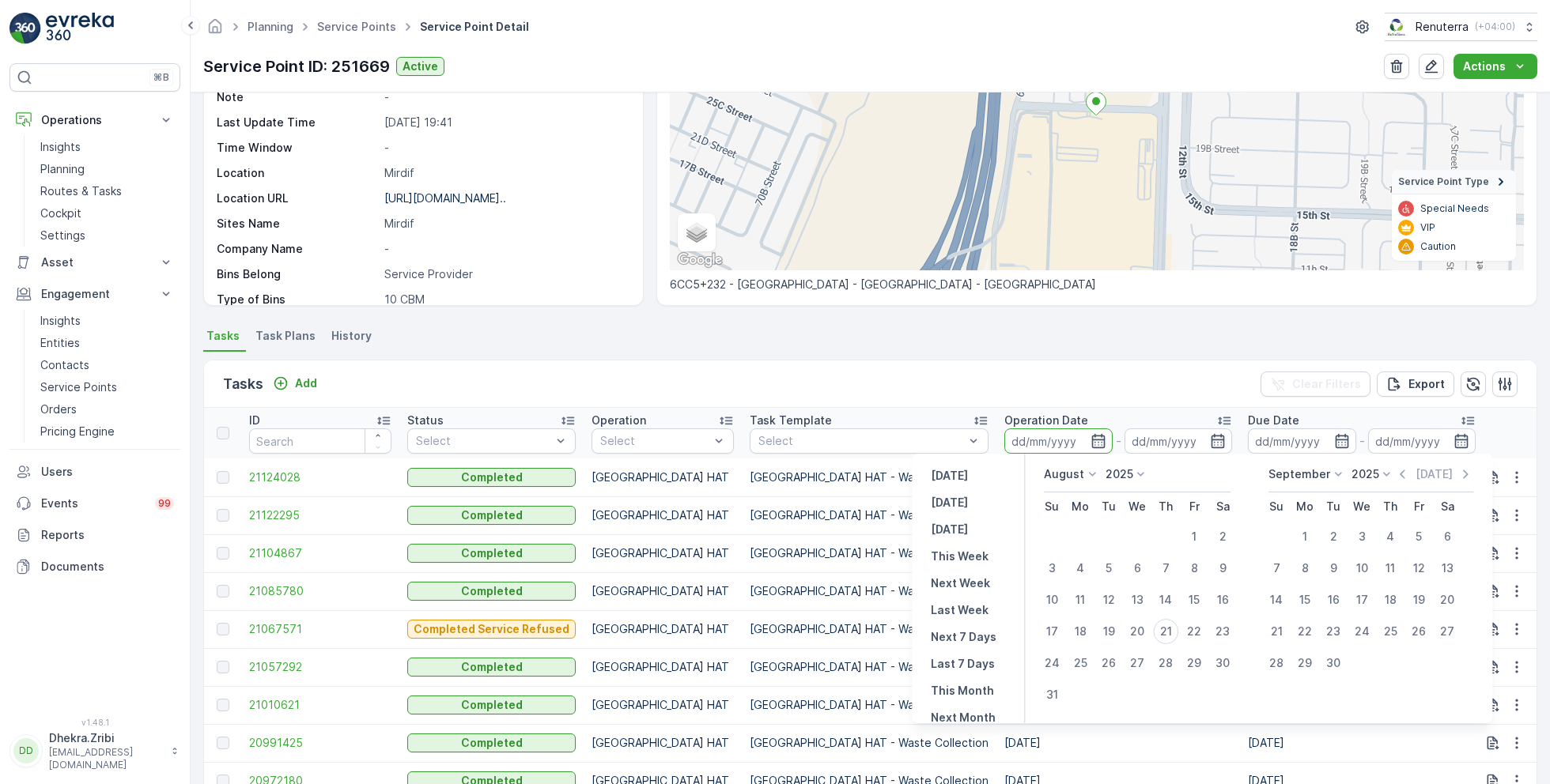
click at [1070, 478] on p "August" at bounding box center [1064, 474] width 40 height 16
click at [1067, 621] on span "July" at bounding box center [1064, 622] width 21 height 16
click at [1114, 632] on div "22" at bounding box center [1108, 631] width 25 height 25
type input "[DATE]"
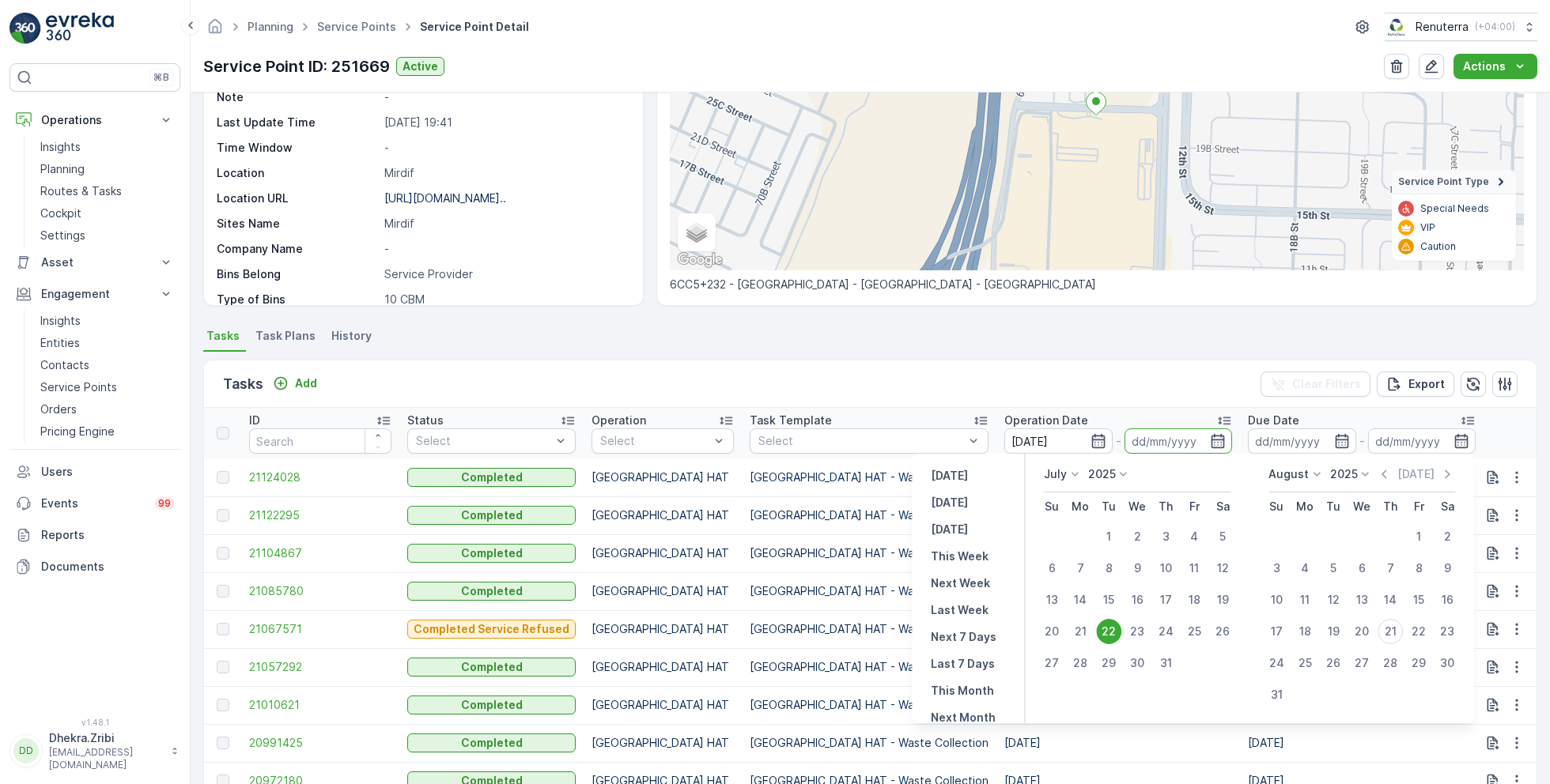
click at [1114, 632] on div "22" at bounding box center [1108, 631] width 25 height 25
type input "[DATE]"
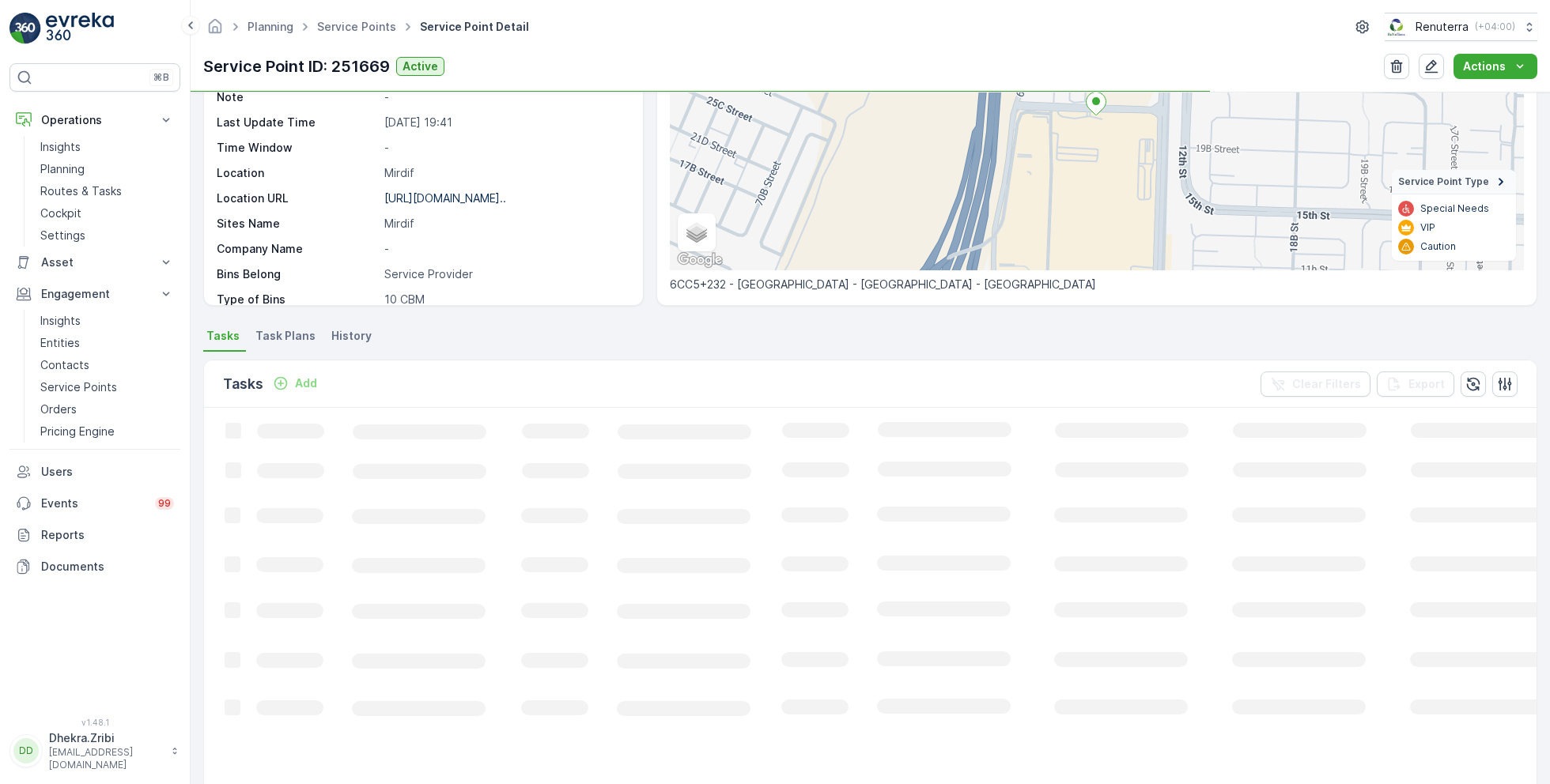
scroll to position [110, 0]
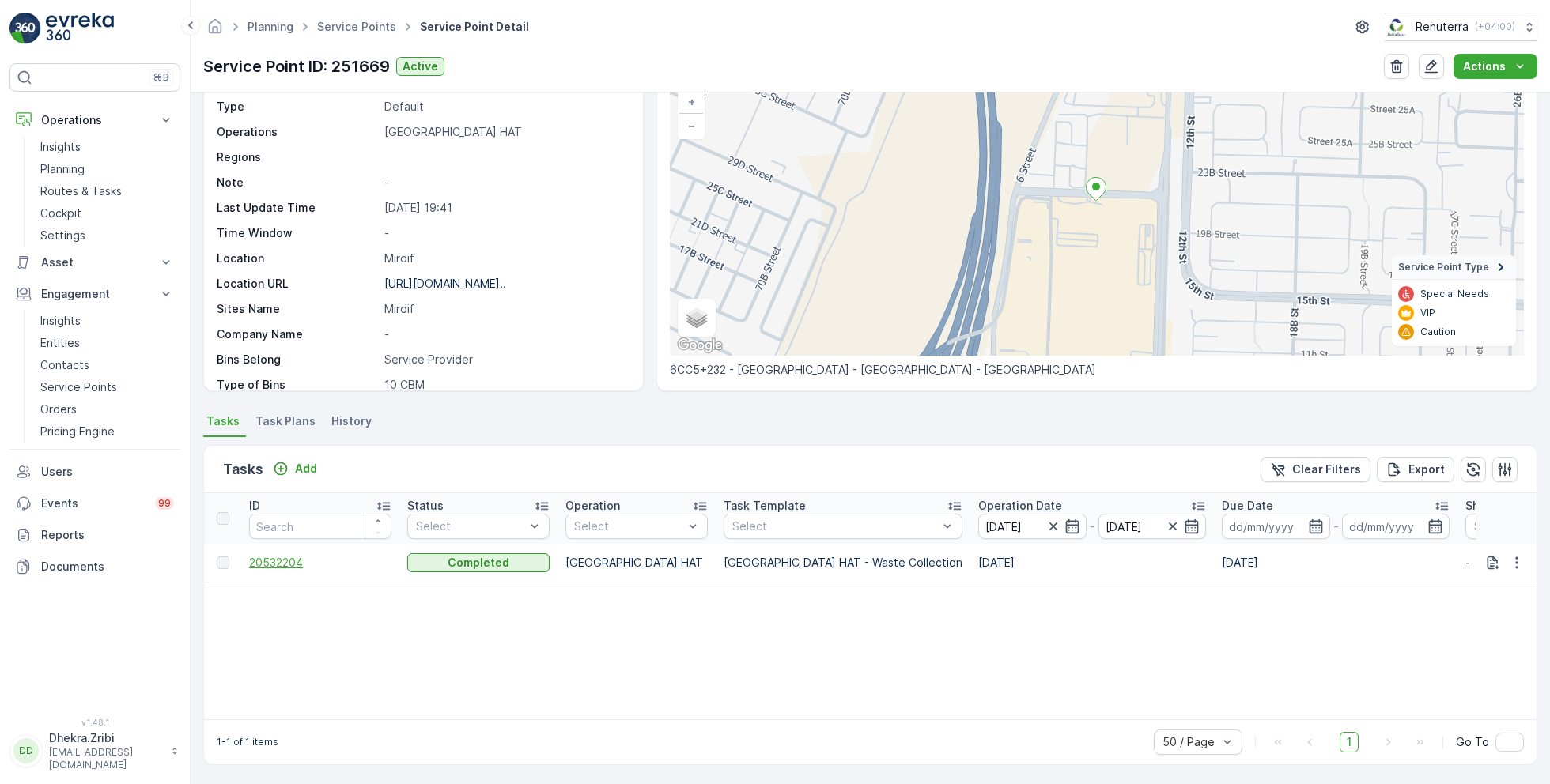
click at [291, 561] on span "20532204" at bounding box center [320, 562] width 143 height 16
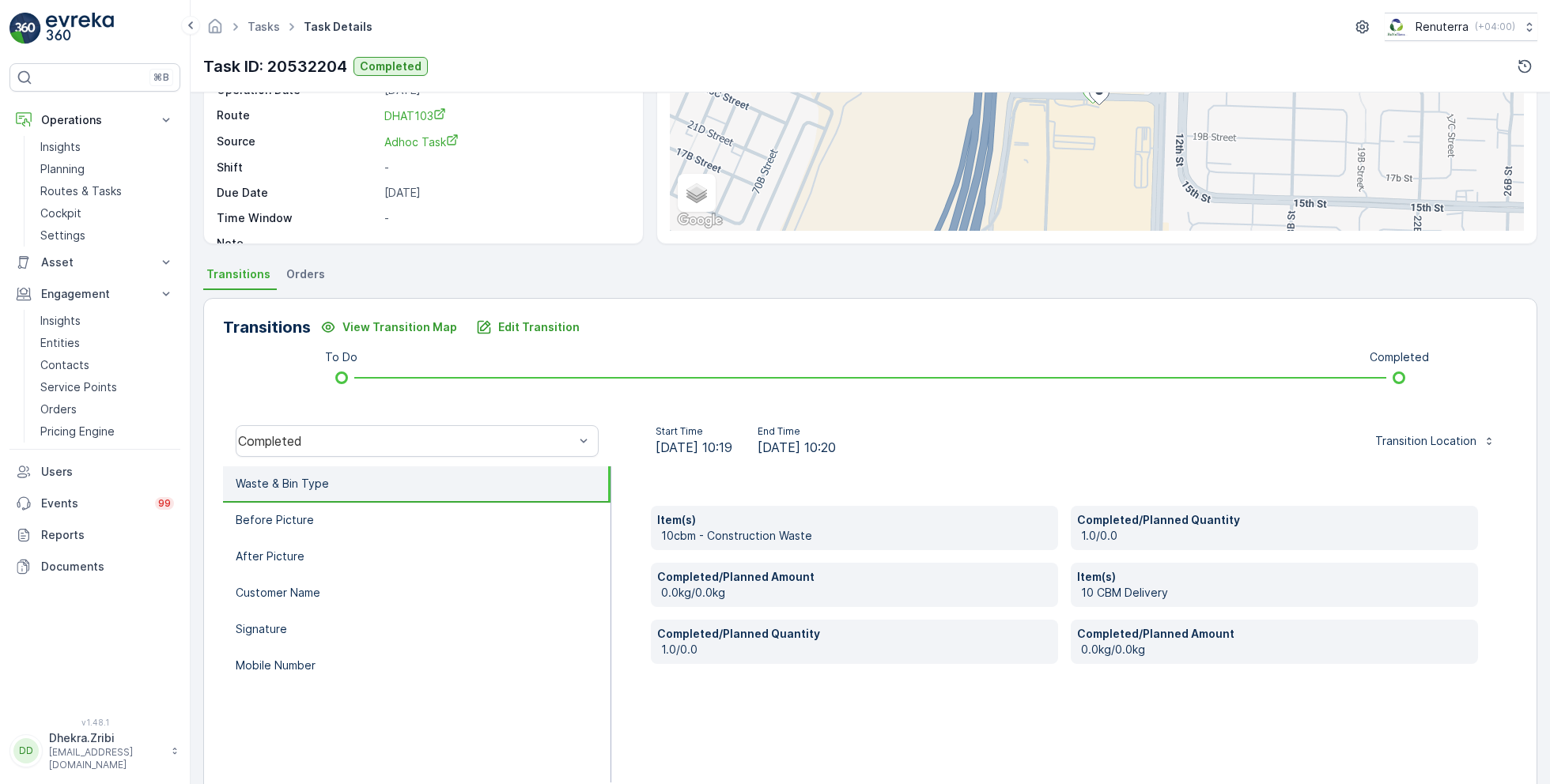
scroll to position [183, 0]
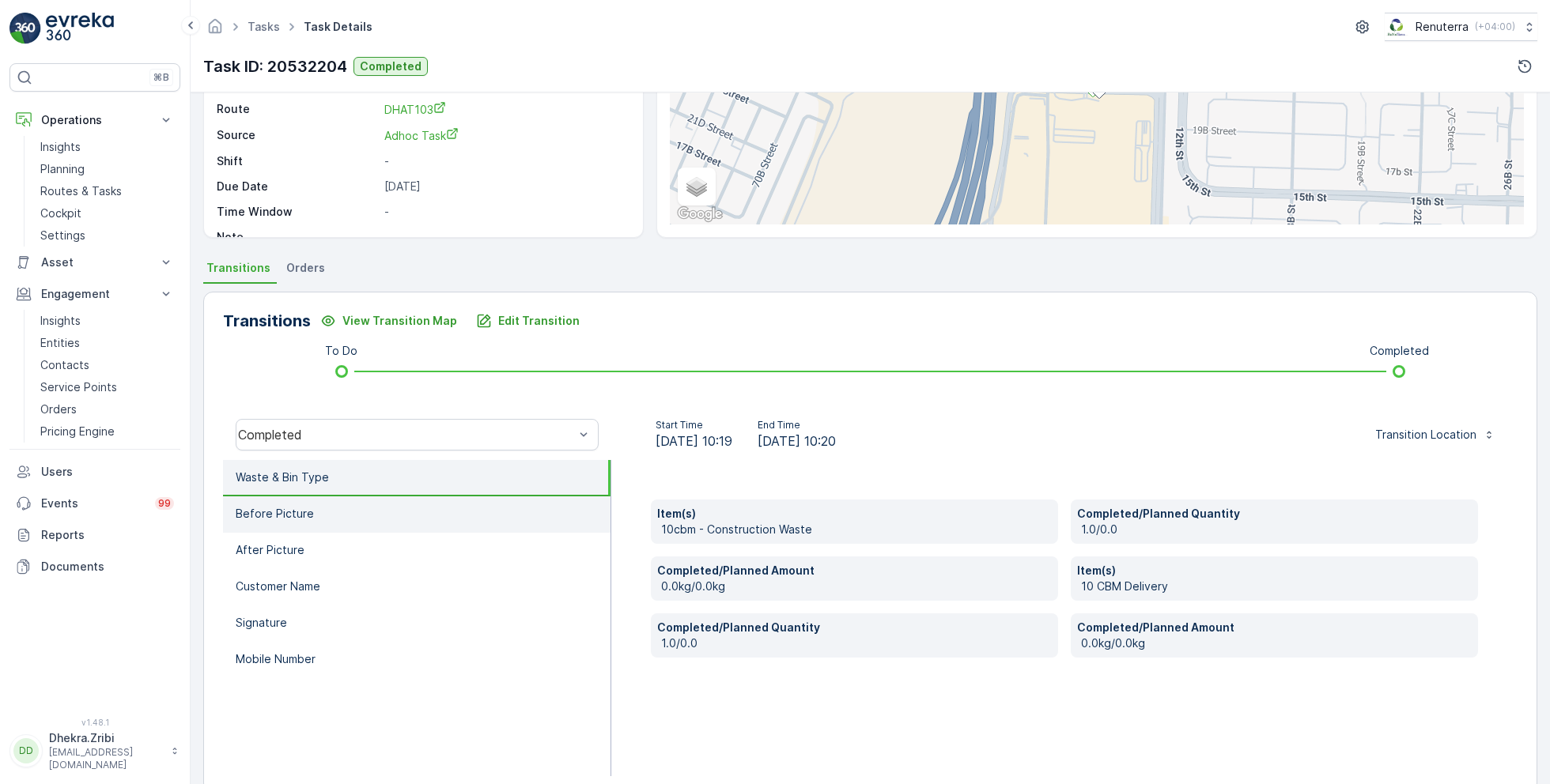
click at [328, 515] on li "Before Picture" at bounding box center [416, 515] width 388 height 37
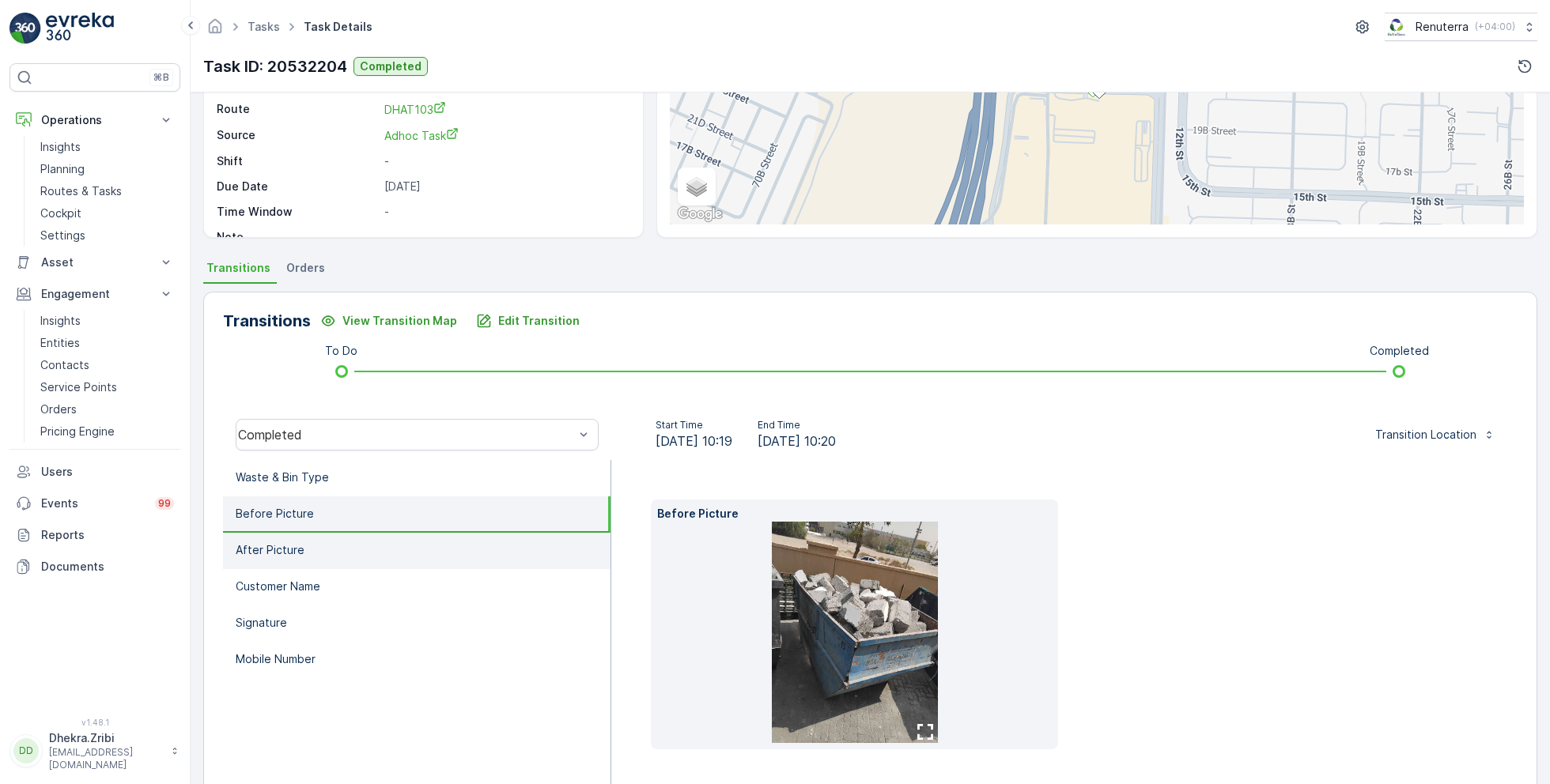
click at [320, 548] on li "After Picture" at bounding box center [416, 551] width 388 height 37
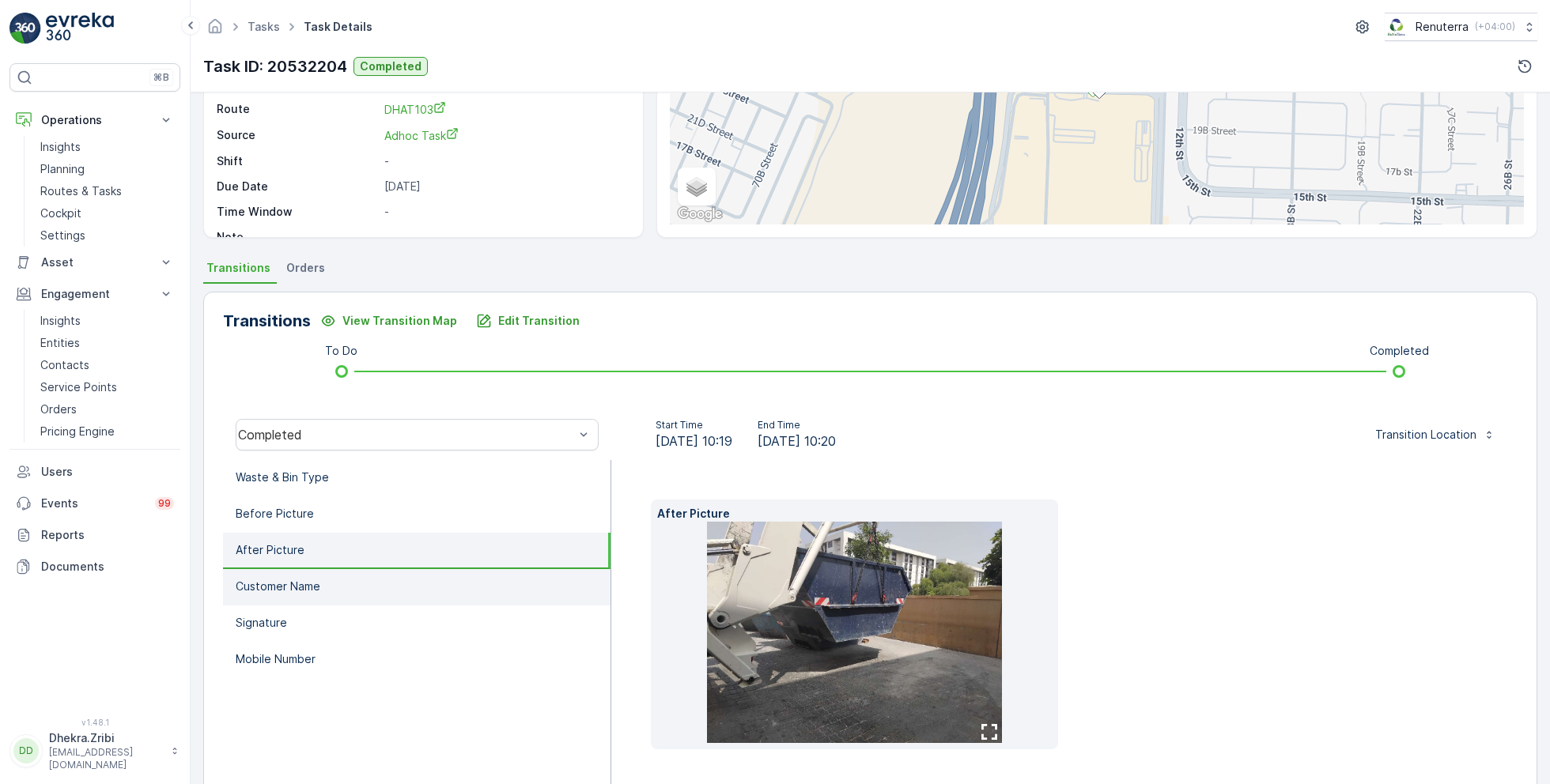
click at [323, 578] on li "Customer Name" at bounding box center [416, 588] width 388 height 37
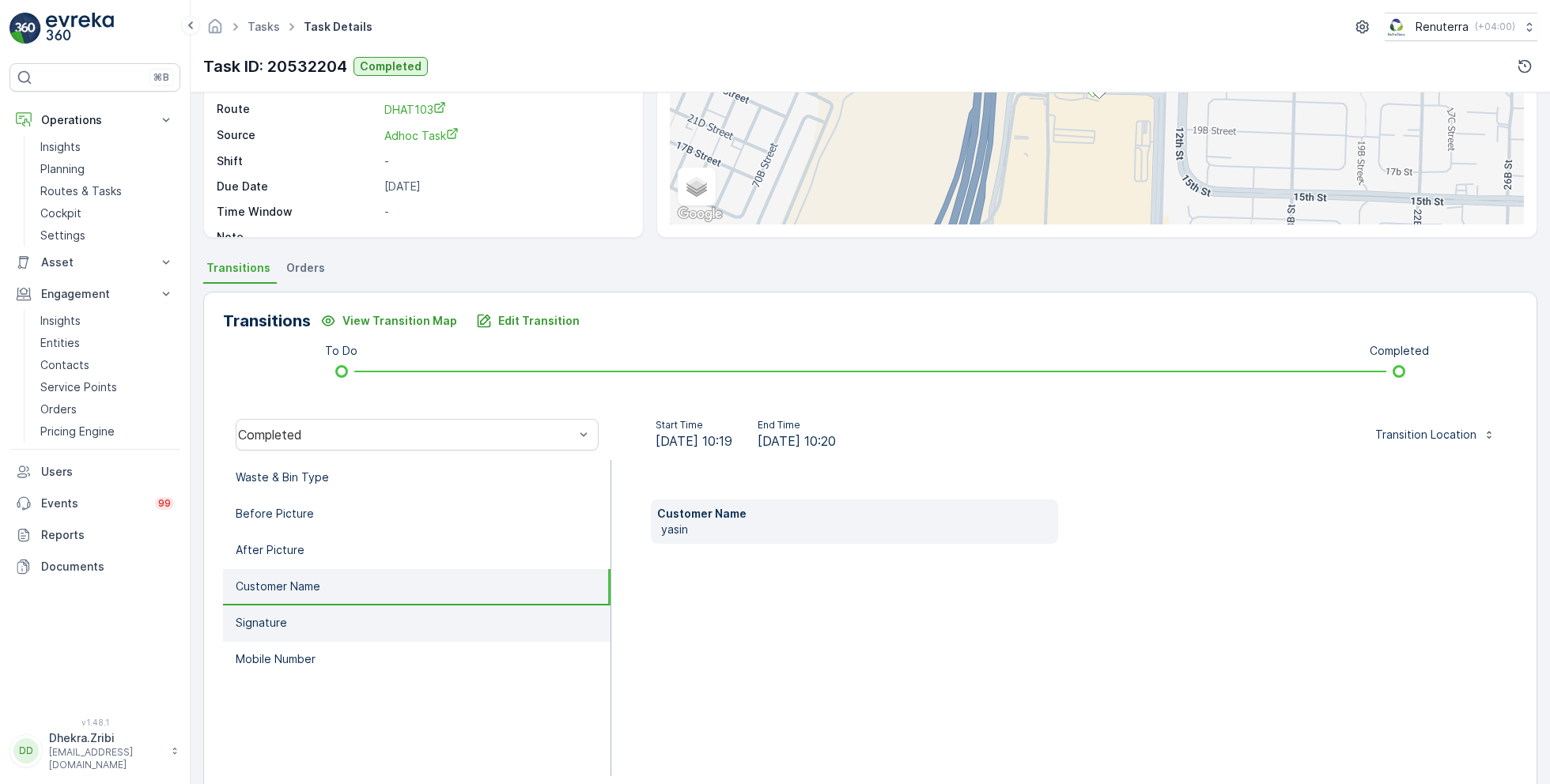
click at [307, 621] on li "Signature" at bounding box center [416, 624] width 388 height 37
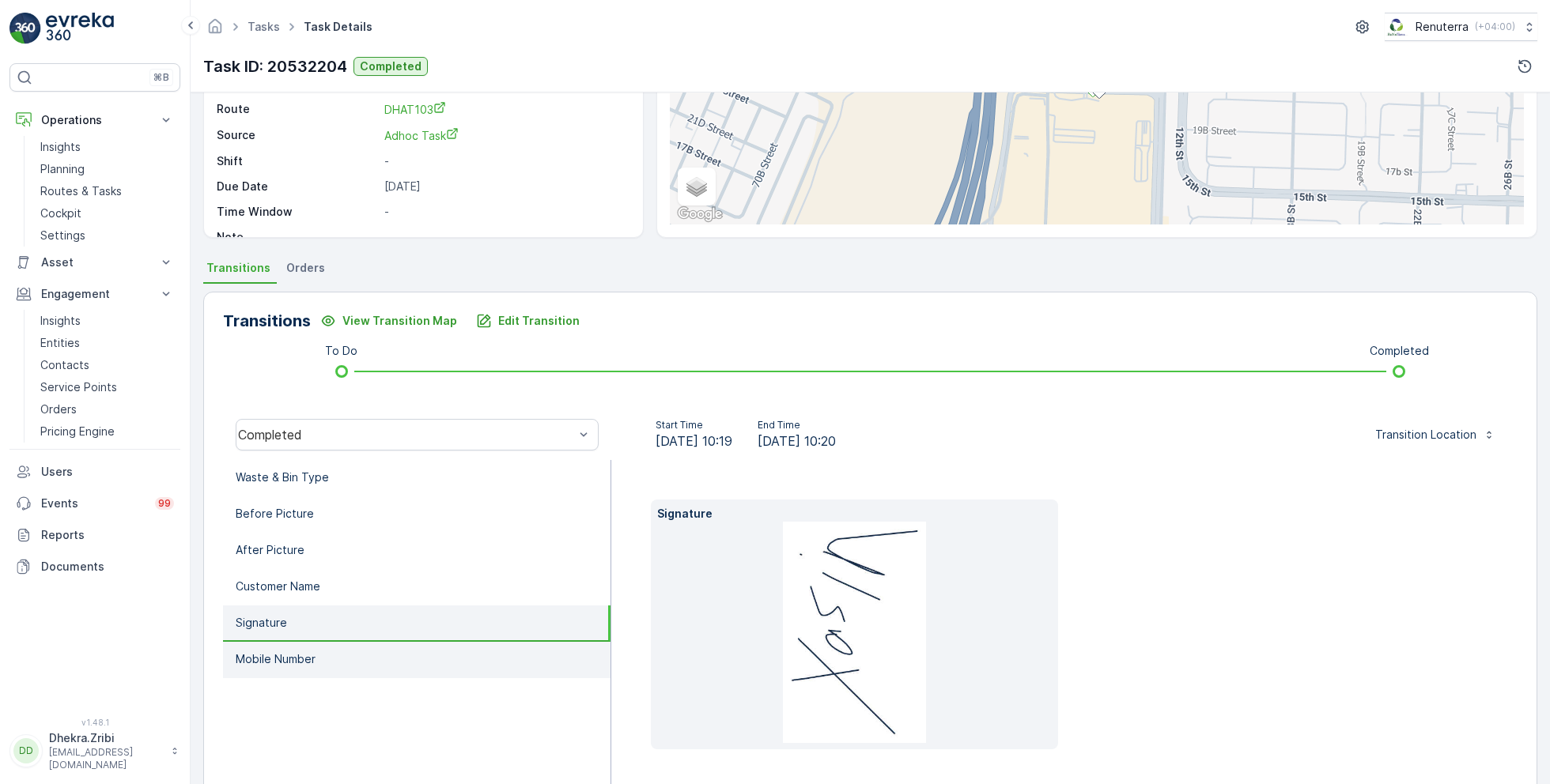
click at [315, 657] on p "Mobile Number" at bounding box center [275, 659] width 80 height 16
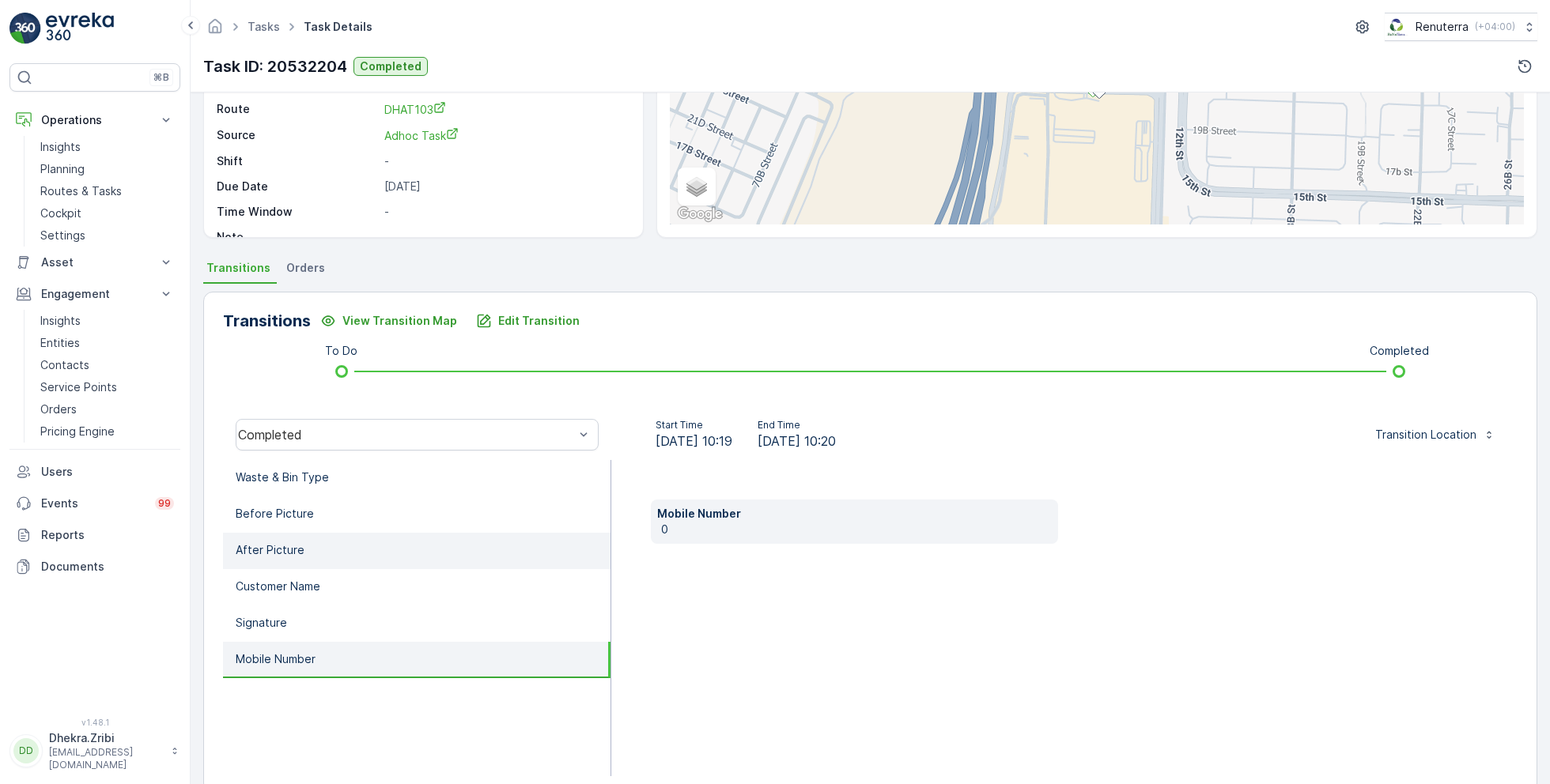
click at [315, 552] on li "After Picture" at bounding box center [416, 551] width 388 height 37
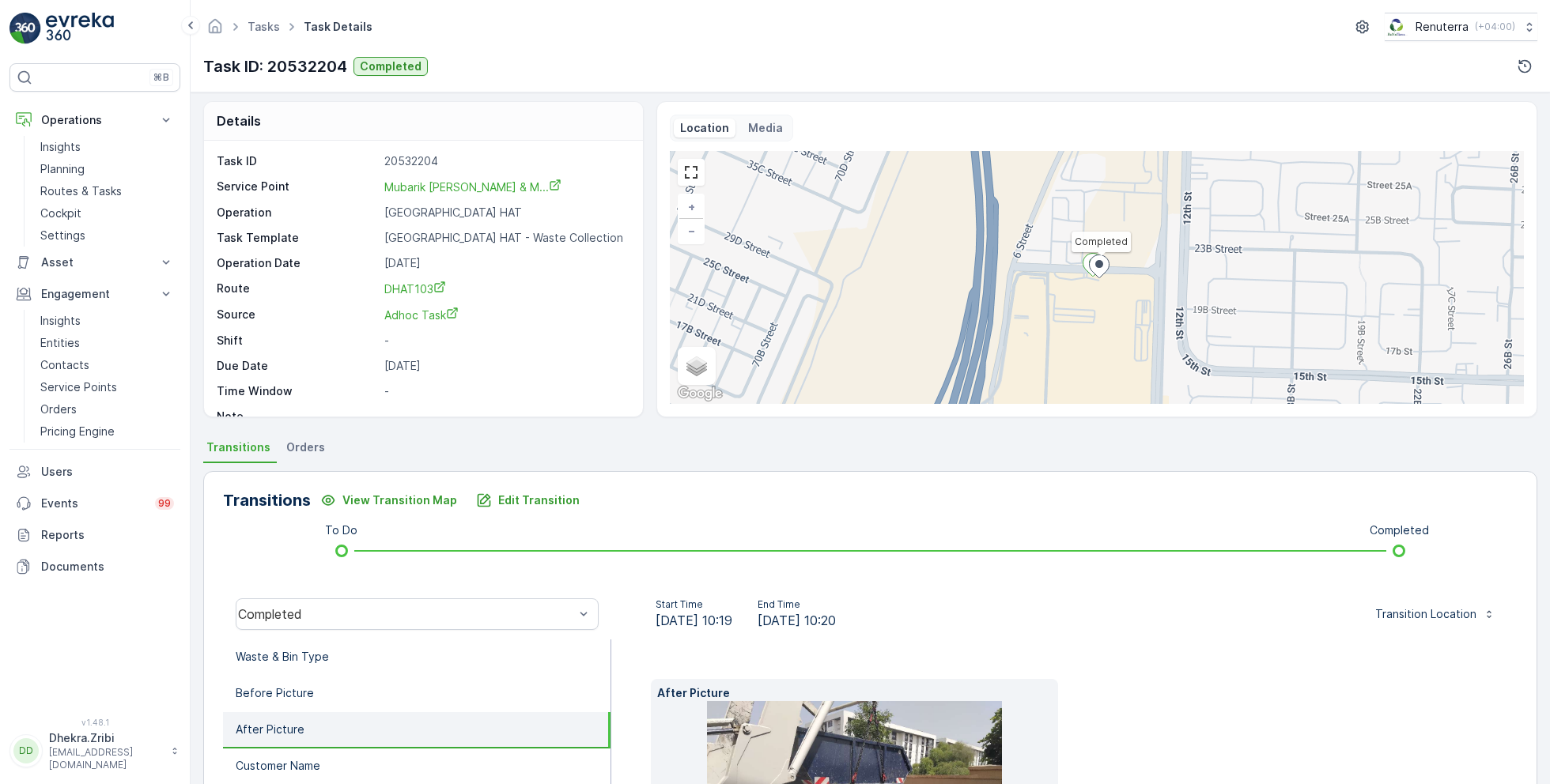
scroll to position [0, 0]
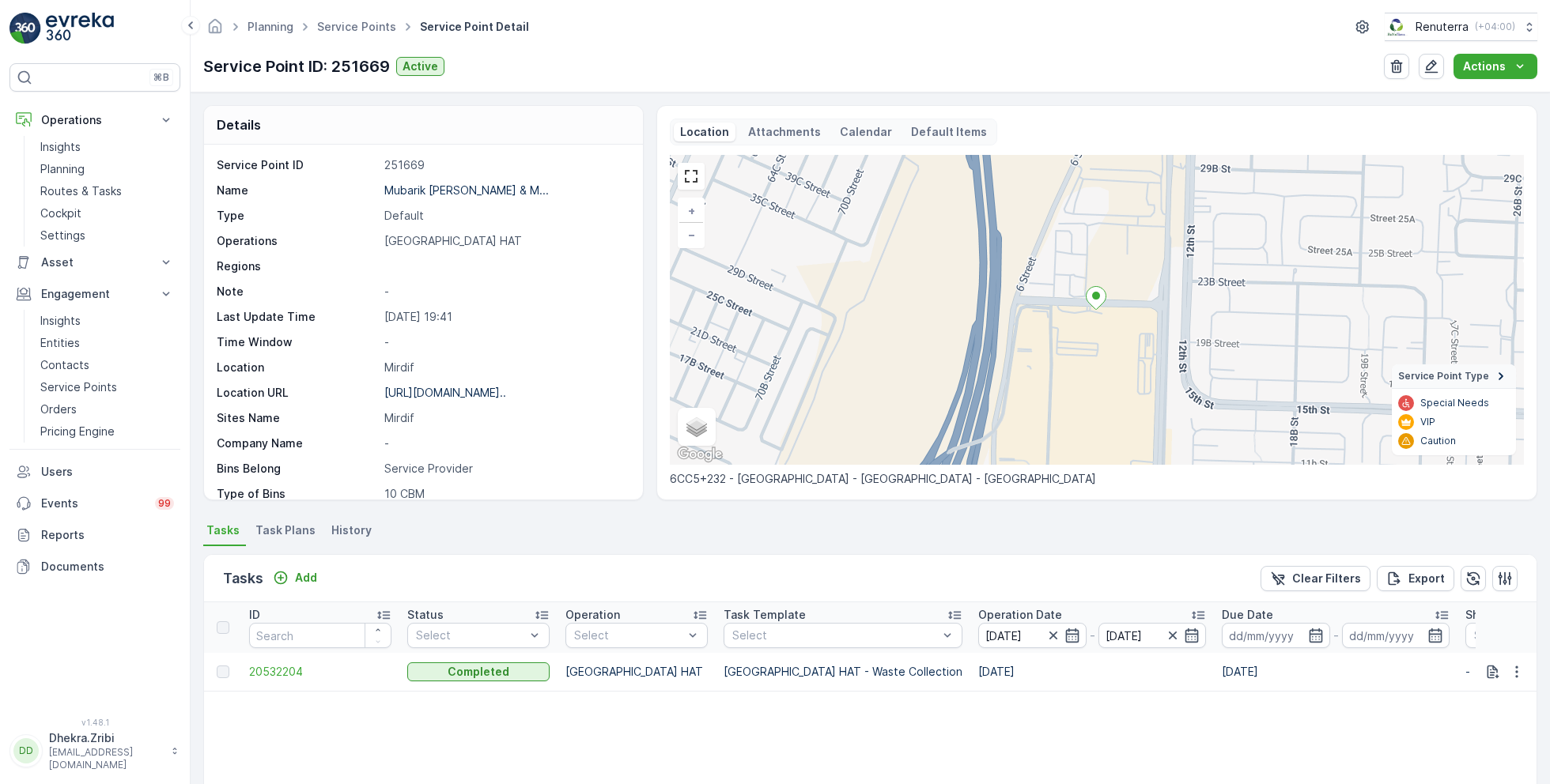
scroll to position [58, 0]
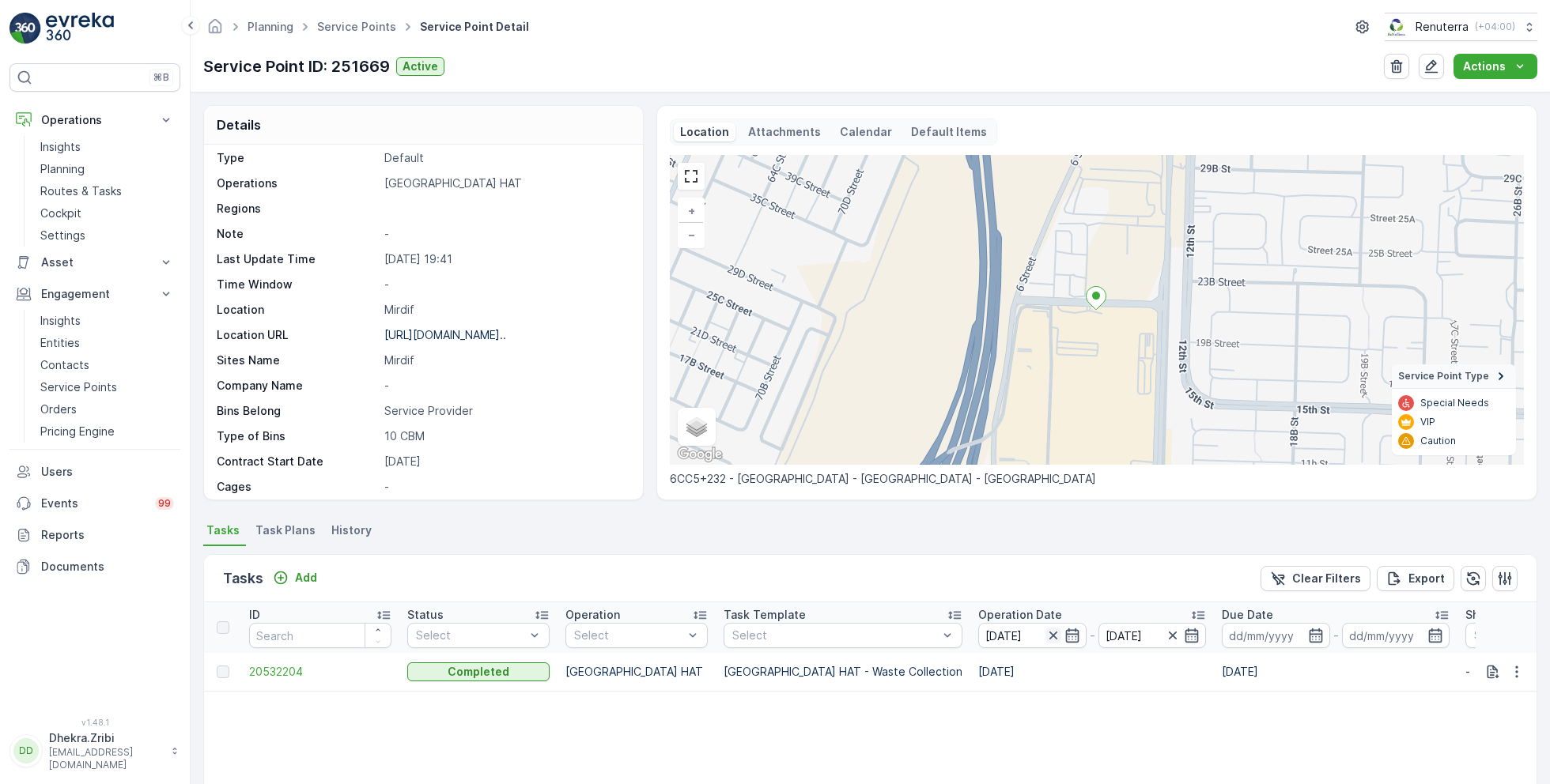
click at [1048, 637] on icon "button" at bounding box center [1052, 636] width 8 height 8
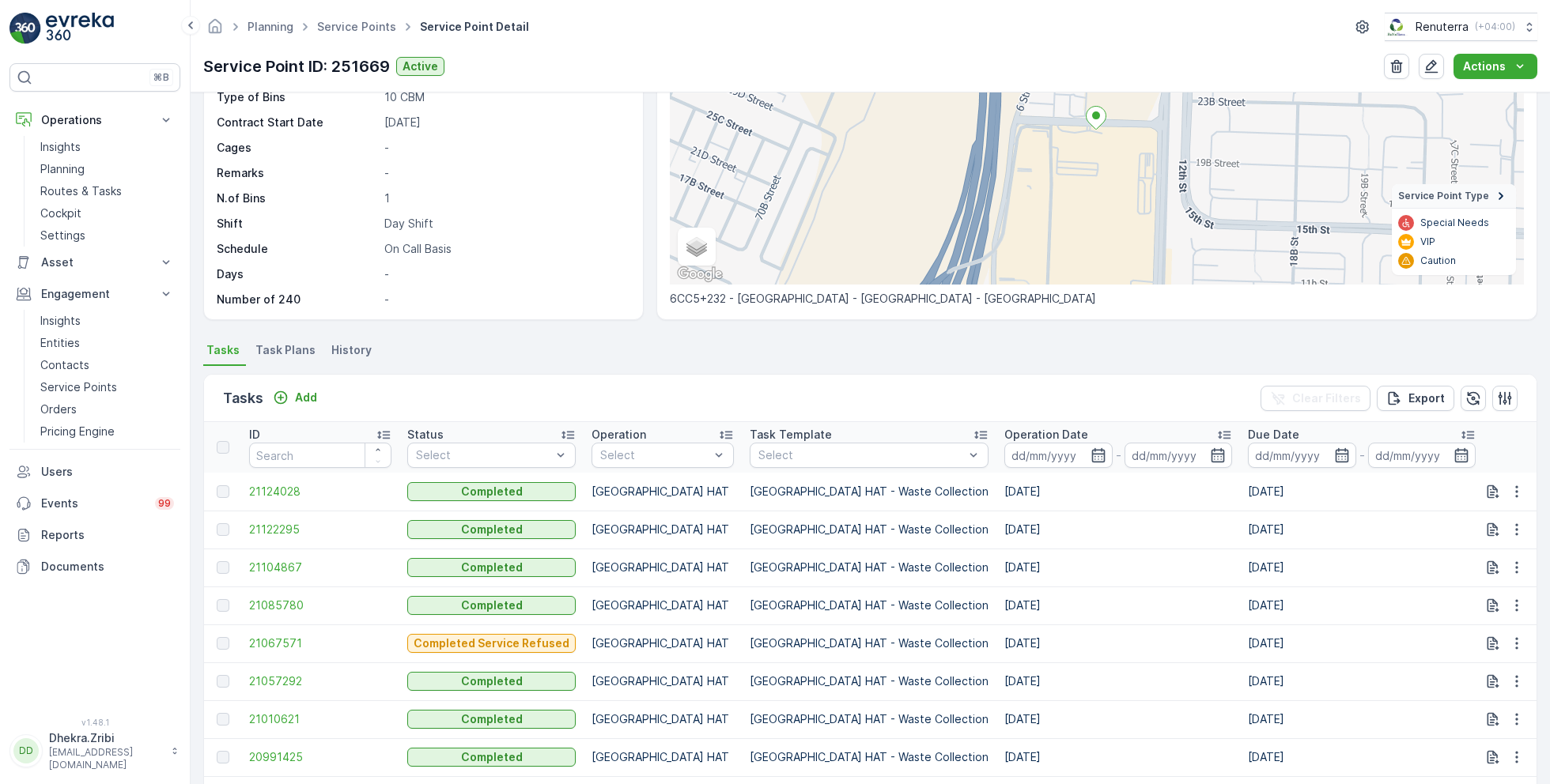
scroll to position [183, 0]
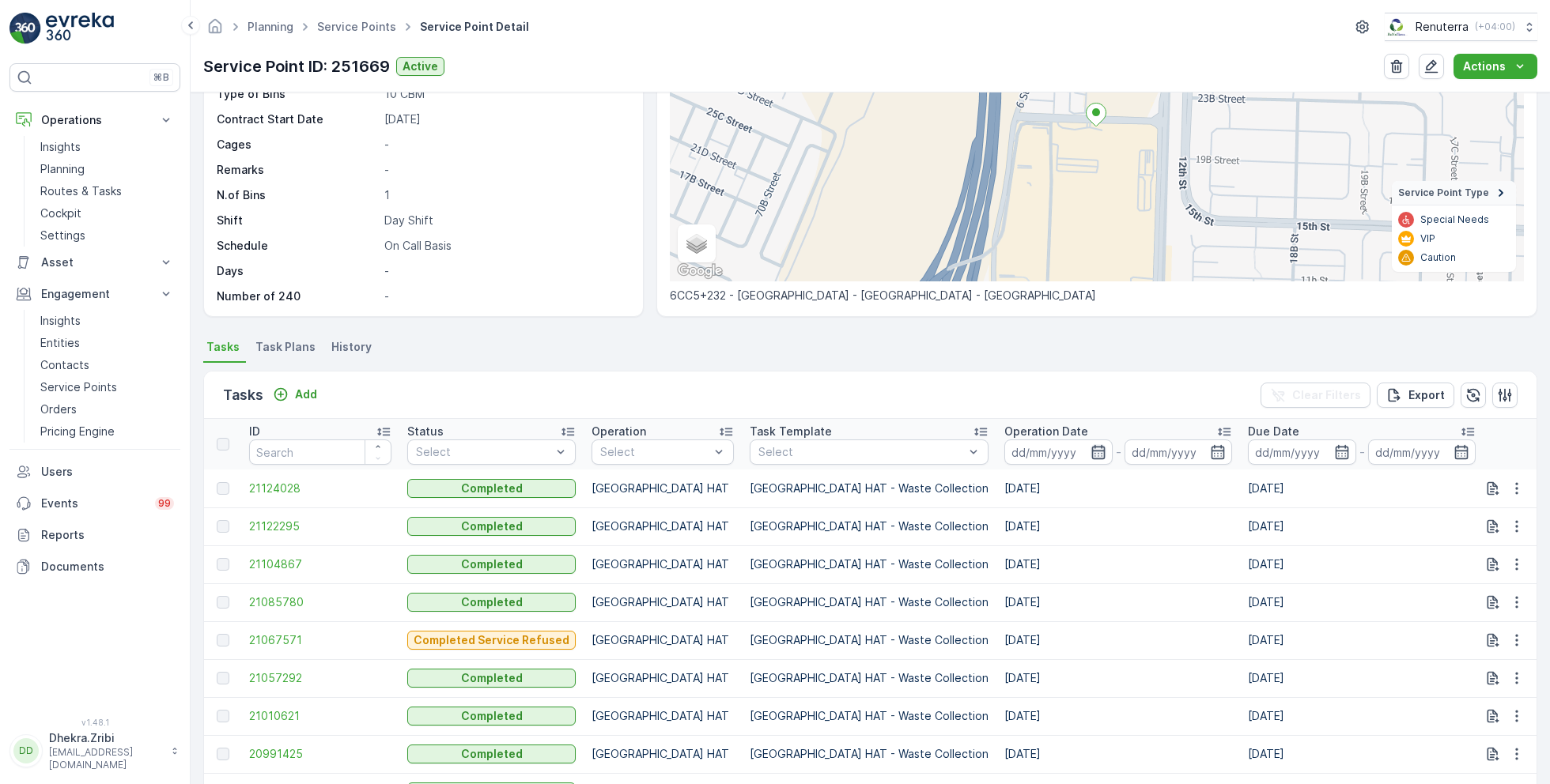
click at [1092, 449] on icon "button" at bounding box center [1098, 452] width 14 height 14
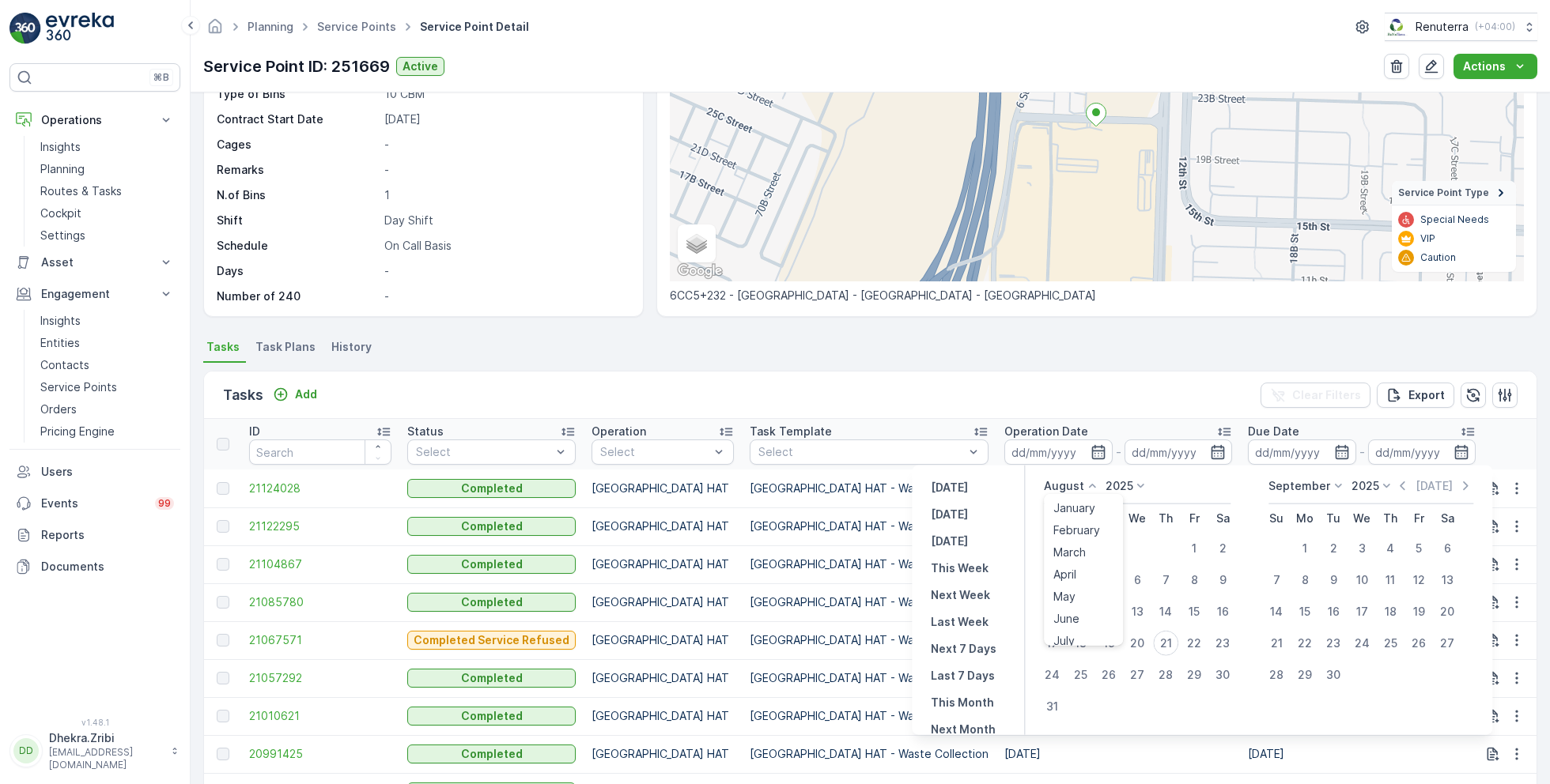
click at [1078, 486] on p "August" at bounding box center [1064, 486] width 40 height 16
click at [1070, 487] on p "August" at bounding box center [1064, 486] width 40 height 16
click at [1070, 629] on span "July" at bounding box center [1064, 634] width 21 height 16
click at [1116, 542] on div "1" at bounding box center [1108, 548] width 25 height 25
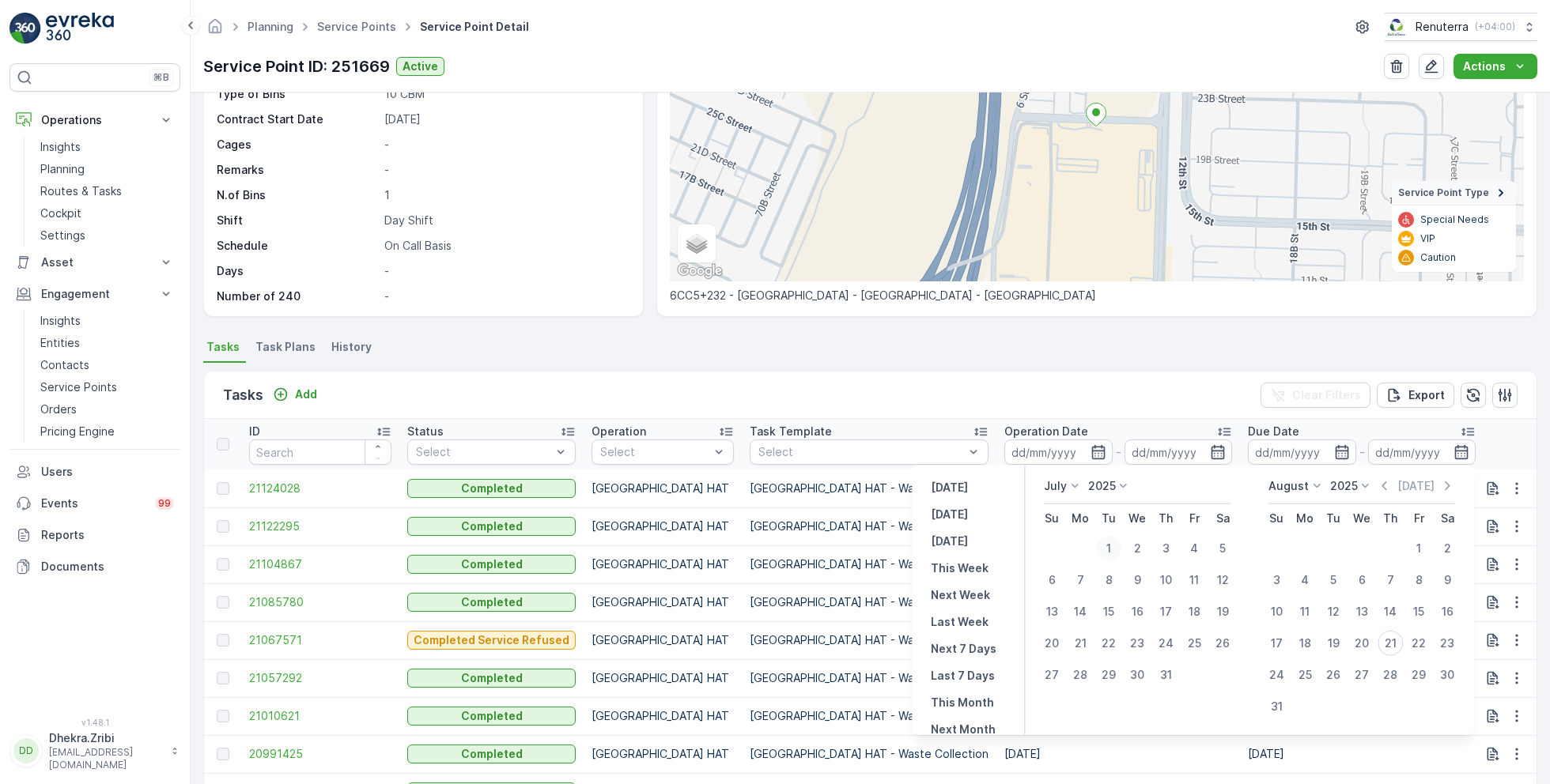
type input "01.07.2025"
click at [1166, 676] on div "31" at bounding box center [1165, 674] width 25 height 25
type input "[DATE]"
click at [1110, 548] on div "1" at bounding box center [1108, 548] width 25 height 25
type input "01.07.2025"
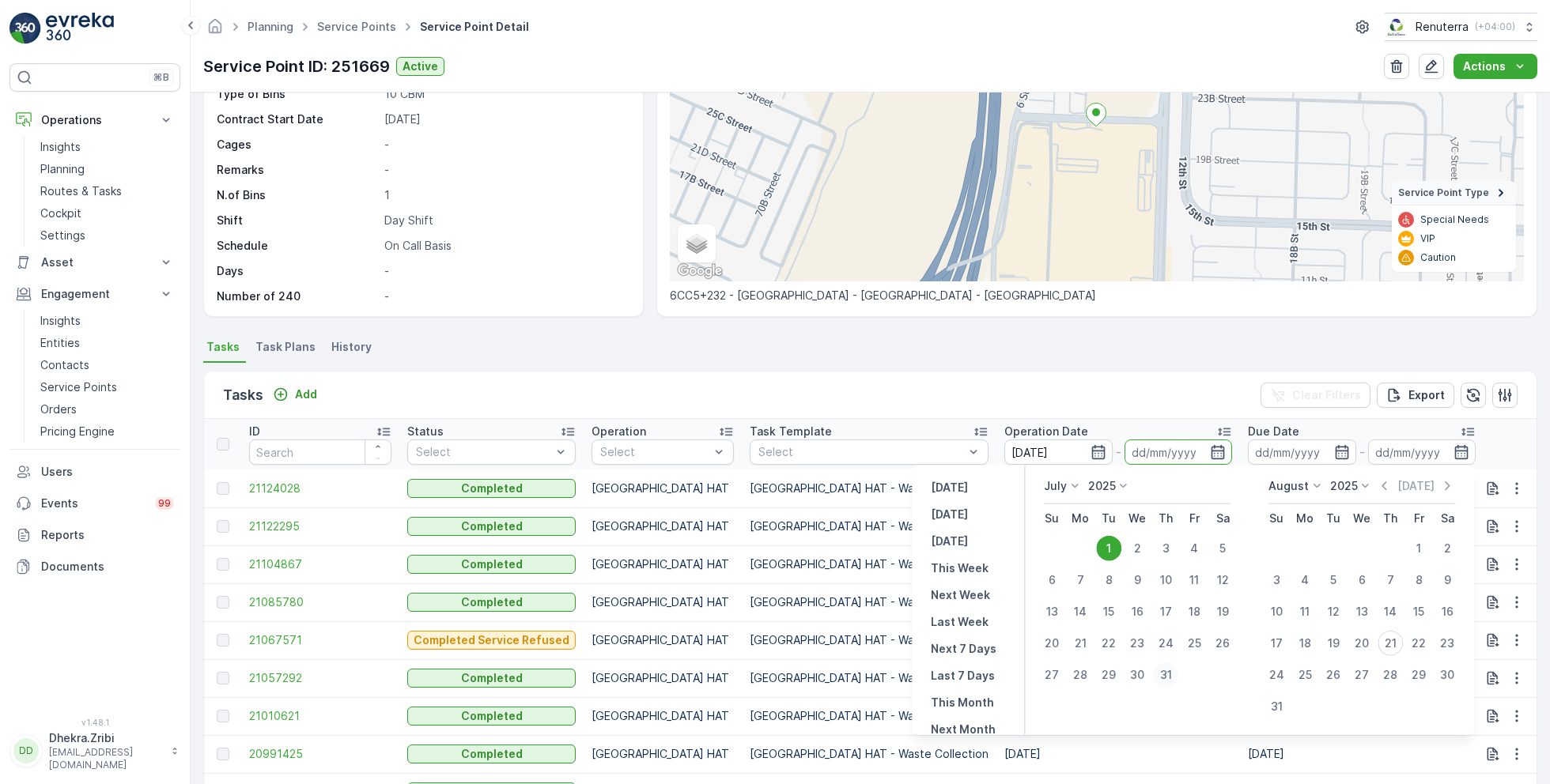
click at [1171, 674] on div "31" at bounding box center [1165, 674] width 25 height 25
type input "[DATE]"
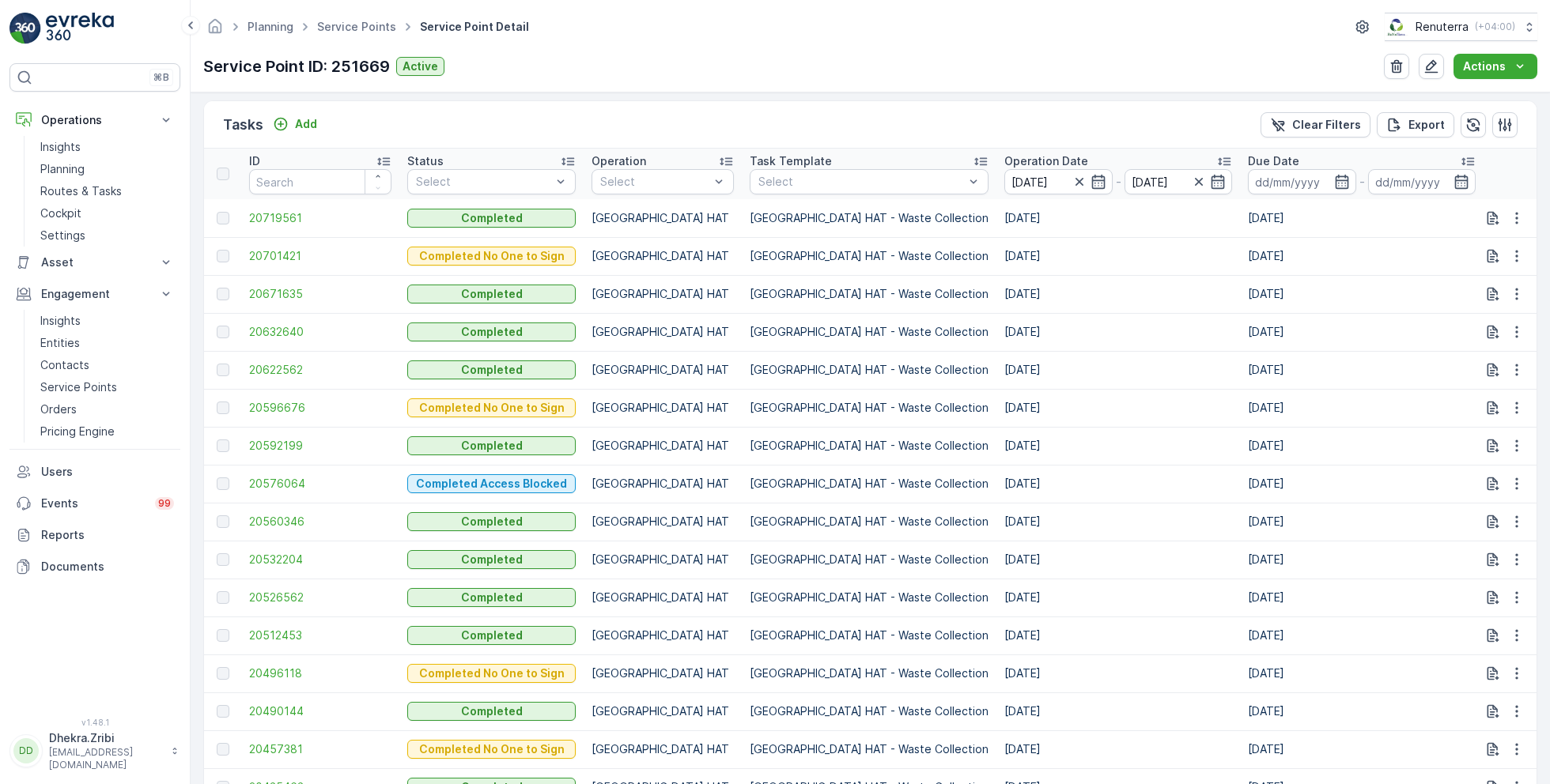
scroll to position [446, 0]
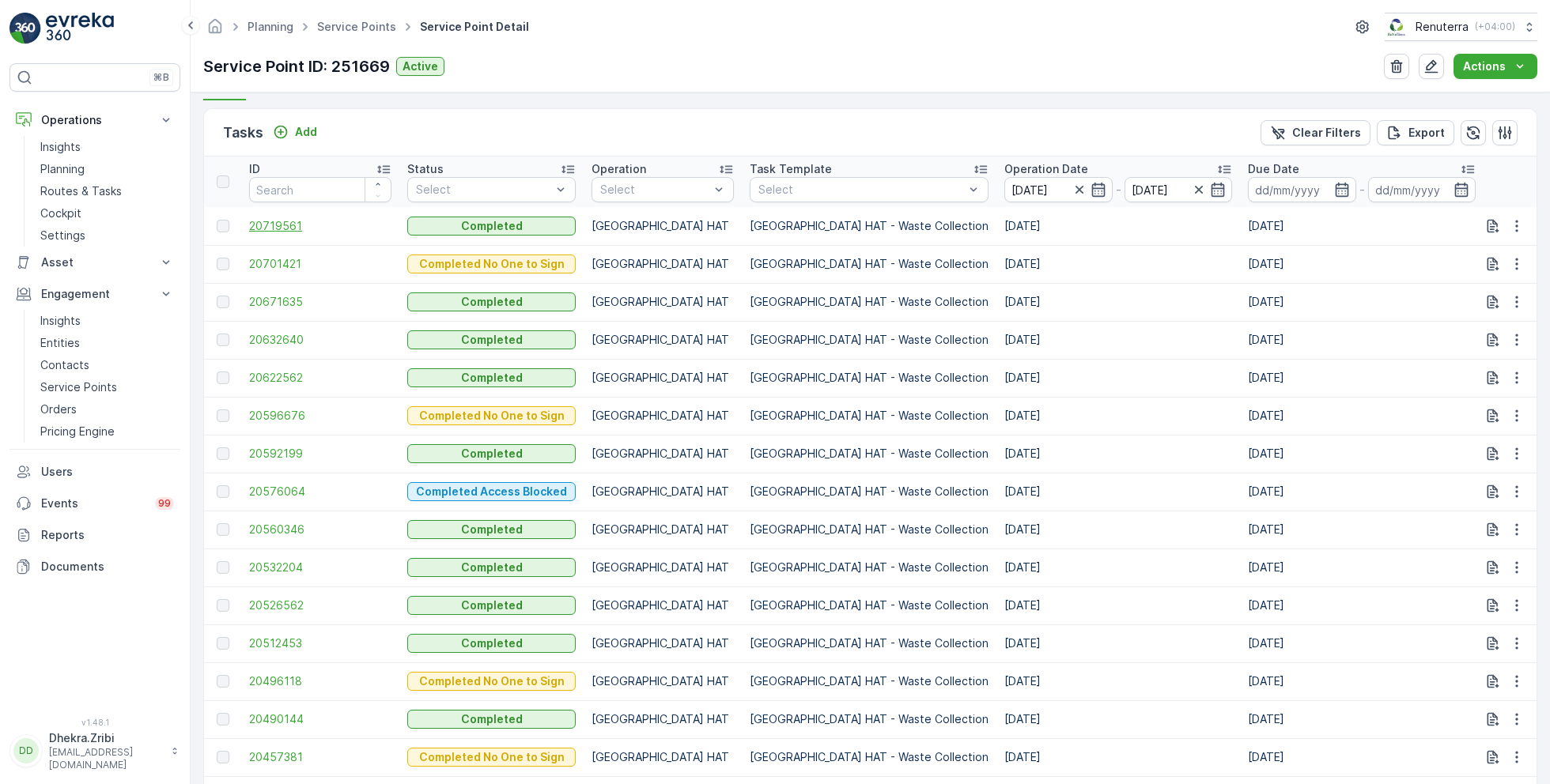
click at [293, 226] on span "20719561" at bounding box center [320, 225] width 143 height 16
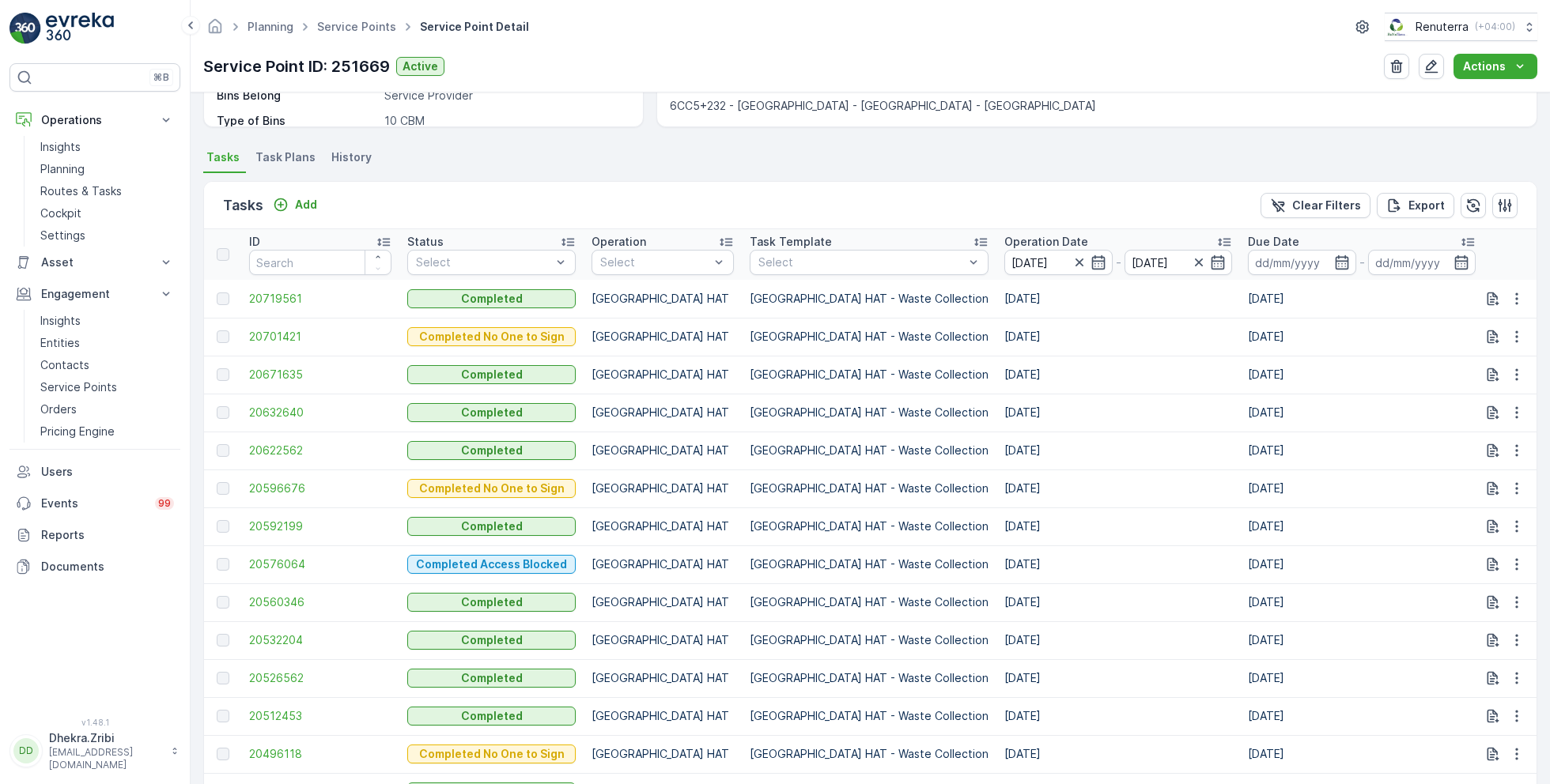
scroll to position [371, 0]
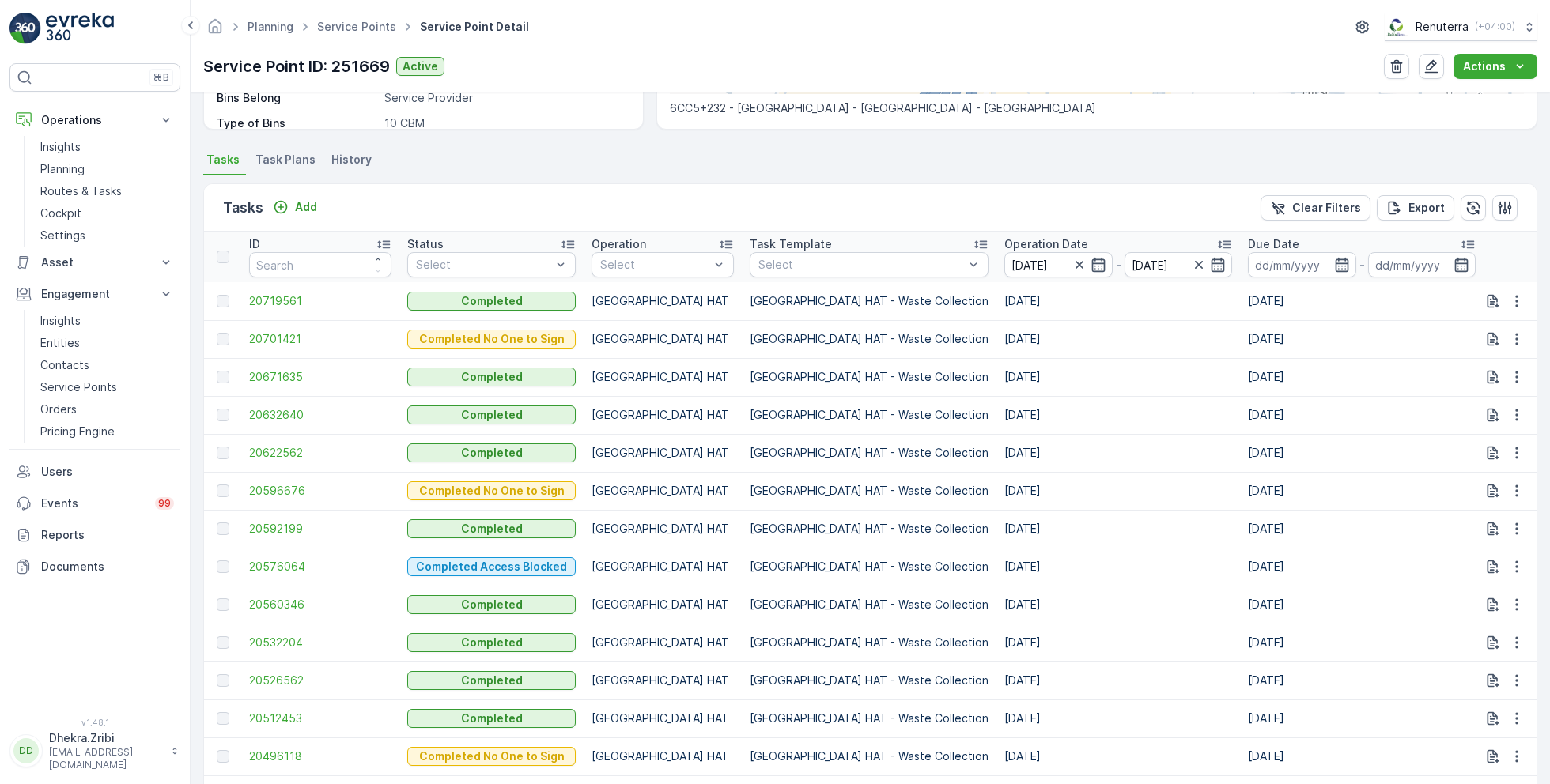
click at [1460, 244] on icon at bounding box center [1467, 244] width 16 height 16
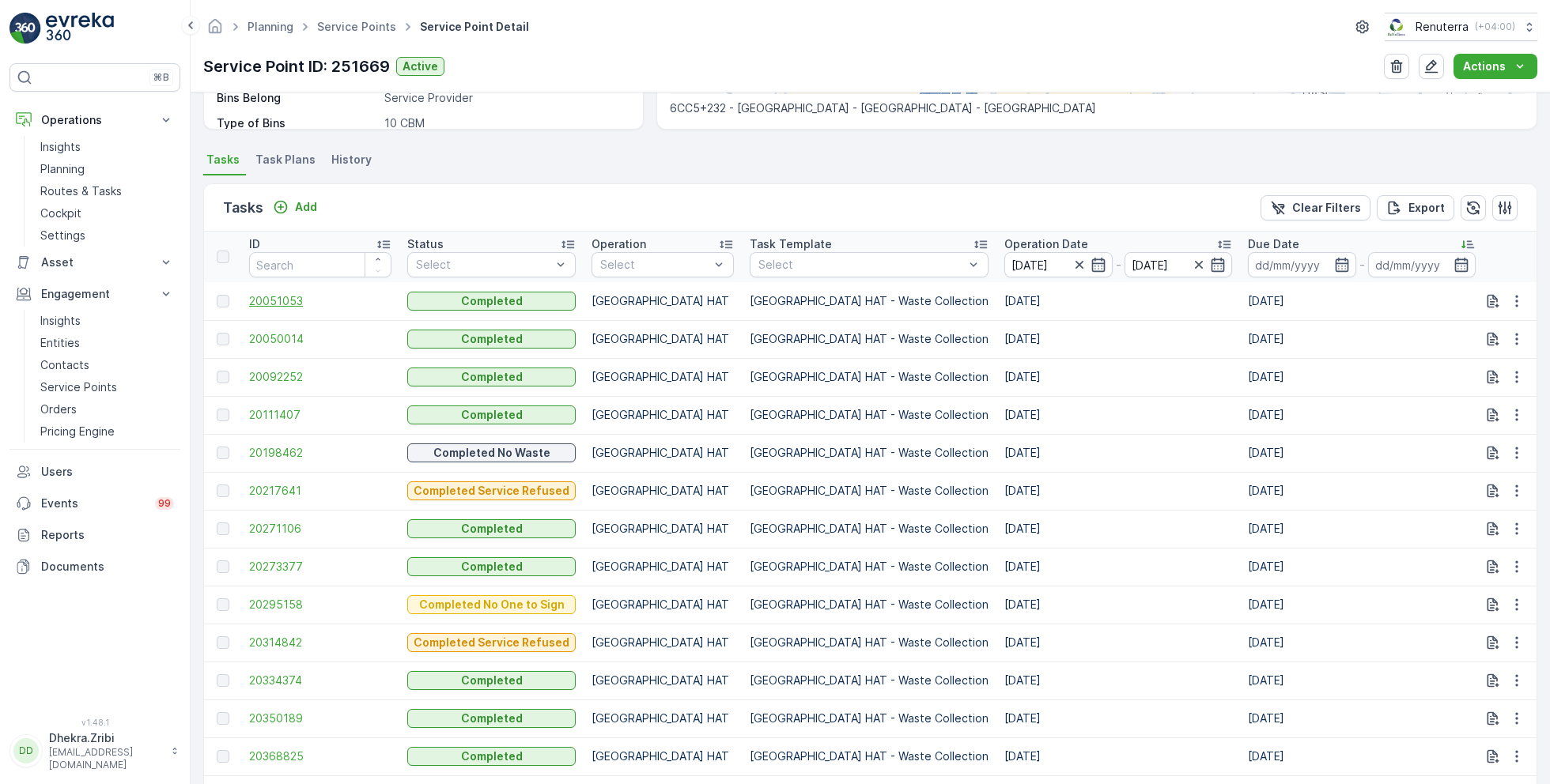
click at [293, 305] on span "20051053" at bounding box center [320, 301] width 143 height 16
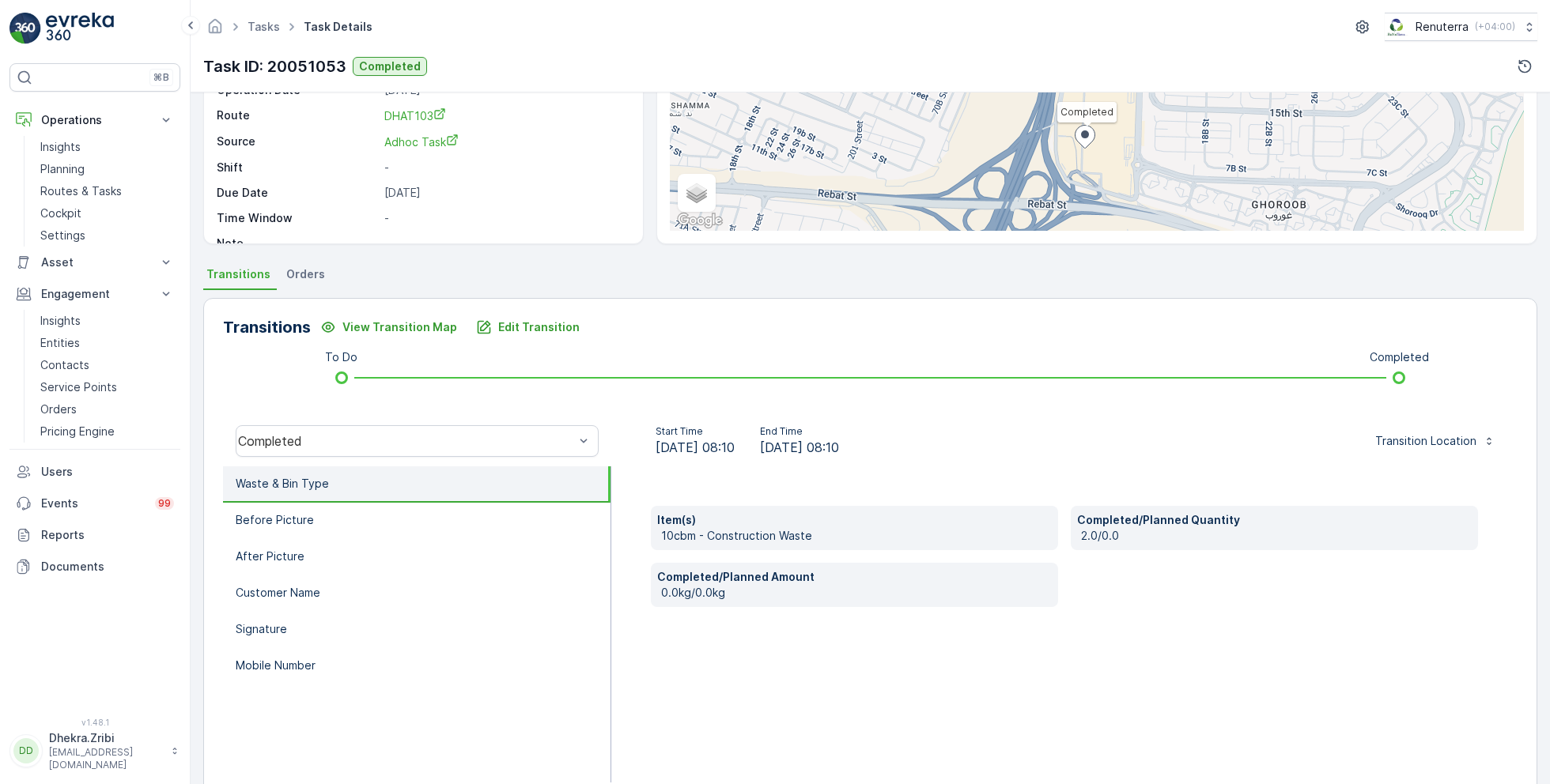
scroll to position [211, 0]
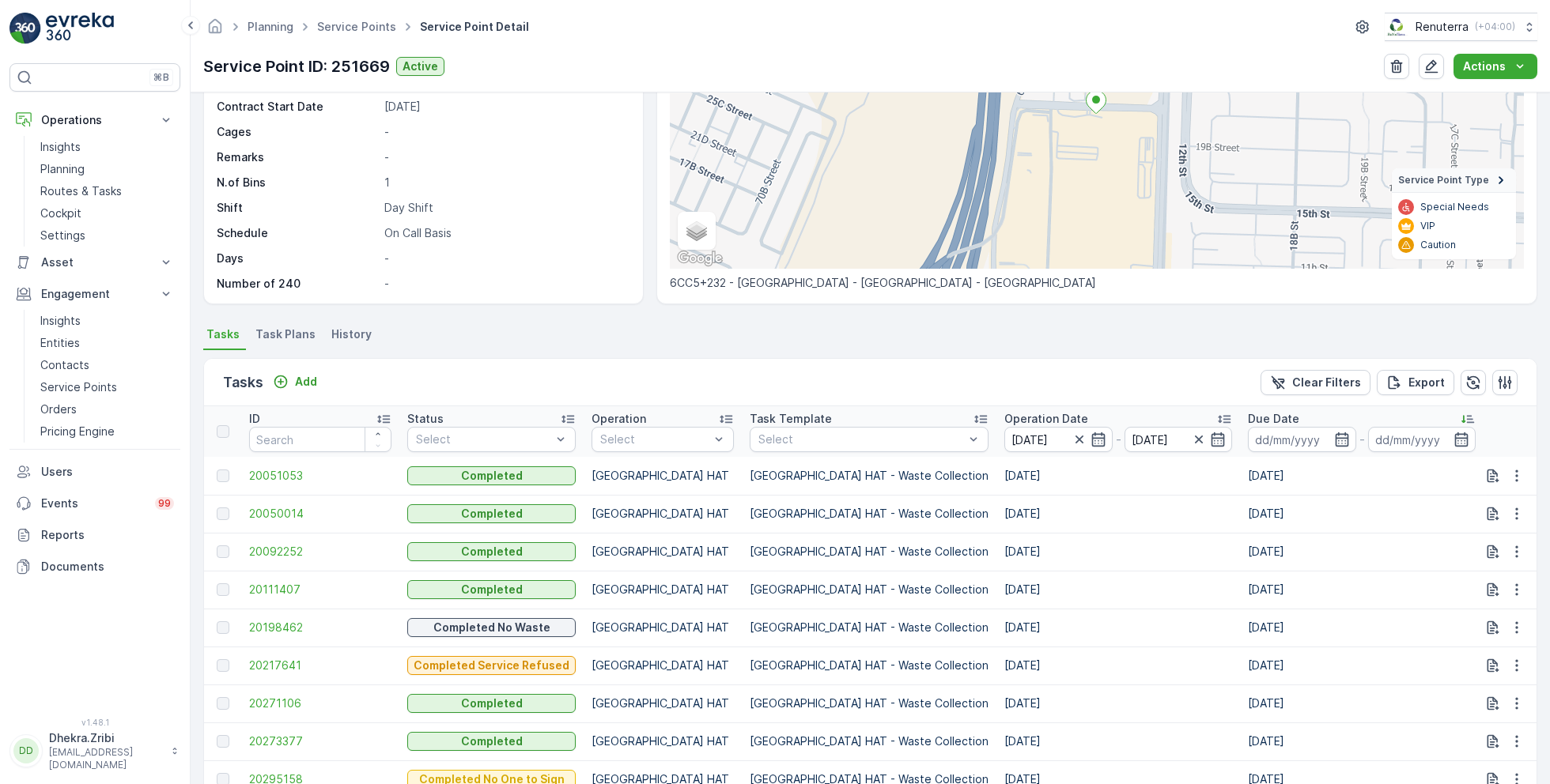
scroll to position [204, 0]
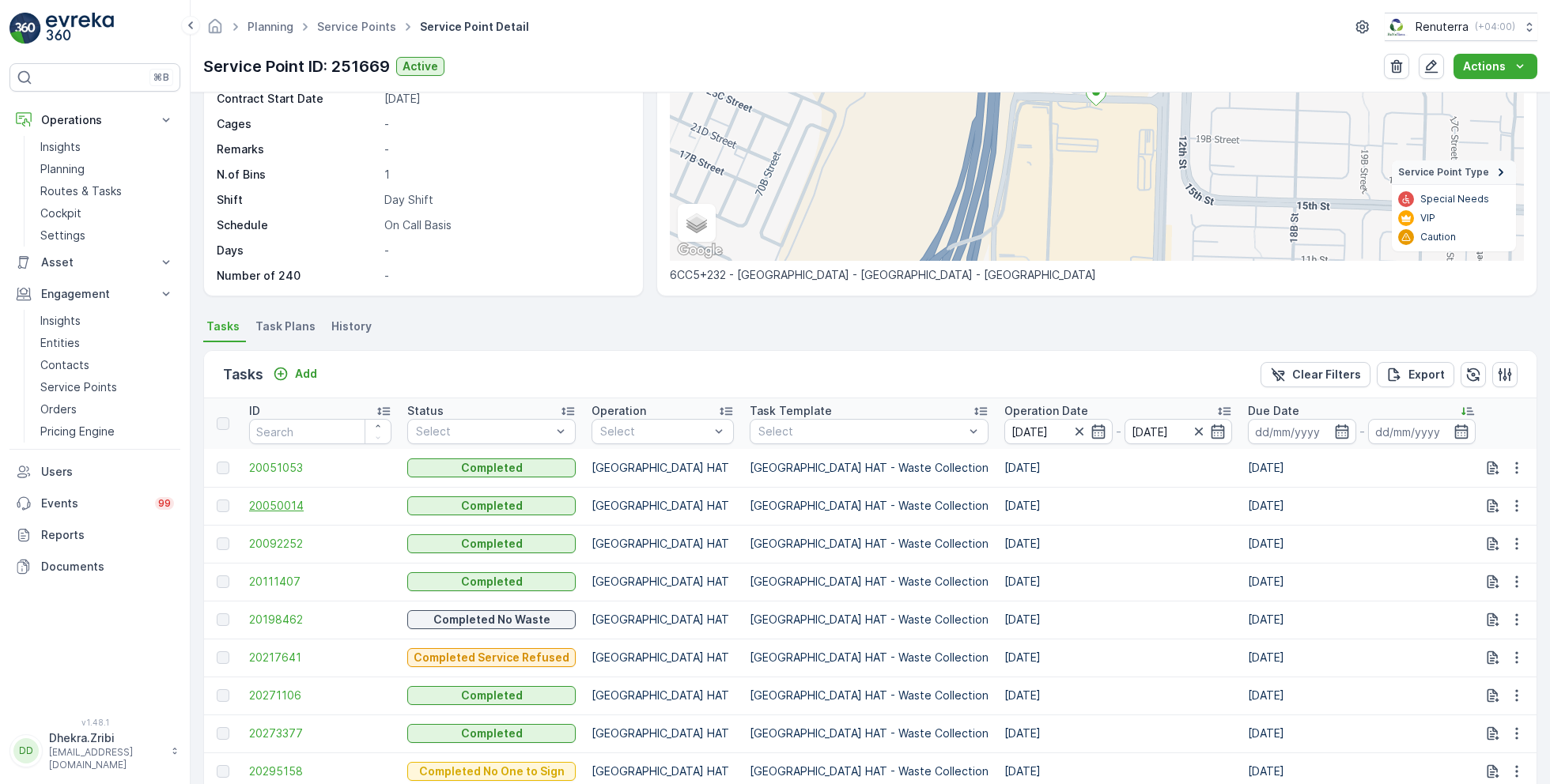
click at [282, 507] on span "20050014" at bounding box center [320, 505] width 143 height 16
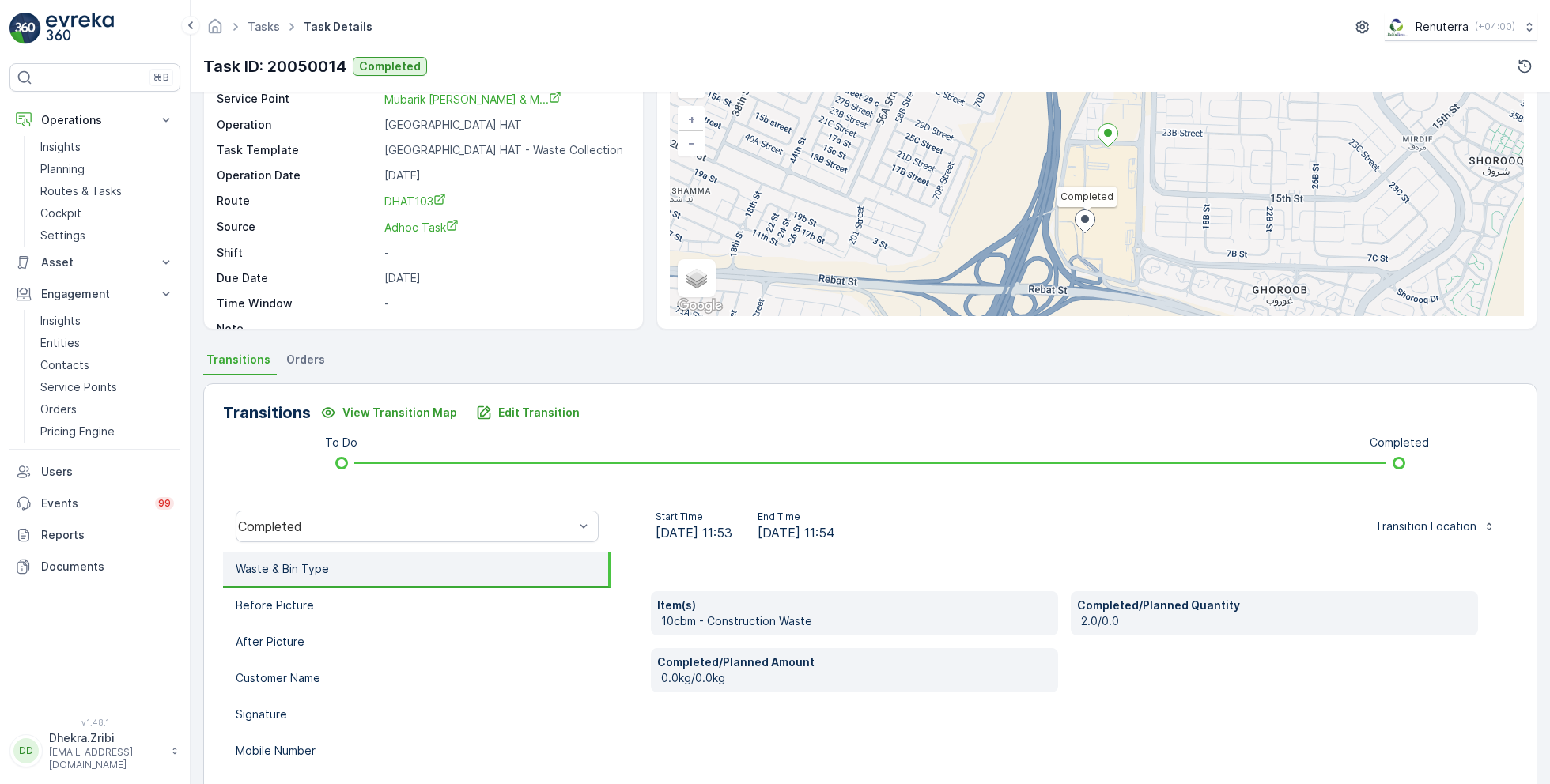
scroll to position [96, 0]
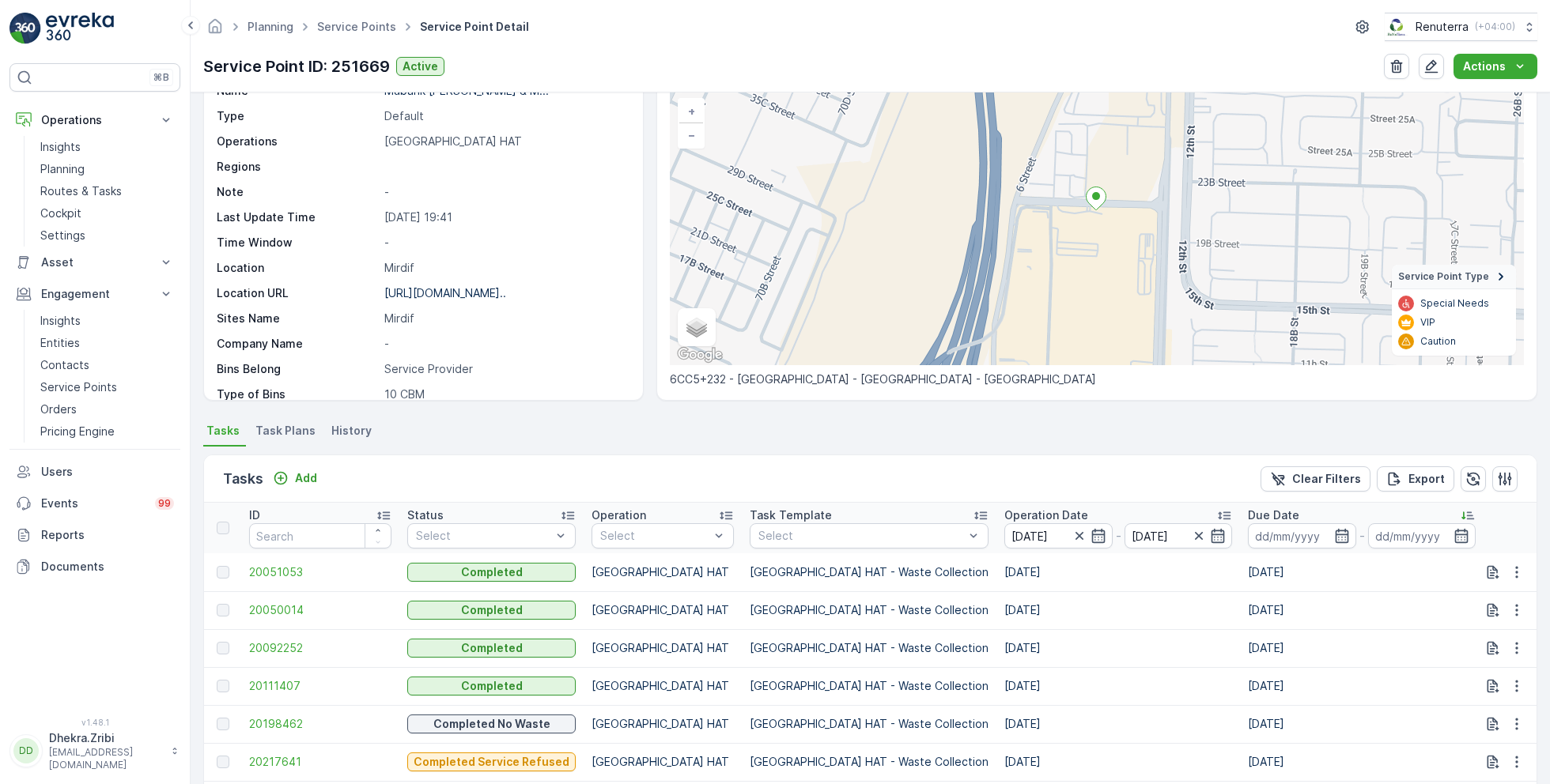
scroll to position [109, 0]
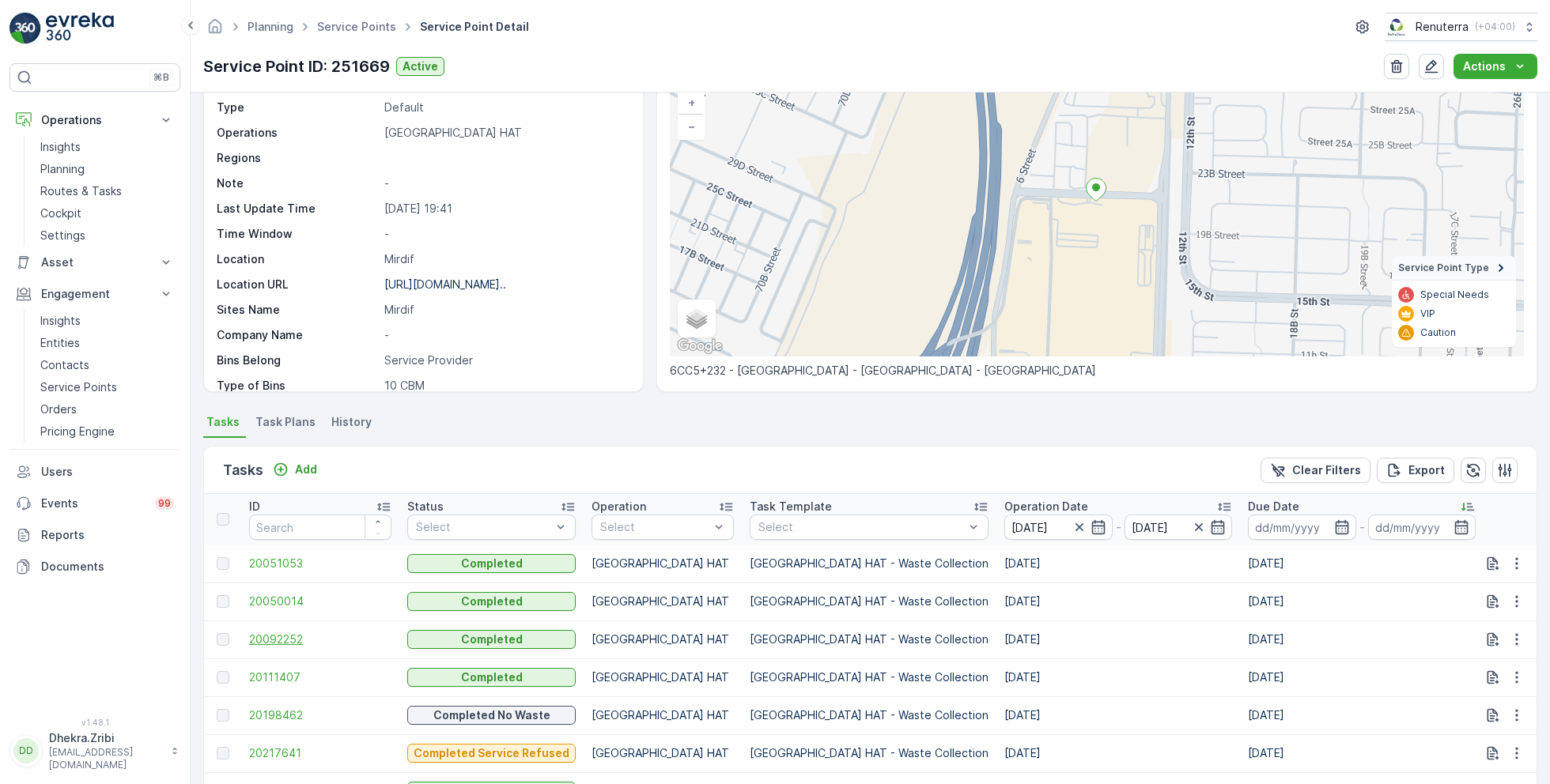
click at [287, 638] on span "20092252" at bounding box center [320, 640] width 143 height 16
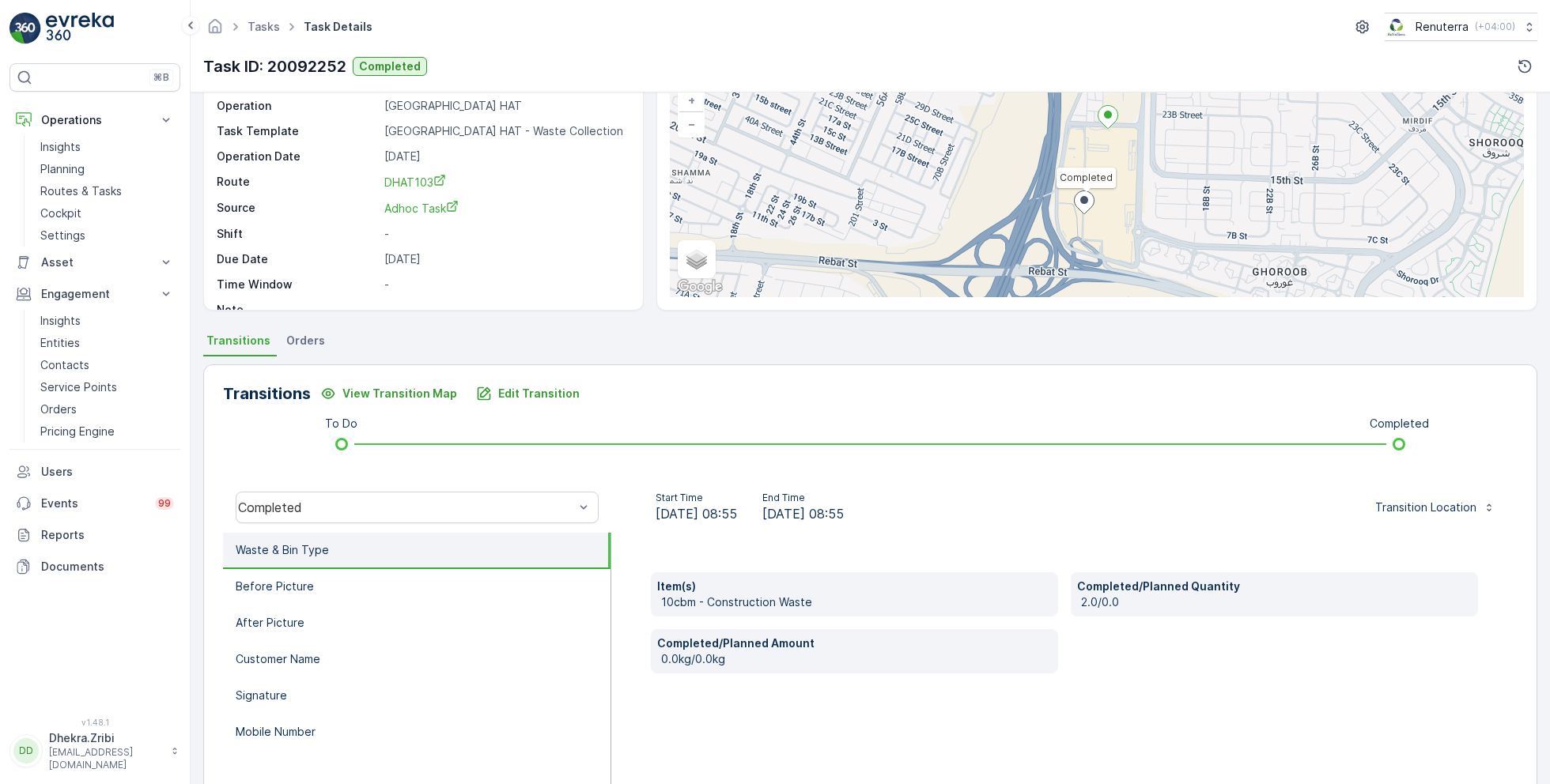
scroll to position [117, 0]
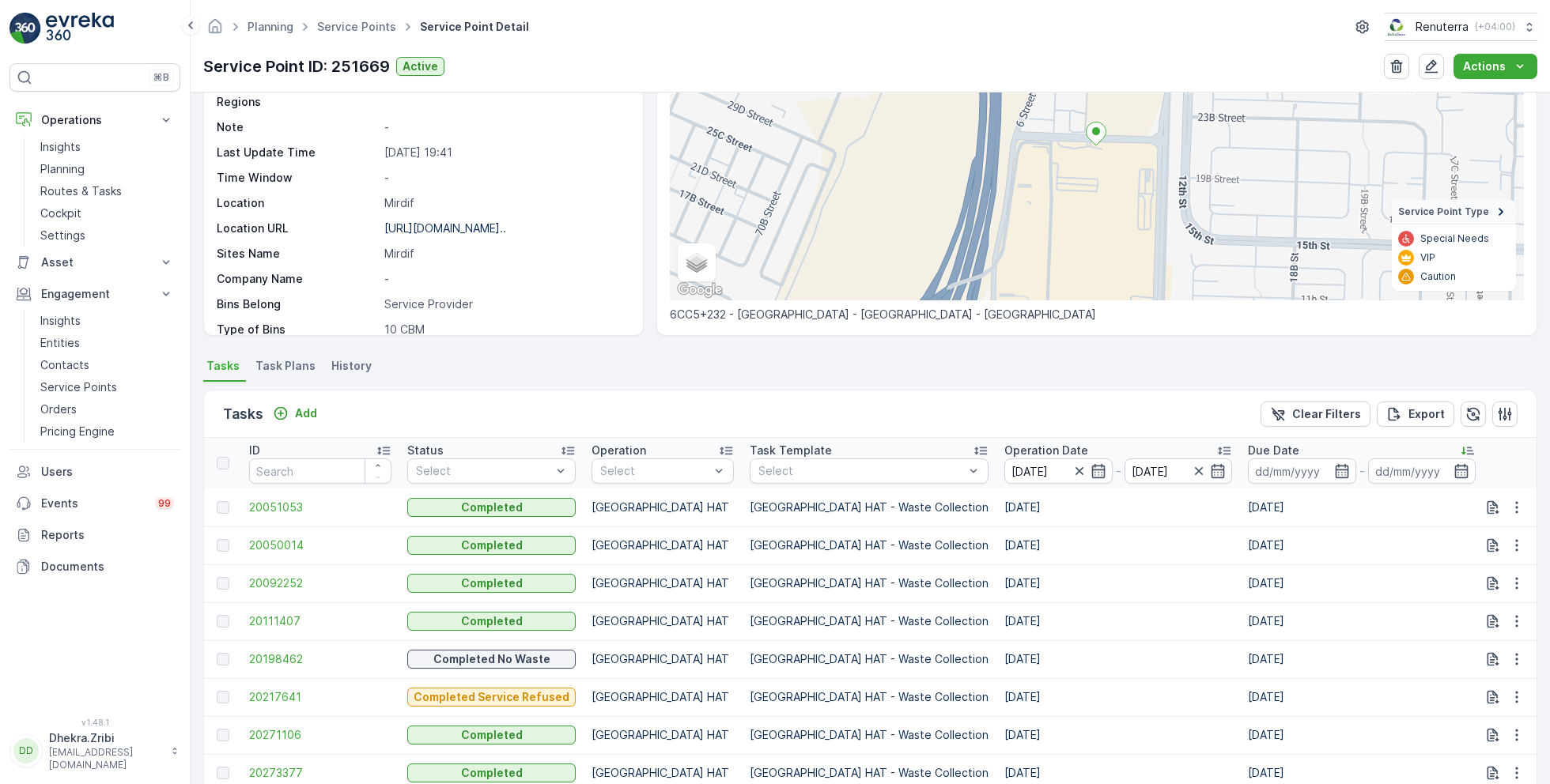
scroll to position [194, 0]
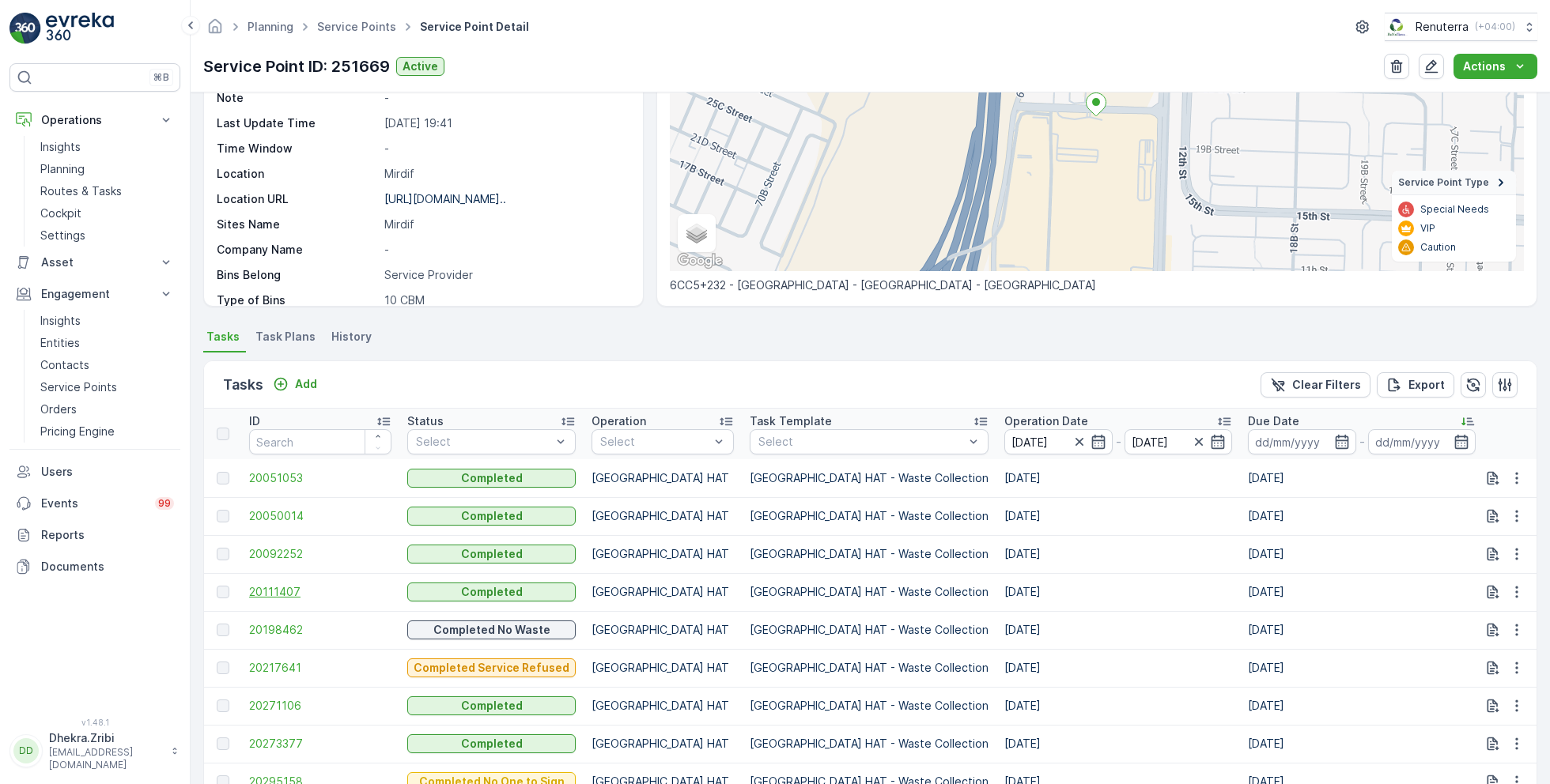
click at [289, 587] on span "20111407" at bounding box center [320, 592] width 143 height 16
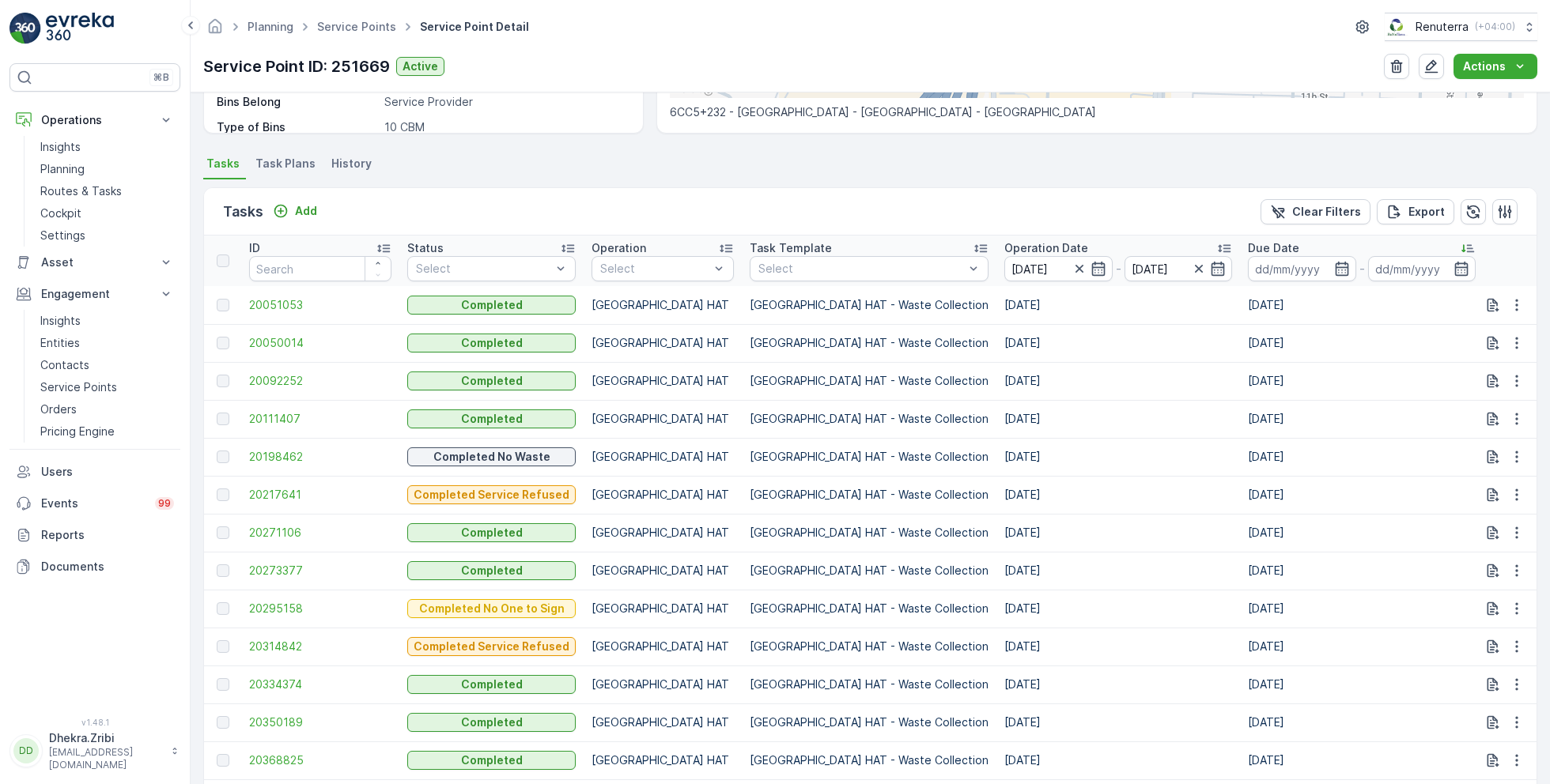
scroll to position [437, 0]
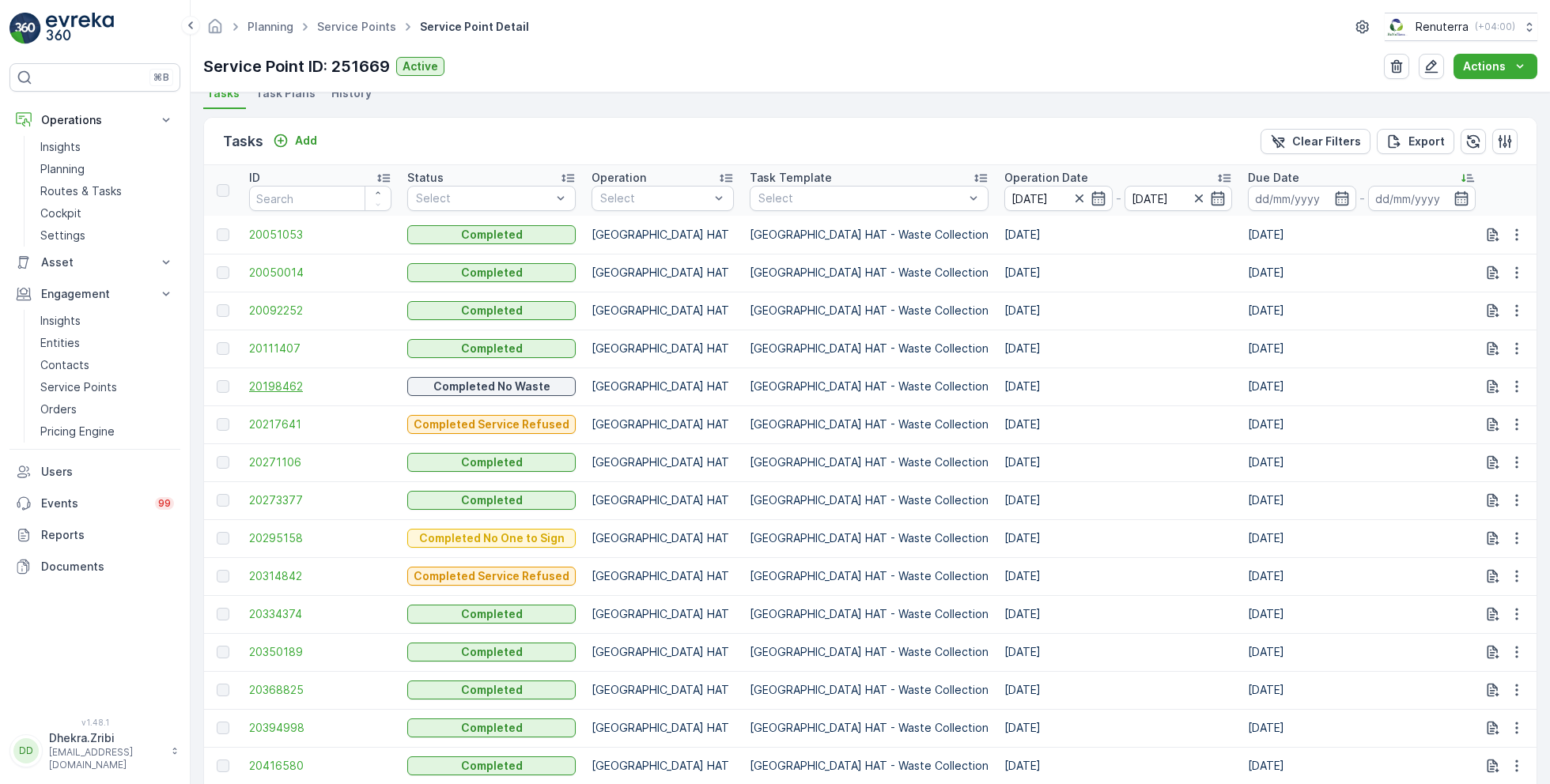
click at [283, 383] on span "20198462" at bounding box center [320, 386] width 143 height 16
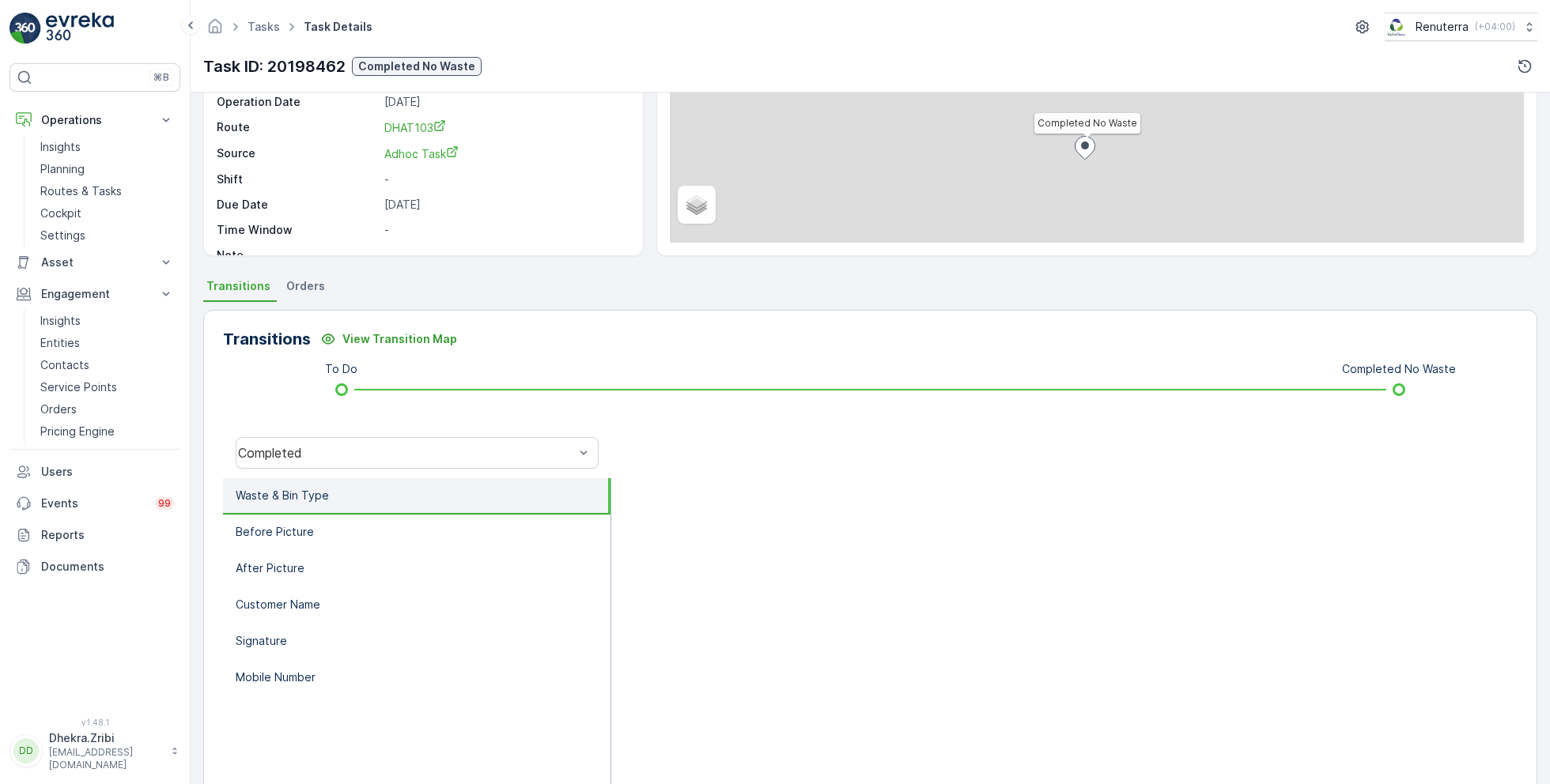
scroll to position [211, 0]
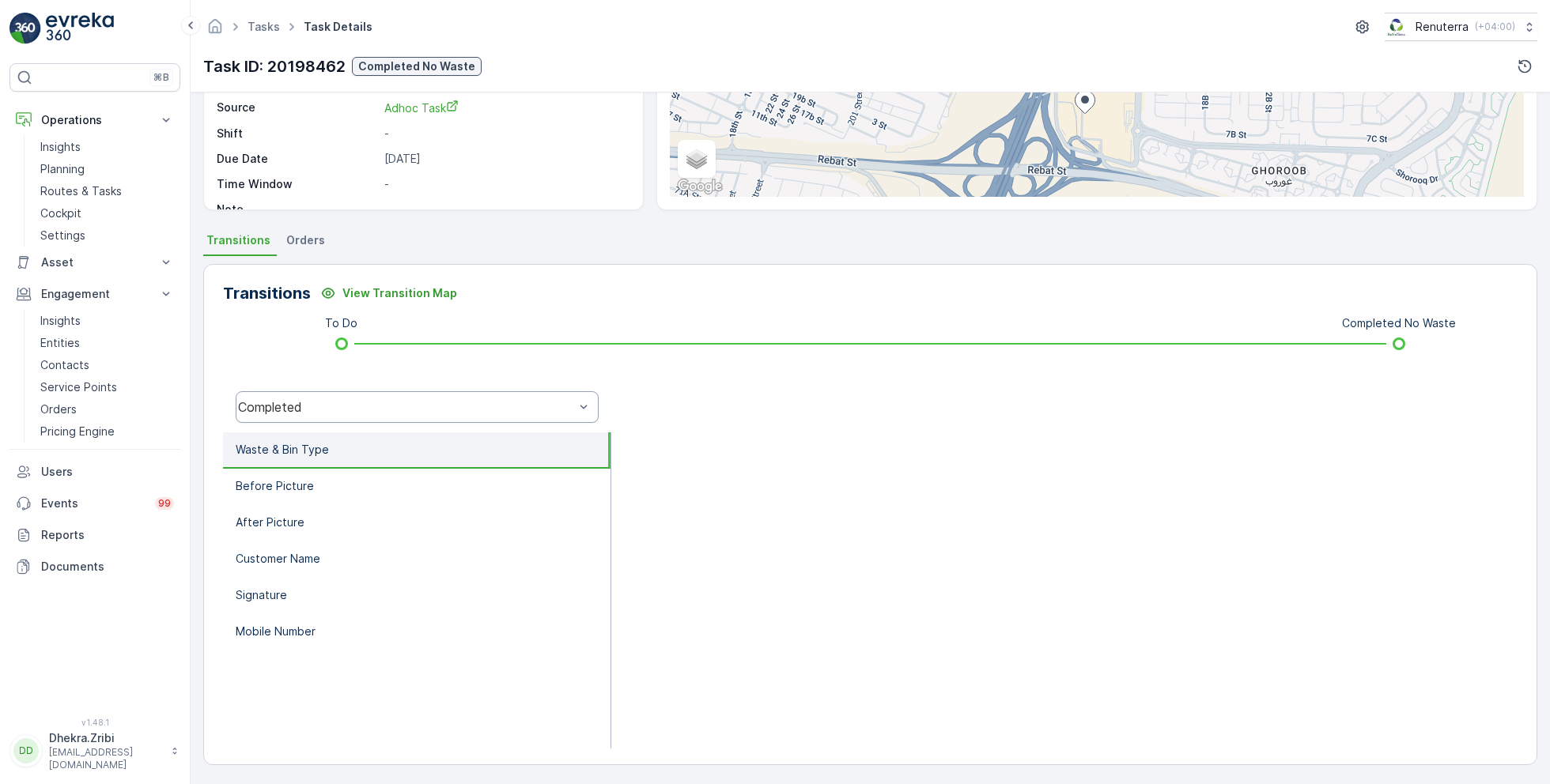
click at [393, 414] on div "Completed" at bounding box center [417, 407] width 363 height 31
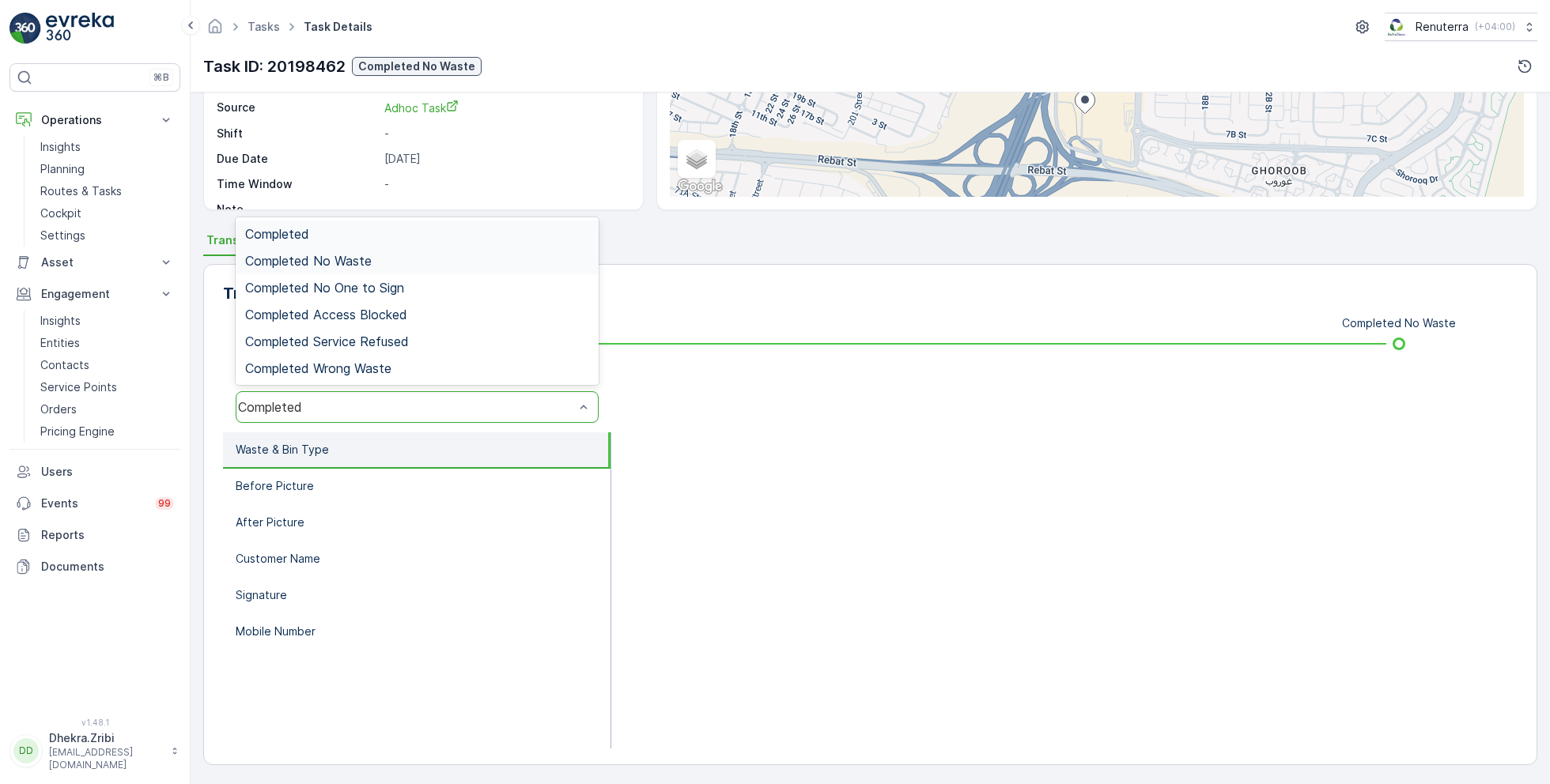
click at [366, 261] on span "Completed No Waste" at bounding box center [307, 260] width 126 height 14
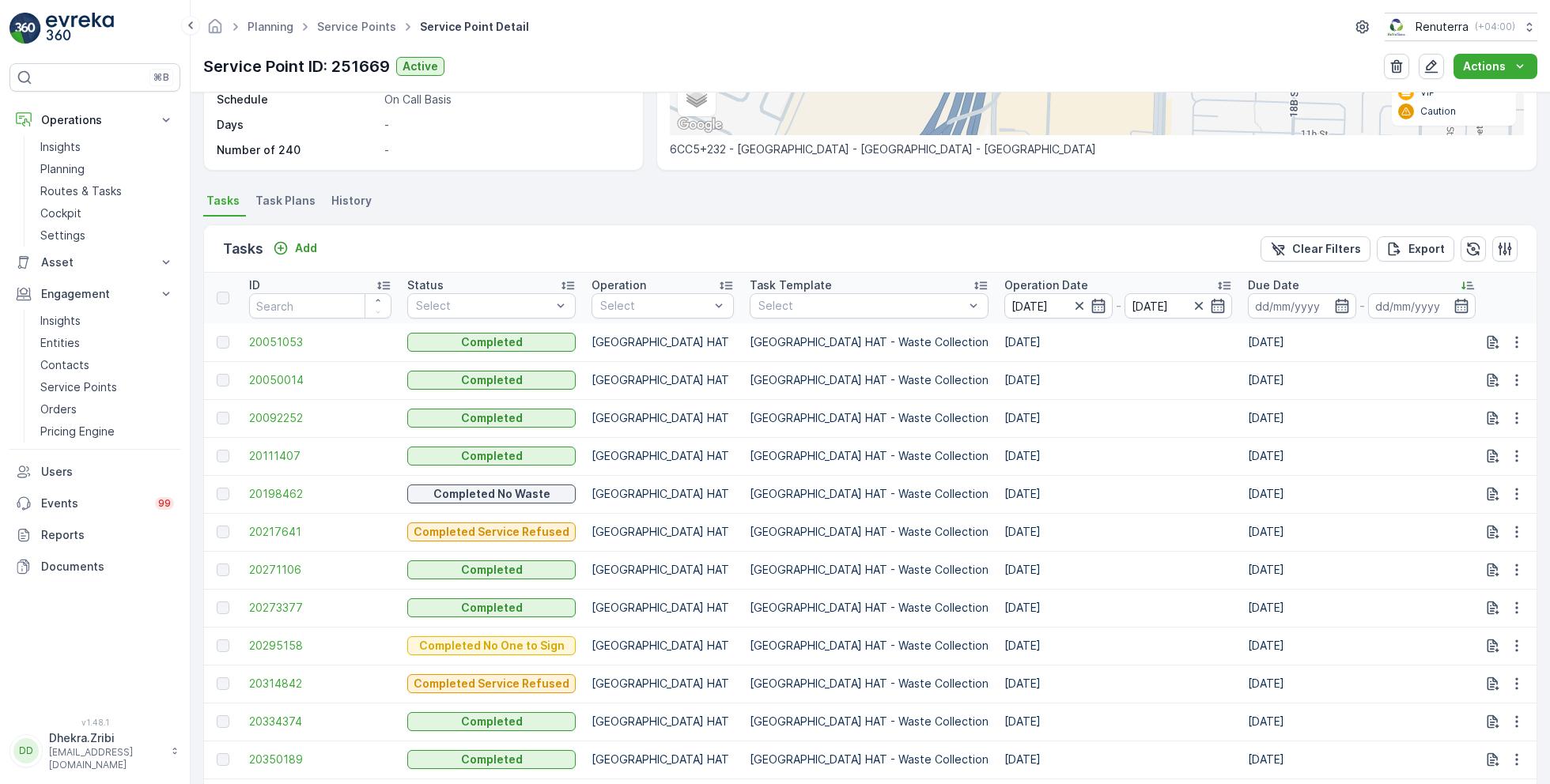
scroll to position [342, 0]
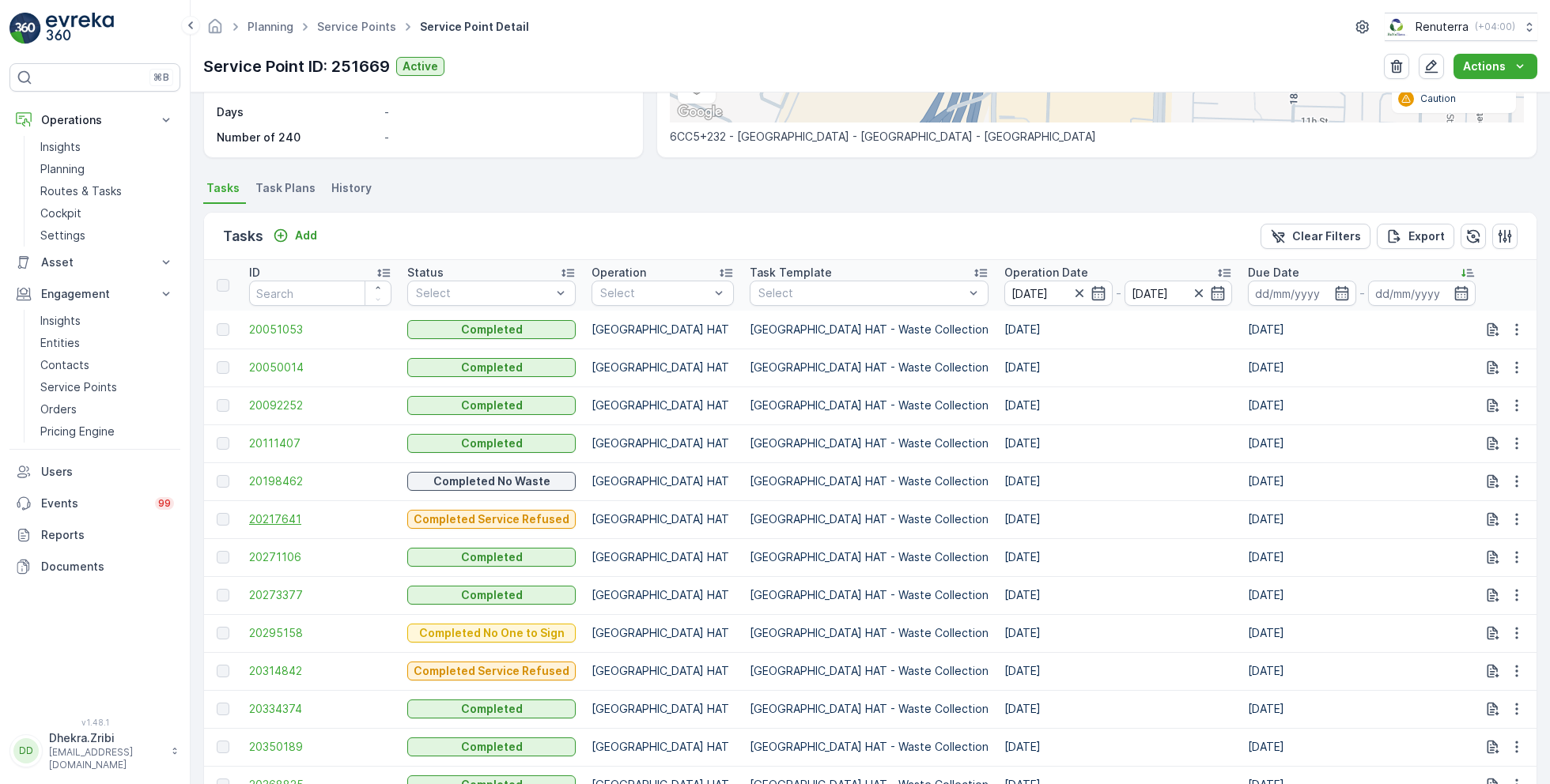
click at [293, 517] on span "20217641" at bounding box center [320, 519] width 143 height 16
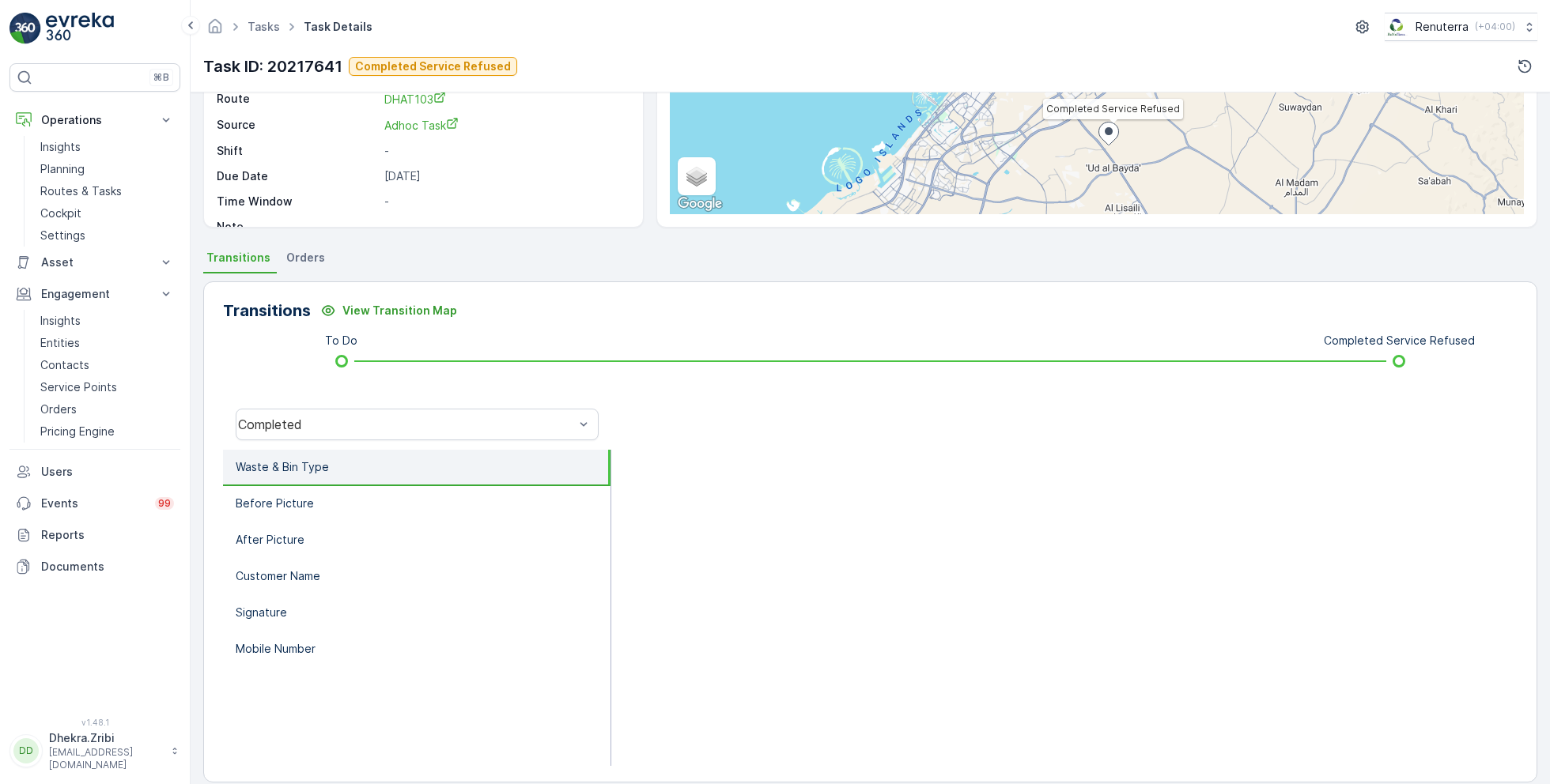
scroll to position [197, 0]
click at [456, 419] on div "Completed" at bounding box center [406, 421] width 336 height 14
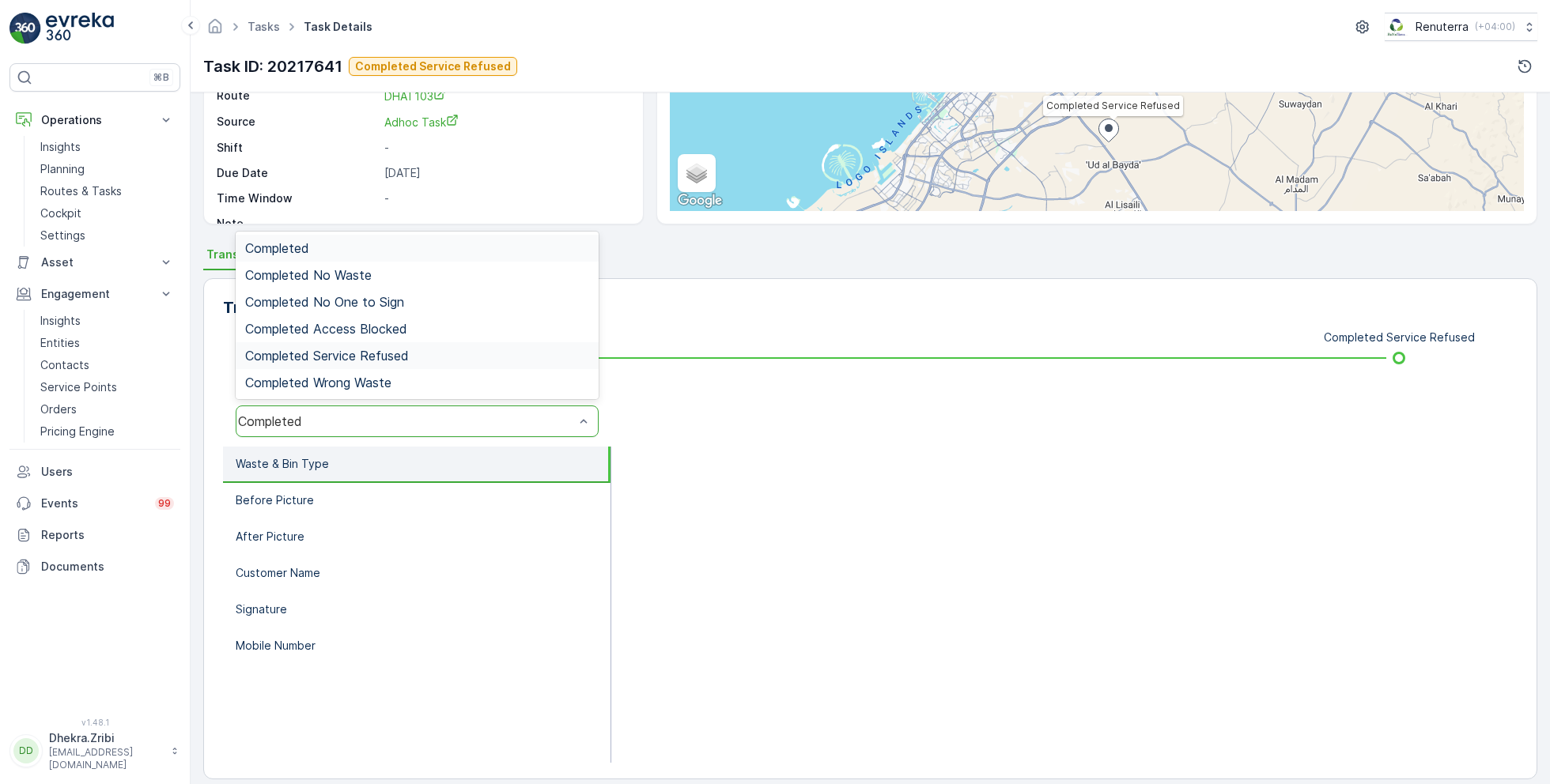
click at [397, 350] on span "Completed Service Refused" at bounding box center [327, 355] width 164 height 14
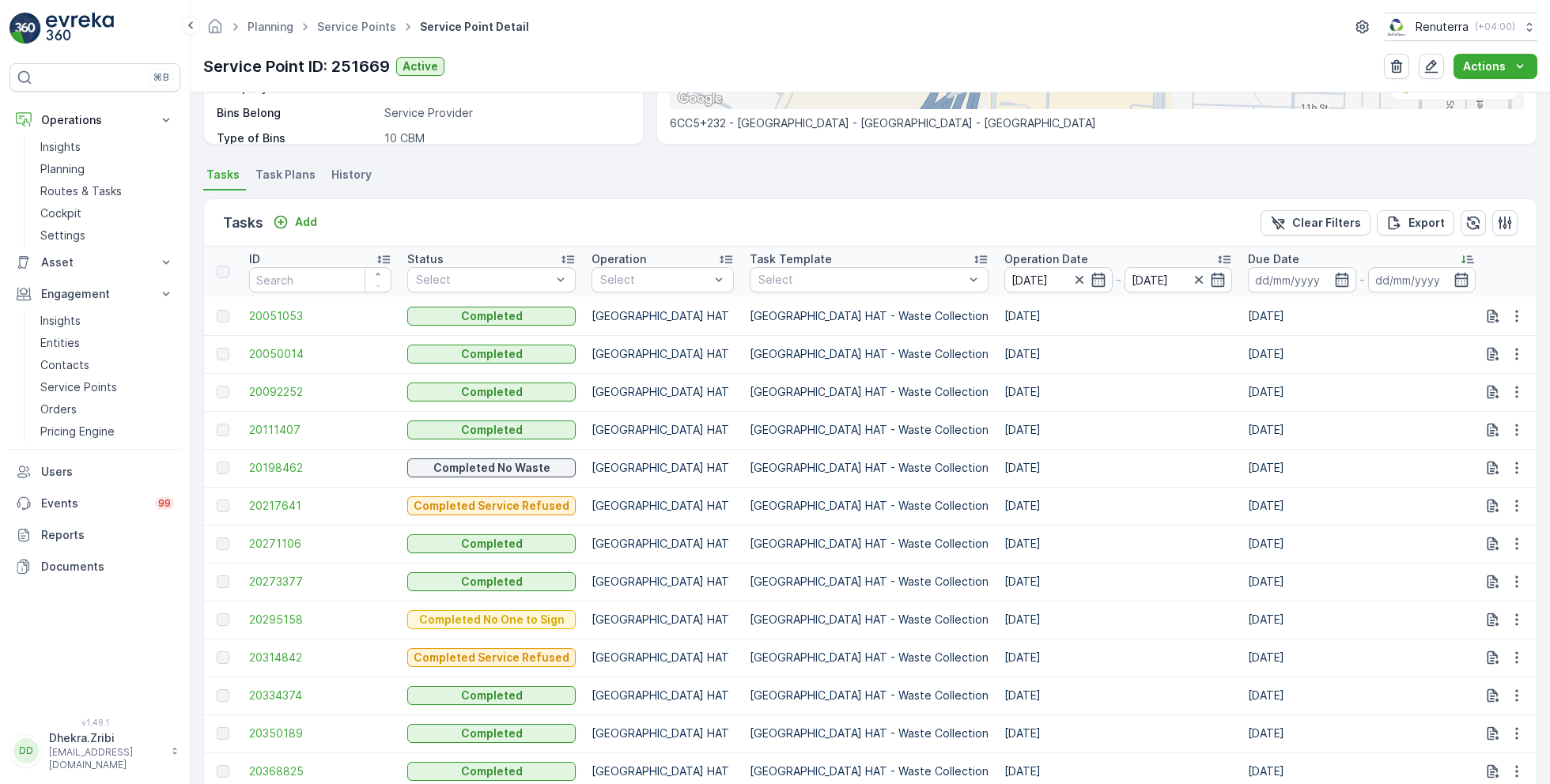
scroll to position [362, 0]
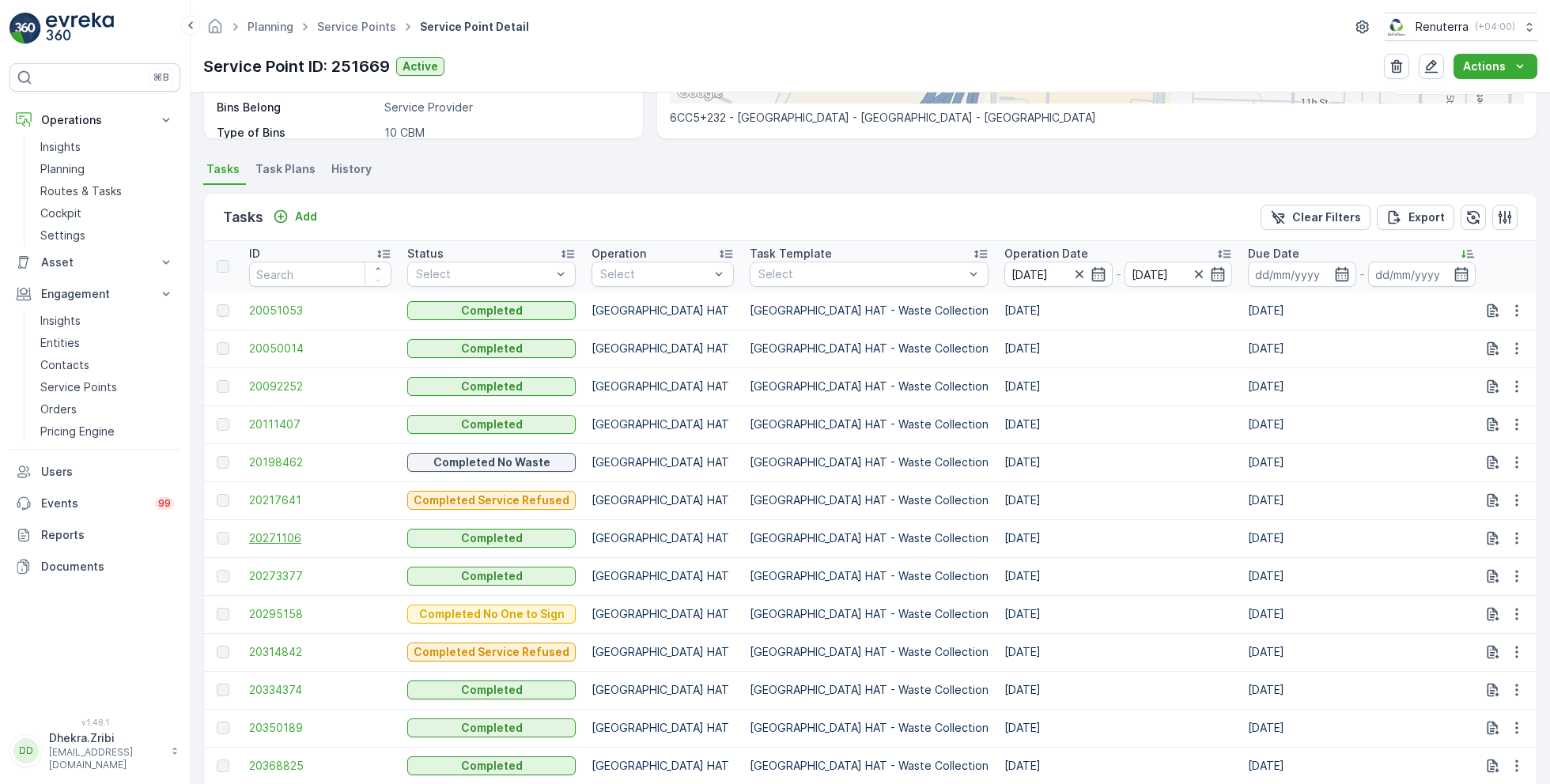
click at [286, 541] on span "20271106" at bounding box center [320, 538] width 143 height 16
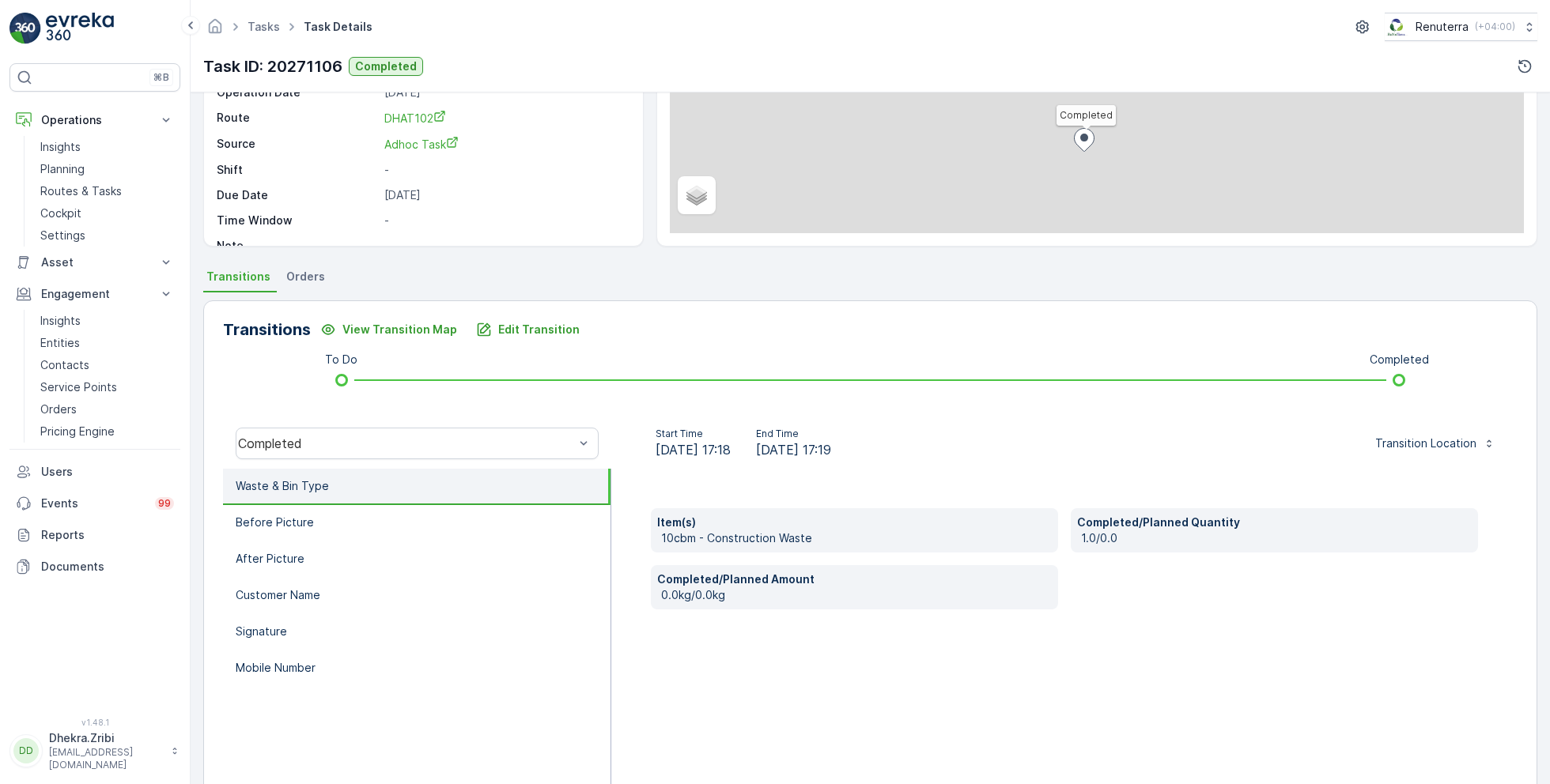
scroll to position [211, 0]
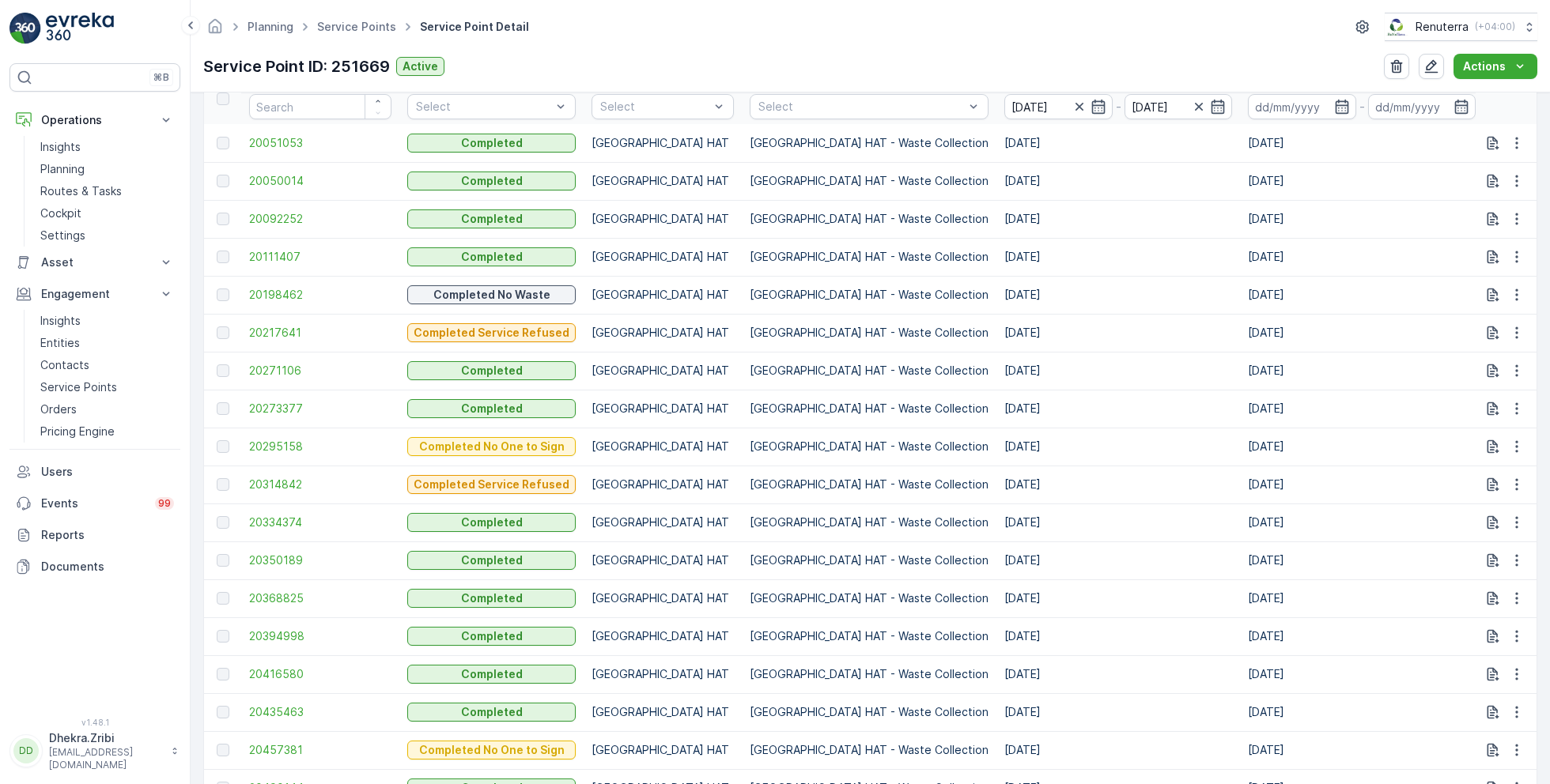
scroll to position [533, 0]
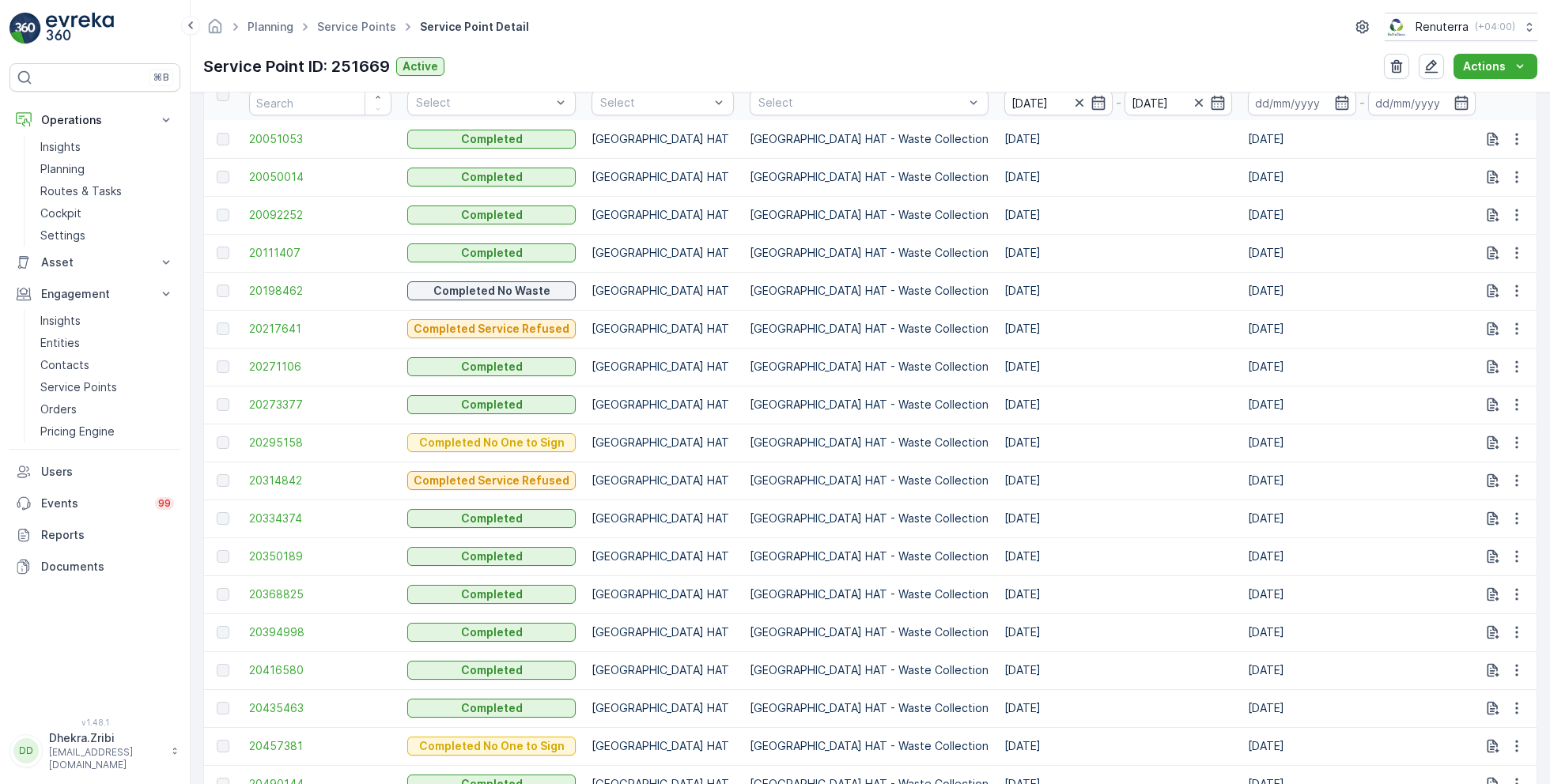
click at [291, 393] on td "20273377" at bounding box center [320, 404] width 158 height 38
click at [280, 399] on span "20273377" at bounding box center [320, 404] width 143 height 16
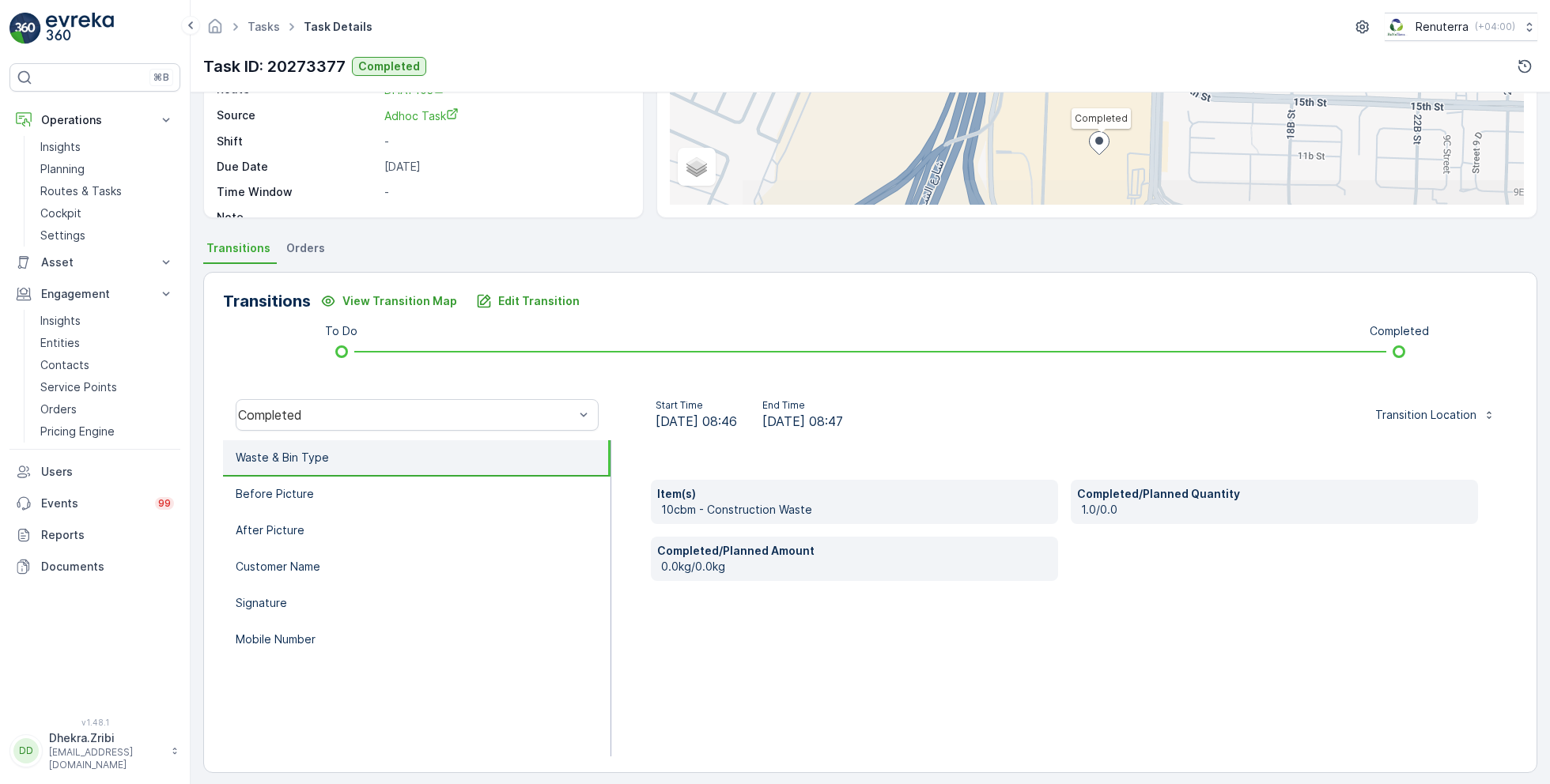
scroll to position [204, 0]
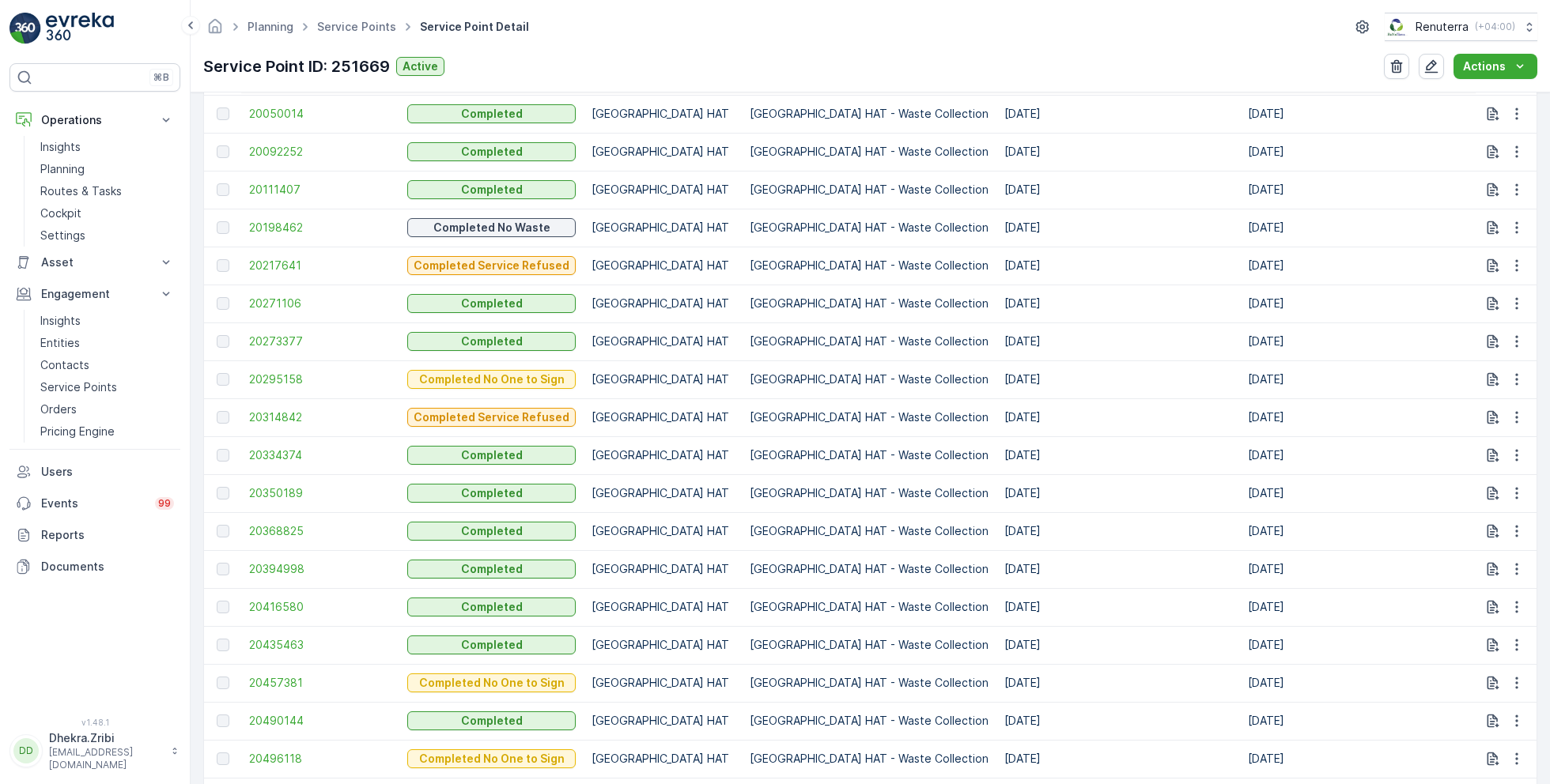
scroll to position [612, 0]
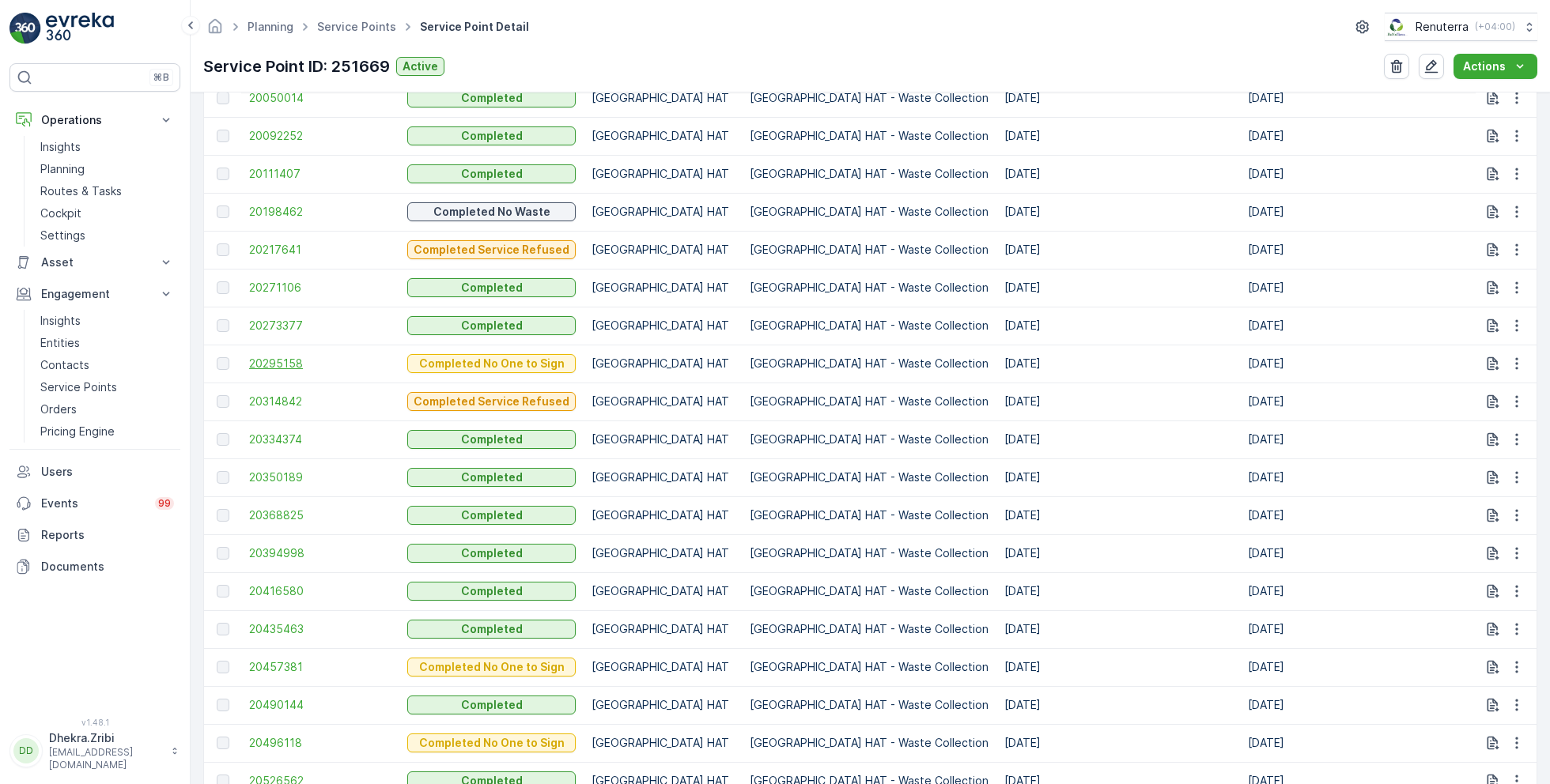
click at [289, 362] on span "20295158" at bounding box center [320, 363] width 143 height 16
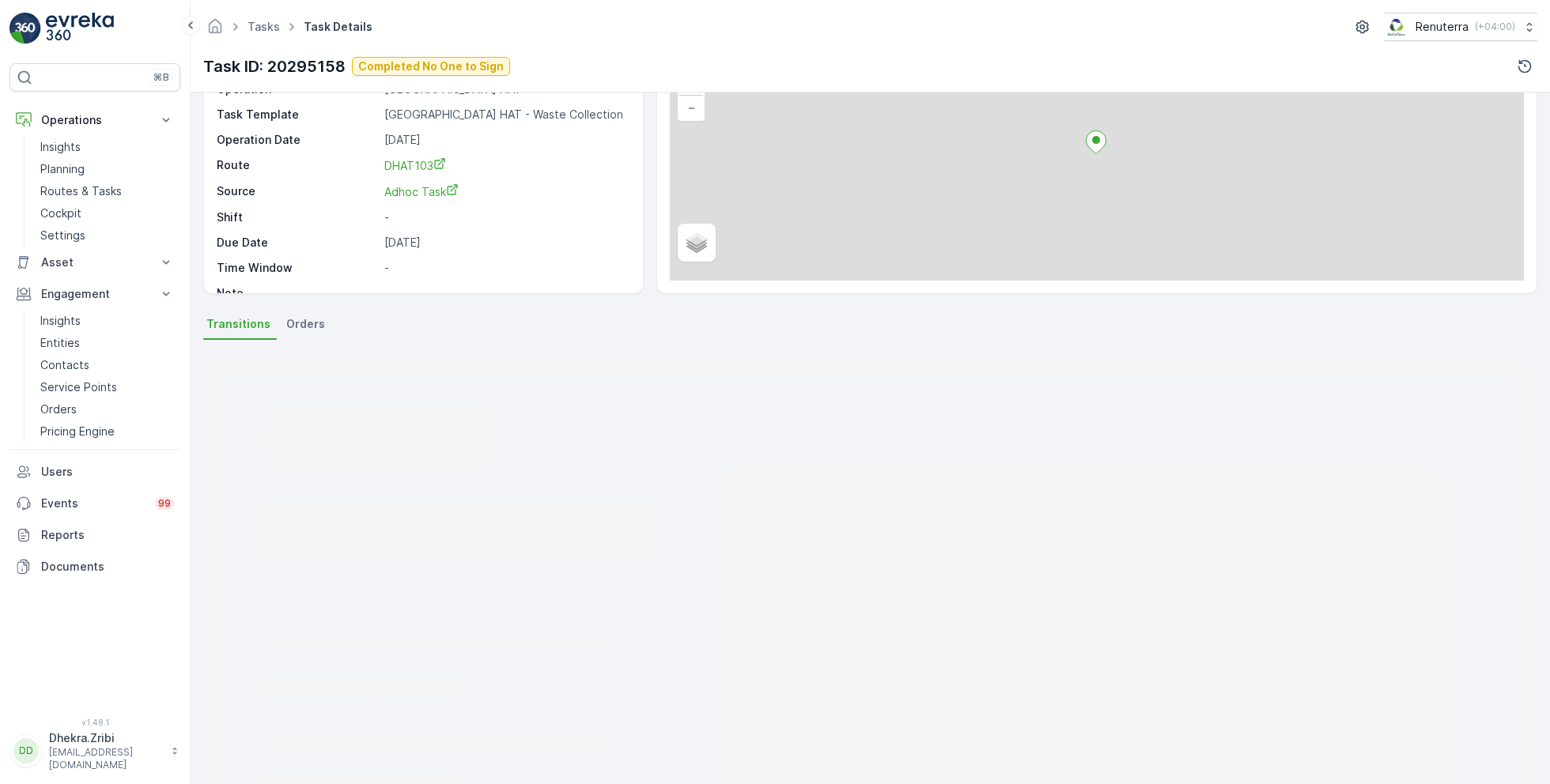
scroll to position [211, 0]
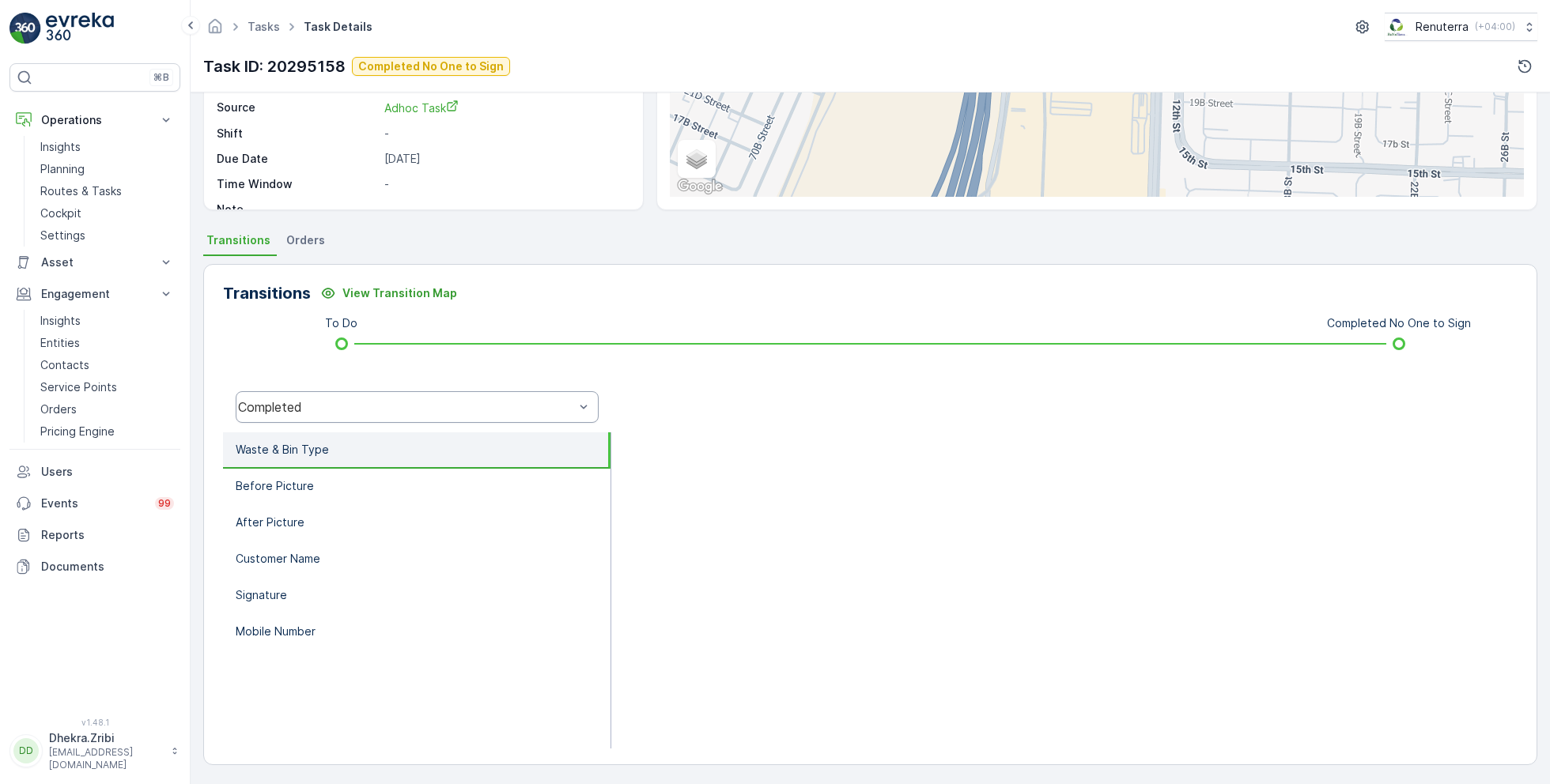
click at [384, 401] on div "Completed" at bounding box center [406, 407] width 336 height 14
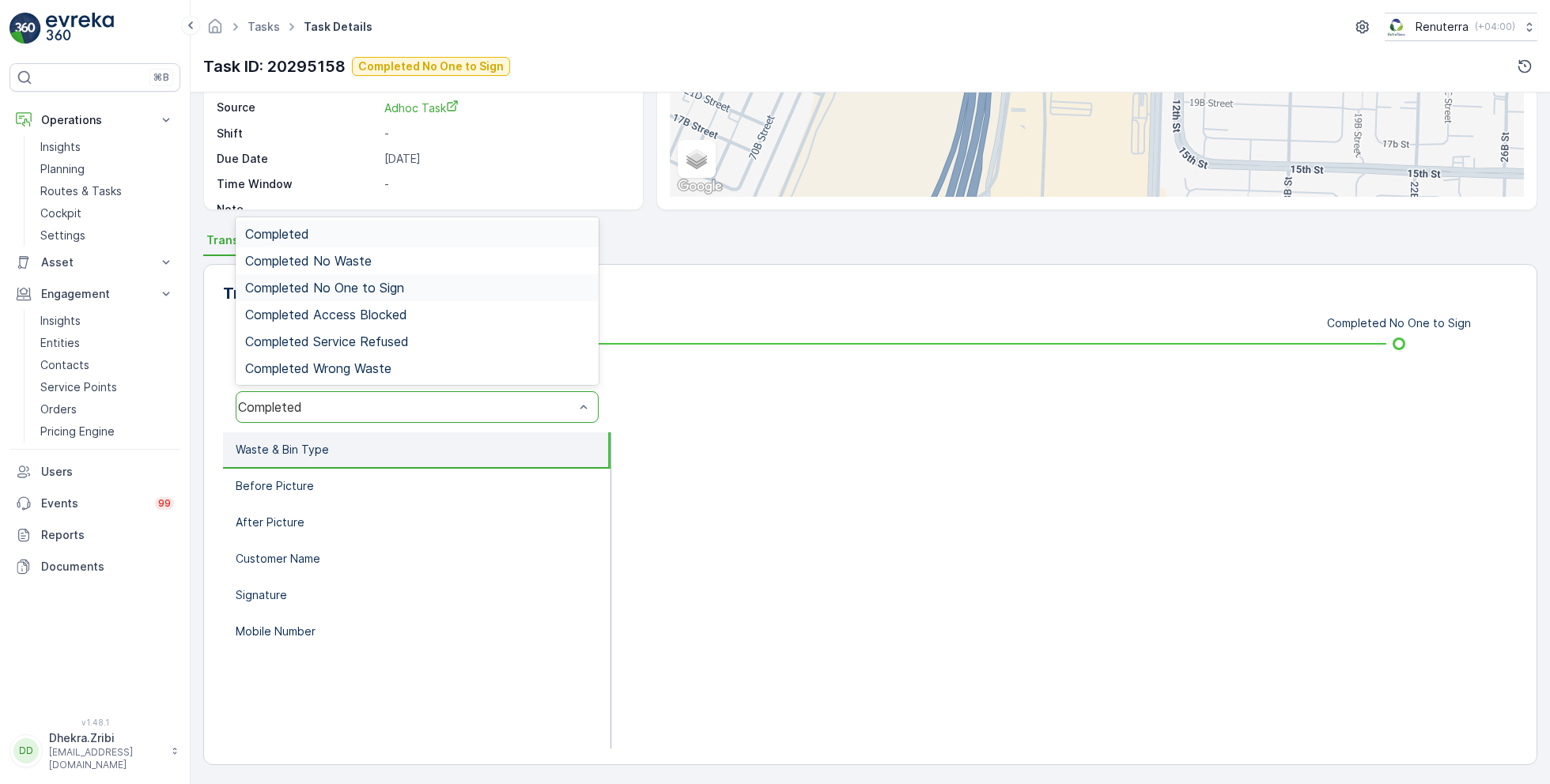
click at [387, 283] on span "Completed No One to Sign" at bounding box center [324, 287] width 159 height 14
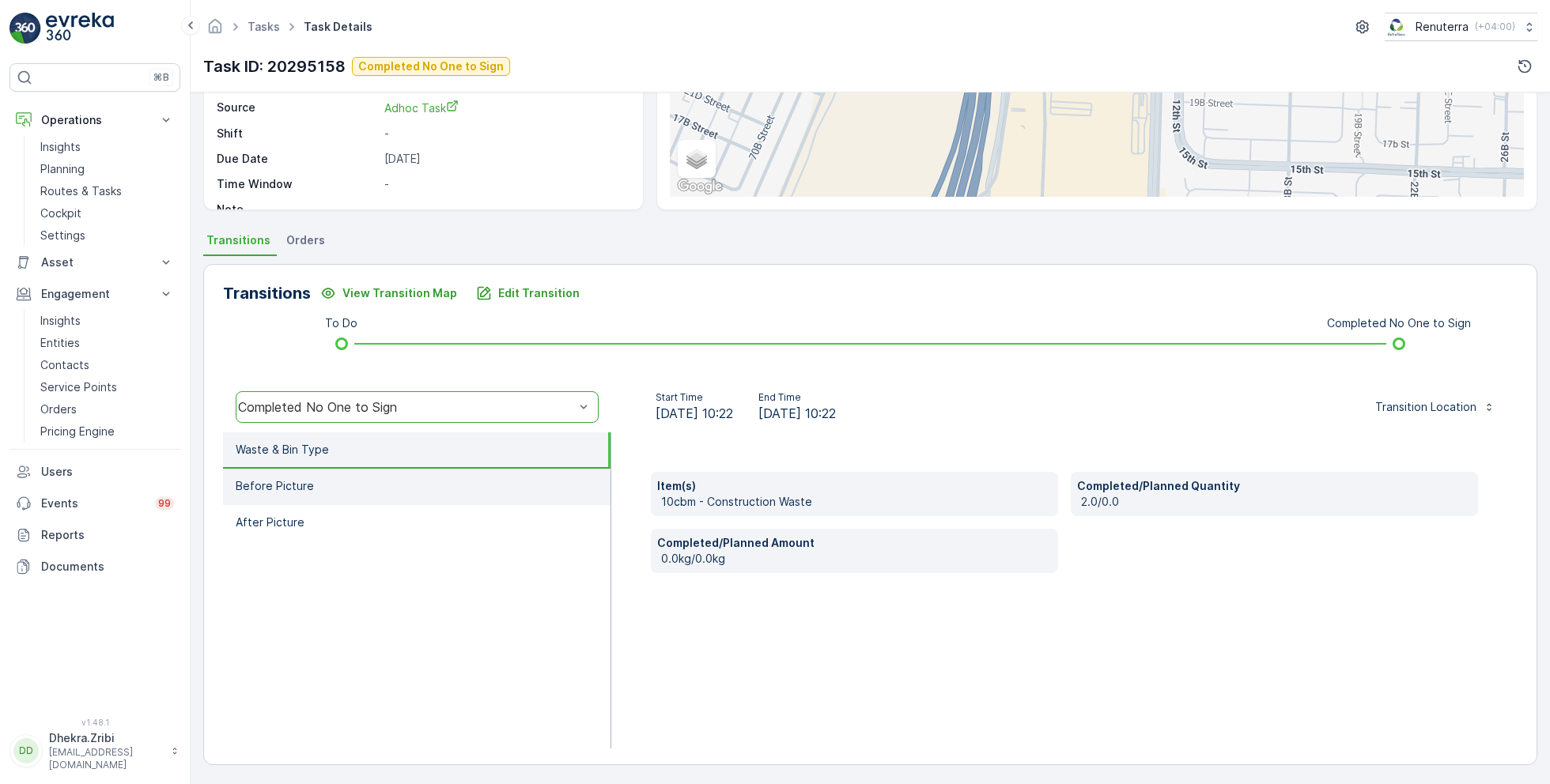
click at [368, 489] on li "Before Picture" at bounding box center [416, 488] width 388 height 37
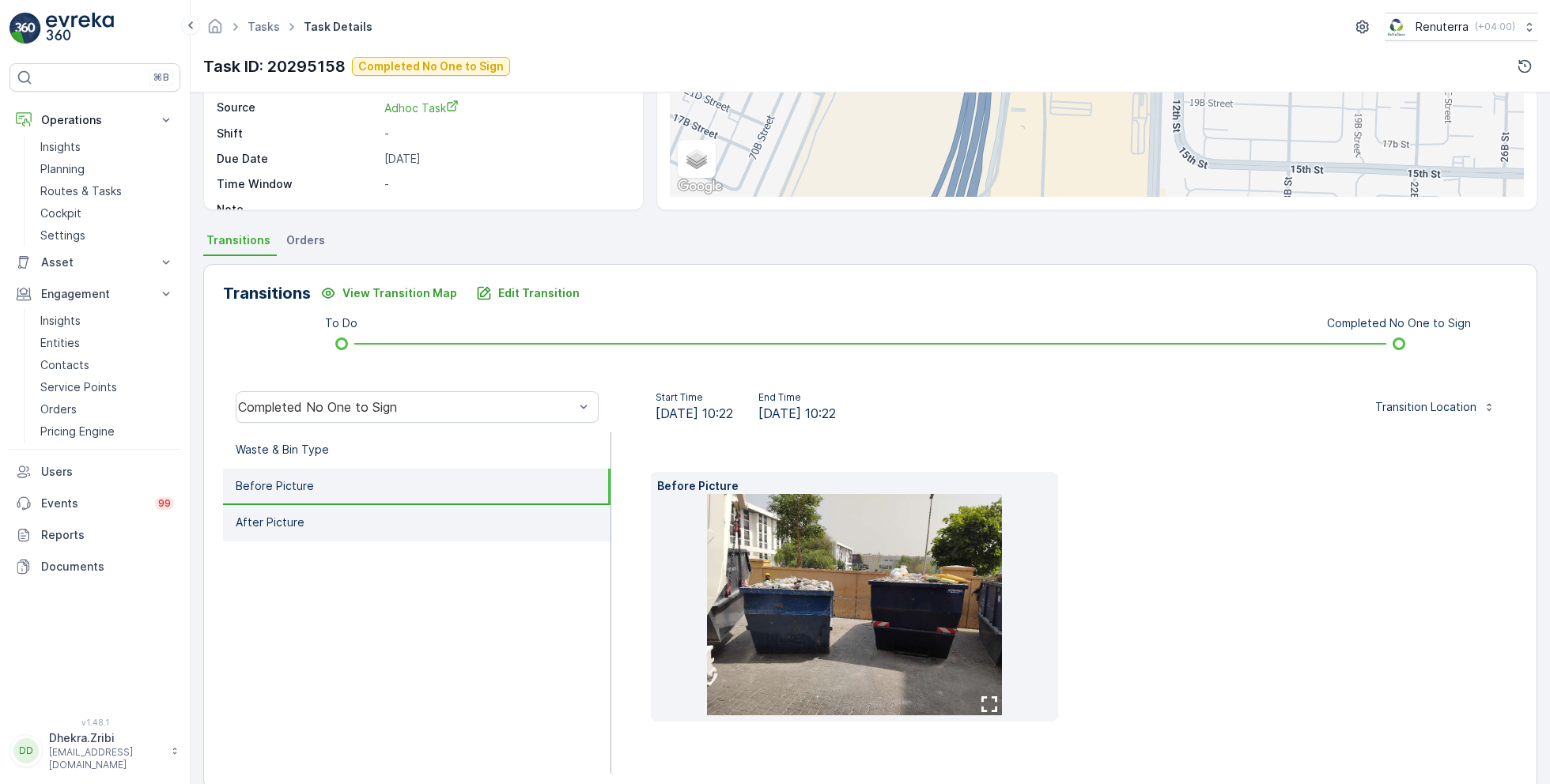
click at [368, 522] on li "After Picture" at bounding box center [416, 524] width 388 height 37
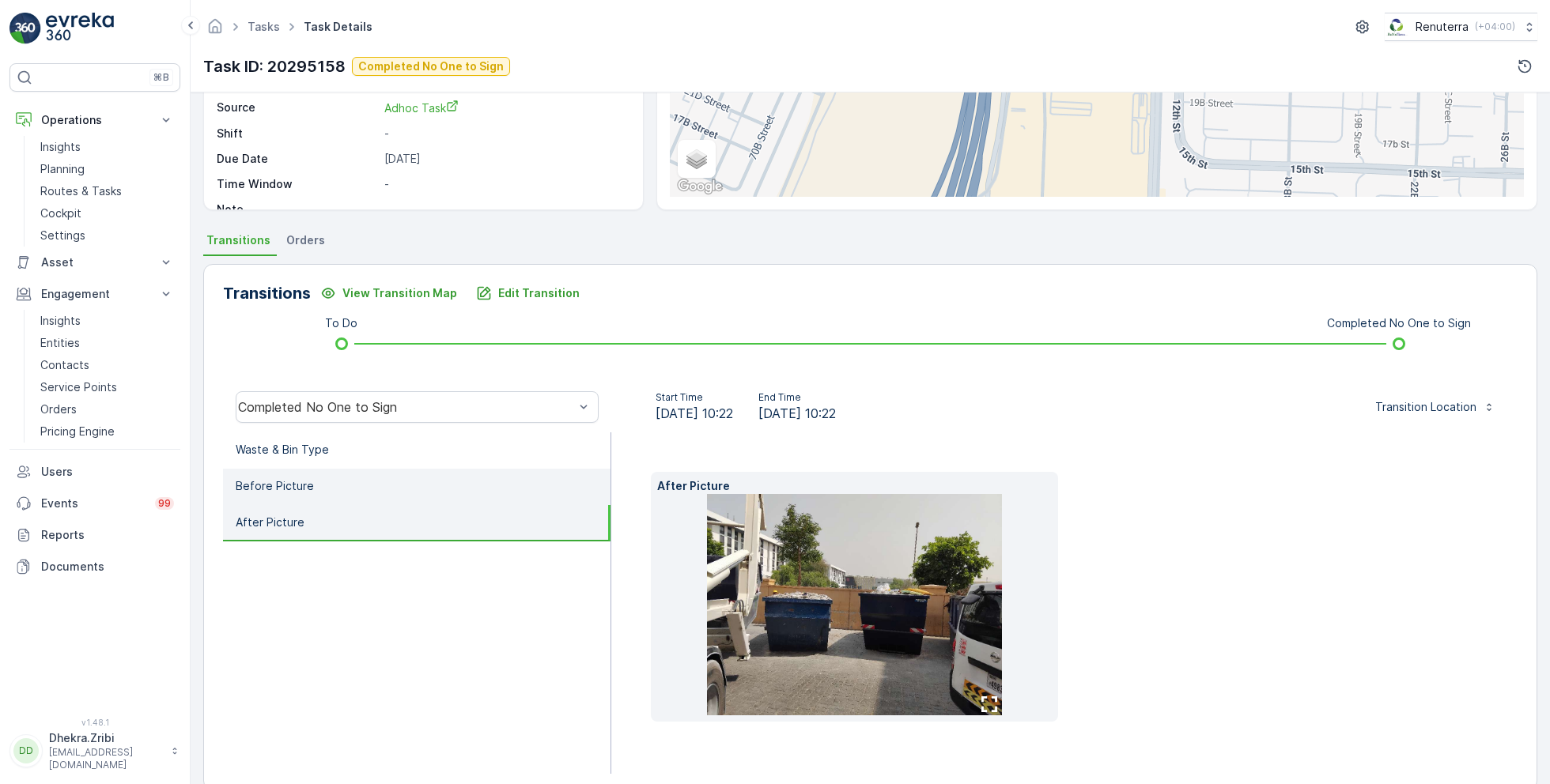
click at [348, 478] on li "Before Picture" at bounding box center [416, 488] width 388 height 37
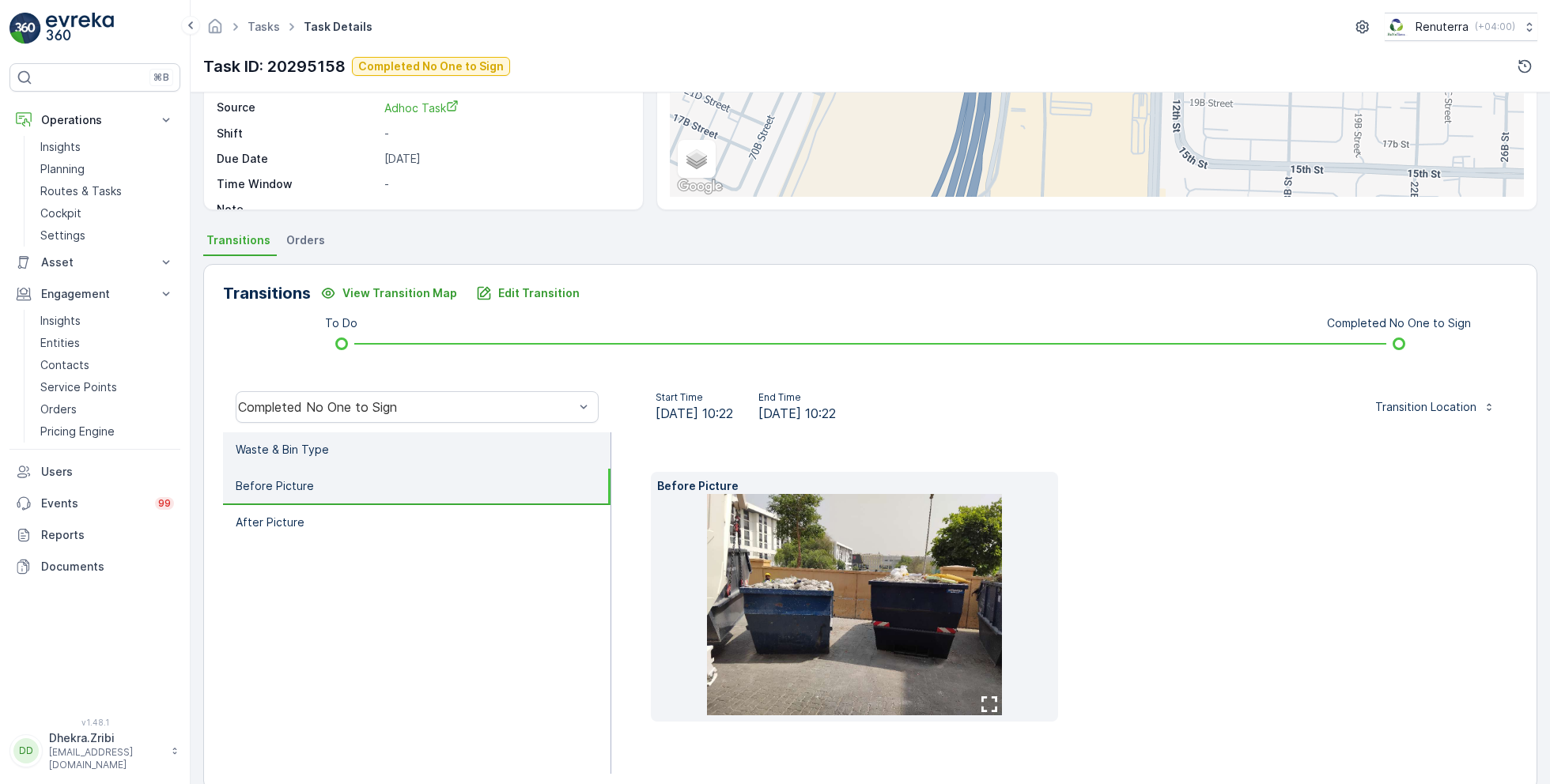
click at [352, 444] on li "Waste & Bin Type" at bounding box center [416, 451] width 388 height 37
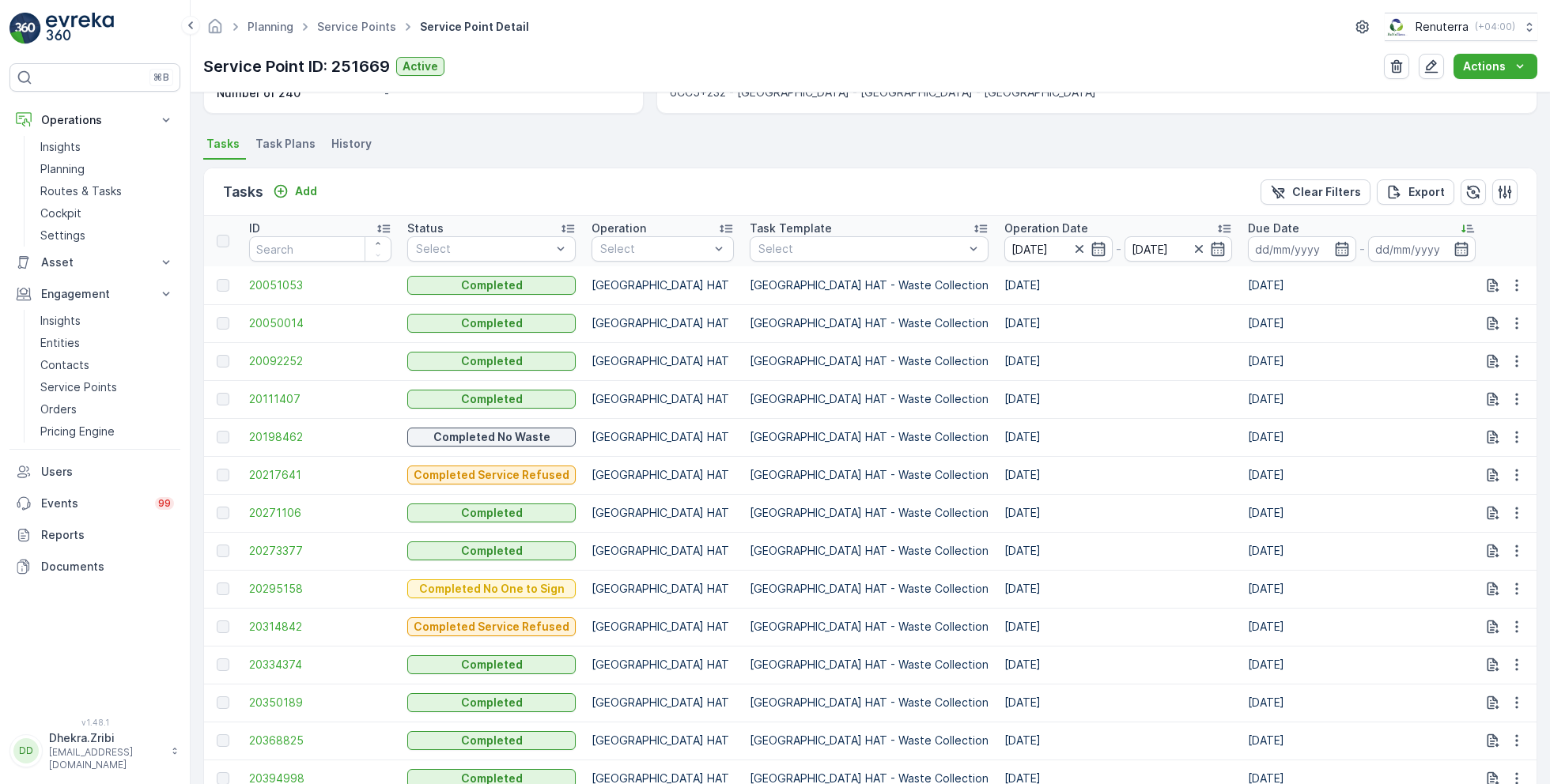
scroll to position [406, 0]
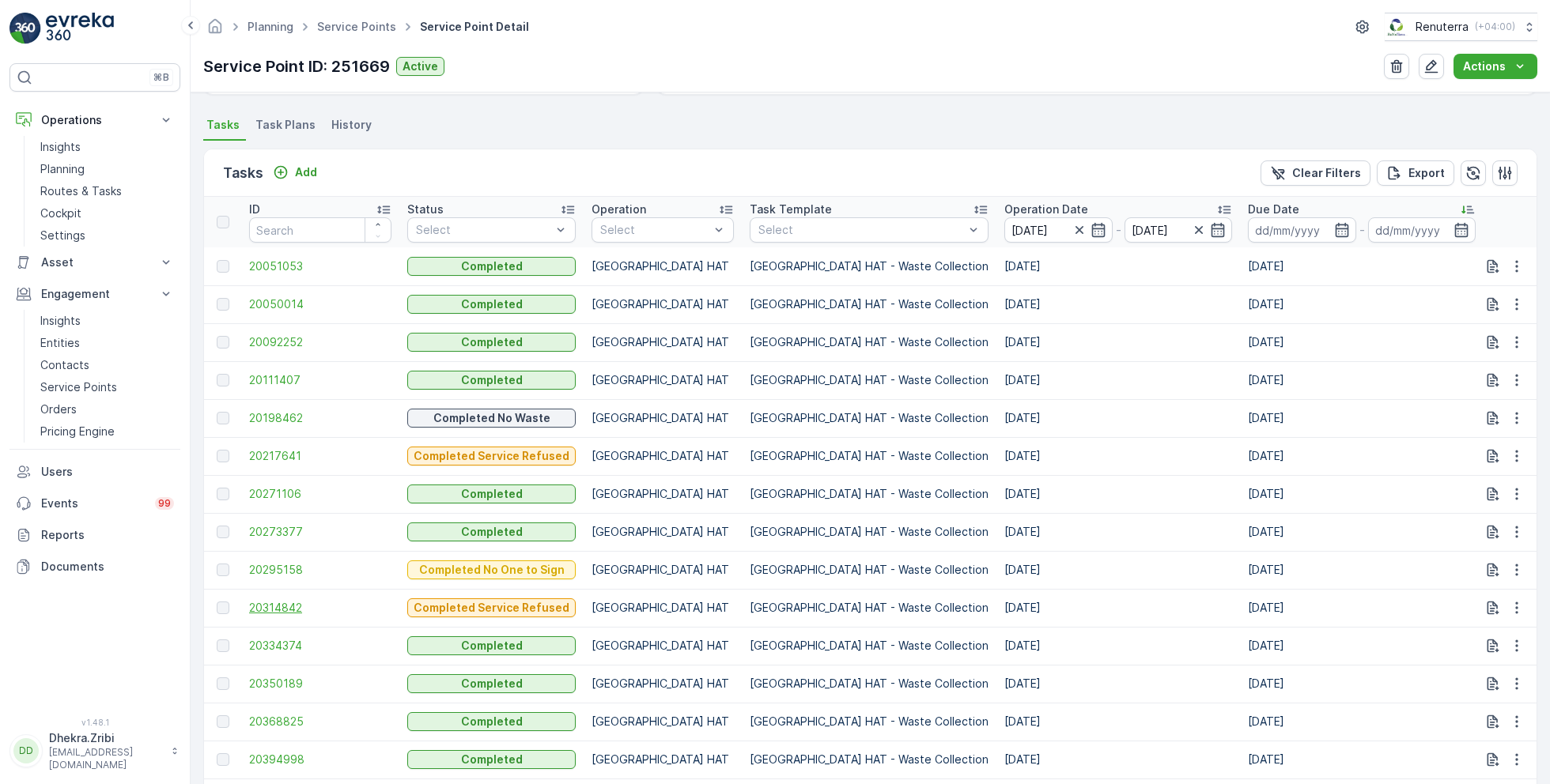
click at [291, 604] on span "20314842" at bounding box center [320, 607] width 143 height 16
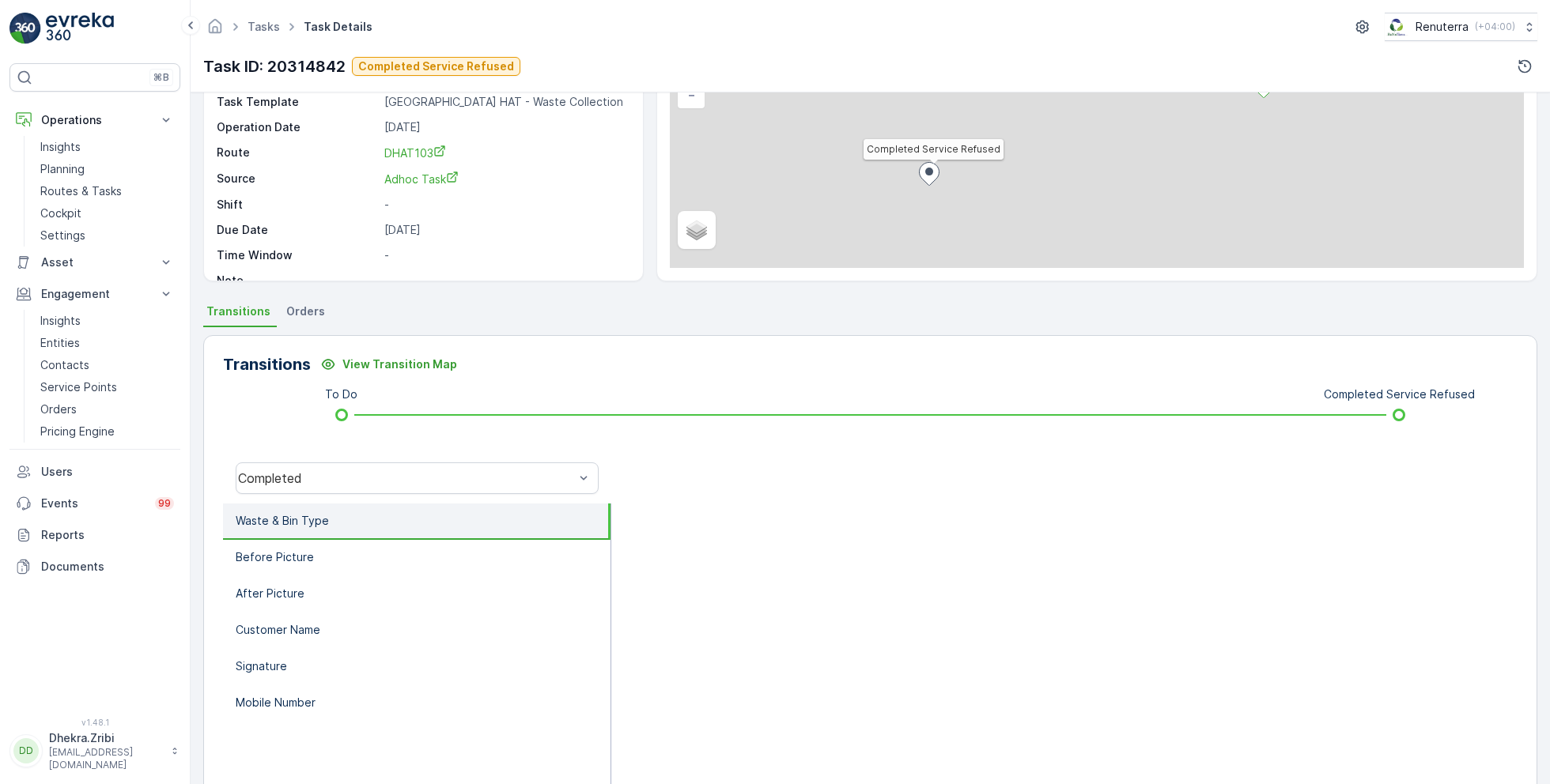
scroll to position [211, 0]
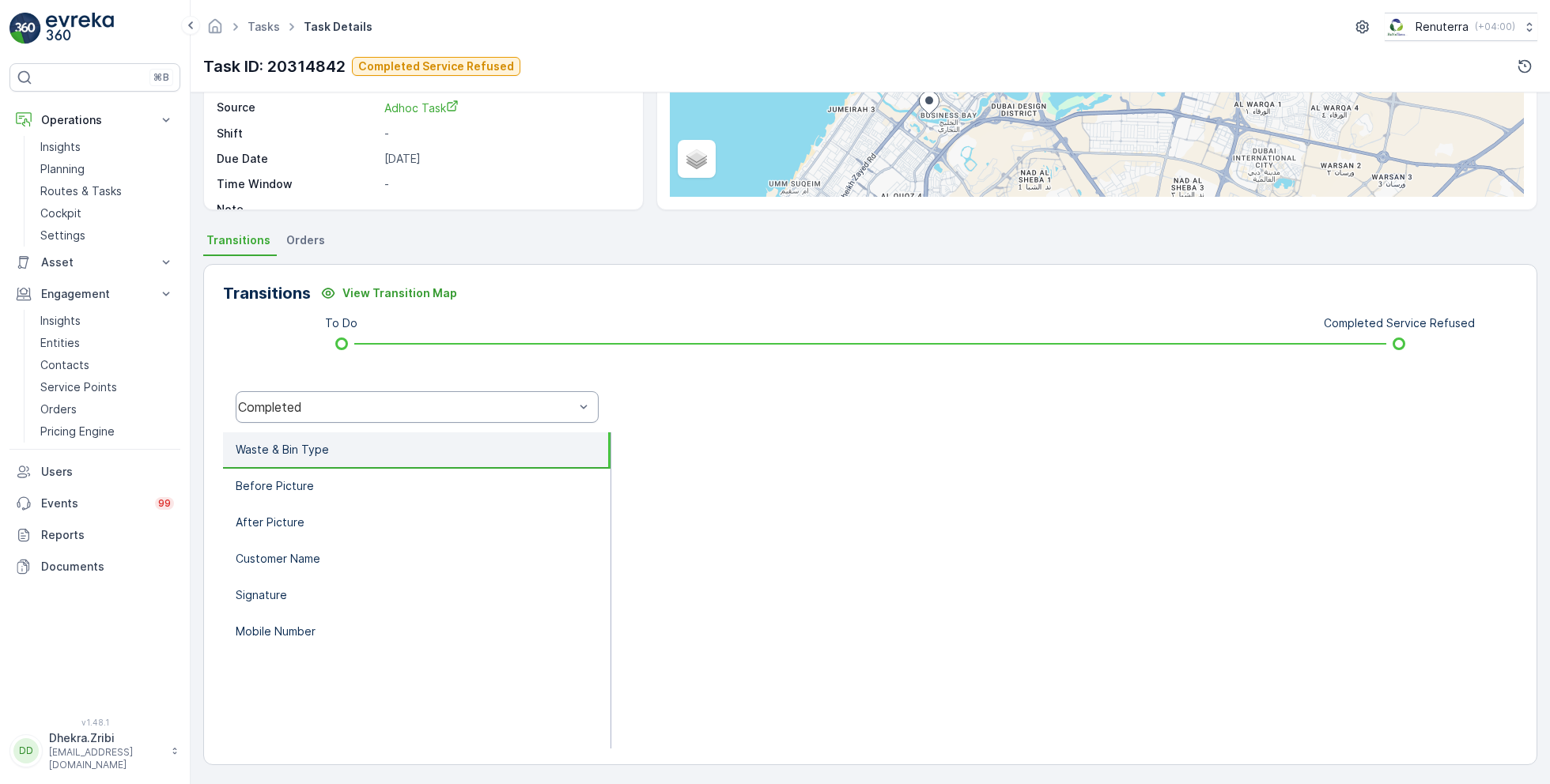
click at [419, 415] on div "Completed" at bounding box center [417, 407] width 363 height 31
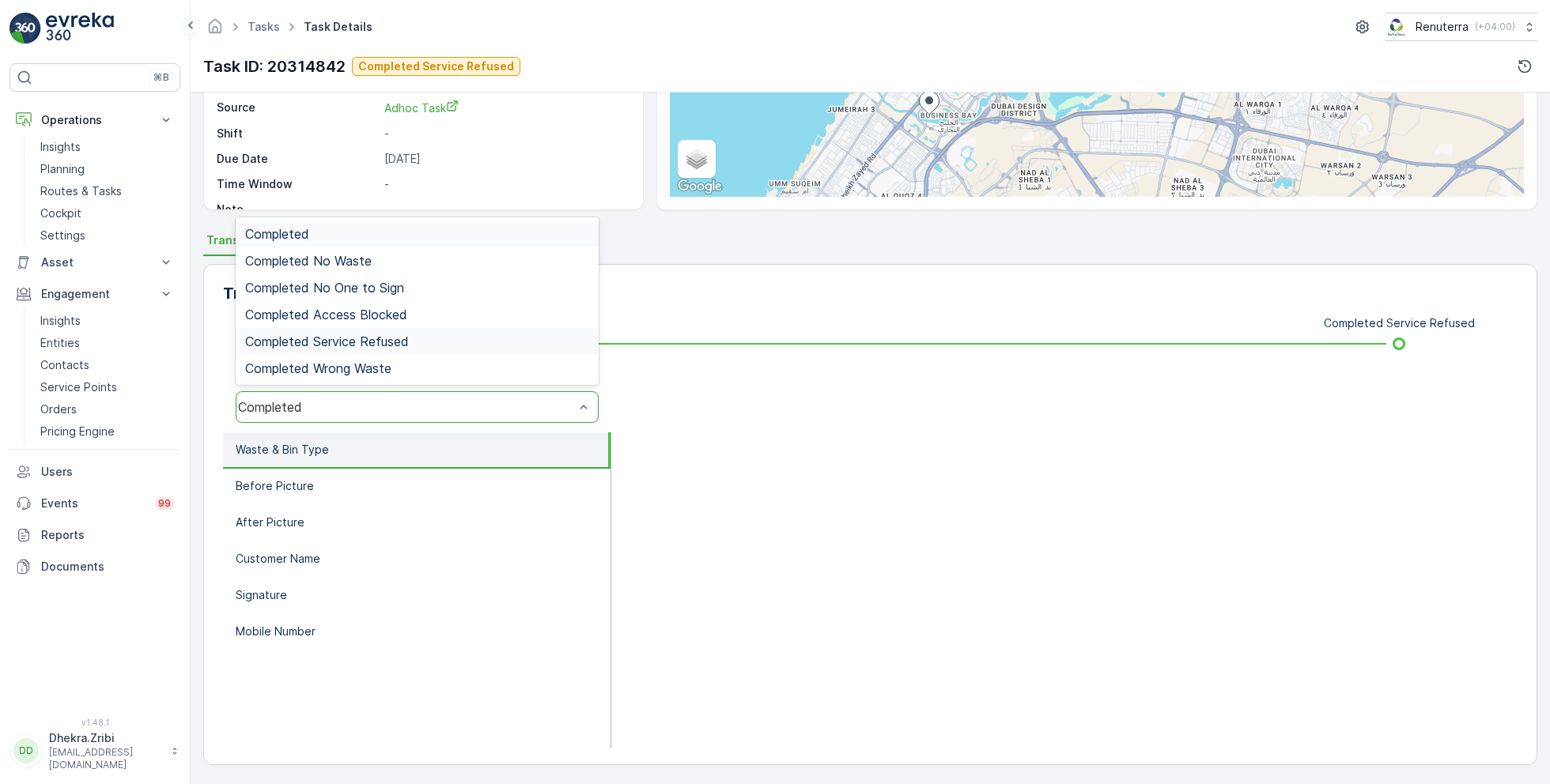
click at [399, 338] on span "Completed Service Refused" at bounding box center [327, 340] width 164 height 14
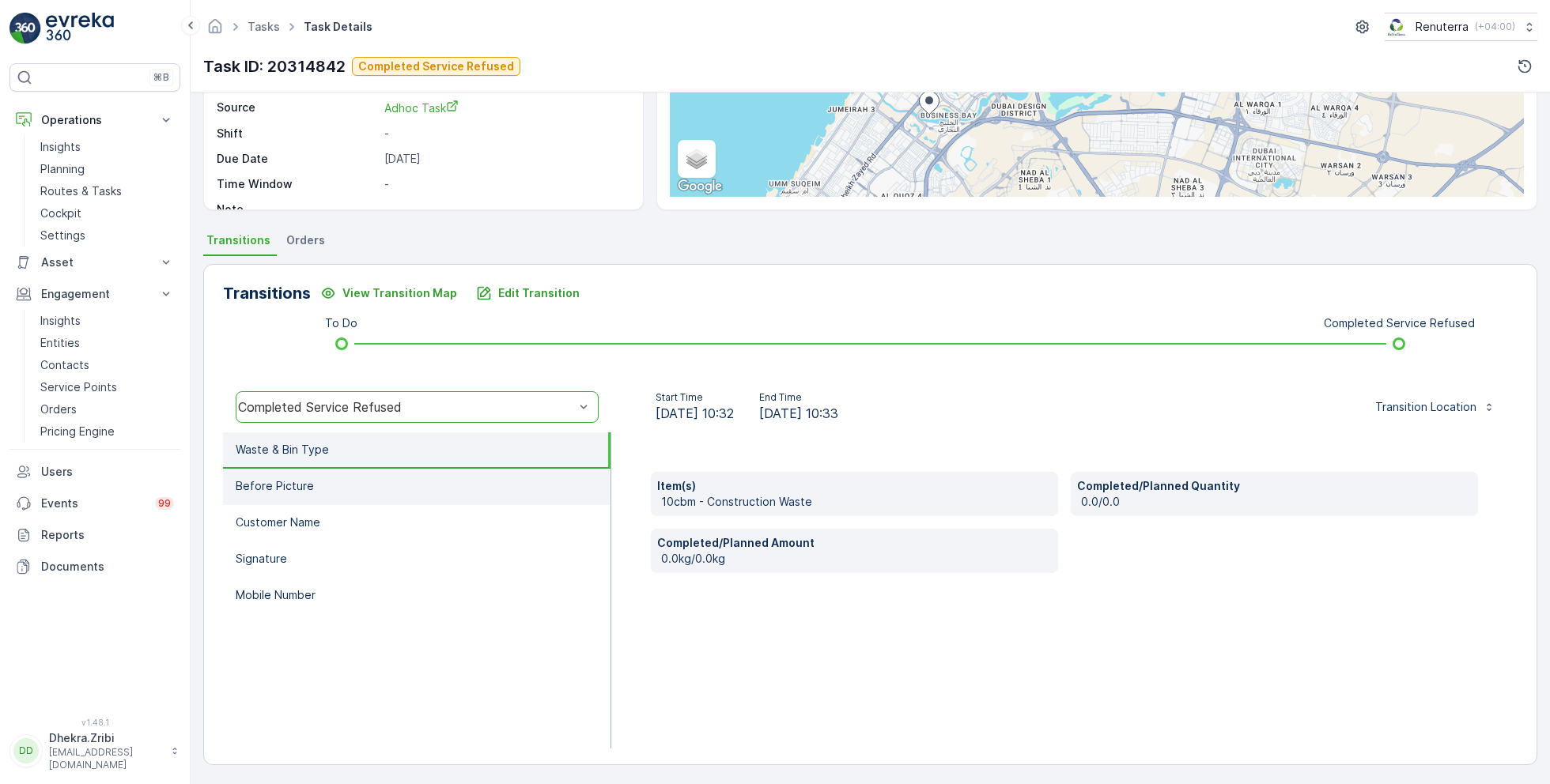
click at [340, 473] on li "Before Picture" at bounding box center [416, 488] width 388 height 37
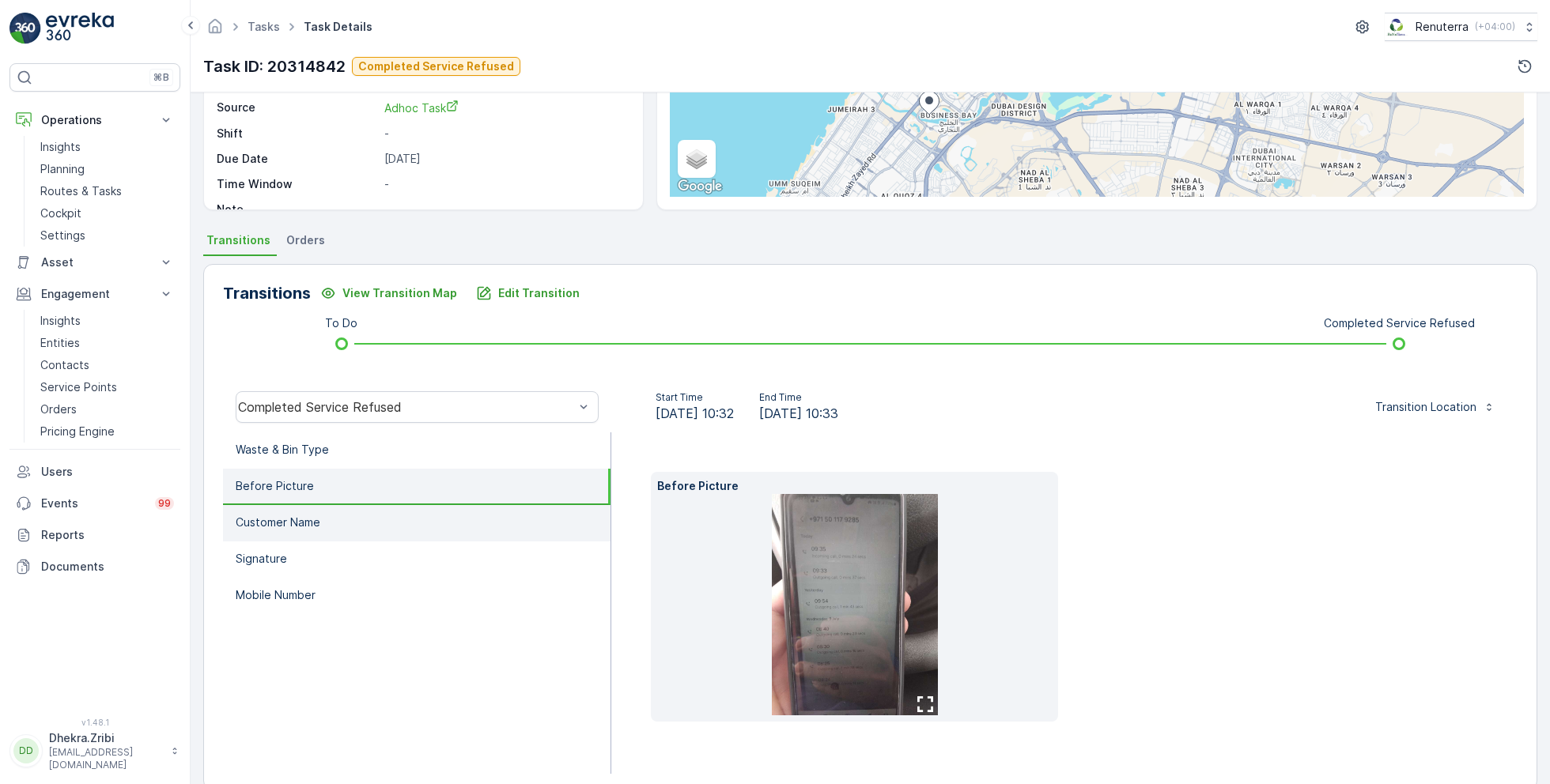
click at [341, 510] on li "Customer Name" at bounding box center [416, 524] width 388 height 37
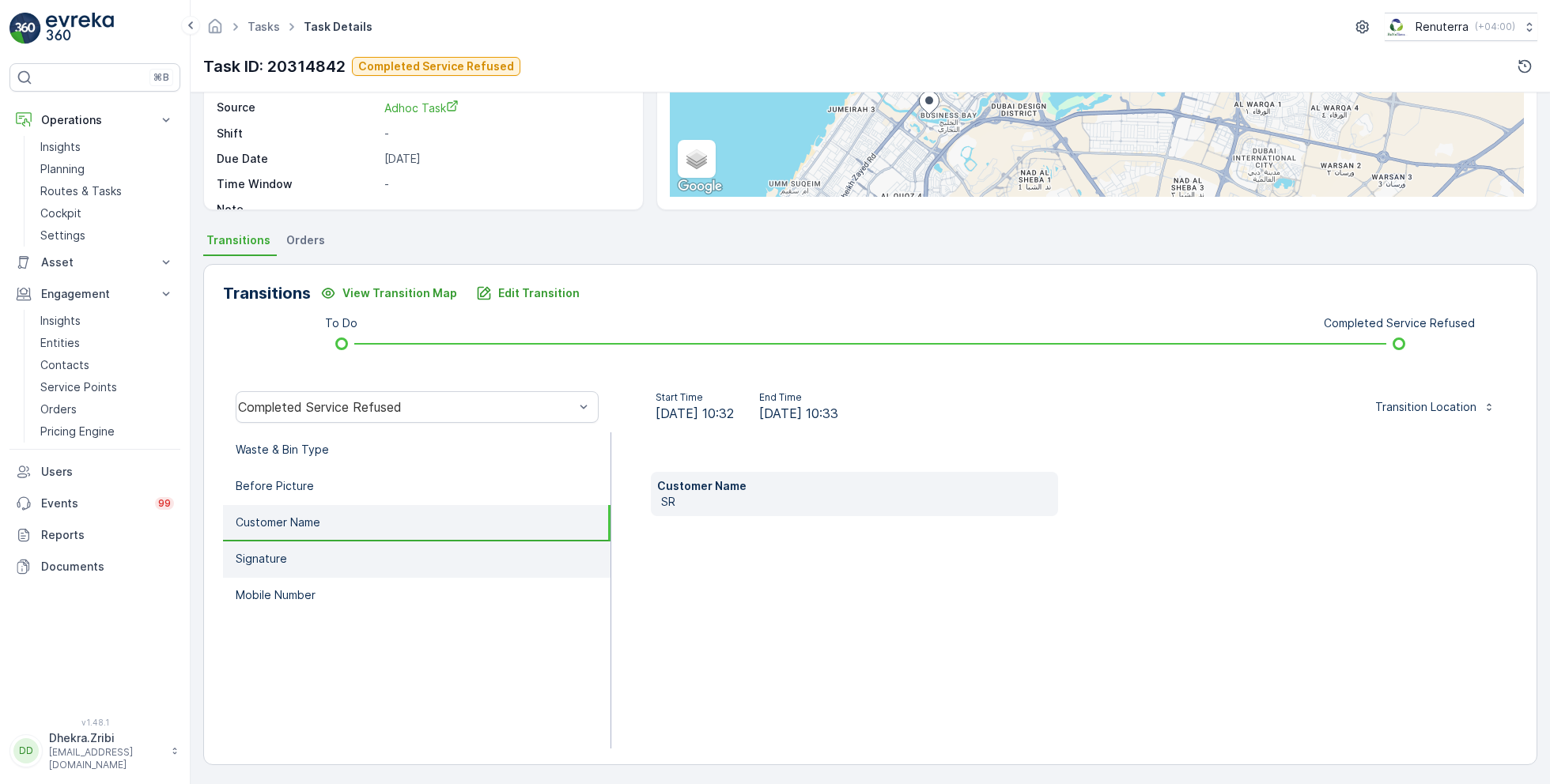
click at [341, 547] on li "Signature" at bounding box center [416, 560] width 388 height 37
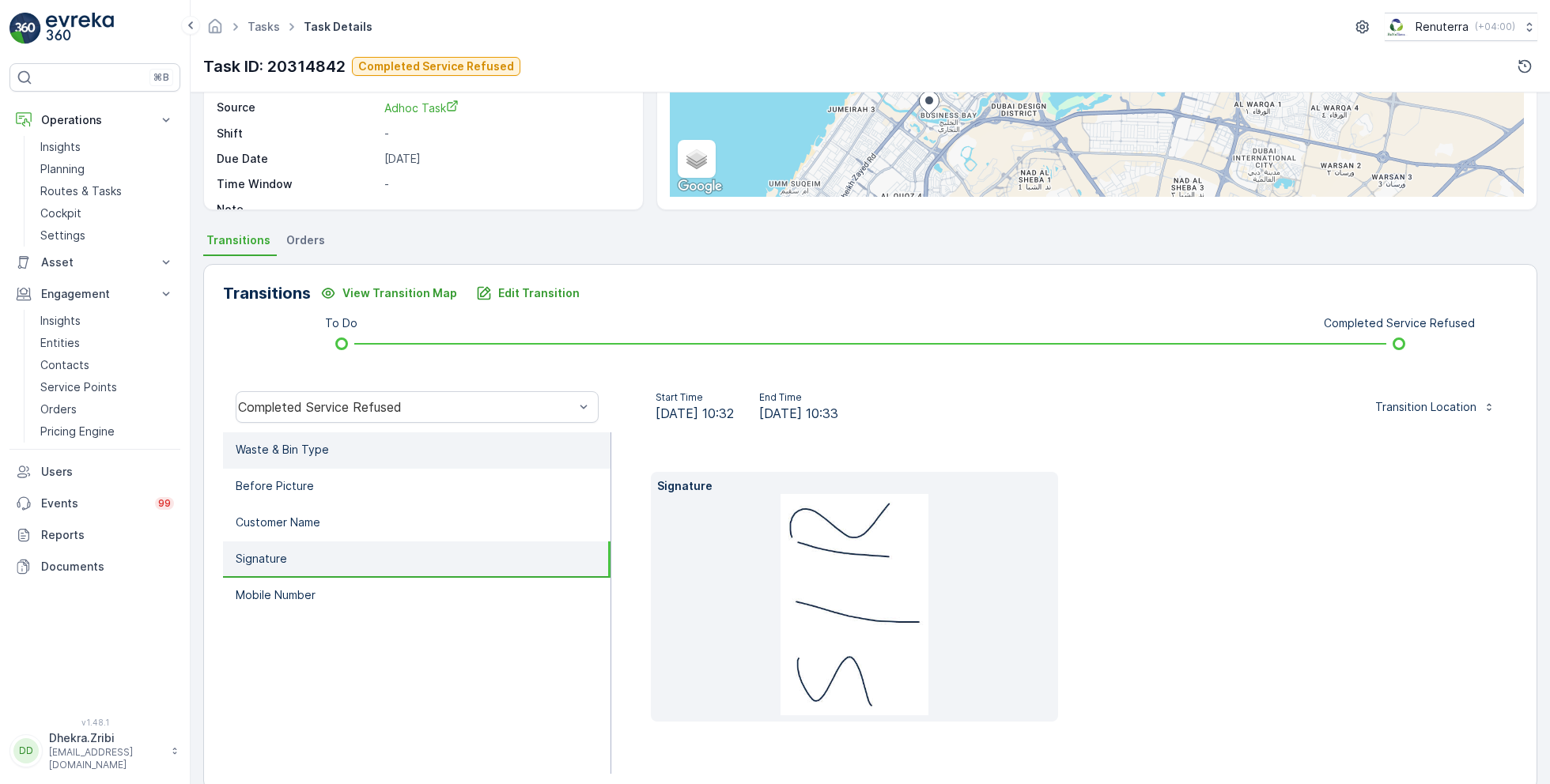
click at [342, 452] on li "Waste & Bin Type" at bounding box center [416, 451] width 388 height 37
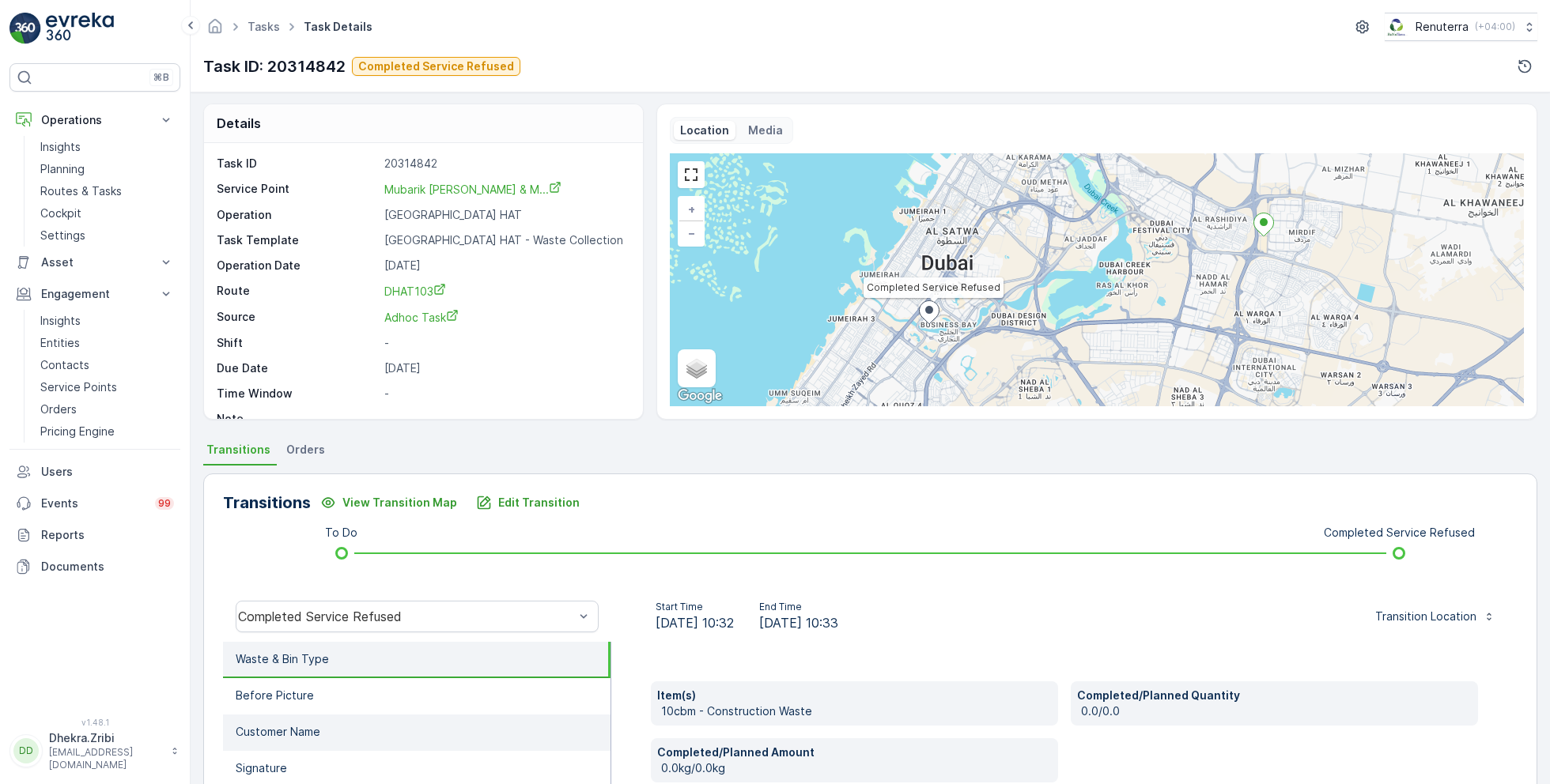
scroll to position [0, 0]
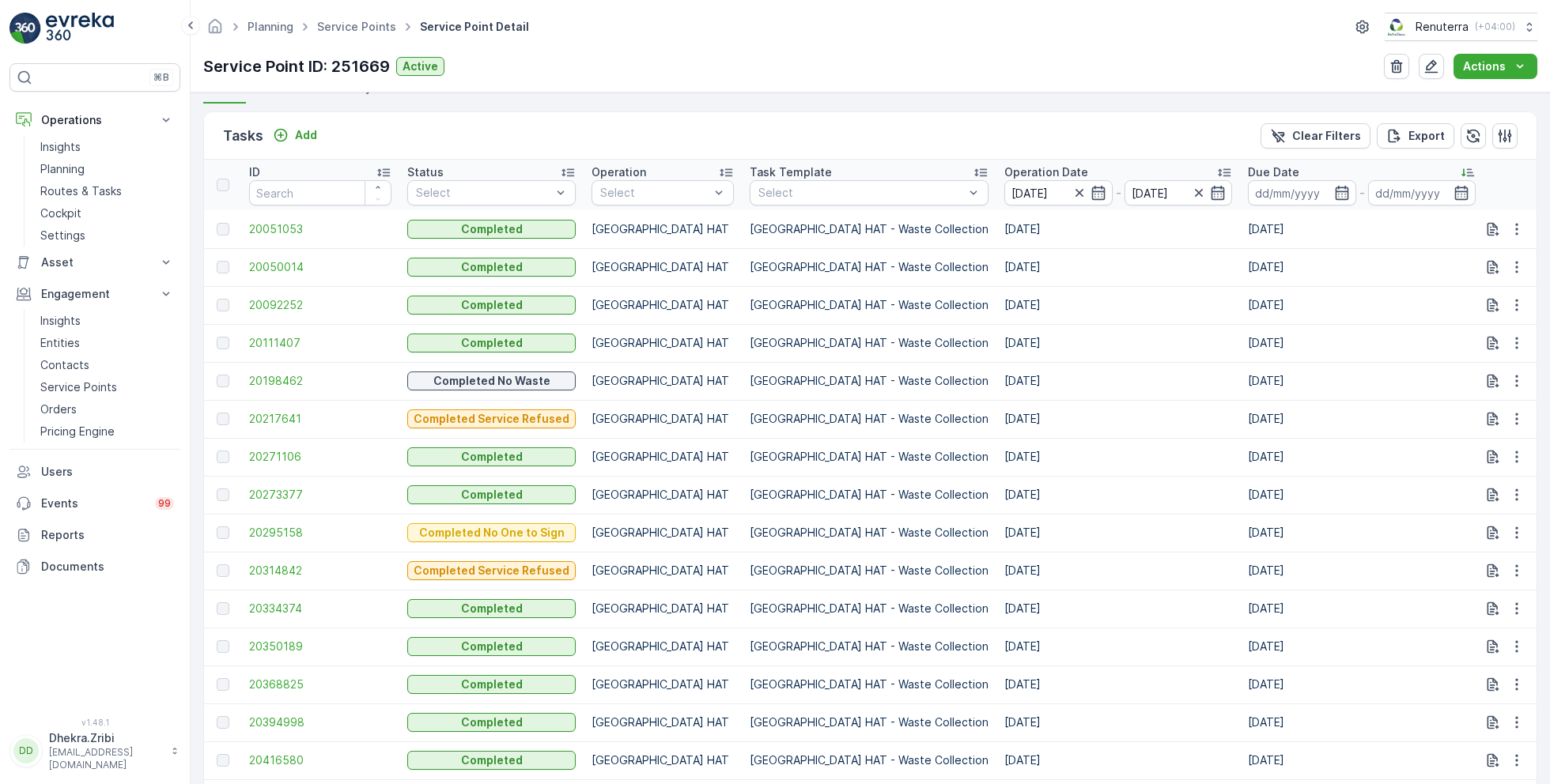
scroll to position [444, 0]
click at [290, 604] on span "20334374" at bounding box center [320, 606] width 143 height 16
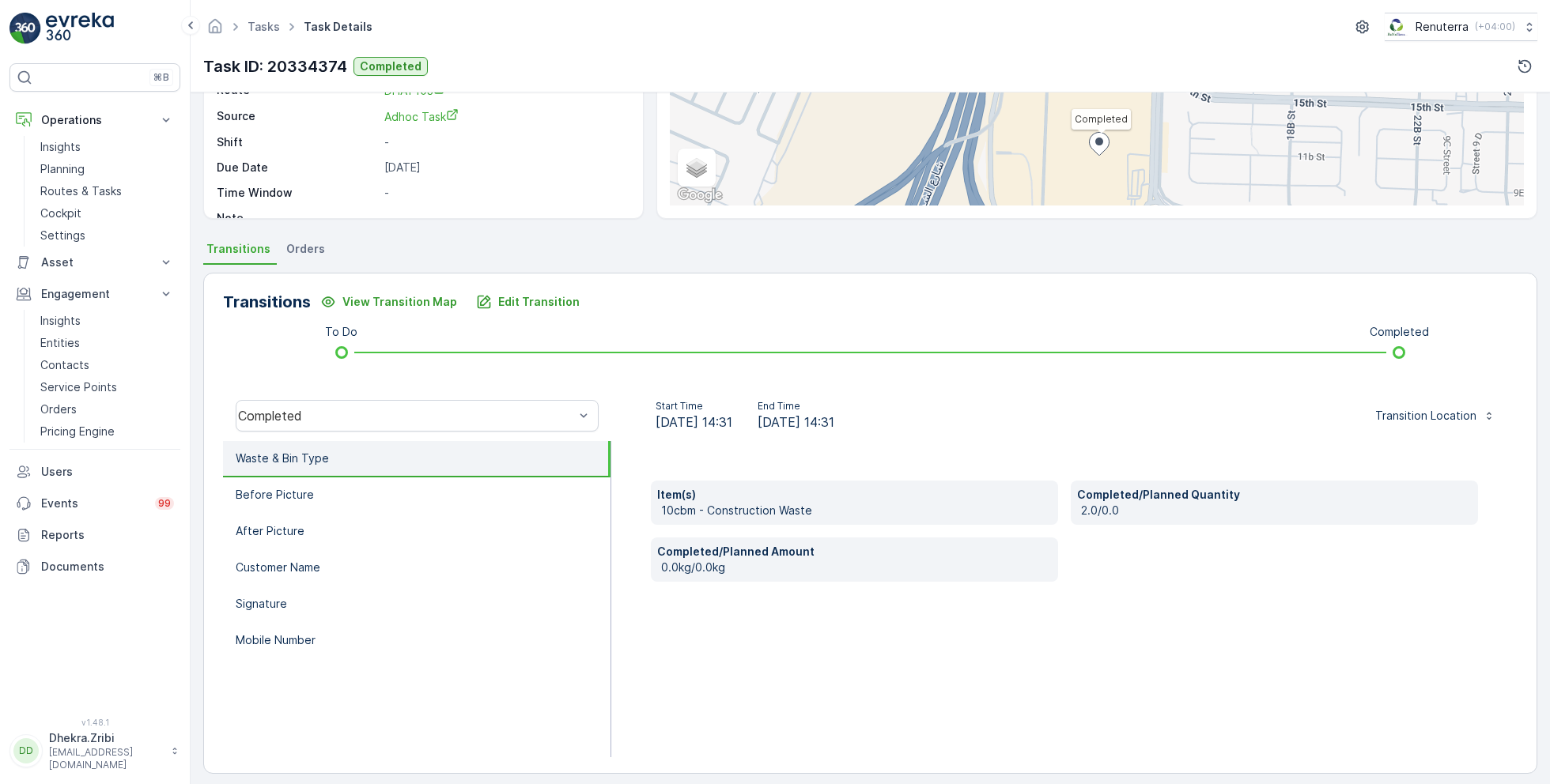
scroll to position [211, 0]
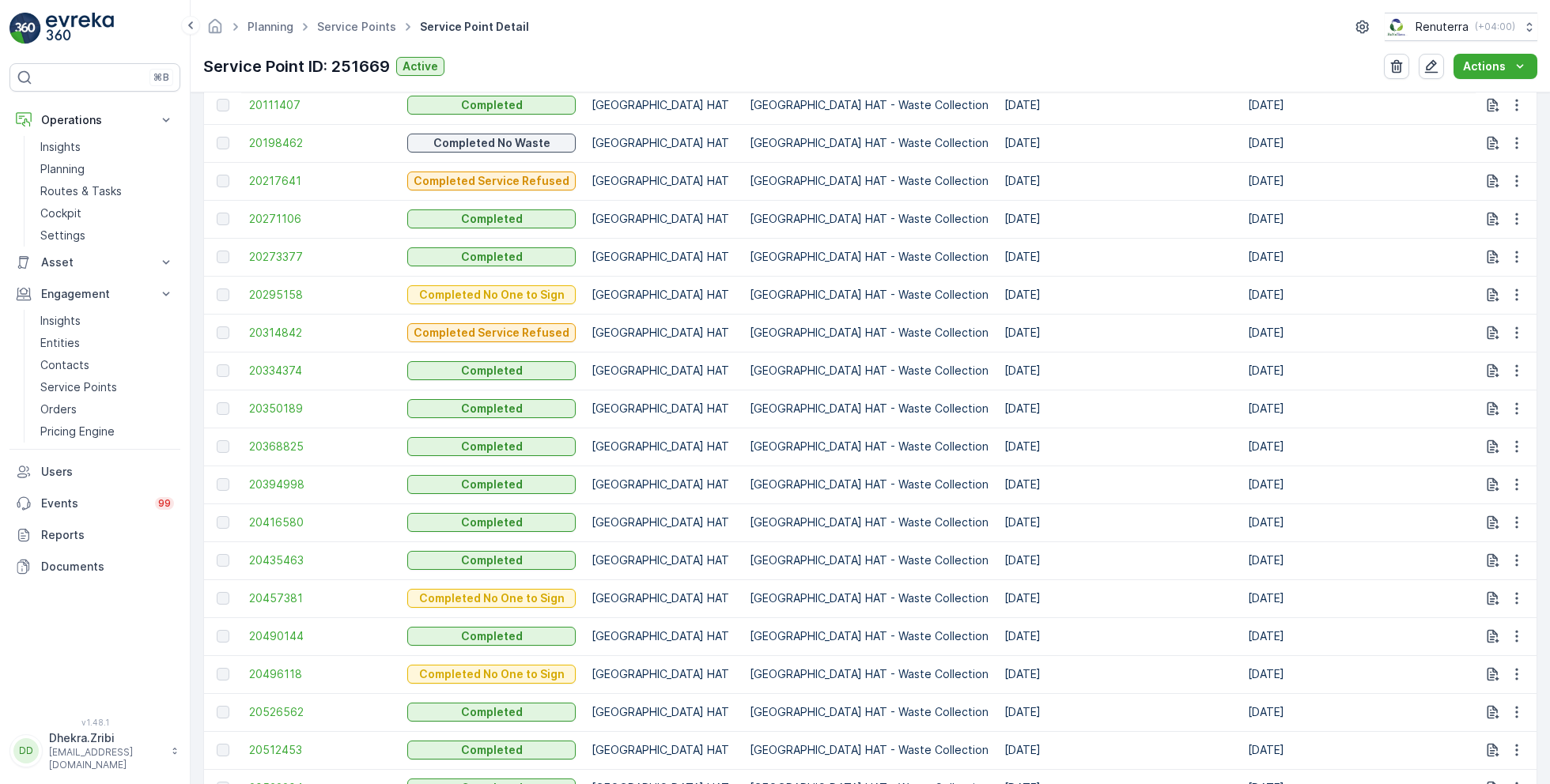
scroll to position [704, 0]
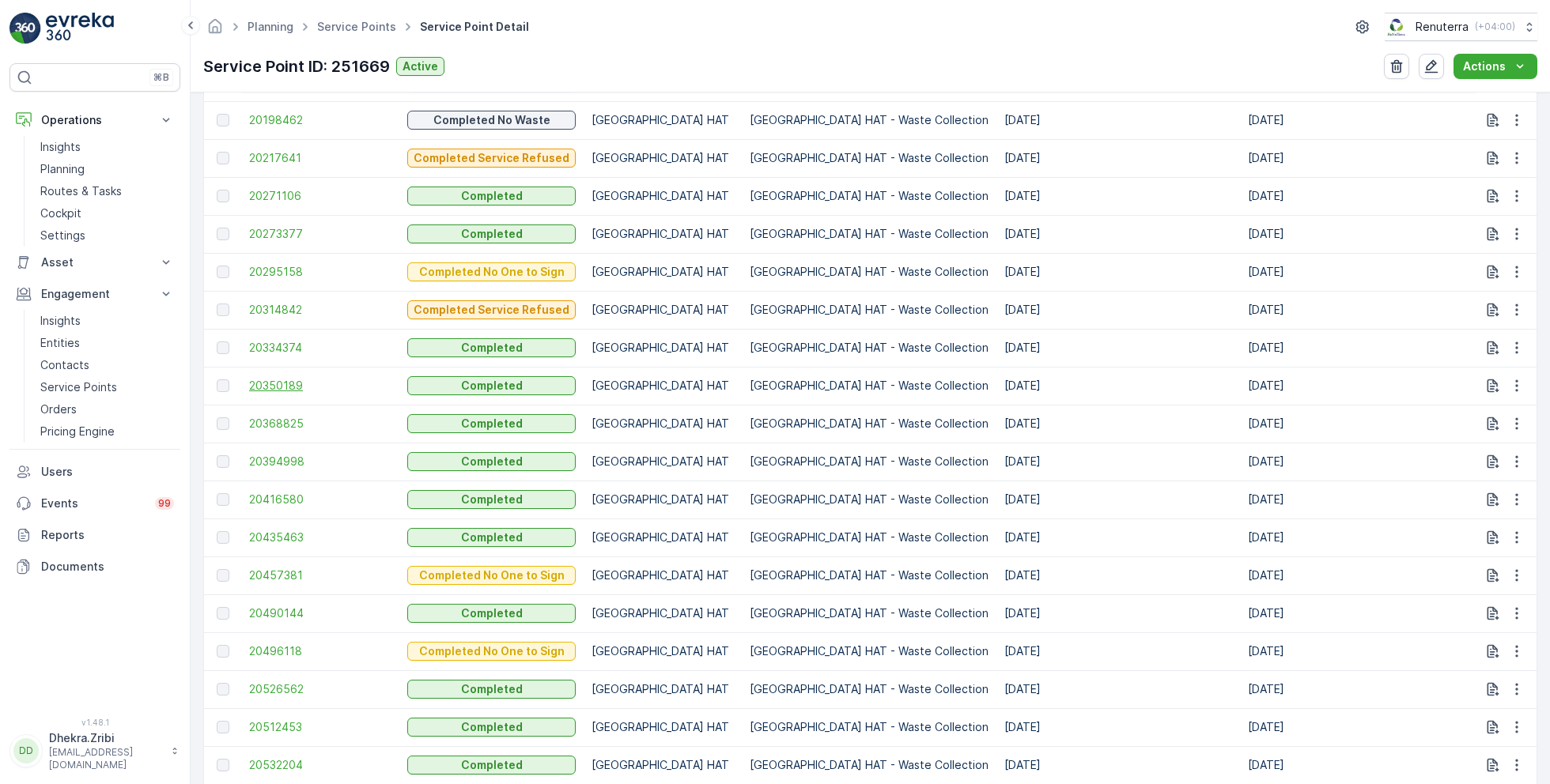
click at [283, 383] on span "20350189" at bounding box center [320, 386] width 143 height 16
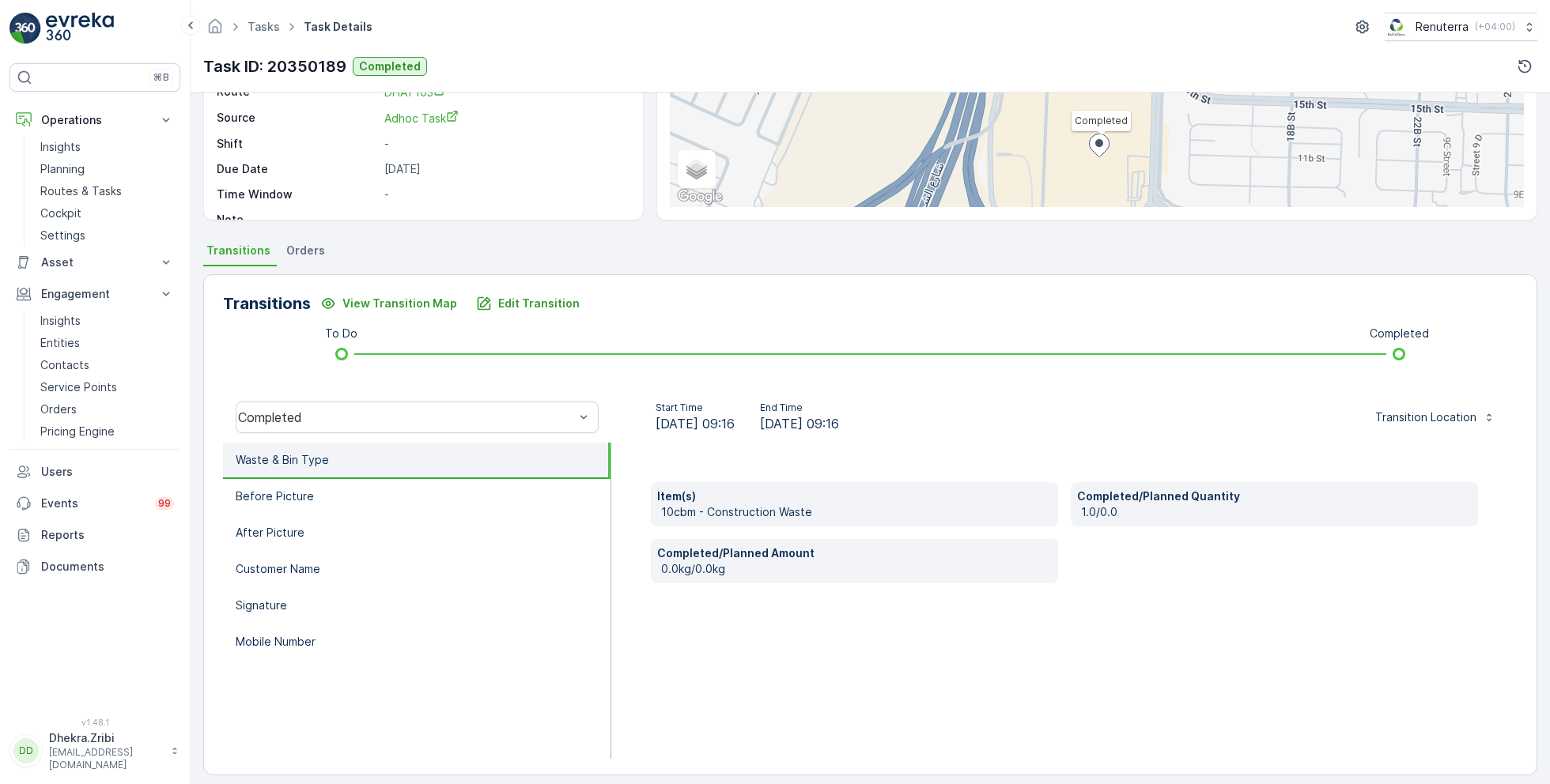
scroll to position [211, 0]
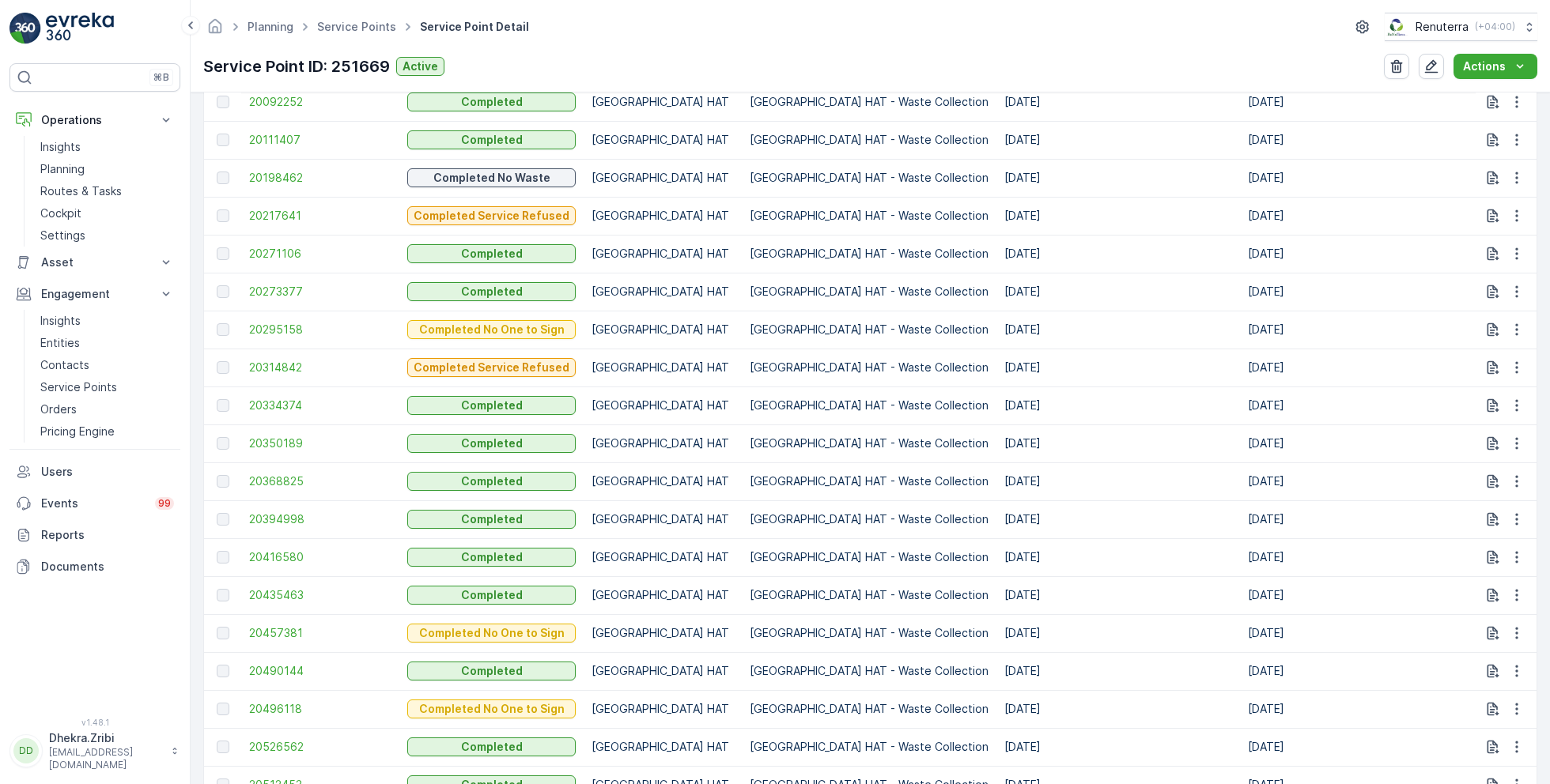
scroll to position [661, 0]
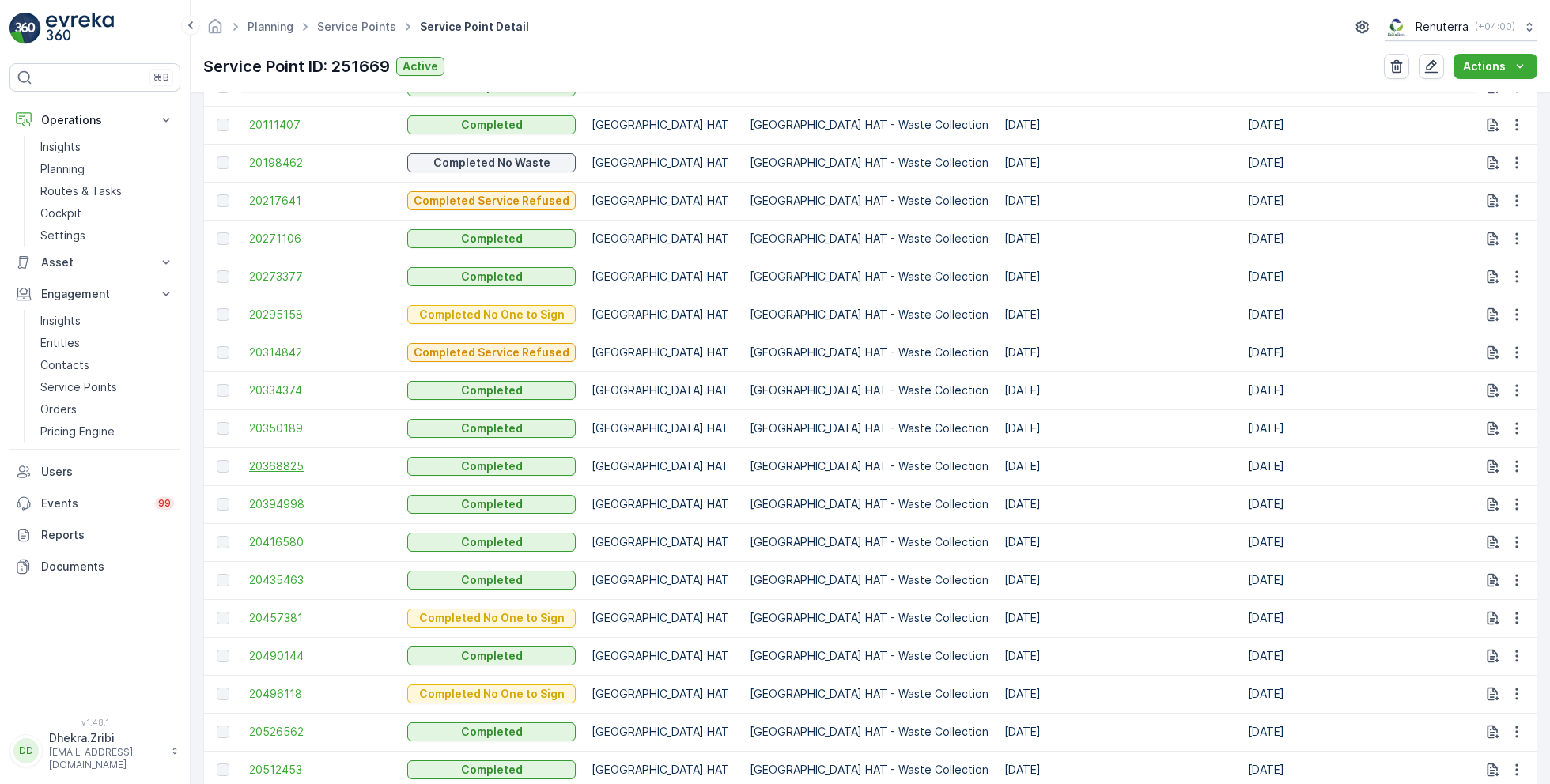
click at [289, 462] on span "20368825" at bounding box center [320, 466] width 143 height 16
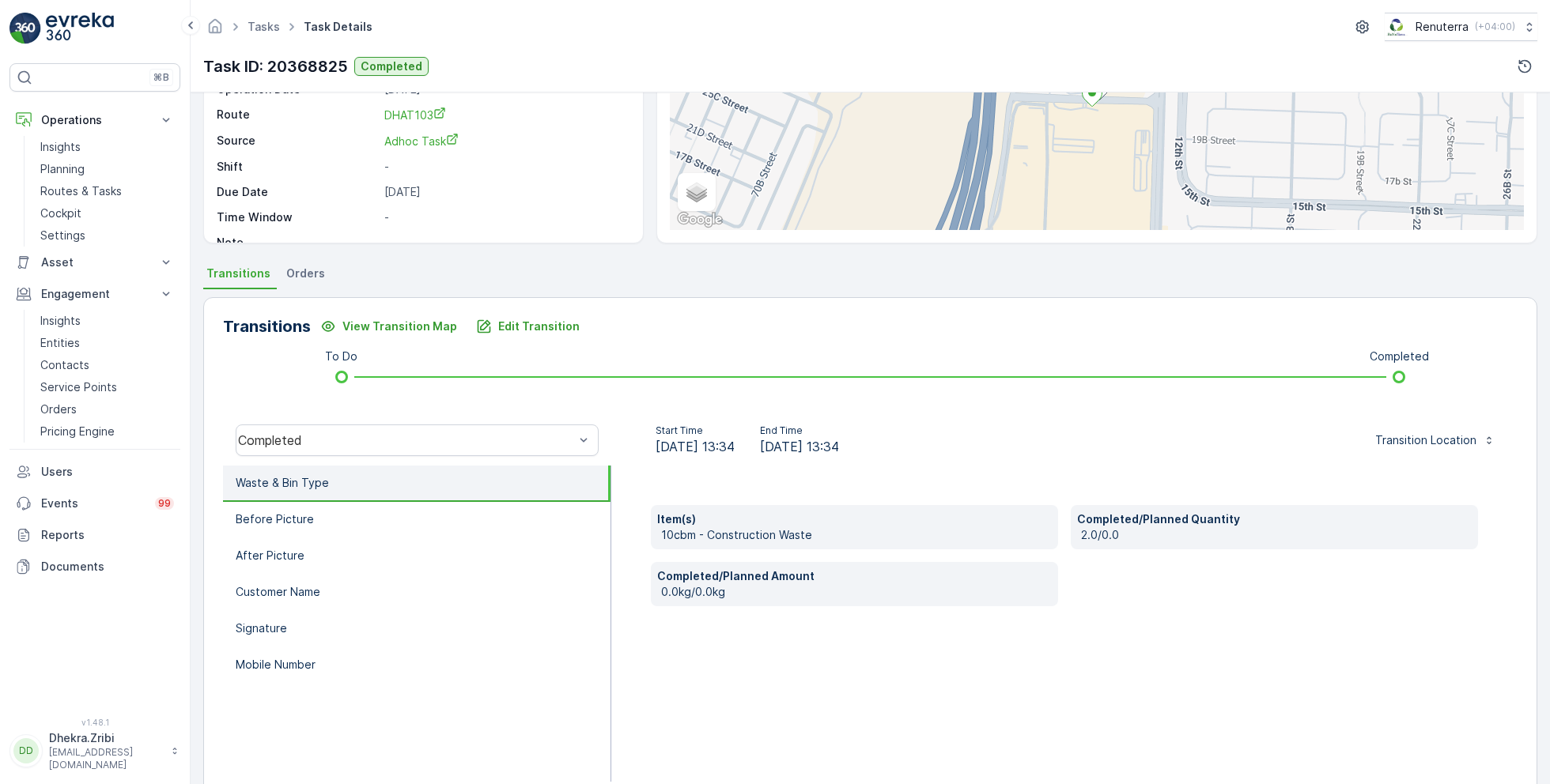
scroll to position [211, 0]
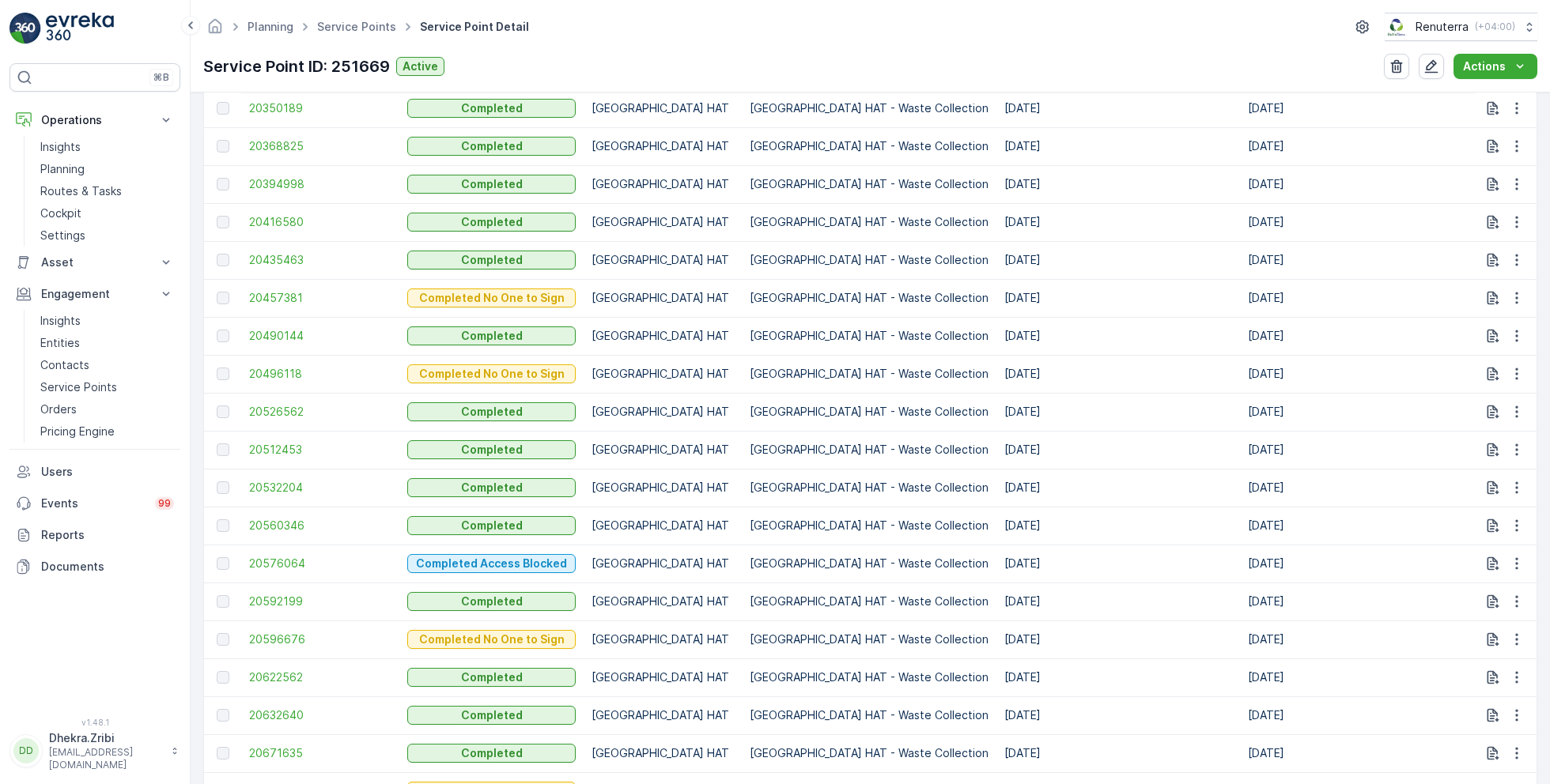
scroll to position [969, 0]
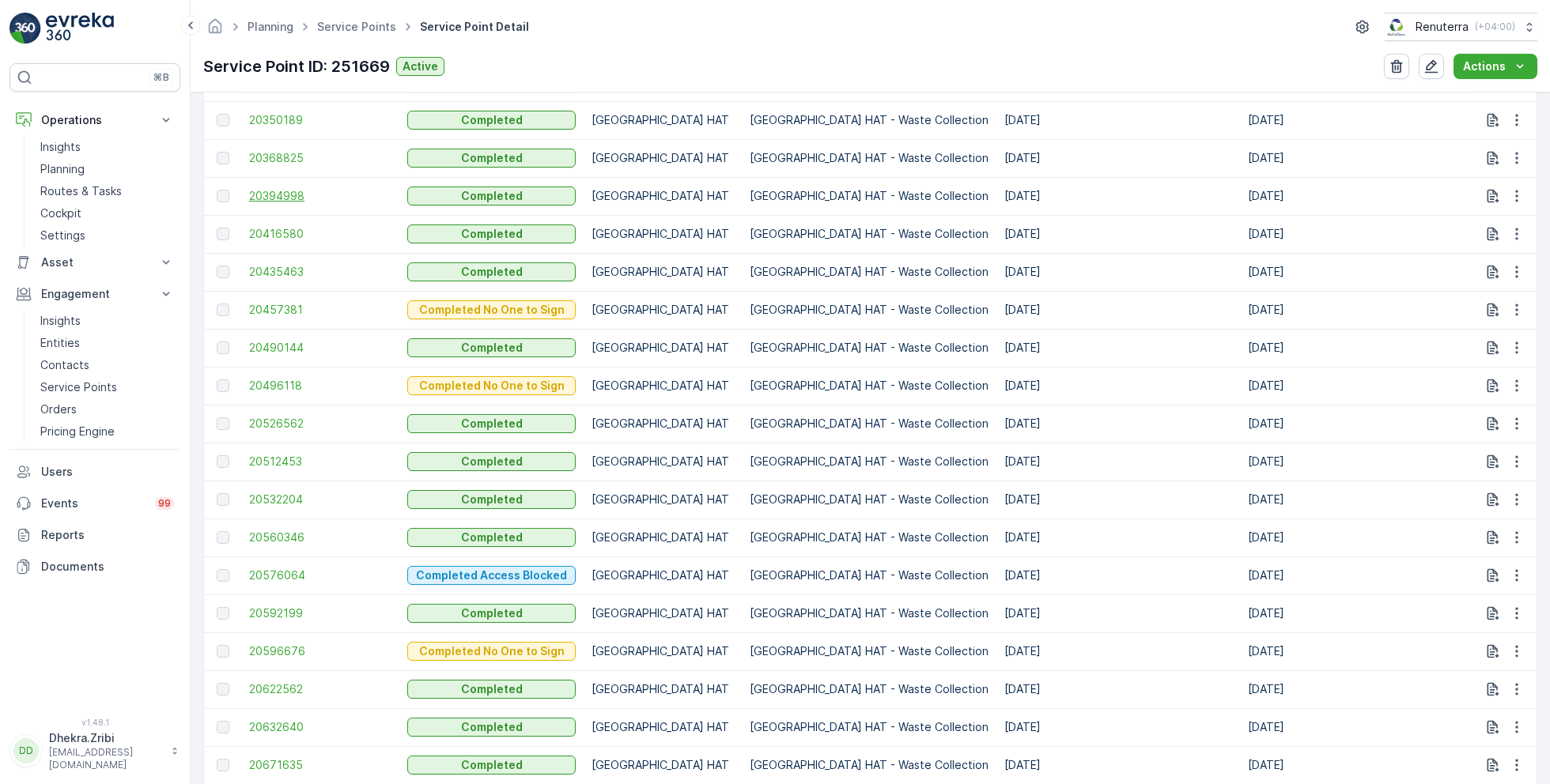
click at [282, 199] on span "20394998" at bounding box center [320, 196] width 143 height 16
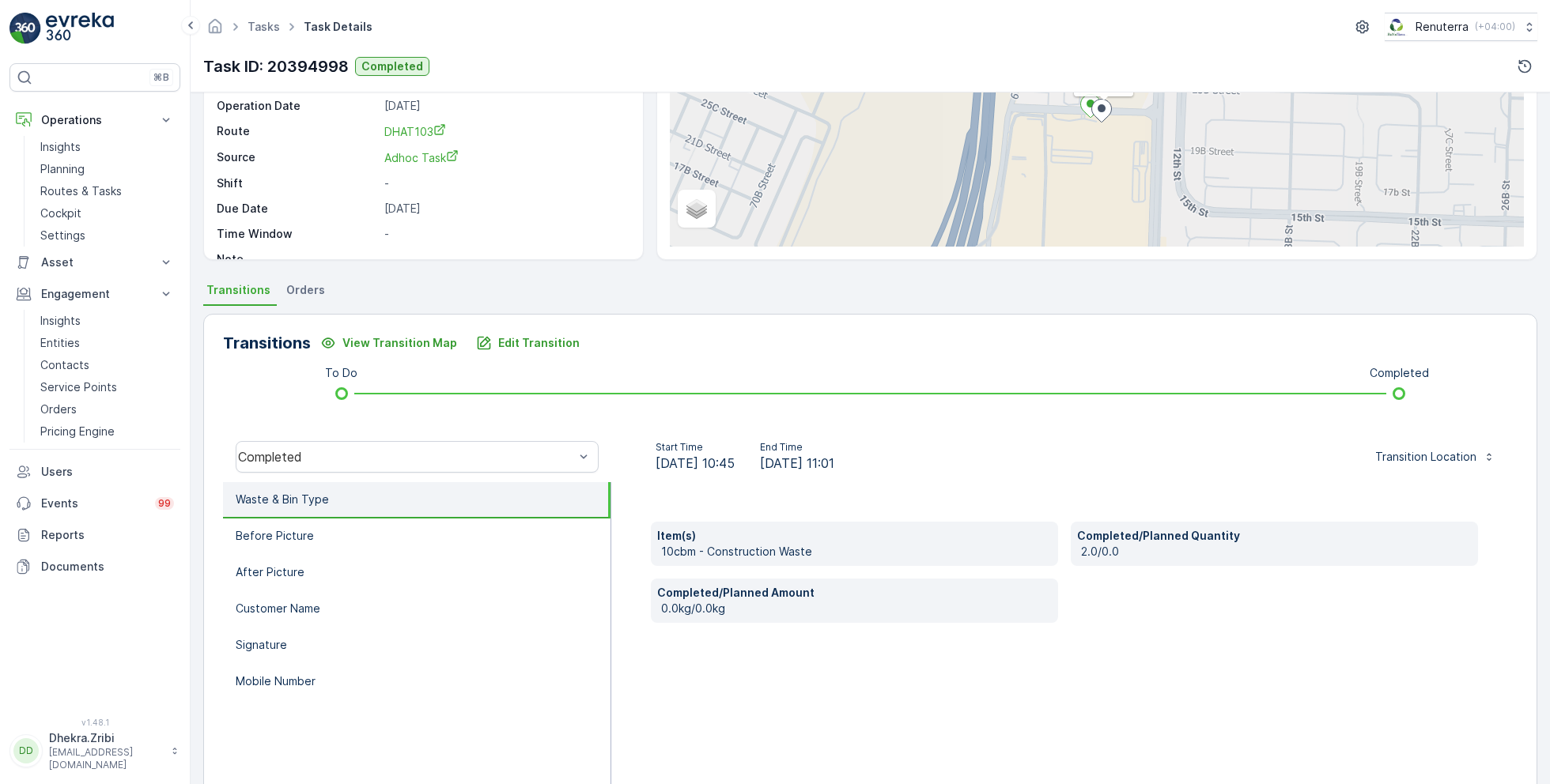
scroll to position [211, 0]
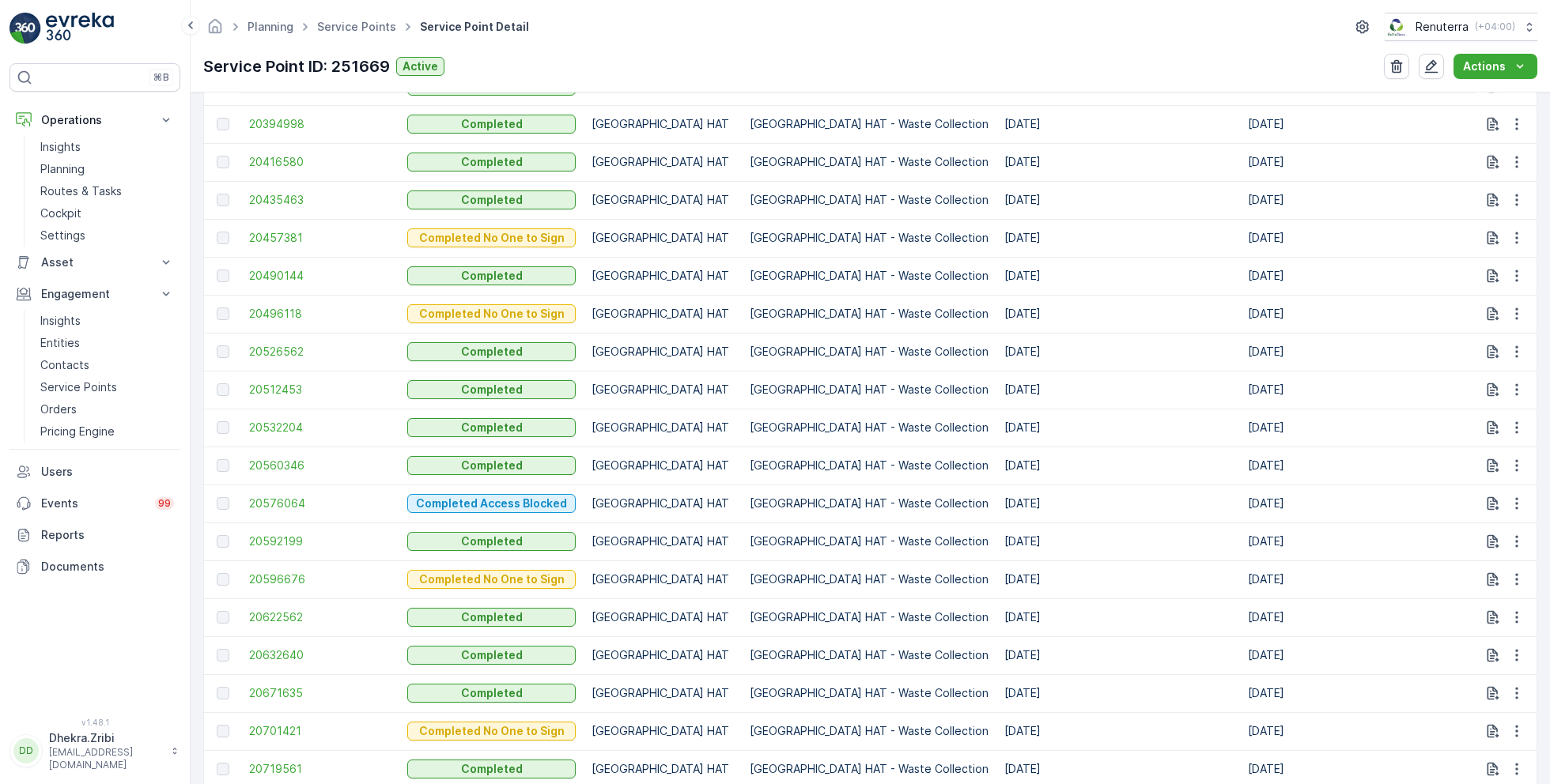
scroll to position [1029, 0]
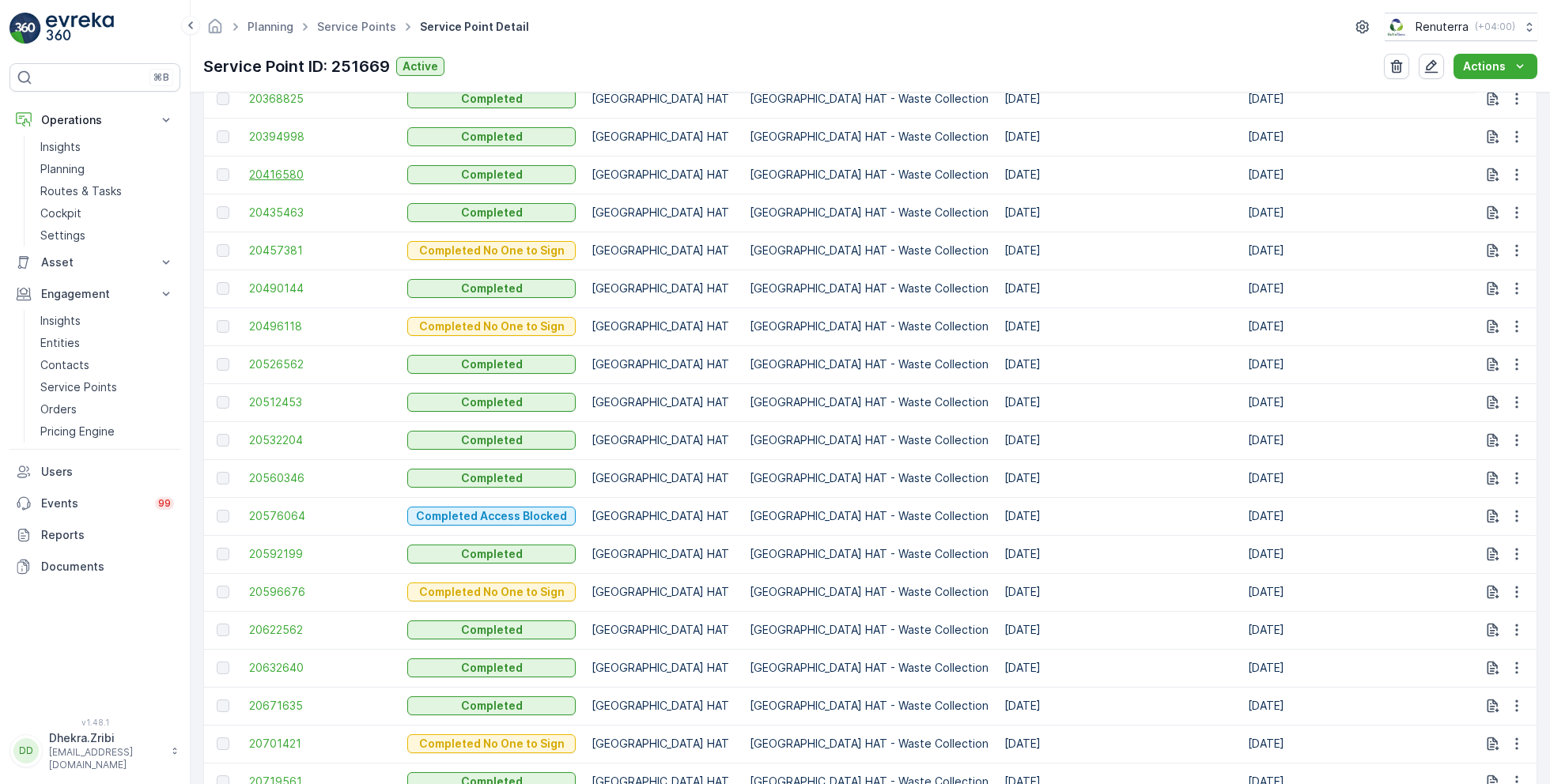
click at [272, 172] on span "20416580" at bounding box center [320, 174] width 143 height 16
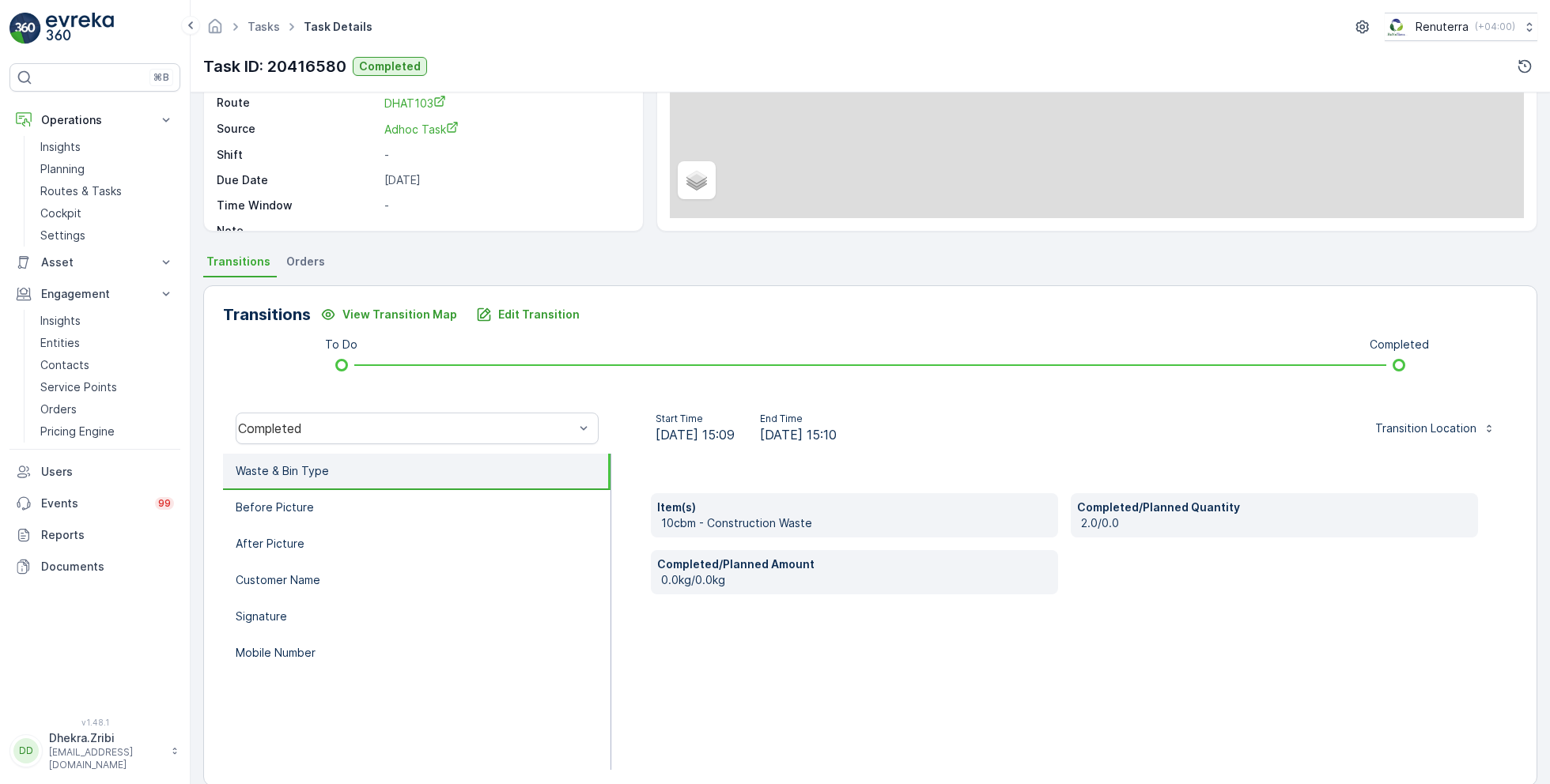
scroll to position [211, 0]
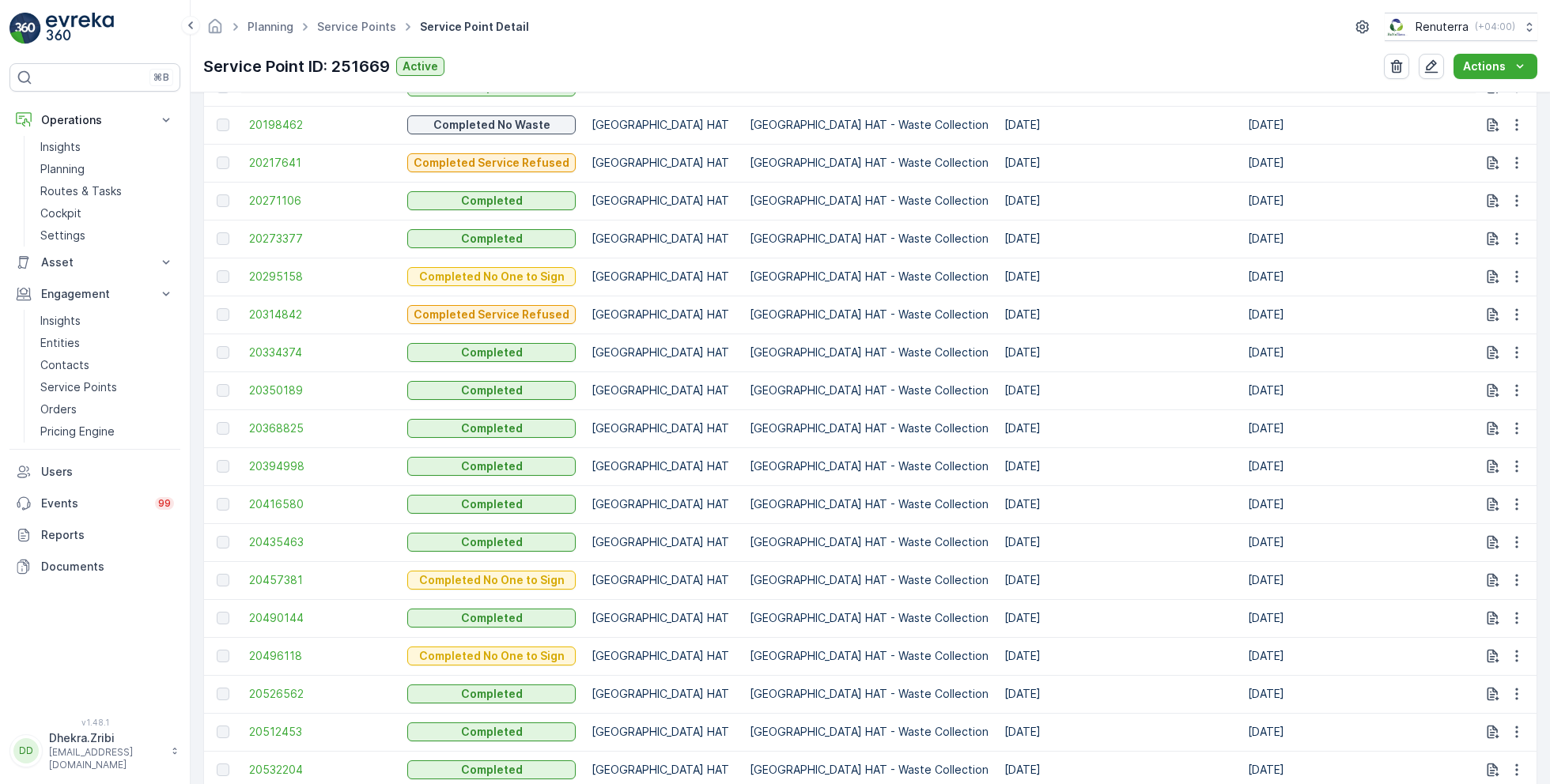
scroll to position [707, 0]
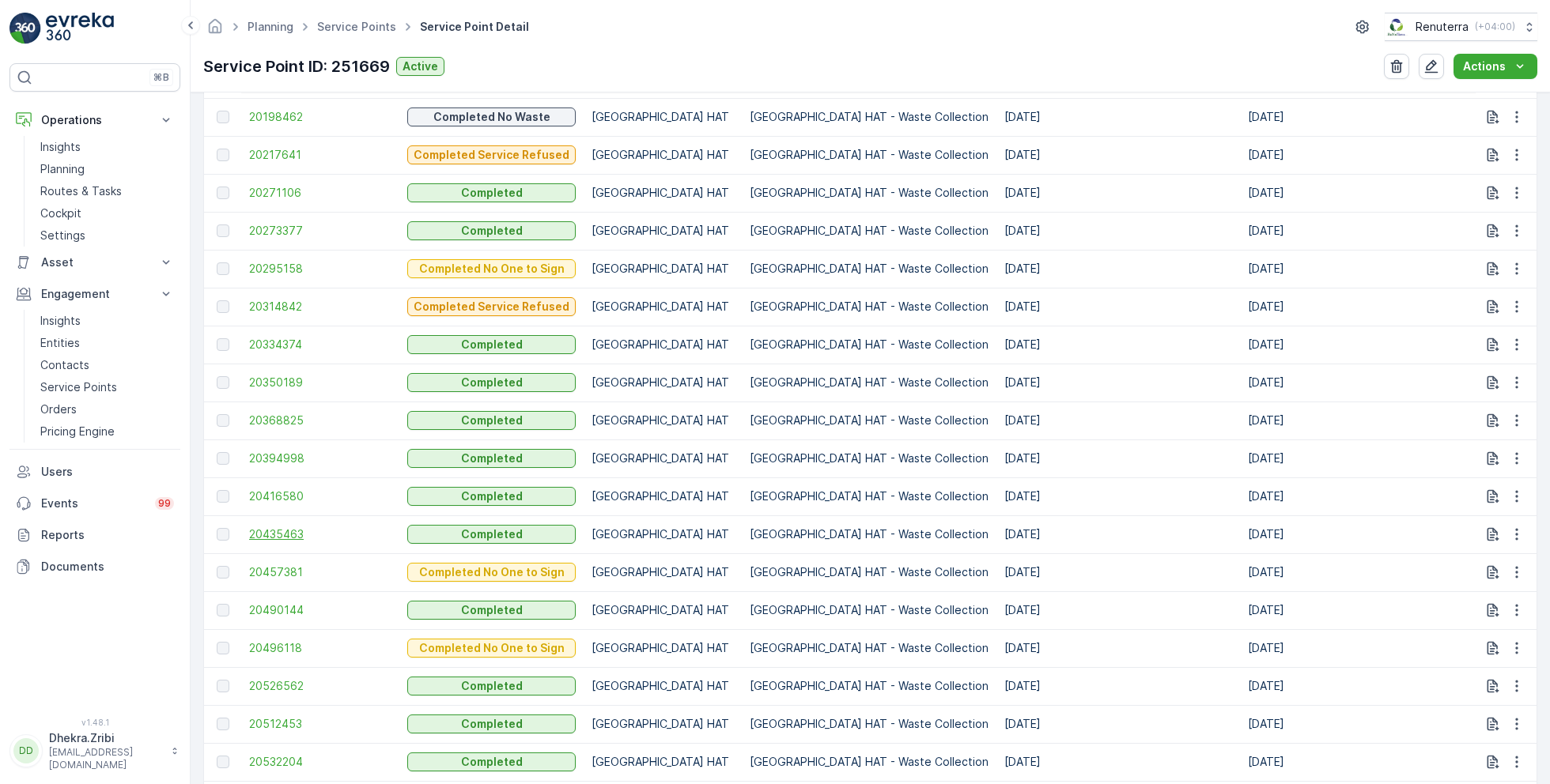
click at [296, 526] on span "20435463" at bounding box center [320, 534] width 143 height 16
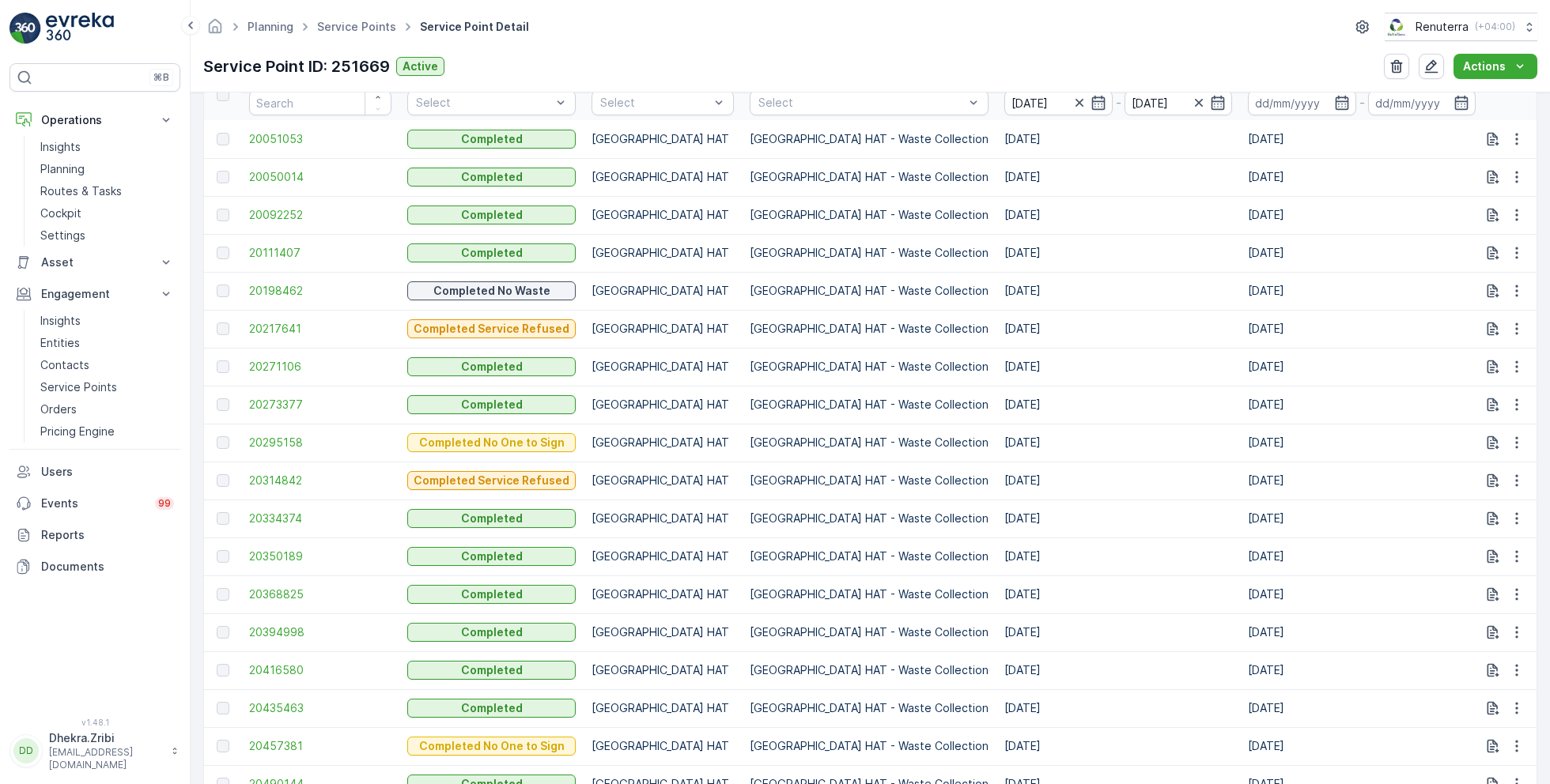
scroll to position [561, 0]
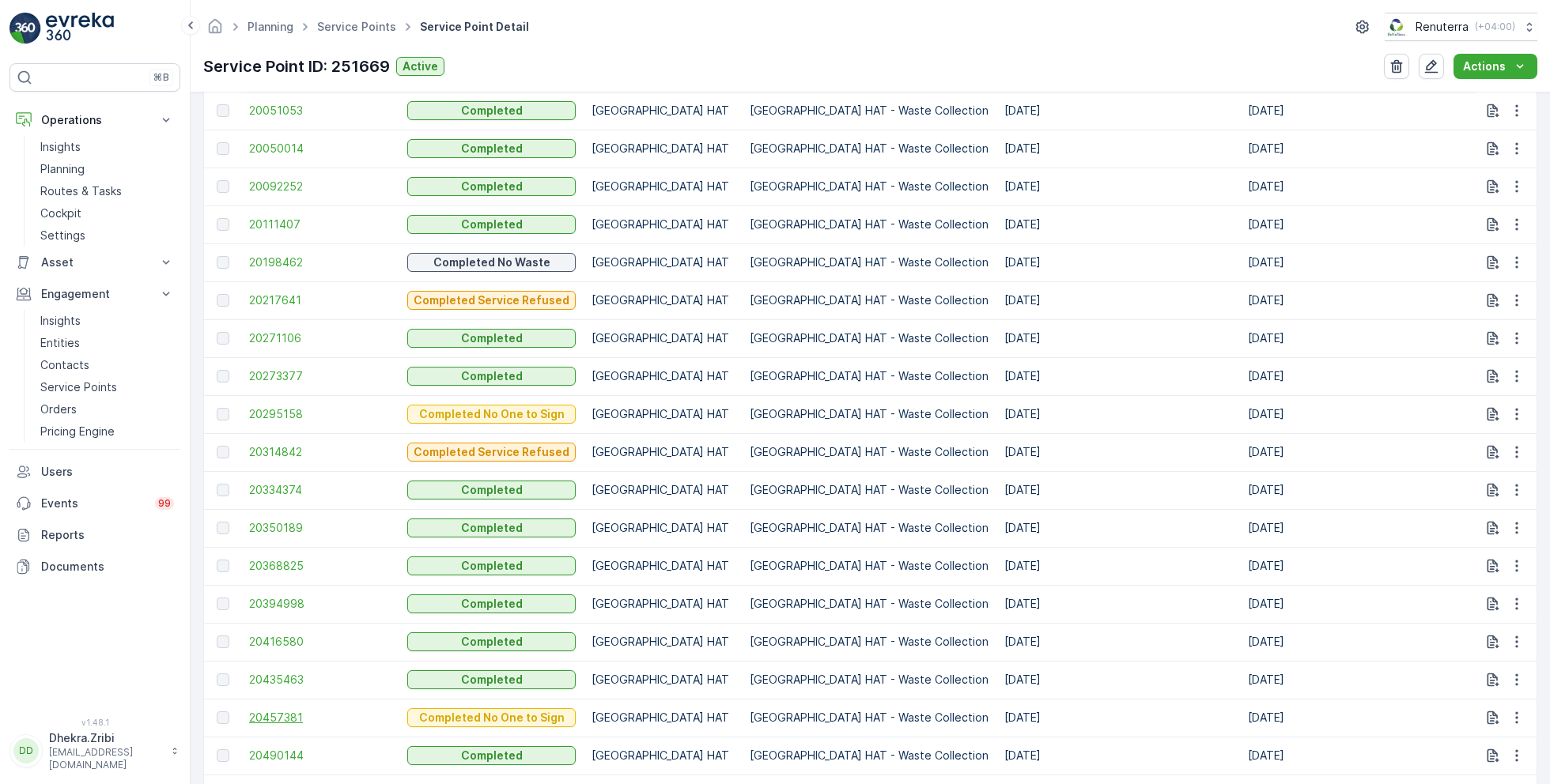
click at [298, 710] on span "20457381" at bounding box center [320, 718] width 143 height 16
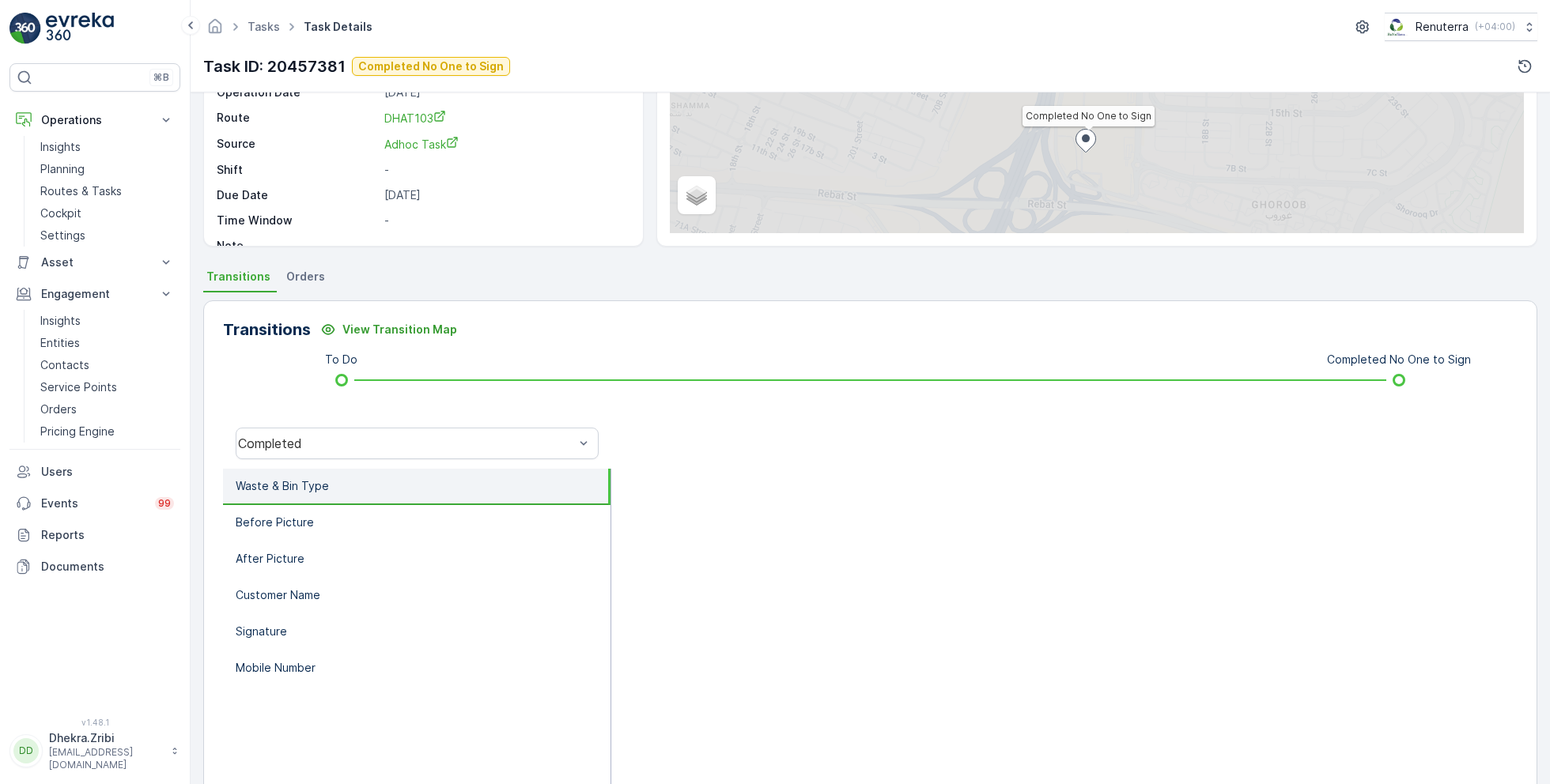
scroll to position [209, 0]
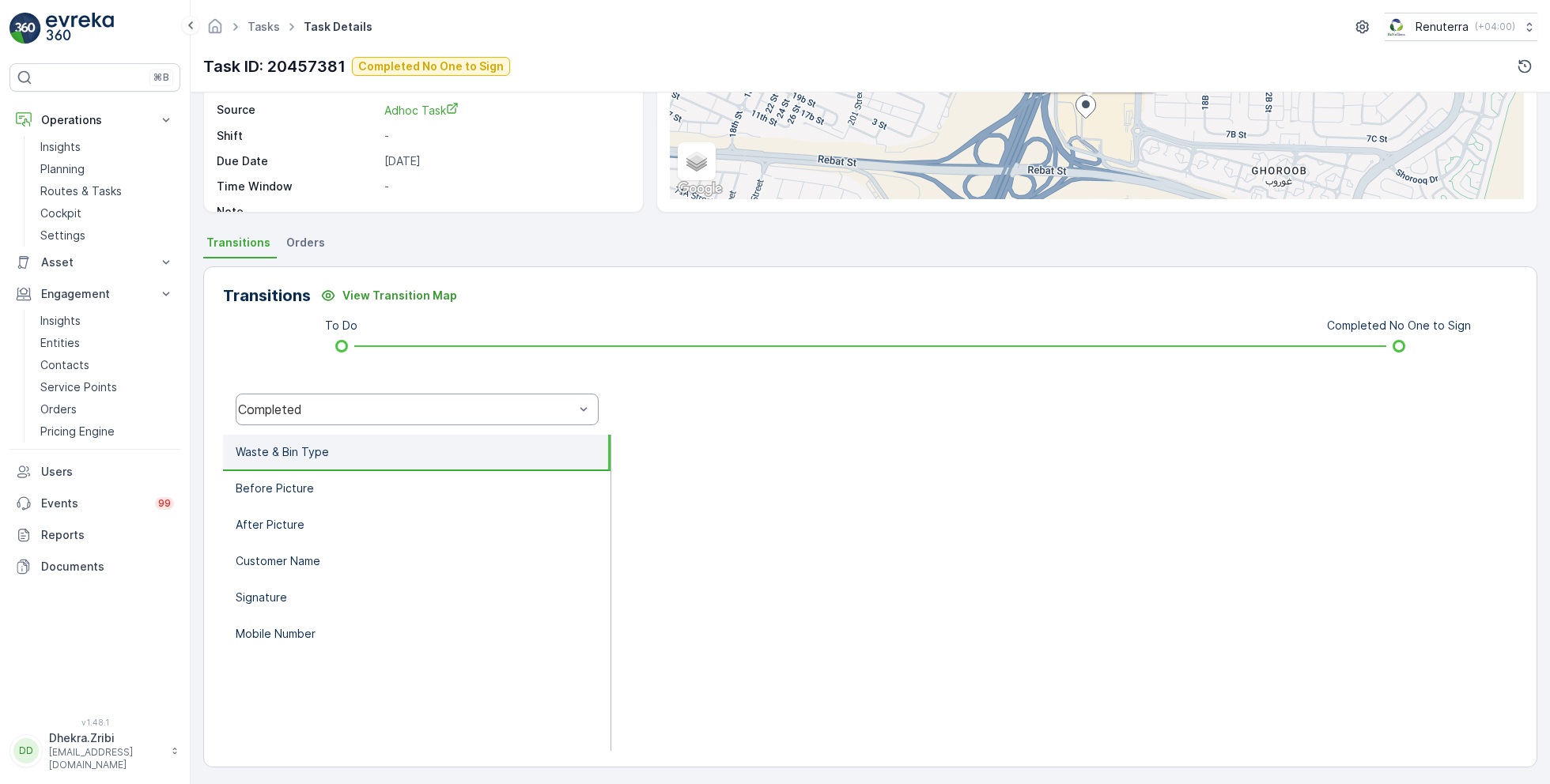
click at [445, 418] on div "Completed" at bounding box center [417, 409] width 363 height 31
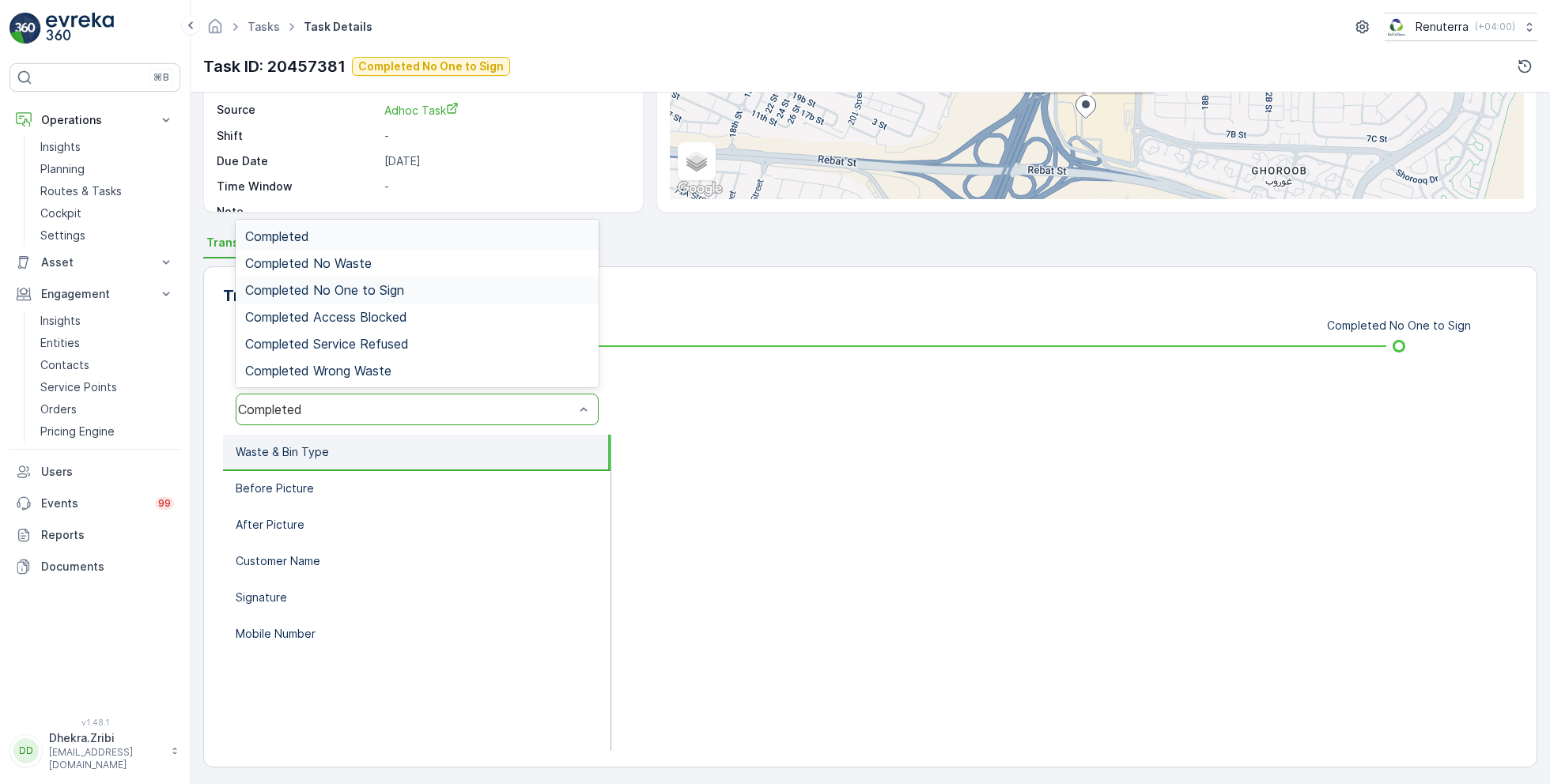
click at [377, 286] on span "Completed No One to Sign" at bounding box center [324, 290] width 159 height 14
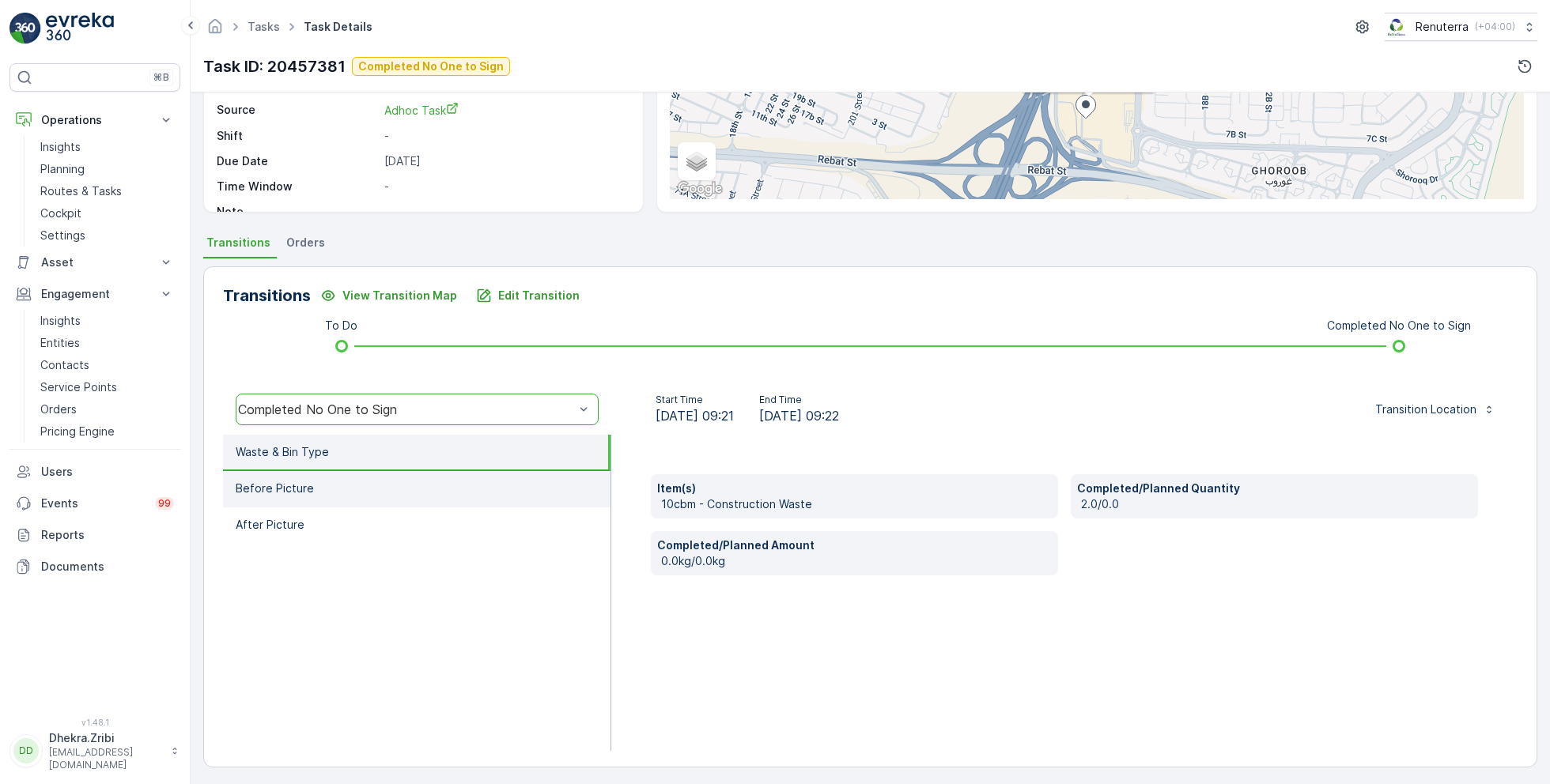
click at [295, 480] on p "Before Picture" at bounding box center [274, 488] width 78 height 16
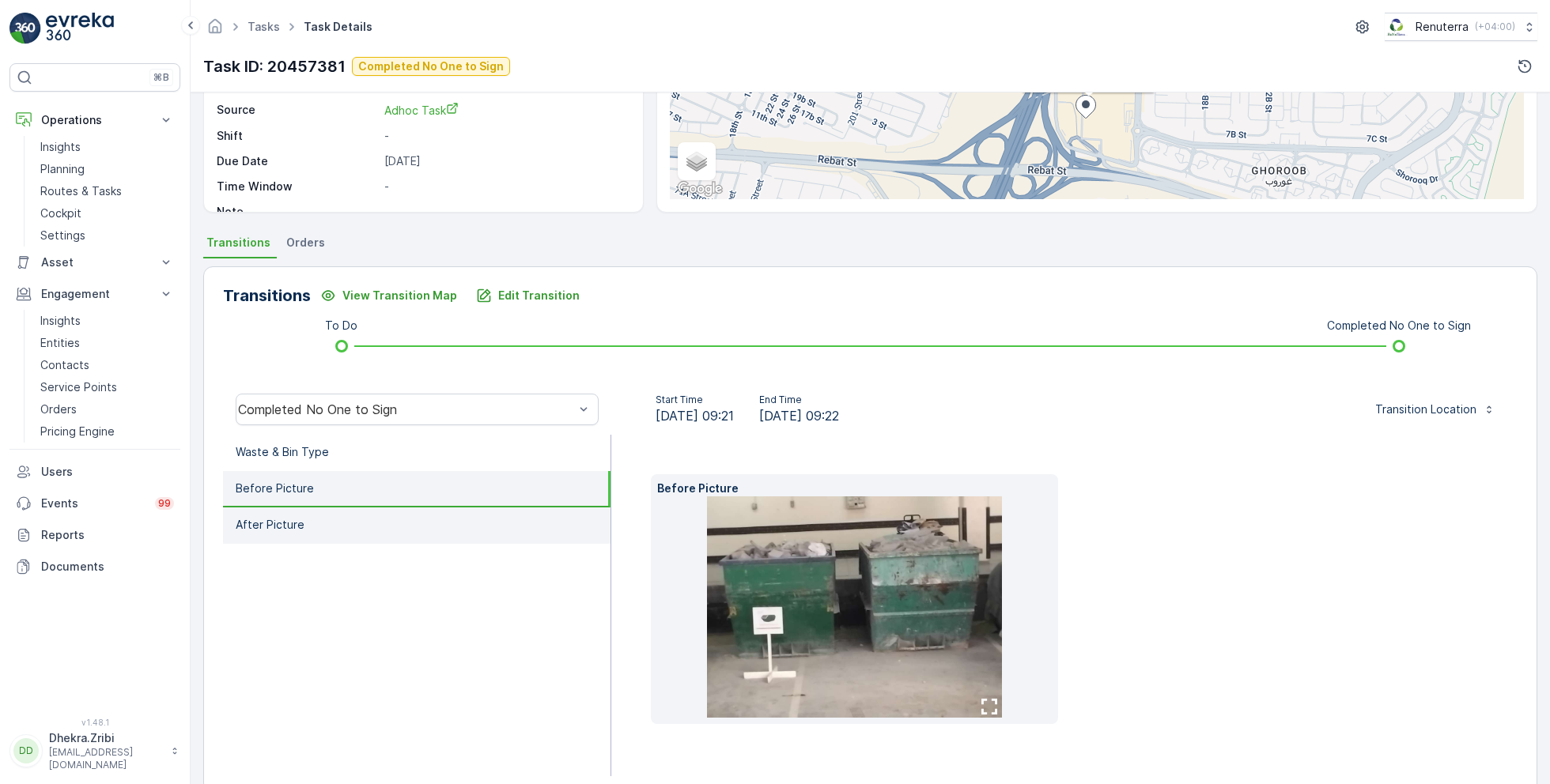
click at [322, 522] on li "After Picture" at bounding box center [416, 526] width 388 height 37
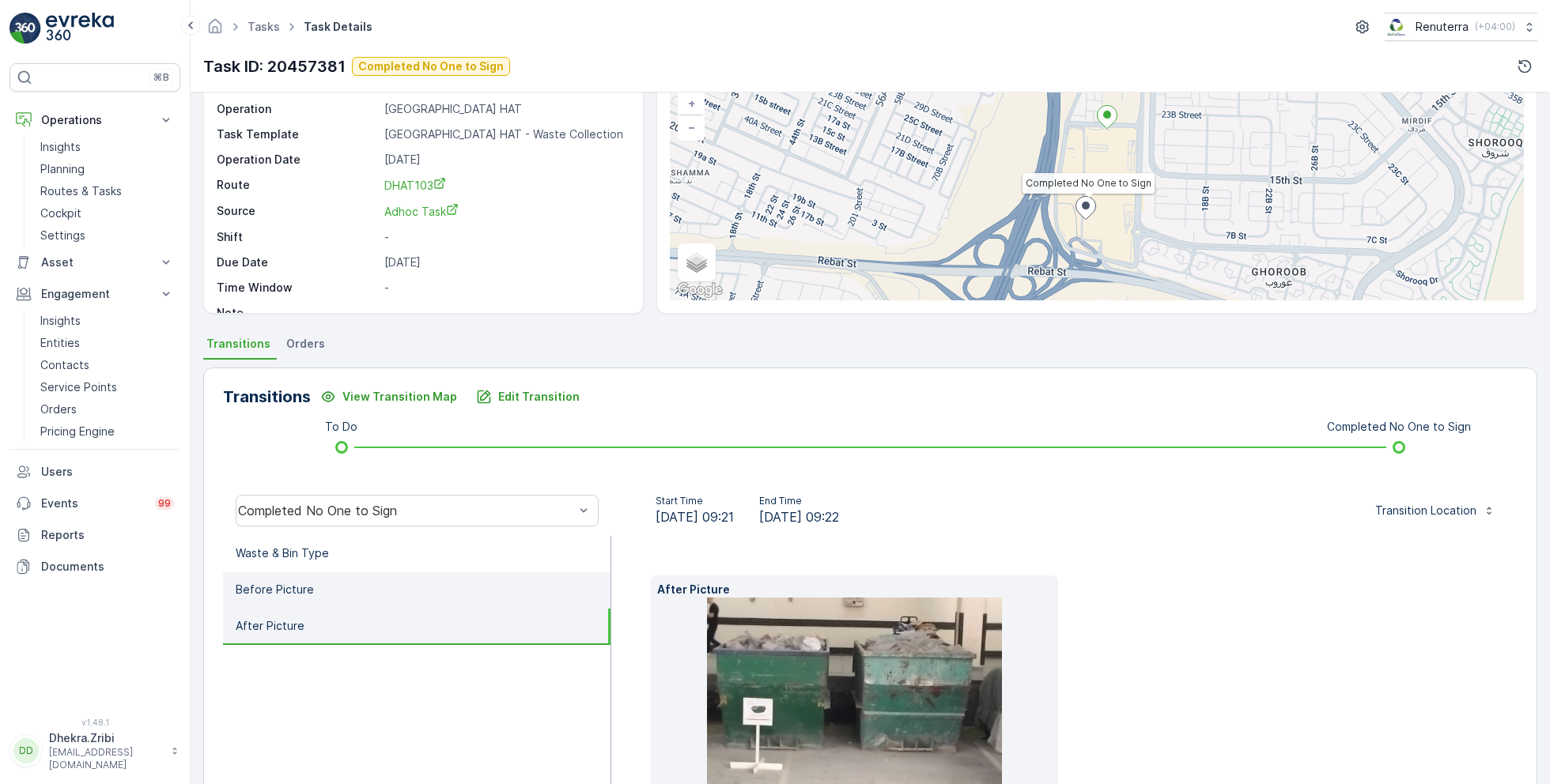
scroll to position [0, 0]
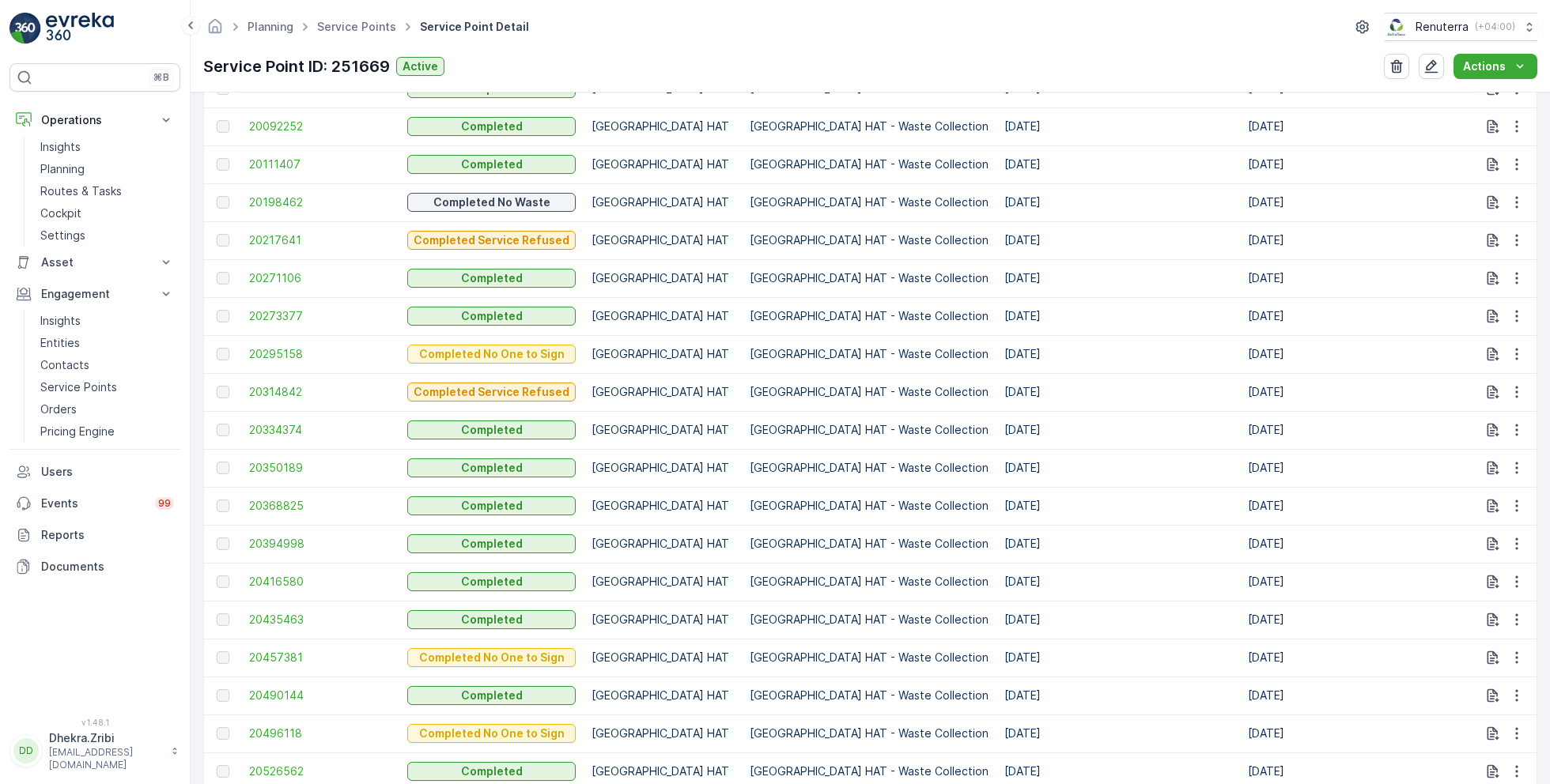
scroll to position [631, 0]
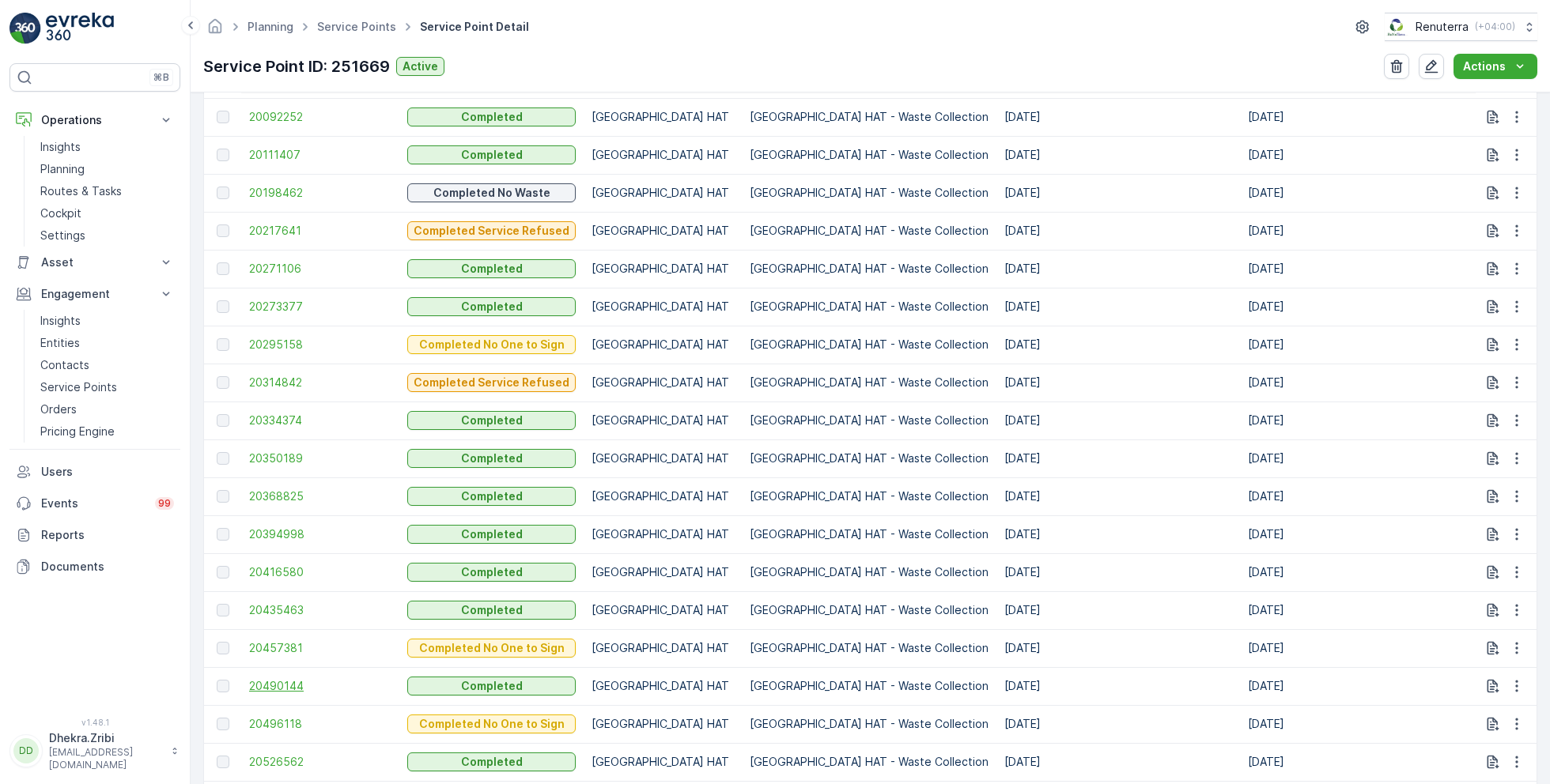
click at [283, 682] on span "20490144" at bounding box center [320, 686] width 143 height 16
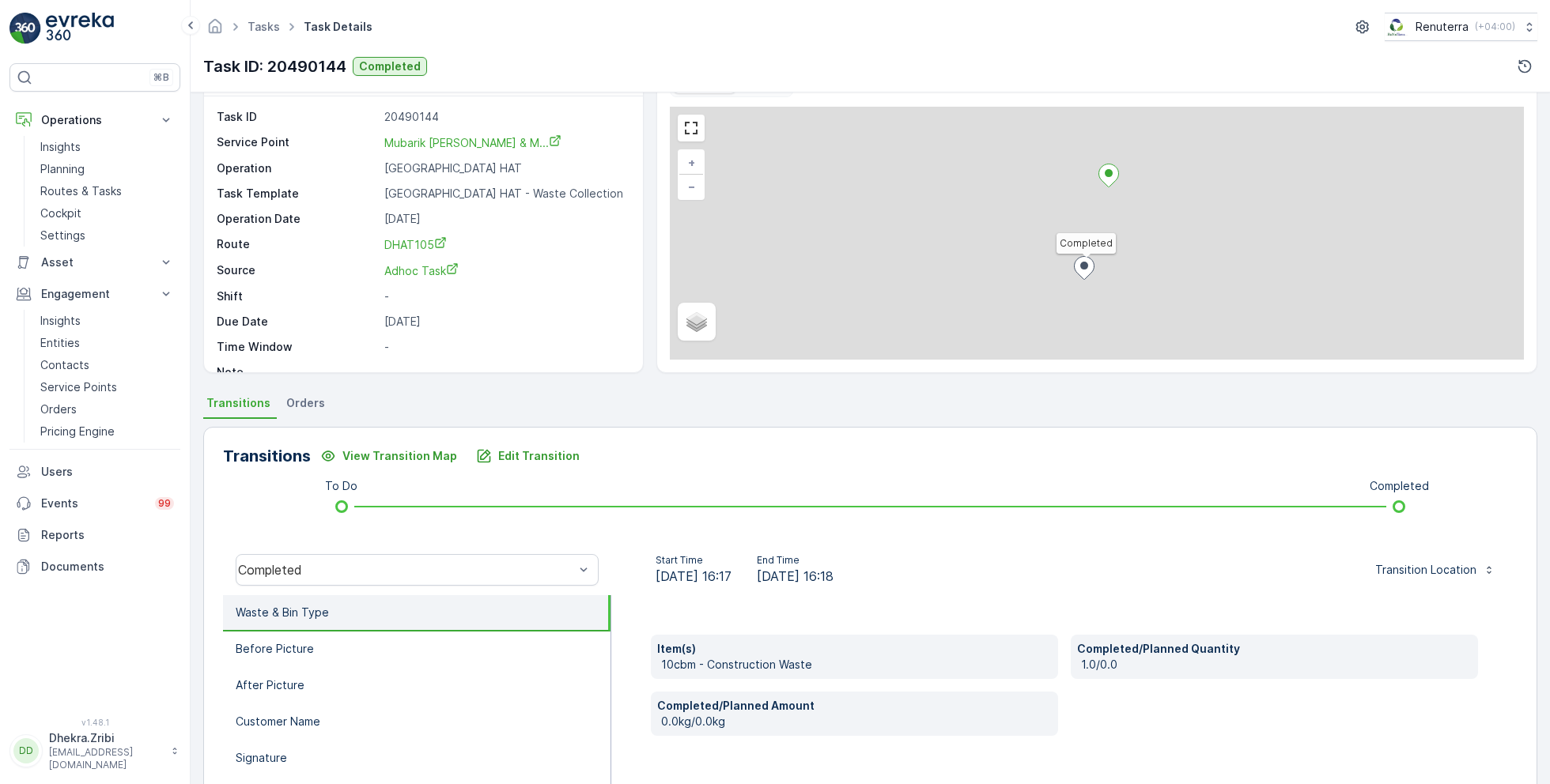
scroll to position [211, 0]
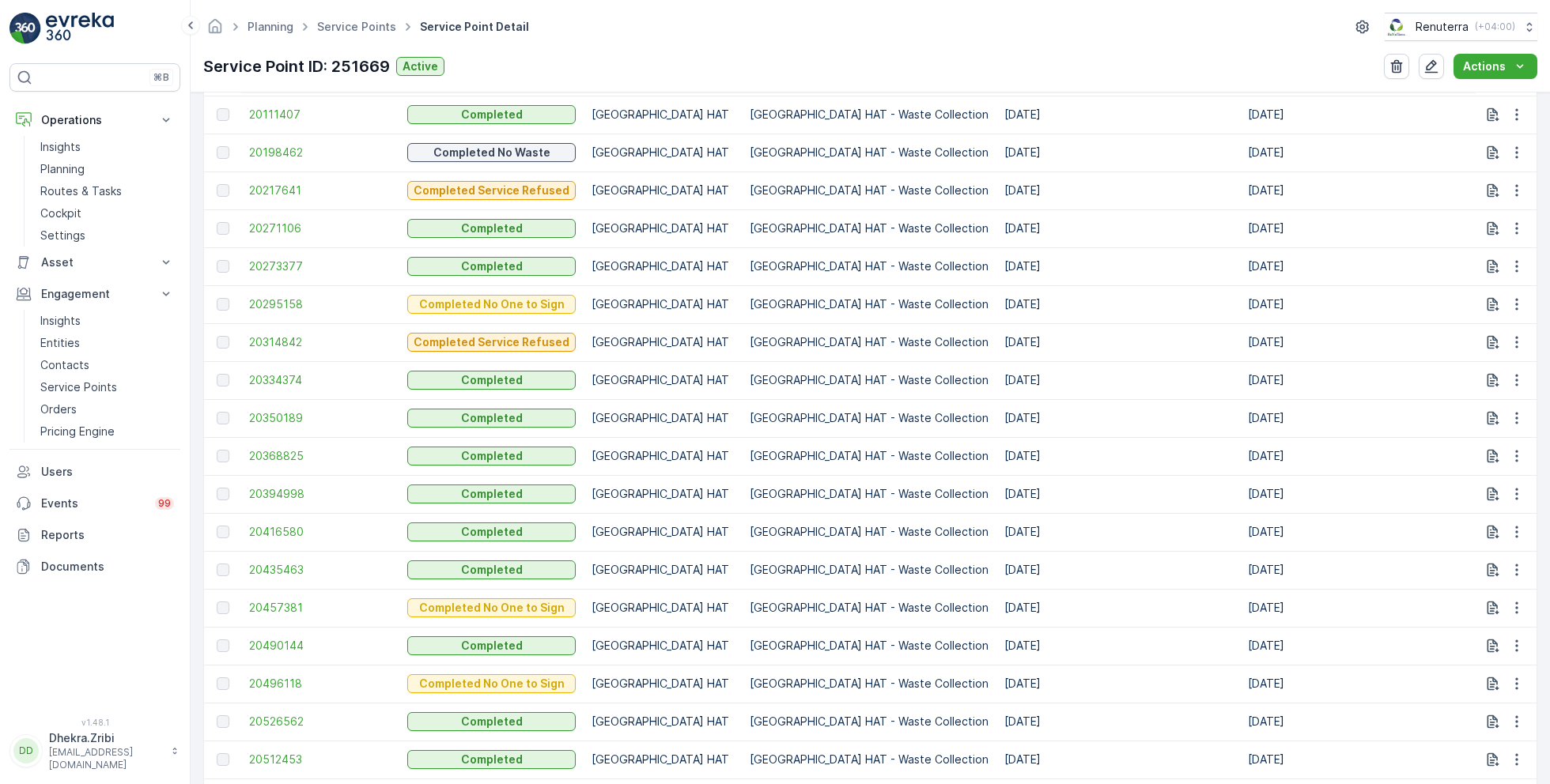
scroll to position [718, 0]
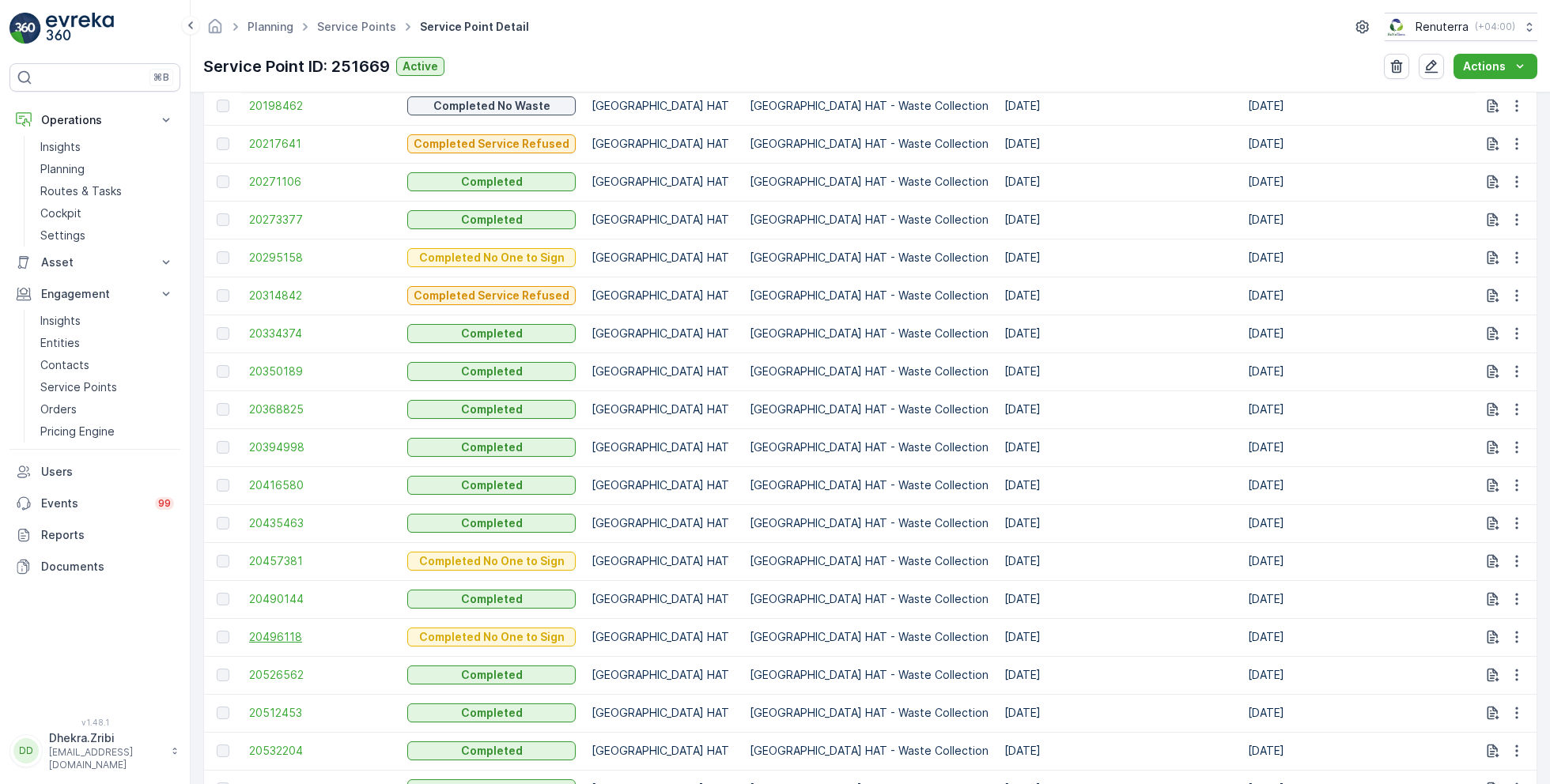
click at [283, 634] on span "20496118" at bounding box center [320, 637] width 143 height 16
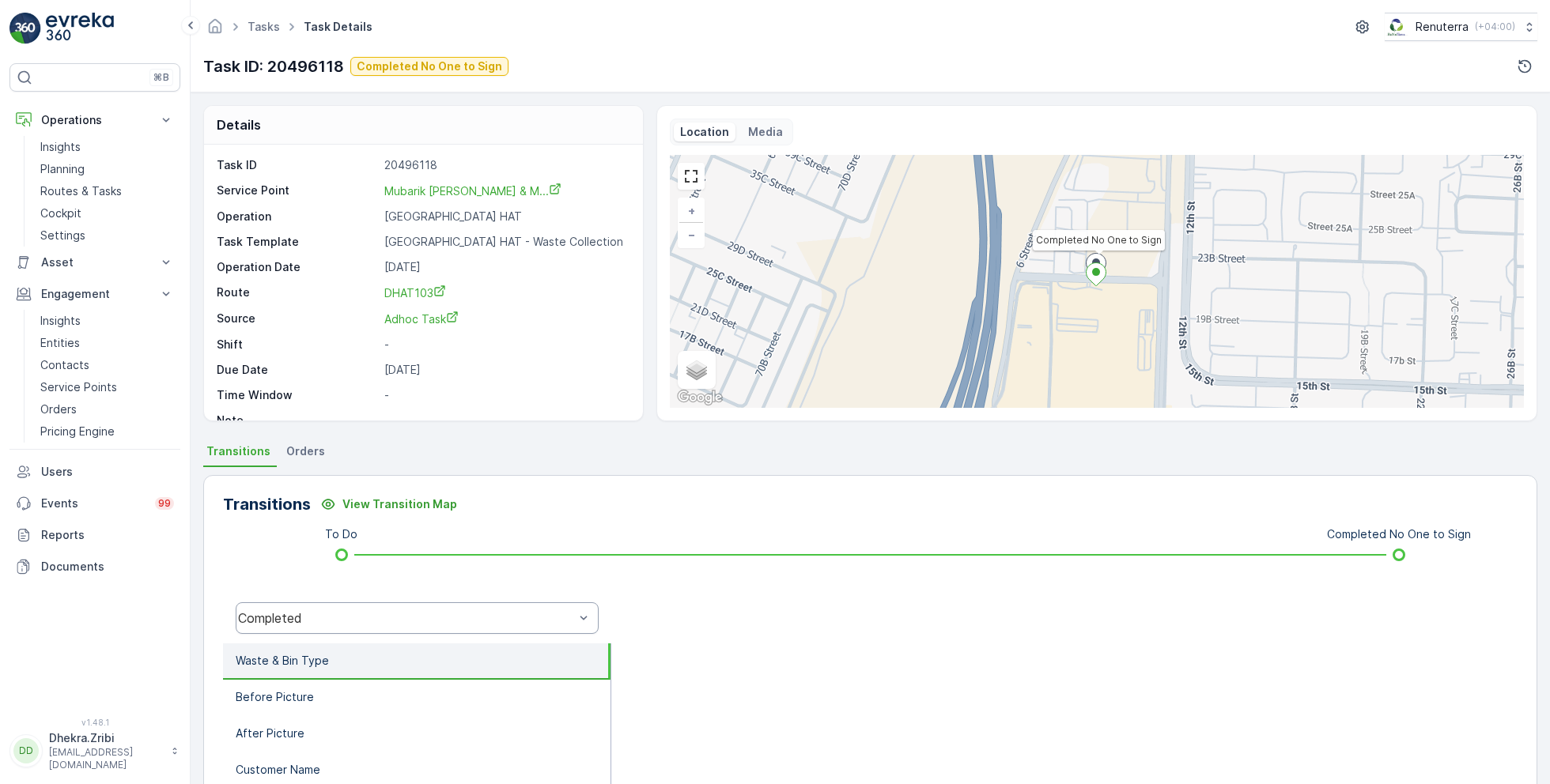
click at [368, 614] on div "Completed" at bounding box center [406, 617] width 336 height 14
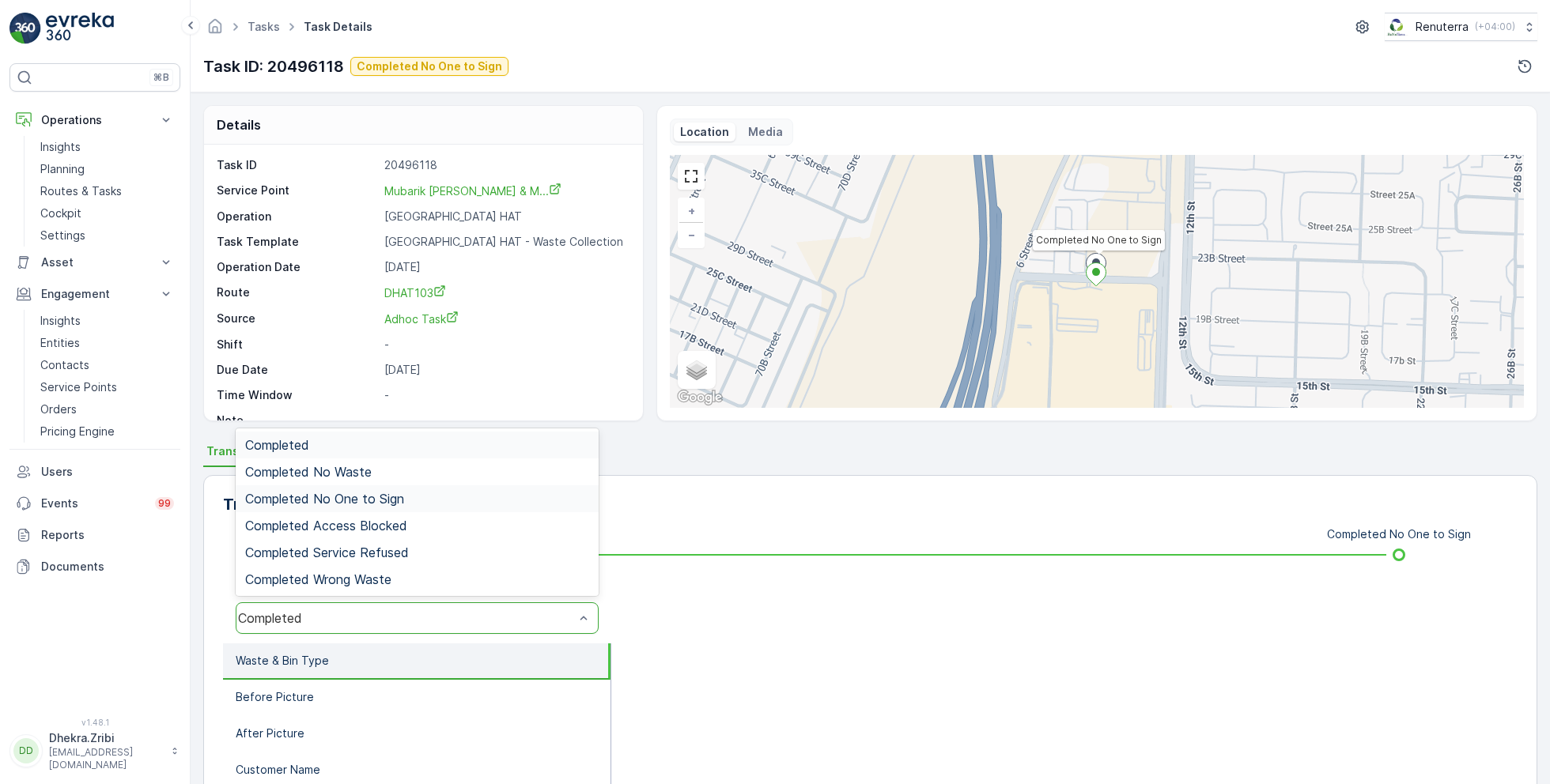
click at [383, 497] on span "Completed No One to Sign" at bounding box center [324, 498] width 159 height 14
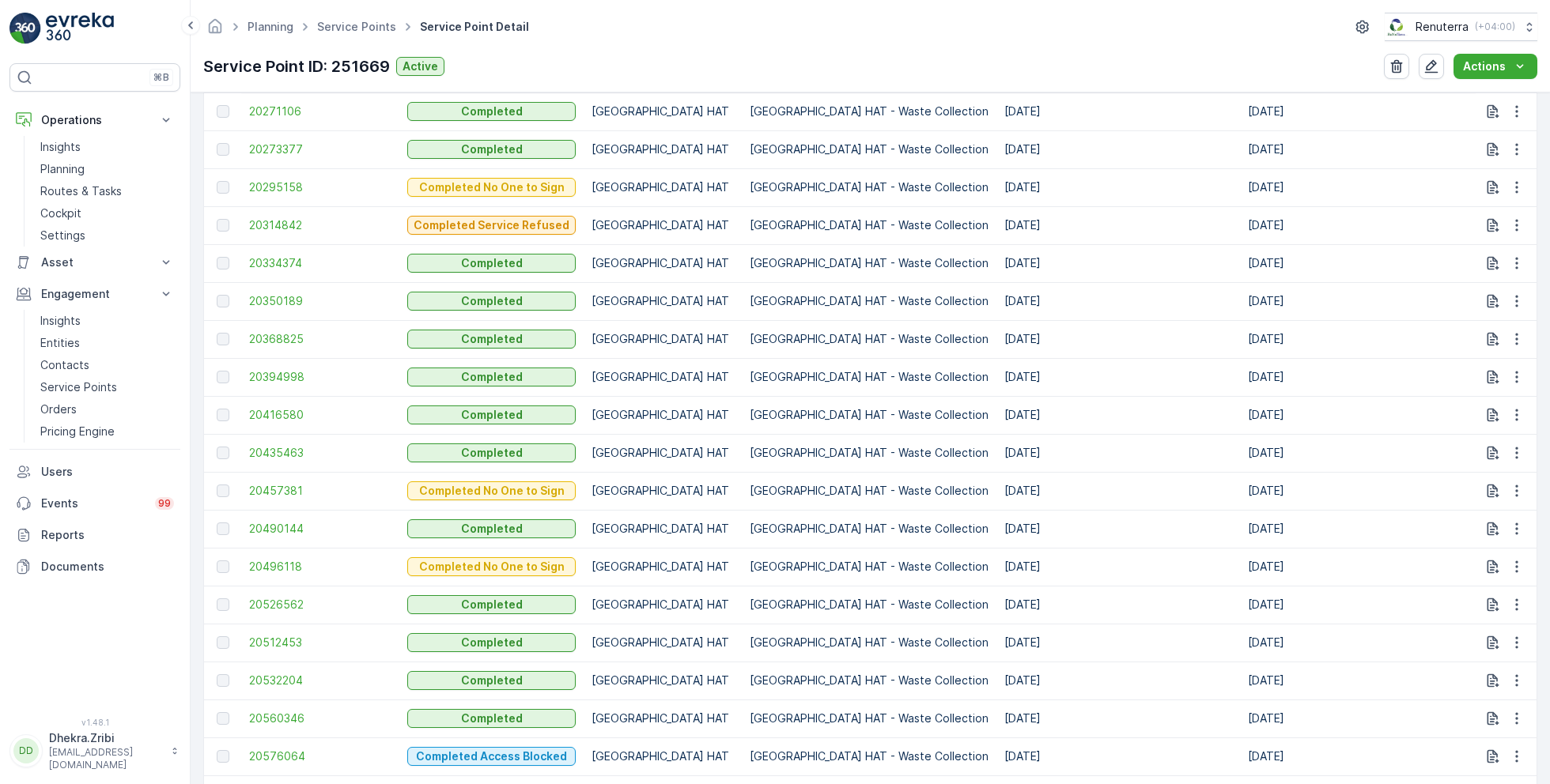
scroll to position [794, 0]
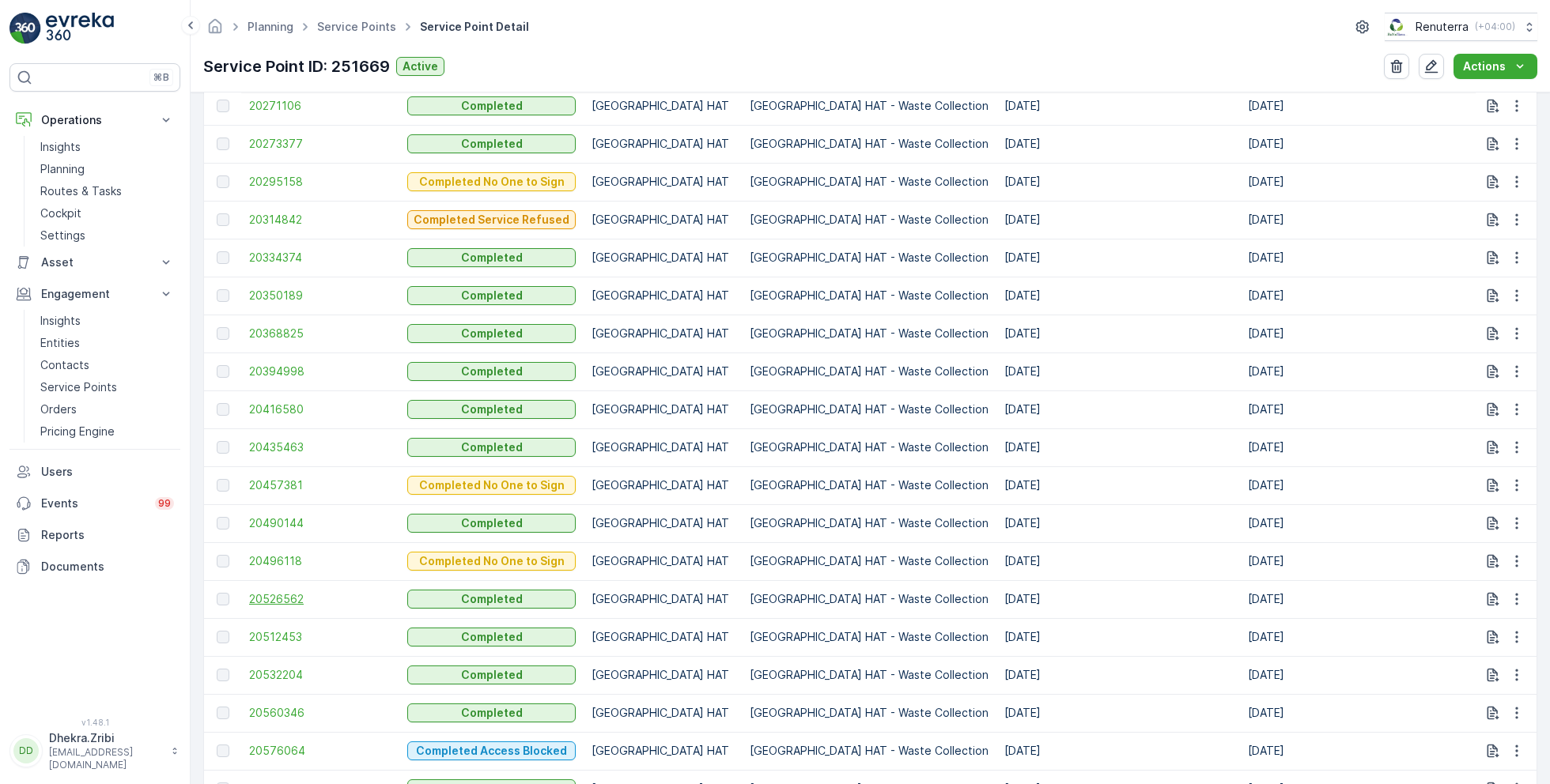
click at [295, 596] on span "20526562" at bounding box center [320, 599] width 143 height 16
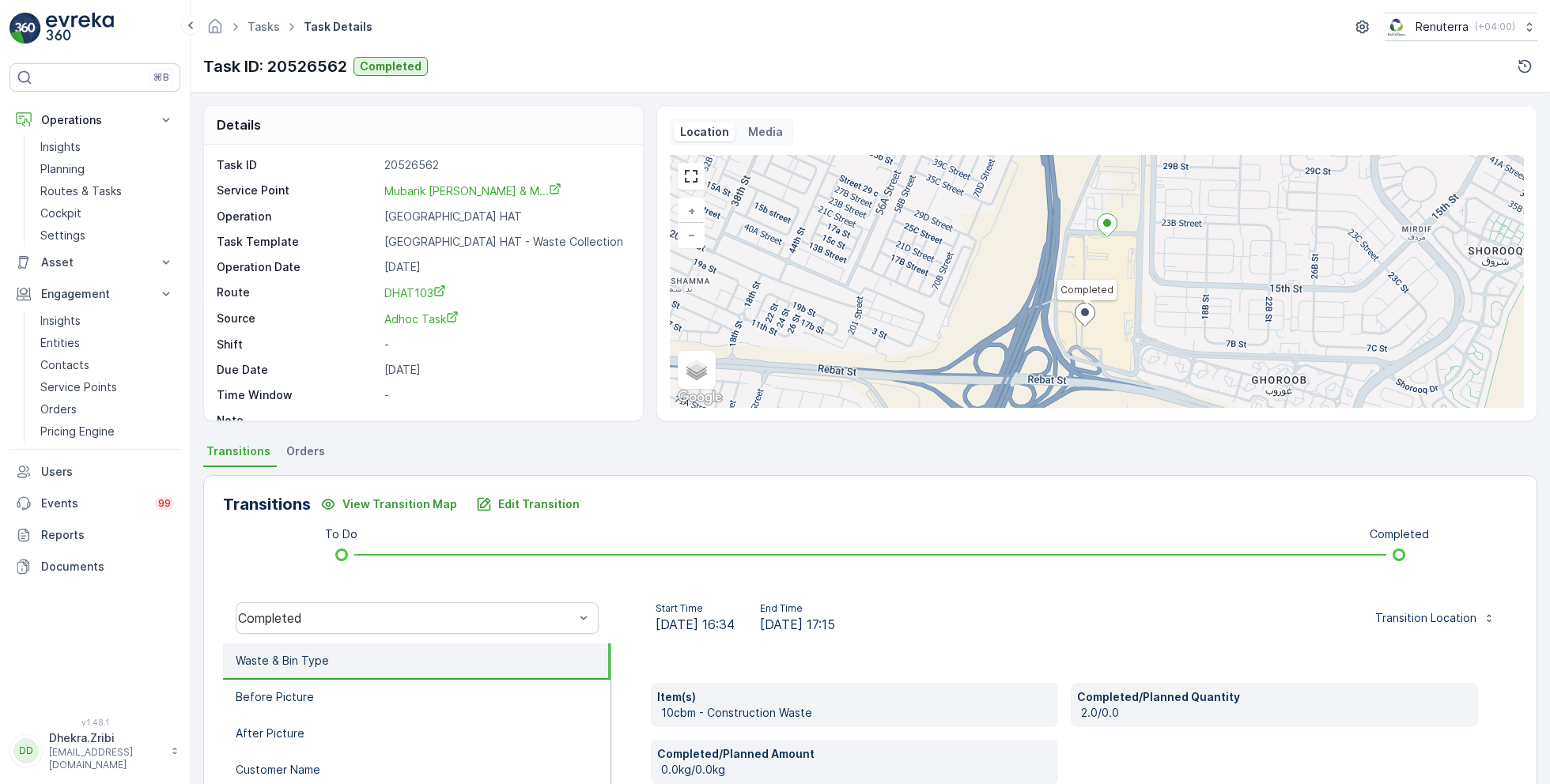
scroll to position [20, 0]
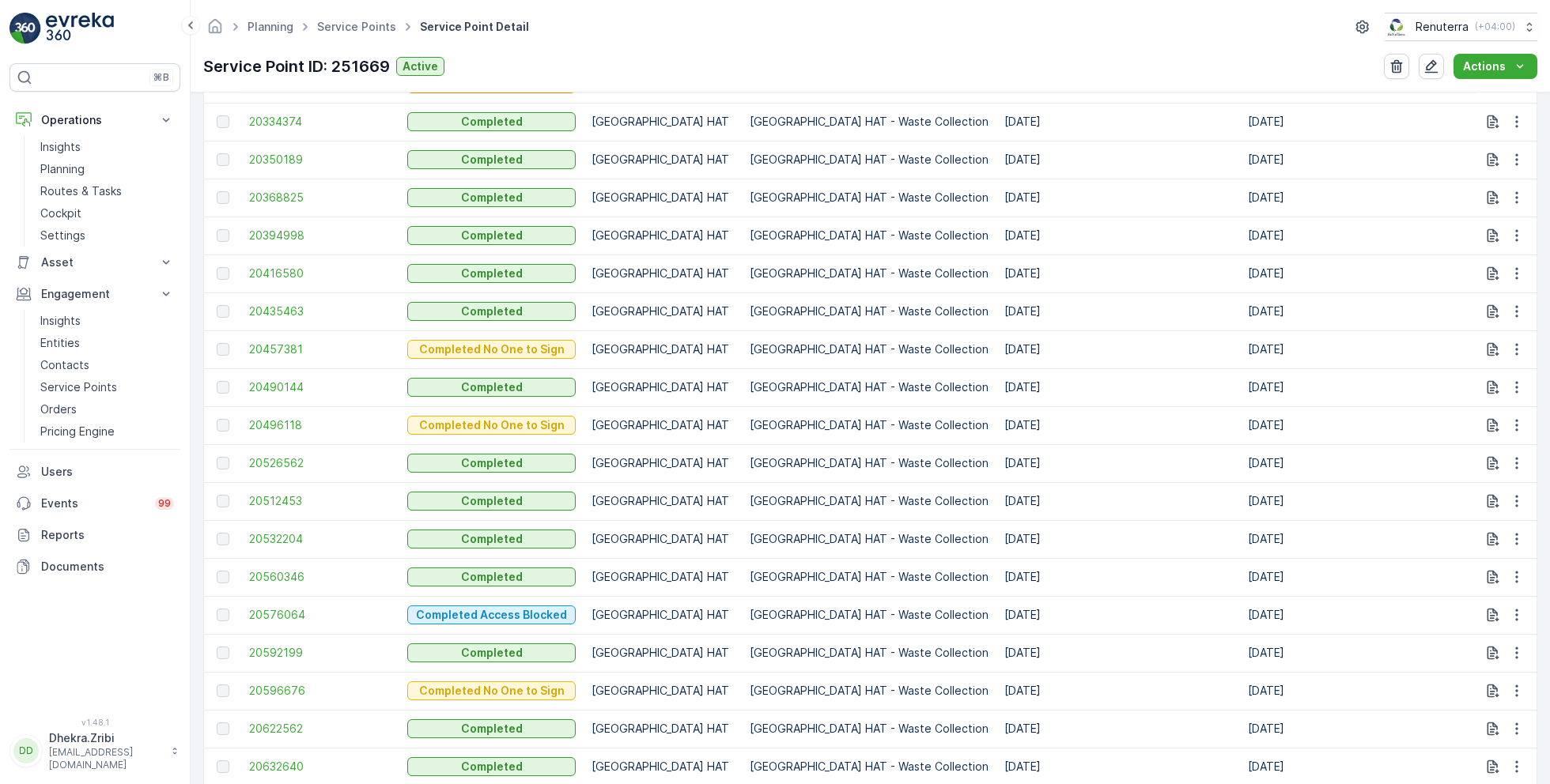
scroll to position [942, 0]
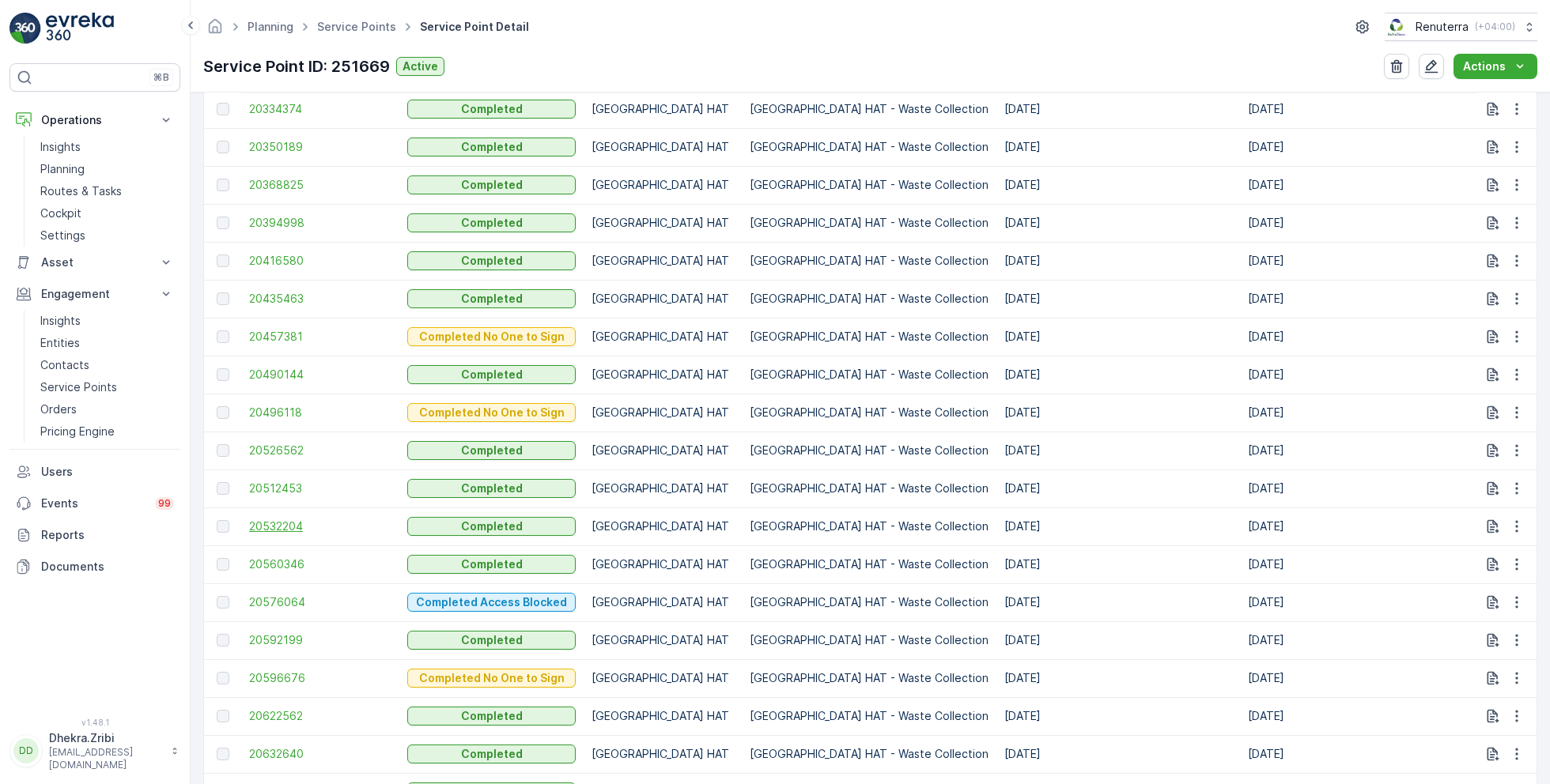
click at [283, 528] on span "20532204" at bounding box center [320, 526] width 143 height 16
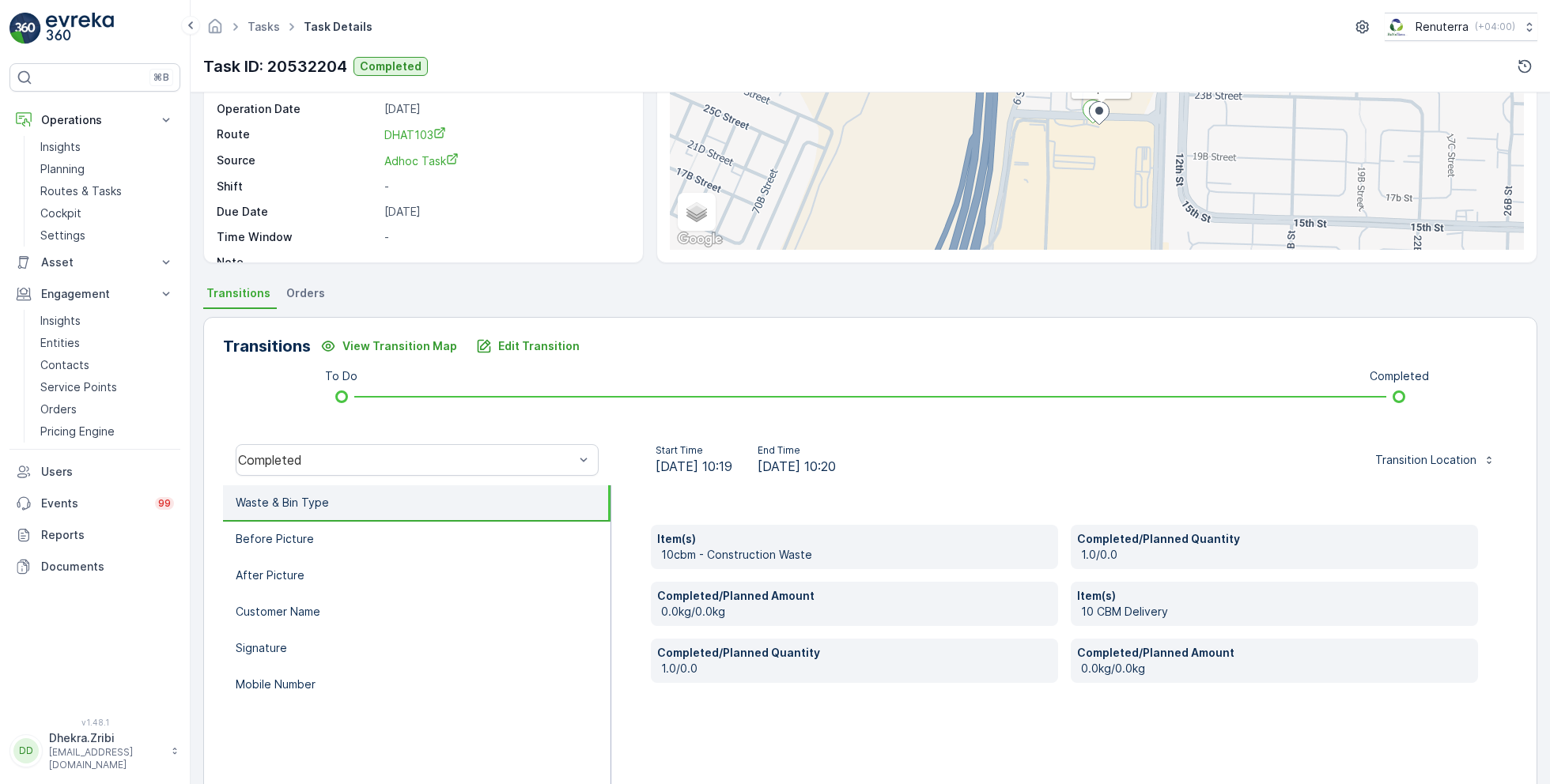
scroll to position [211, 0]
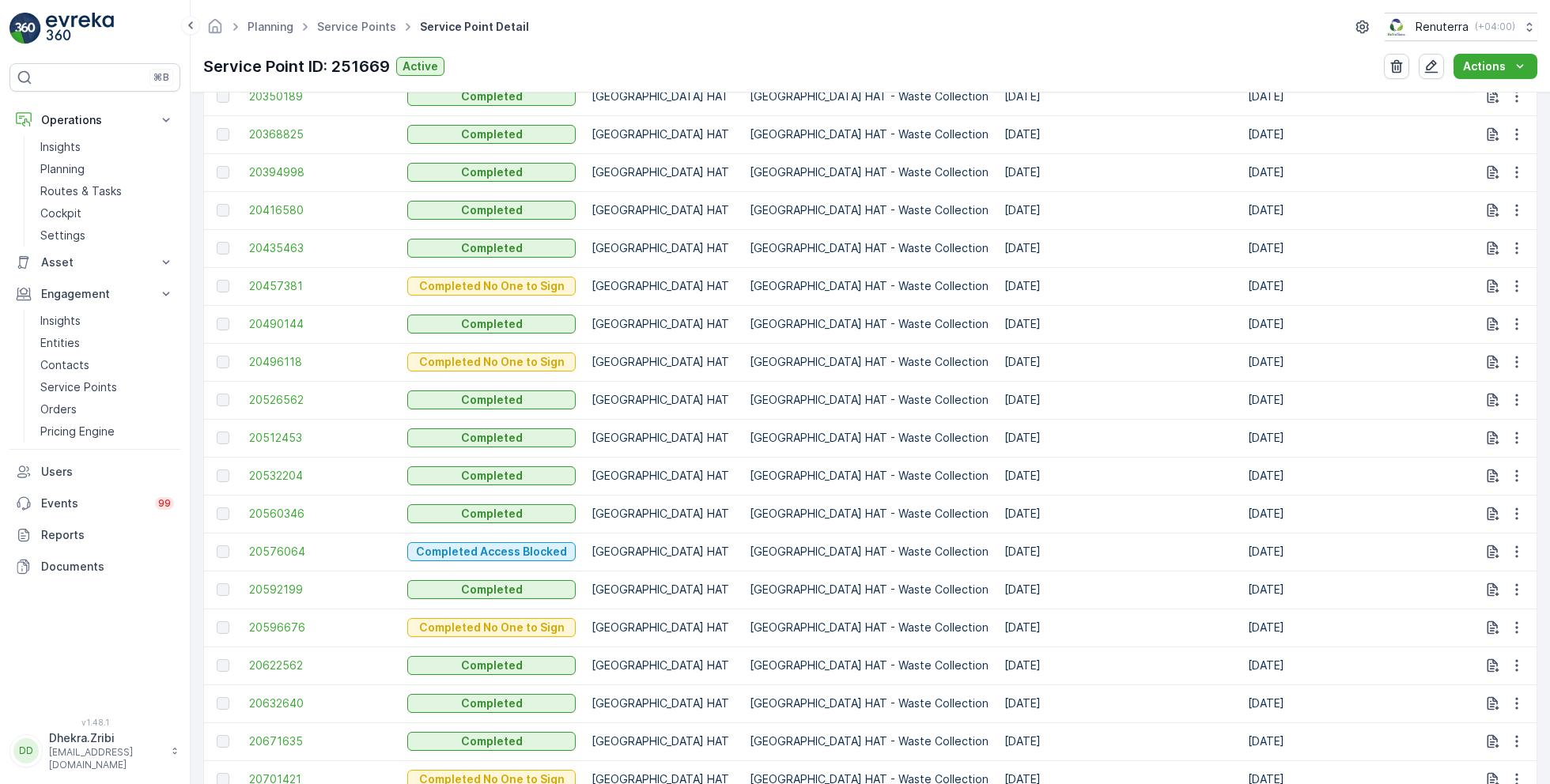
scroll to position [1010, 0]
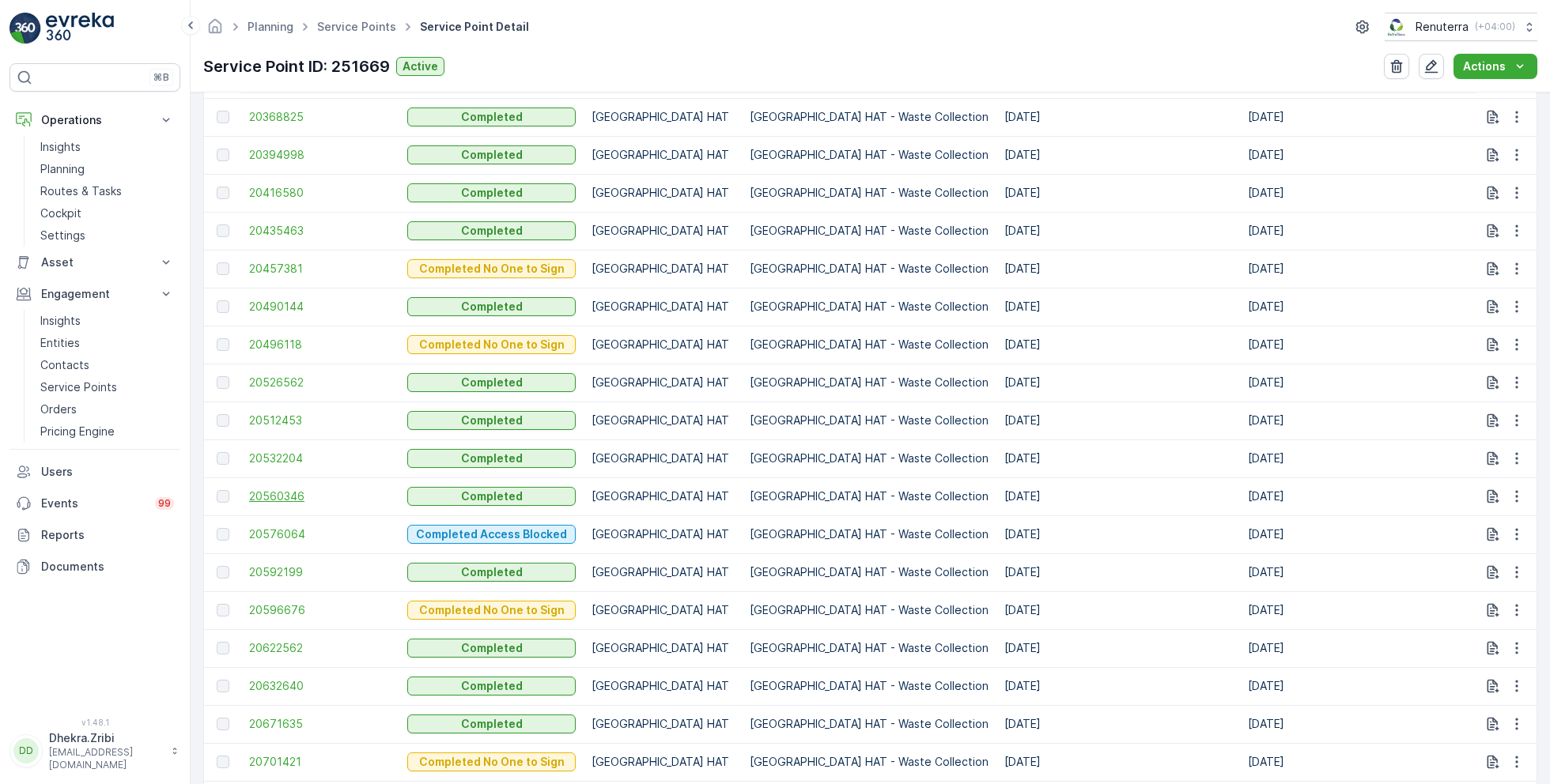
click at [303, 491] on span "20560346" at bounding box center [320, 496] width 143 height 16
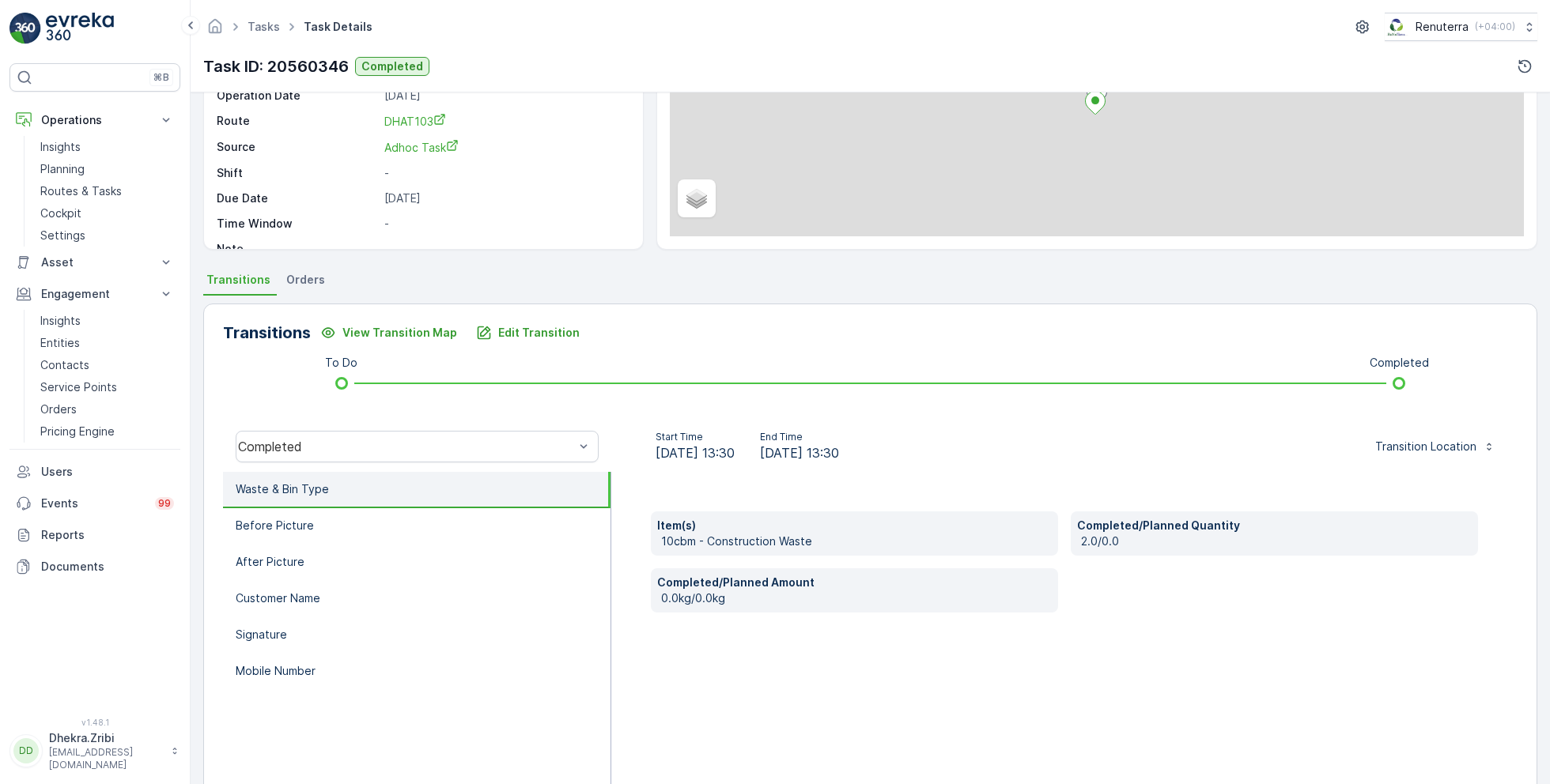
scroll to position [211, 0]
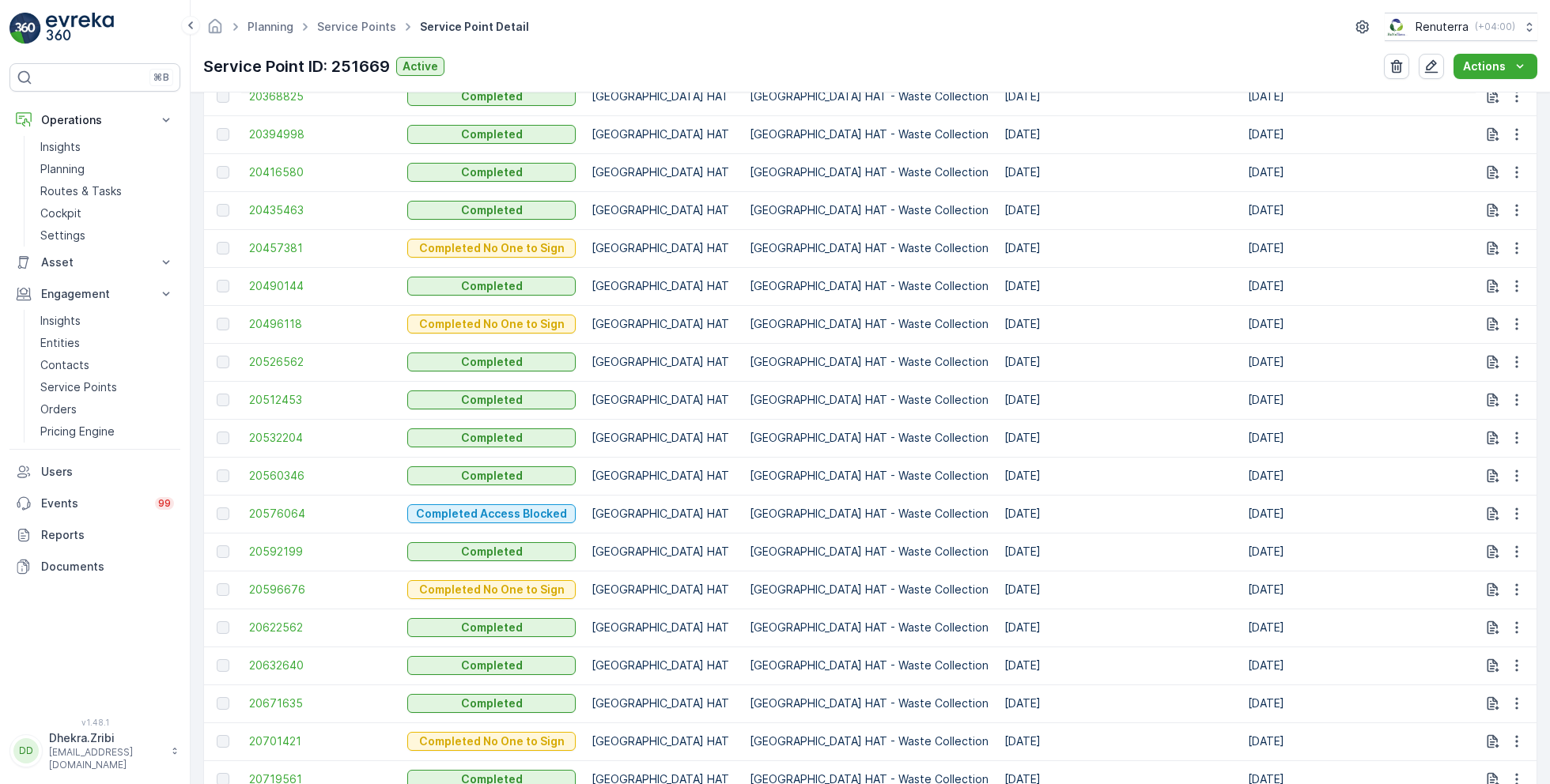
scroll to position [1118, 0]
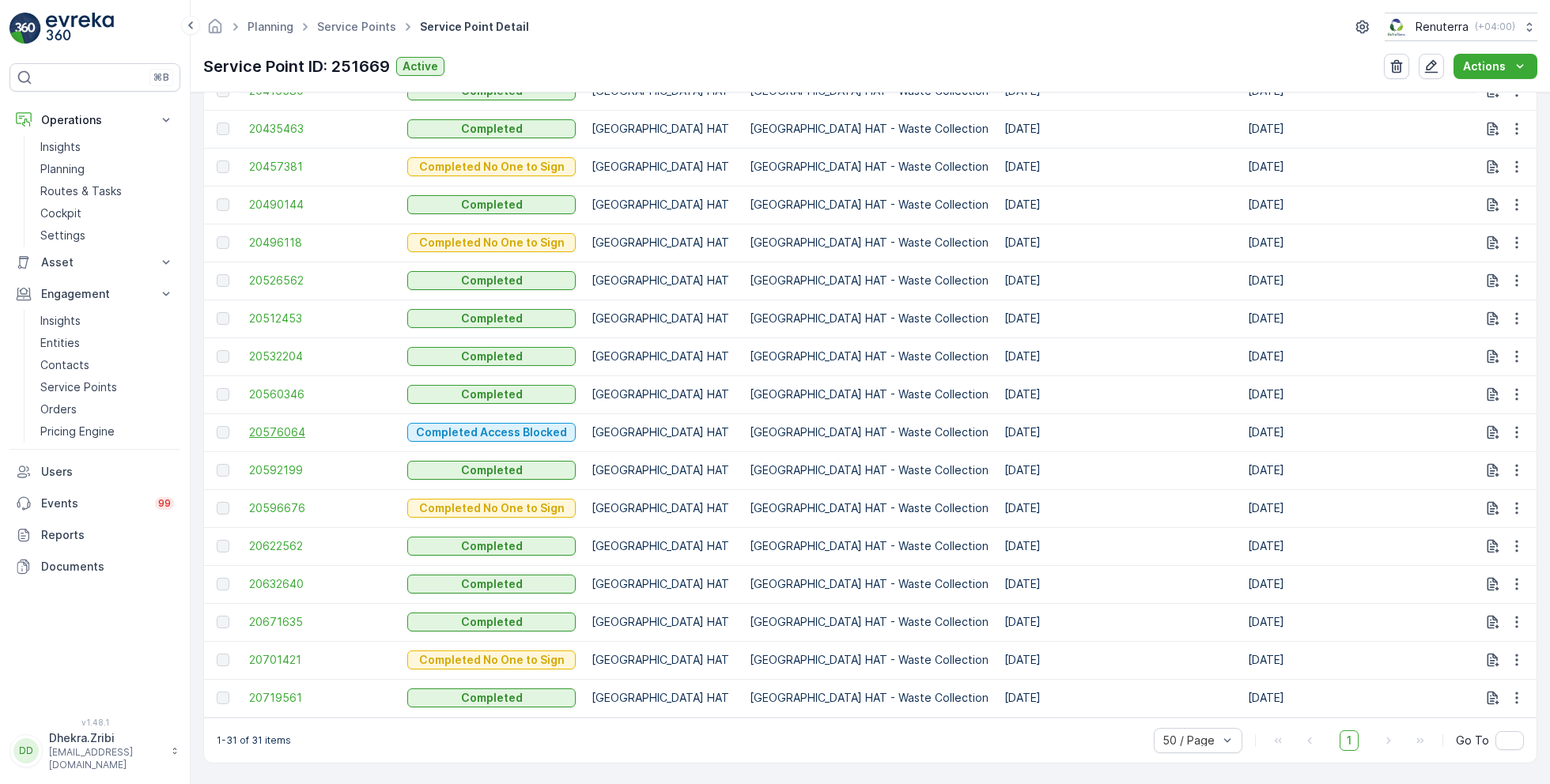
click at [279, 424] on span "20576064" at bounding box center [320, 432] width 143 height 16
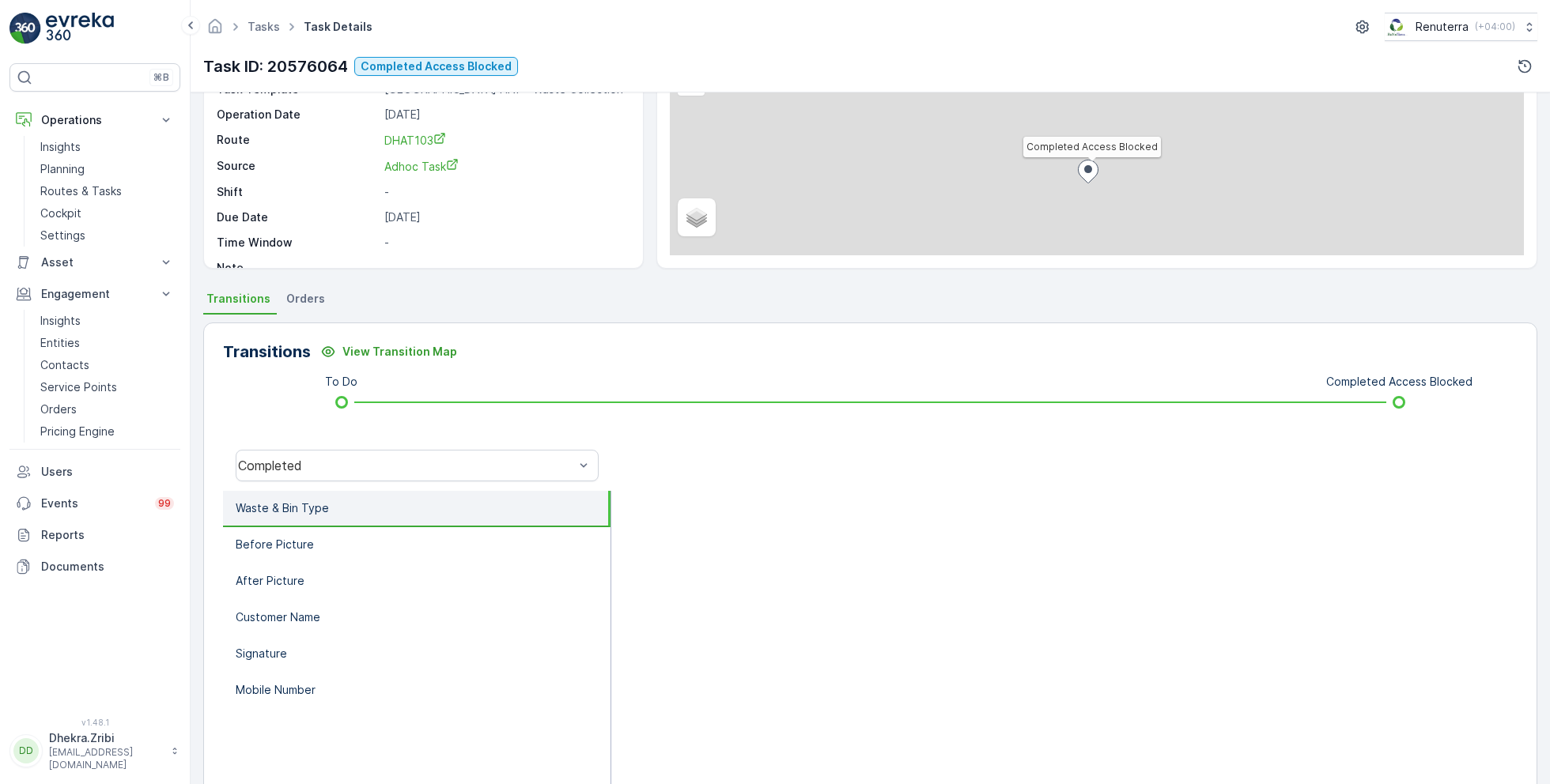
scroll to position [211, 0]
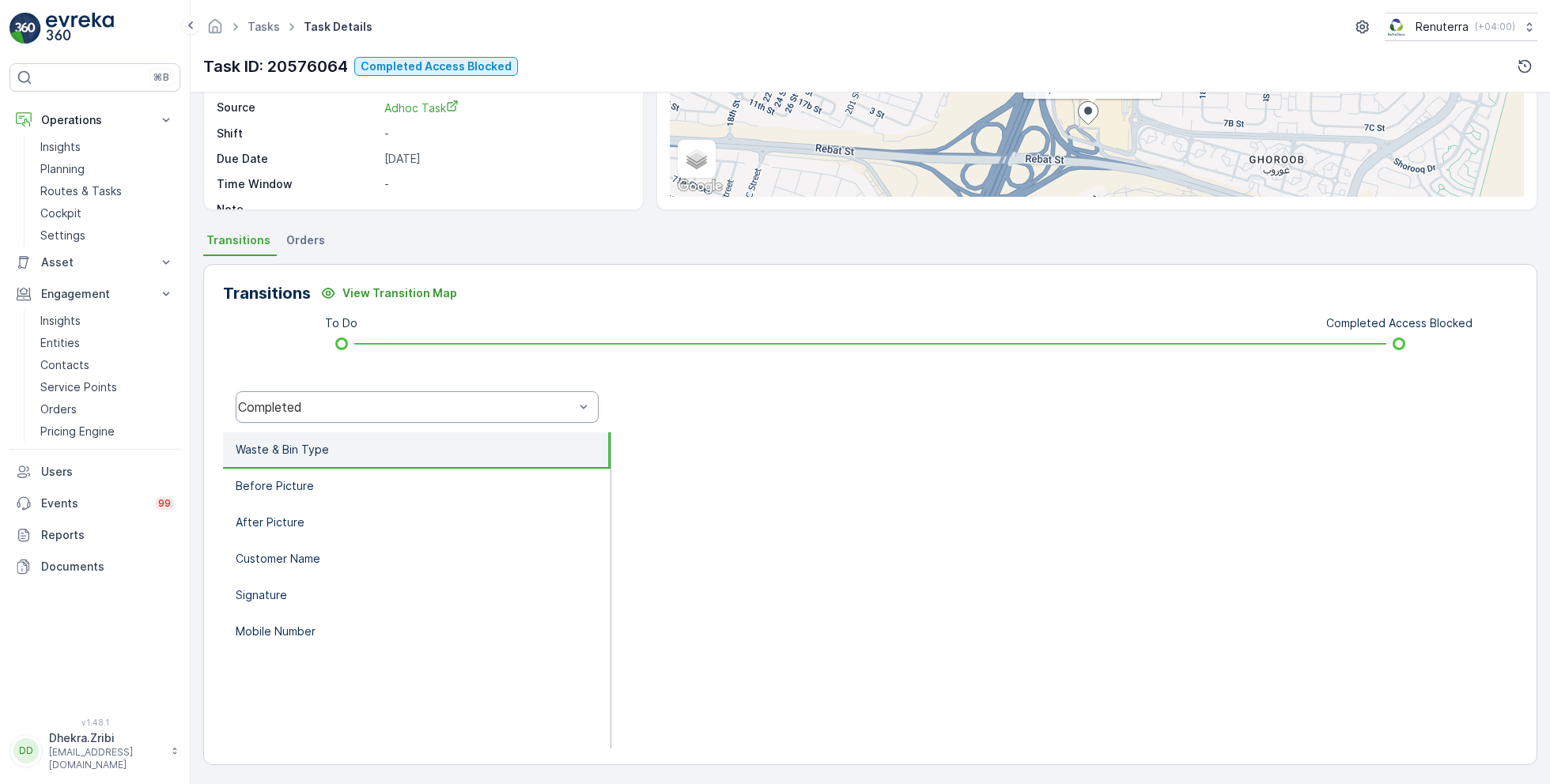
click at [389, 400] on div "Completed" at bounding box center [406, 407] width 336 height 14
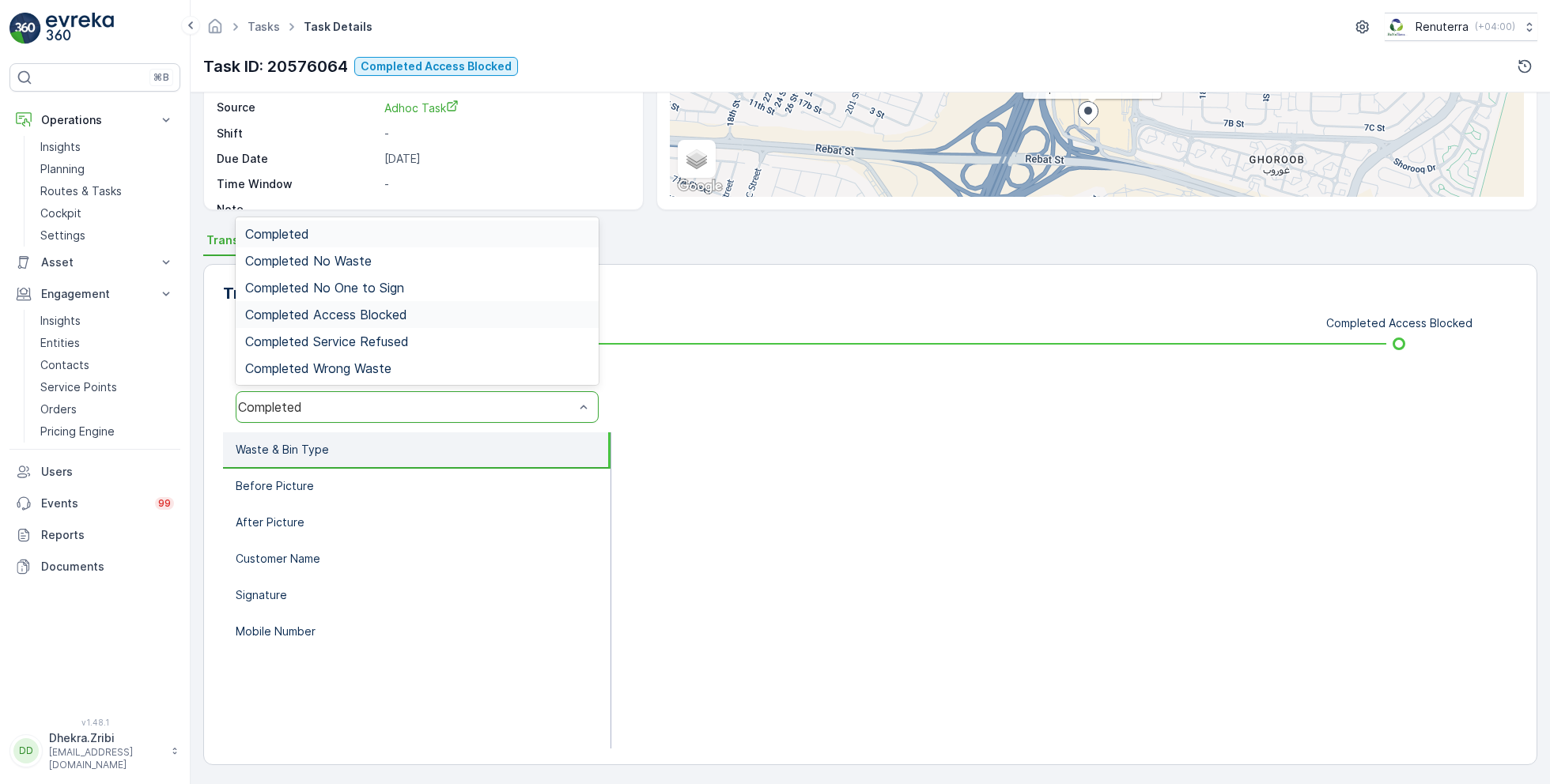
click at [390, 307] on span "Completed Access Blocked" at bounding box center [326, 314] width 162 height 14
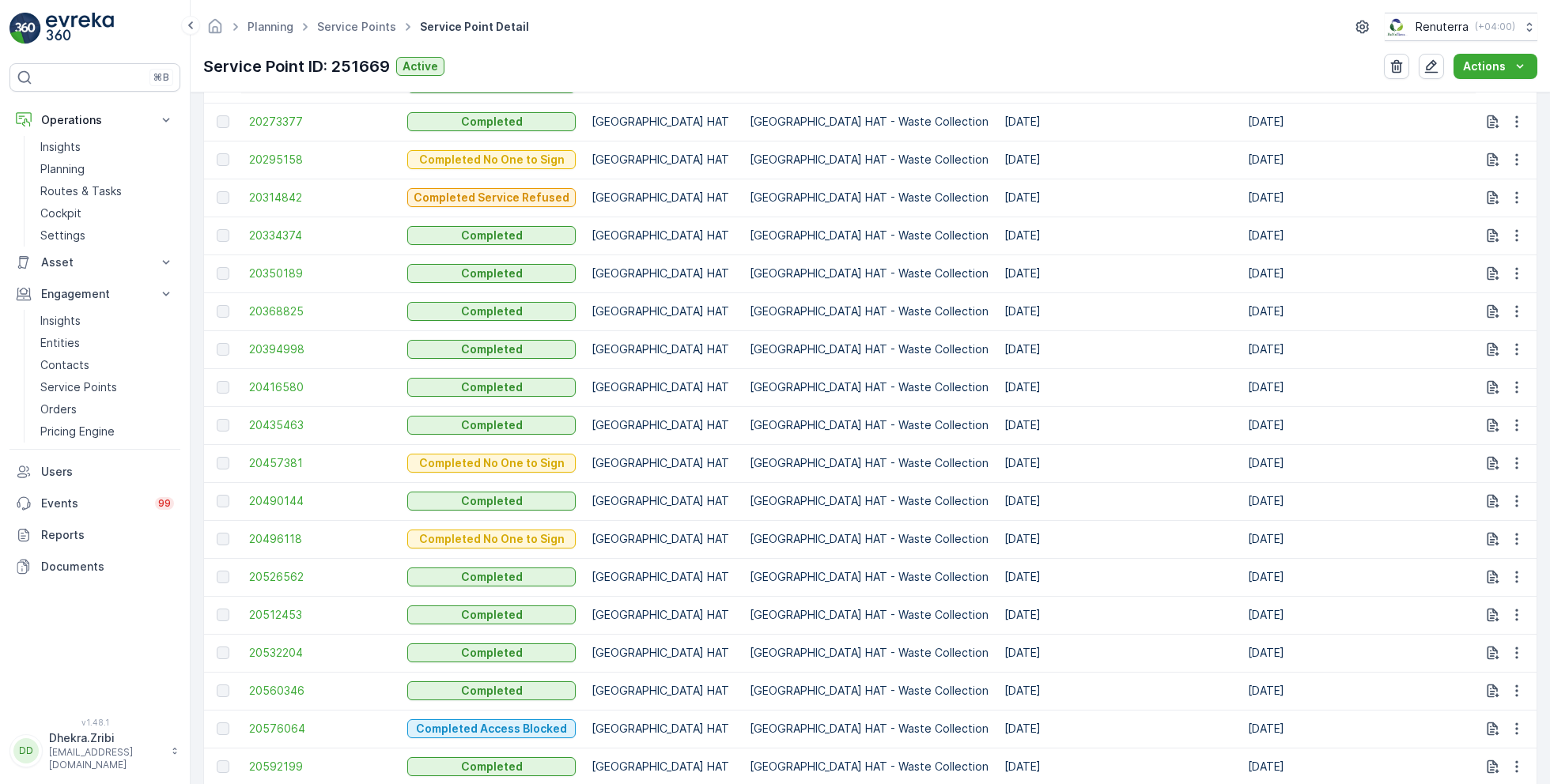
scroll to position [1118, 0]
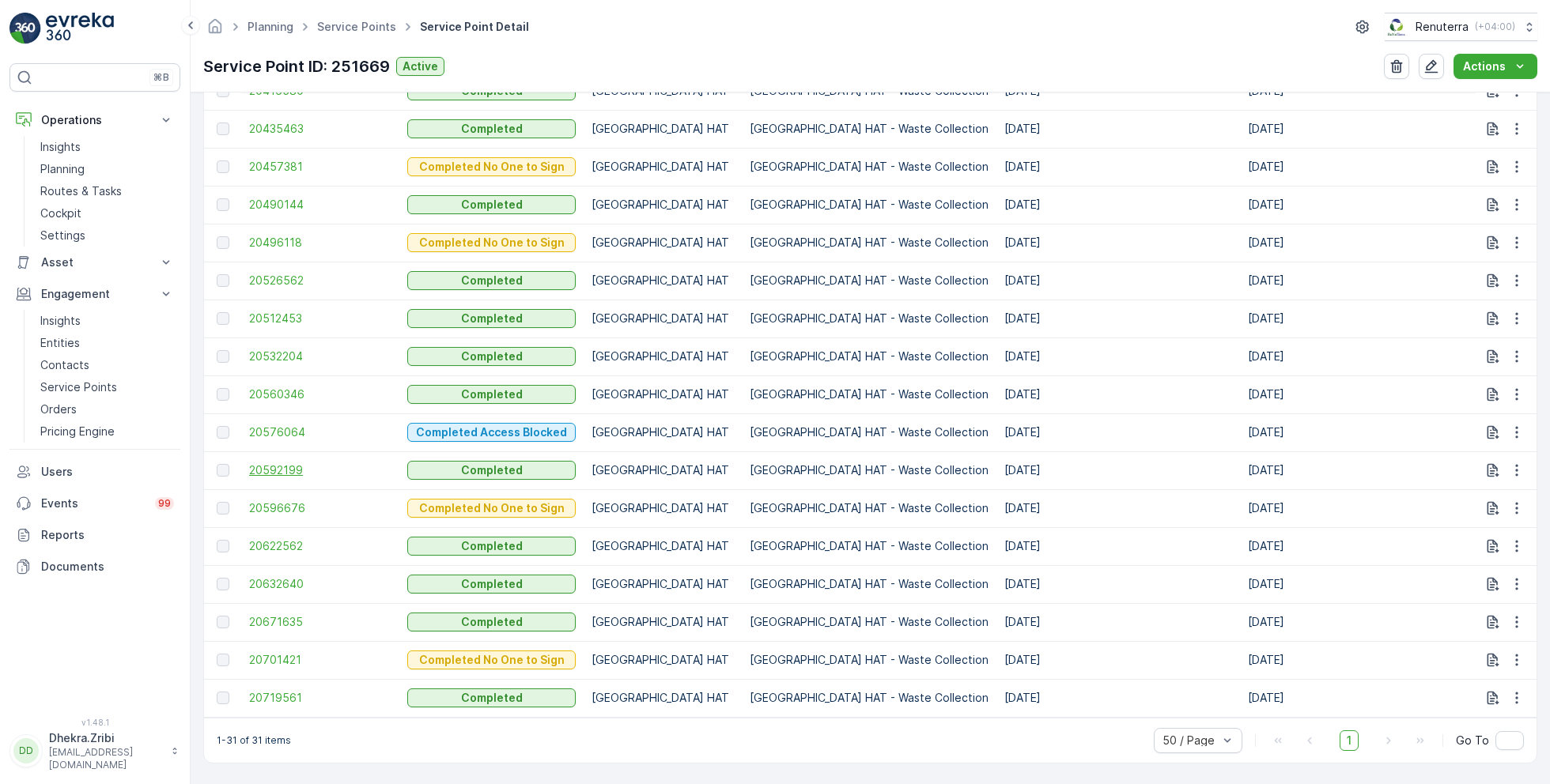
click at [286, 463] on span "20592199" at bounding box center [320, 470] width 143 height 16
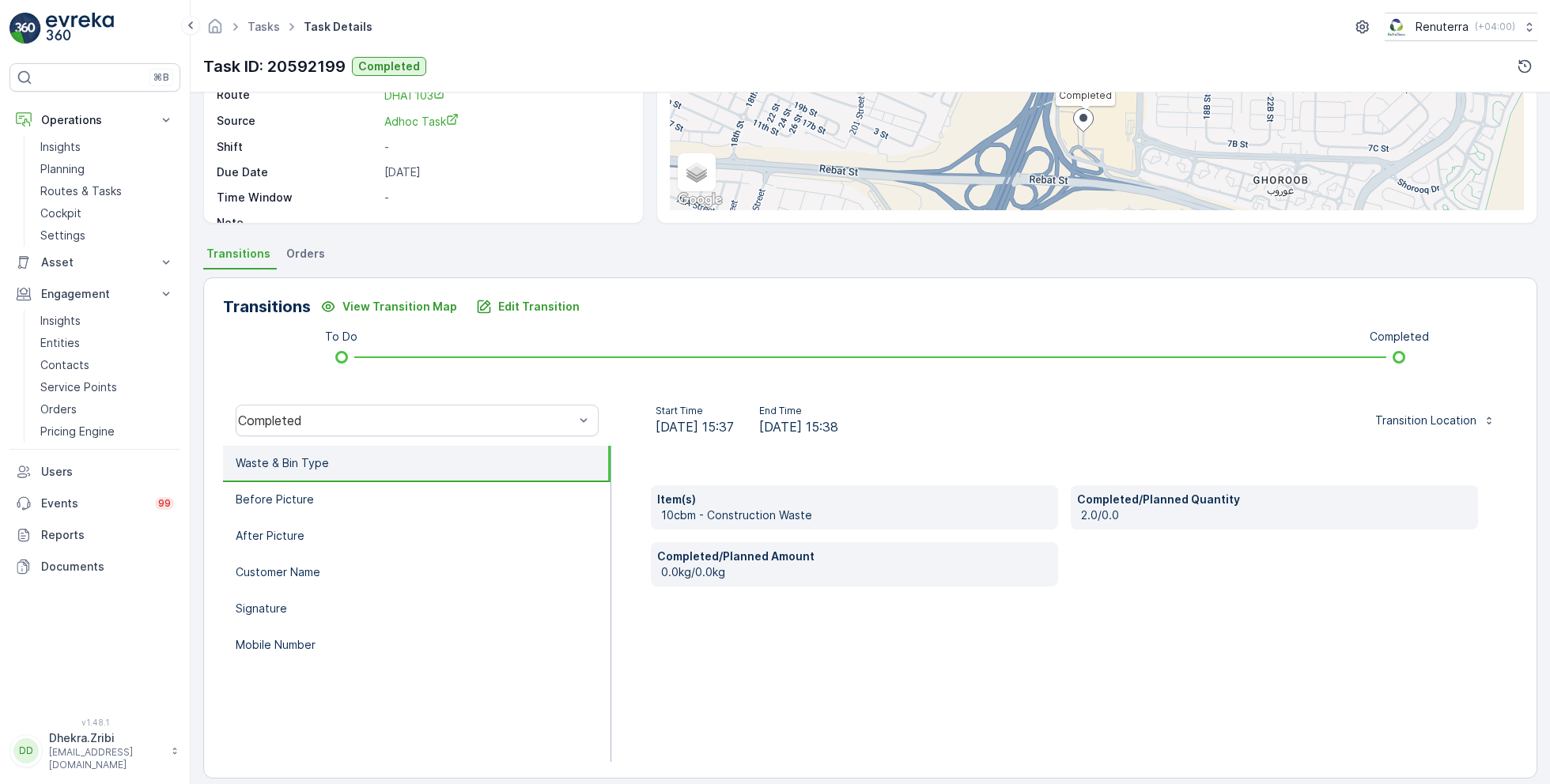
scroll to position [211, 0]
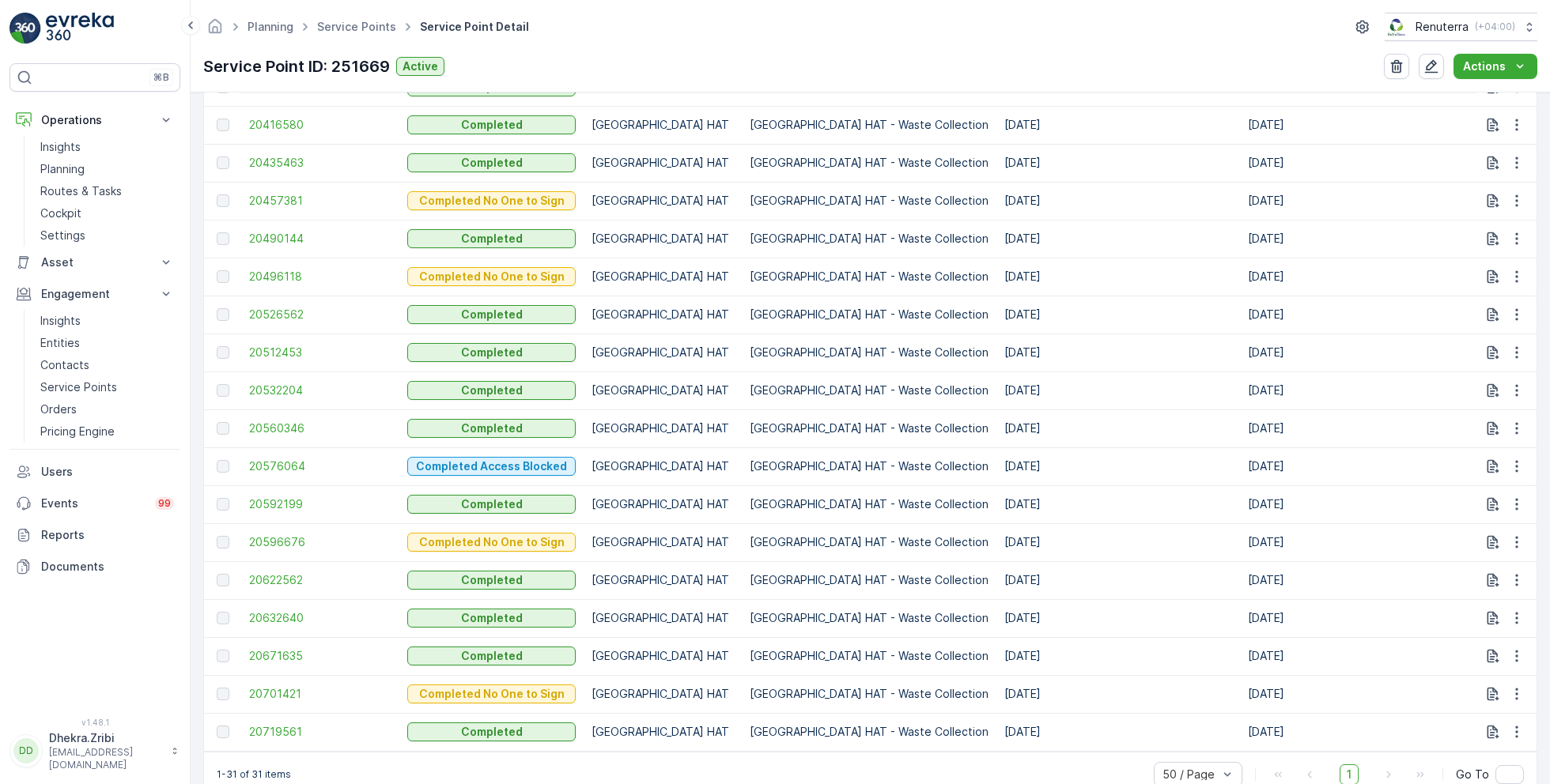
scroll to position [1118, 0]
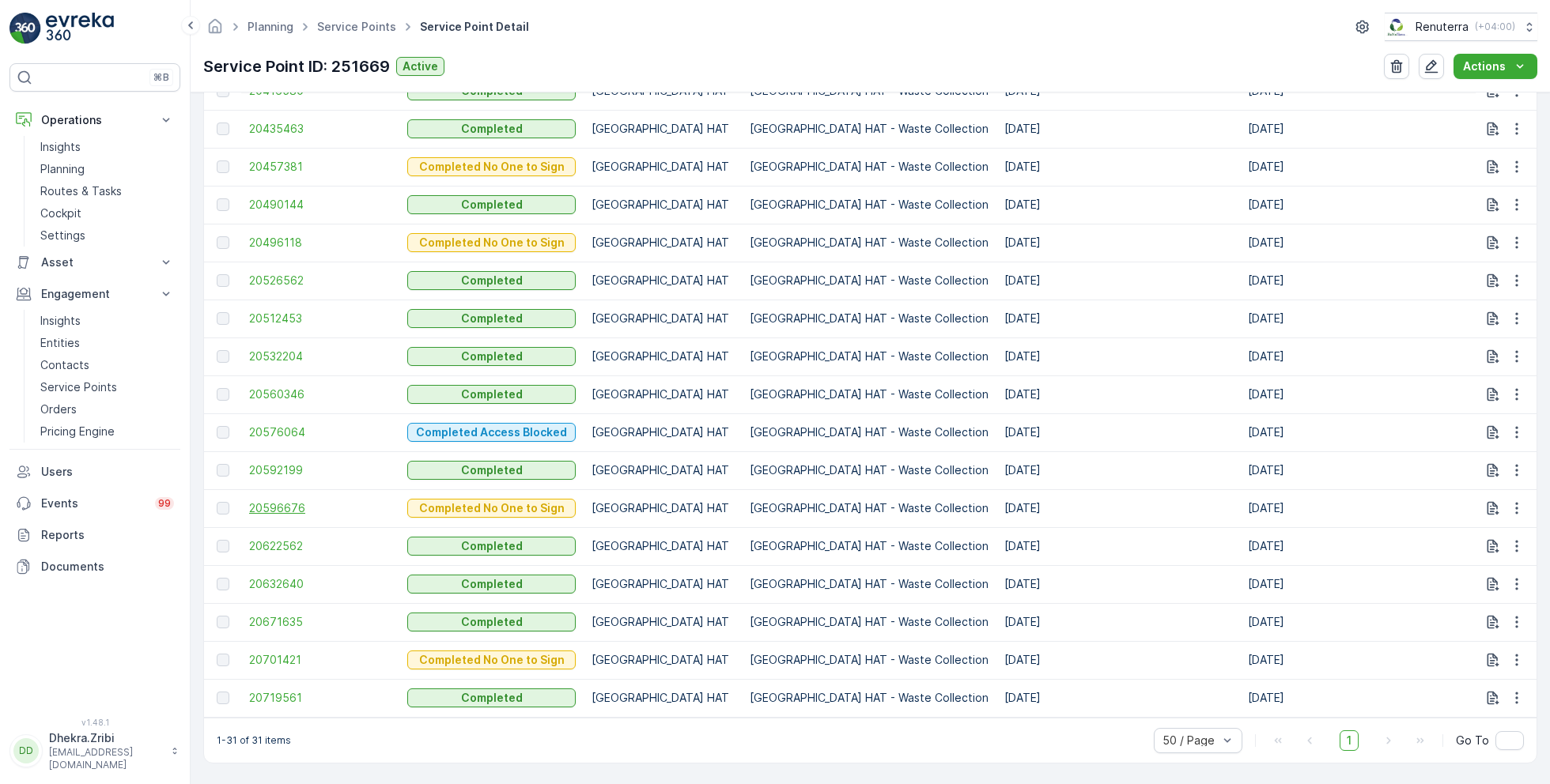
click at [289, 501] on span "20596676" at bounding box center [320, 508] width 143 height 16
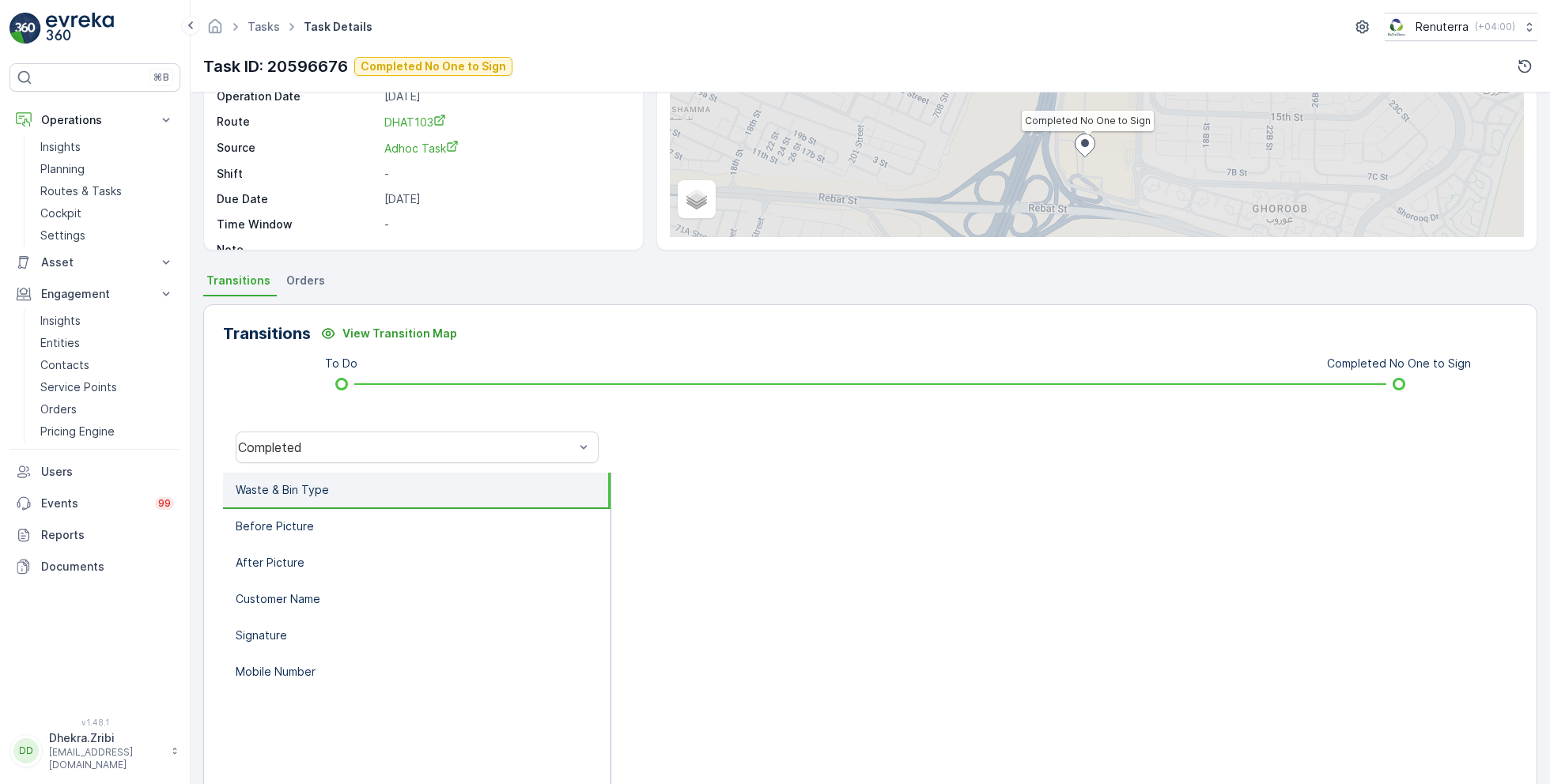
scroll to position [211, 0]
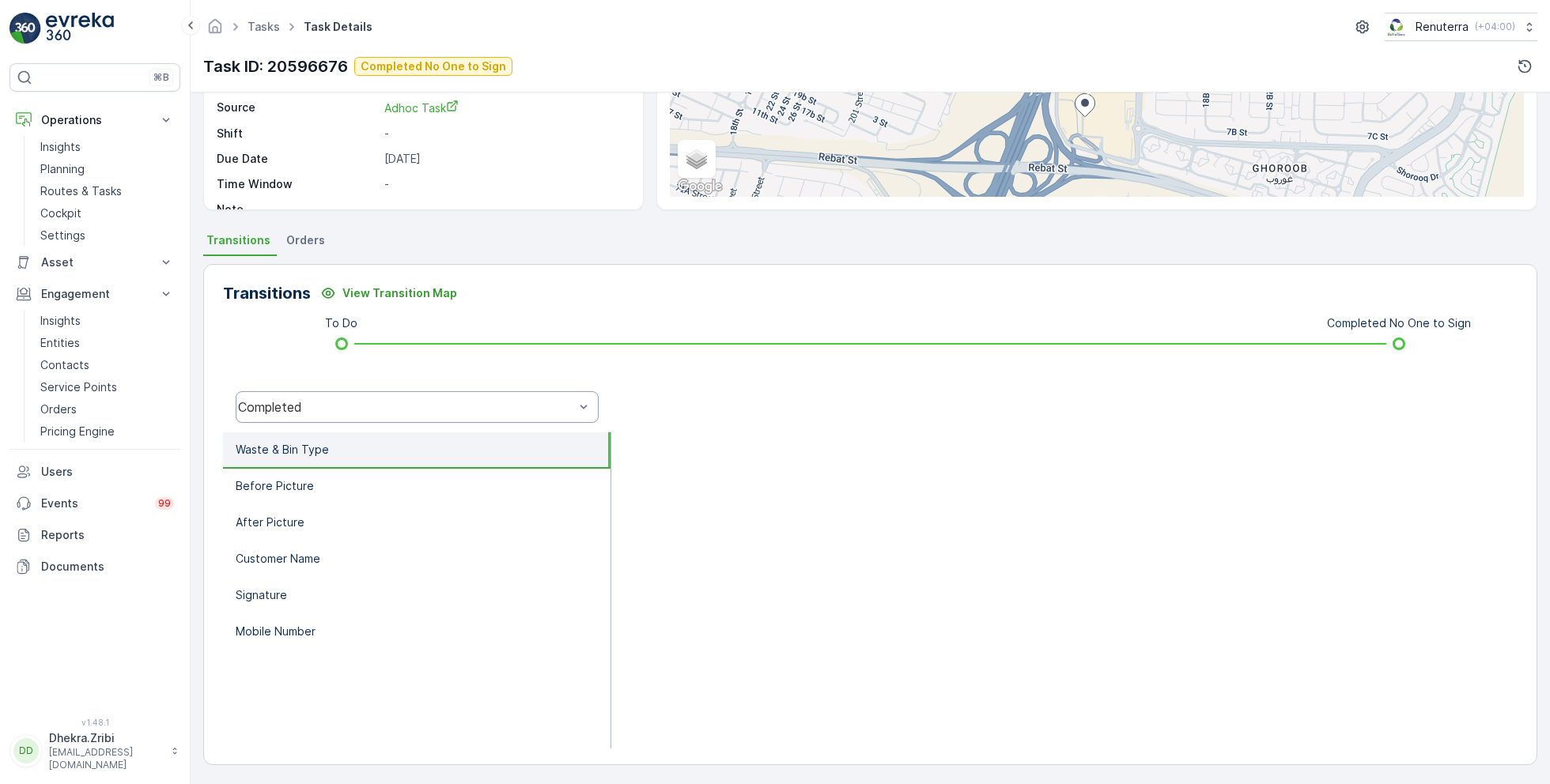
click at [352, 411] on div "Completed" at bounding box center [406, 407] width 336 height 14
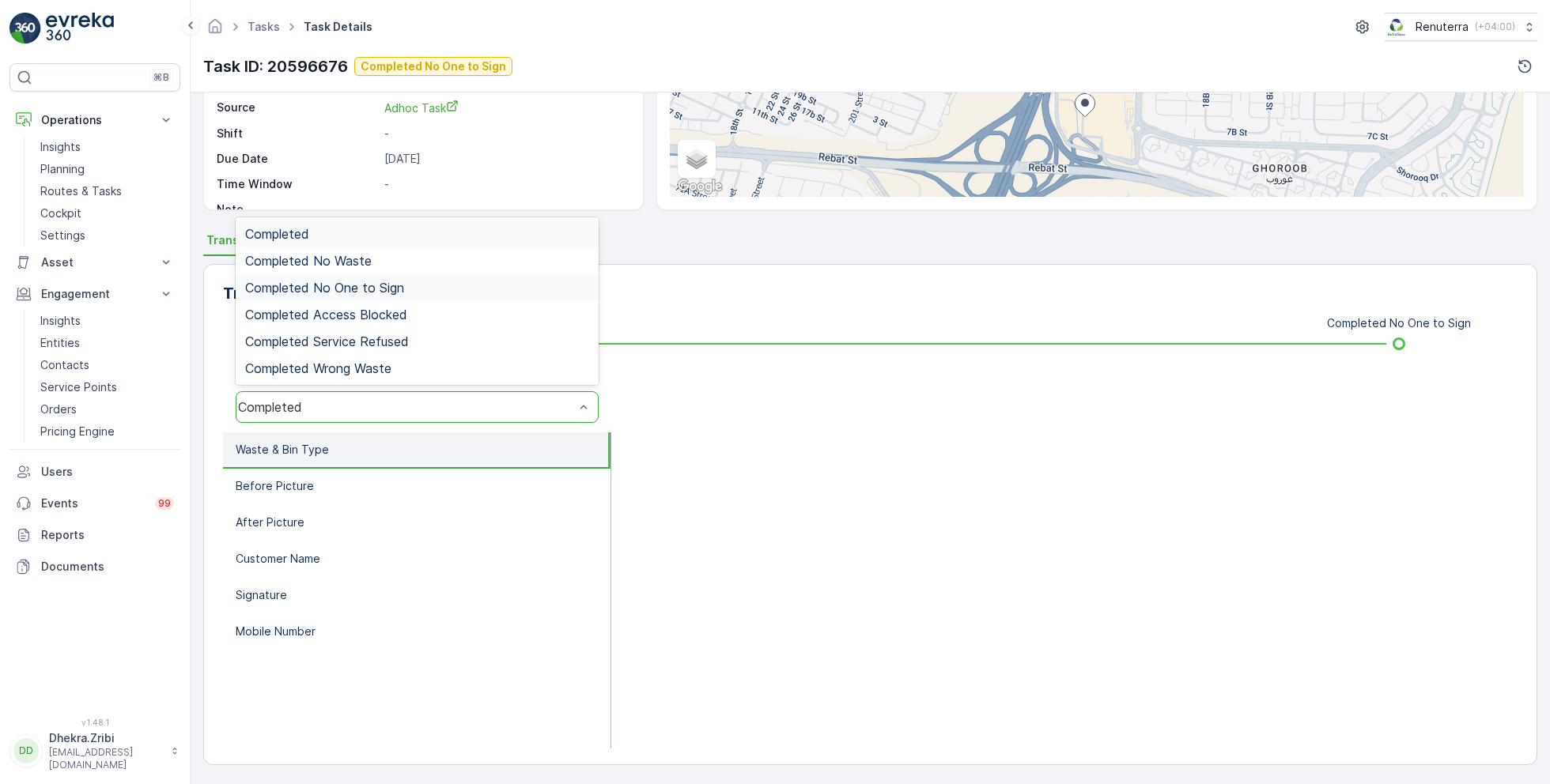
click at [358, 287] on span "Completed No One to Sign" at bounding box center [324, 287] width 159 height 14
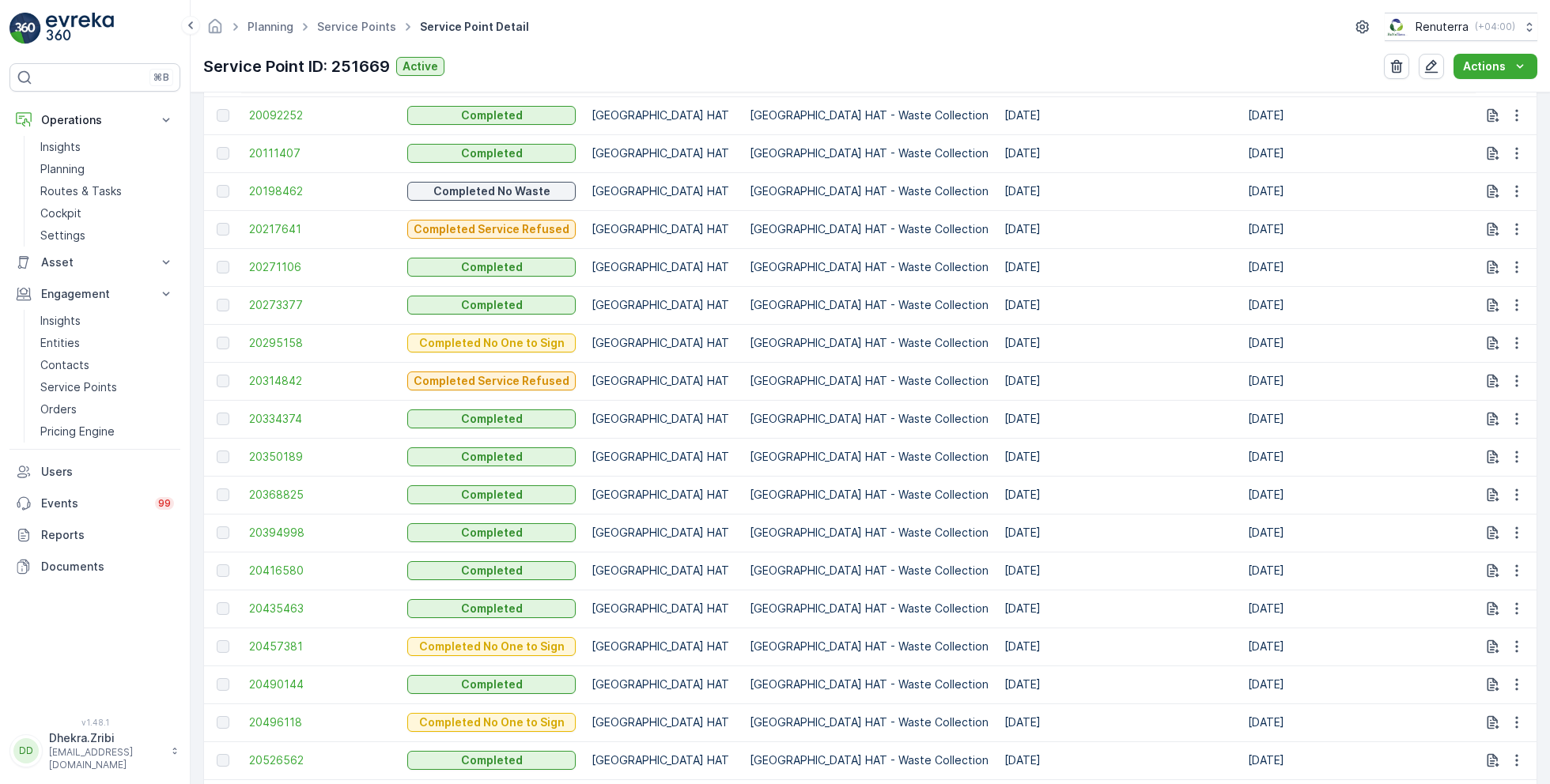
scroll to position [1118, 0]
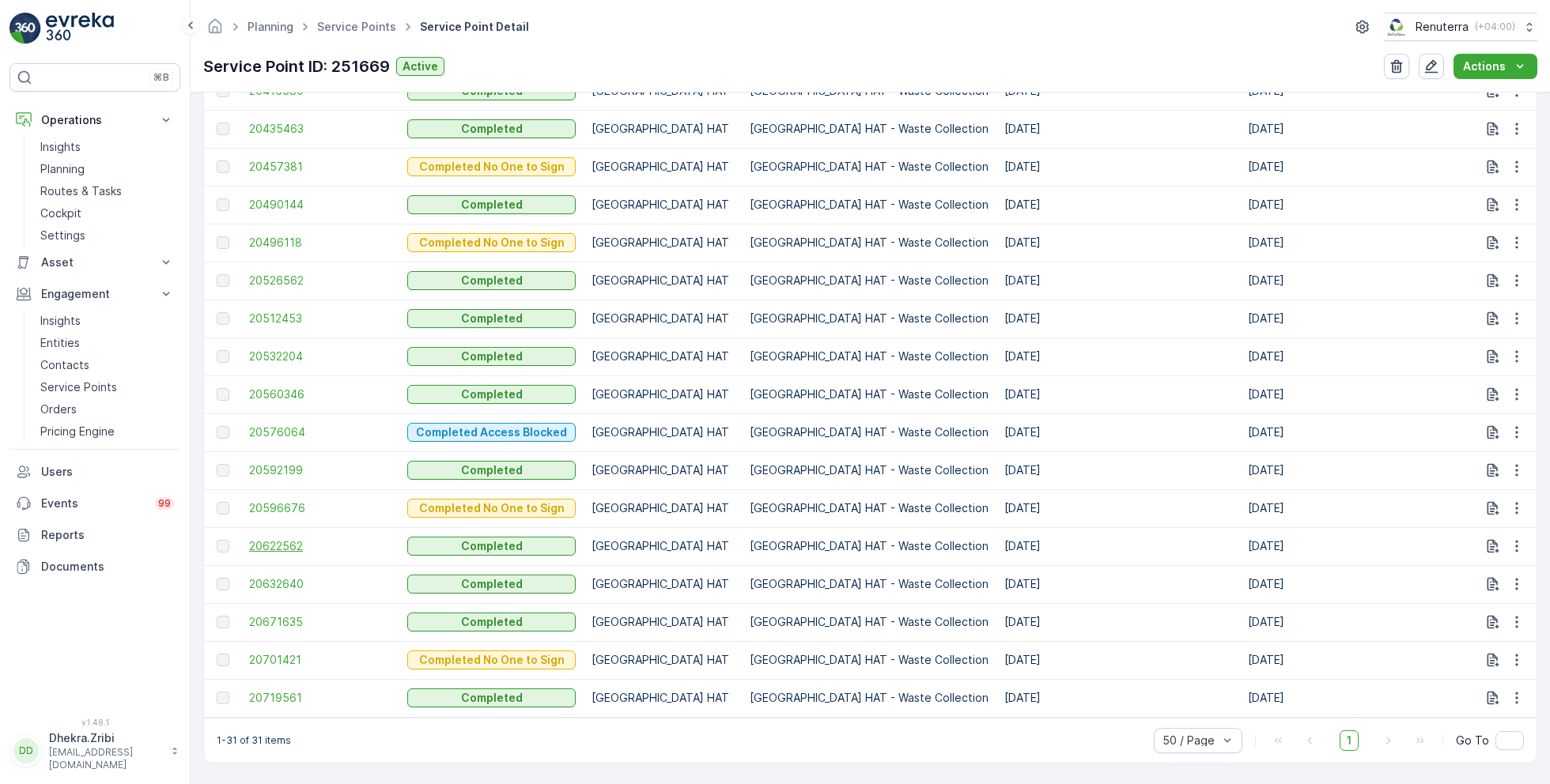
click at [280, 542] on span "20622562" at bounding box center [320, 546] width 143 height 16
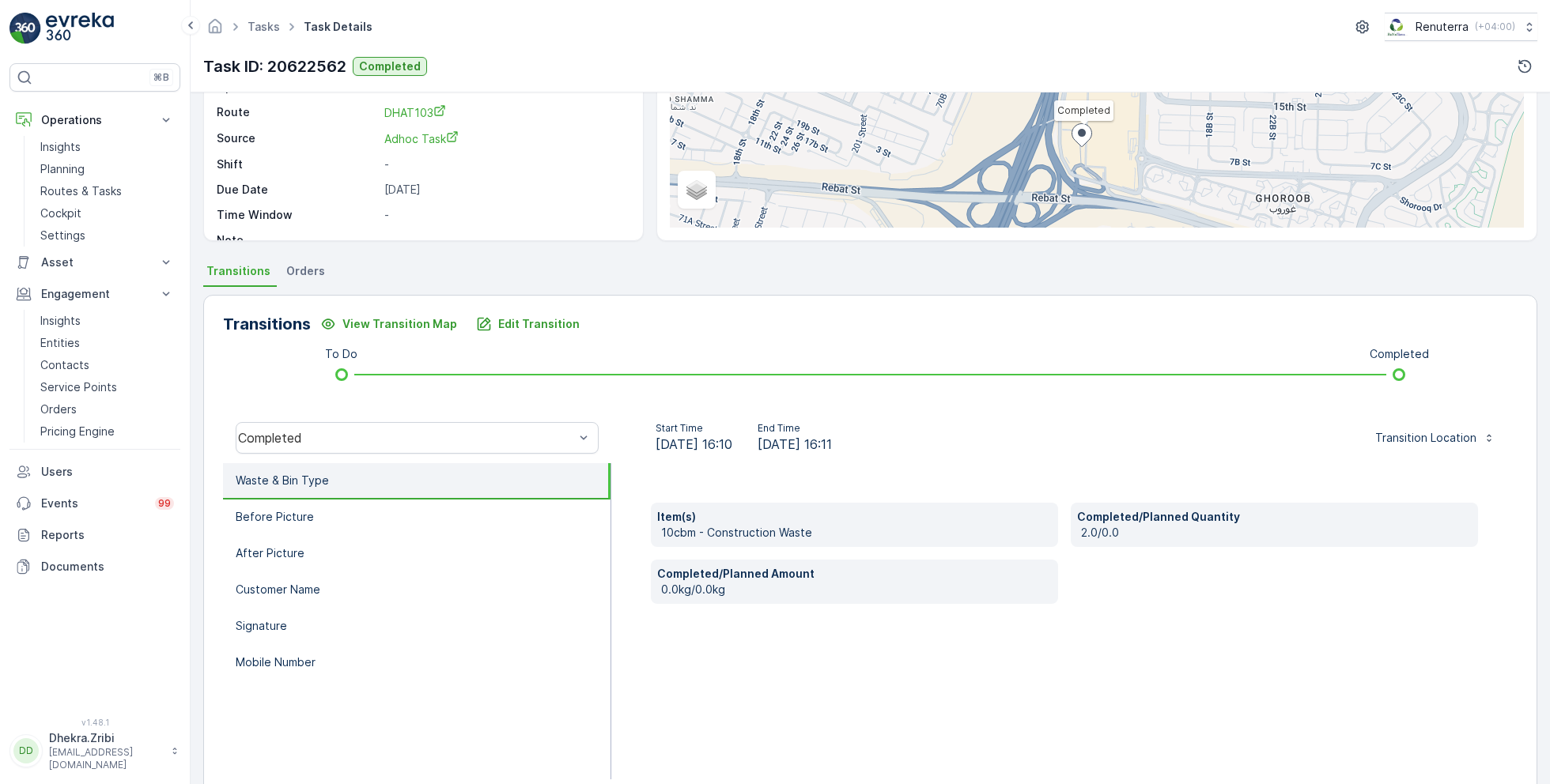
scroll to position [211, 0]
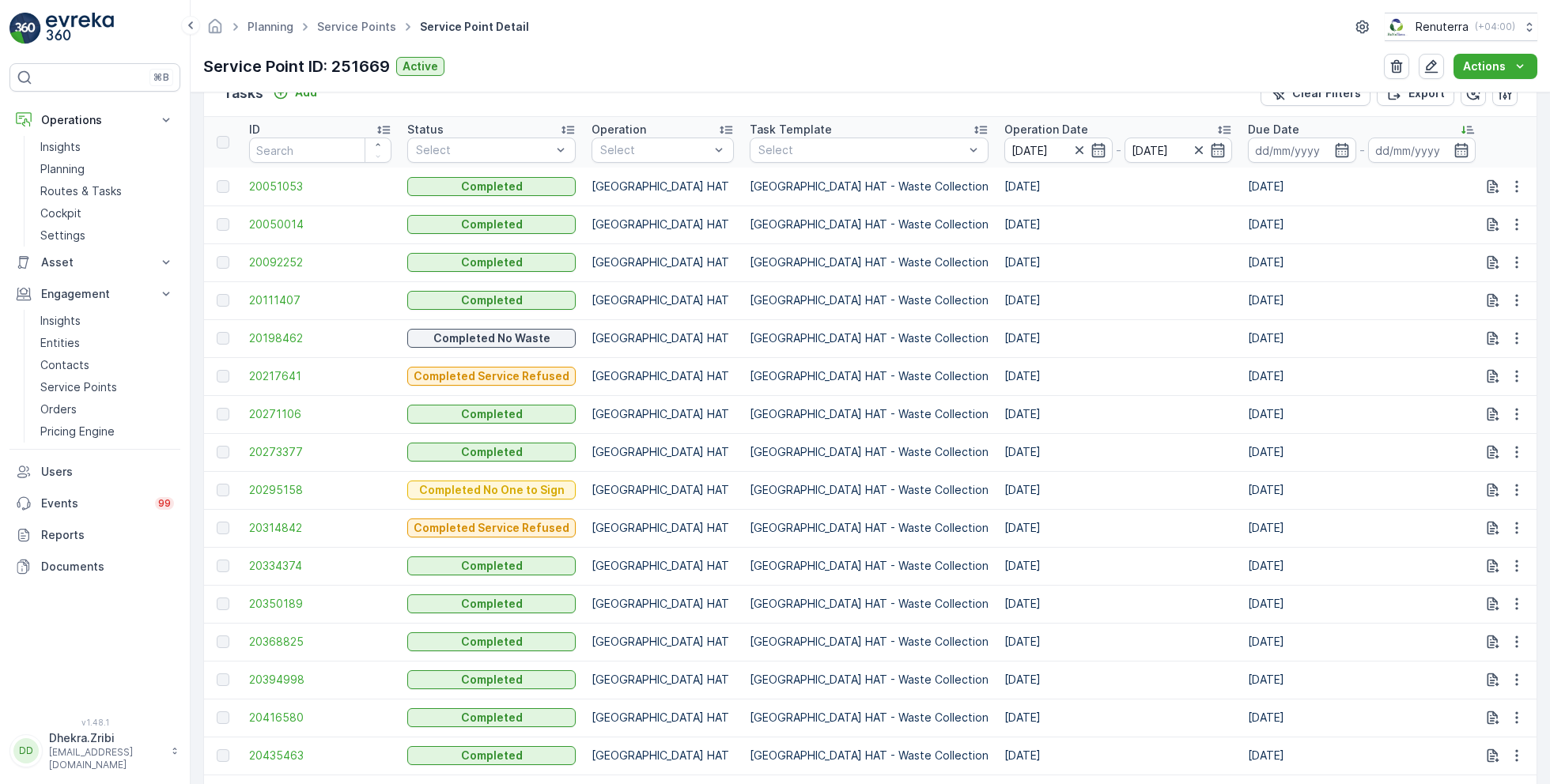
scroll to position [1118, 0]
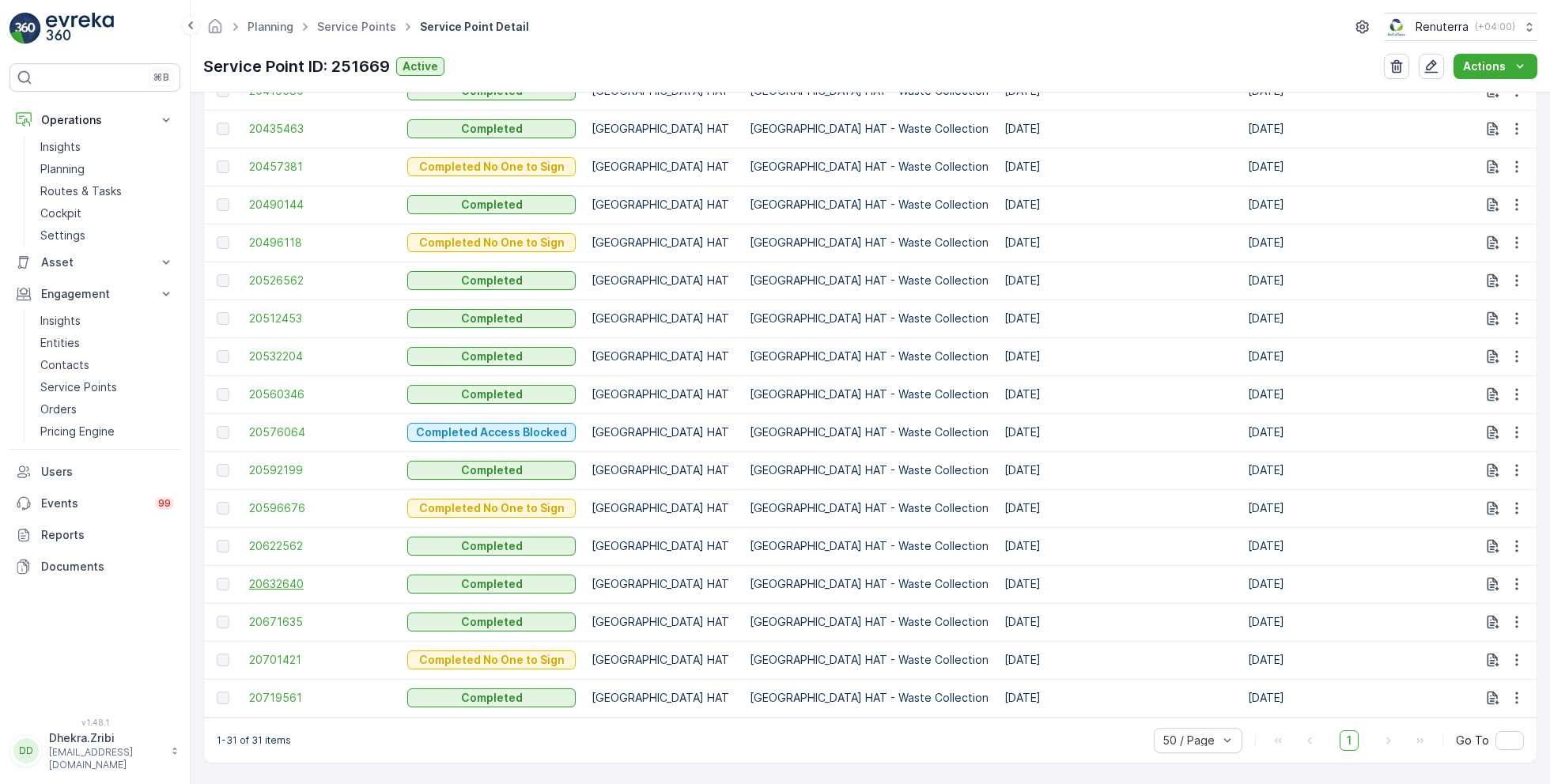
click at [290, 576] on span "20632640" at bounding box center [320, 583] width 143 height 16
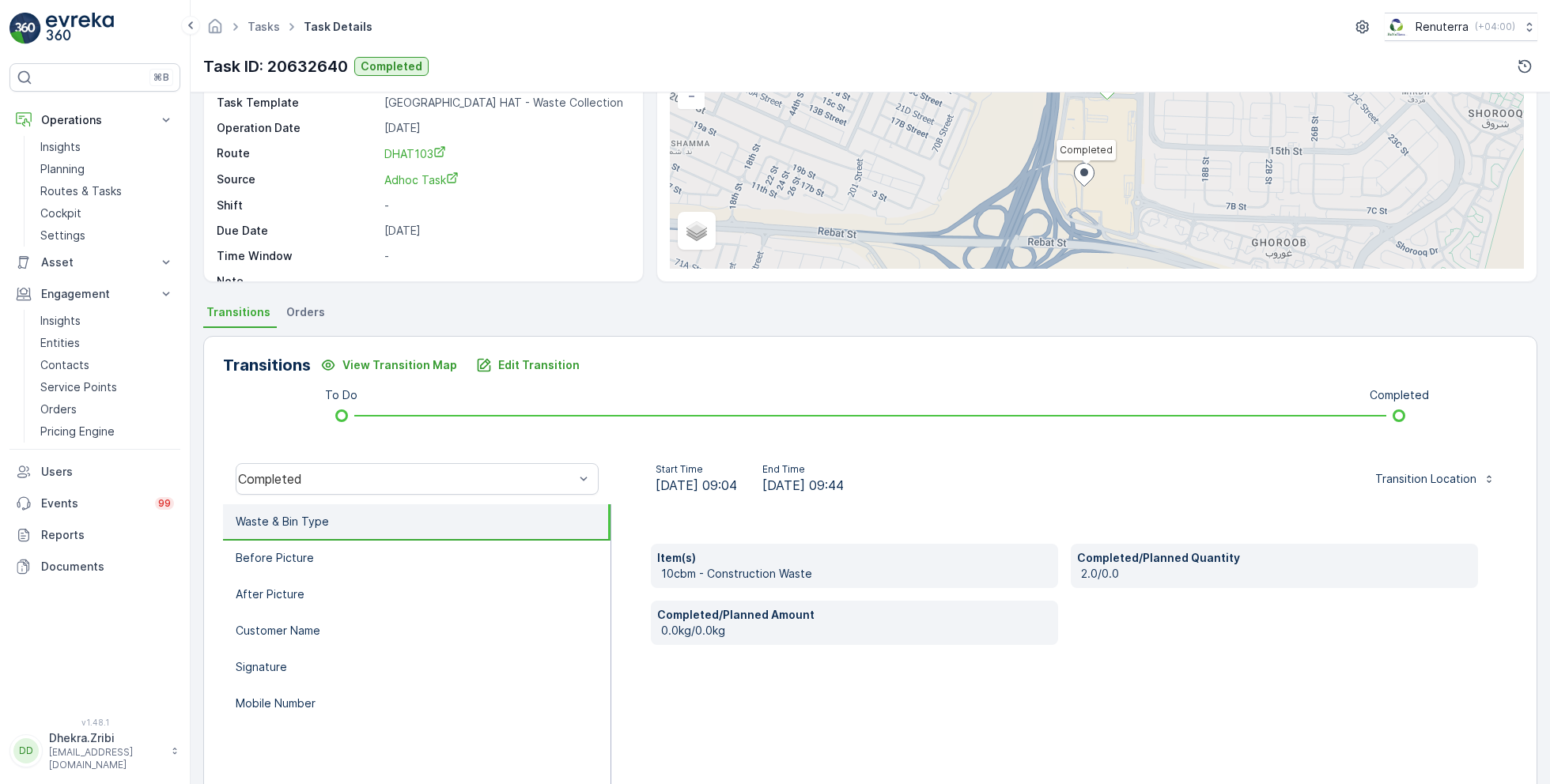
scroll to position [211, 0]
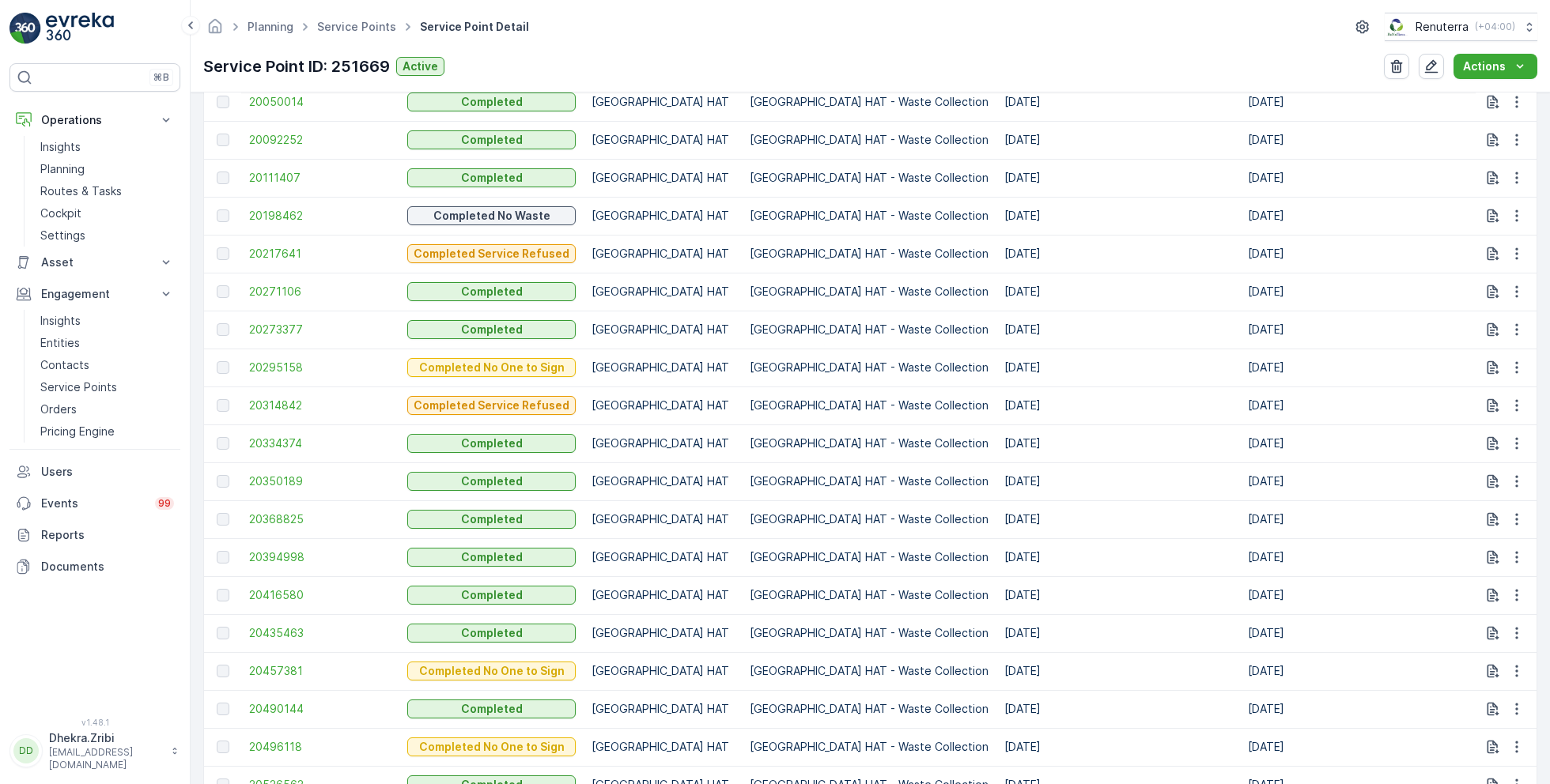
scroll to position [1118, 0]
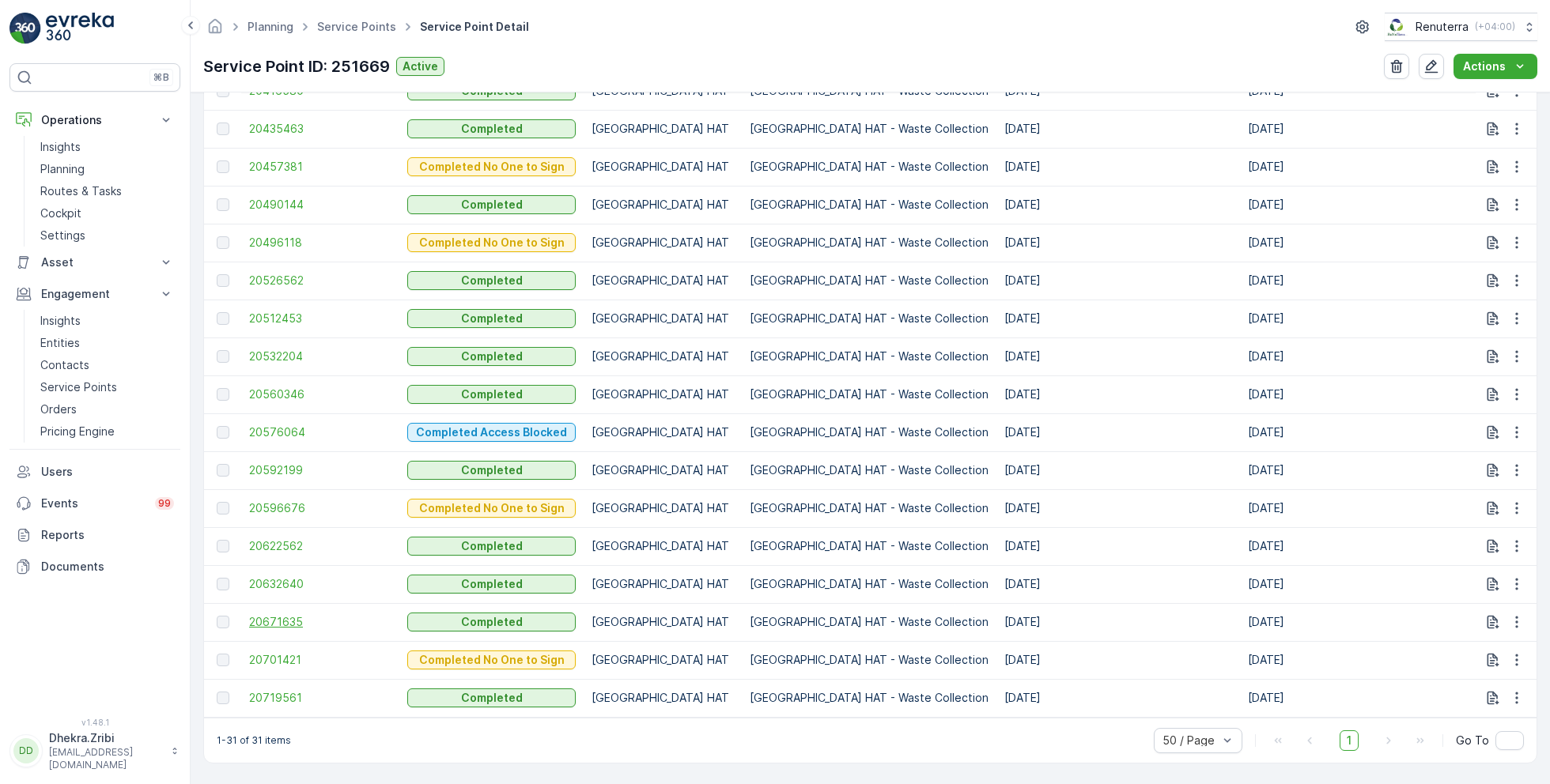
click at [267, 618] on span "20671635" at bounding box center [320, 622] width 143 height 16
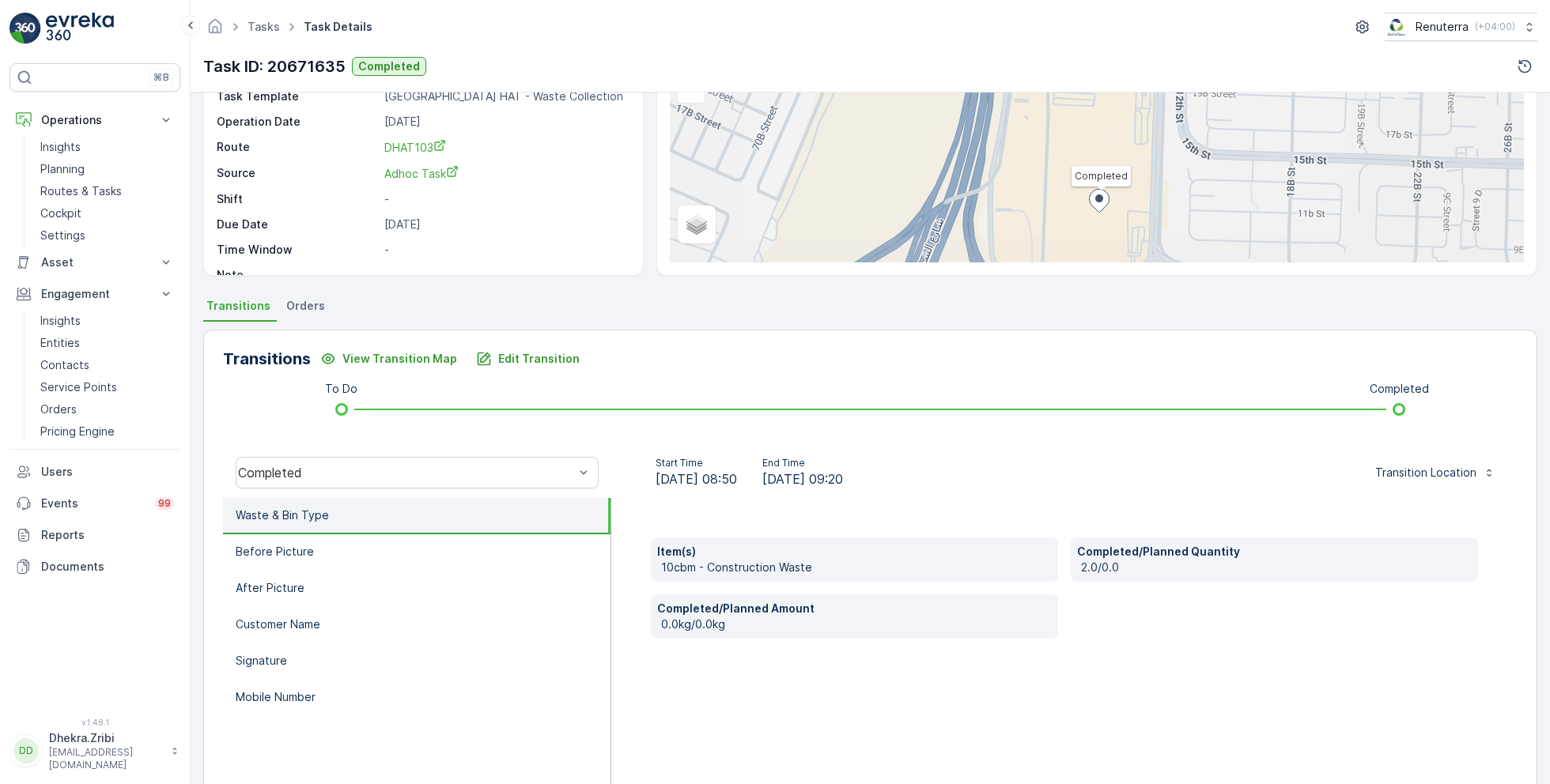
scroll to position [211, 0]
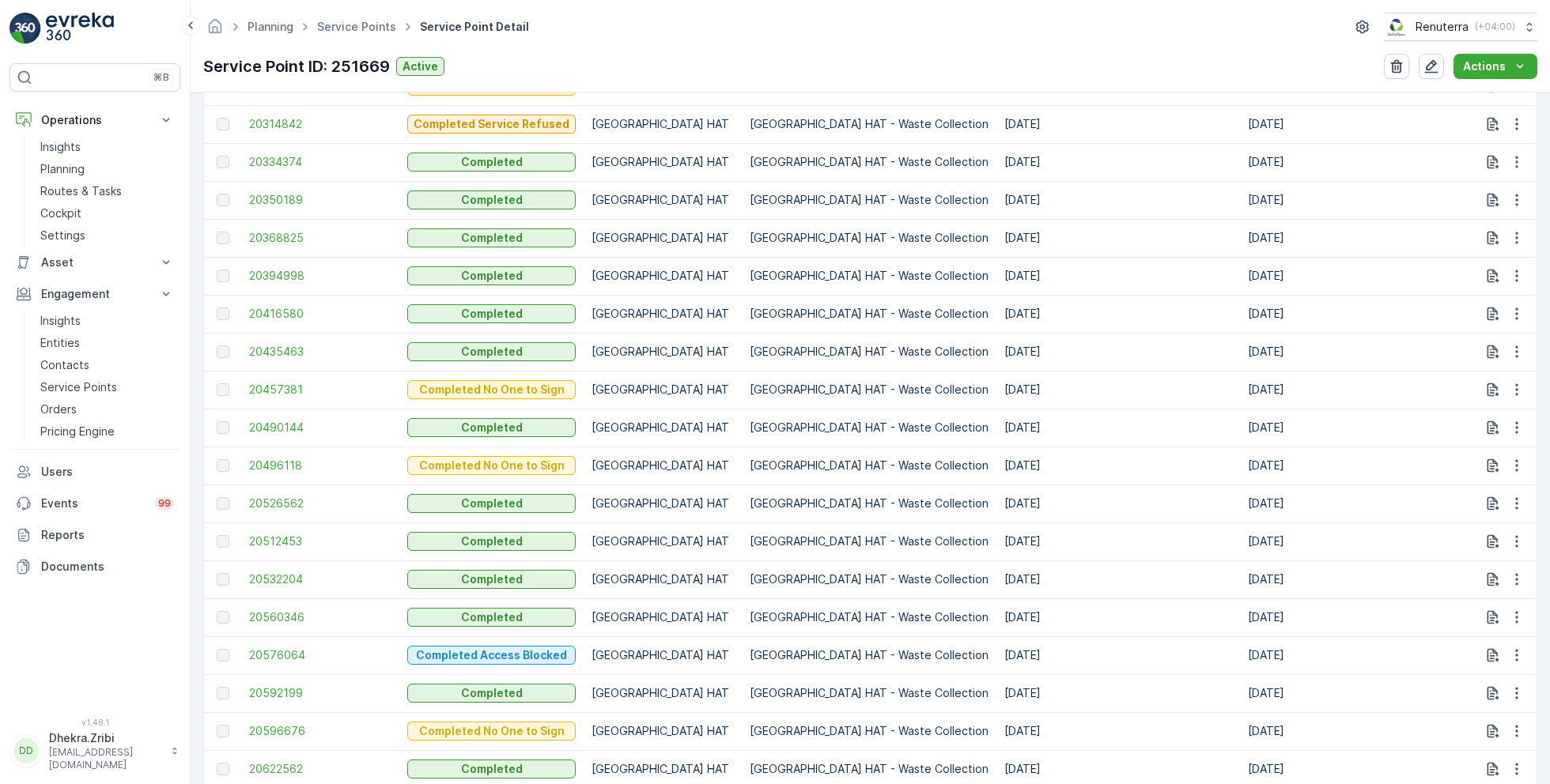
scroll to position [1118, 0]
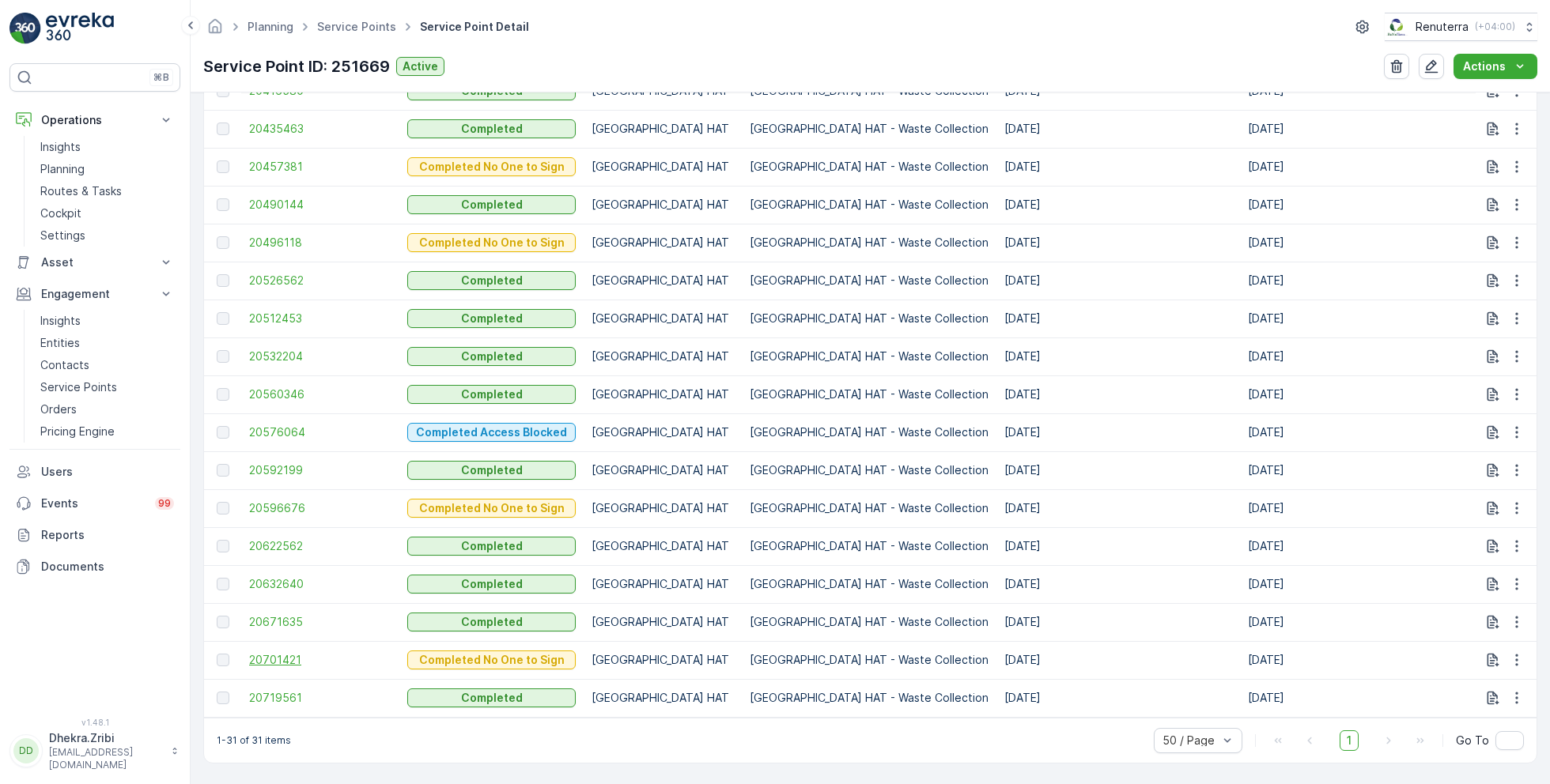
click at [280, 652] on span "20701421" at bounding box center [320, 660] width 143 height 16
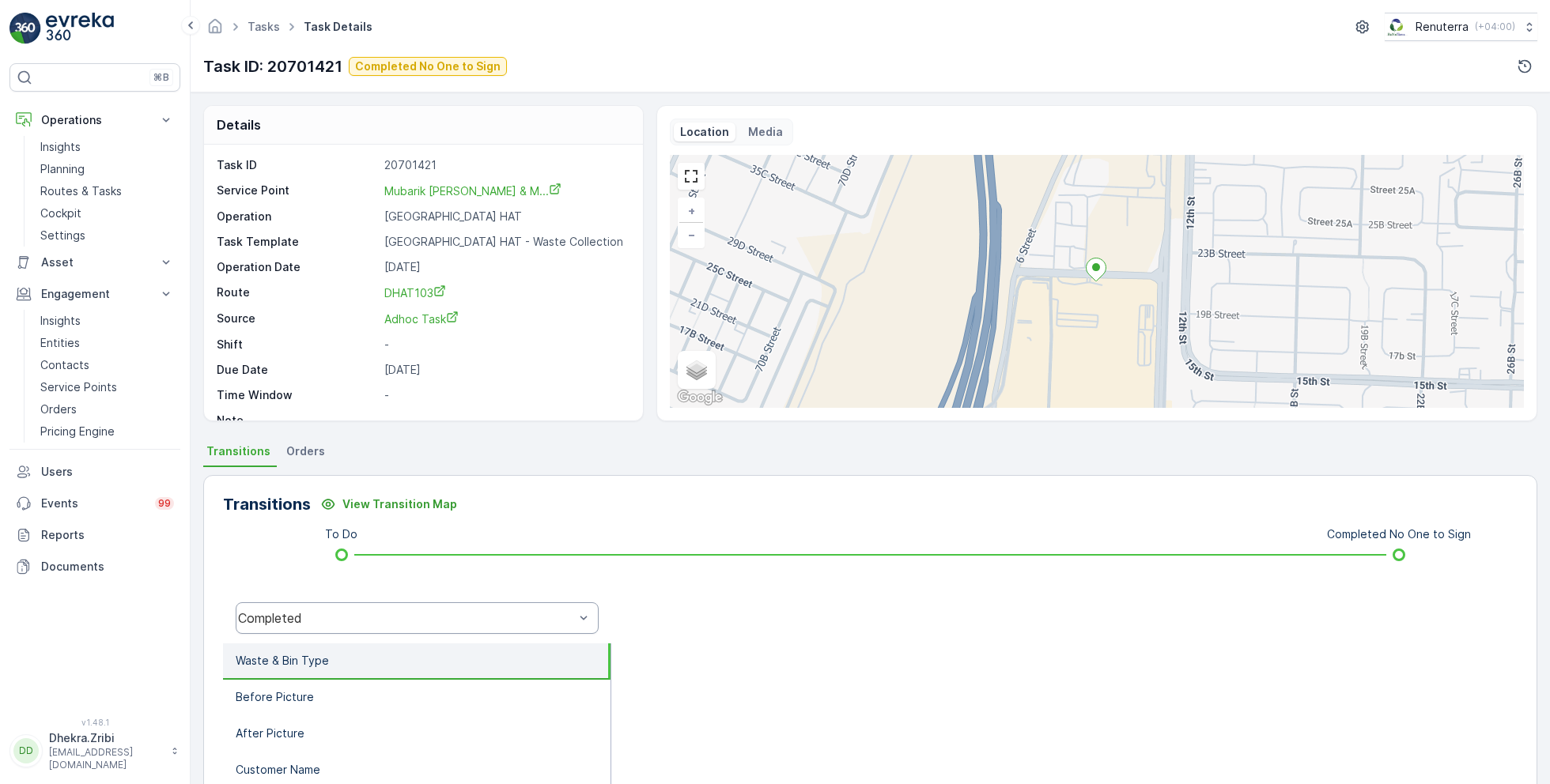
click at [345, 615] on div "Completed" at bounding box center [406, 617] width 336 height 14
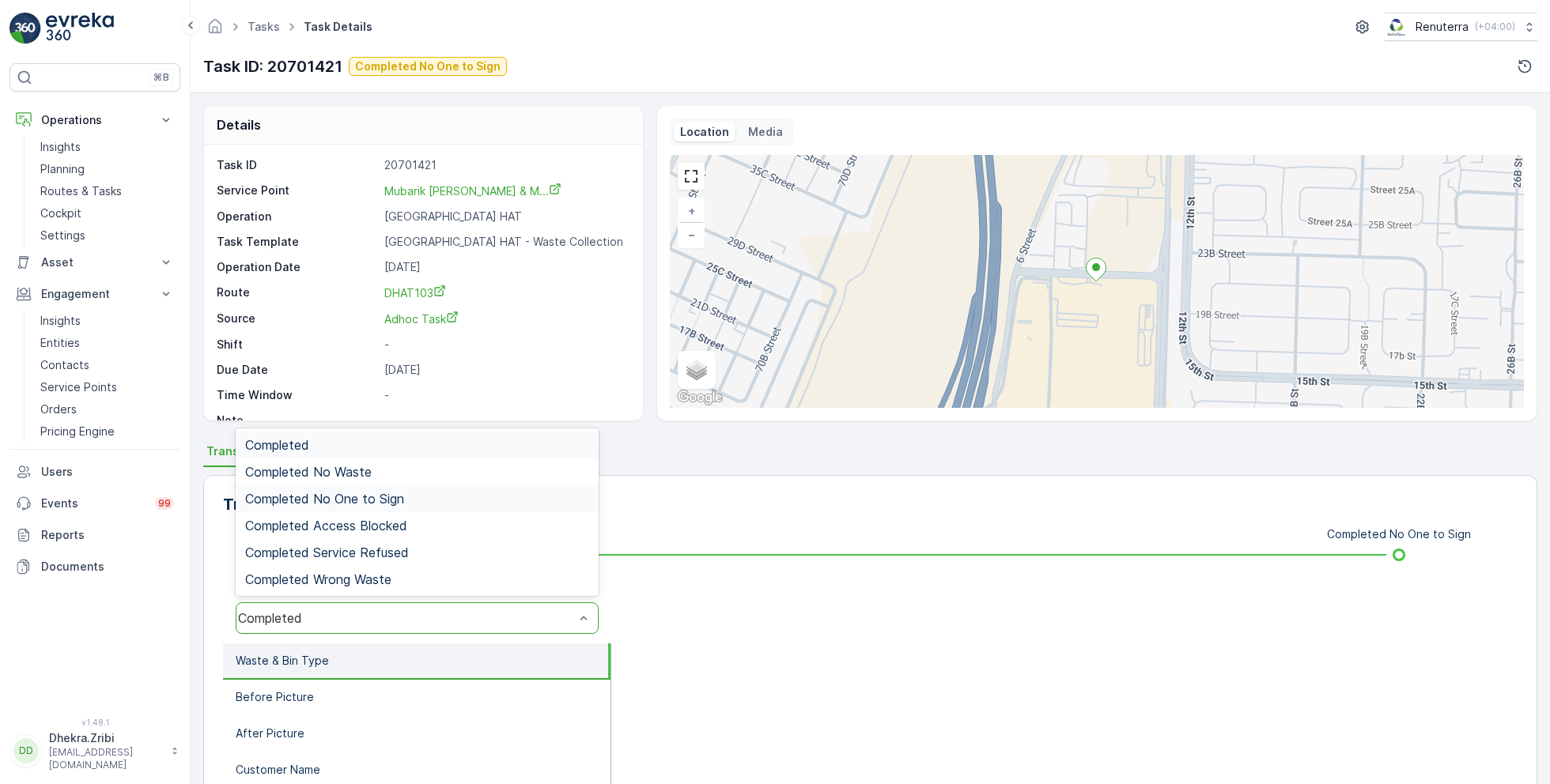
click at [376, 509] on div "Completed No One to Sign" at bounding box center [417, 499] width 363 height 27
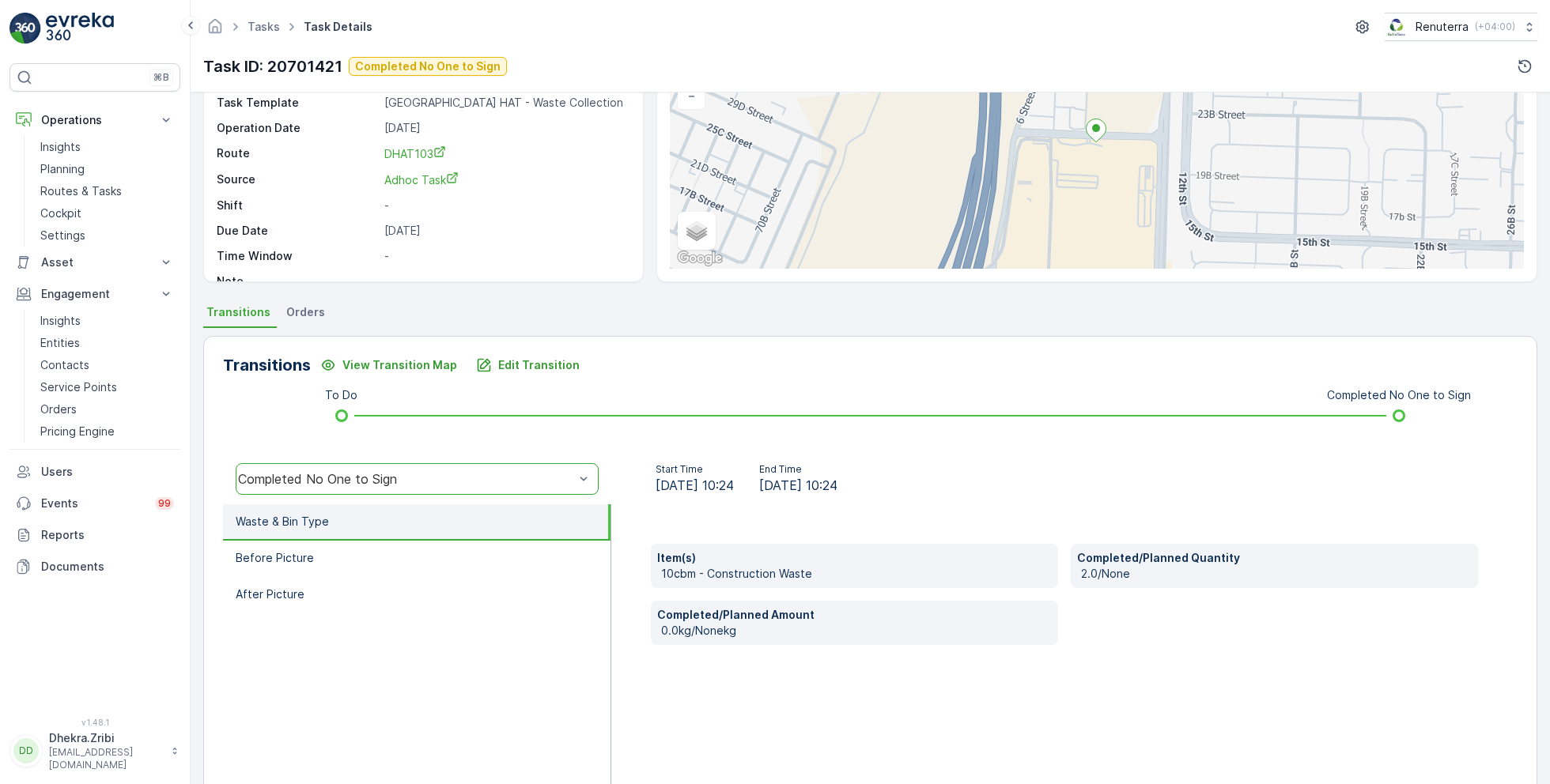
scroll to position [211, 0]
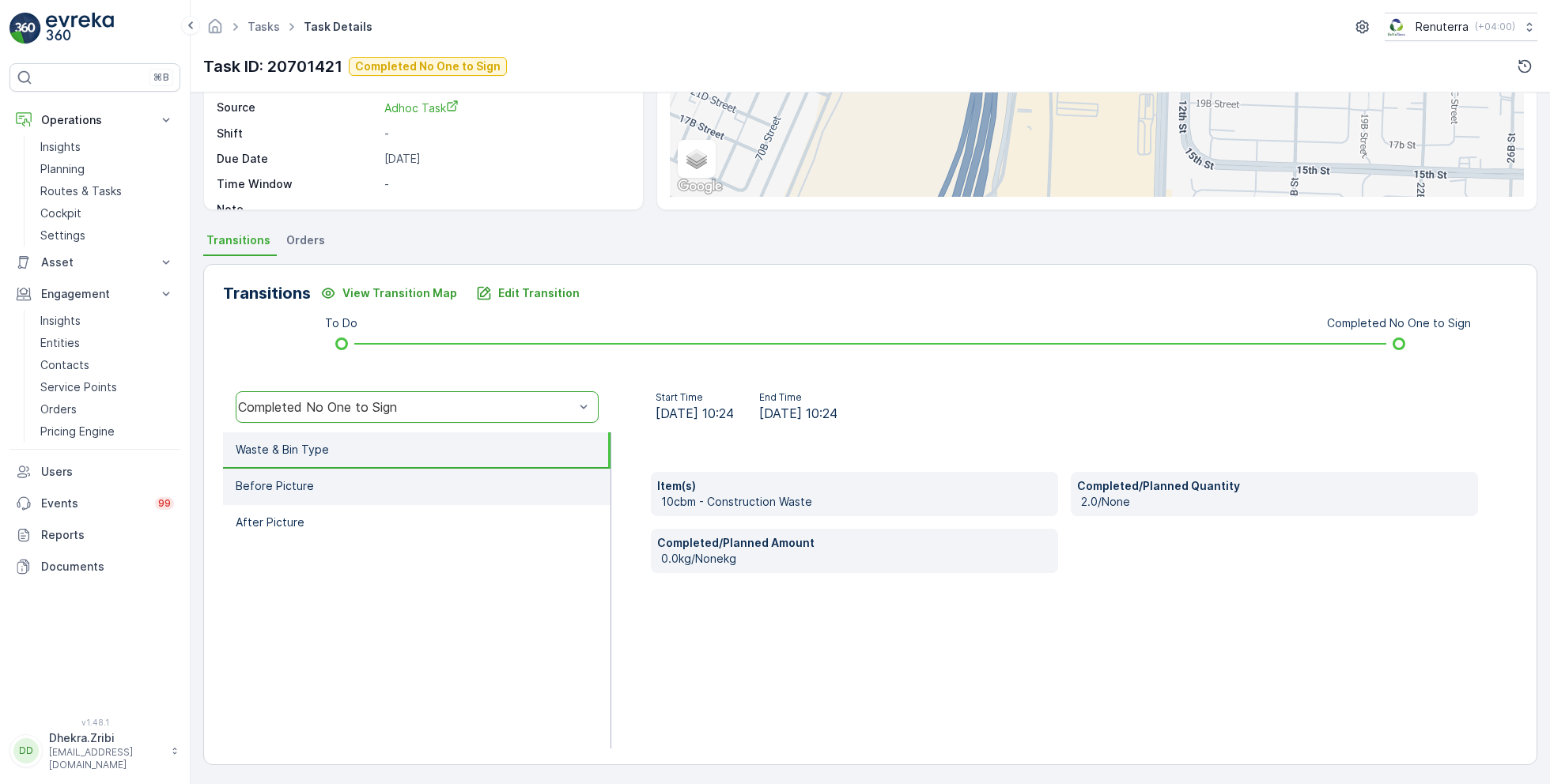
click at [293, 499] on li "Before Picture" at bounding box center [416, 488] width 388 height 37
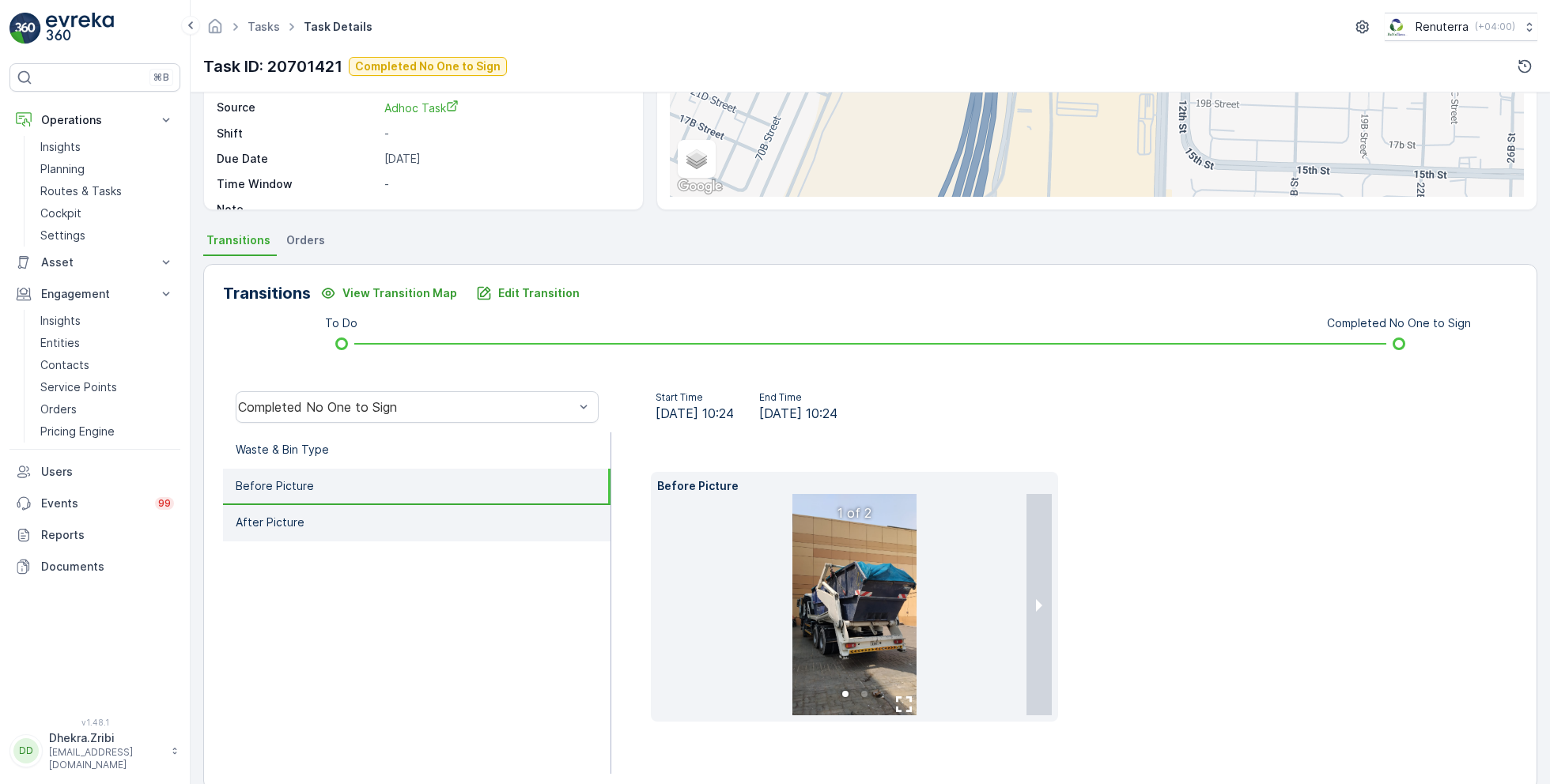
click at [309, 524] on li "After Picture" at bounding box center [416, 524] width 388 height 37
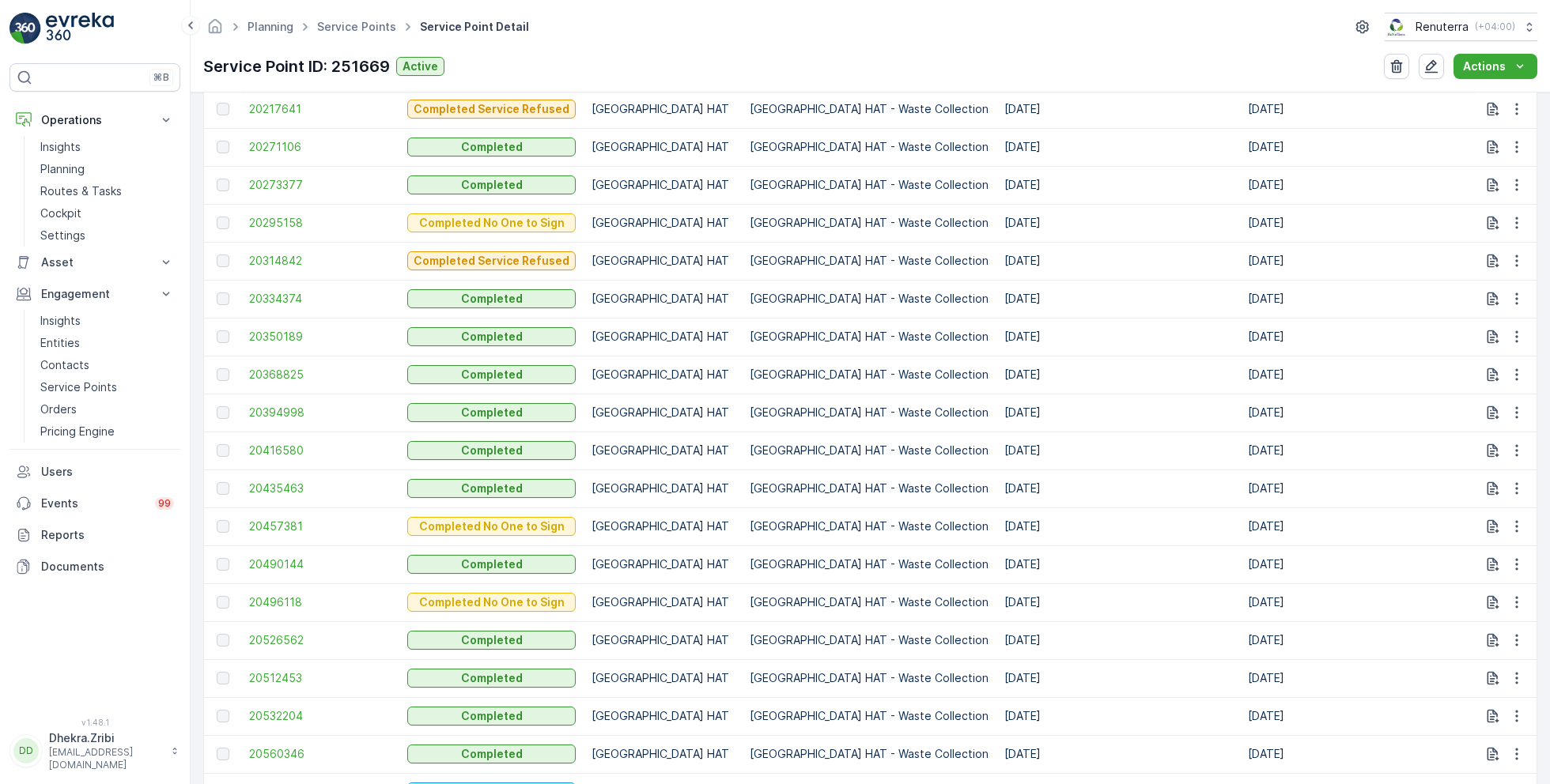
scroll to position [1118, 0]
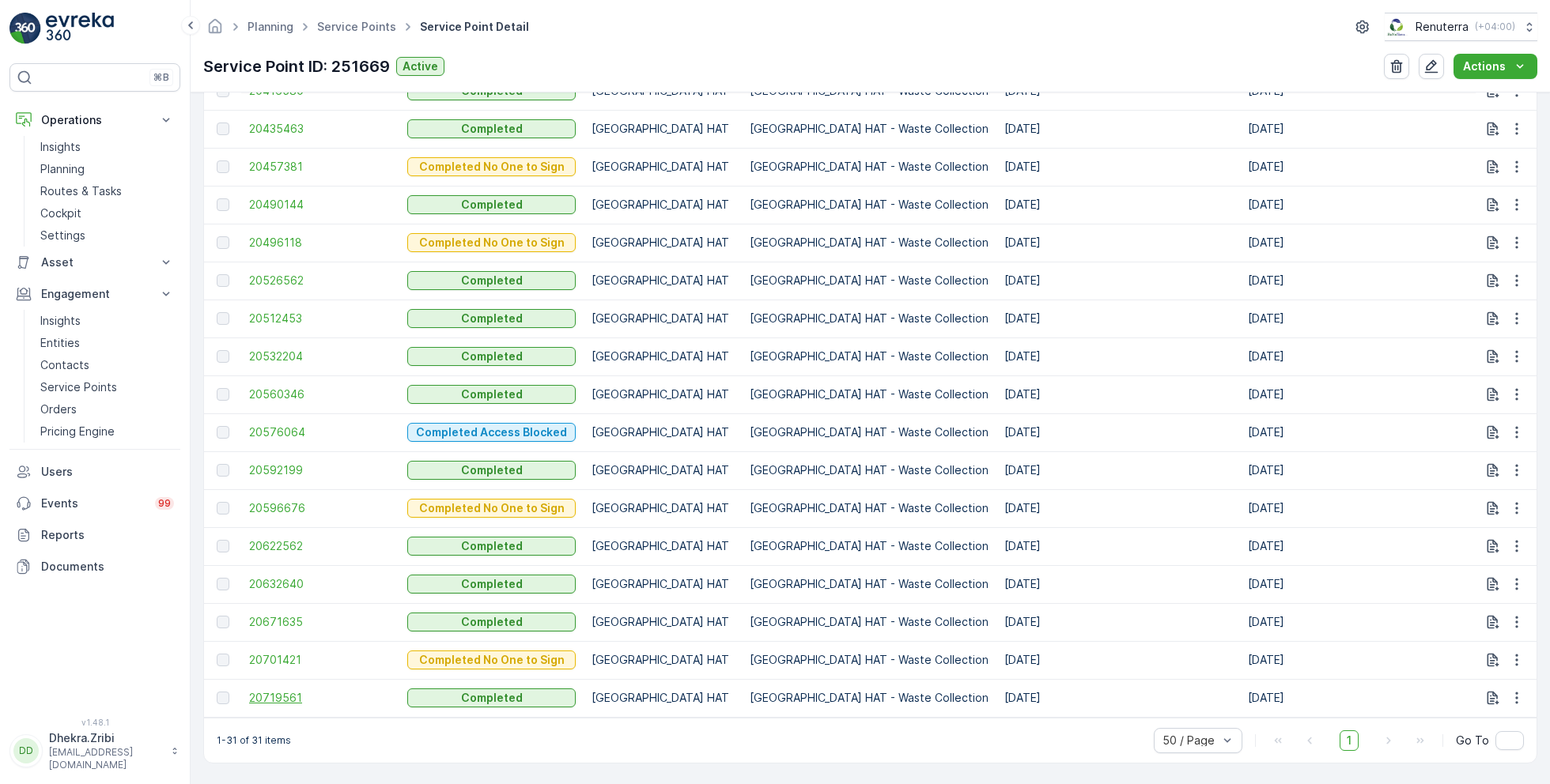
click at [288, 690] on span "20719561" at bounding box center [320, 698] width 143 height 16
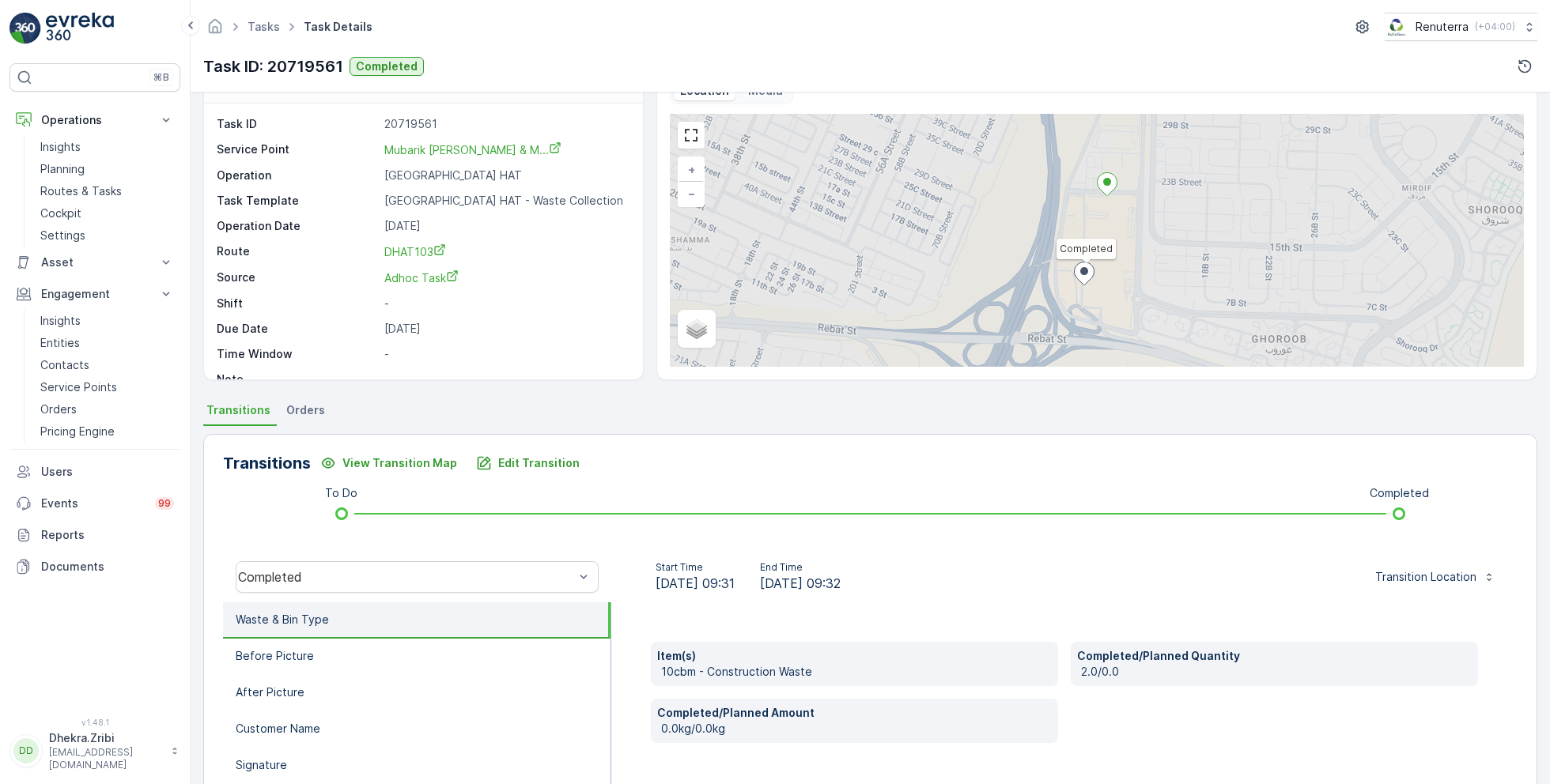
scroll to position [211, 0]
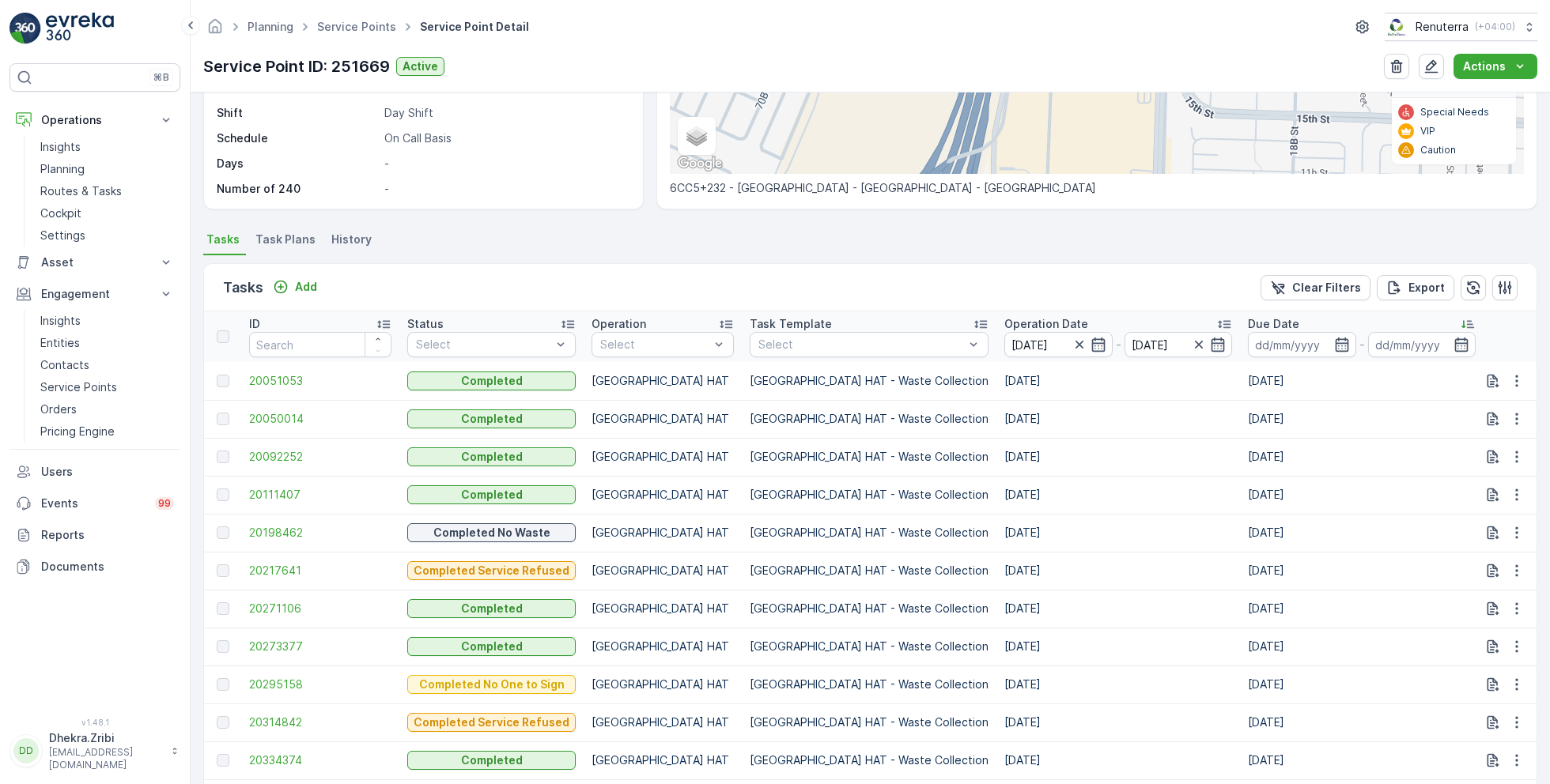
scroll to position [301, 0]
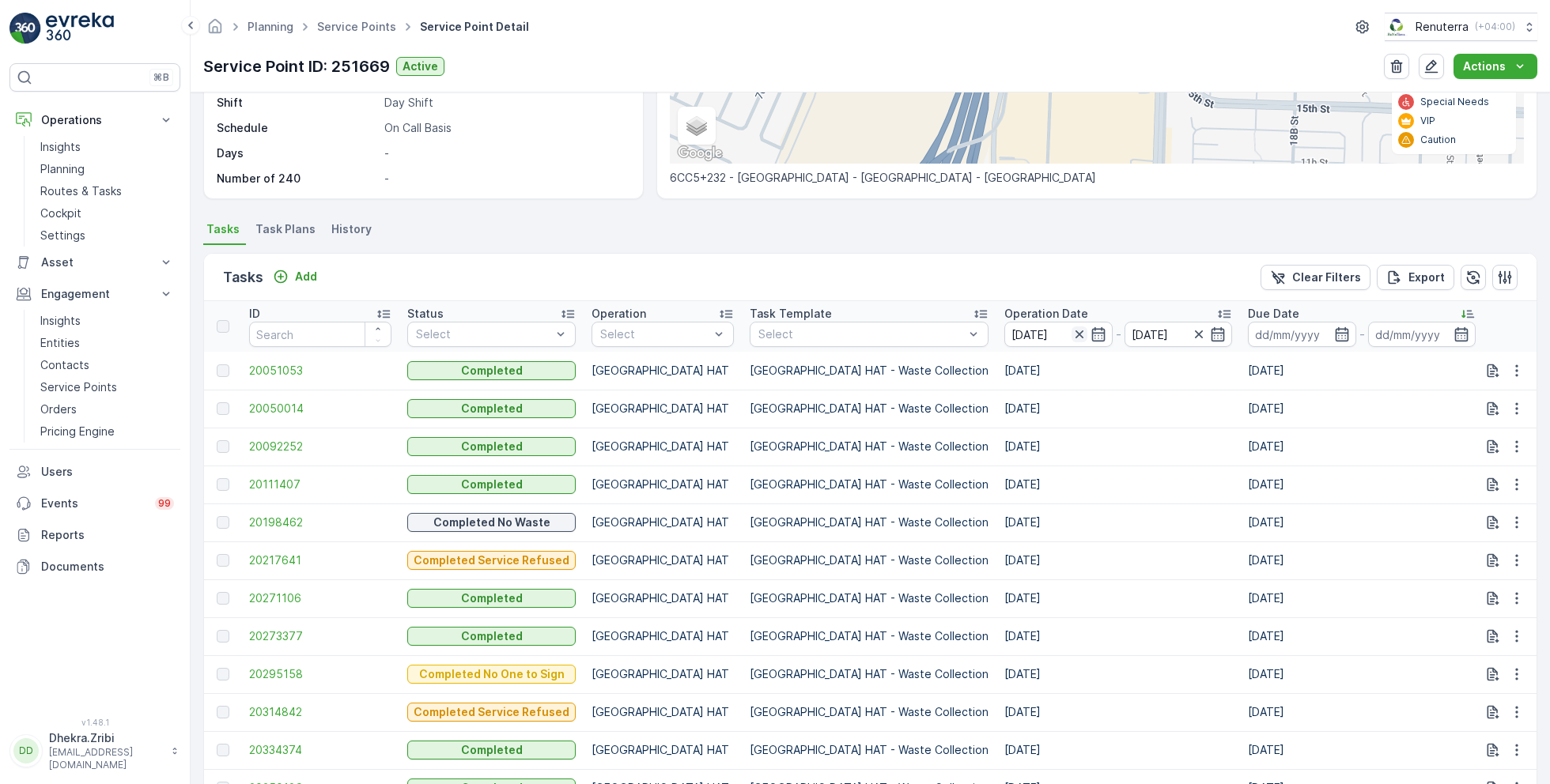
click at [1071, 331] on icon "button" at bounding box center [1079, 334] width 16 height 16
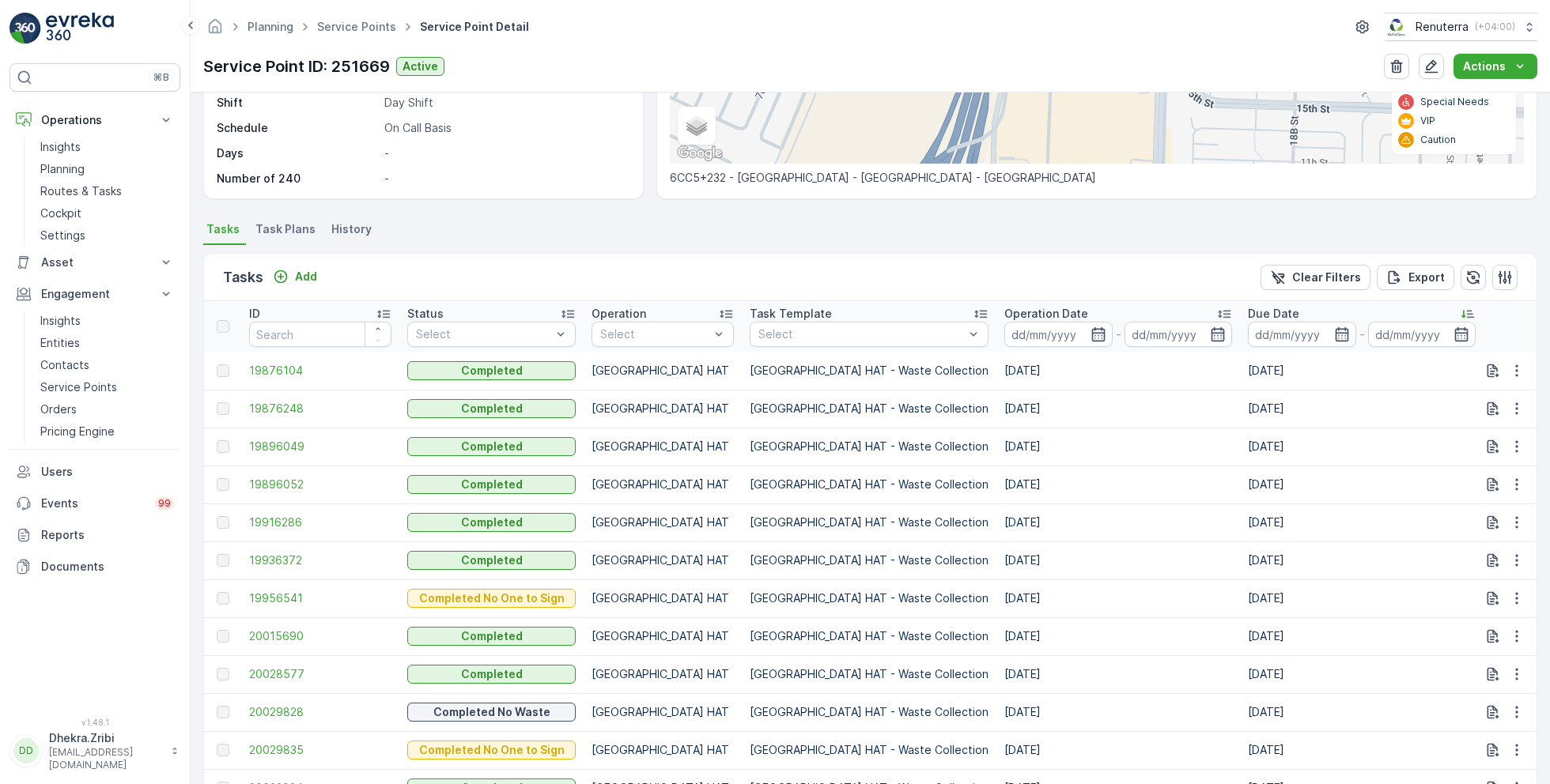
click at [1004, 331] on input at bounding box center [1058, 334] width 109 height 25
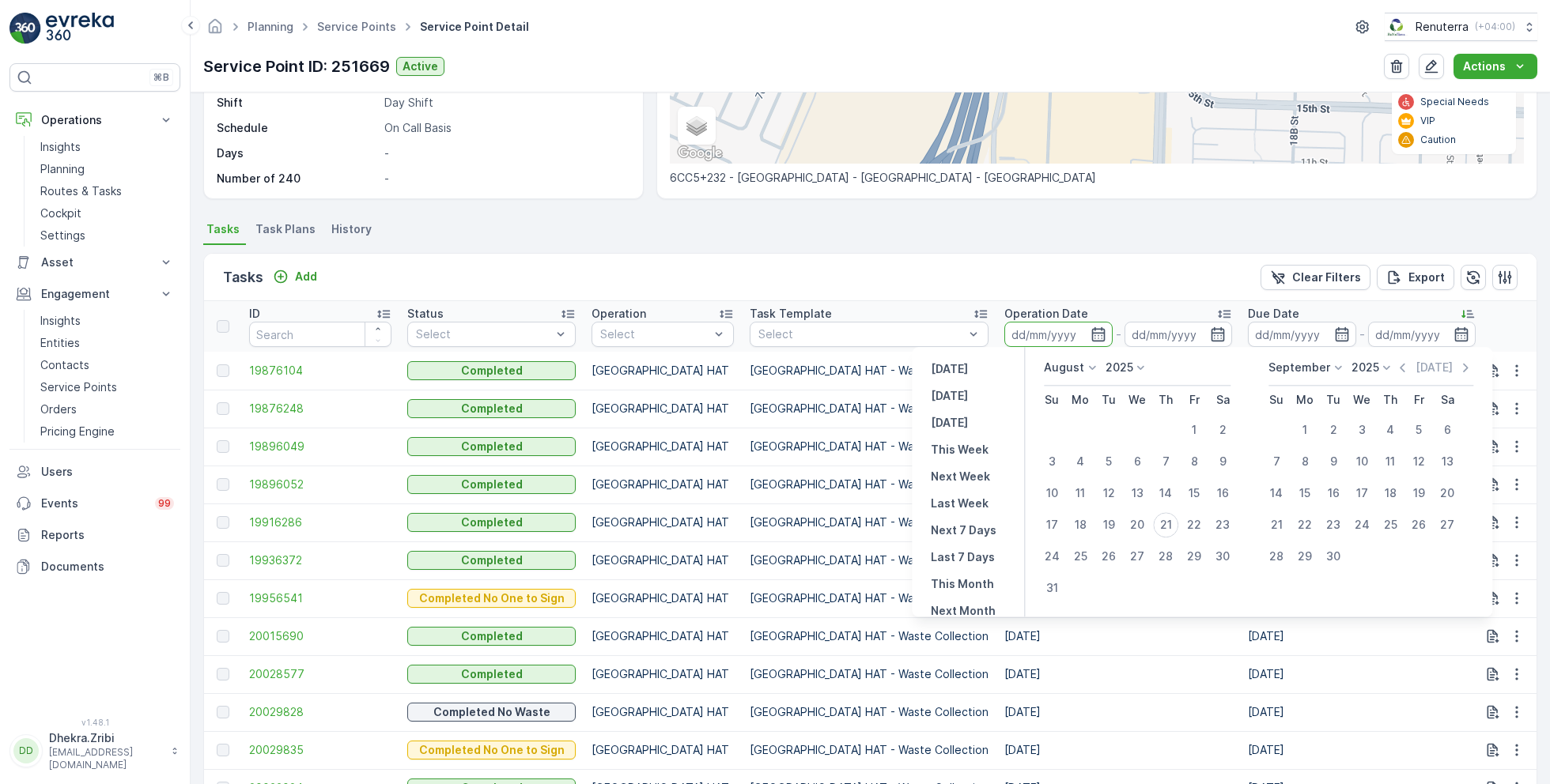
click at [1075, 370] on p "August" at bounding box center [1064, 367] width 40 height 16
click at [1070, 513] on span "July" at bounding box center [1064, 515] width 21 height 16
click at [1084, 528] on div "21" at bounding box center [1080, 525] width 25 height 25
type input "21.07.2025"
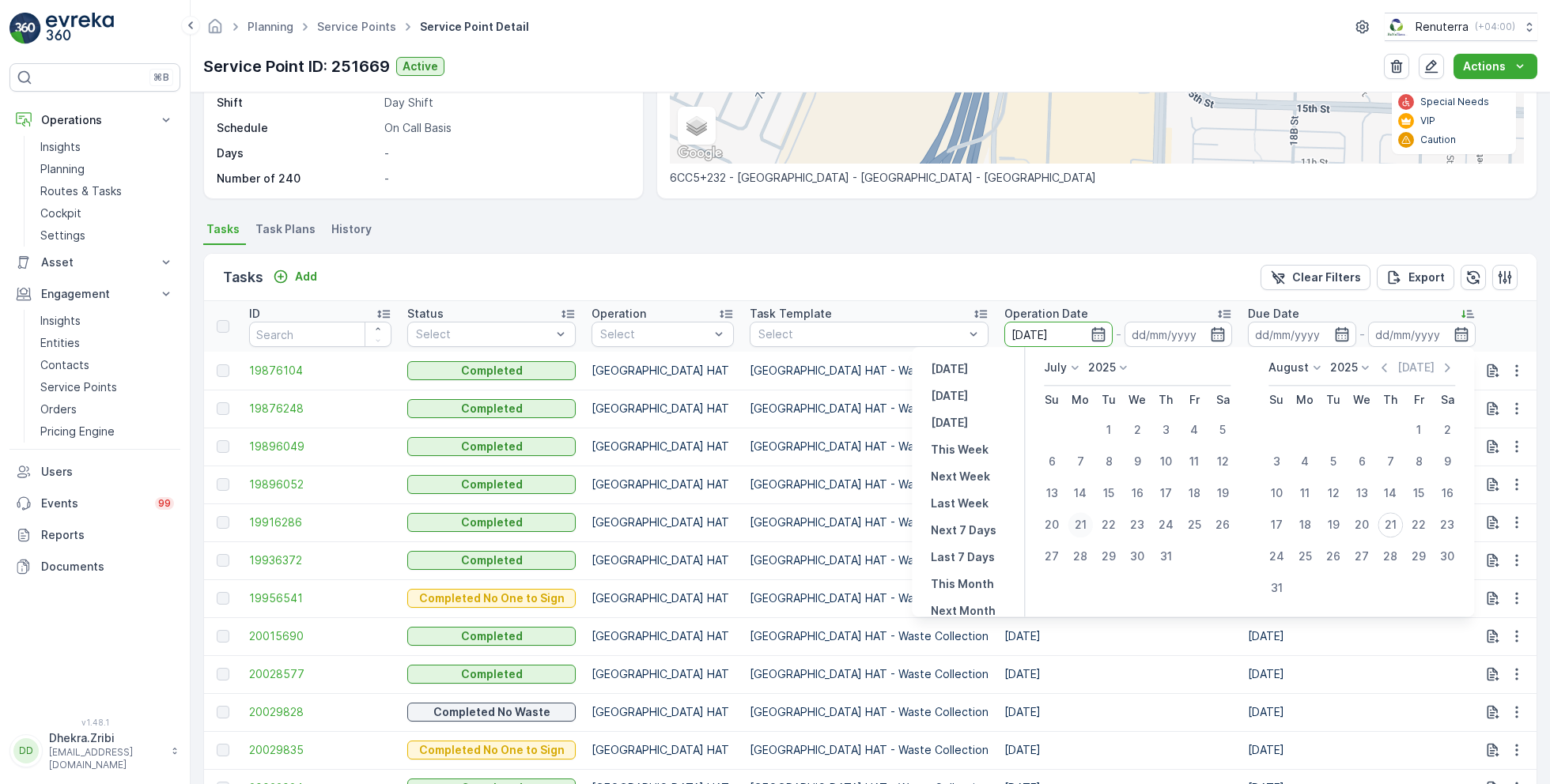
click at [1084, 528] on div "21" at bounding box center [1080, 525] width 25 height 25
type input "21.07.2025"
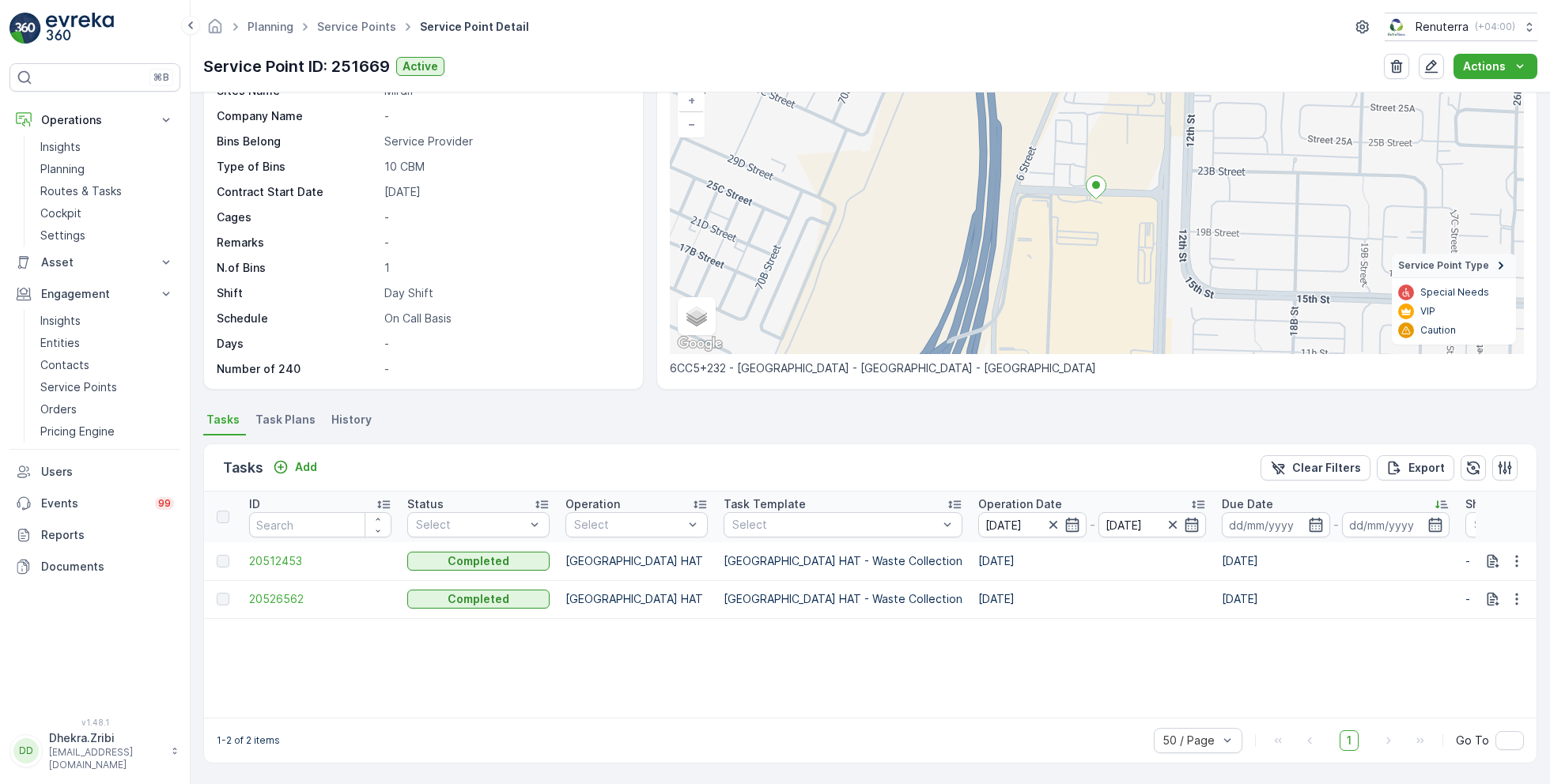
scroll to position [110, 0]
click at [289, 565] on span "20512453" at bounding box center [320, 562] width 143 height 16
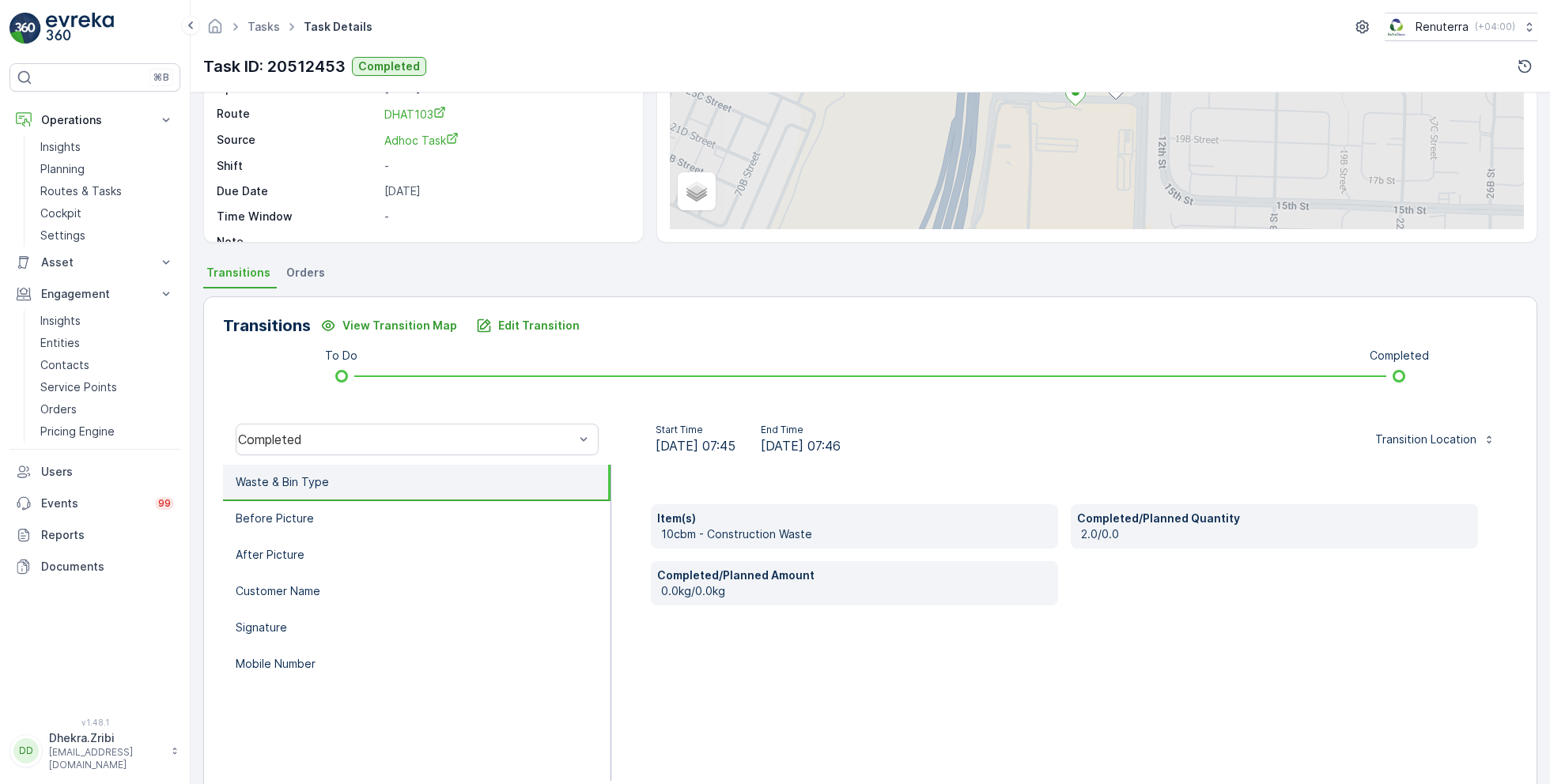
scroll to position [211, 0]
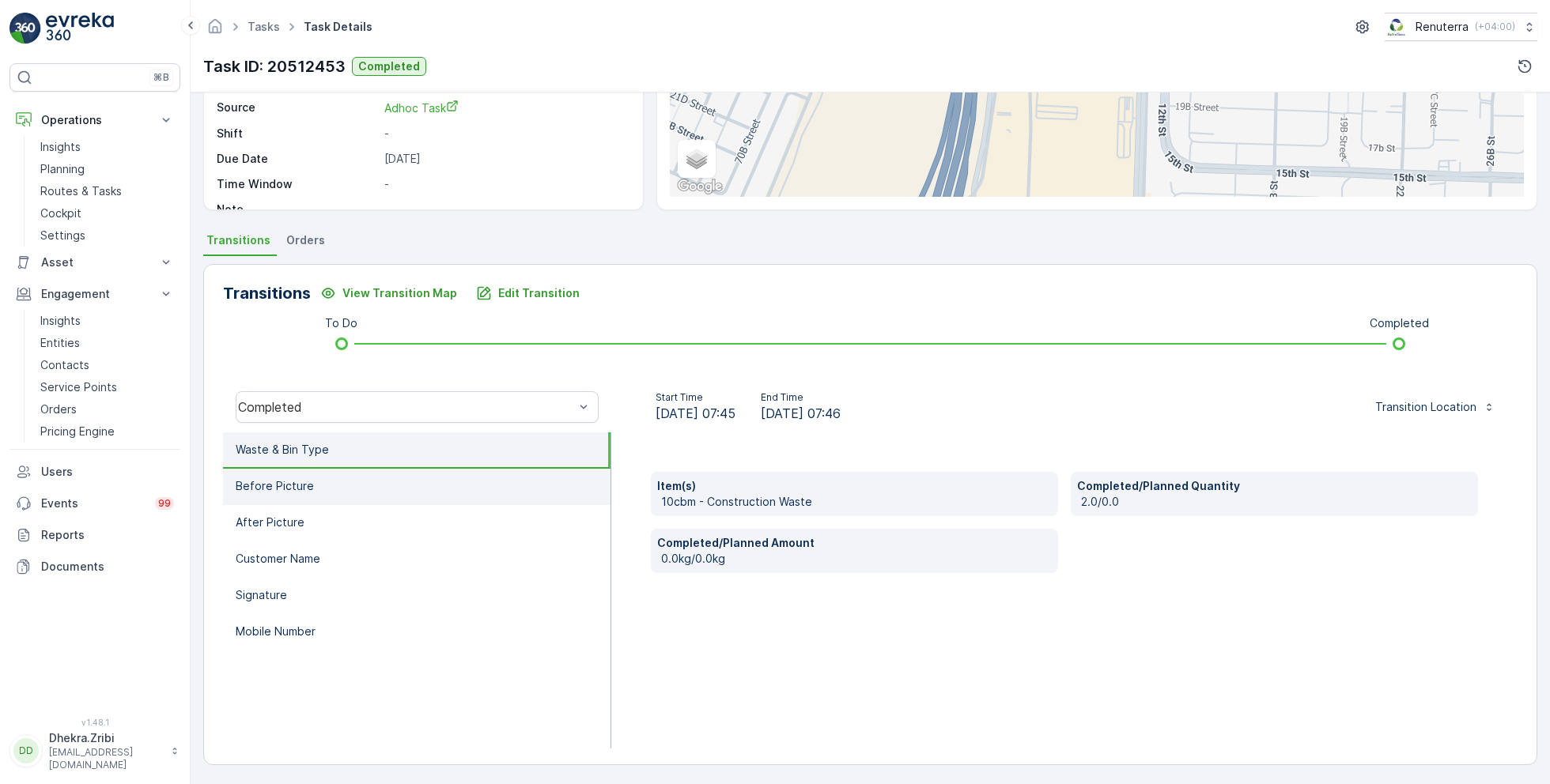
click at [342, 502] on li "Before Picture" at bounding box center [416, 488] width 388 height 37
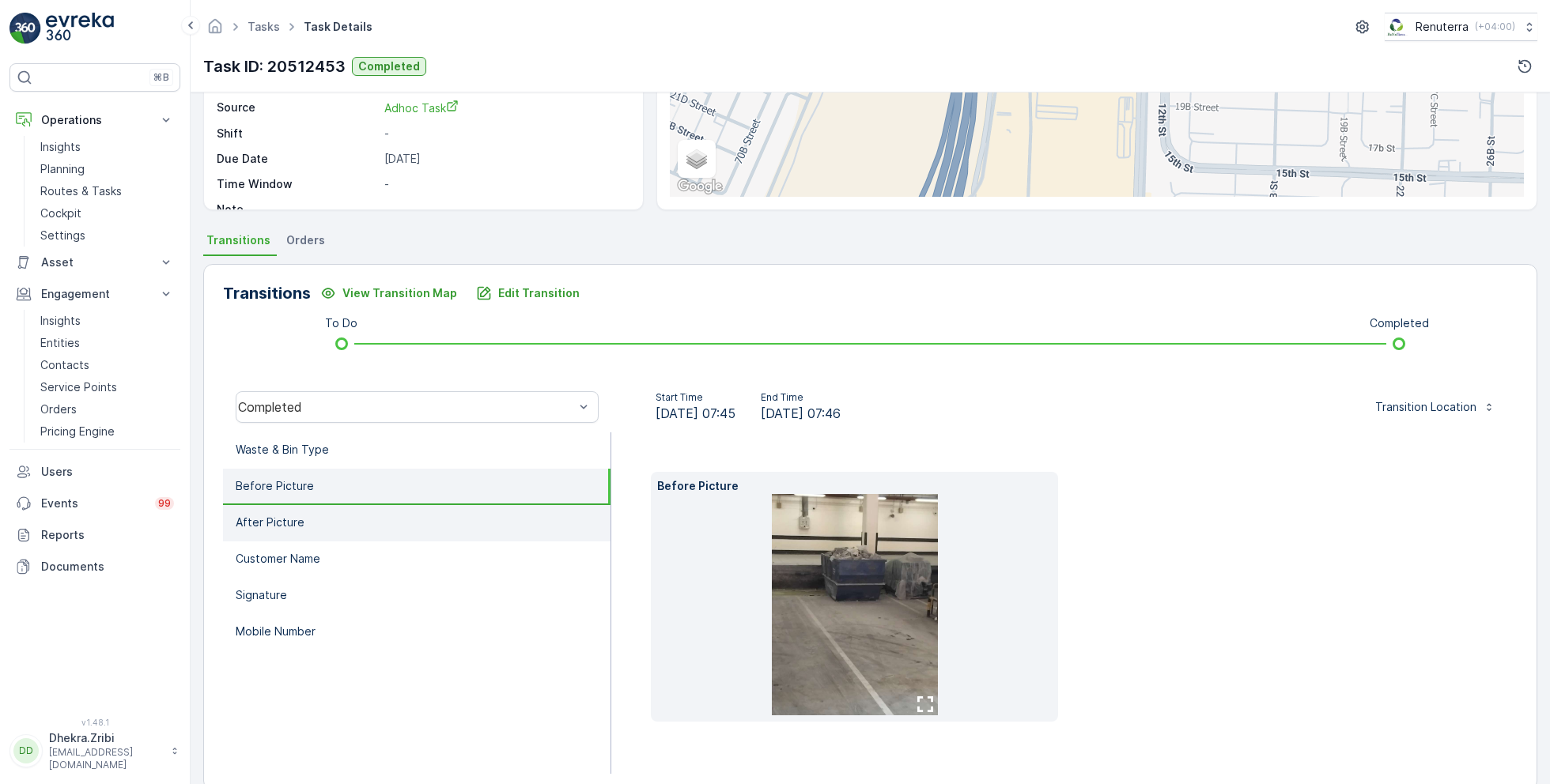
click at [342, 531] on li "After Picture" at bounding box center [416, 524] width 388 height 37
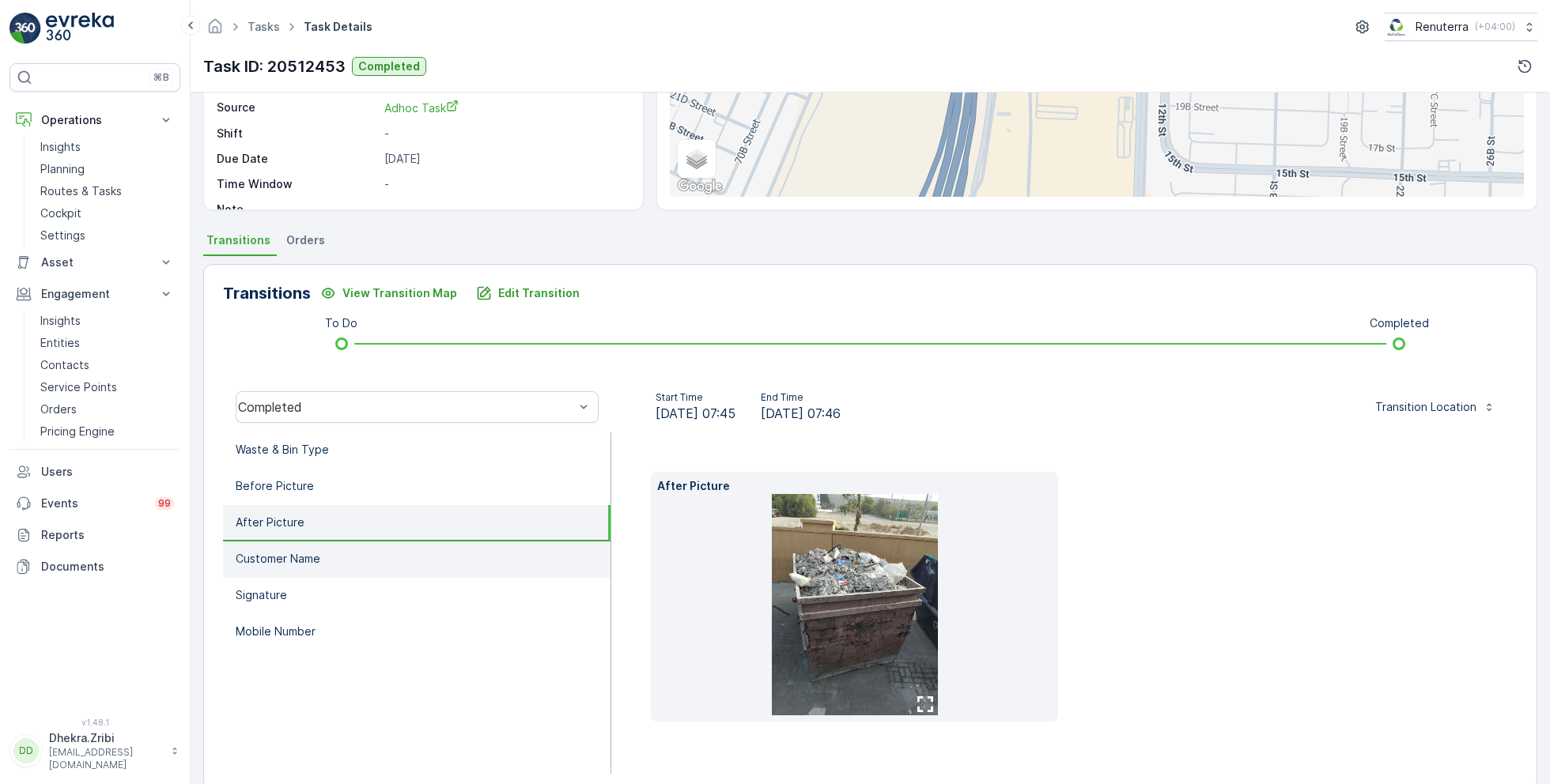
click at [342, 562] on li "Customer Name" at bounding box center [416, 560] width 388 height 37
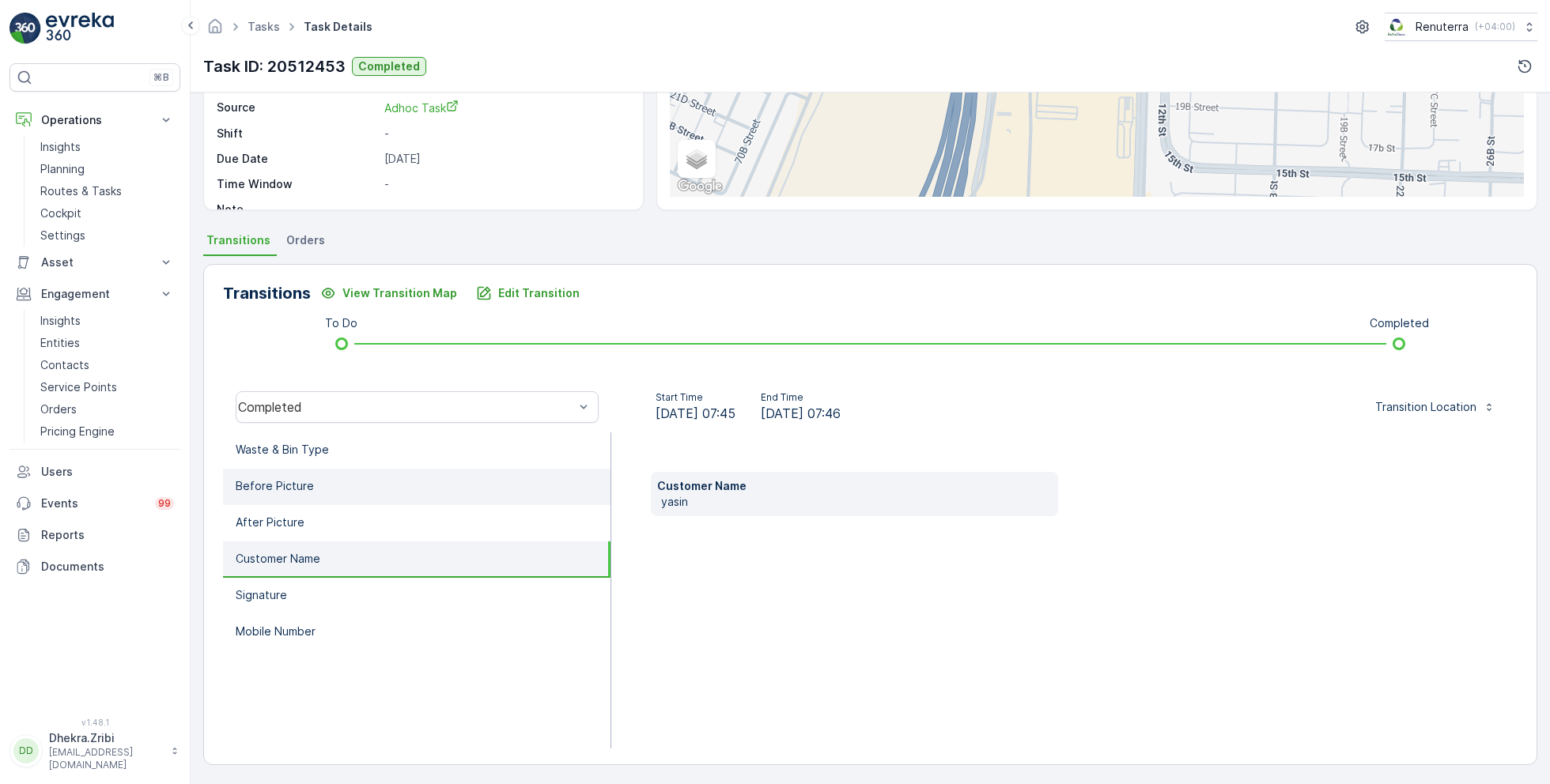
click at [344, 487] on li "Before Picture" at bounding box center [416, 488] width 388 height 37
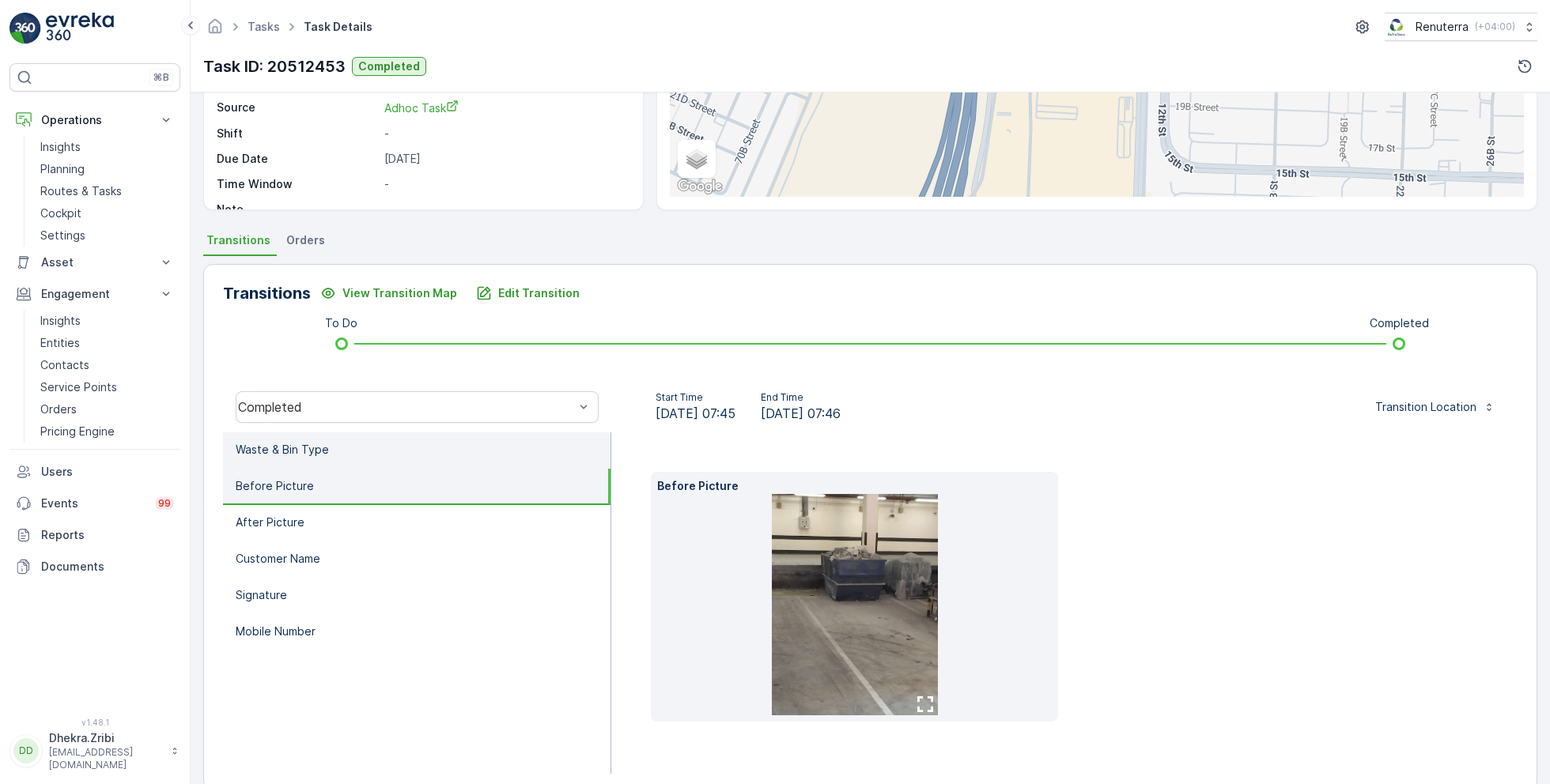
click at [319, 434] on li "Waste & Bin Type" at bounding box center [416, 451] width 388 height 37
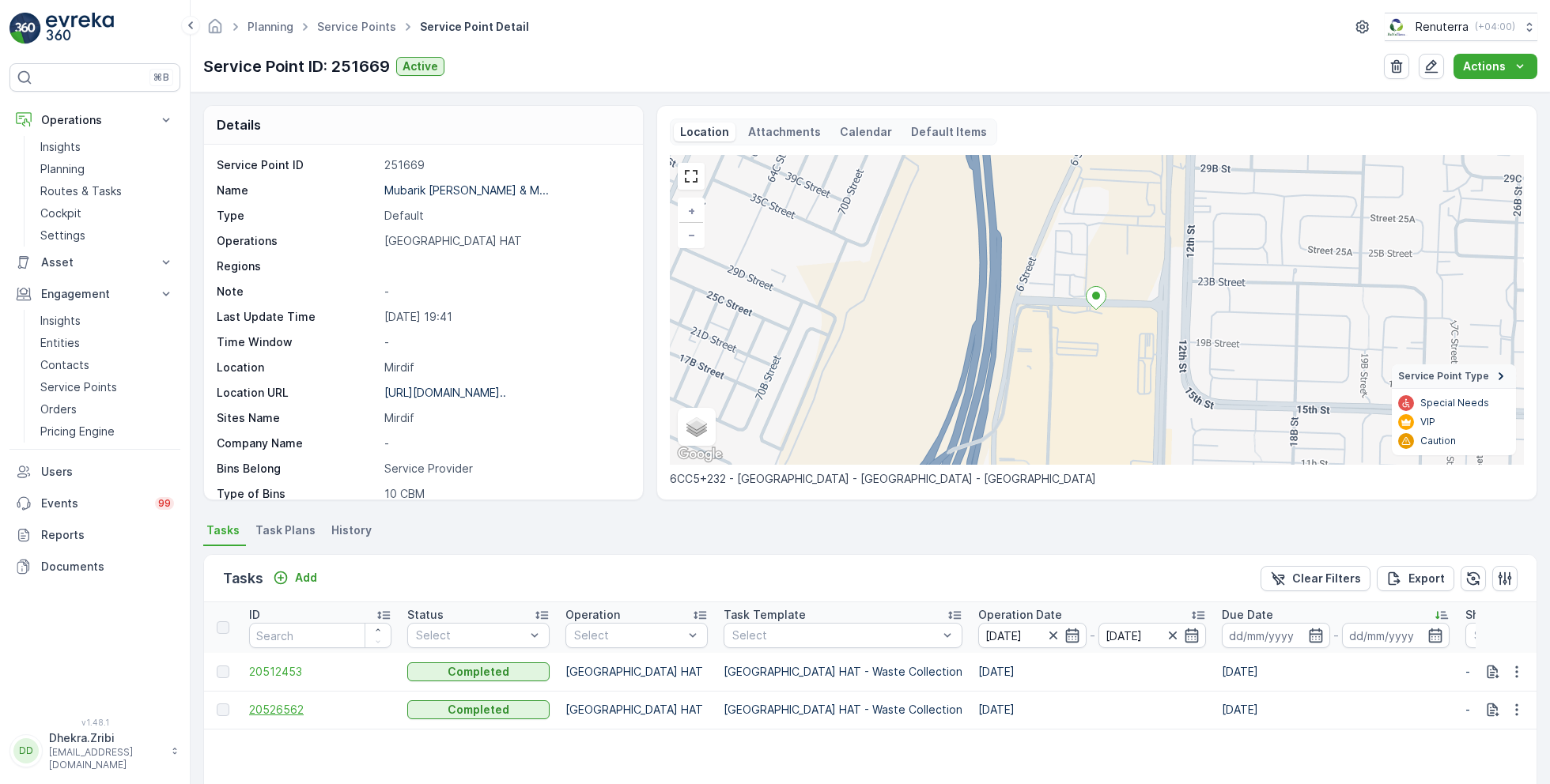
click at [285, 707] on span "20526562" at bounding box center [320, 709] width 143 height 16
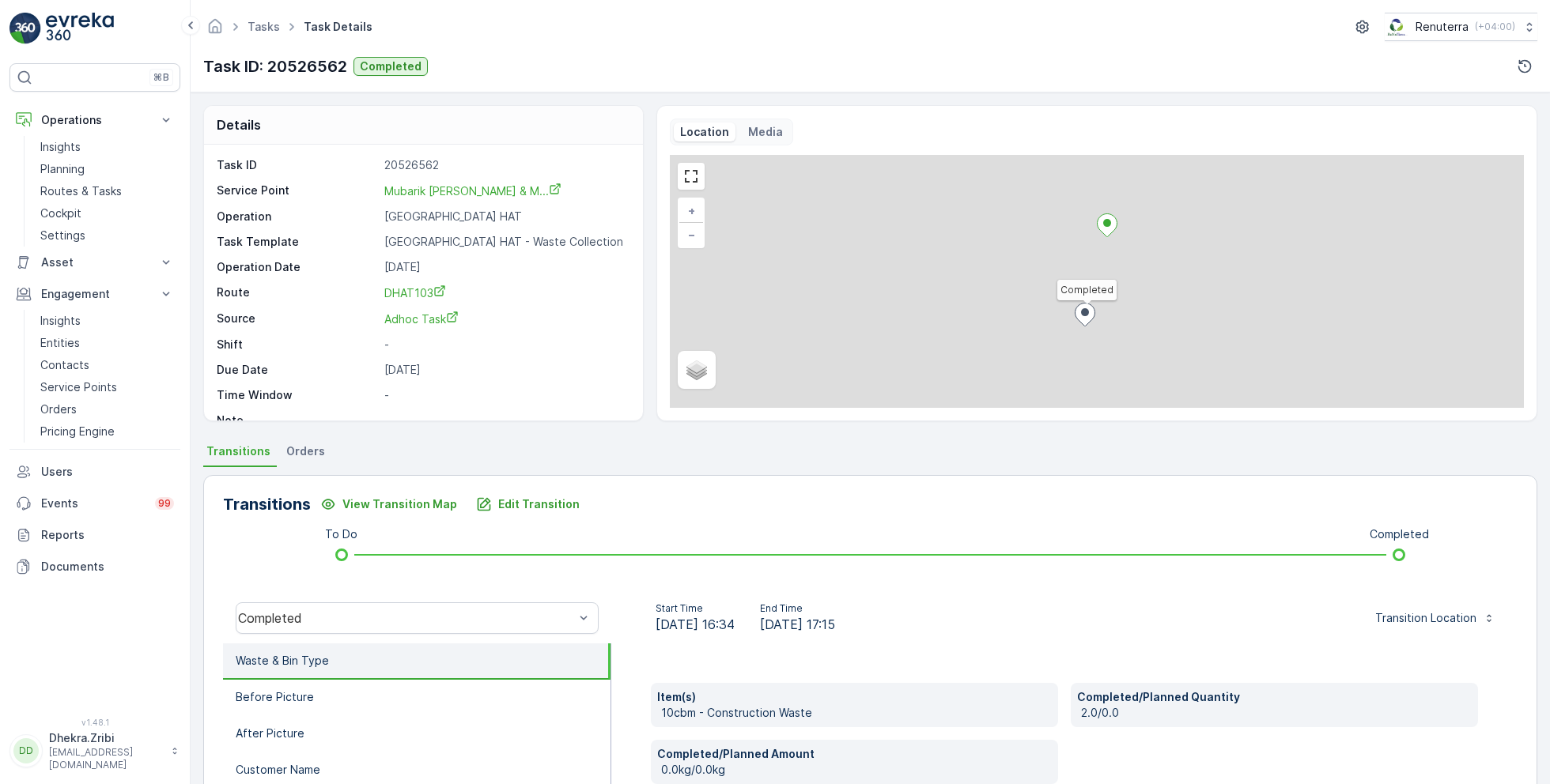
scroll to position [211, 0]
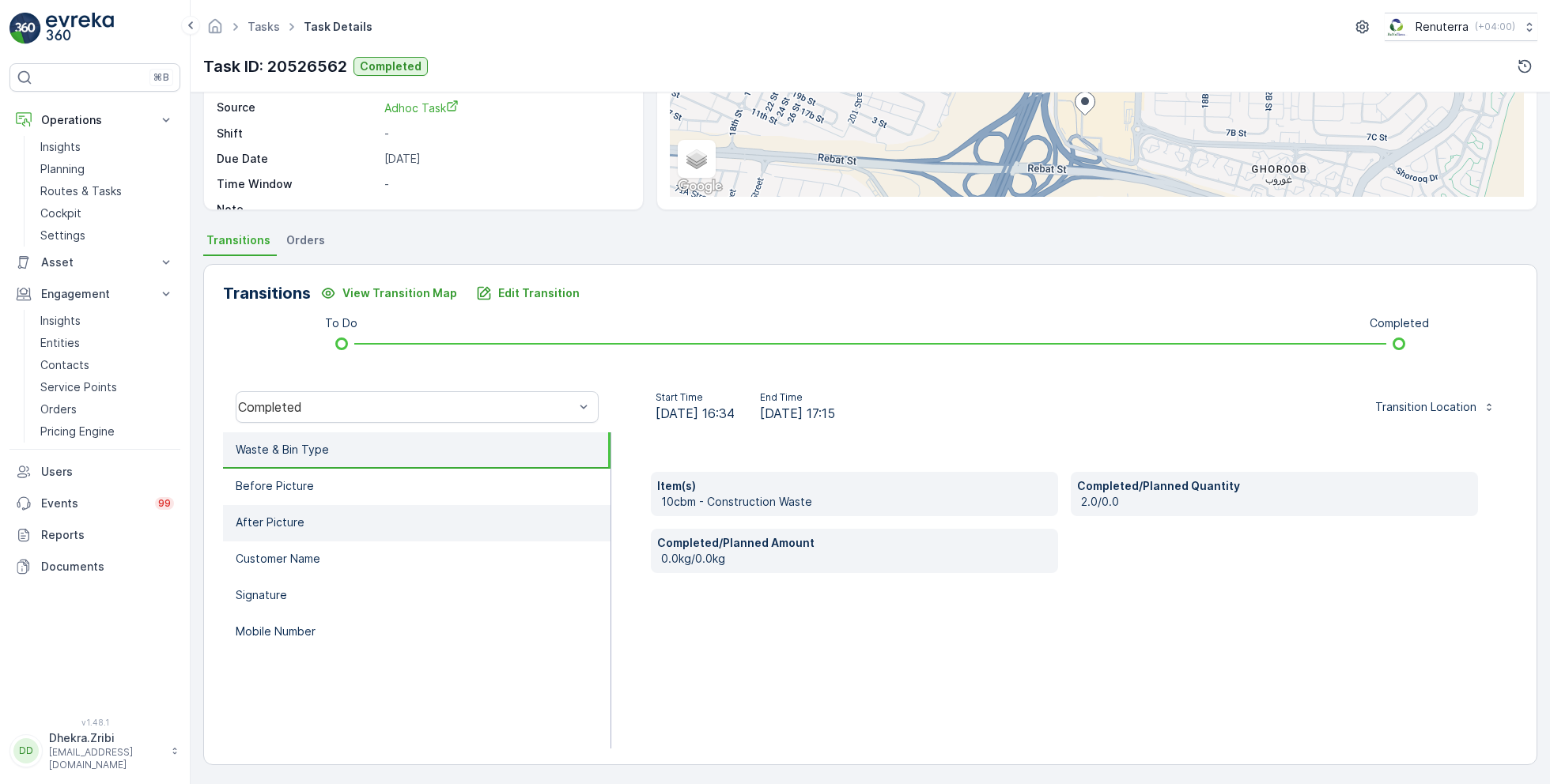
click at [326, 525] on li "After Picture" at bounding box center [416, 524] width 388 height 37
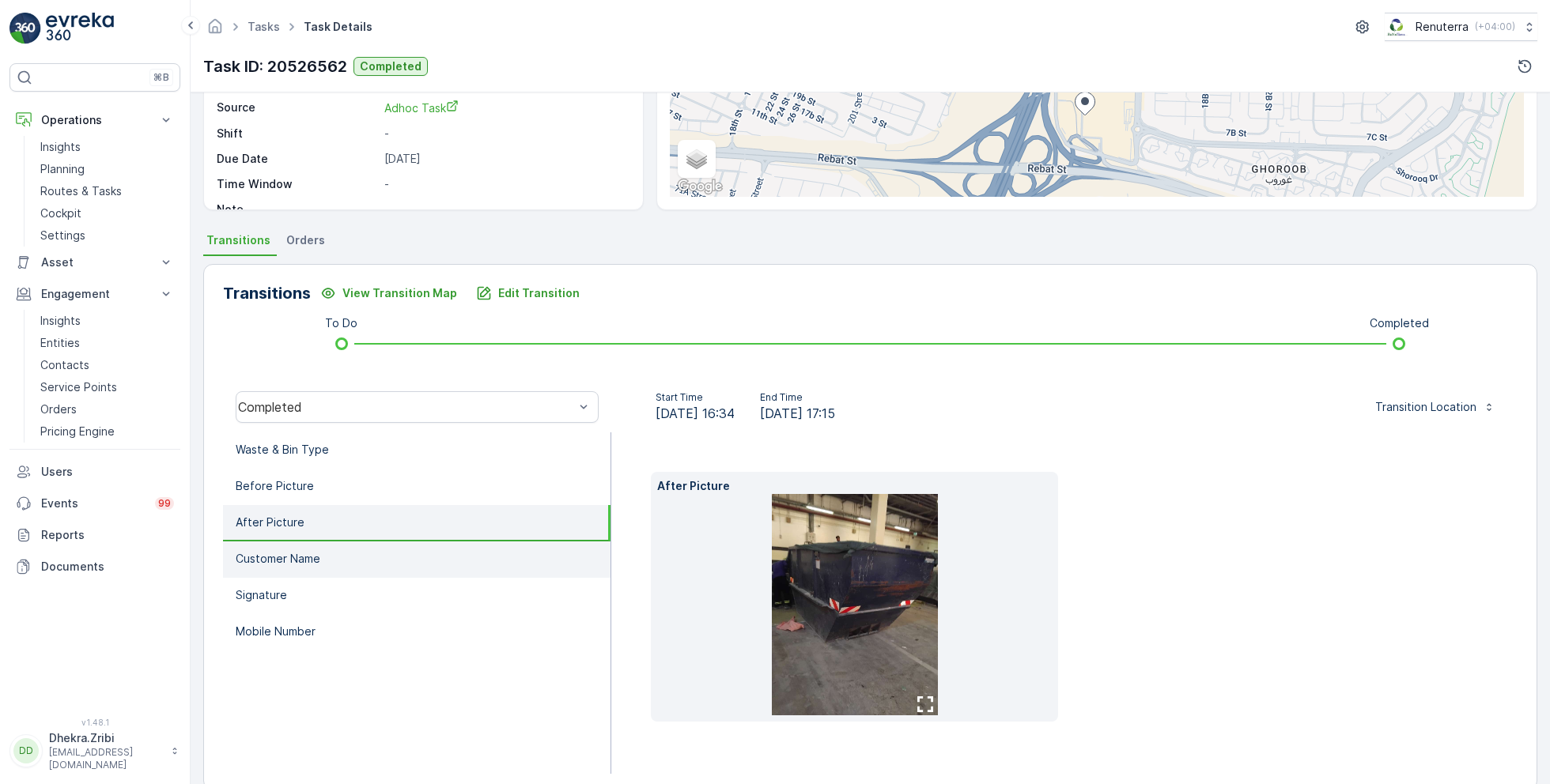
click at [340, 559] on li "Customer Name" at bounding box center [416, 560] width 388 height 37
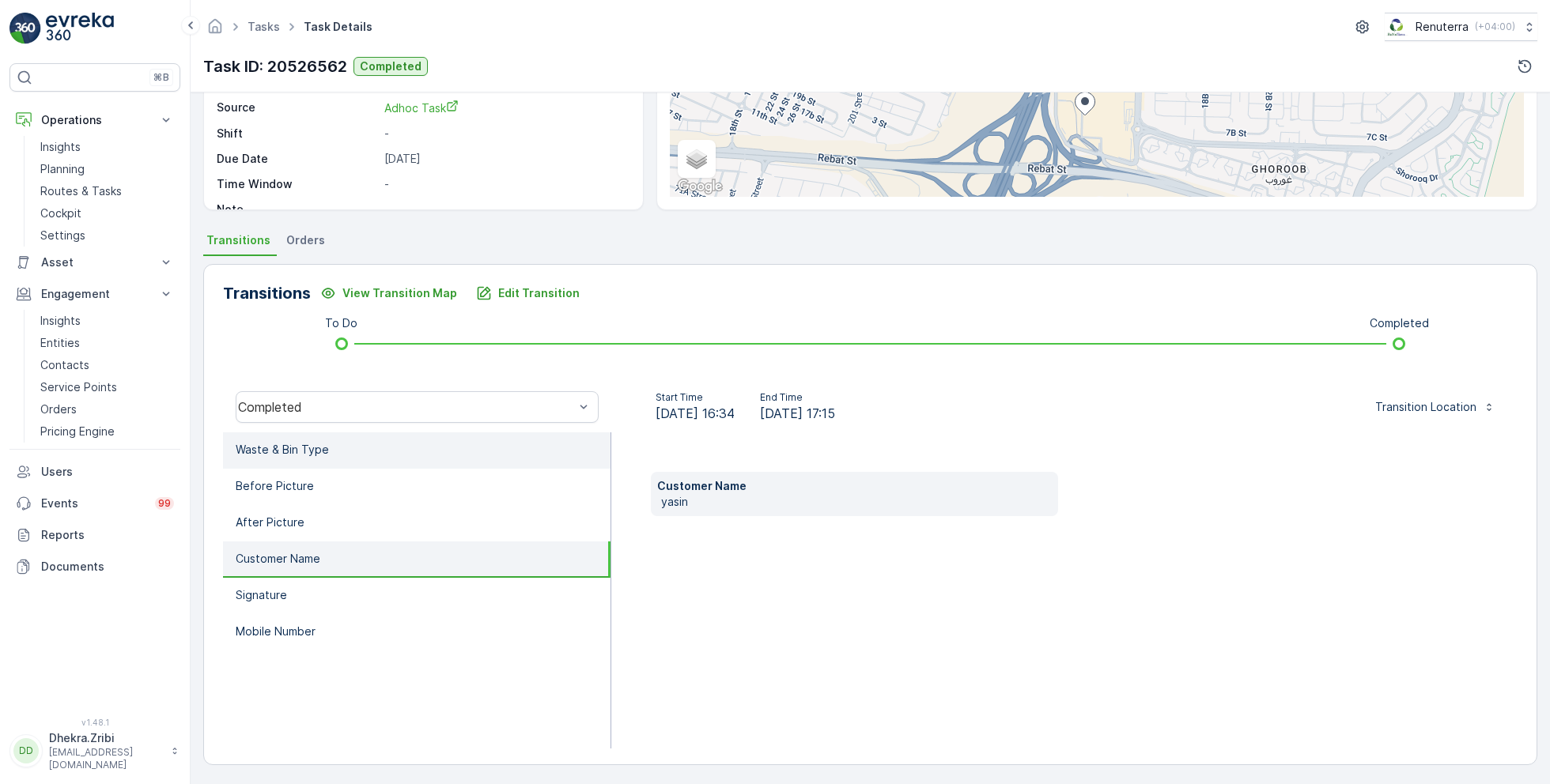
click at [309, 463] on li "Waste & Bin Type" at bounding box center [416, 451] width 388 height 37
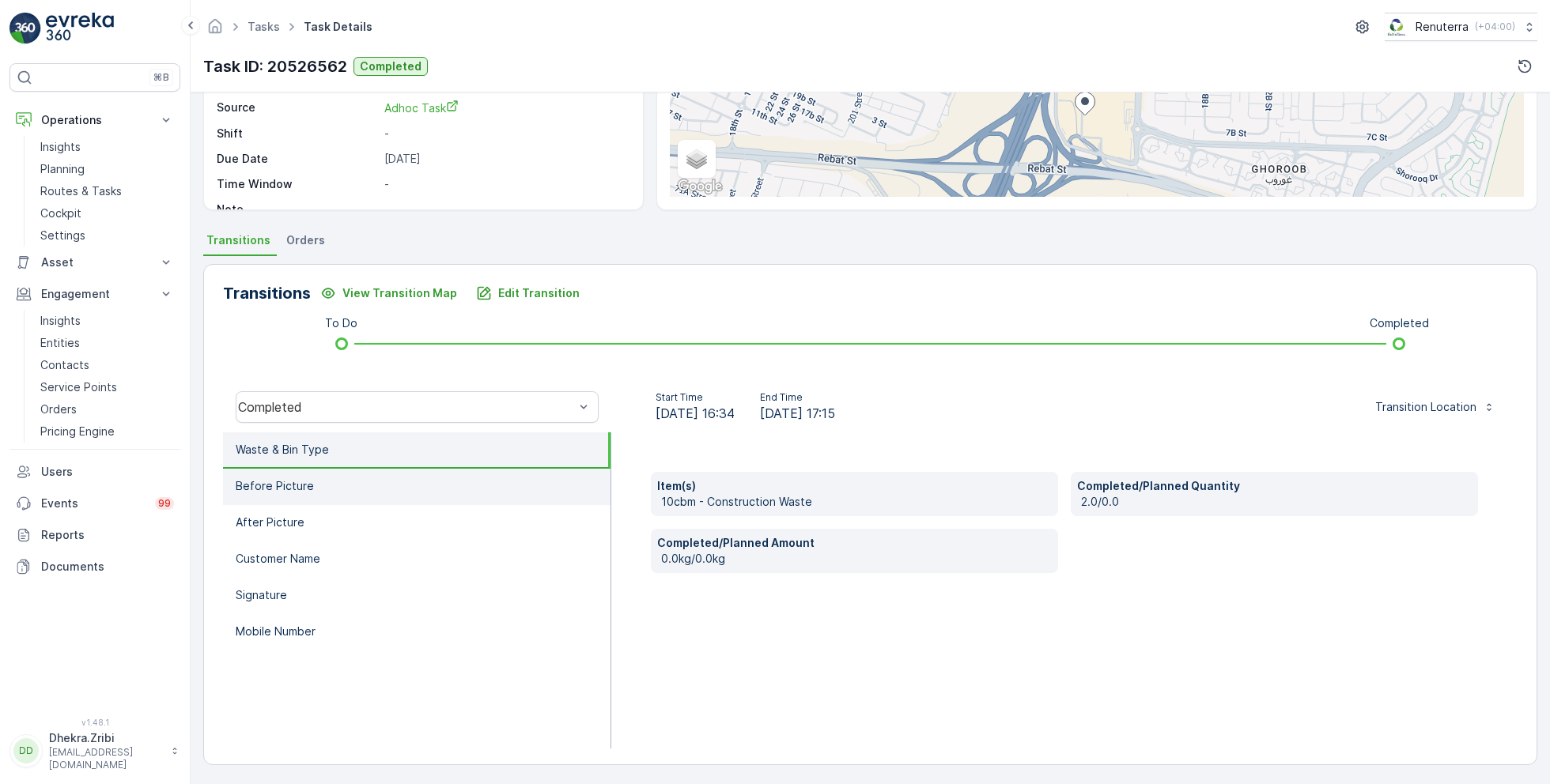
click at [324, 486] on li "Before Picture" at bounding box center [416, 488] width 388 height 37
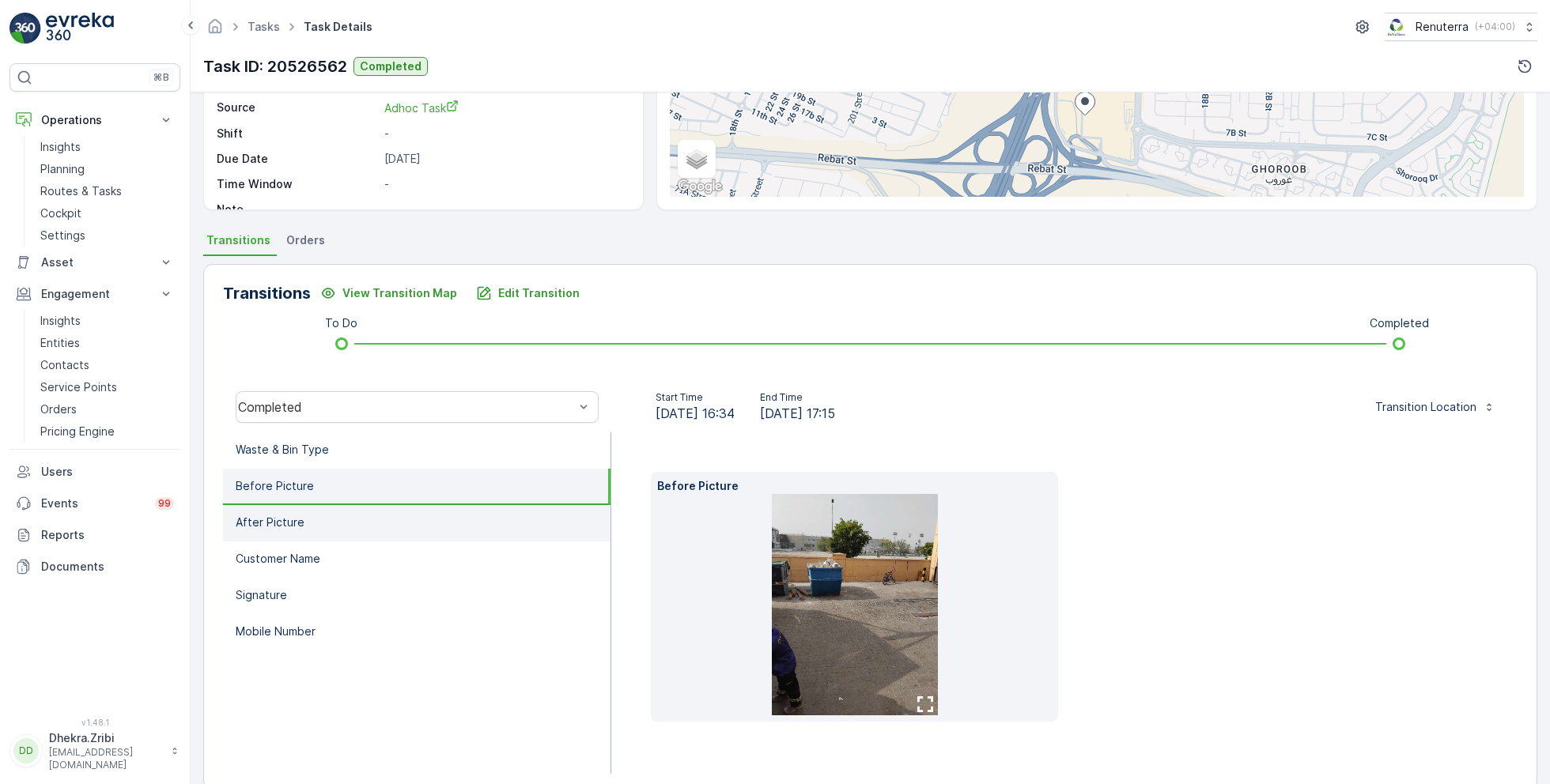
click at [329, 519] on li "After Picture" at bounding box center [416, 524] width 388 height 37
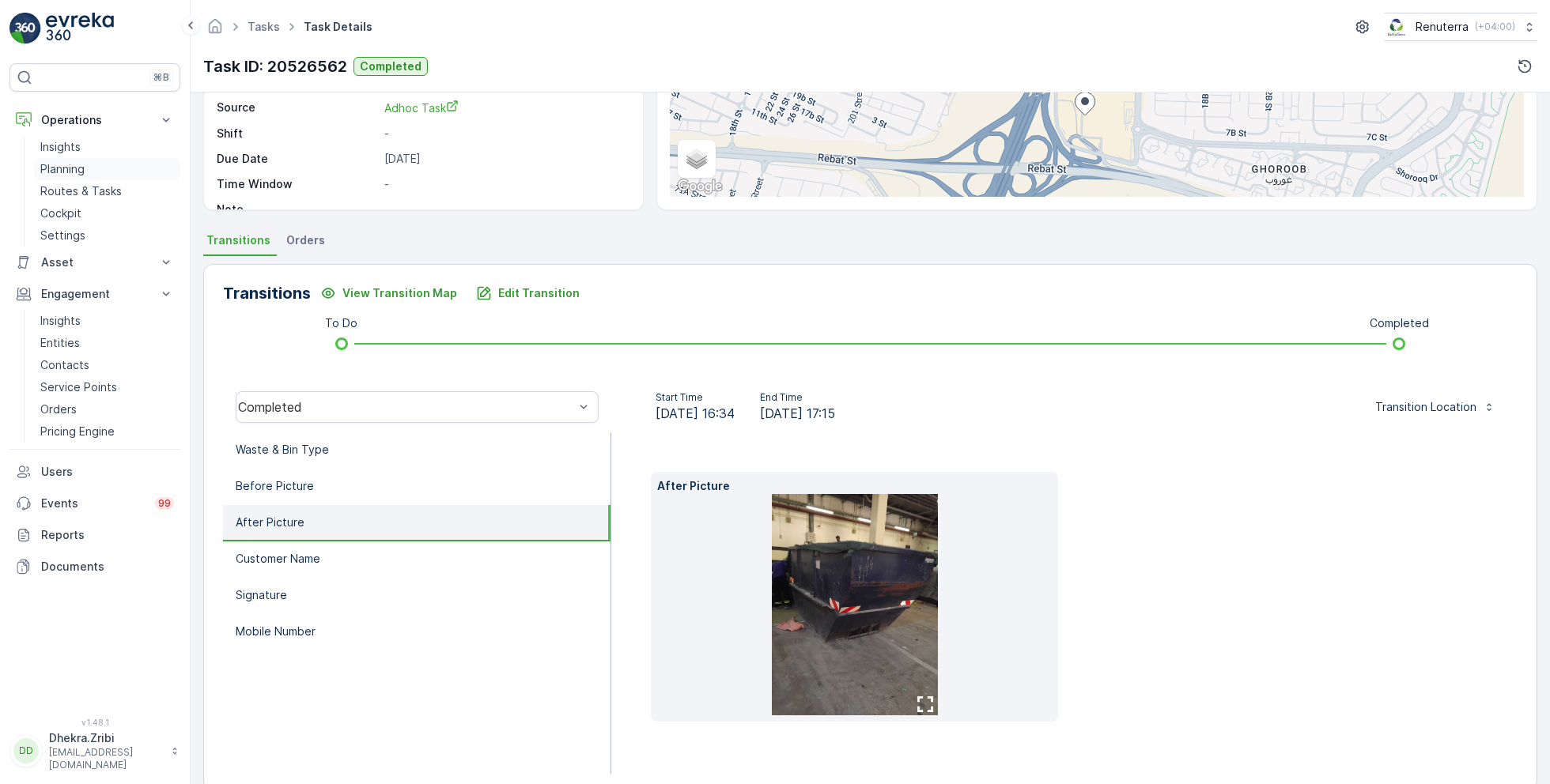
click at [75, 170] on p "Planning" at bounding box center [63, 168] width 44 height 16
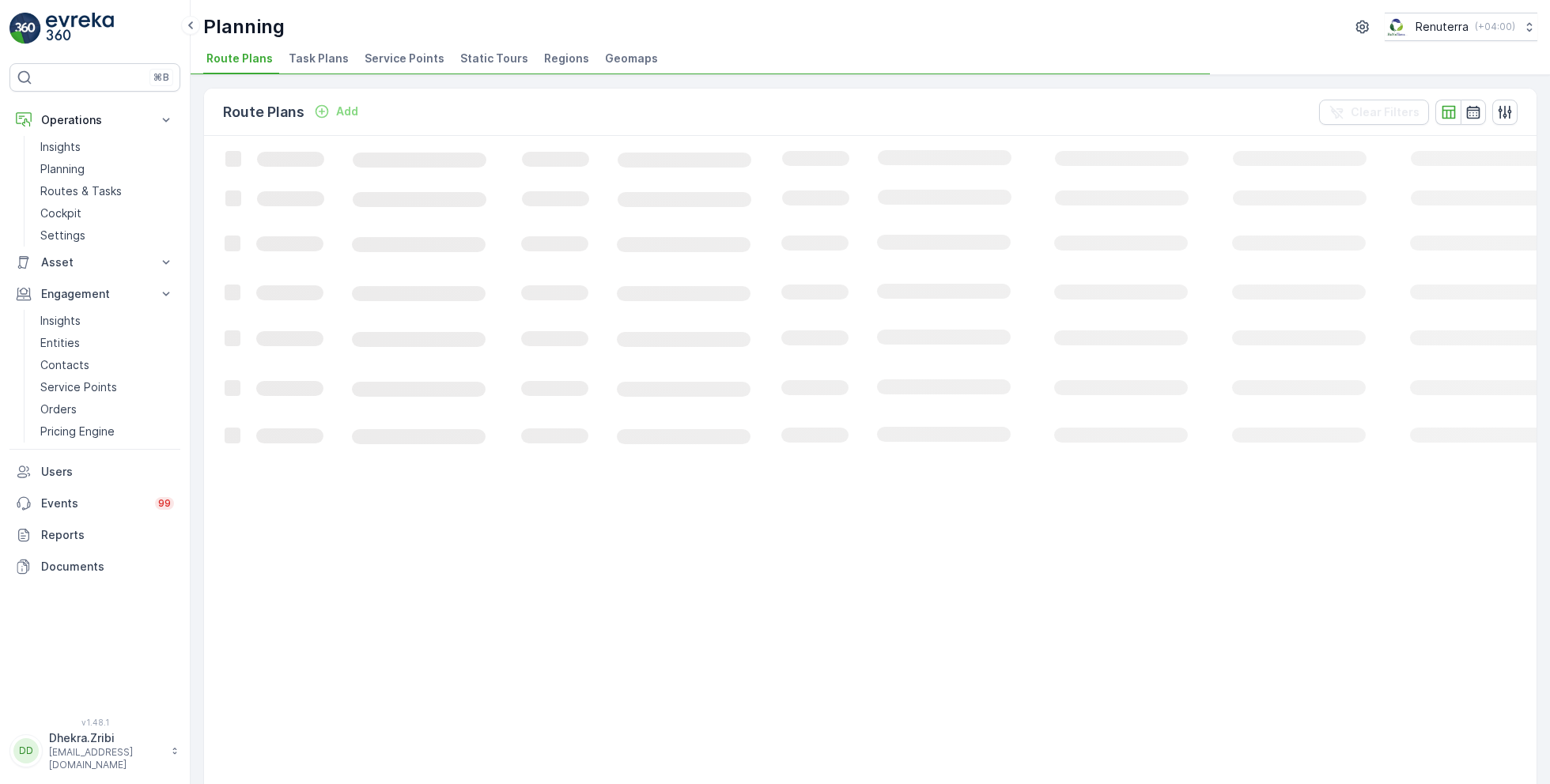
click at [411, 51] on span "Service Points" at bounding box center [404, 58] width 80 height 16
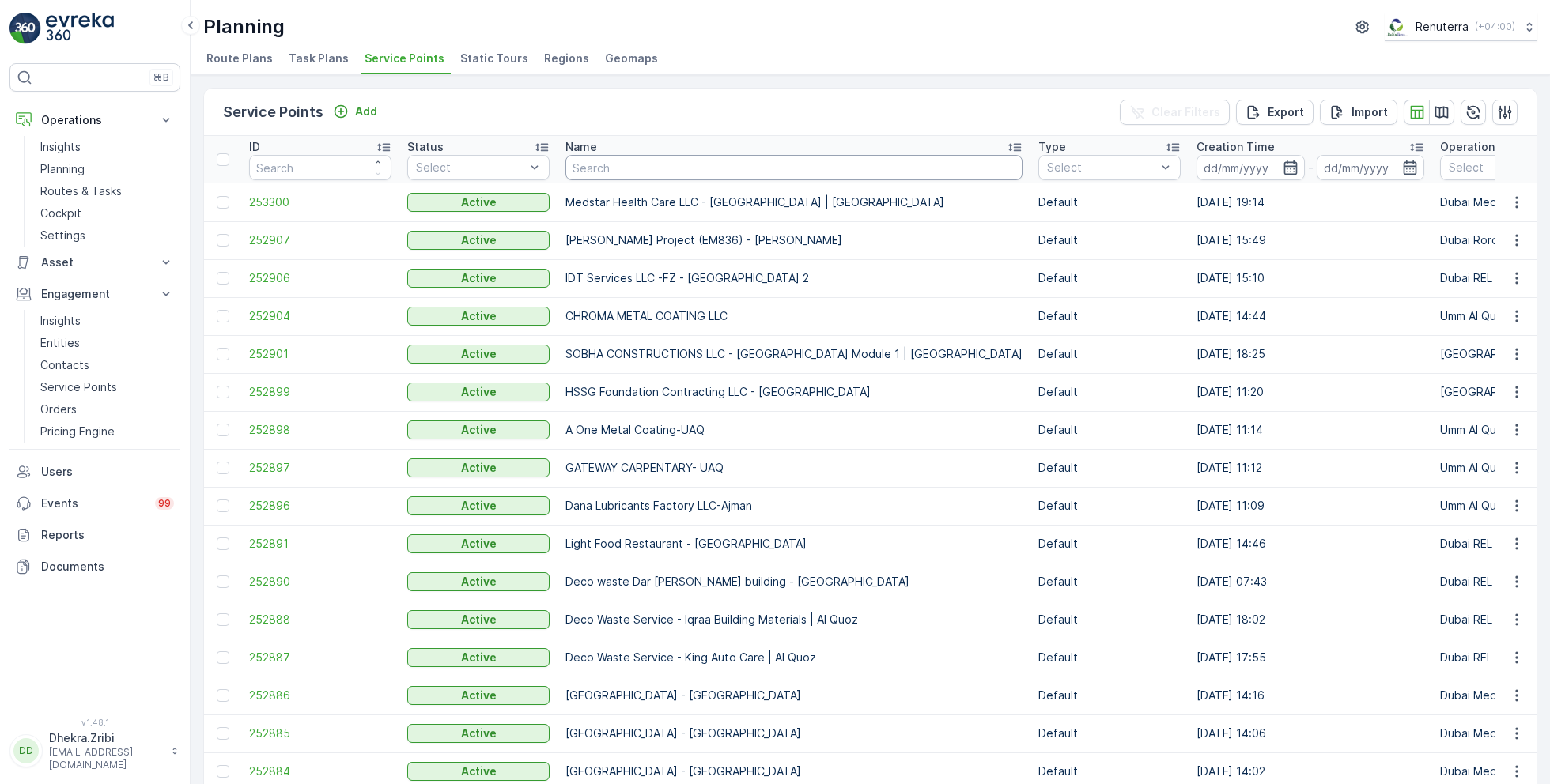
click at [788, 165] on input "text" at bounding box center [793, 167] width 457 height 25
paste input "Gardenia"
type input "Gardenia"
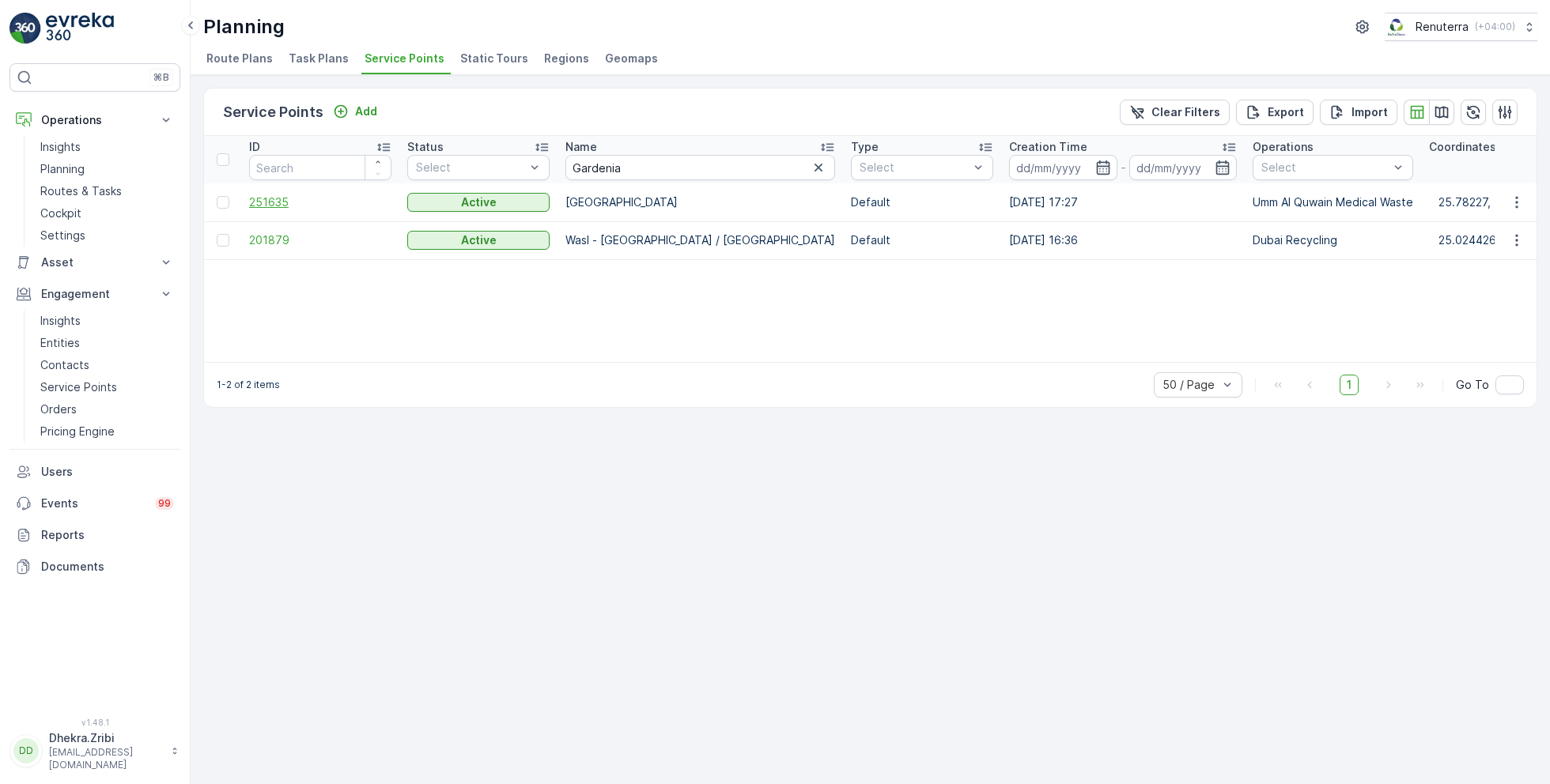
click at [289, 197] on span "251635" at bounding box center [320, 202] width 143 height 16
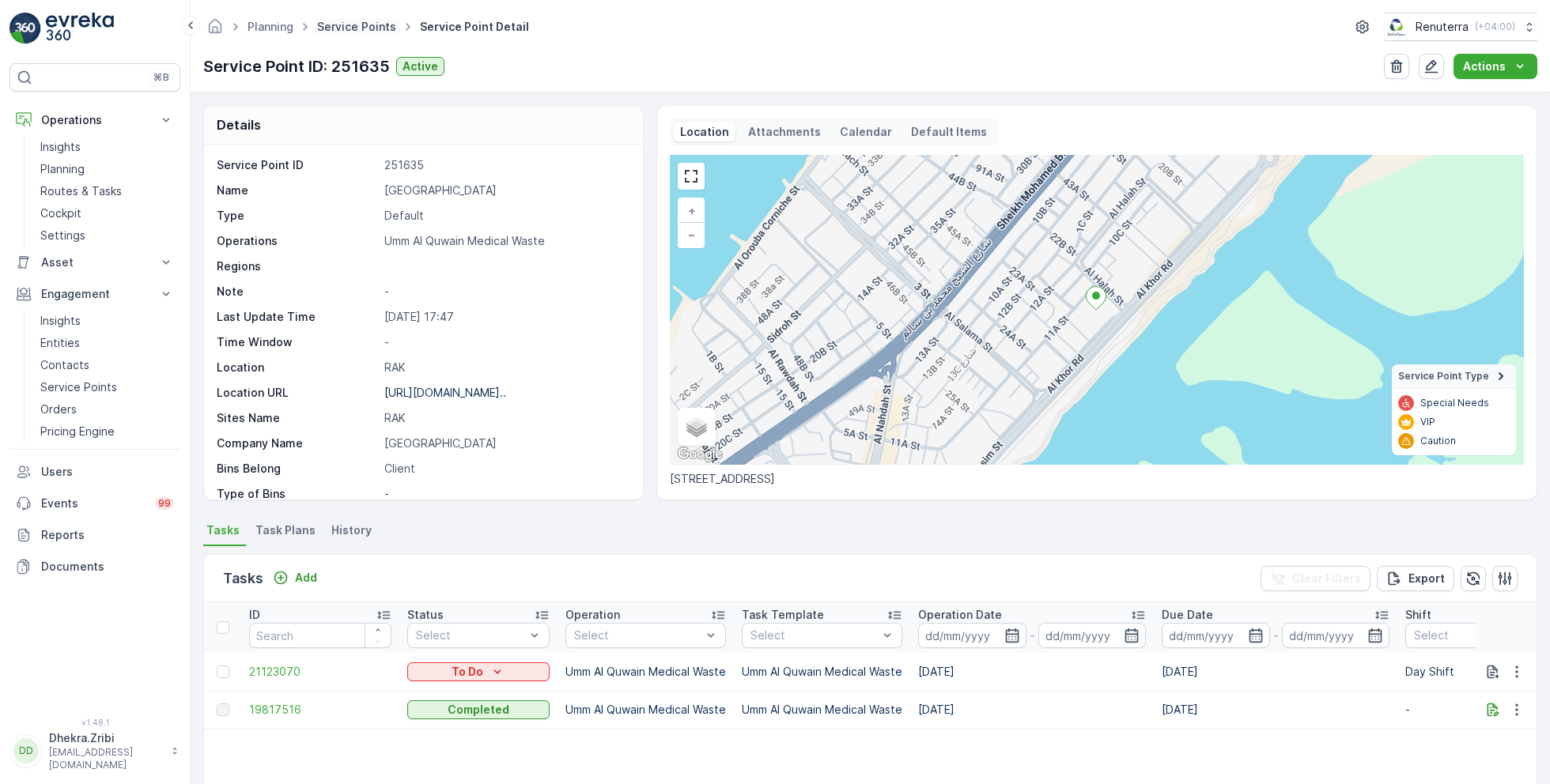
click at [375, 24] on link "Service Points" at bounding box center [357, 26] width 79 height 14
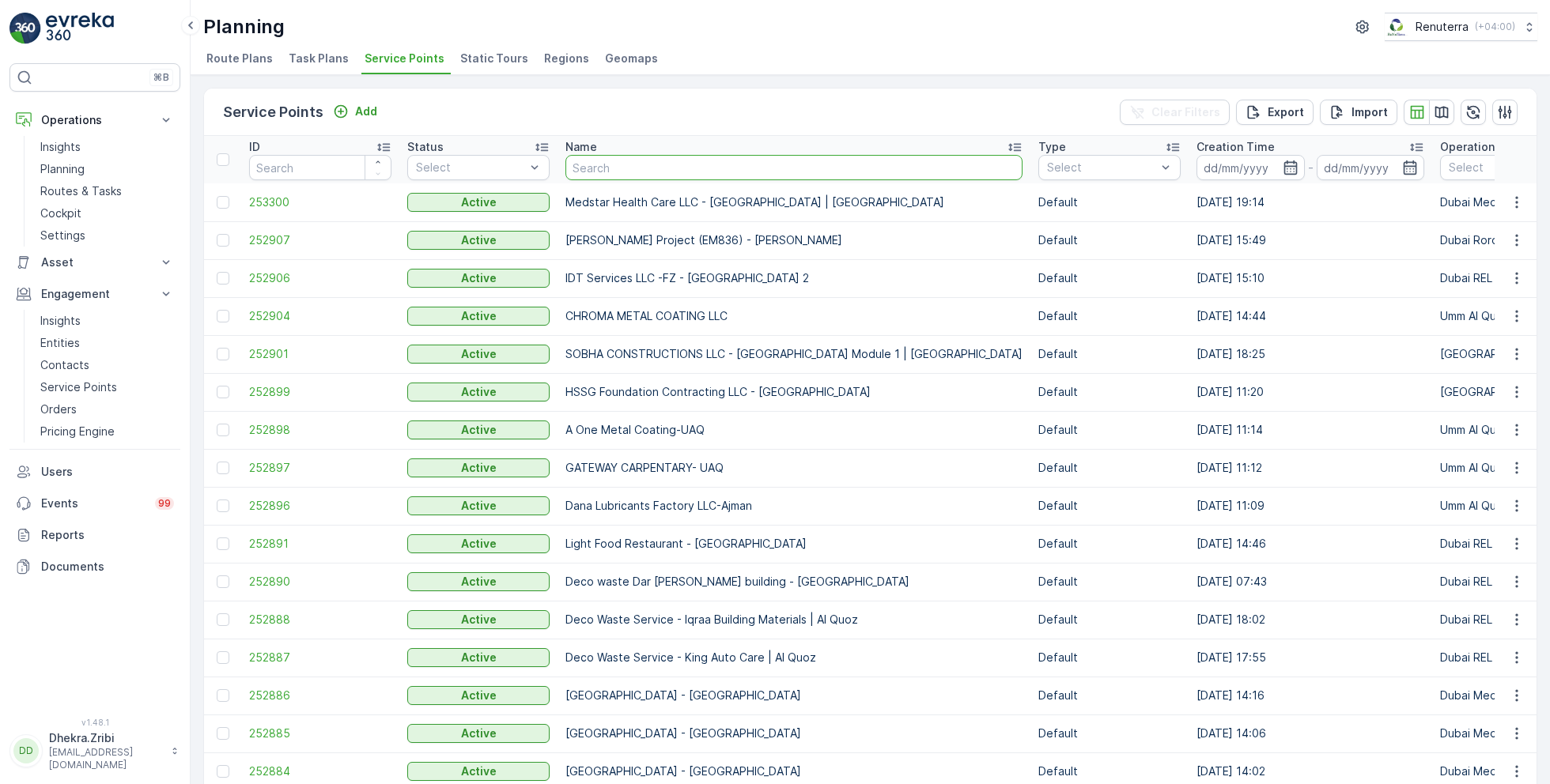
click at [714, 161] on input "text" at bounding box center [793, 167] width 457 height 25
type input "dutch"
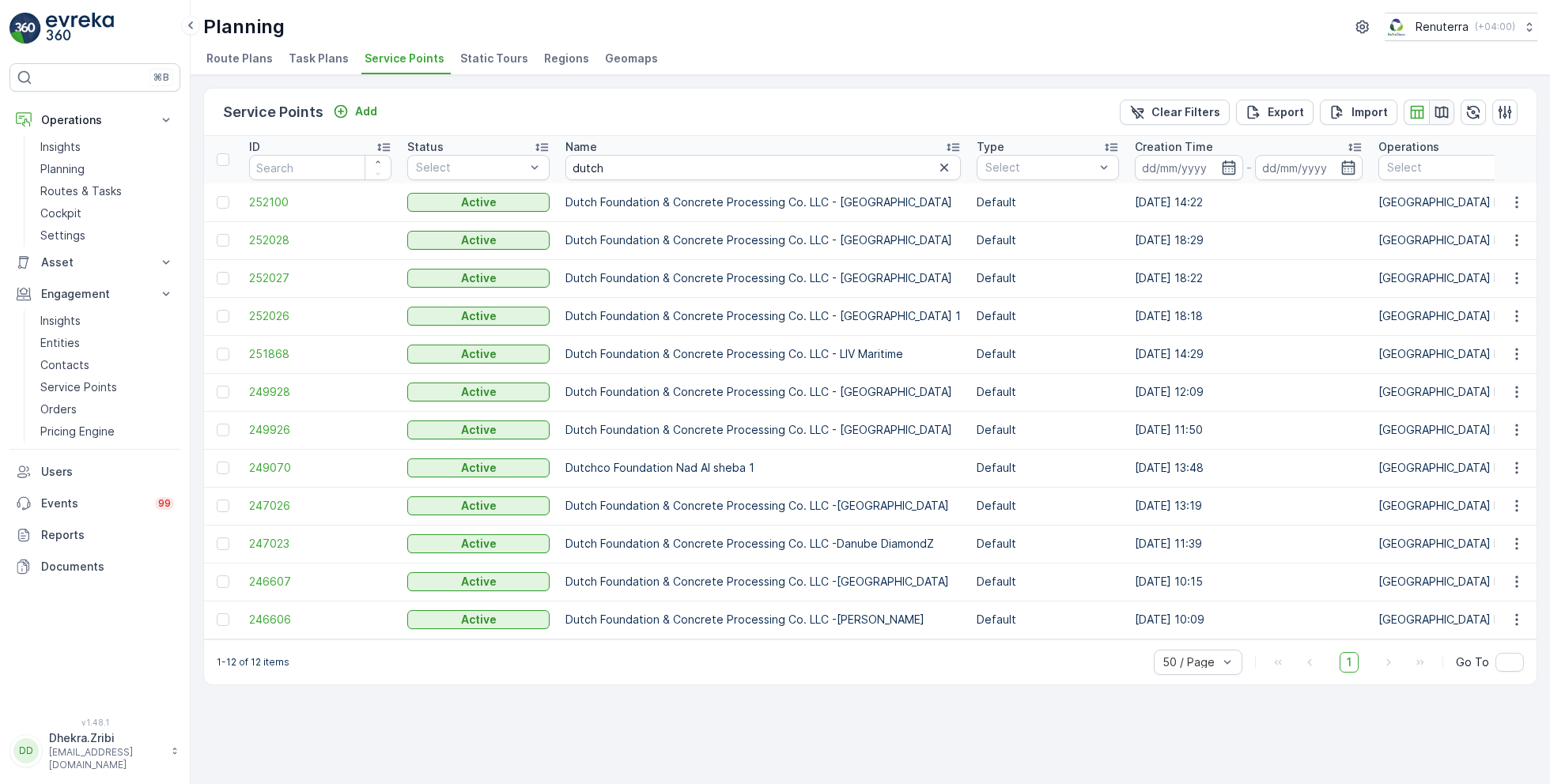
click at [1445, 115] on icon "button" at bounding box center [1442, 111] width 14 height 12
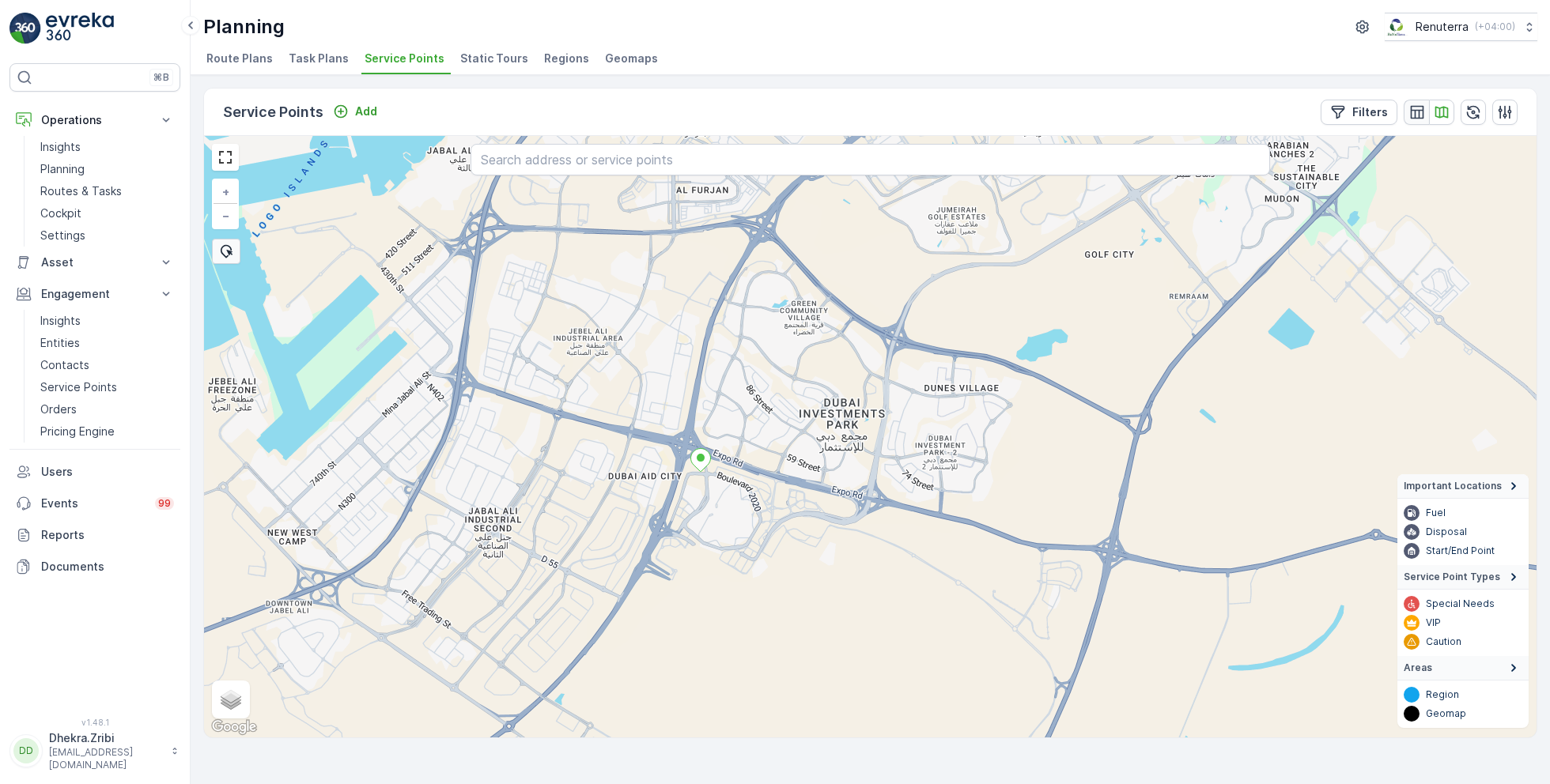
click at [1413, 115] on icon "button" at bounding box center [1417, 111] width 16 height 16
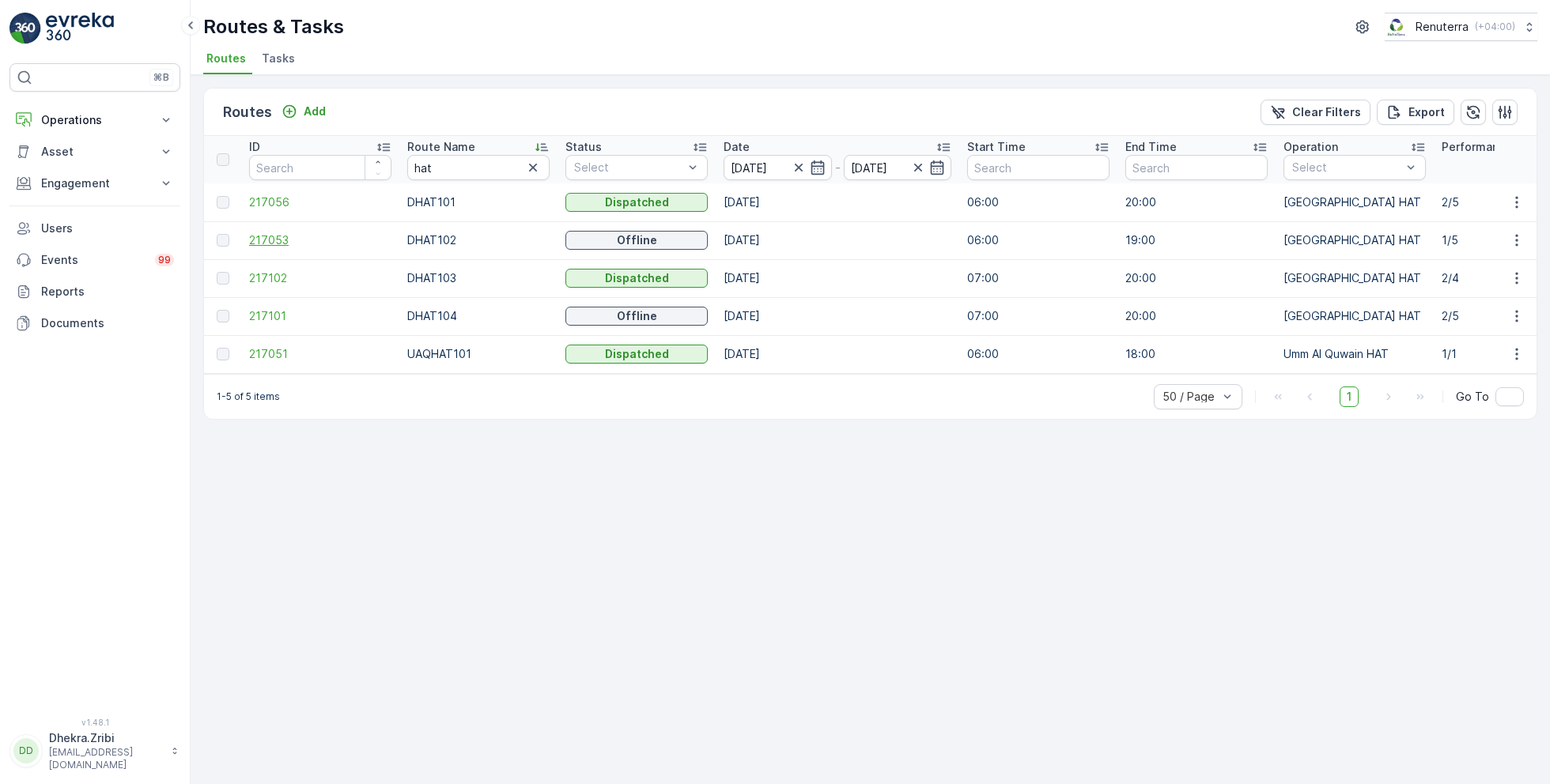
click at [267, 238] on span "217053" at bounding box center [320, 240] width 143 height 16
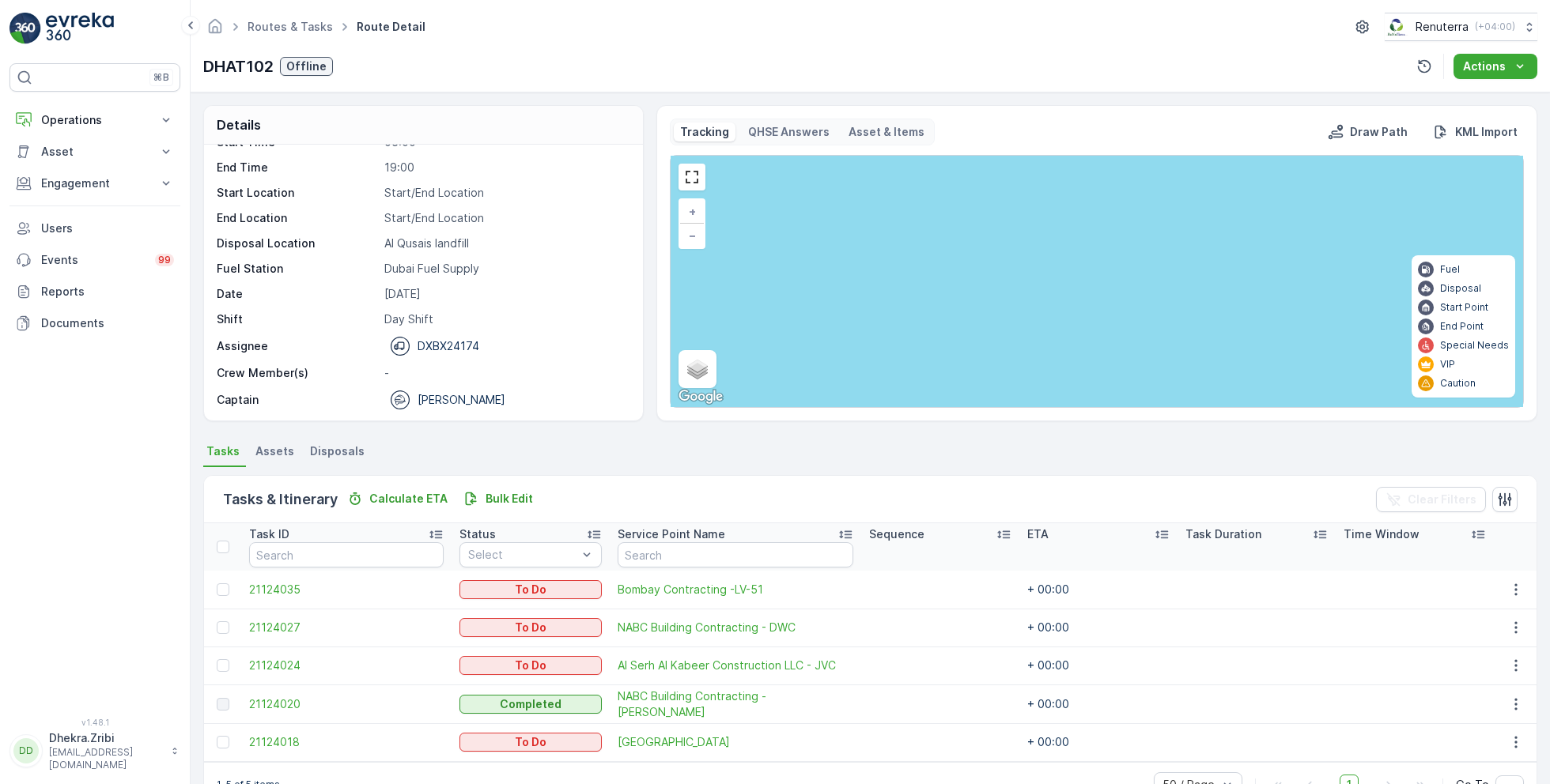
scroll to position [49, 0]
click at [658, 663] on span "Al Serh Al Kabeer Construction LLC - JVC" at bounding box center [735, 665] width 236 height 16
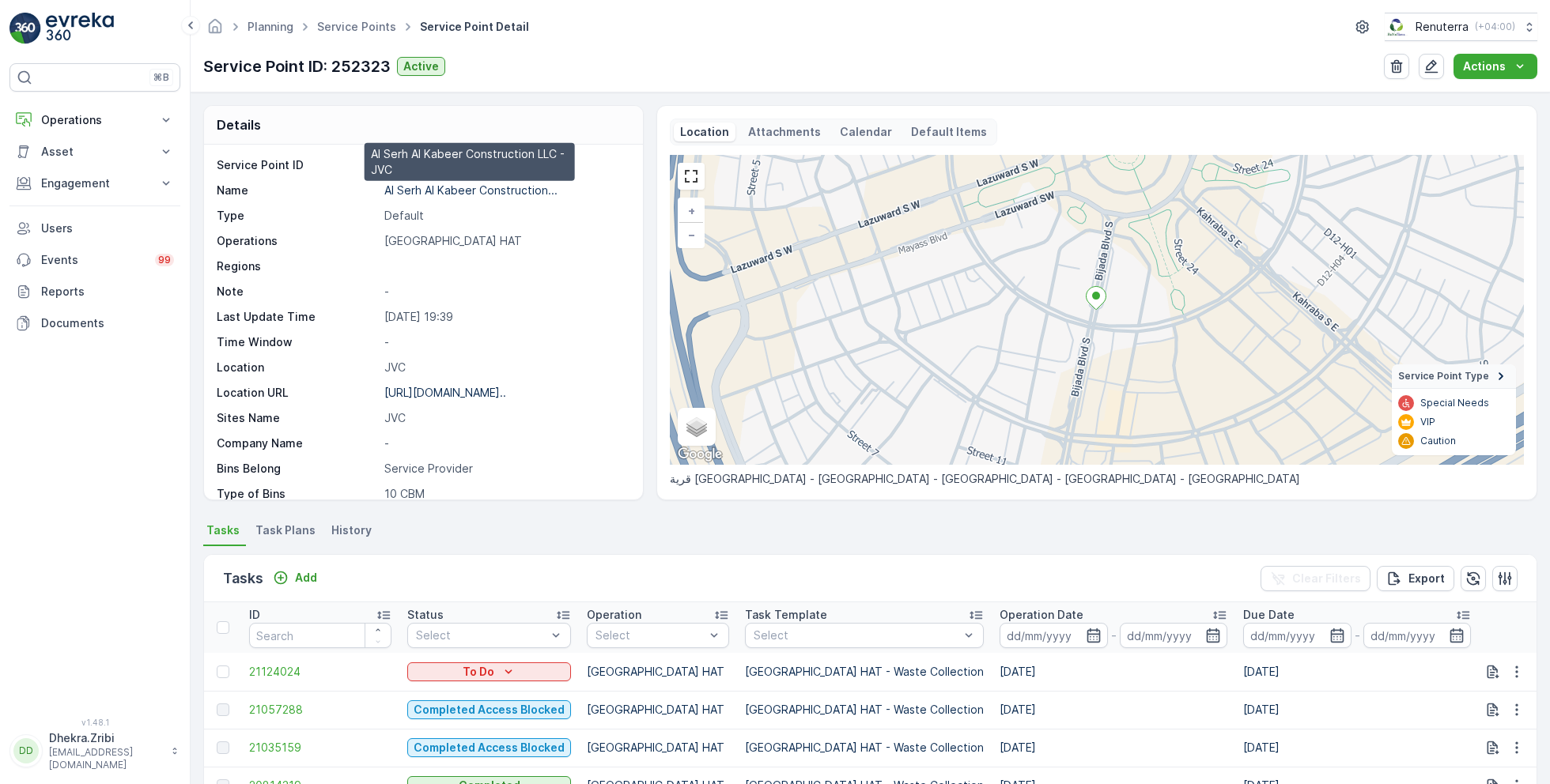
click at [469, 192] on p "Al Serh Al Kabeer Construction..." at bounding box center [471, 190] width 173 height 14
click at [384, 26] on link "Service Points" at bounding box center [357, 26] width 79 height 14
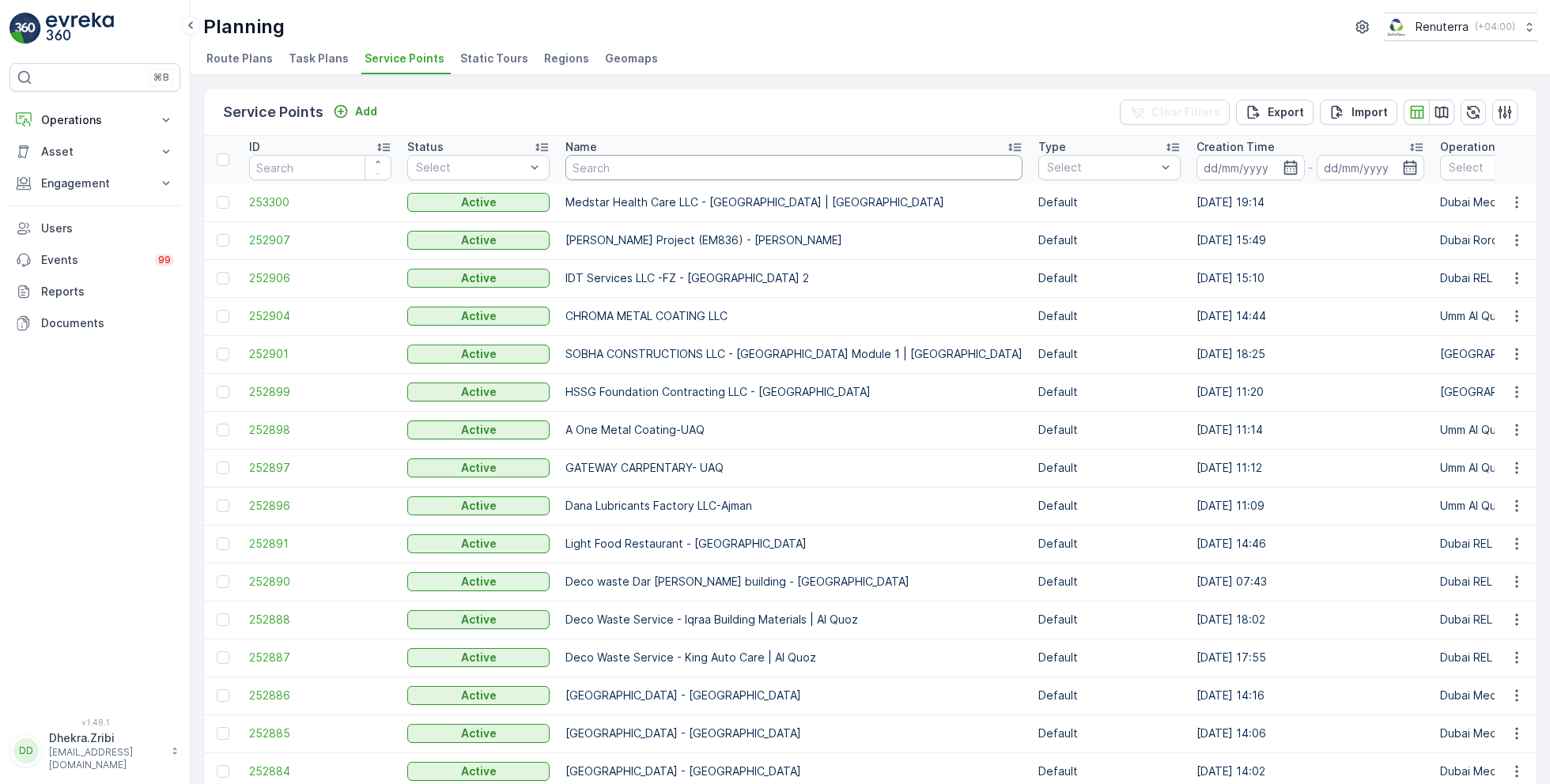
click at [668, 172] on input "text" at bounding box center [793, 167] width 457 height 25
type input "nmc"
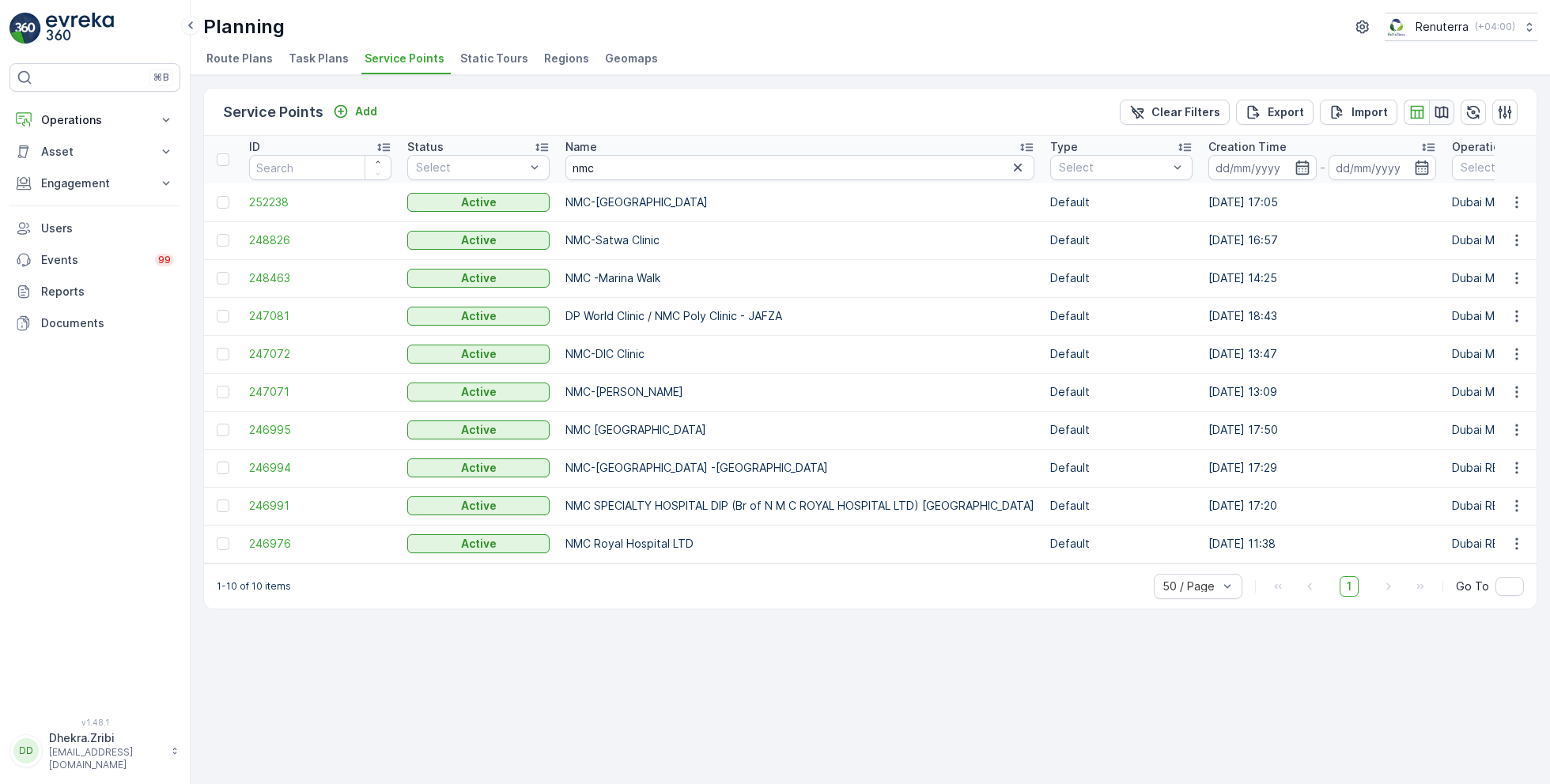
click at [1444, 110] on icon "button" at bounding box center [1442, 111] width 14 height 12
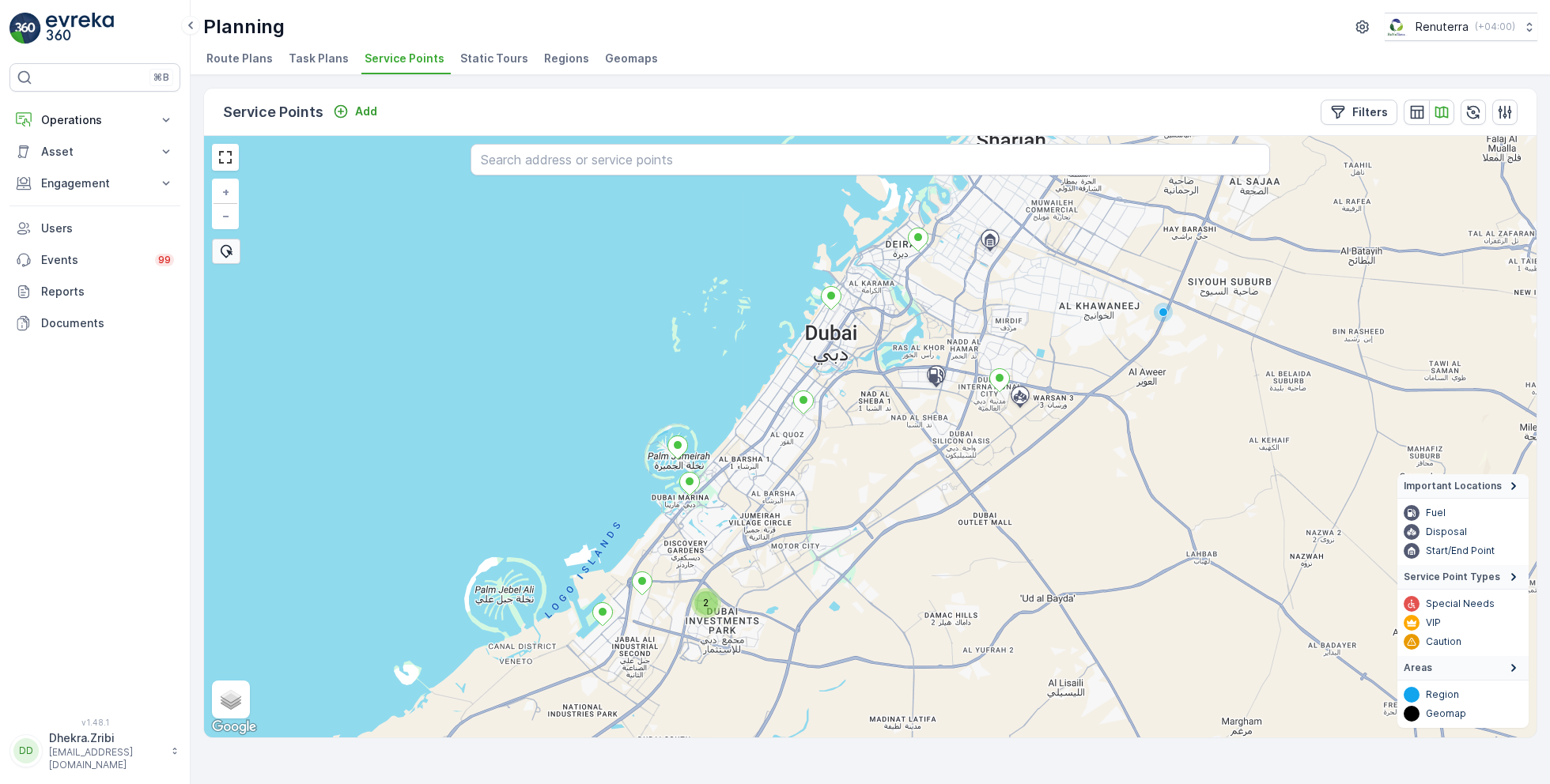
drag, startPoint x: 1076, startPoint y: 509, endPoint x: 974, endPoint y: 502, distance: 102.2
click at [974, 502] on div "2 + − Satellite Roadmap Terrain Hybrid Leaflet Keyboard shortcuts Map Data Map …" at bounding box center [871, 437] width 1333 height 602
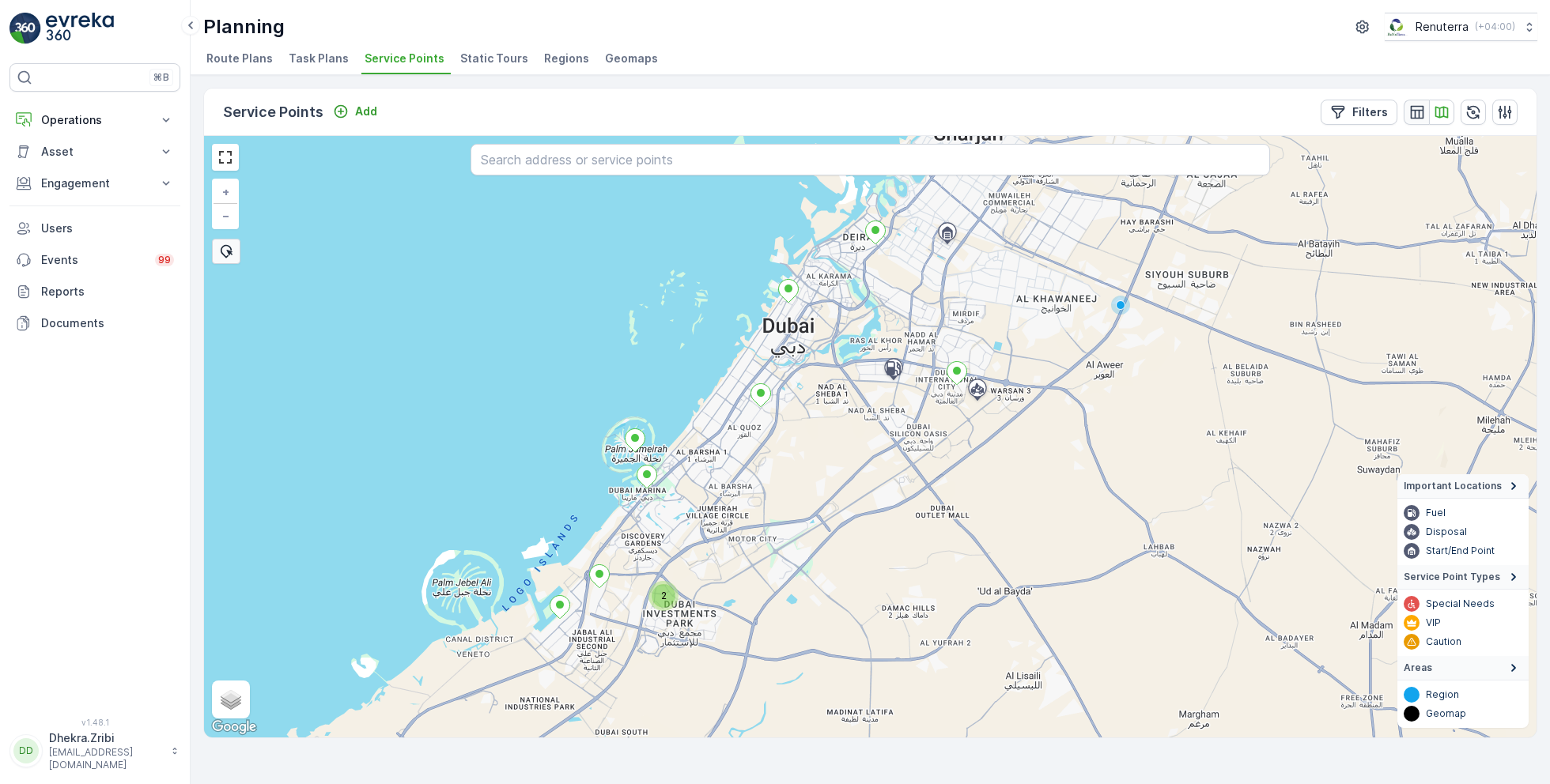
click at [1416, 118] on icon "button" at bounding box center [1417, 111] width 16 height 16
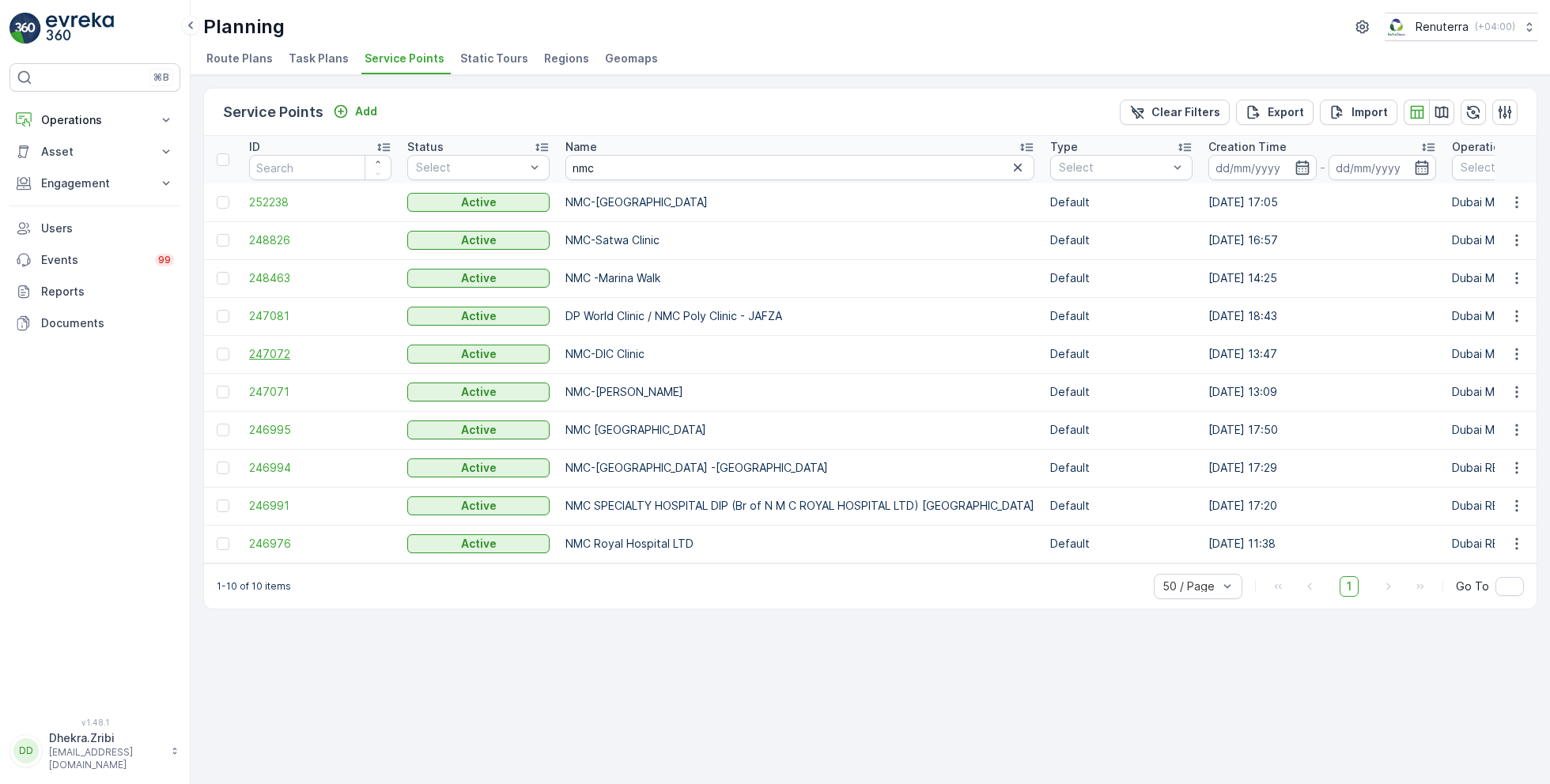
click at [260, 349] on span "247072" at bounding box center [320, 353] width 143 height 16
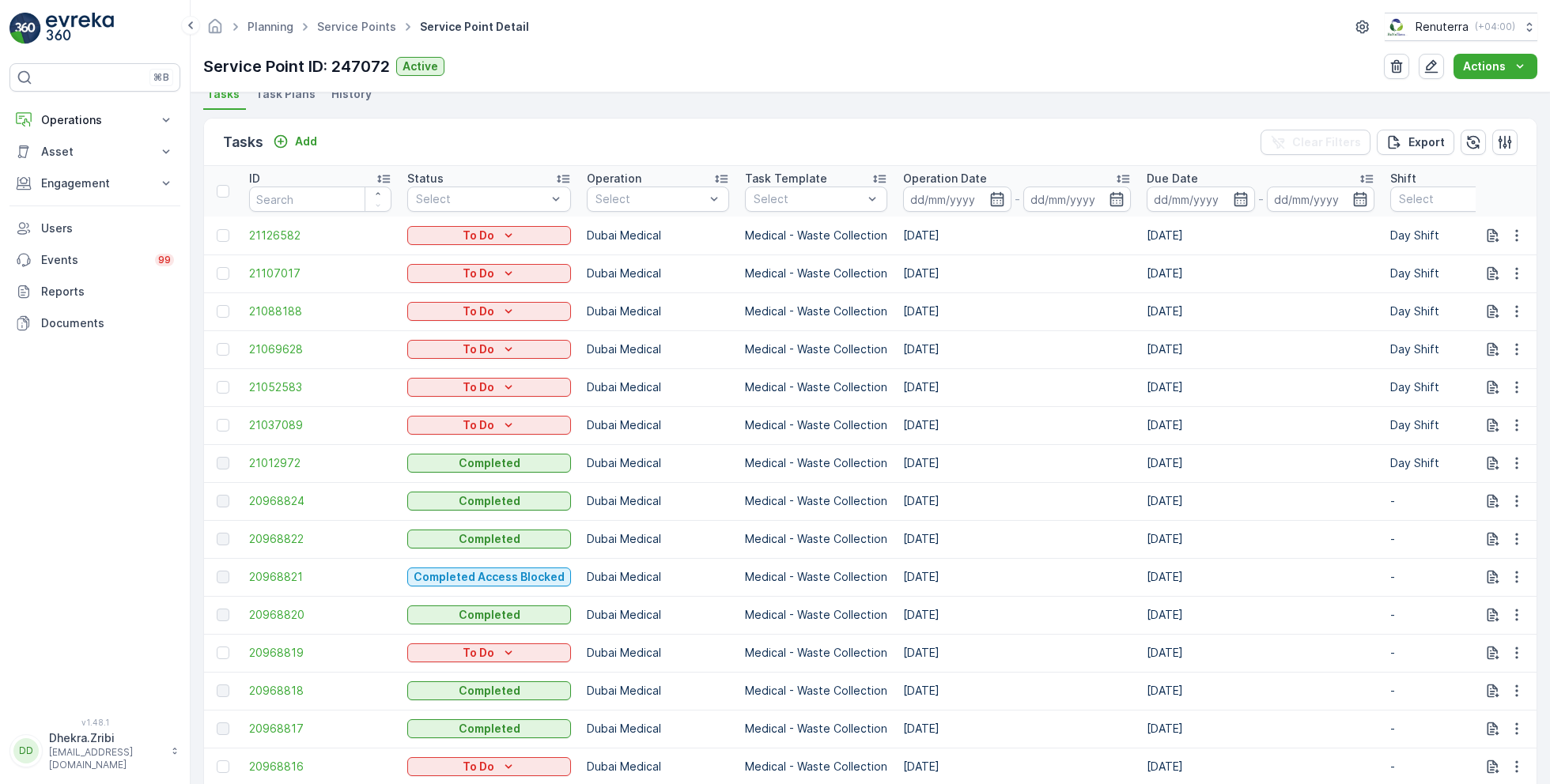
scroll to position [458, 0]
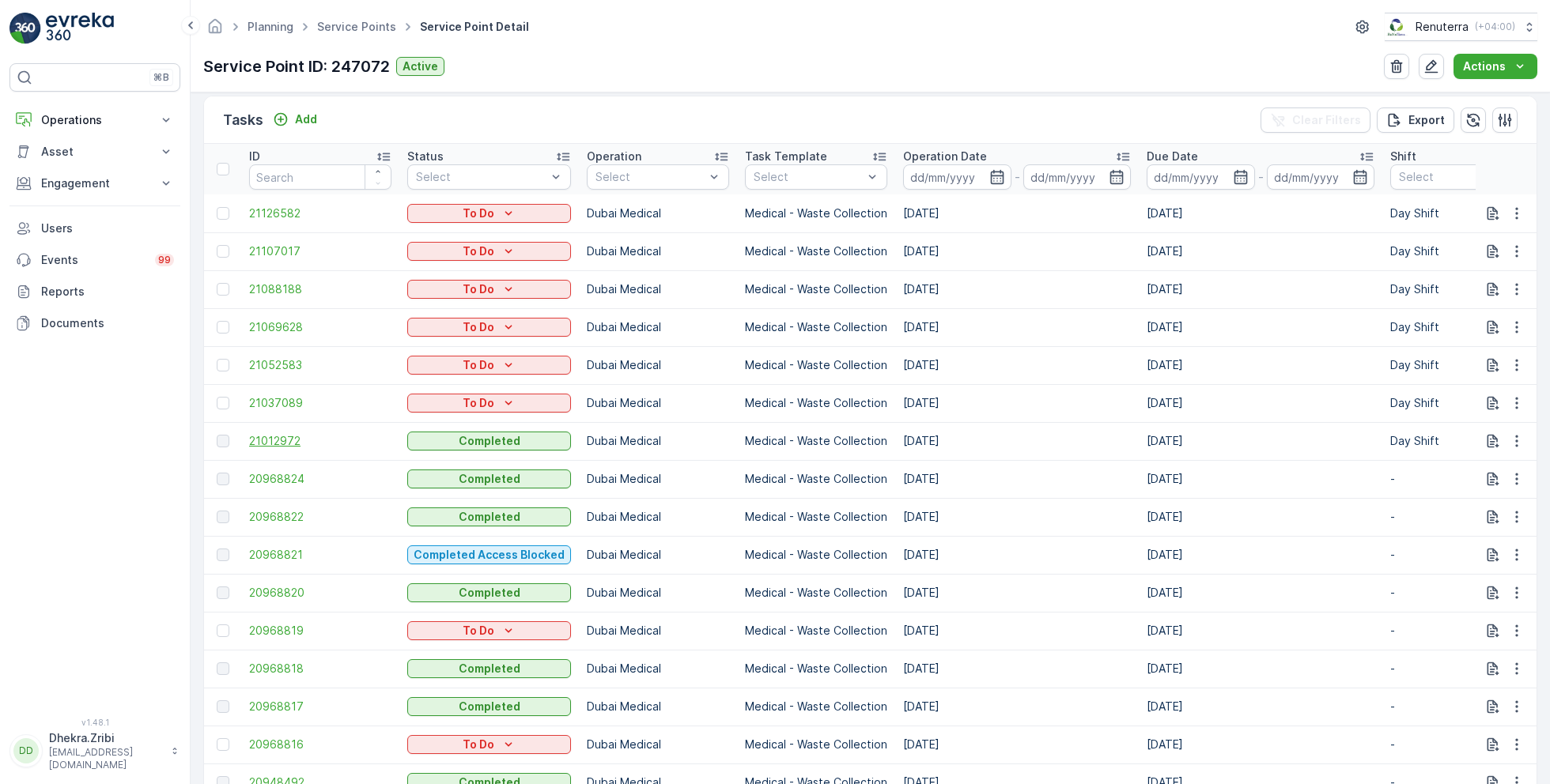
click at [294, 441] on span "21012972" at bounding box center [320, 441] width 143 height 16
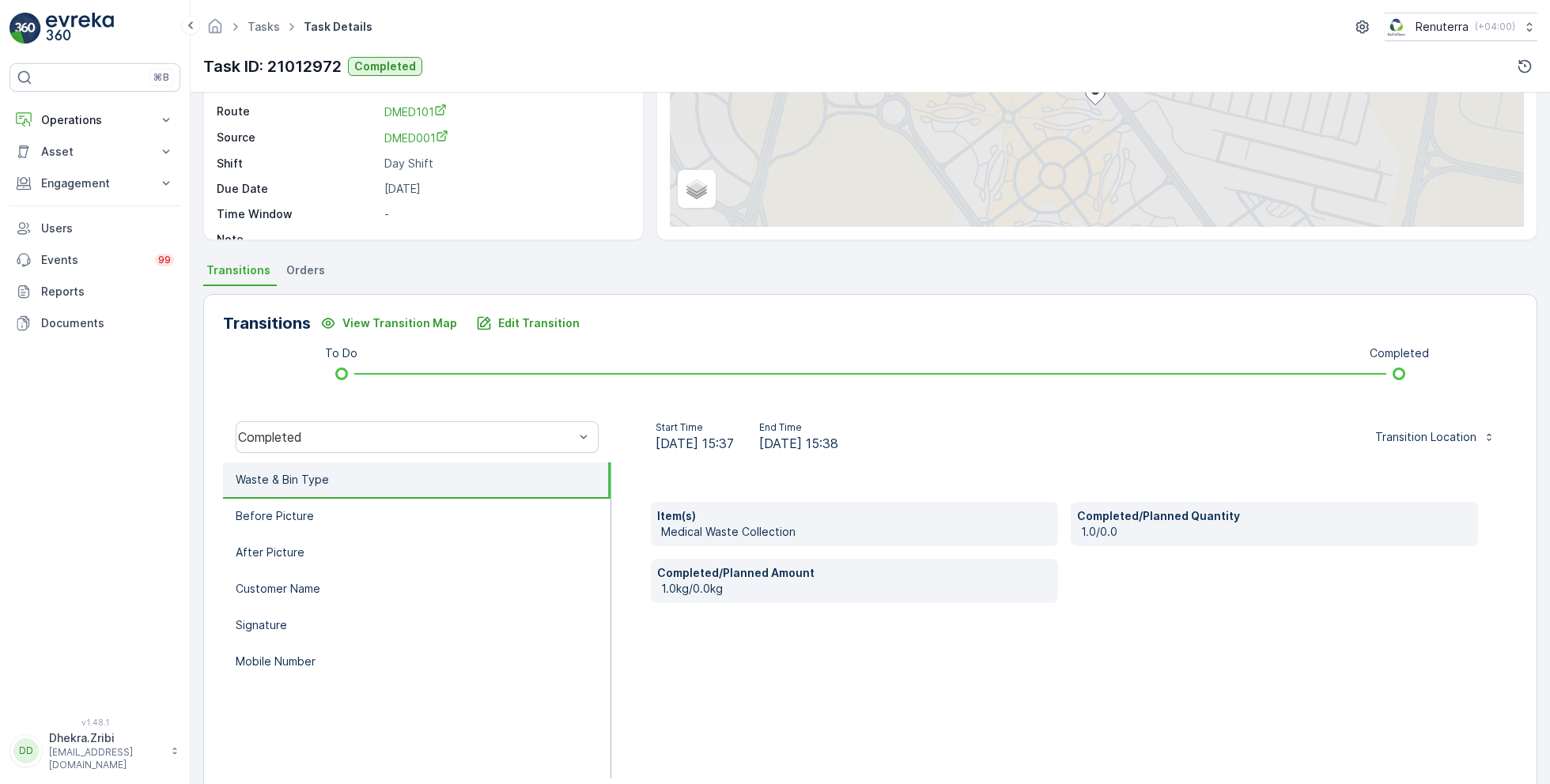
scroll to position [211, 0]
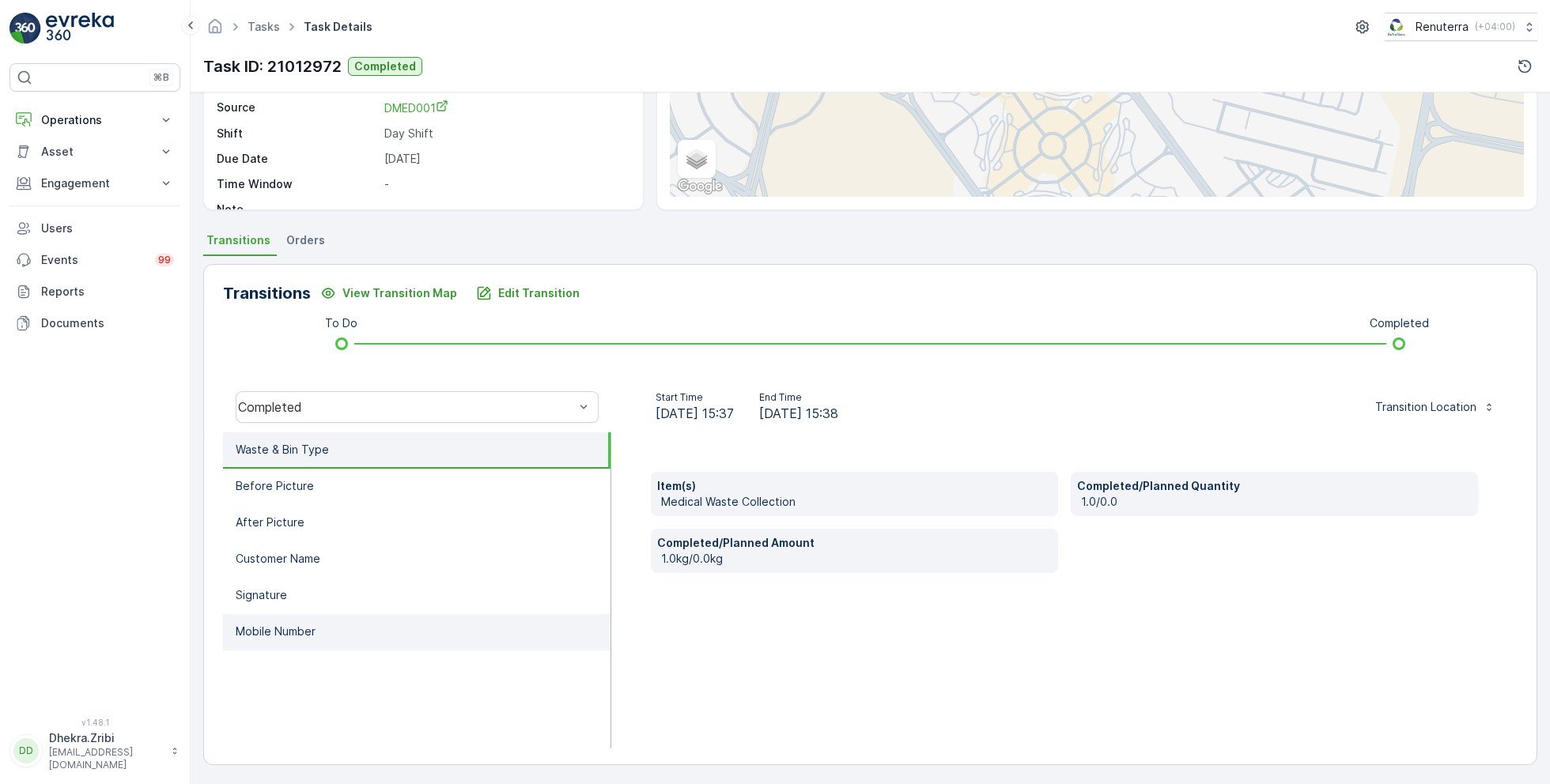
click at [302, 632] on p "Mobile Number" at bounding box center [275, 631] width 80 height 16
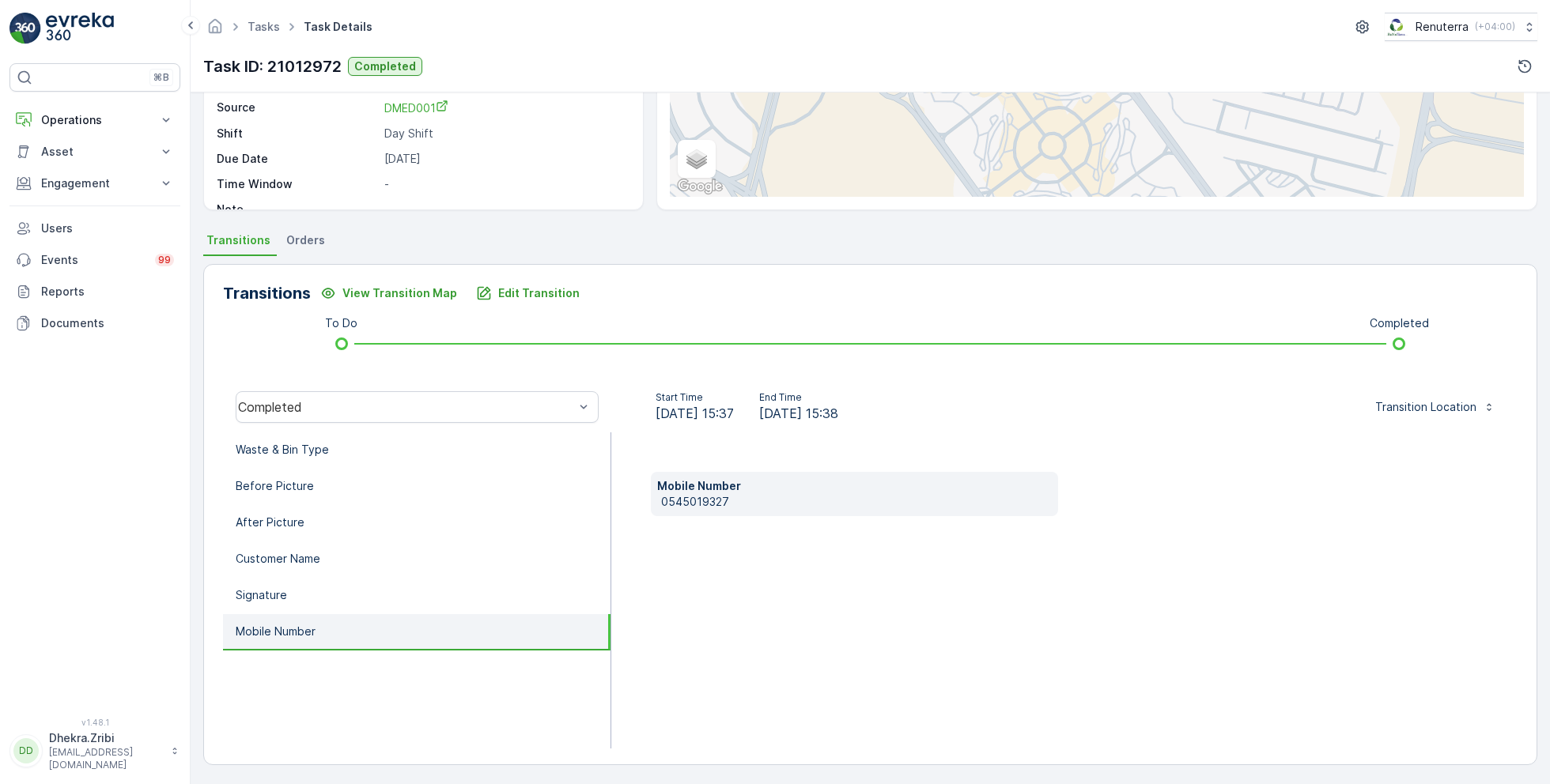
click at [673, 502] on p "0545019327" at bounding box center [856, 502] width 390 height 16
copy p "0545019327"
click at [87, 126] on p "Operations" at bounding box center [95, 120] width 108 height 16
click at [75, 171] on p "Planning" at bounding box center [63, 168] width 44 height 16
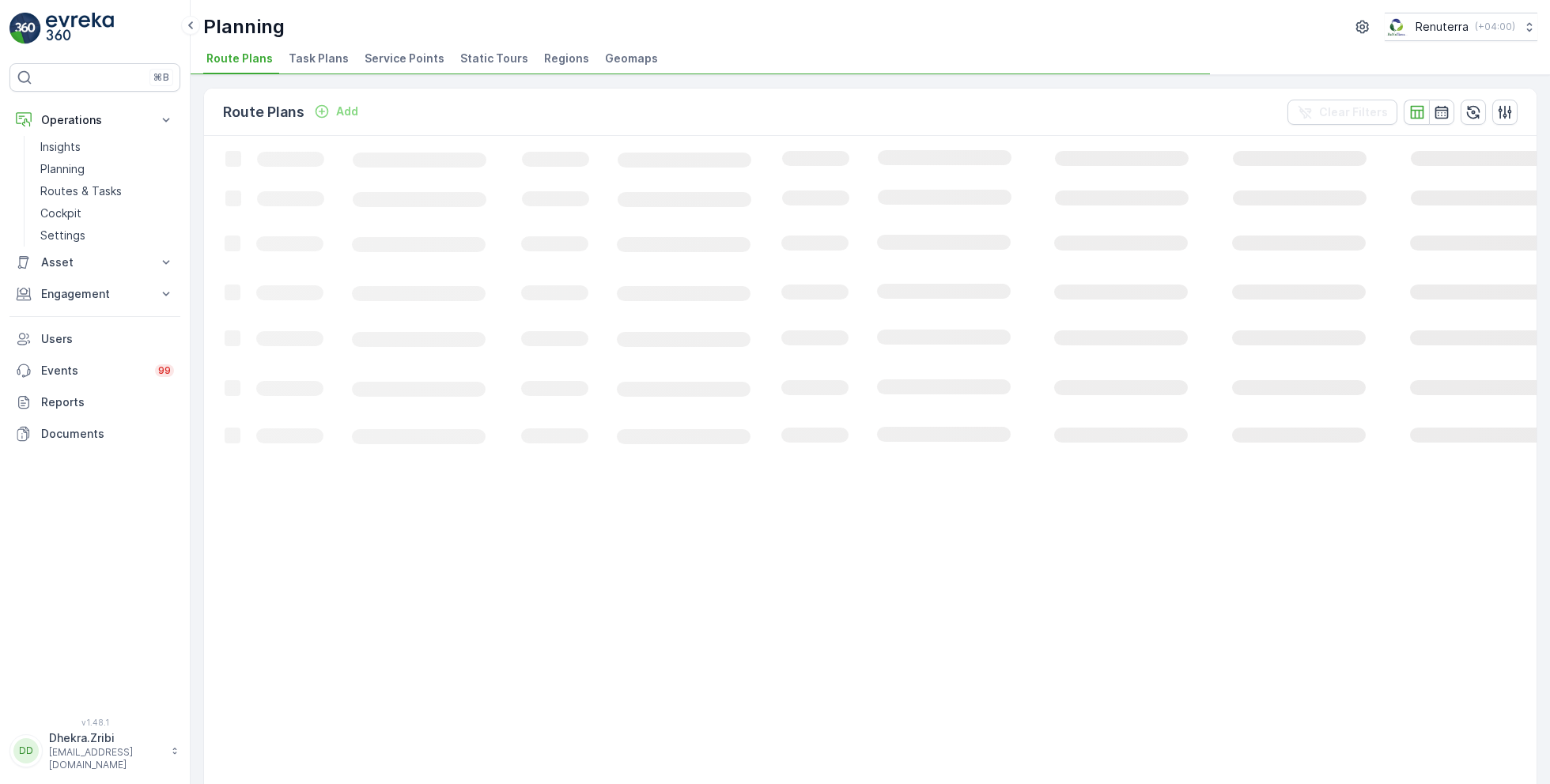
click at [404, 64] on span "Service Points" at bounding box center [404, 58] width 80 height 16
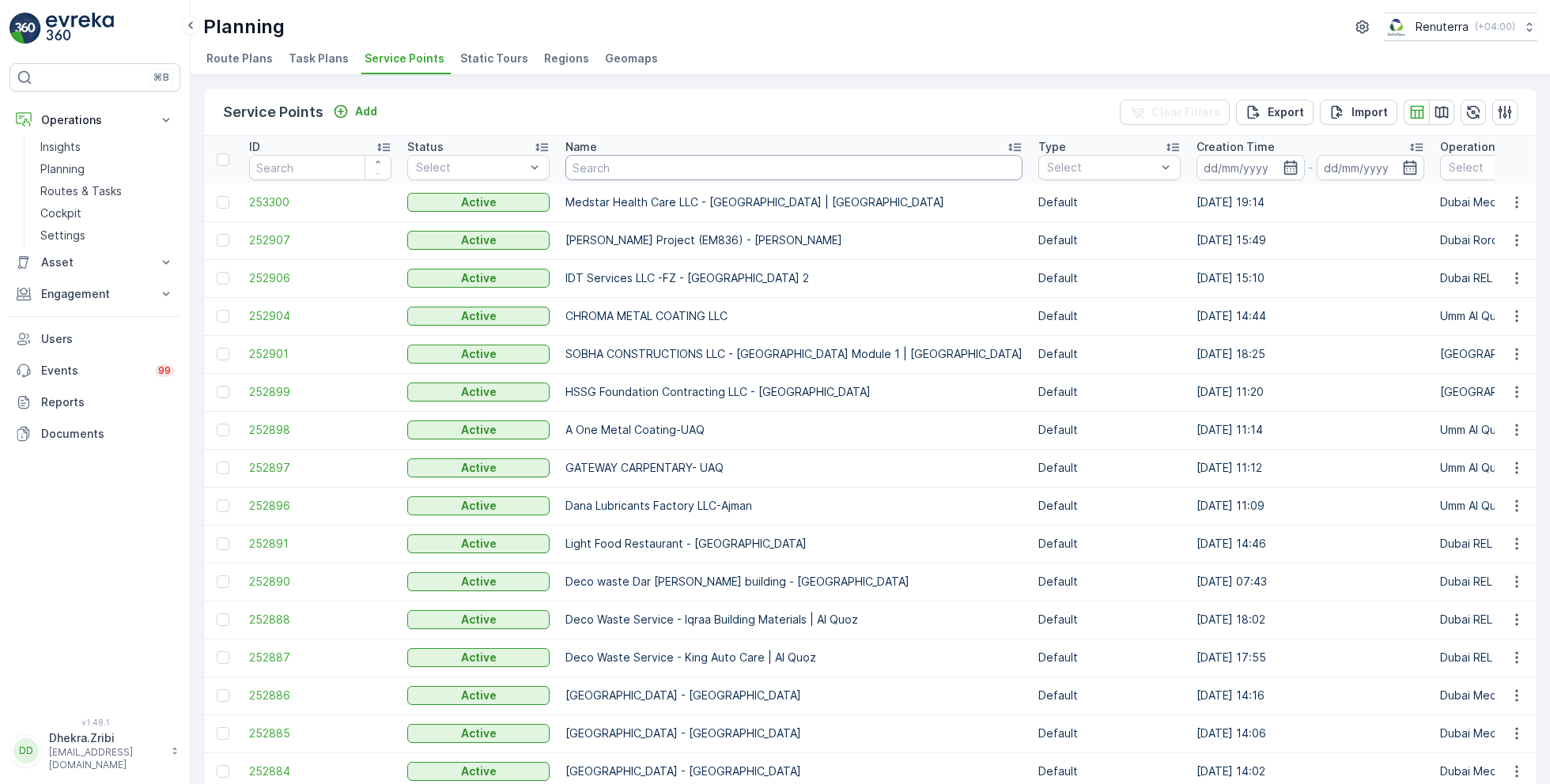
click at [641, 167] on input "text" at bounding box center [793, 167] width 457 height 25
type input "zaha"
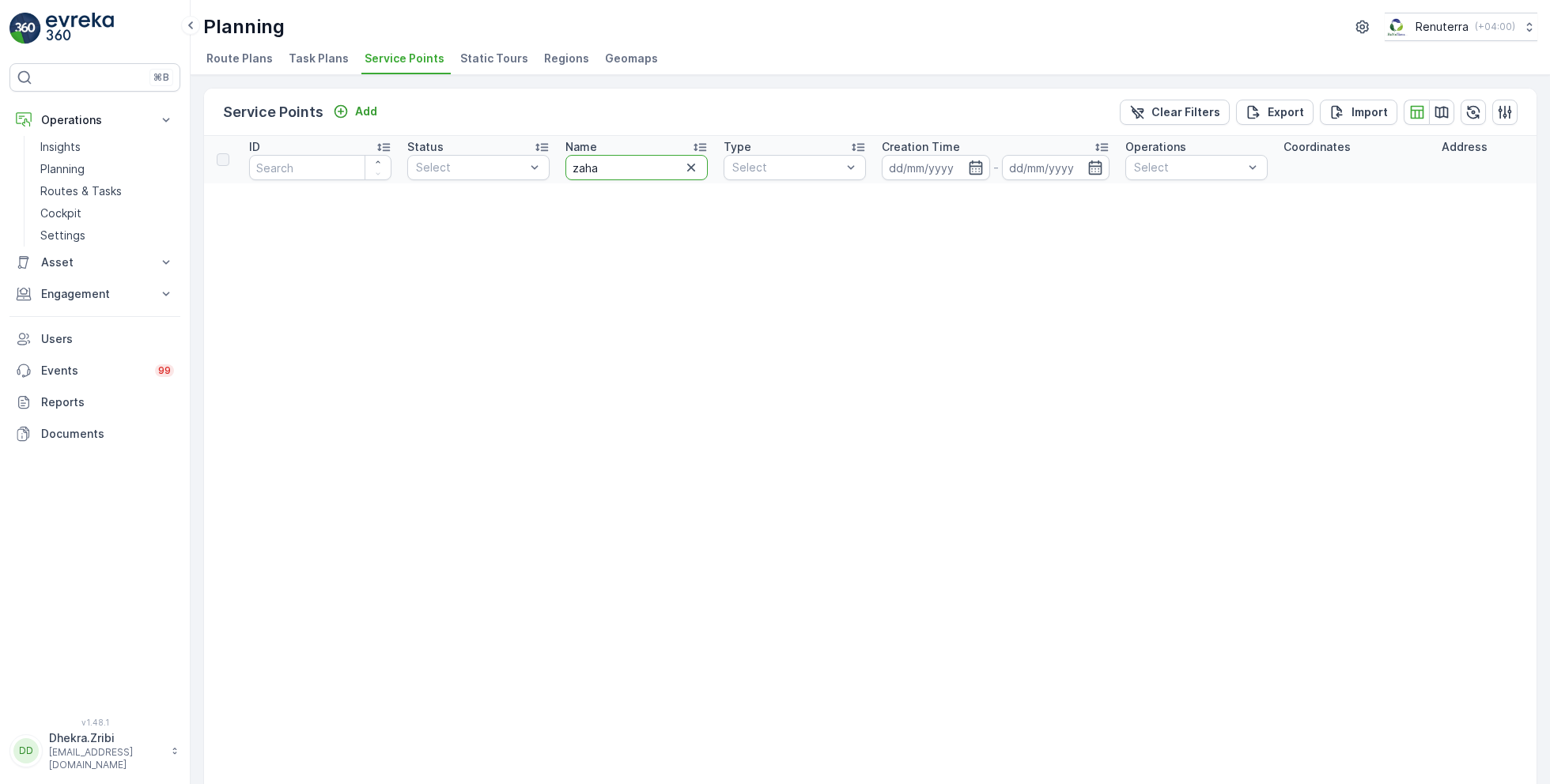
click at [632, 162] on input "zaha" at bounding box center [636, 167] width 143 height 25
type input "za"
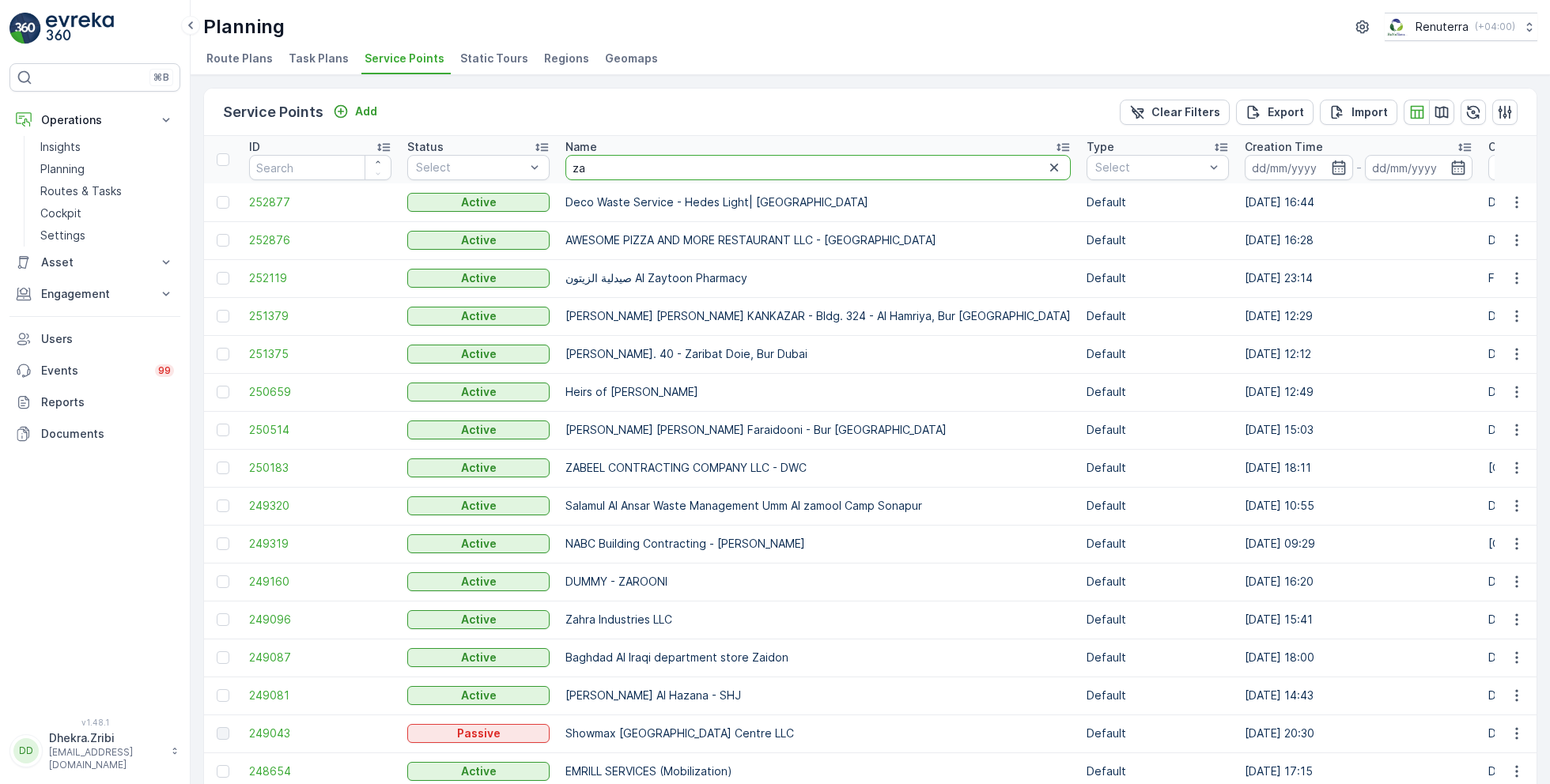
click at [629, 167] on input "za" at bounding box center [817, 167] width 505 height 25
type input "zahrat"
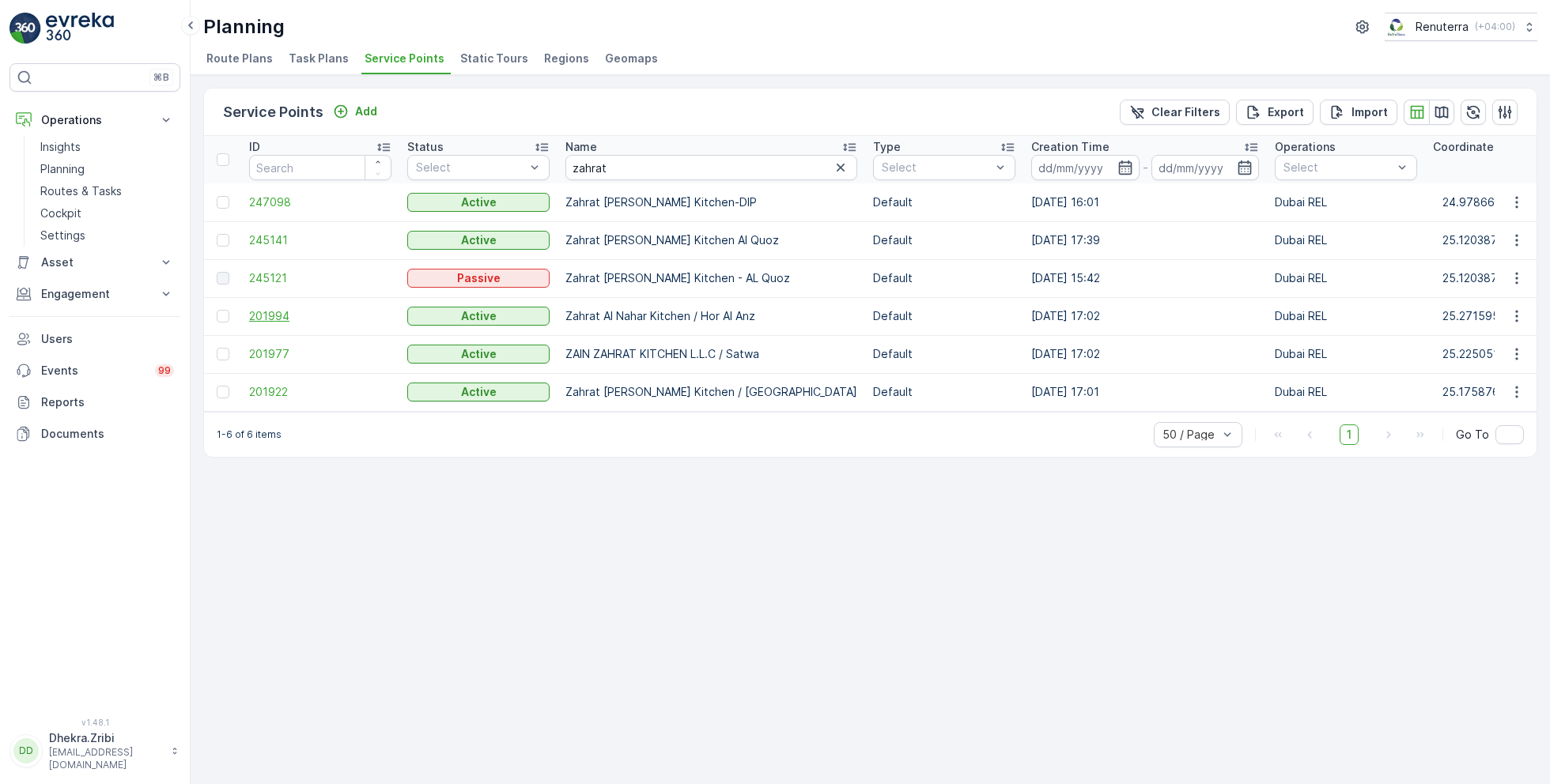
click at [280, 312] on span "201994" at bounding box center [320, 316] width 143 height 16
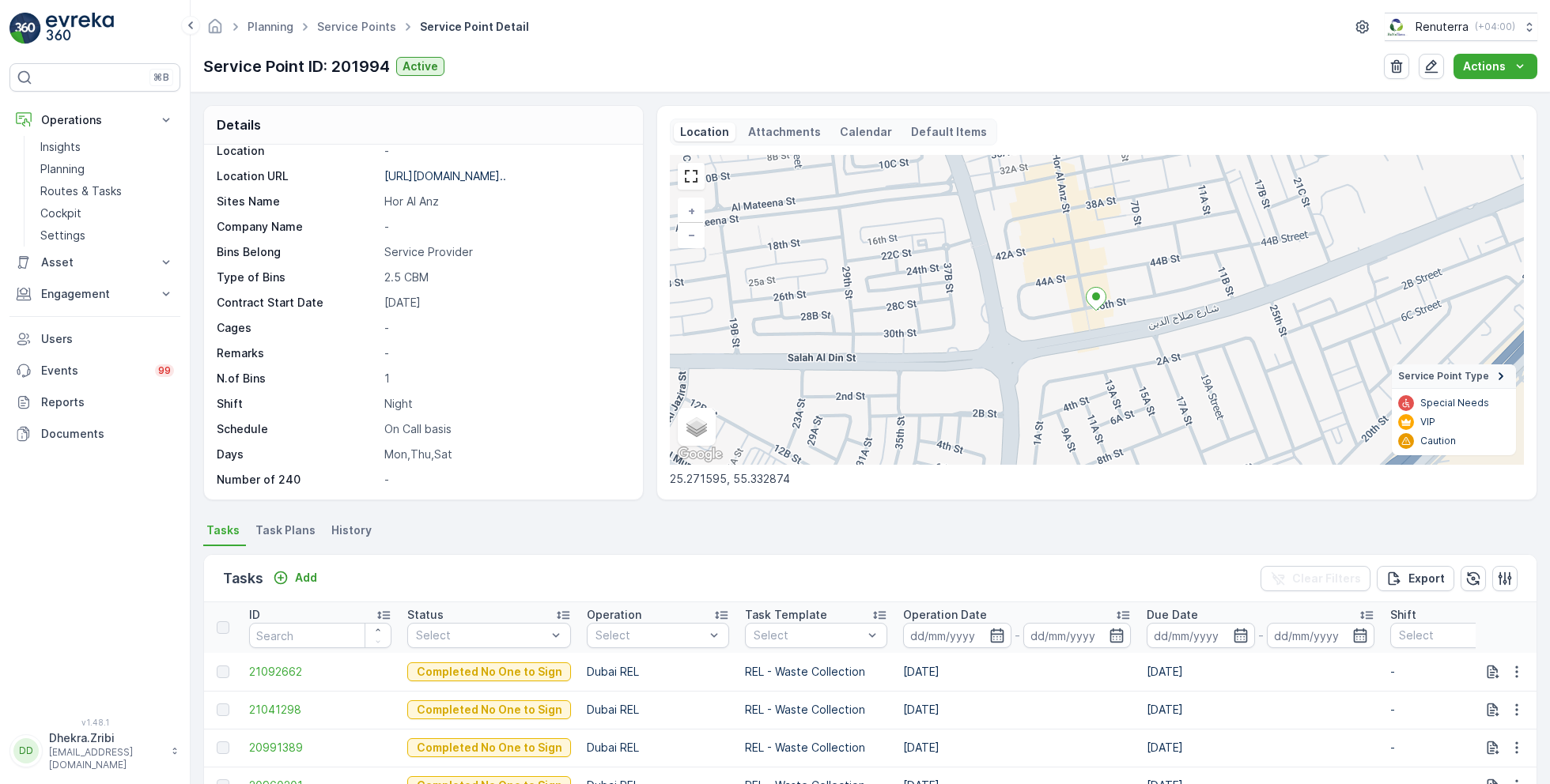
click at [286, 528] on span "Task Plans" at bounding box center [285, 530] width 60 height 16
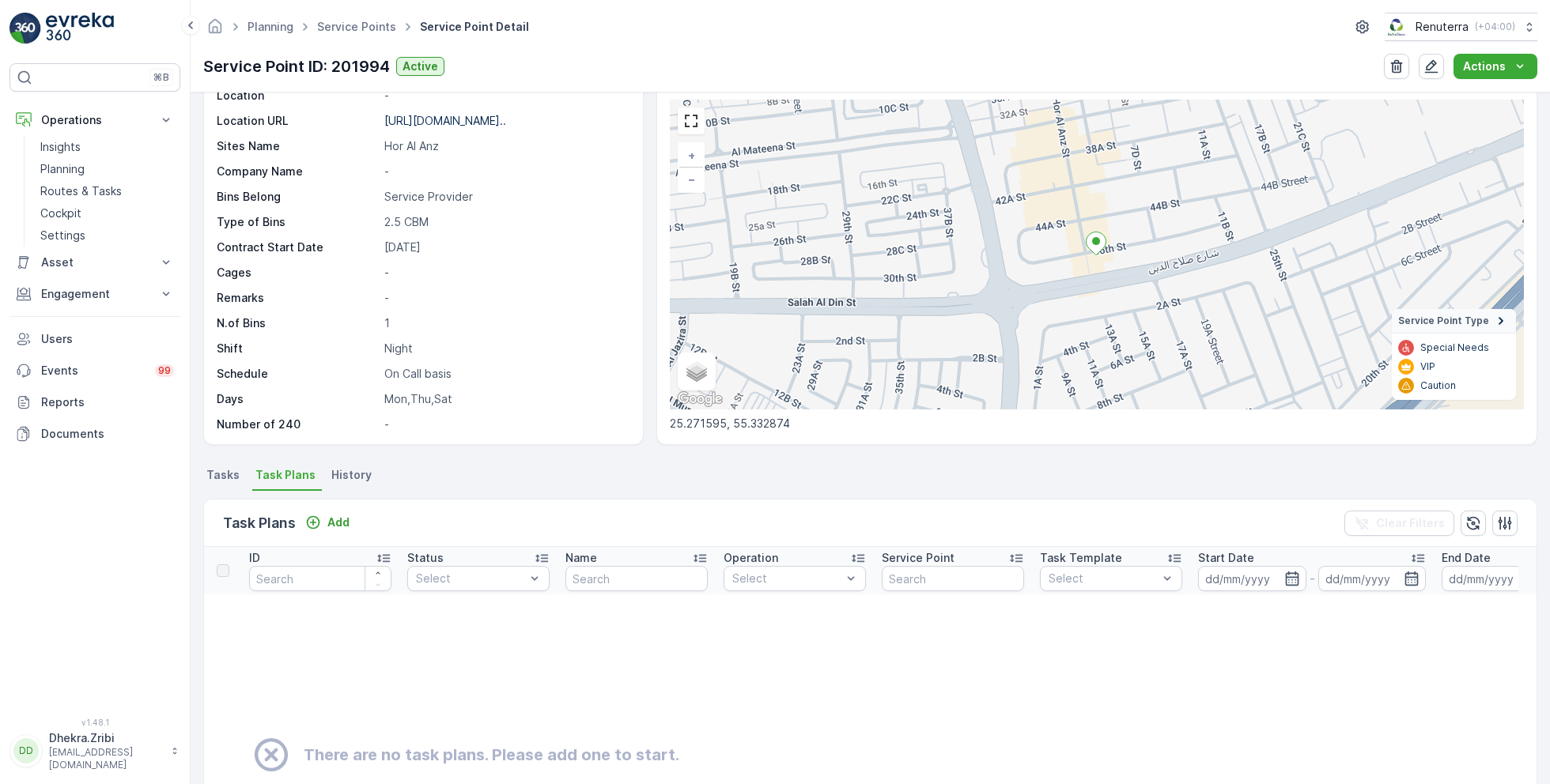
scroll to position [71, 0]
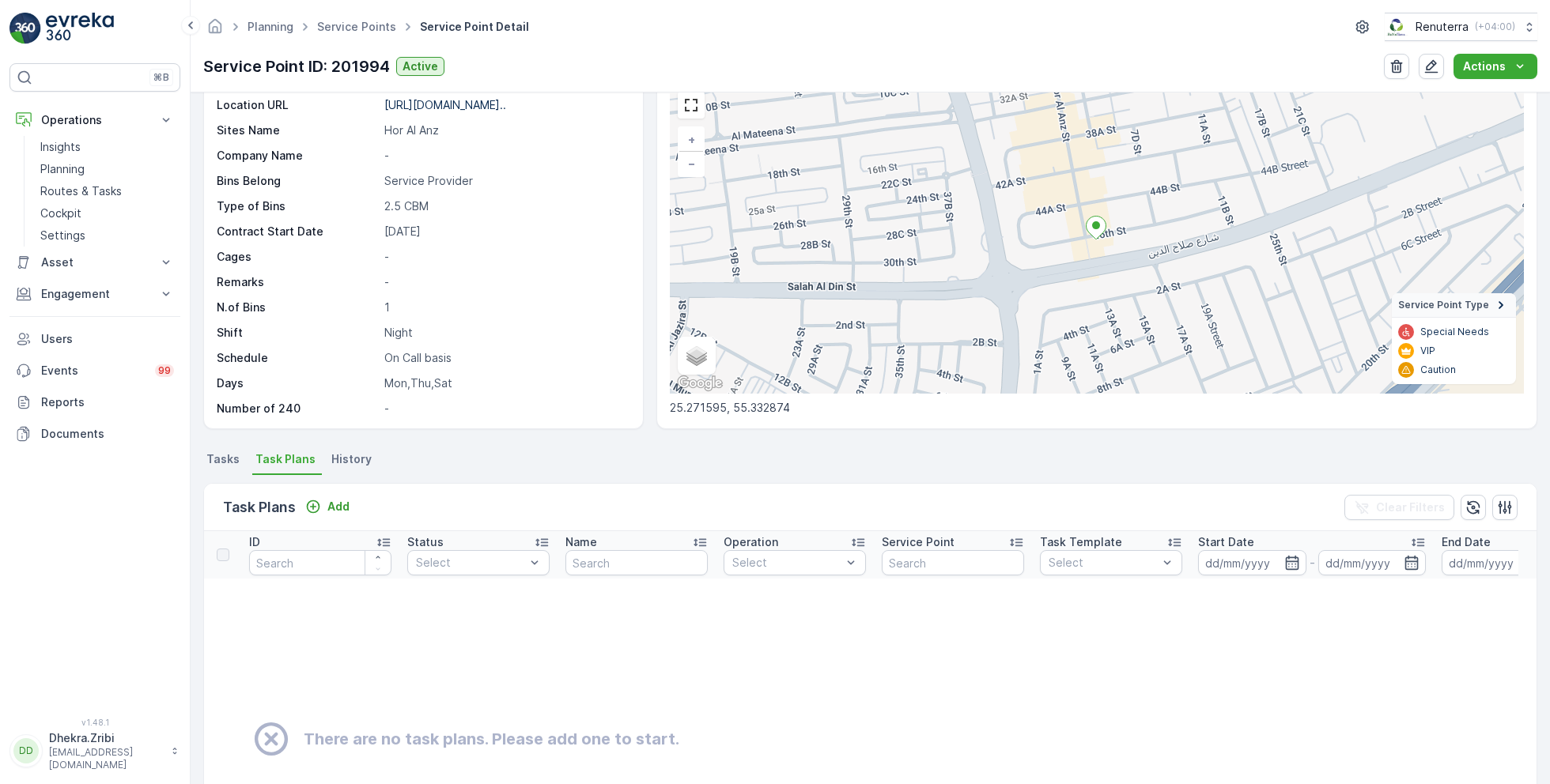
click at [234, 458] on span "Tasks" at bounding box center [223, 459] width 33 height 16
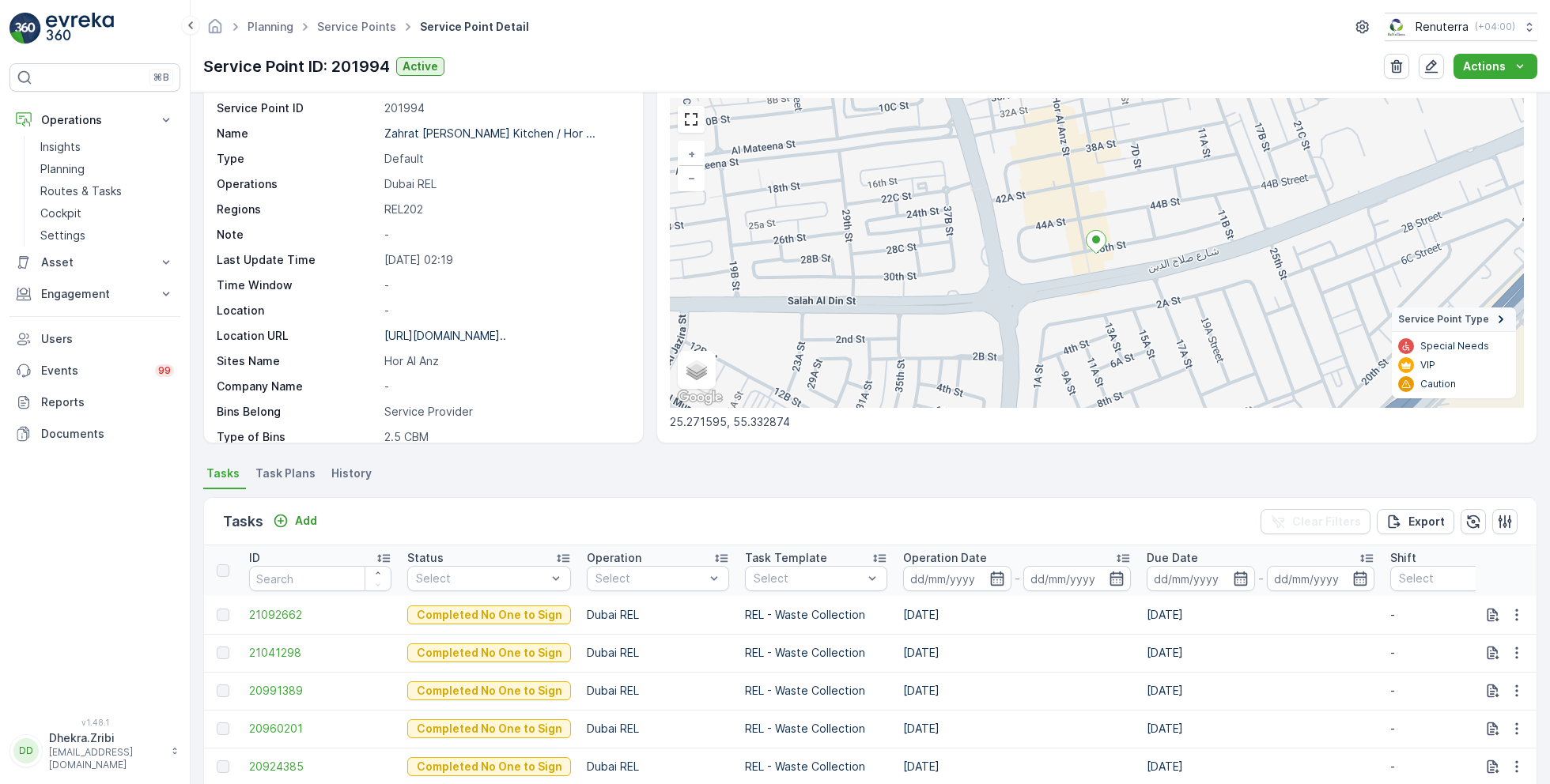
scroll to position [62, 0]
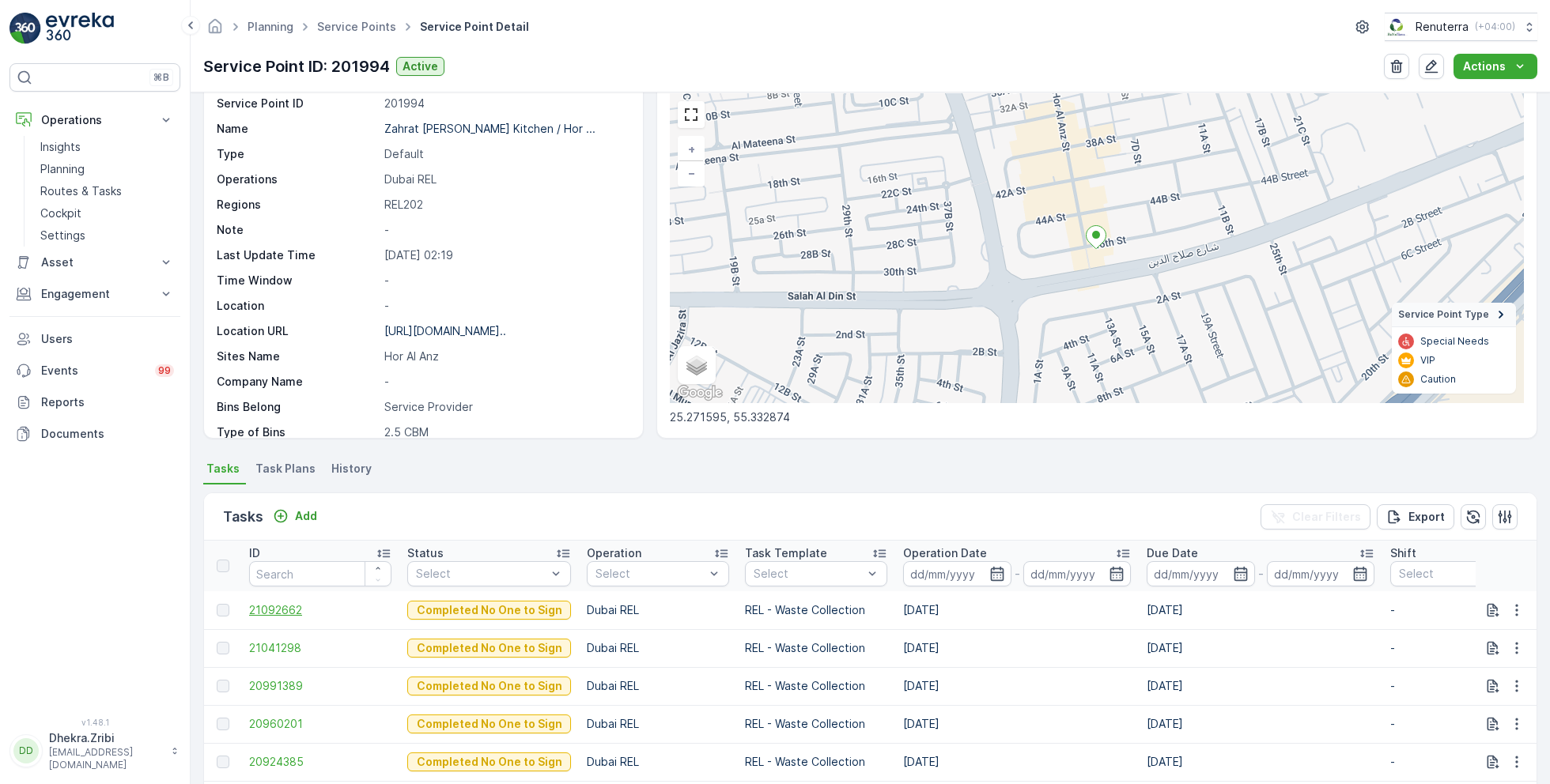
click at [283, 609] on span "21092662" at bounding box center [320, 610] width 143 height 16
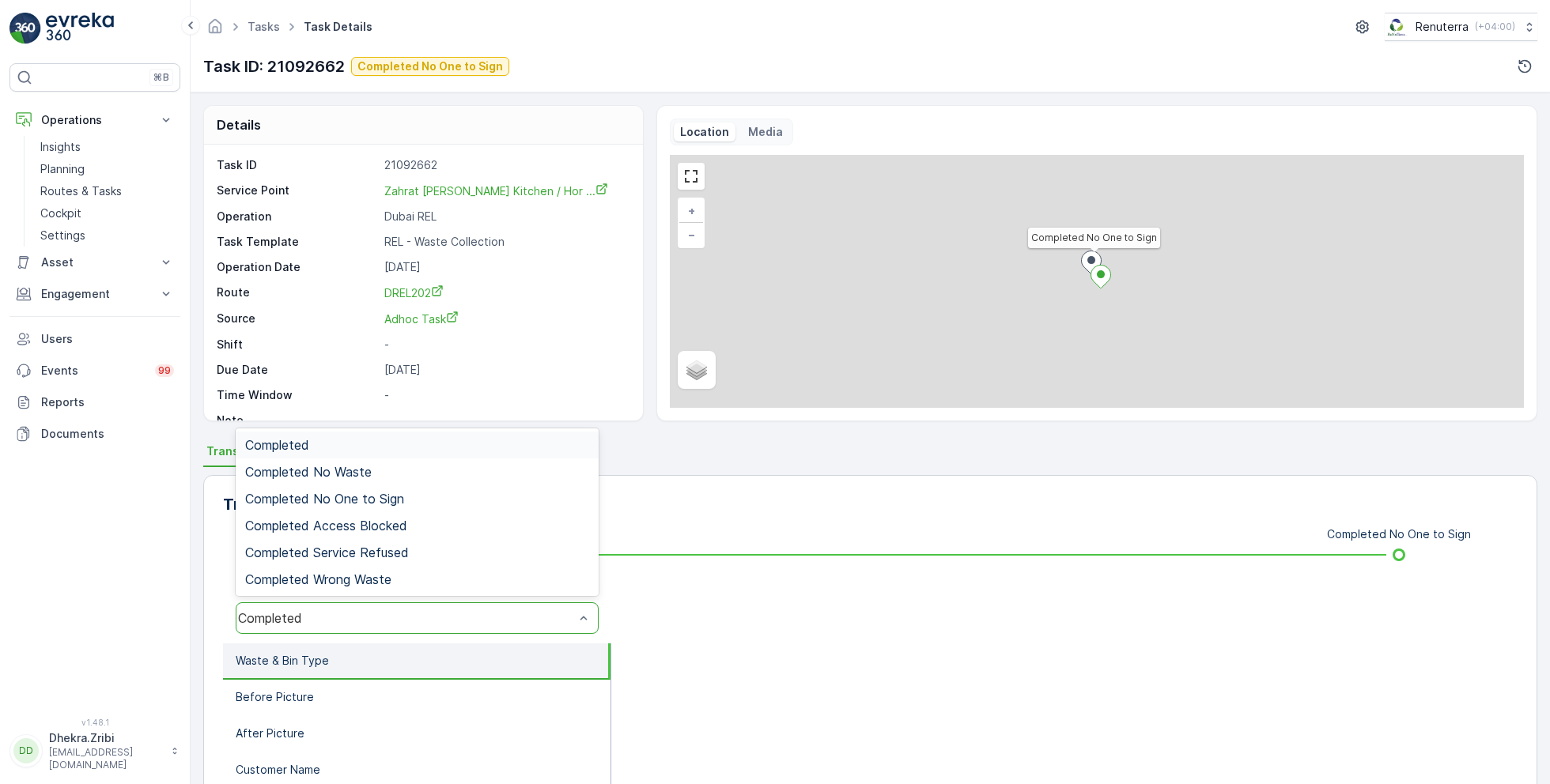
click at [390, 611] on div "Completed" at bounding box center [406, 617] width 336 height 14
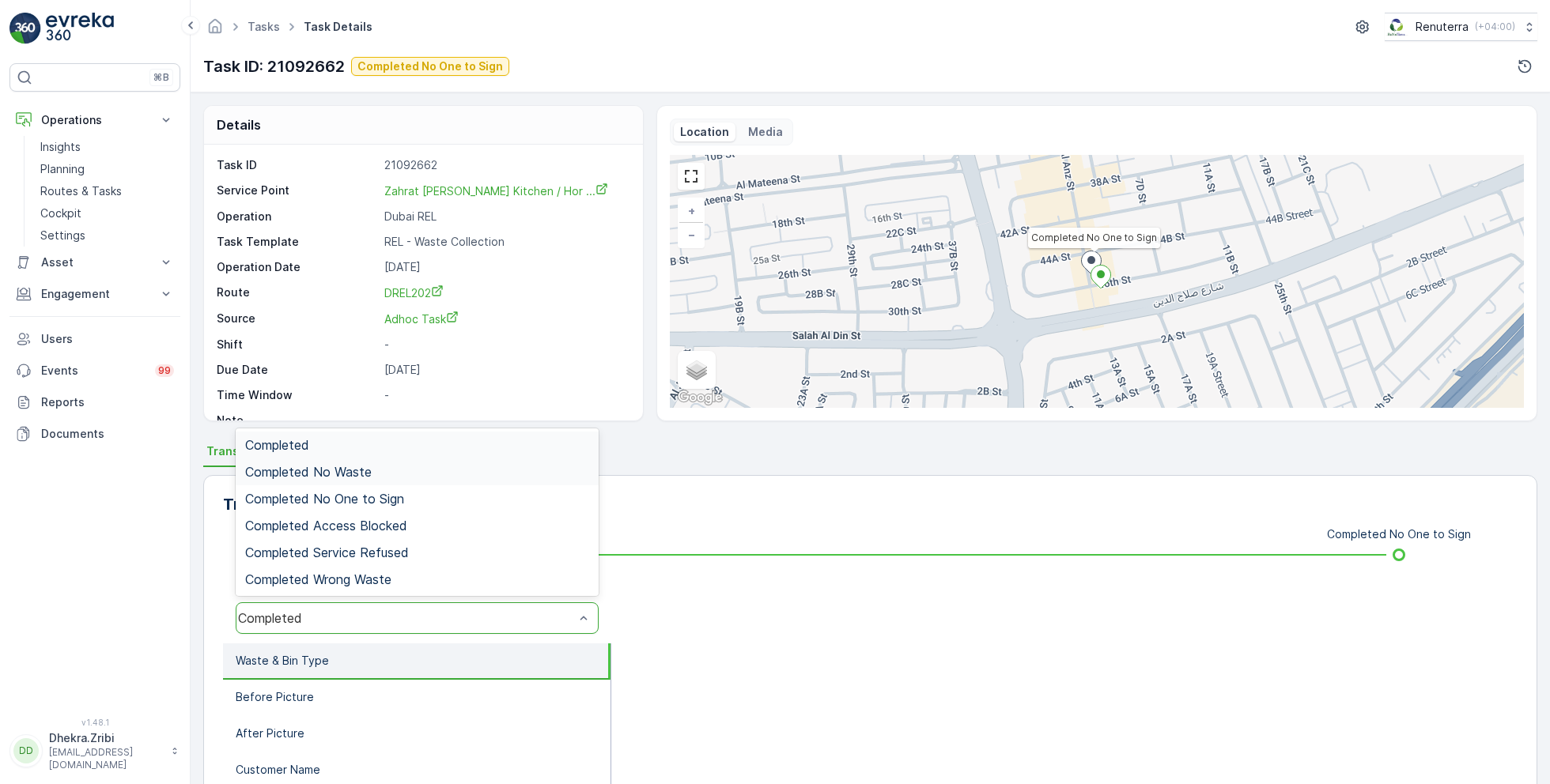
click at [379, 473] on div "Completed No Waste" at bounding box center [417, 471] width 344 height 14
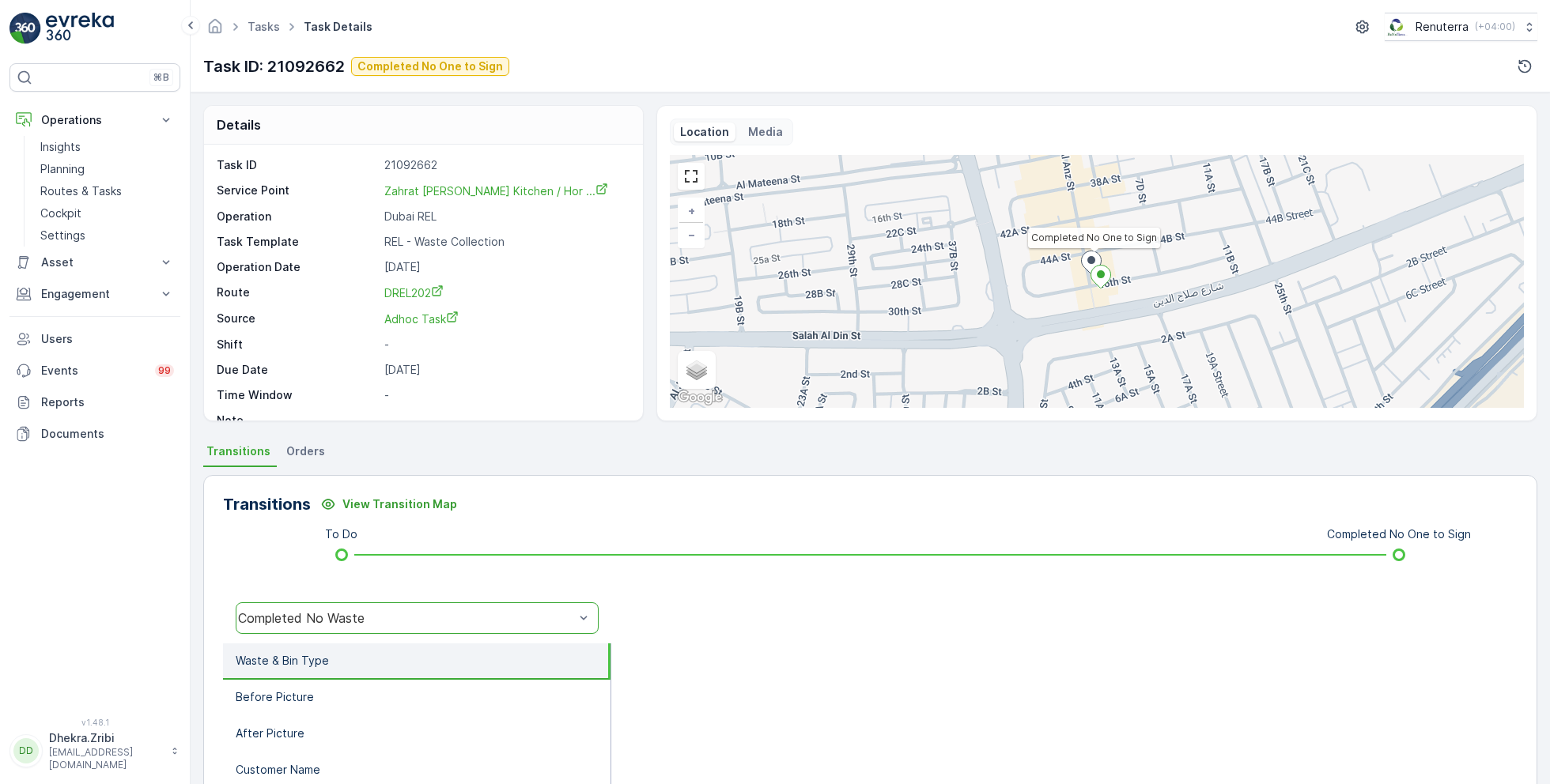
click at [376, 611] on div "Completed No Waste" at bounding box center [406, 617] width 336 height 14
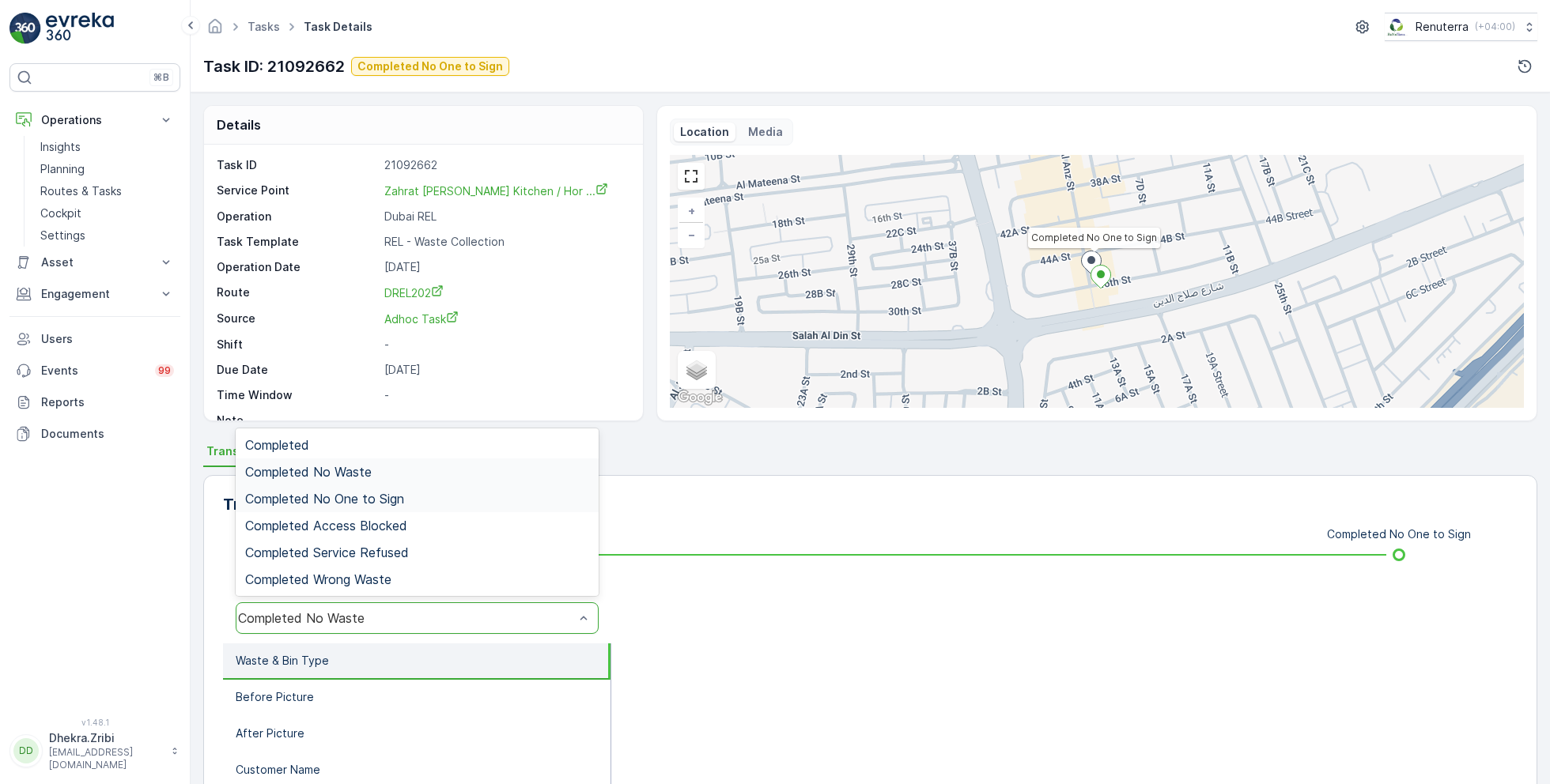
click at [400, 492] on span "Completed No One to Sign" at bounding box center [324, 498] width 159 height 14
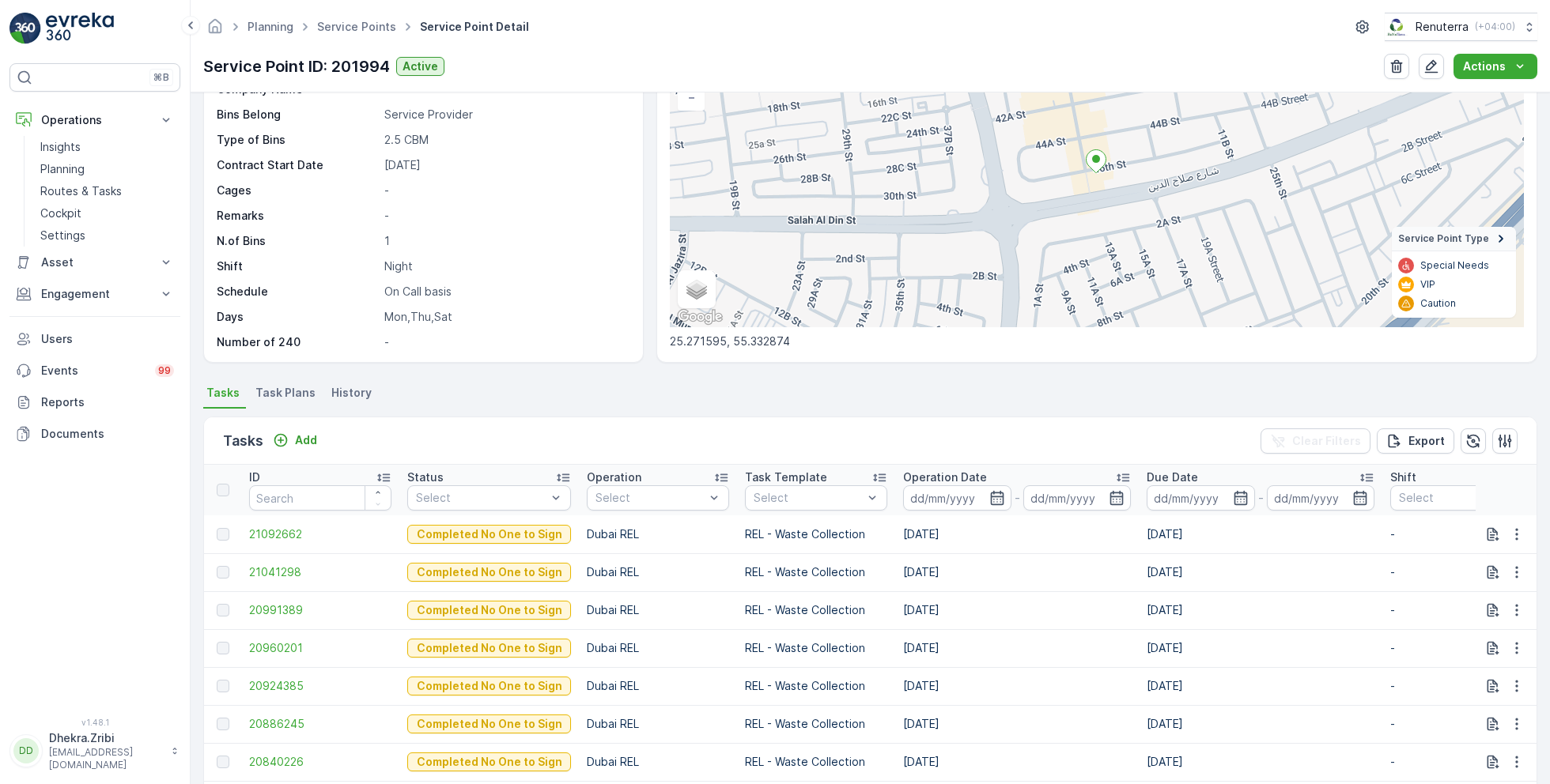
scroll to position [141, 0]
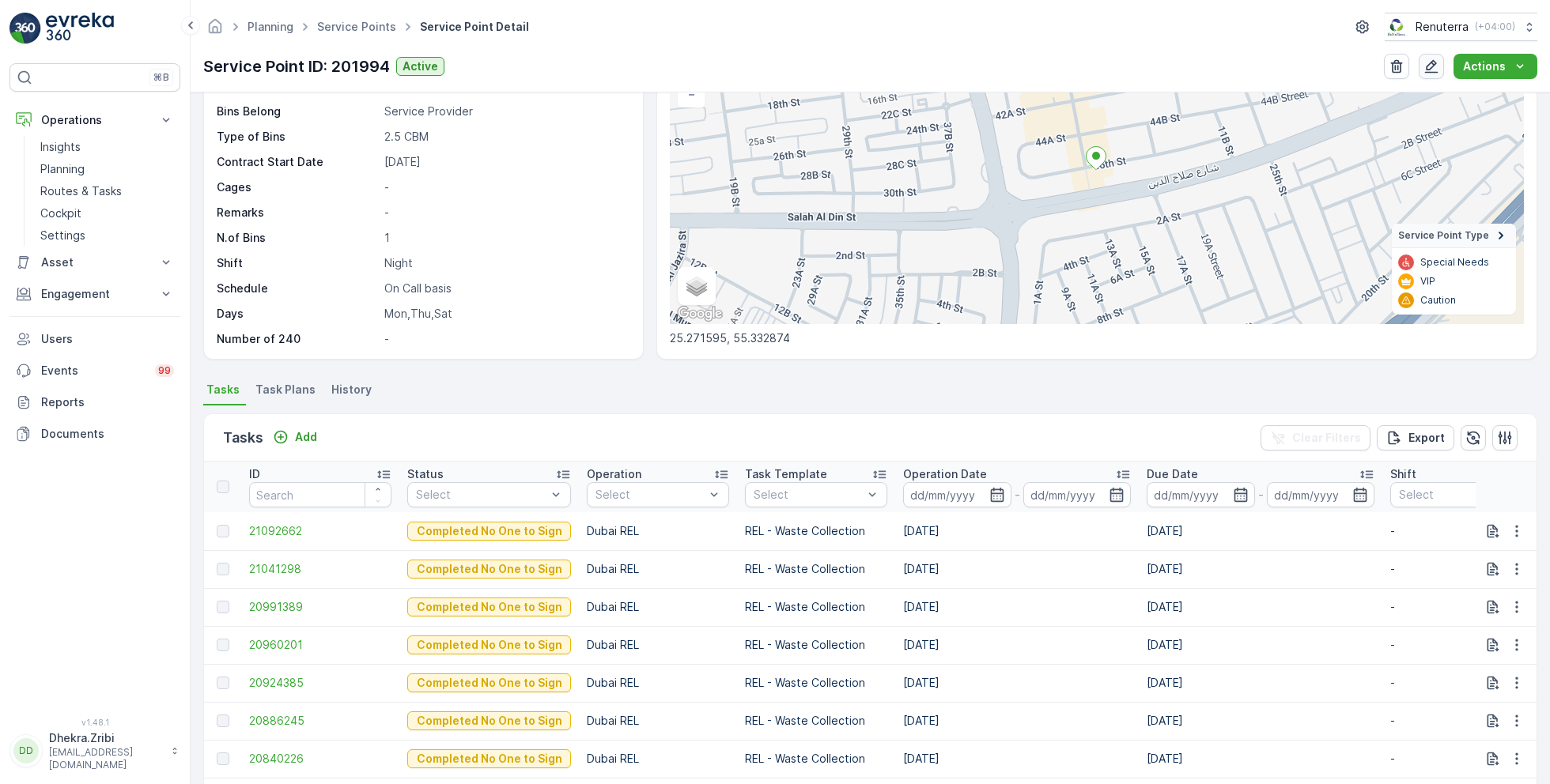
click at [1437, 72] on icon "button" at bounding box center [1431, 66] width 14 height 14
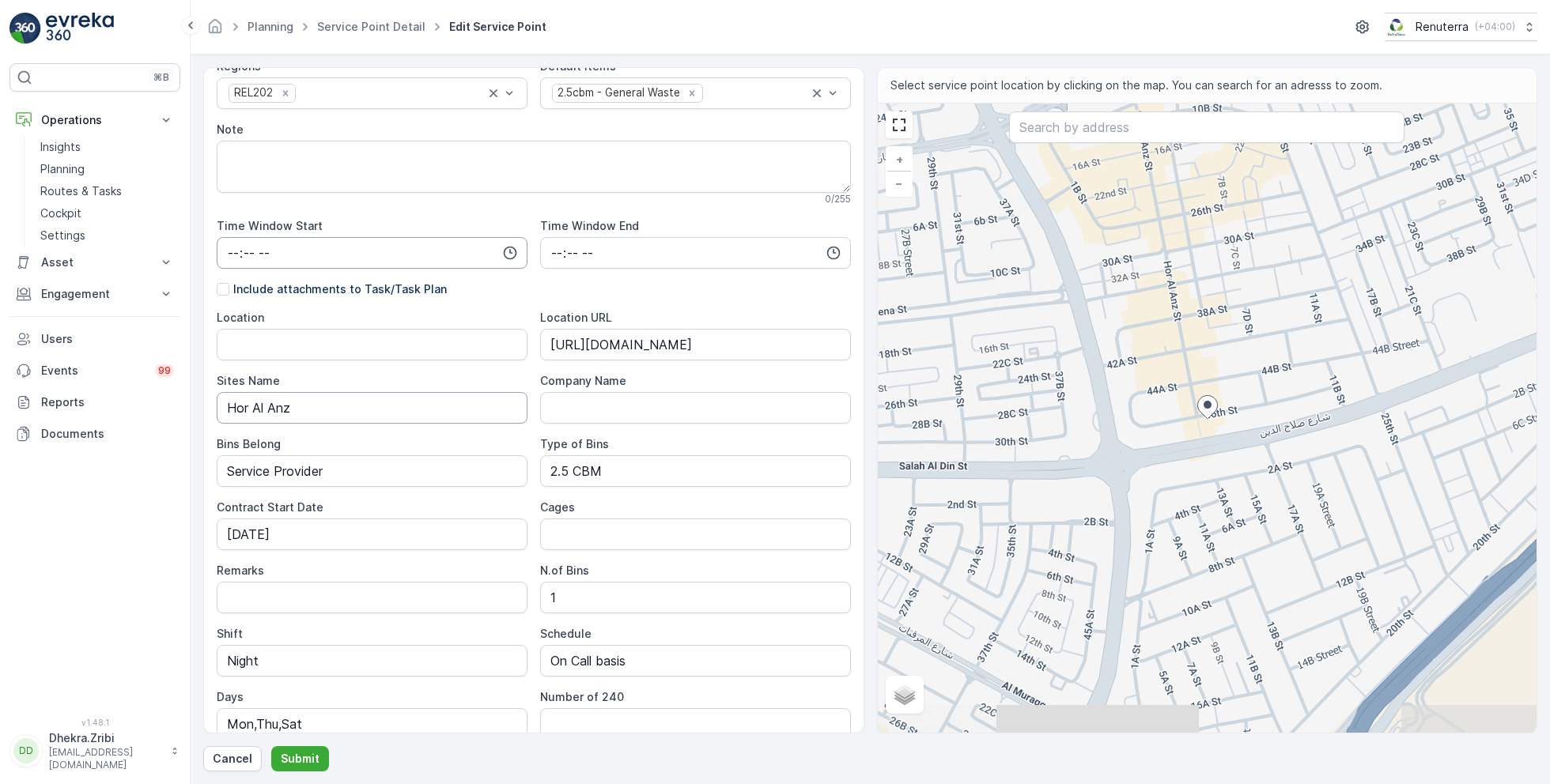
scroll to position [308, 0]
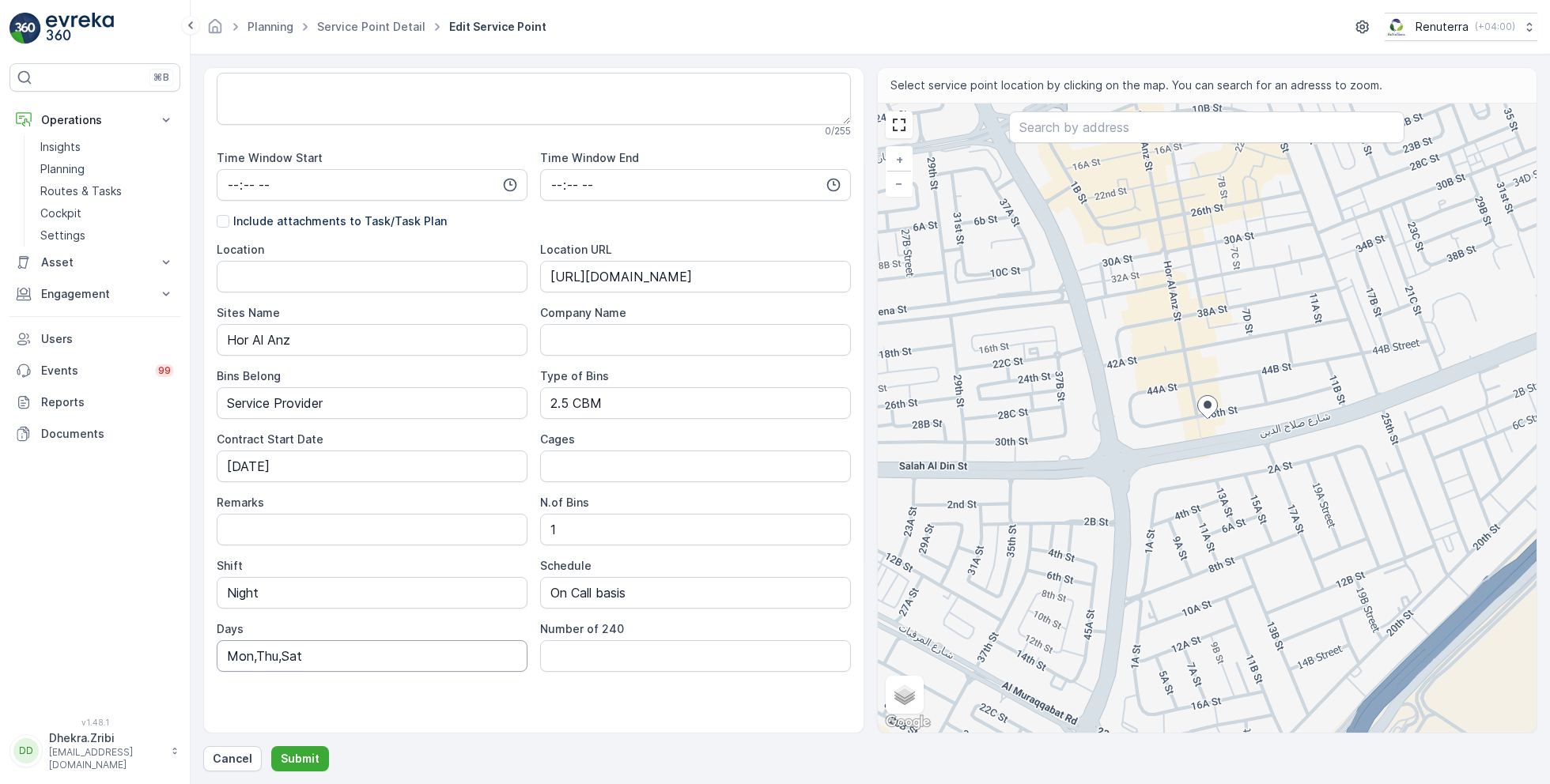
click at [368, 659] on input "Mon,Thu,Sat" at bounding box center [372, 656] width 311 height 31
click at [303, 754] on p "Submit" at bounding box center [300, 758] width 39 height 16
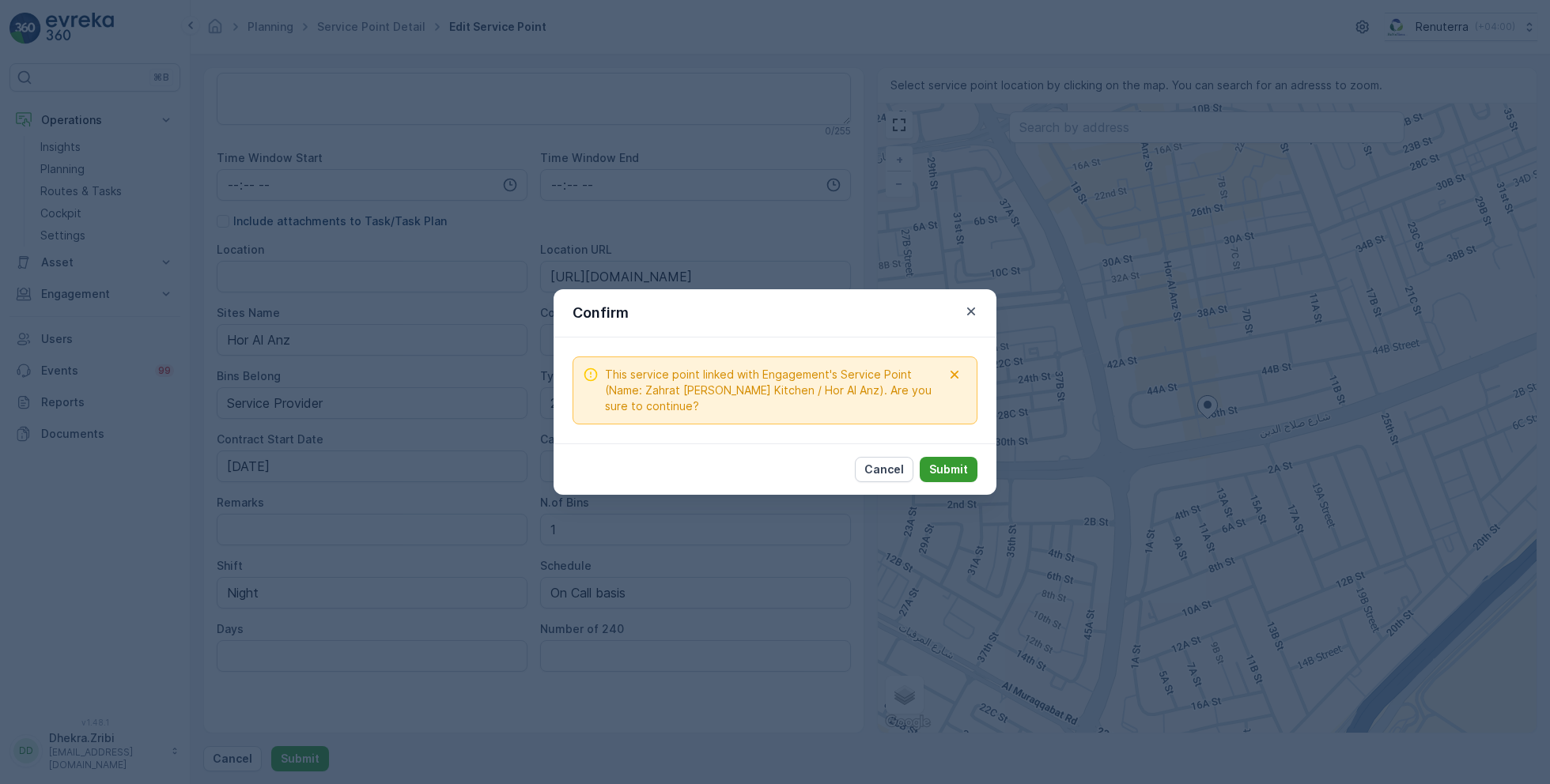
click at [937, 458] on button "Submit" at bounding box center [948, 469] width 58 height 25
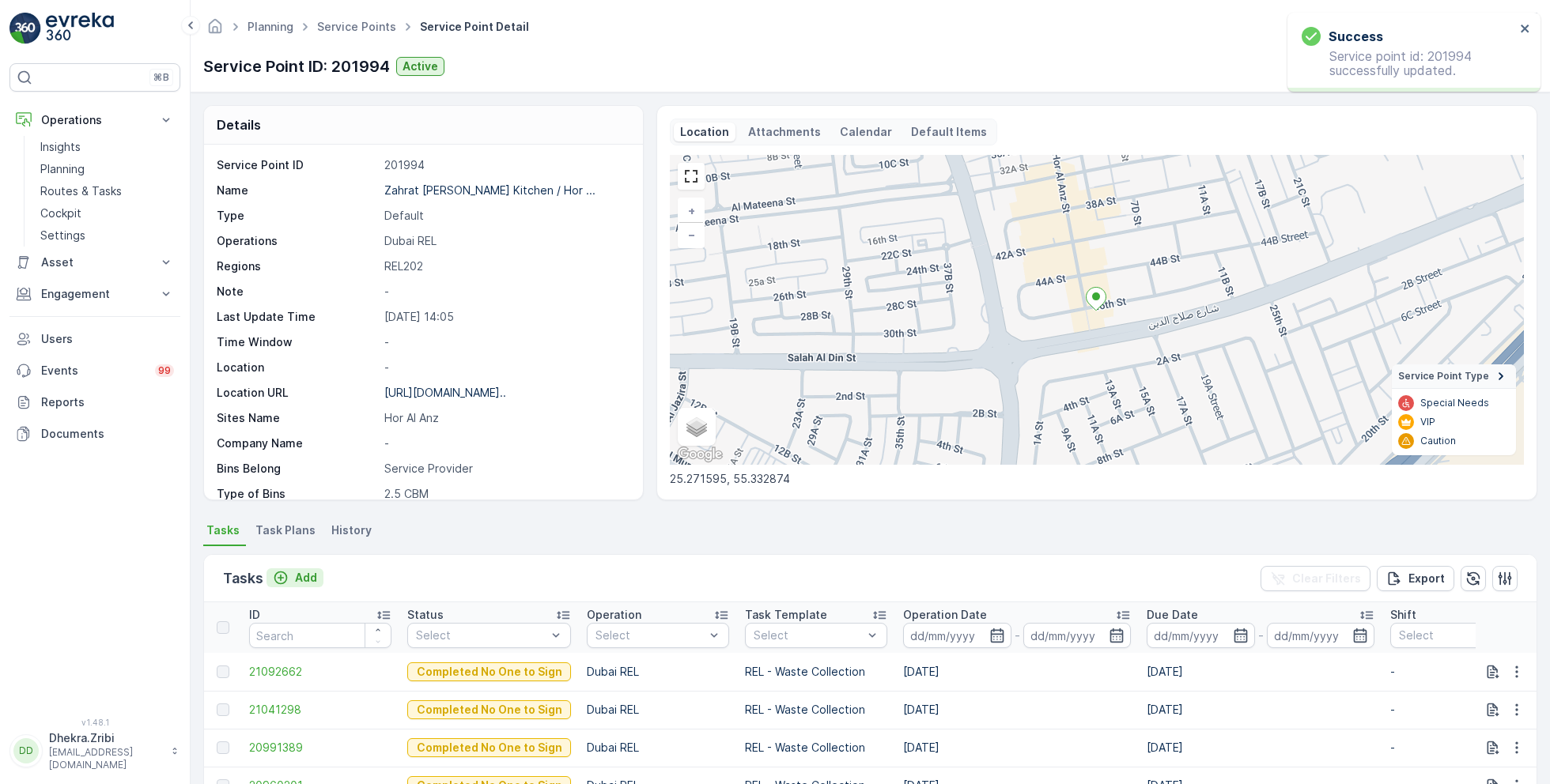
click at [302, 581] on p "Add" at bounding box center [306, 578] width 22 height 16
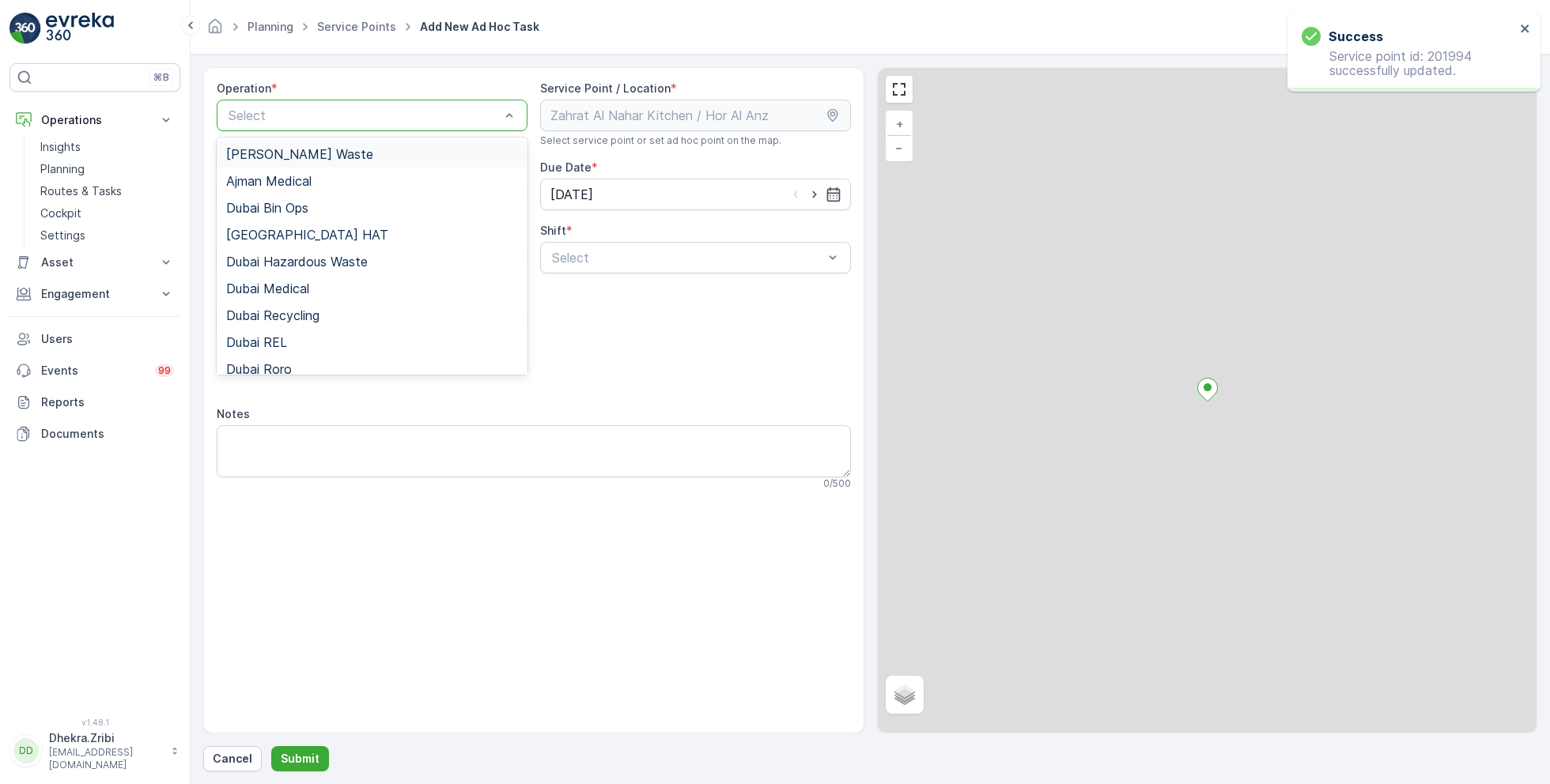
click at [408, 110] on div at bounding box center [364, 115] width 274 height 14
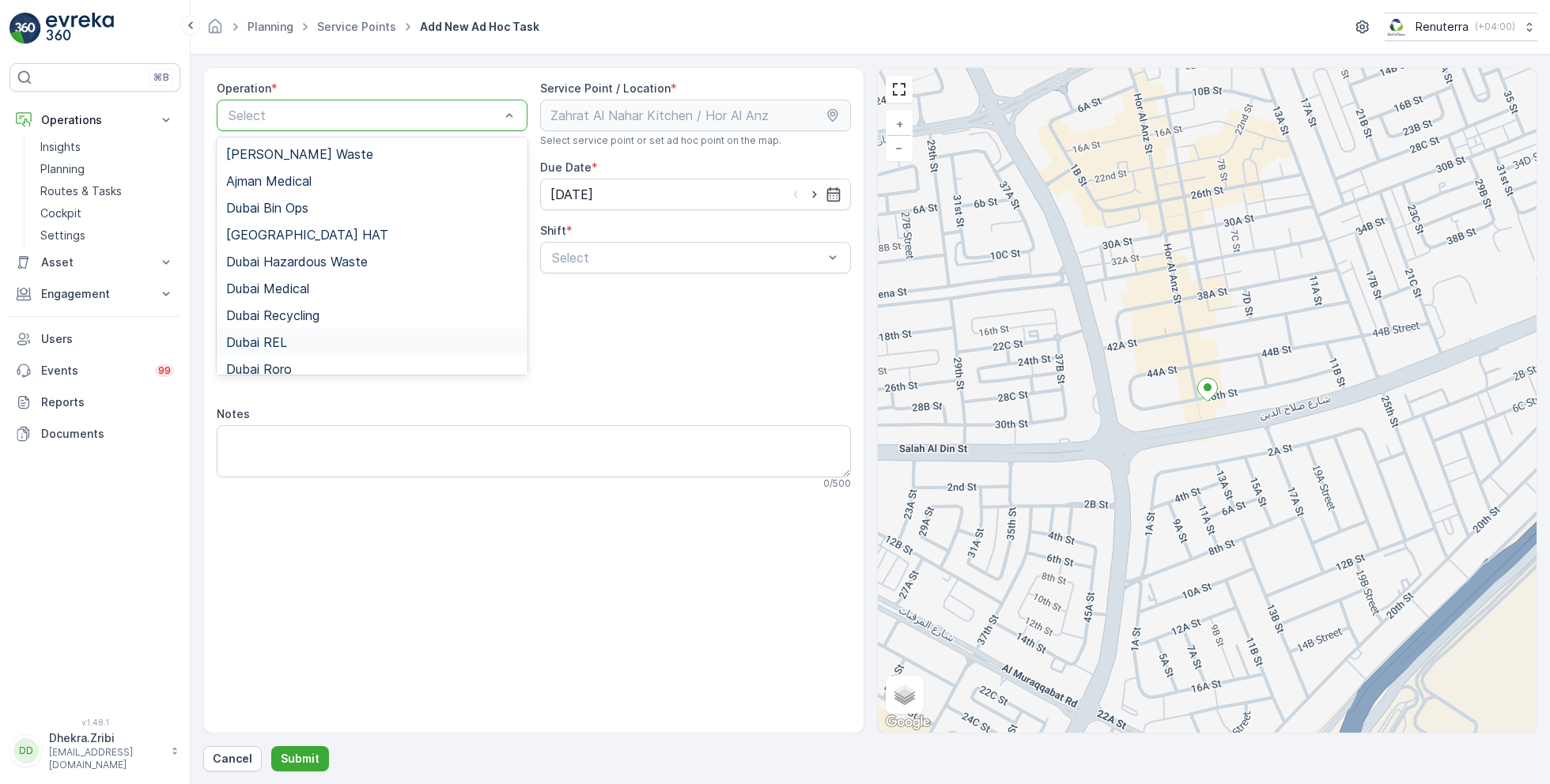
click at [282, 335] on span "Dubai REL" at bounding box center [257, 341] width 61 height 14
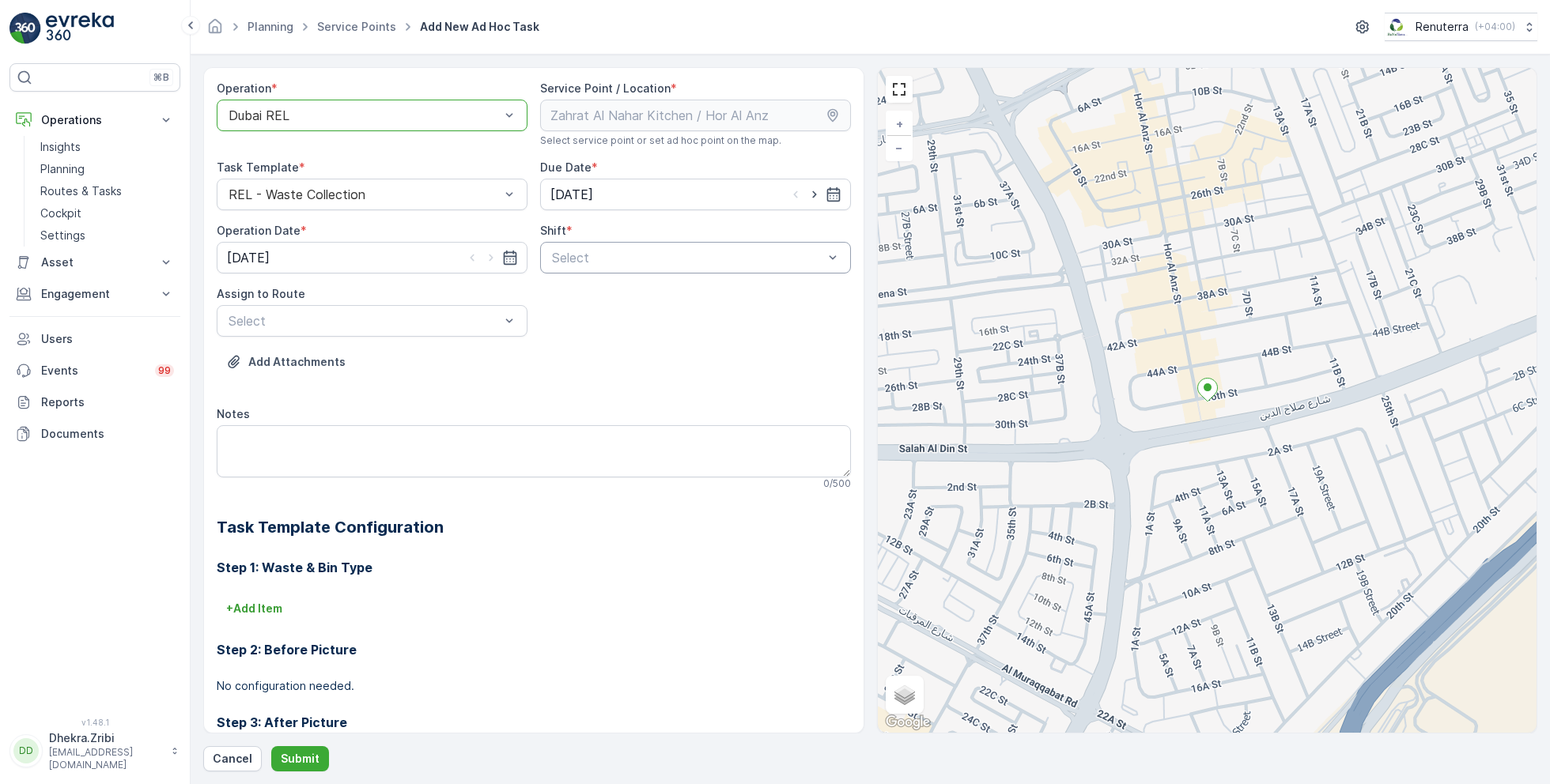
click at [638, 259] on div at bounding box center [688, 257] width 274 height 14
click at [584, 320] on span "Night Shift" at bounding box center [582, 323] width 64 height 14
click at [453, 322] on div at bounding box center [364, 320] width 274 height 14
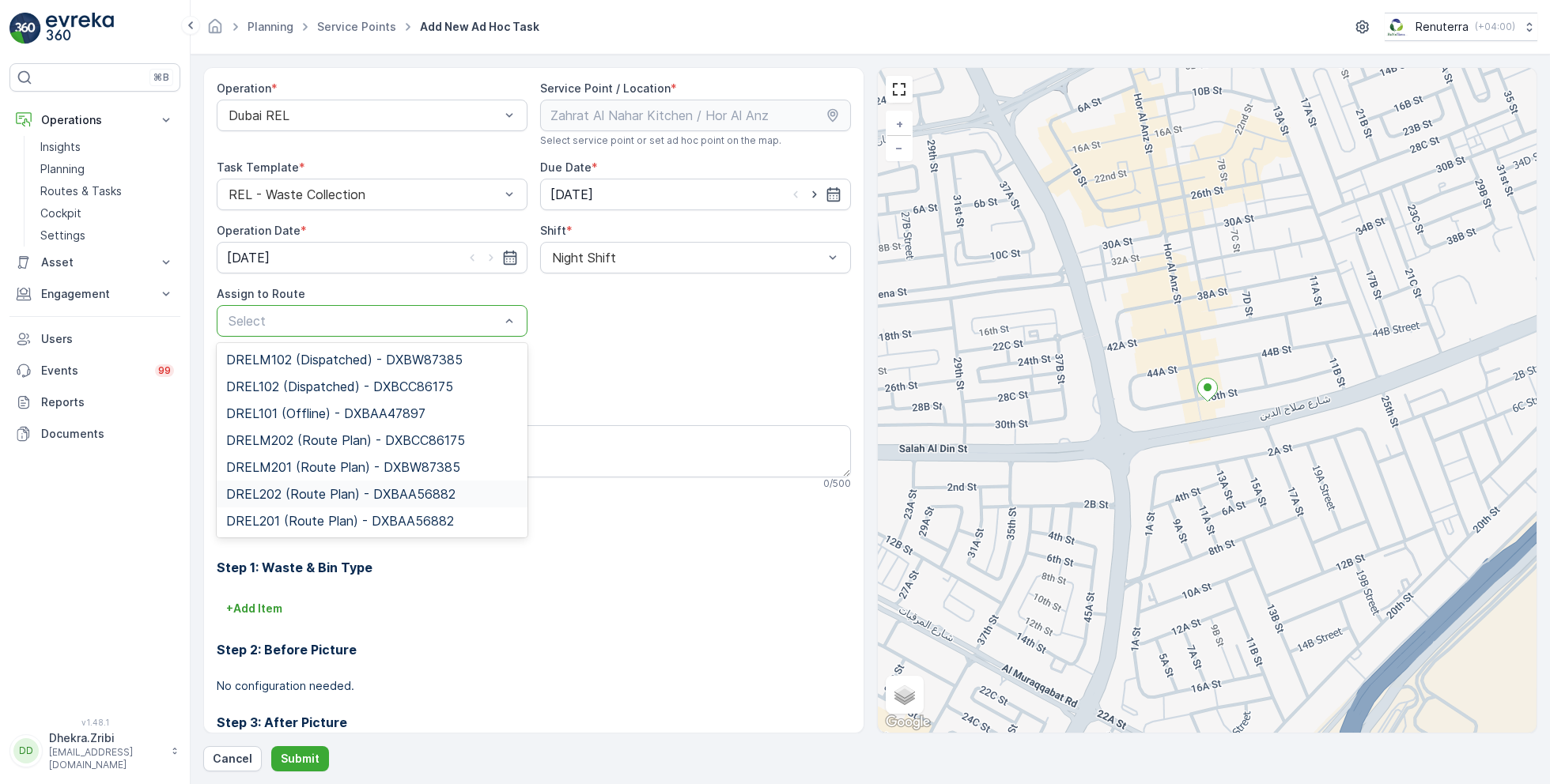
click at [321, 492] on span "DREL202 (Route Plan) - DXBAA56882" at bounding box center [341, 493] width 229 height 14
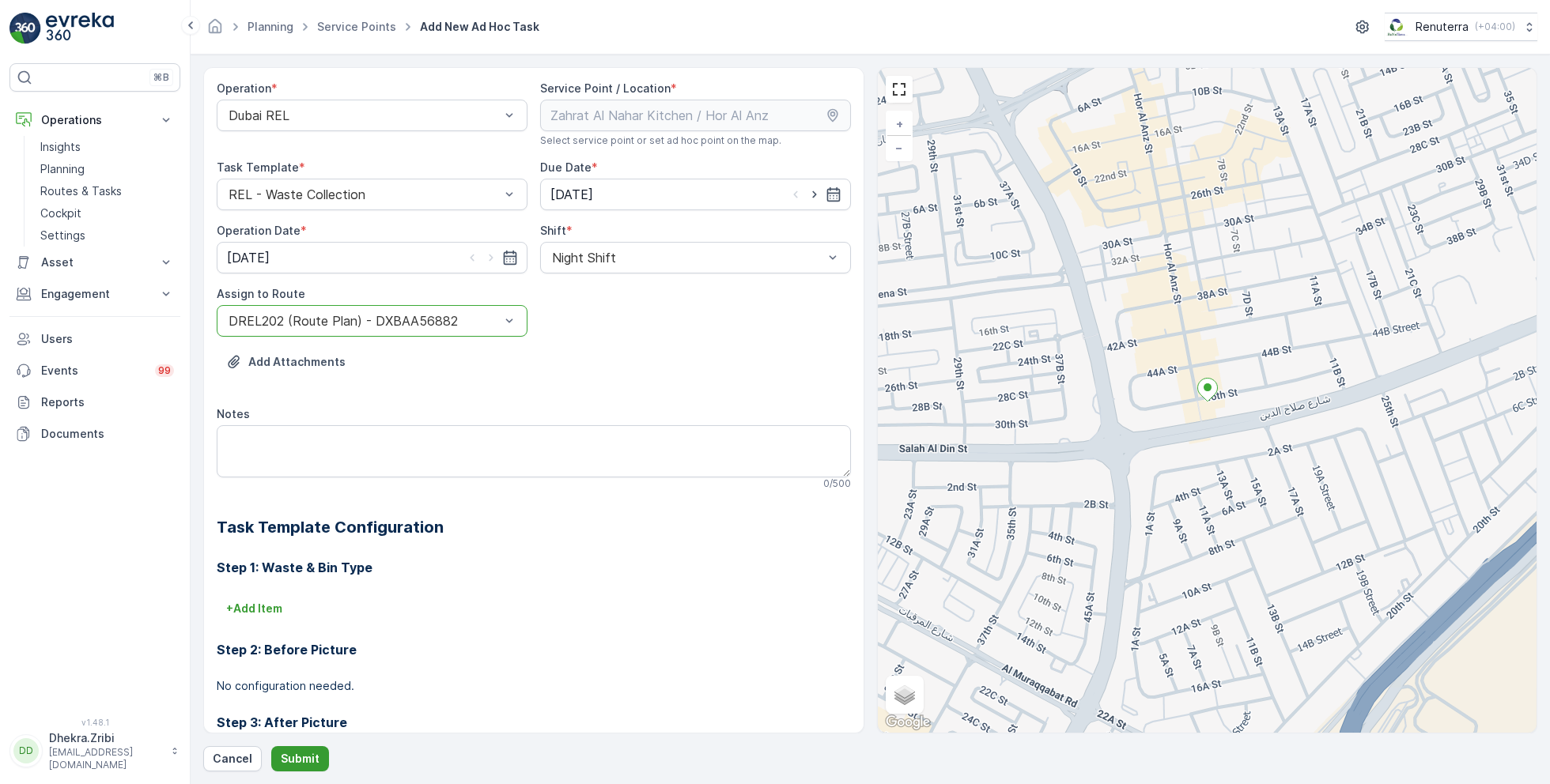
click at [307, 755] on p "Submit" at bounding box center [300, 758] width 39 height 16
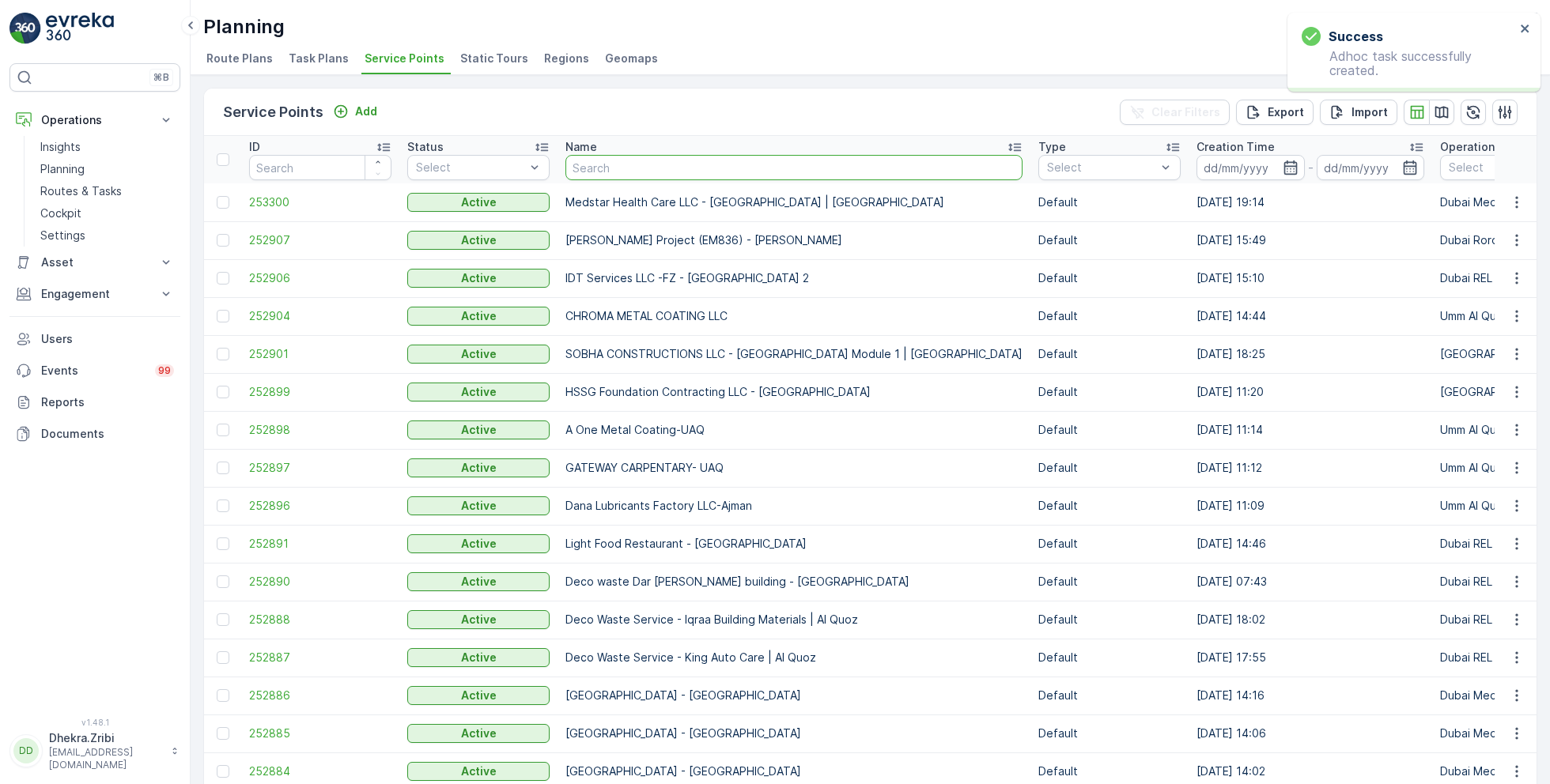
click at [665, 163] on input "text" at bounding box center [793, 167] width 457 height 25
type input "zah"
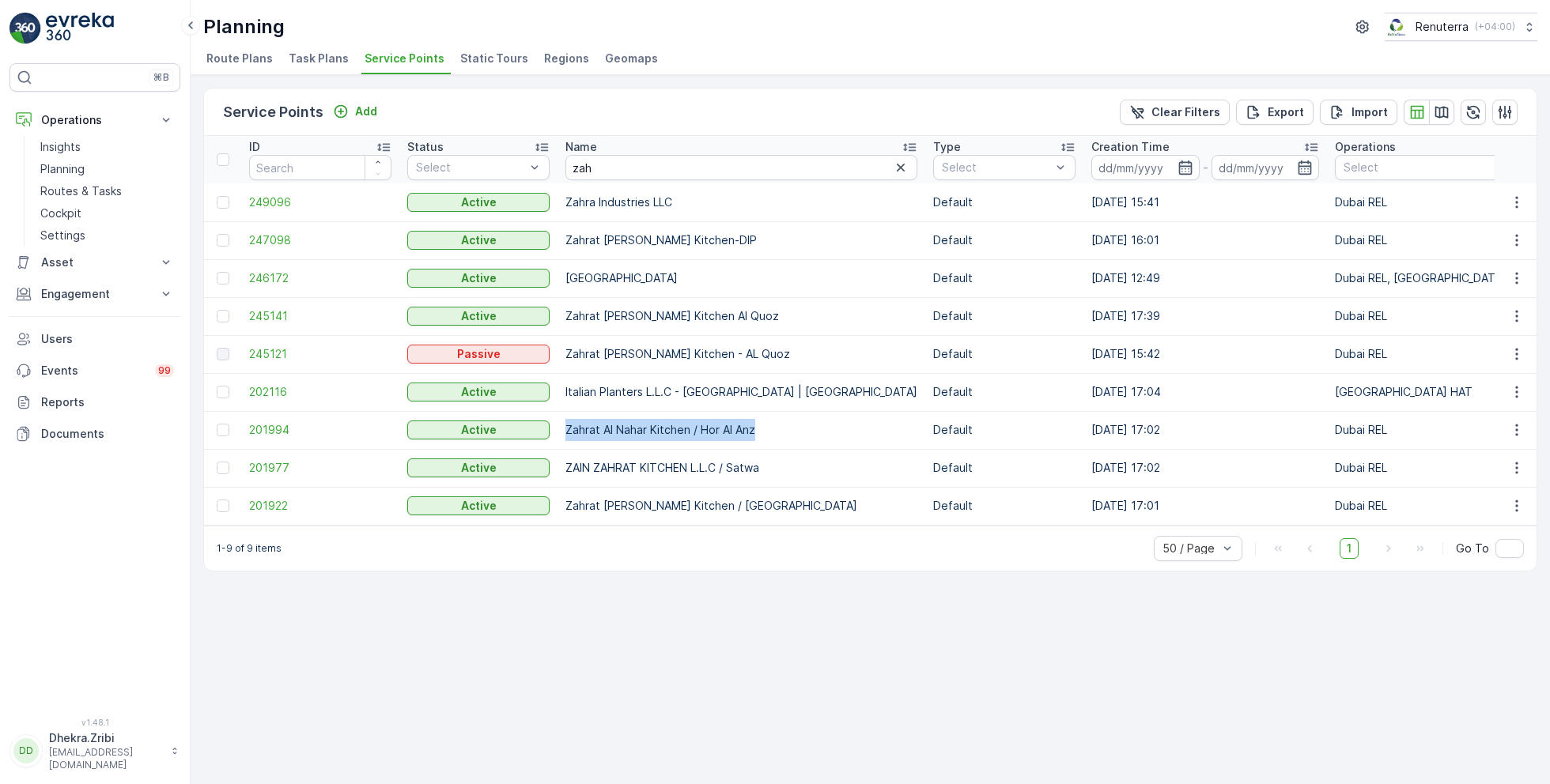
drag, startPoint x: 561, startPoint y: 432, endPoint x: 788, endPoint y: 433, distance: 227.0
click at [790, 434] on td "Zahrat Al Nahar Kitchen / Hor Al Anz" at bounding box center [742, 430] width 368 height 38
copy td "Zahrat Al Nahar Kitchen / Hor Al Anz"
click at [283, 430] on span "201994" at bounding box center [320, 430] width 143 height 16
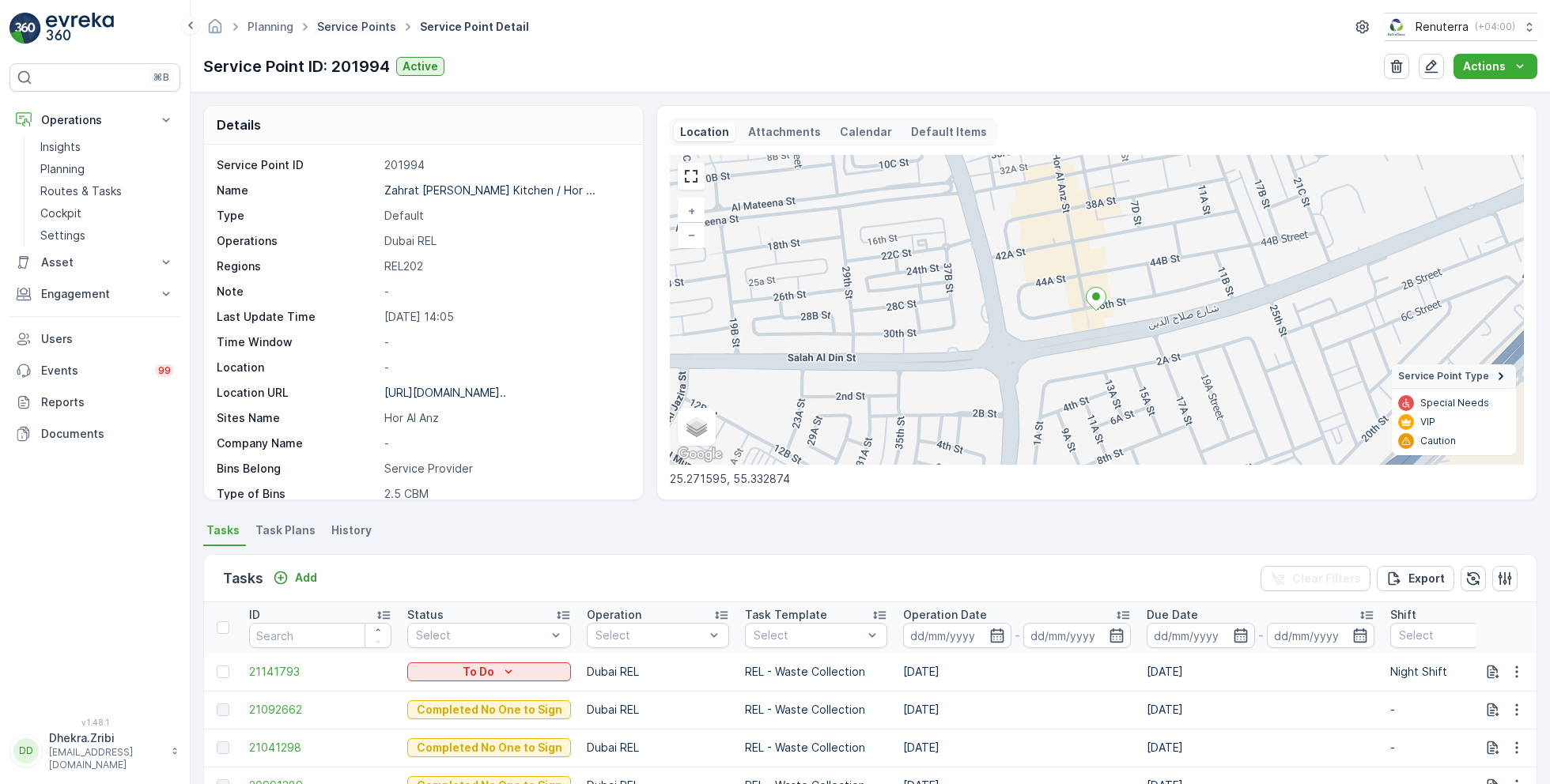
click at [354, 29] on link "Service Points" at bounding box center [357, 26] width 79 height 14
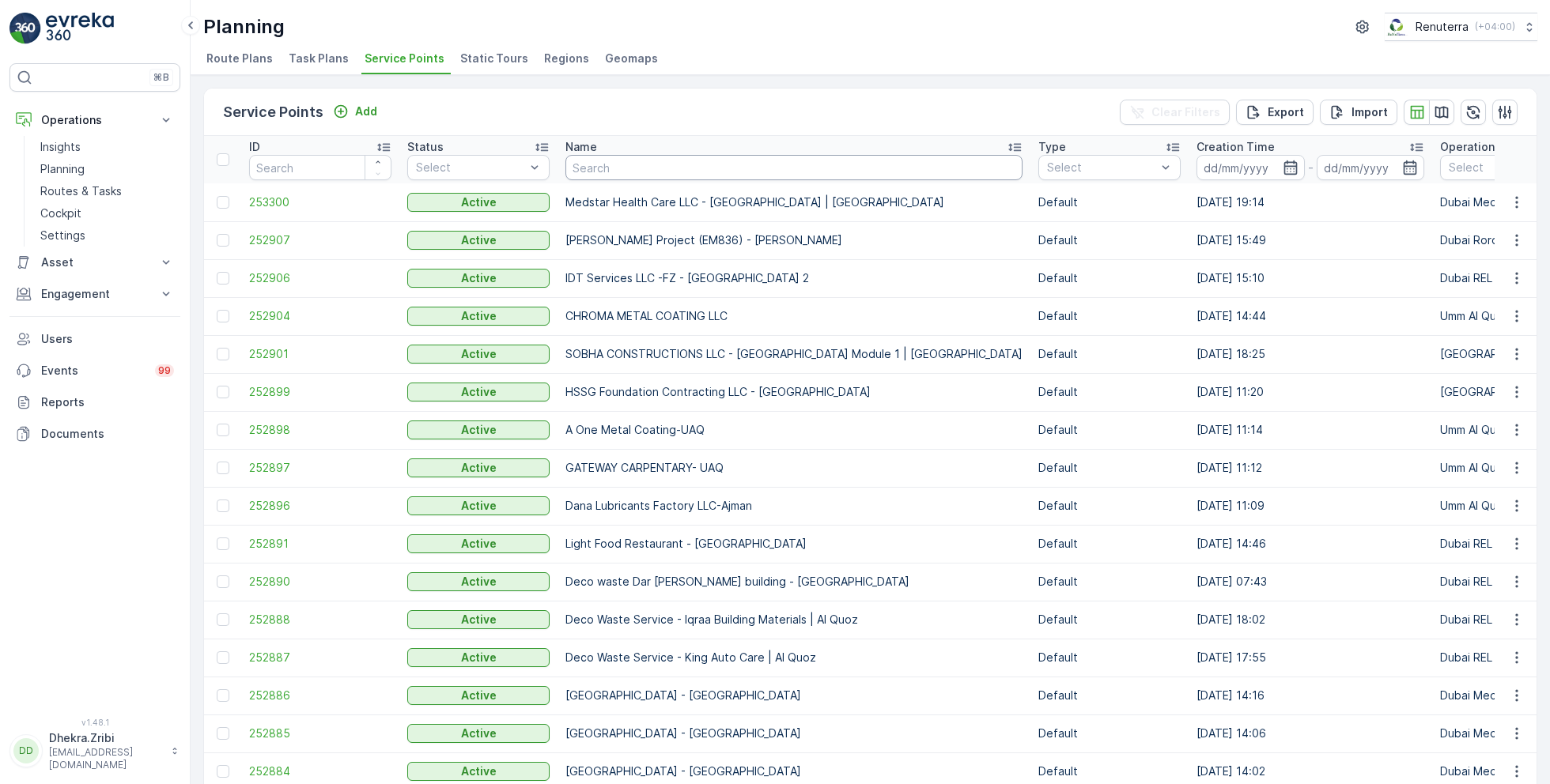
click at [677, 170] on input "text" at bounding box center [793, 167] width 457 height 25
type input "arifco"
